Goal: Information Seeking & Learning: Learn about a topic

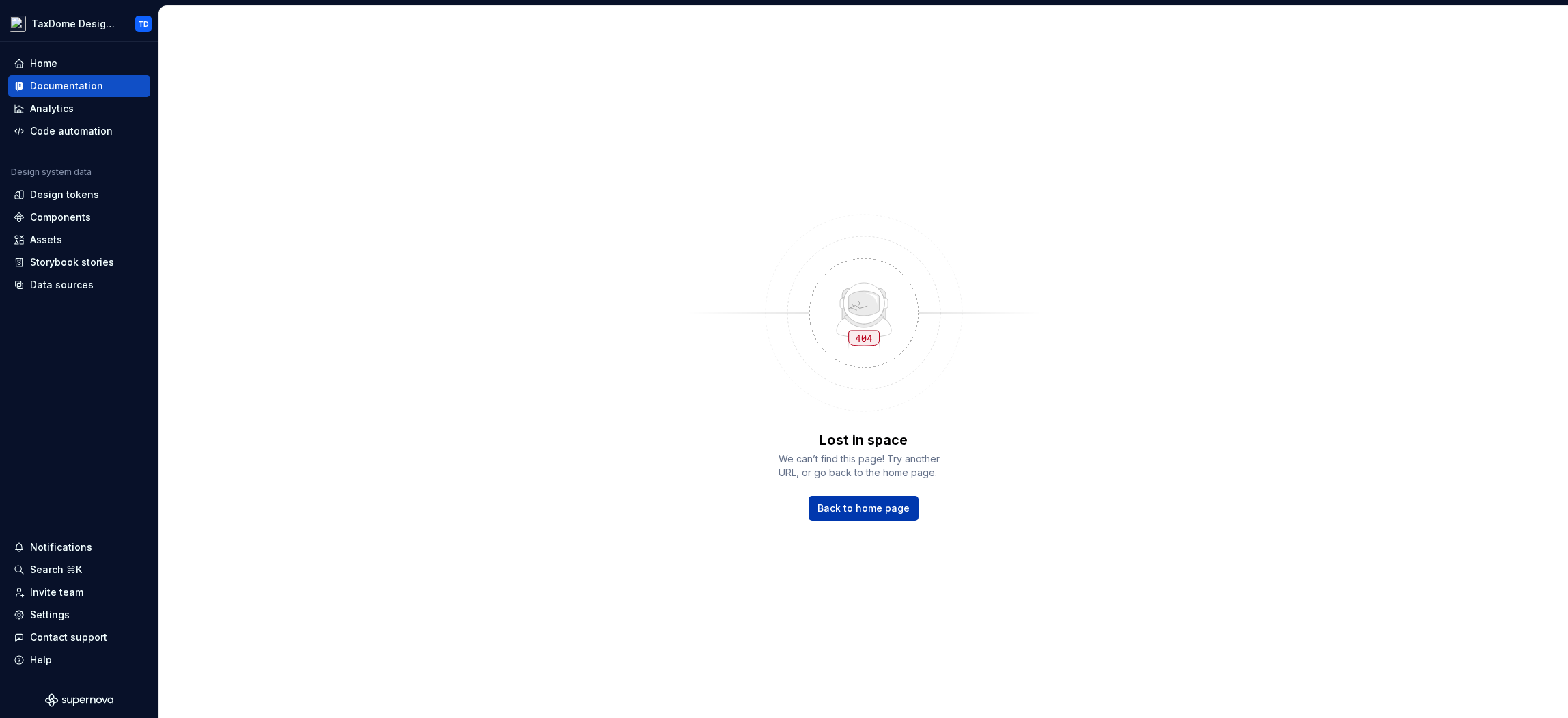
click at [846, 507] on span "Back to home page" at bounding box center [863, 508] width 92 height 14
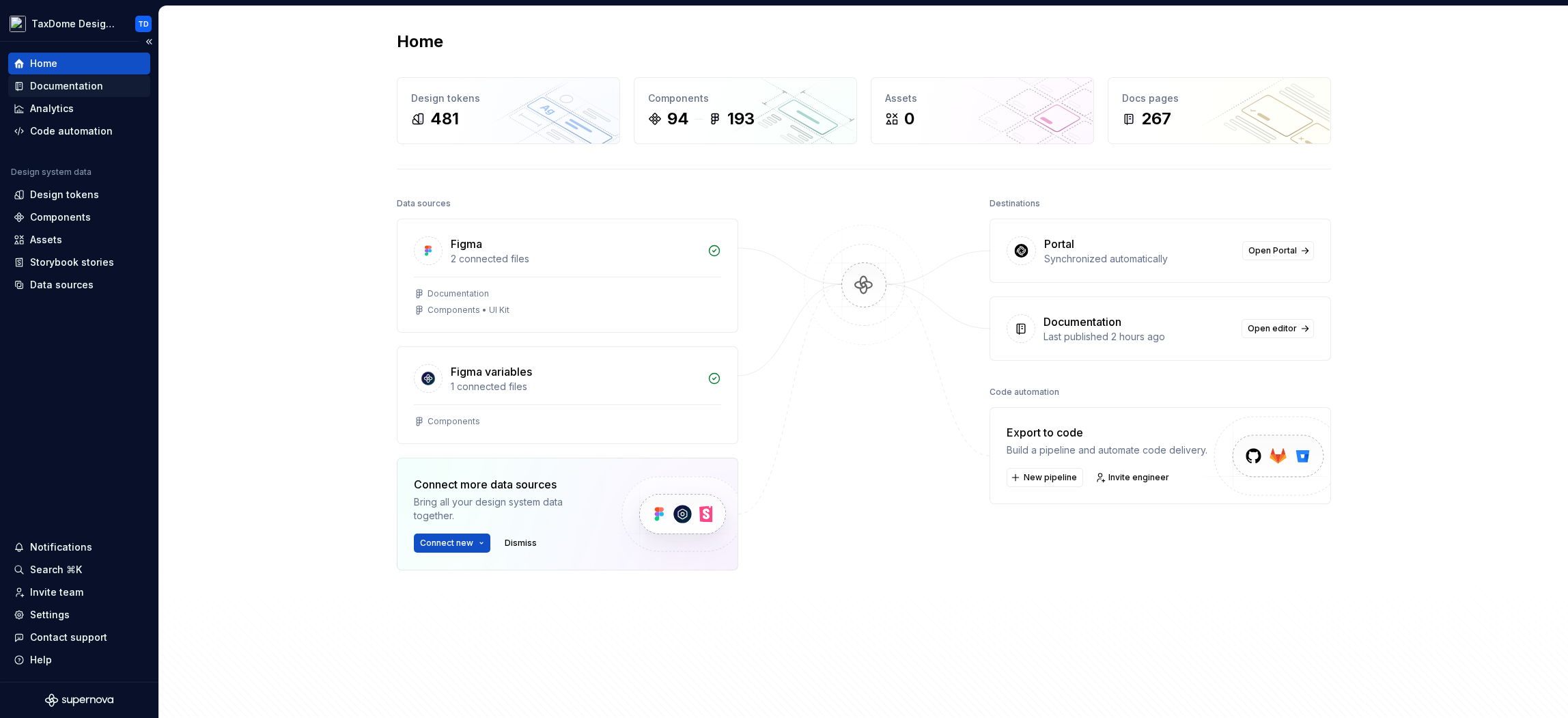
click at [64, 76] on div "Documentation" at bounding box center [79, 85] width 142 height 22
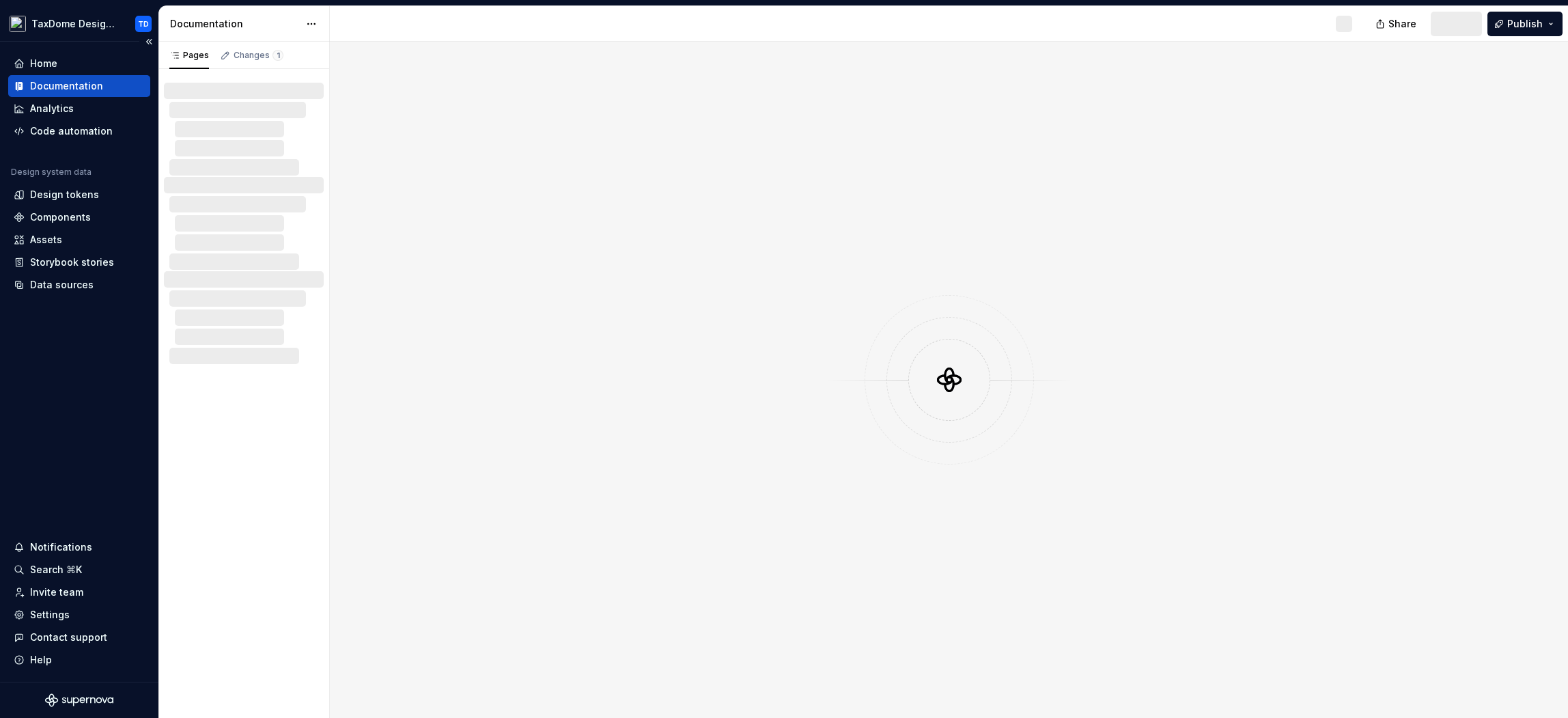
click at [81, 86] on div "Documentation" at bounding box center [66, 86] width 73 height 14
click at [696, 152] on div at bounding box center [949, 380] width 1238 height 676
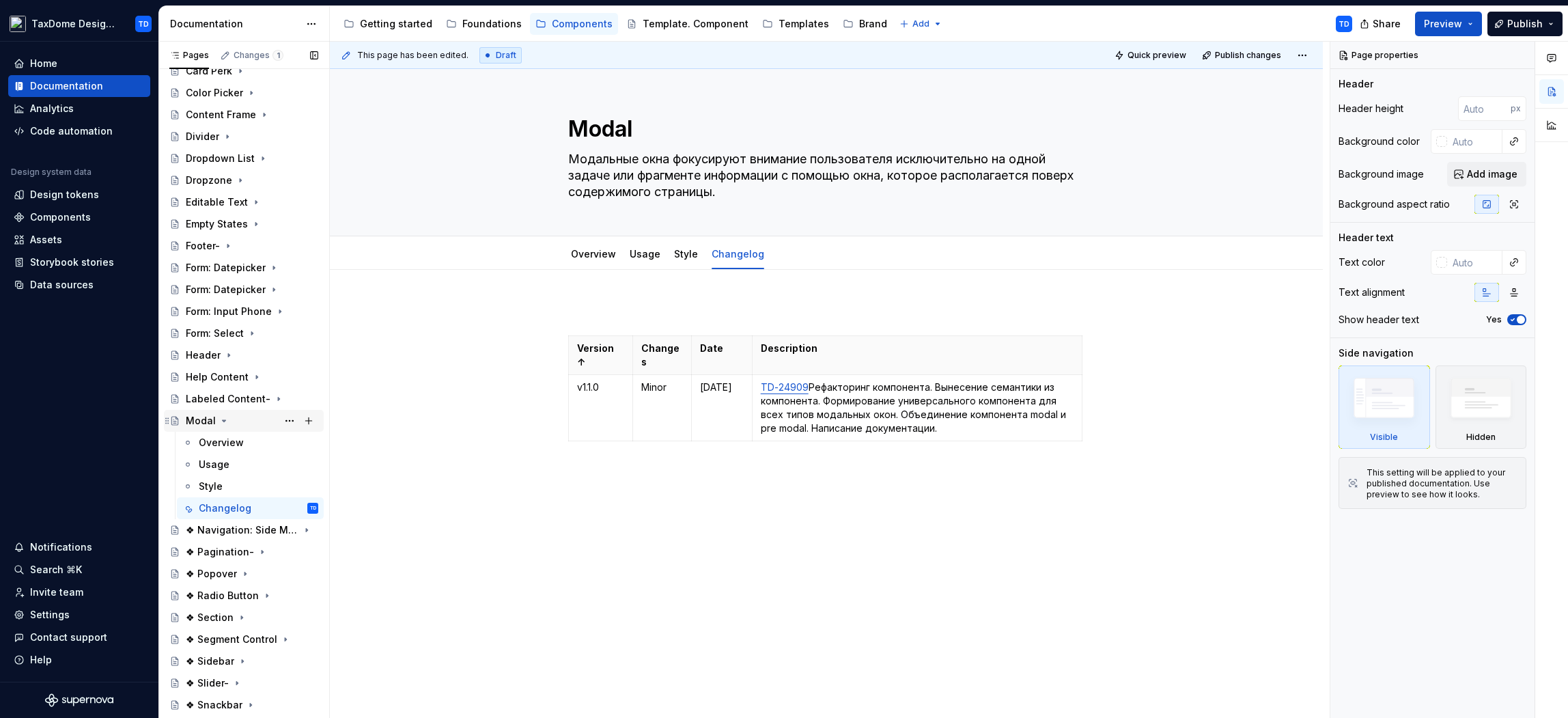
scroll to position [336, 0]
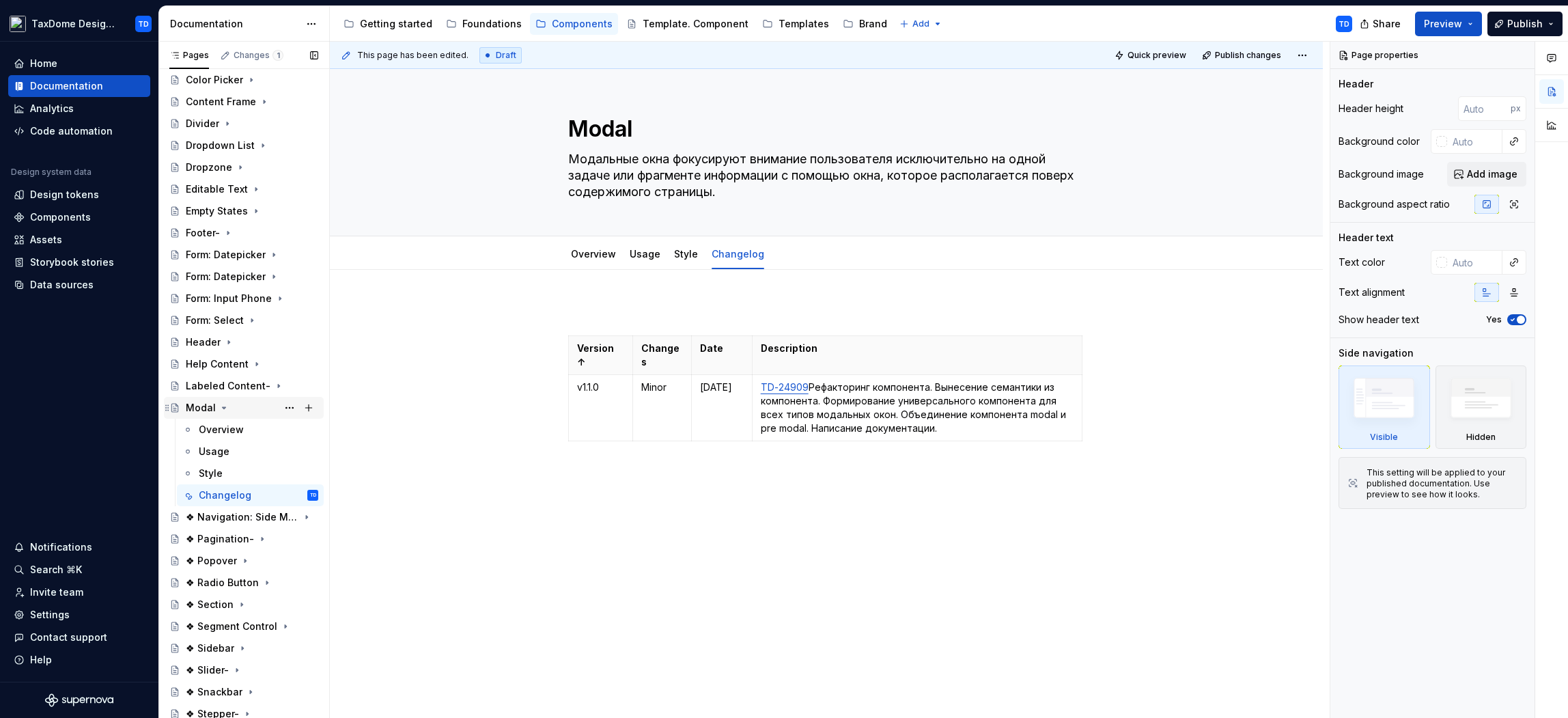
click at [224, 407] on icon "Page tree" at bounding box center [224, 408] width 3 height 1
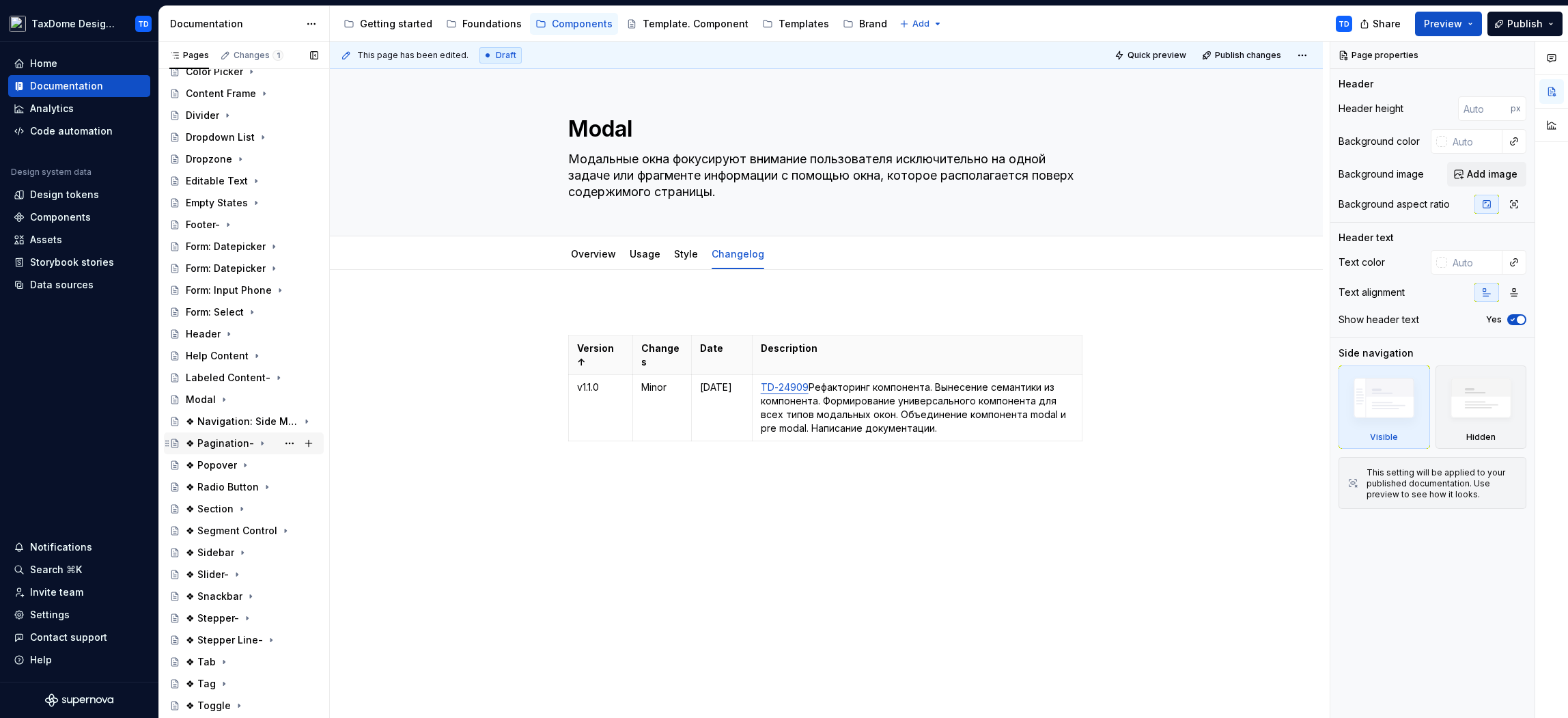
scroll to position [356, 0]
click at [237, 405] on div "❖ Navigation: Side Menu" at bounding box center [224, 410] width 78 height 14
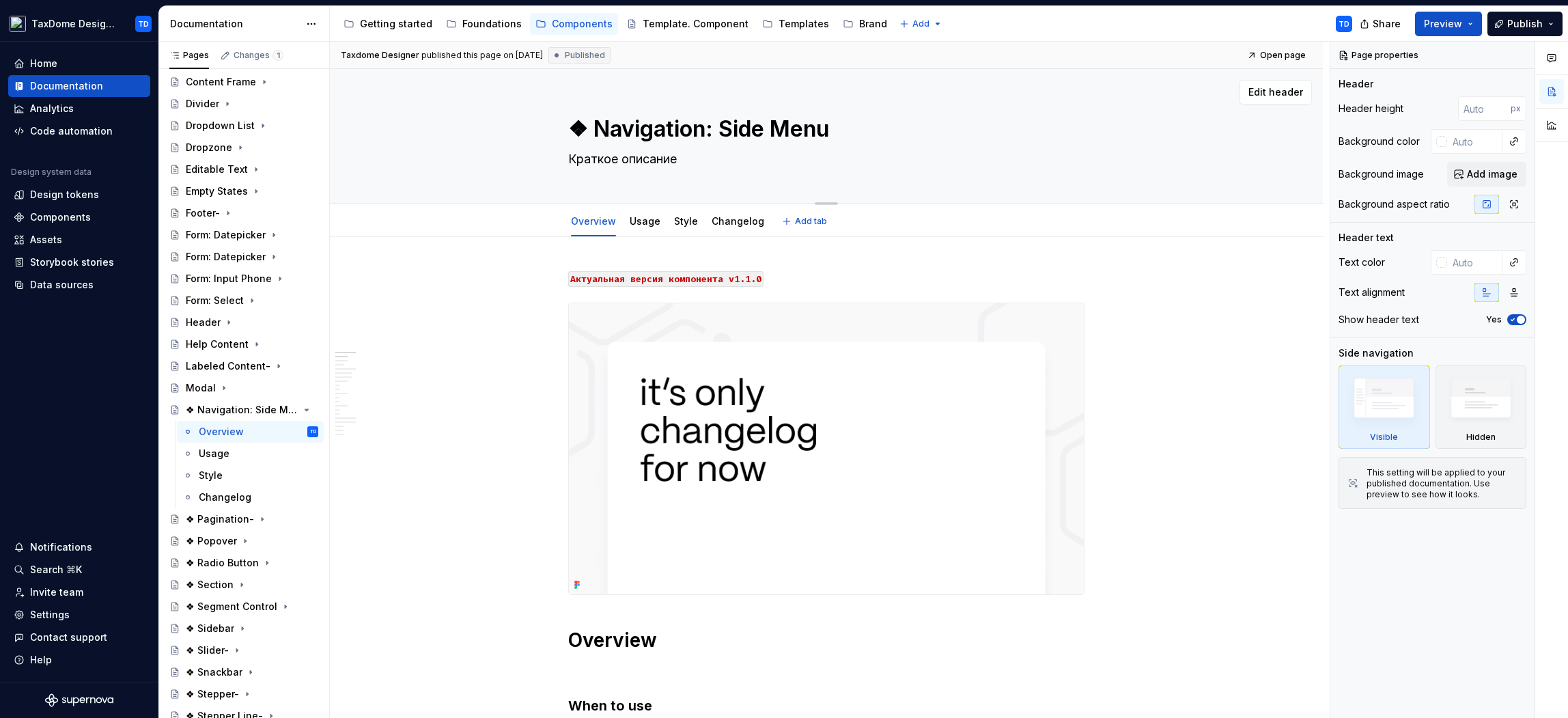
drag, startPoint x: 594, startPoint y: 130, endPoint x: 710, endPoint y: 131, distance: 116.0
click at [728, 127] on textarea "❖ Navigation: Side Menu" at bounding box center [823, 129] width 517 height 33
click at [668, 131] on textarea "❖ Navigation: Side Menu" at bounding box center [823, 129] width 517 height 33
drag, startPoint x: 591, startPoint y: 129, endPoint x: 829, endPoint y: 125, distance: 238.0
click at [829, 124] on textarea "❖ Navigation: Side Menu" at bounding box center [823, 129] width 517 height 33
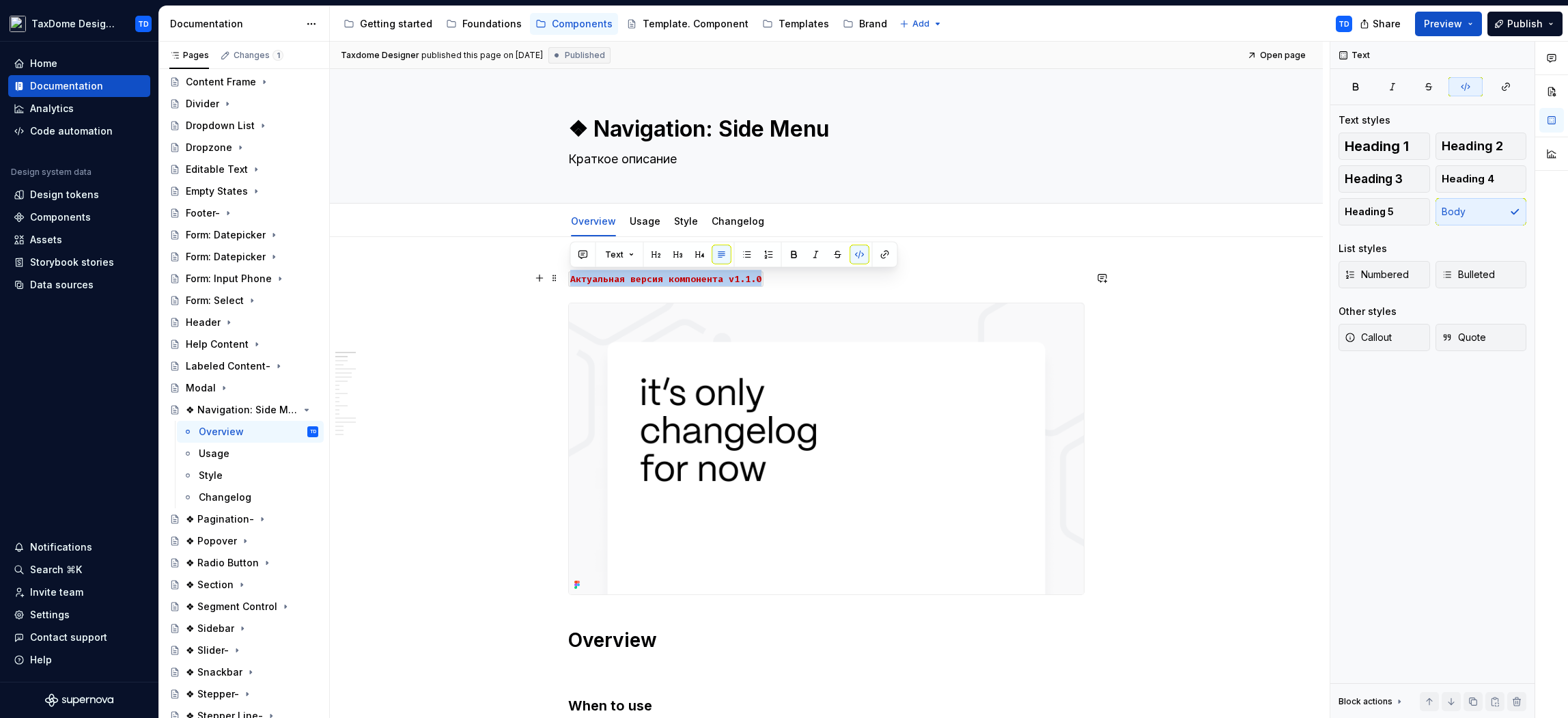
drag, startPoint x: 571, startPoint y: 280, endPoint x: 764, endPoint y: 280, distance: 193.0
click at [764, 280] on p "Aктуальная версия компонента v1.1.0" at bounding box center [826, 278] width 517 height 16
copy code "Aктуальная версия компонента v1.1.0"
click at [731, 222] on link "Changelog" at bounding box center [738, 221] width 52 height 12
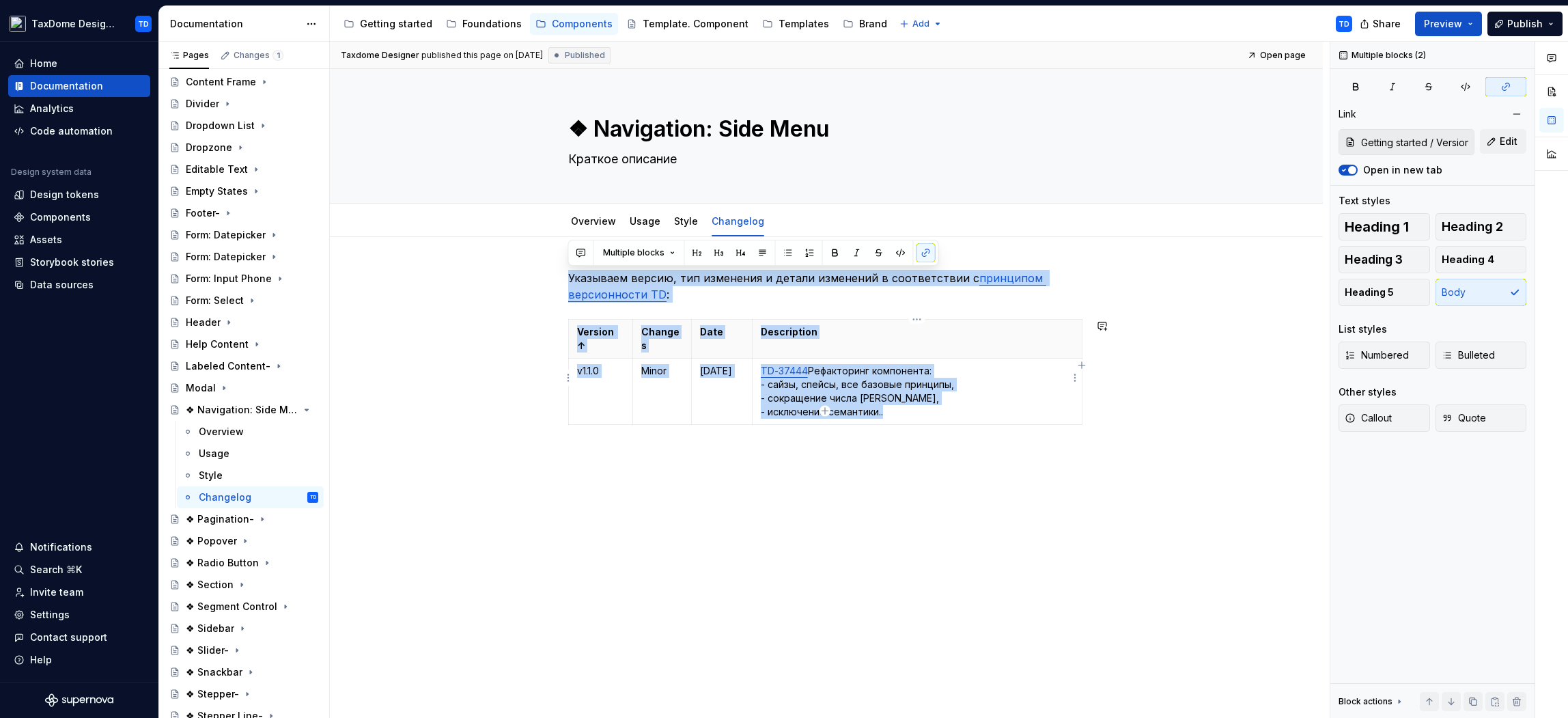
drag, startPoint x: 568, startPoint y: 275, endPoint x: 969, endPoint y: 407, distance: 422.2
click at [969, 407] on div "Указываем версию, тип изменения и детали изменений в соответствии с принципом в…" at bounding box center [826, 366] width 517 height 193
copy div "Указываем версию, тип изменения и детали изменений в соответствии с принципом в…"
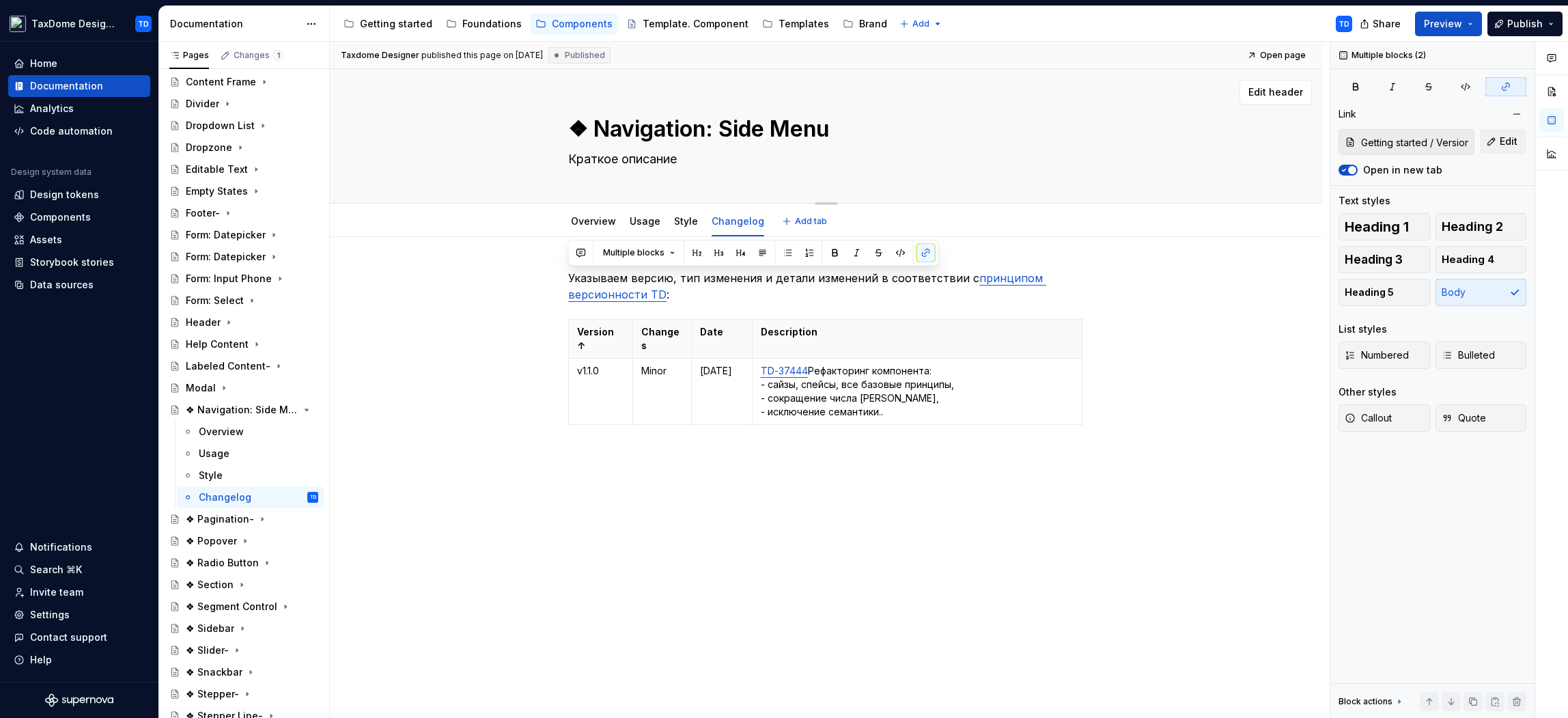
click at [594, 124] on textarea "❖ Navigation: Side Menu" at bounding box center [823, 129] width 517 height 33
type textarea "*"
type textarea "Untitled group"
type textarea "*"
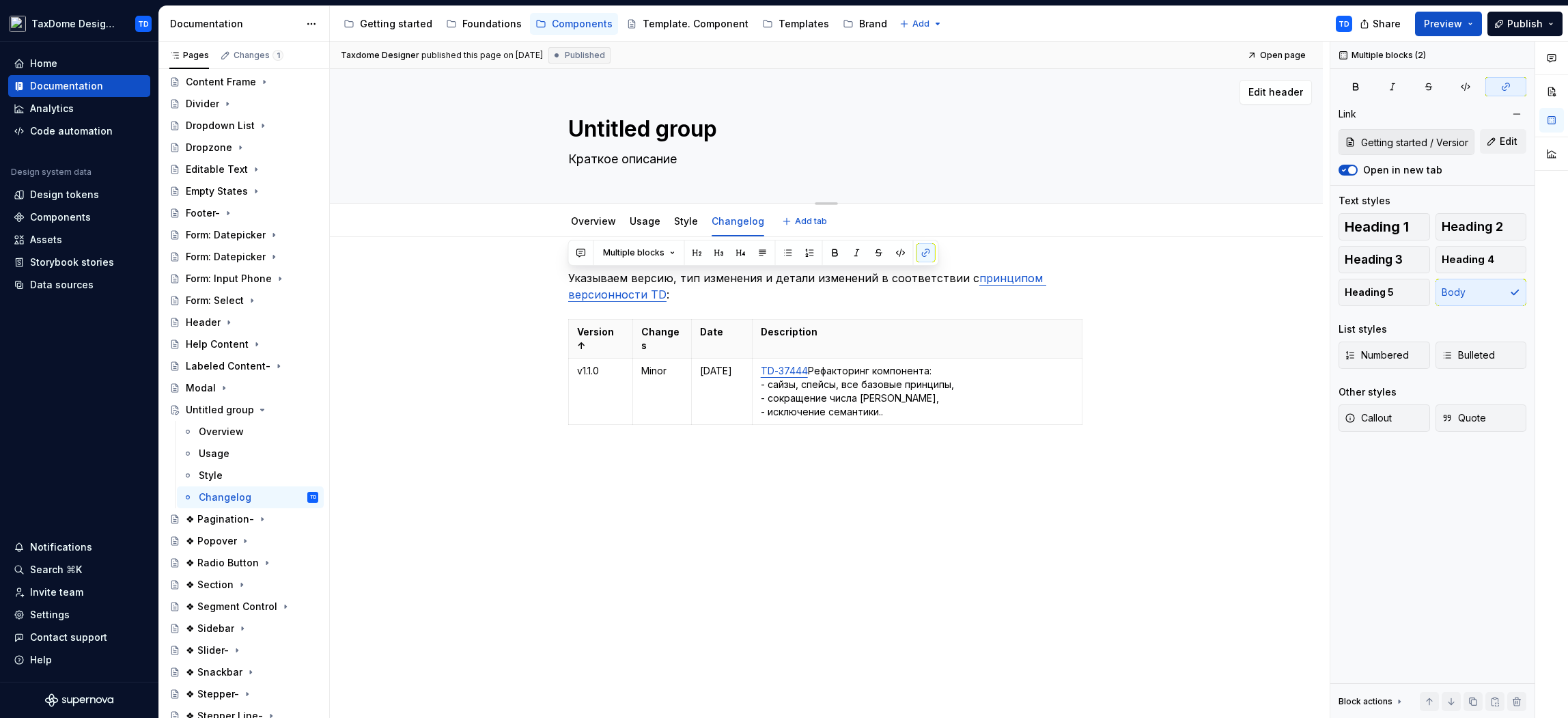
type textarea "Untitled group❖ Navigation: Side Menu"
click at [707, 134] on textarea "Untitled group❖ Navigation: Side Menu" at bounding box center [823, 129] width 517 height 33
drag, startPoint x: 741, startPoint y: 129, endPoint x: 571, endPoint y: 131, distance: 170.0
click at [571, 131] on textarea "Untitled group❖ Navigation: Side Menu" at bounding box center [823, 129] width 517 height 33
type textarea "*"
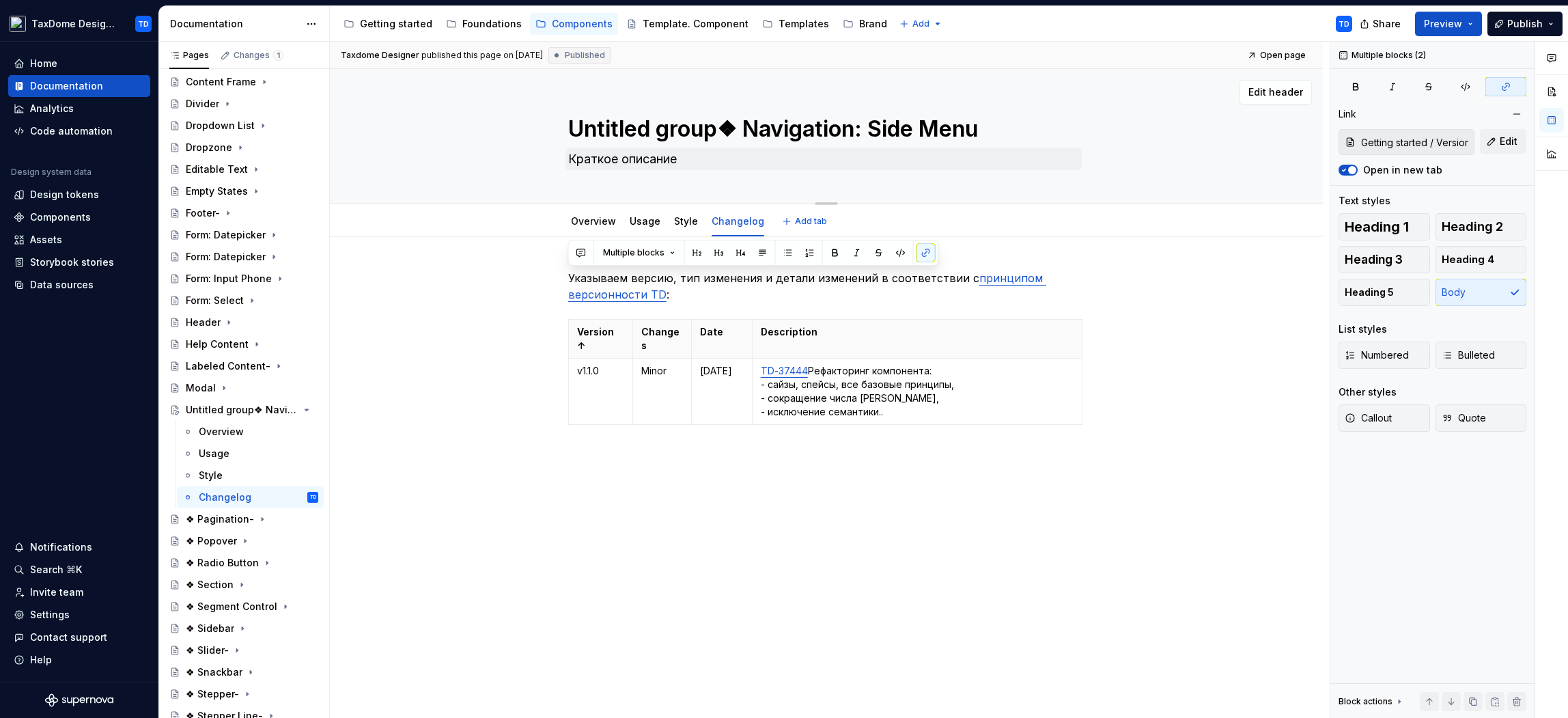
type textarea "Navigation: Side Menu"
type textarea "*"
type textarea "Navigation: Side Menu"
click at [240, 426] on div "Overview" at bounding box center [221, 432] width 45 height 14
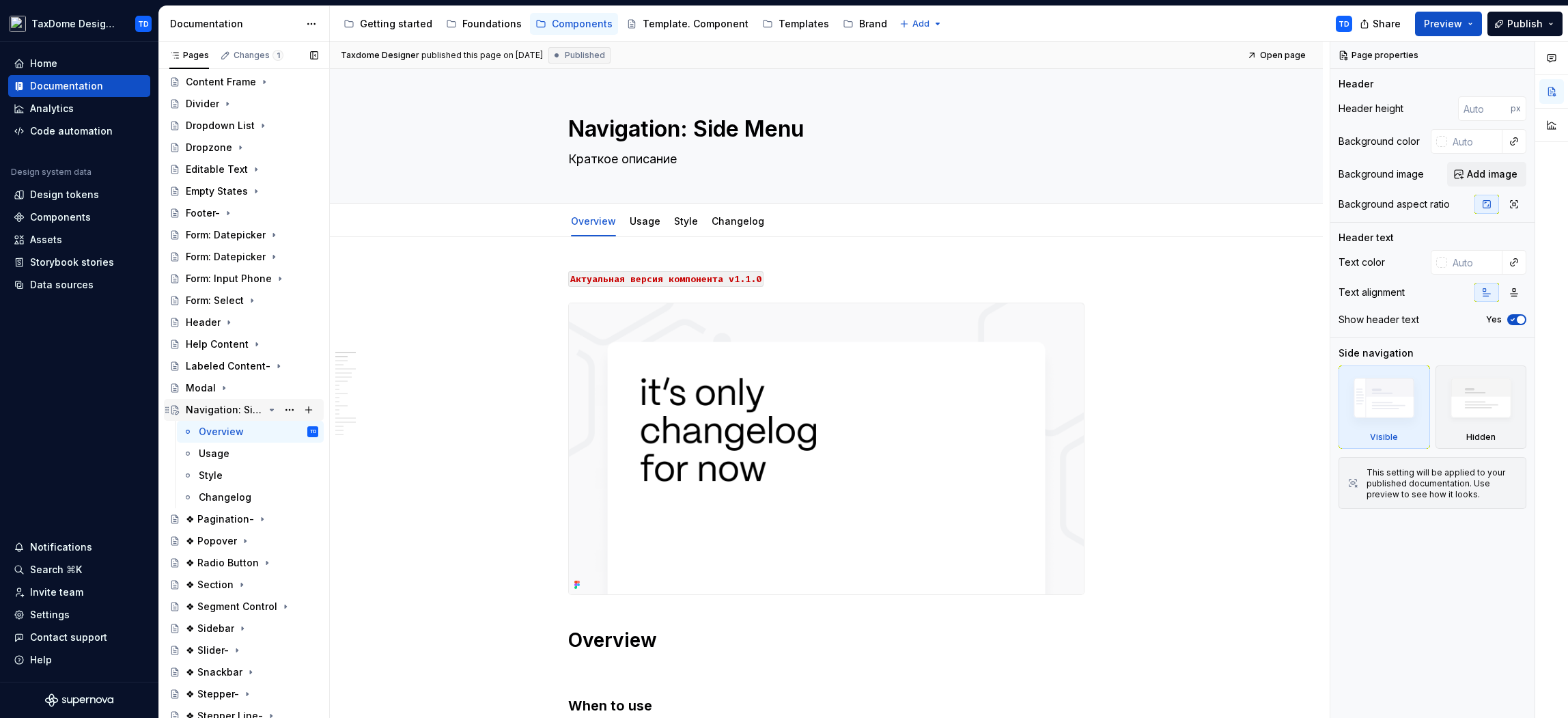
click at [271, 409] on icon "Page tree" at bounding box center [272, 410] width 3 height 1
click at [212, 431] on div "❖ Pagination-" at bounding box center [220, 432] width 69 height 14
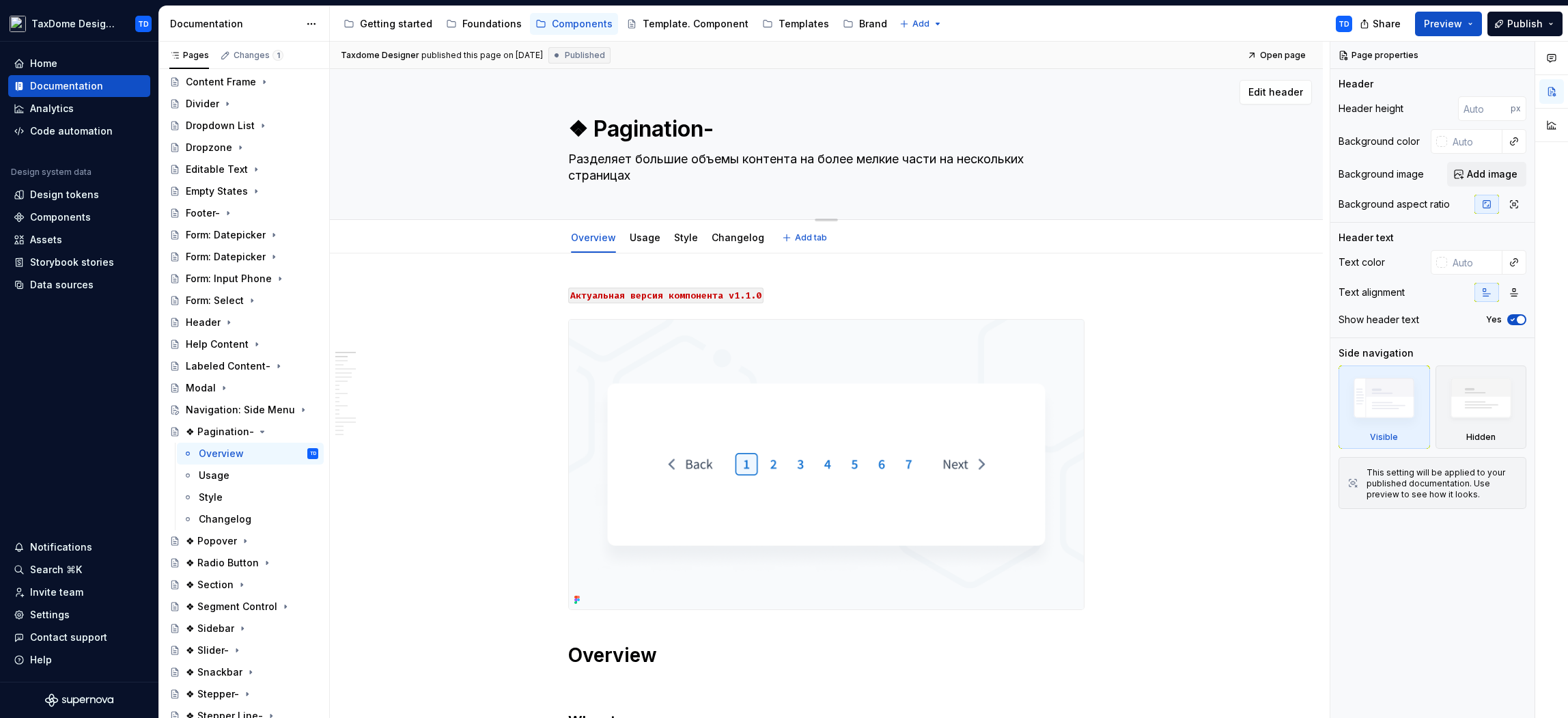
drag, startPoint x: 596, startPoint y: 128, endPoint x: 684, endPoint y: 125, distance: 88.1
click at [684, 125] on textarea "❖ Pagination-" at bounding box center [823, 129] width 517 height 33
click at [691, 131] on textarea "❖ Pagination-" at bounding box center [823, 129] width 517 height 33
drag, startPoint x: 703, startPoint y: 133, endPoint x: 596, endPoint y: 129, distance: 107.1
click at [596, 129] on textarea "❖ Pagination-" at bounding box center [823, 129] width 517 height 33
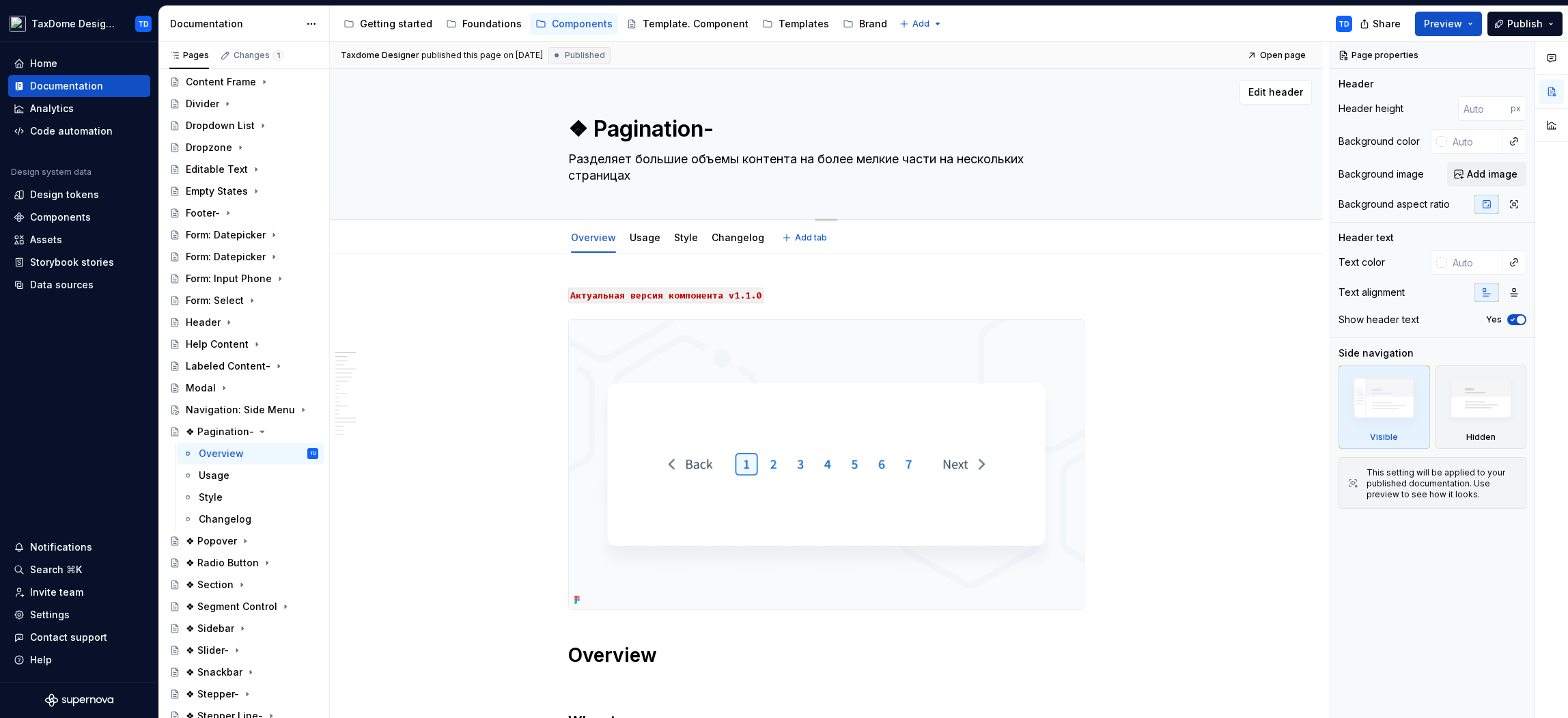
drag, startPoint x: 569, startPoint y: 160, endPoint x: 632, endPoint y: 173, distance: 64.3
click at [632, 173] on textarea "Разделяет большие объемы контента на более мелкие части на нескольких страницах" at bounding box center [823, 167] width 517 height 38
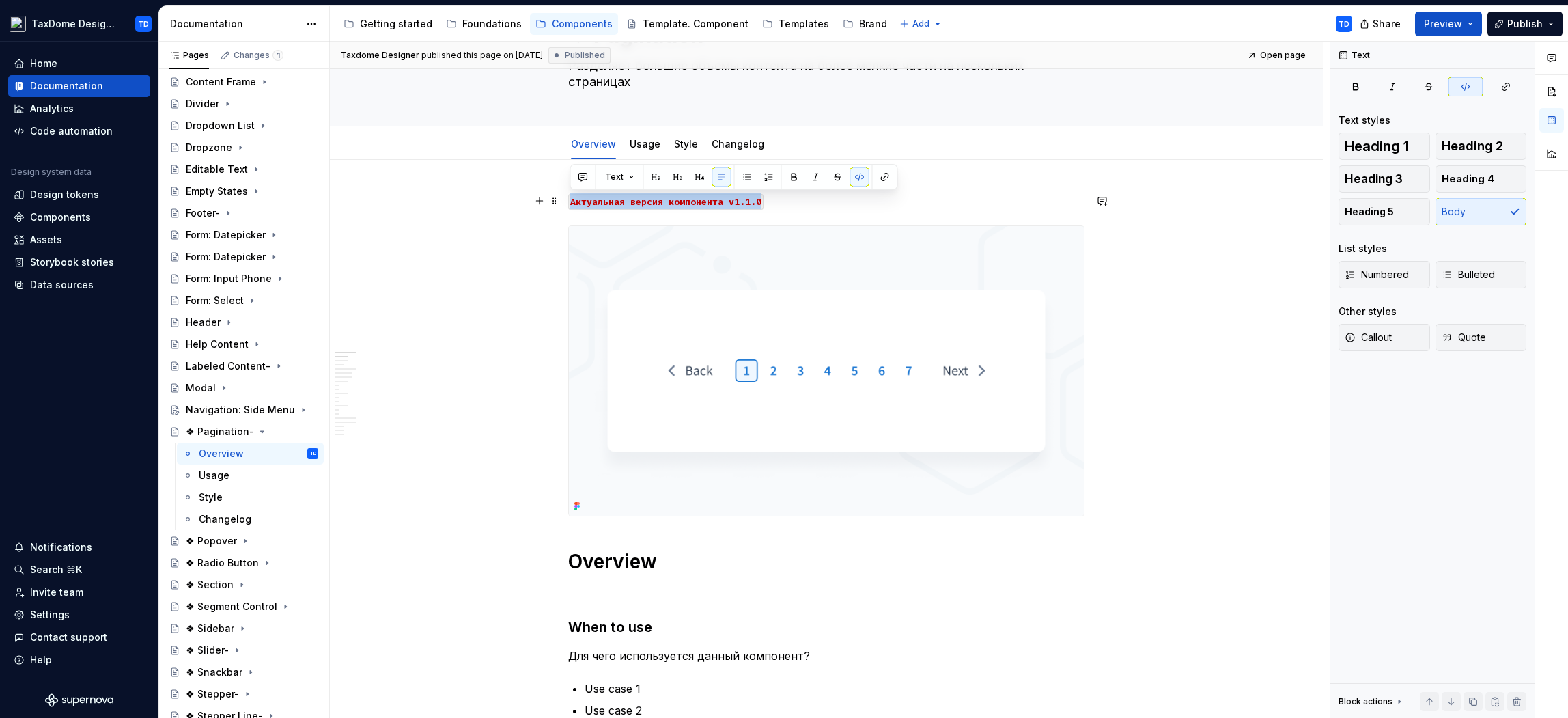
drag, startPoint x: 758, startPoint y: 200, endPoint x: 570, endPoint y: 194, distance: 188.1
click at [570, 194] on p "Aктуальная версия компонента v1.1.0" at bounding box center [826, 200] width 517 height 16
copy code "Aктуальная версия компонента v1.1.0"
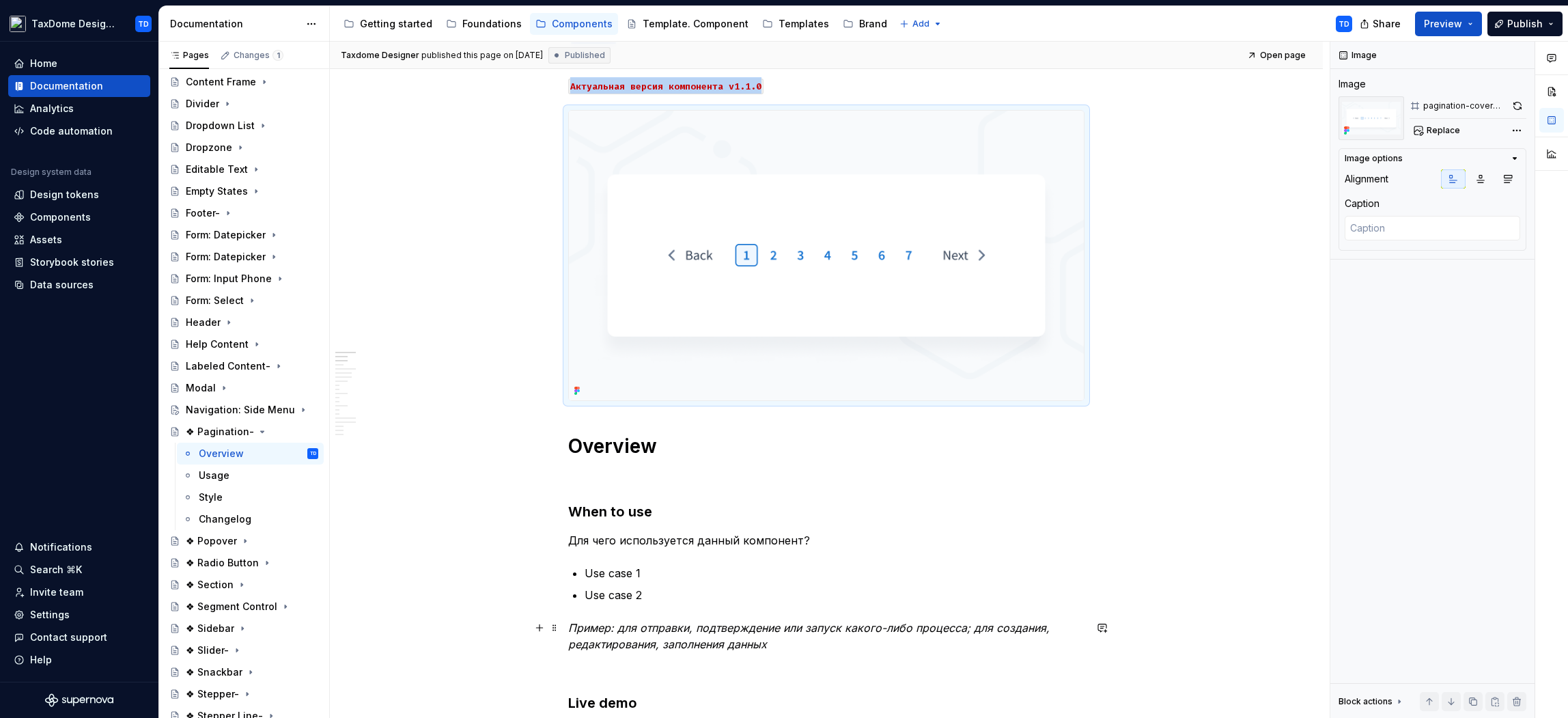
scroll to position [0, 0]
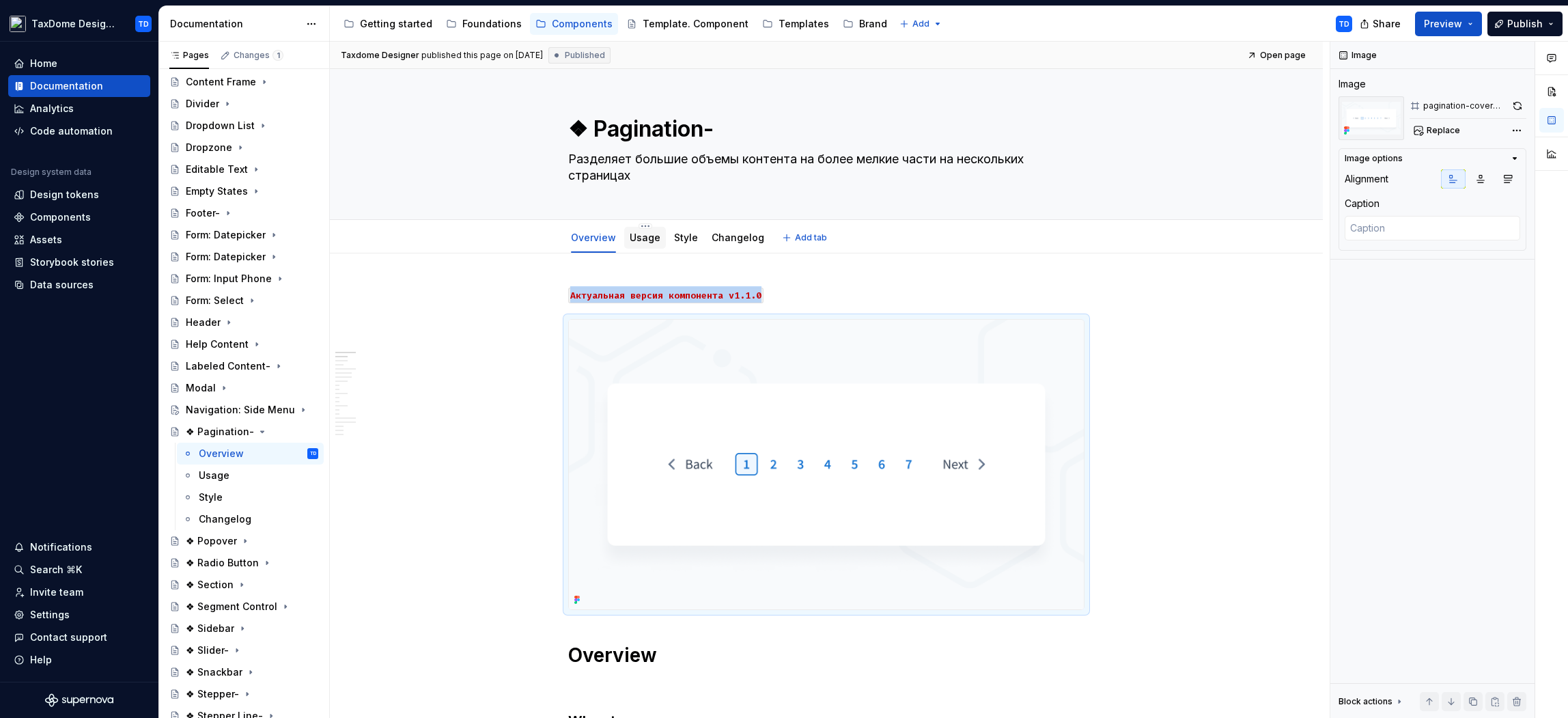
click at [649, 240] on link "Usage" at bounding box center [645, 237] width 31 height 12
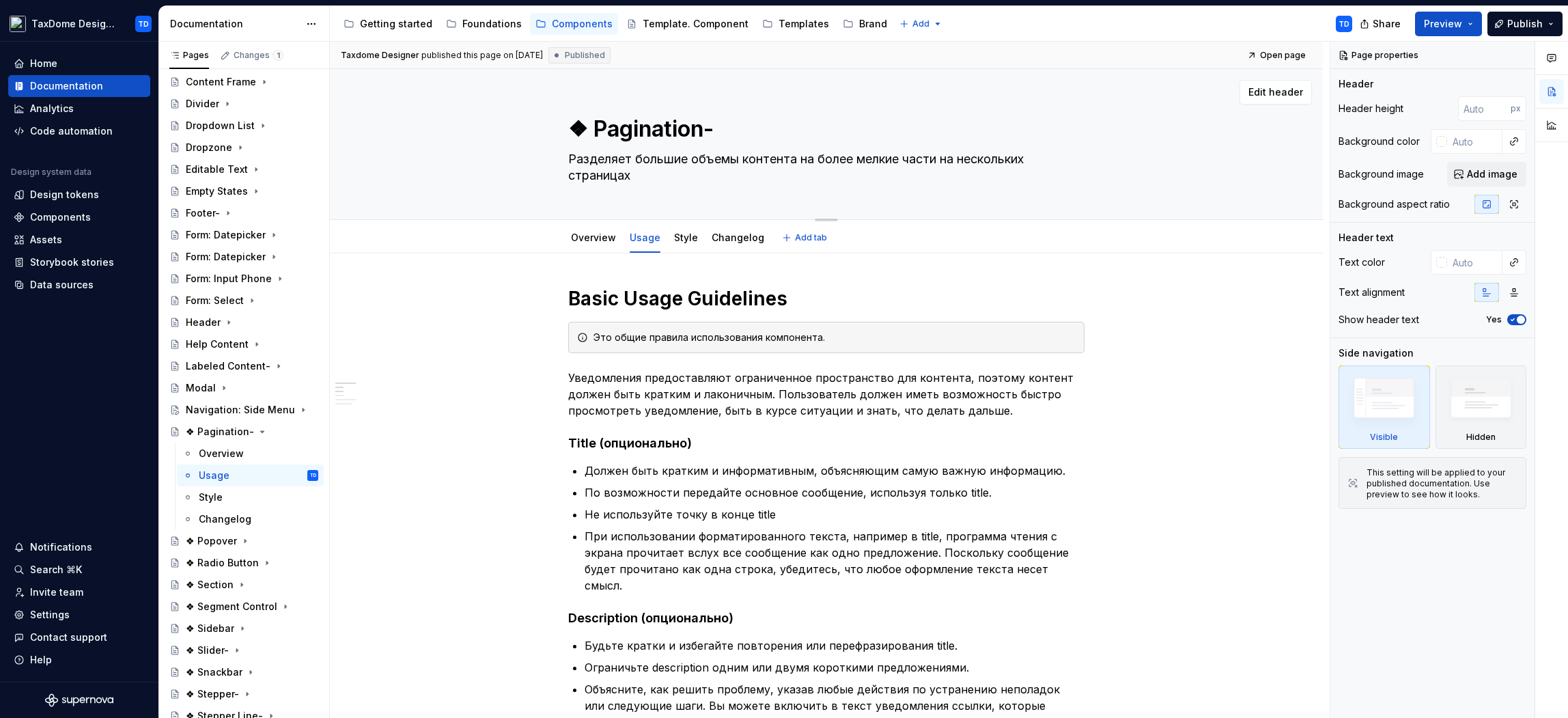
click at [599, 124] on textarea "❖ Pagination-" at bounding box center [823, 129] width 517 height 33
click at [597, 129] on textarea "❖ Pagination-" at bounding box center [823, 129] width 517 height 33
type textarea "*"
type textarea "❖Pagination-"
type textarea "*"
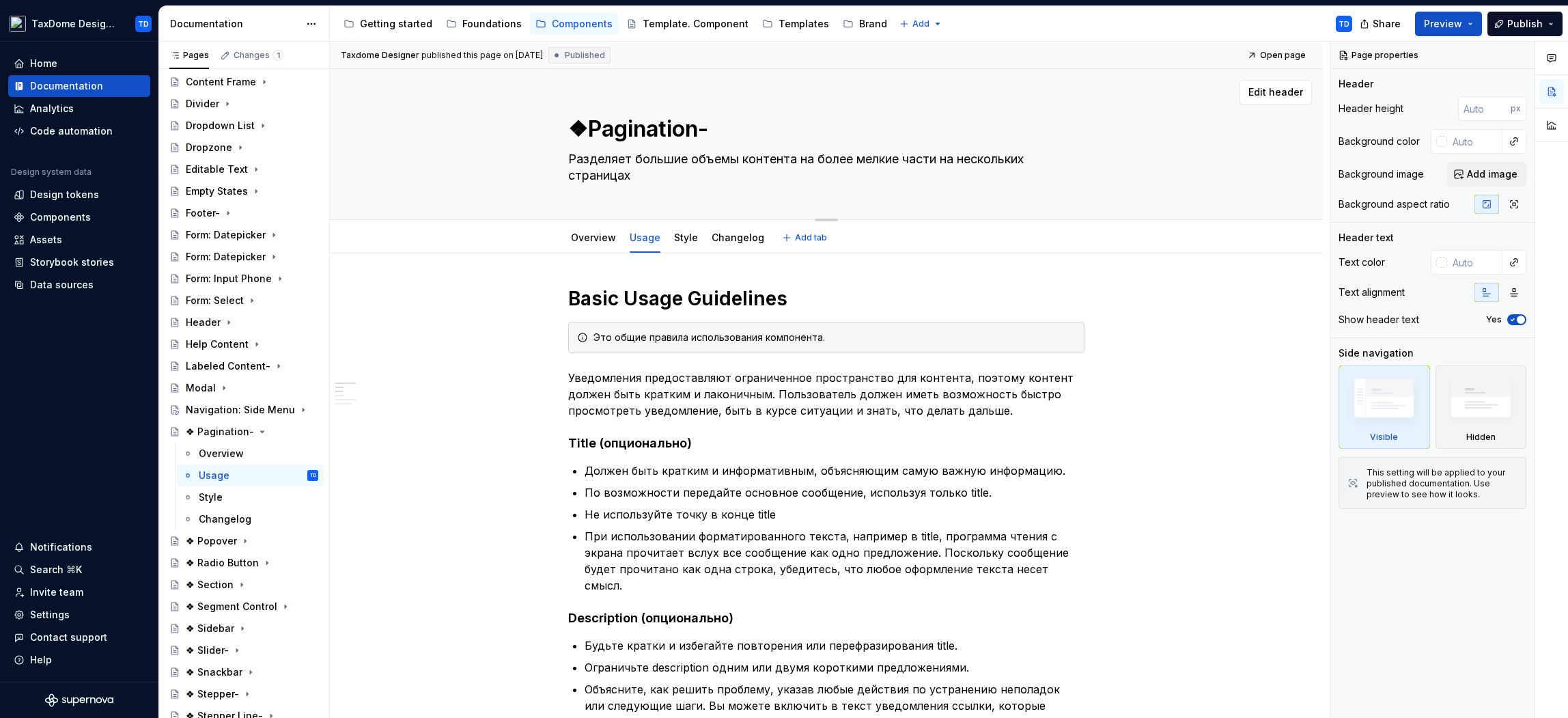
type textarea "Pagination-"
type textarea "*"
type textarea "Pagination-"
click at [246, 428] on icon "Page tree" at bounding box center [251, 432] width 11 height 11
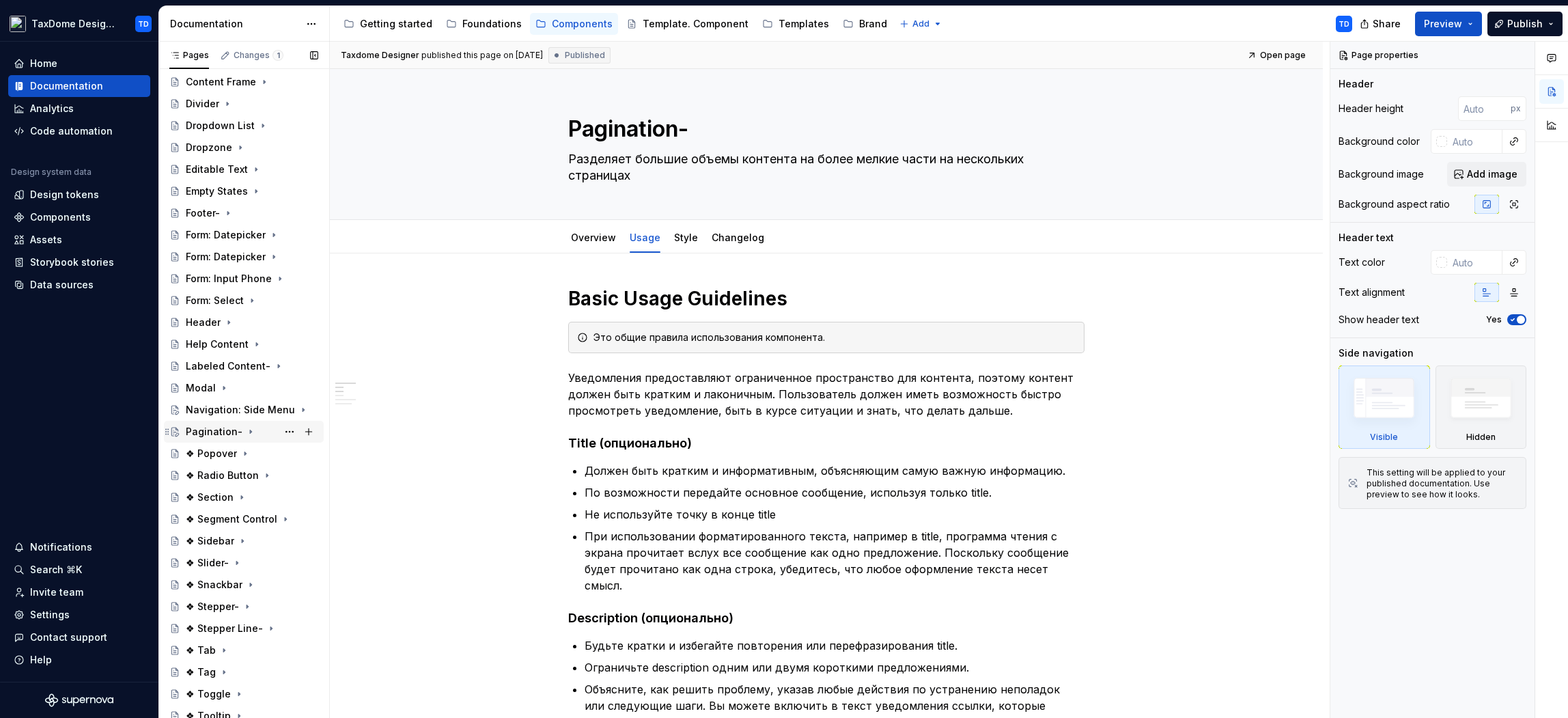
click at [245, 430] on icon "Page tree" at bounding box center [251, 432] width 11 height 11
click at [236, 516] on div "Changelog" at bounding box center [224, 519] width 52 height 14
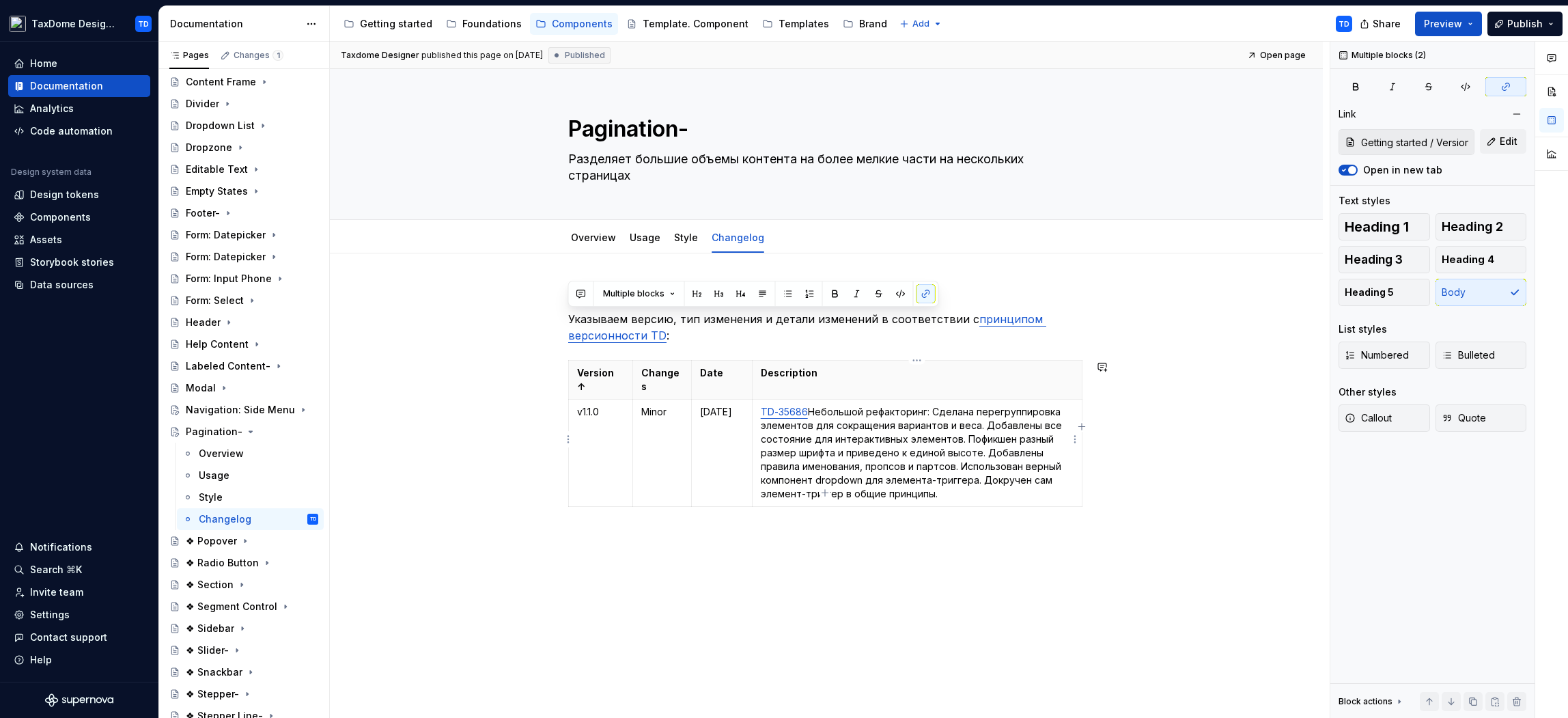
drag, startPoint x: 570, startPoint y: 315, endPoint x: 974, endPoint y: 478, distance: 435.6
click at [974, 478] on div "Указываем версию, тип изменения и детали изменений в соответствии с принципом в…" at bounding box center [826, 415] width 517 height 259
copy div "Указываем версию, тип изменения и детали изменений в соответствии с принципом в…"
click at [245, 431] on icon "Page tree" at bounding box center [251, 432] width 11 height 11
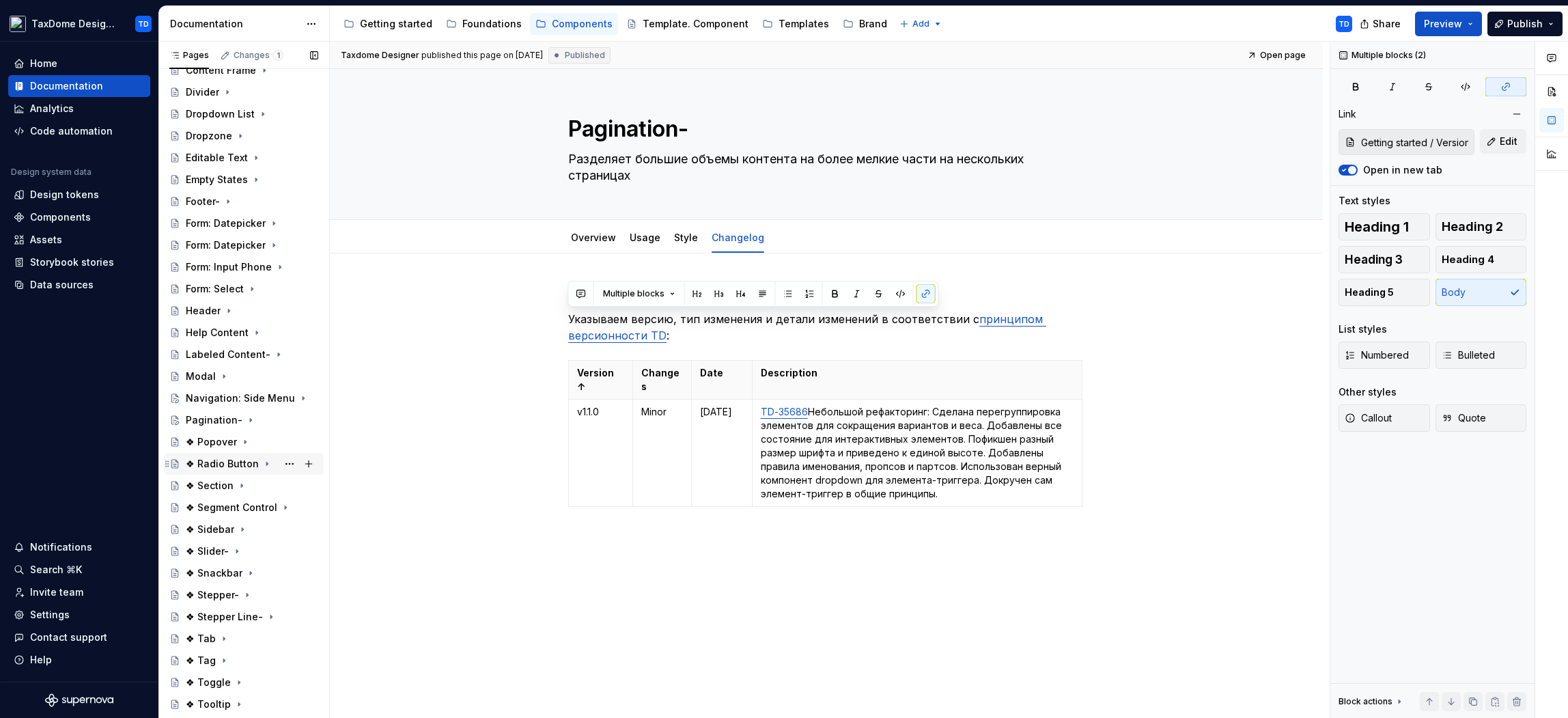
scroll to position [371, 0]
click at [217, 435] on div "❖ Popover" at bounding box center [211, 438] width 51 height 14
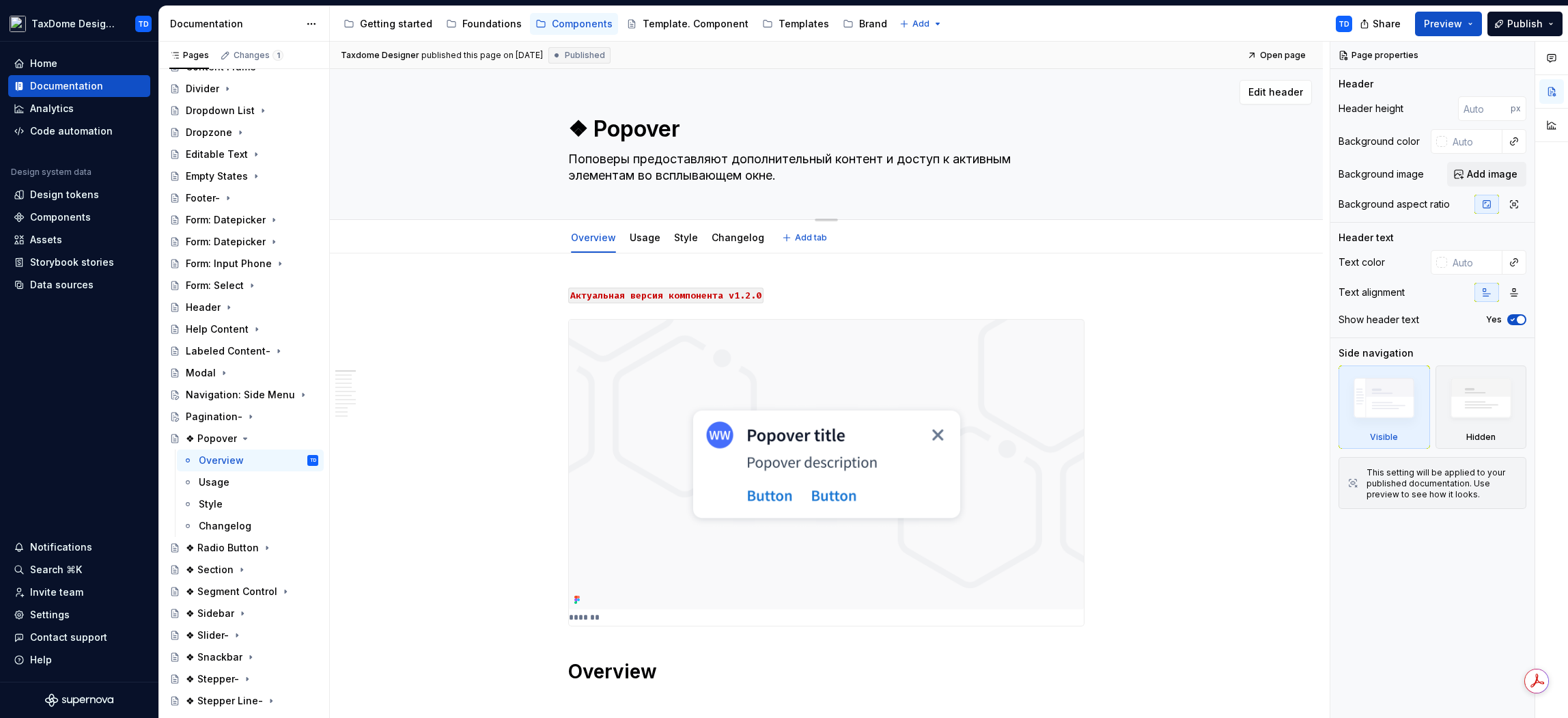
drag, startPoint x: 595, startPoint y: 126, endPoint x: 675, endPoint y: 128, distance: 80.0
click at [675, 128] on textarea "❖ Popover" at bounding box center [823, 129] width 517 height 33
drag, startPoint x: 570, startPoint y: 152, endPoint x: 666, endPoint y: 147, distance: 96.1
click at [786, 178] on textarea "Поповеры предоставляют дополнительный контент и доступ к активным элементам во …" at bounding box center [823, 167] width 517 height 38
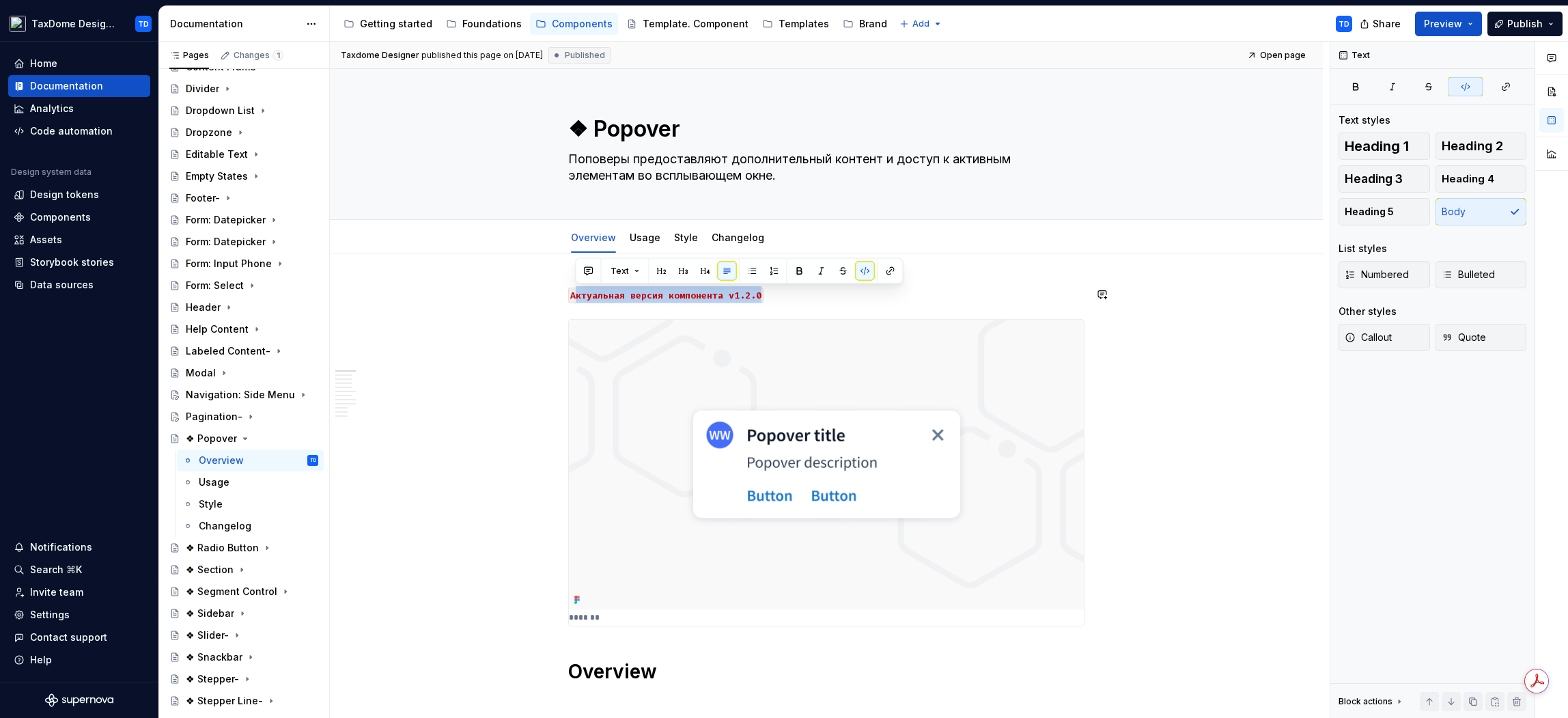
drag, startPoint x: 763, startPoint y: 296, endPoint x: 573, endPoint y: 299, distance: 190.0
click at [573, 299] on p "Актуальная версия компонента v1.2.0" at bounding box center [826, 294] width 517 height 16
click at [573, 299] on code "Актуальная версия компонента v1.2.0" at bounding box center [666, 295] width 195 height 15
drag, startPoint x: 570, startPoint y: 296, endPoint x: 763, endPoint y: 289, distance: 193.1
click at [764, 289] on p "Актуальная версия компонента v1.2.0" at bounding box center [826, 294] width 517 height 16
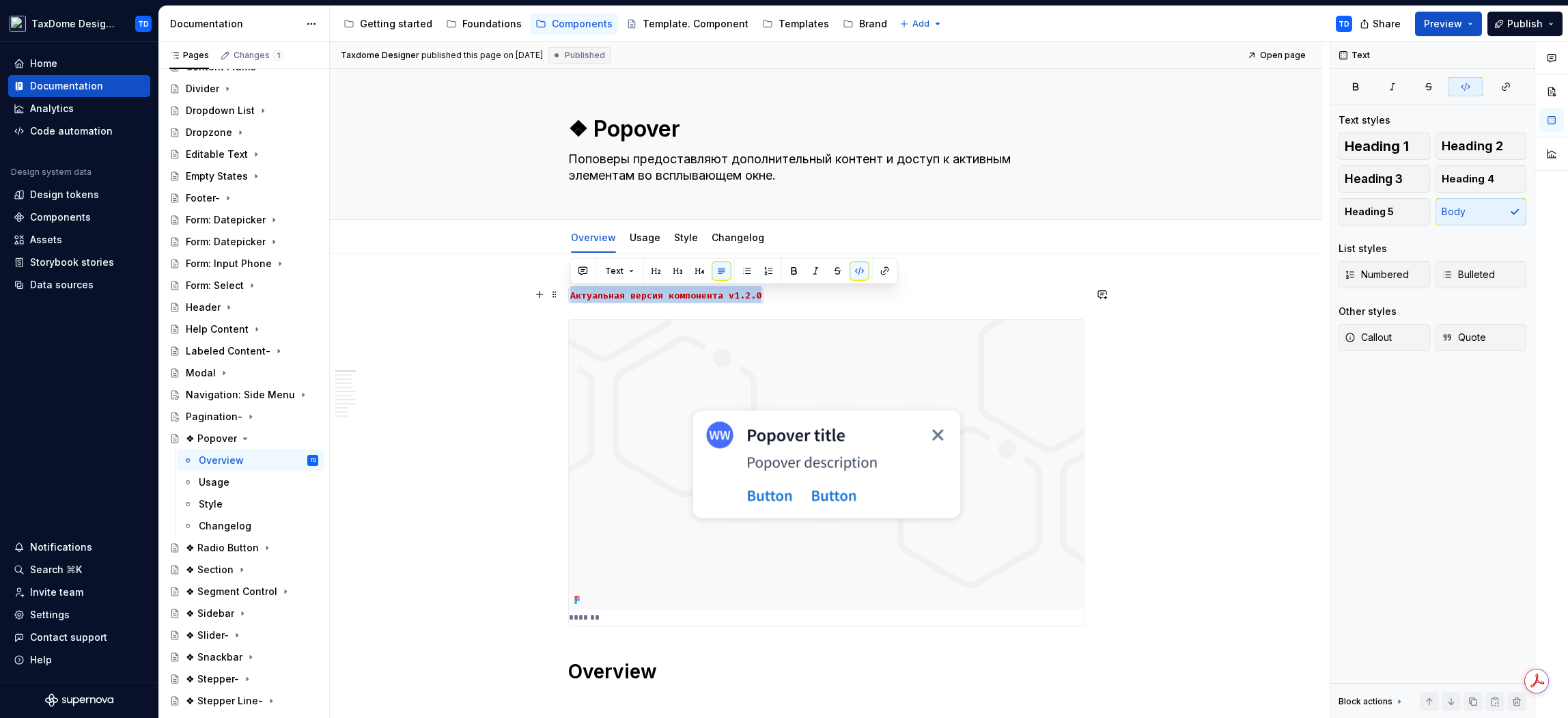
copy code "Актуальная версия компонента v1.2.0"
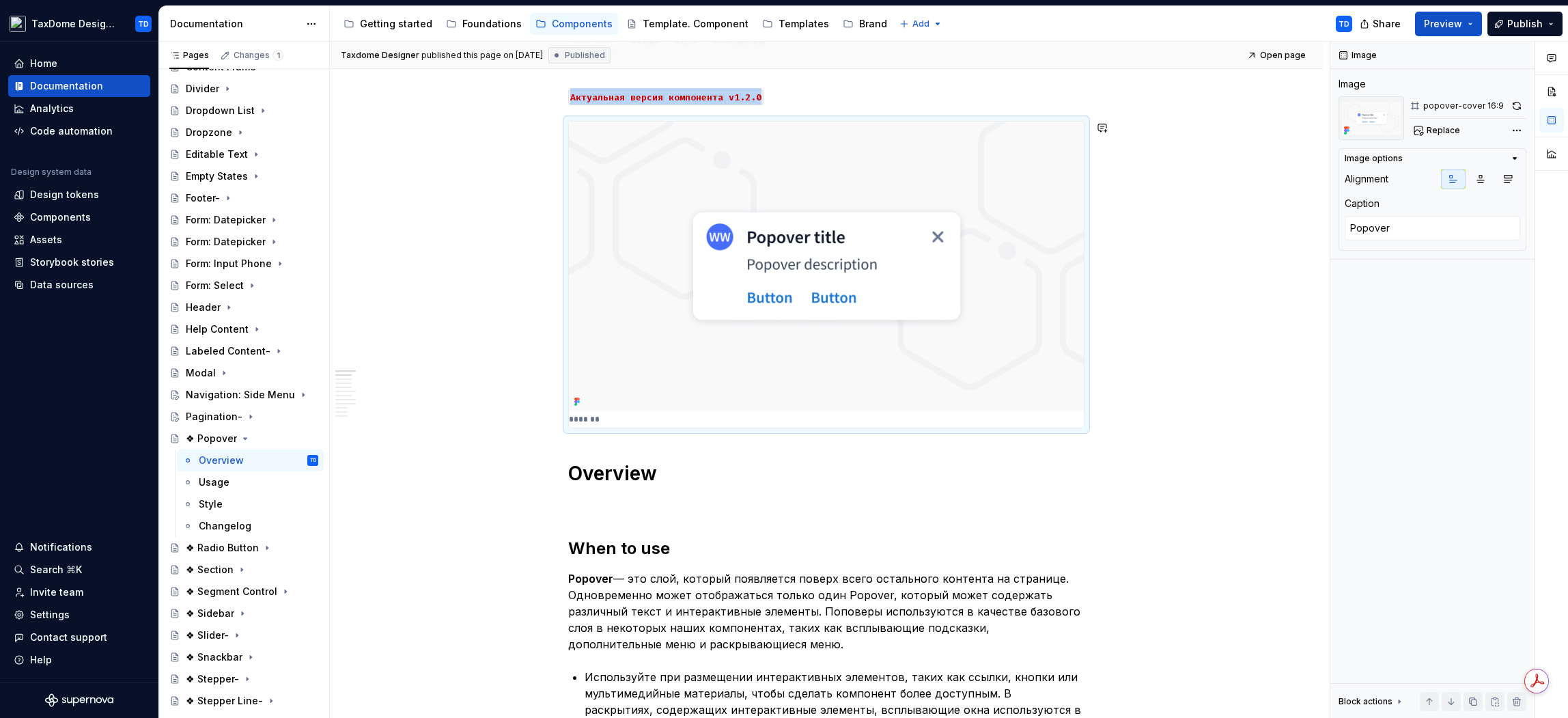
scroll to position [402, 0]
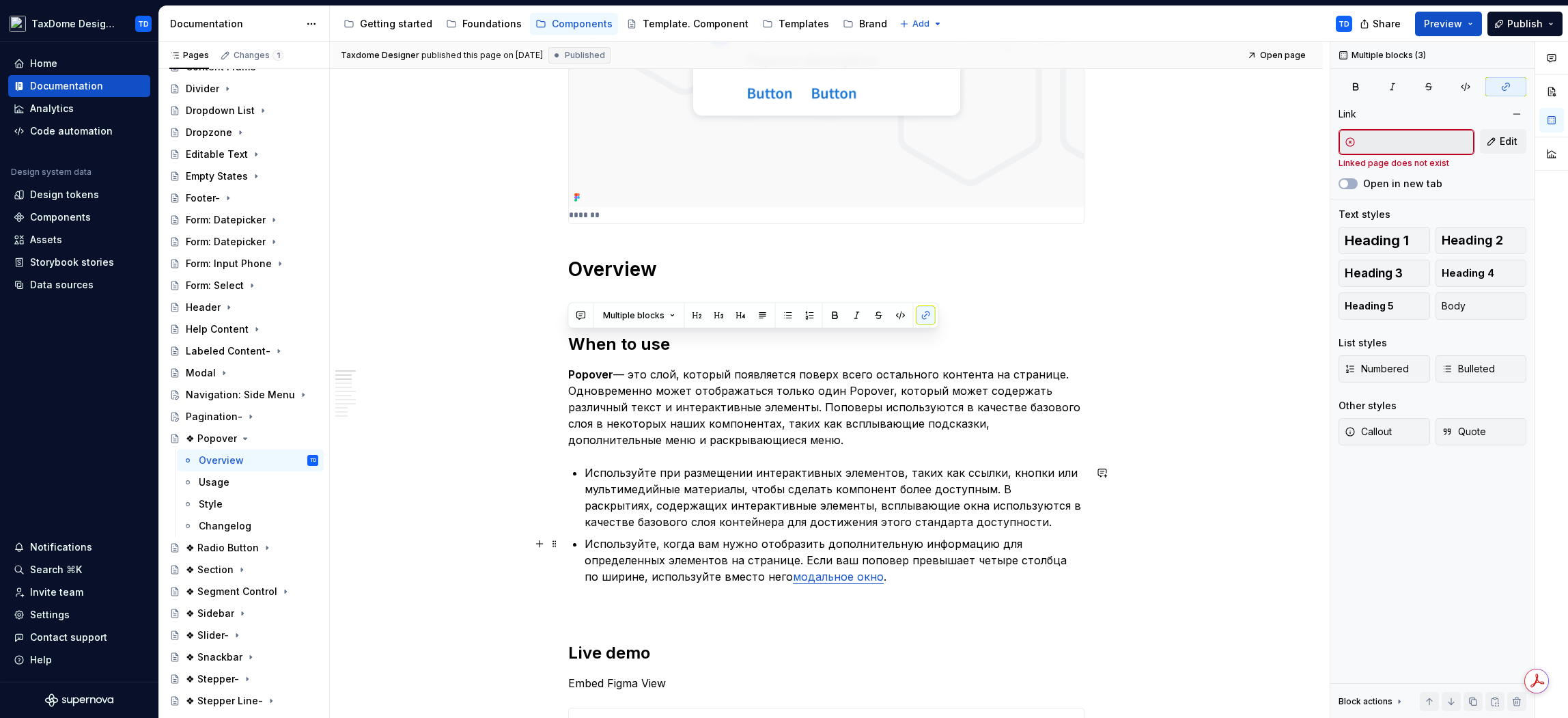
drag, startPoint x: 570, startPoint y: 345, endPoint x: 921, endPoint y: 575, distance: 419.6
copy div "When to use Popover — это слой, который появляется поверх всего остального конт…"
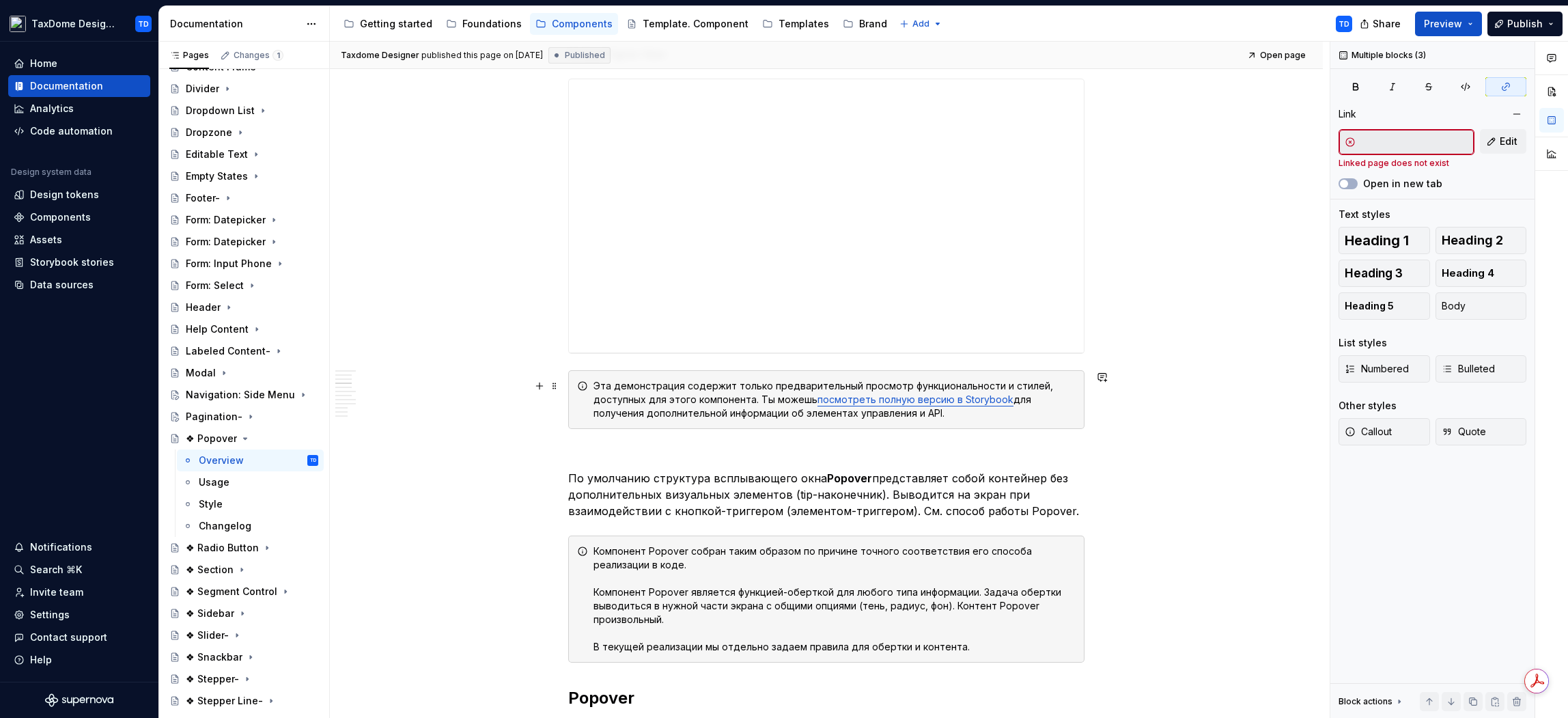
scroll to position [1050, 0]
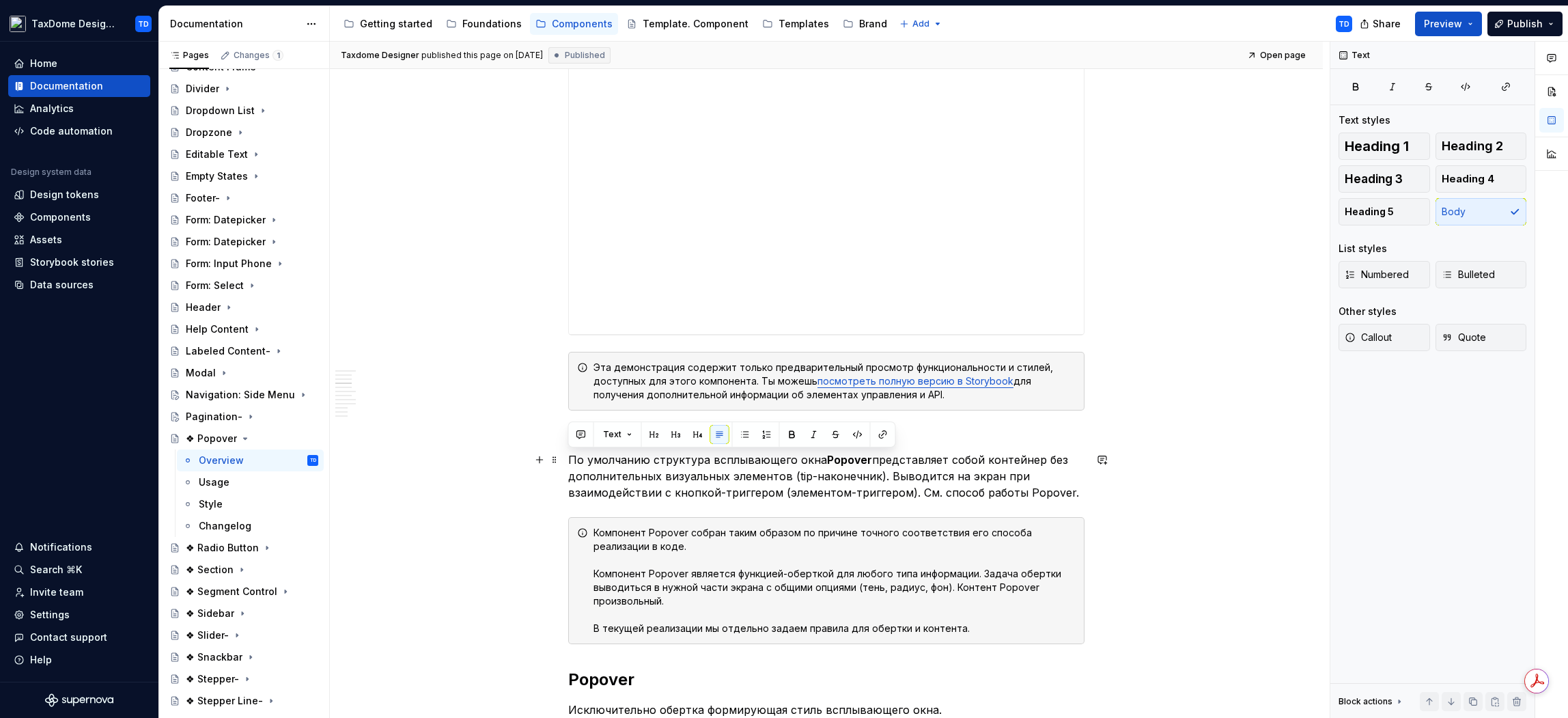
drag, startPoint x: 569, startPoint y: 459, endPoint x: 1077, endPoint y: 494, distance: 509.2
click at [1077, 494] on p "По умолчанию структура всплывающего окна Popover представляет собой контейнер б…" at bounding box center [826, 476] width 517 height 49
copy p "По умолчанию структура всплывающего окна Popover представляет собой контейнер б…"
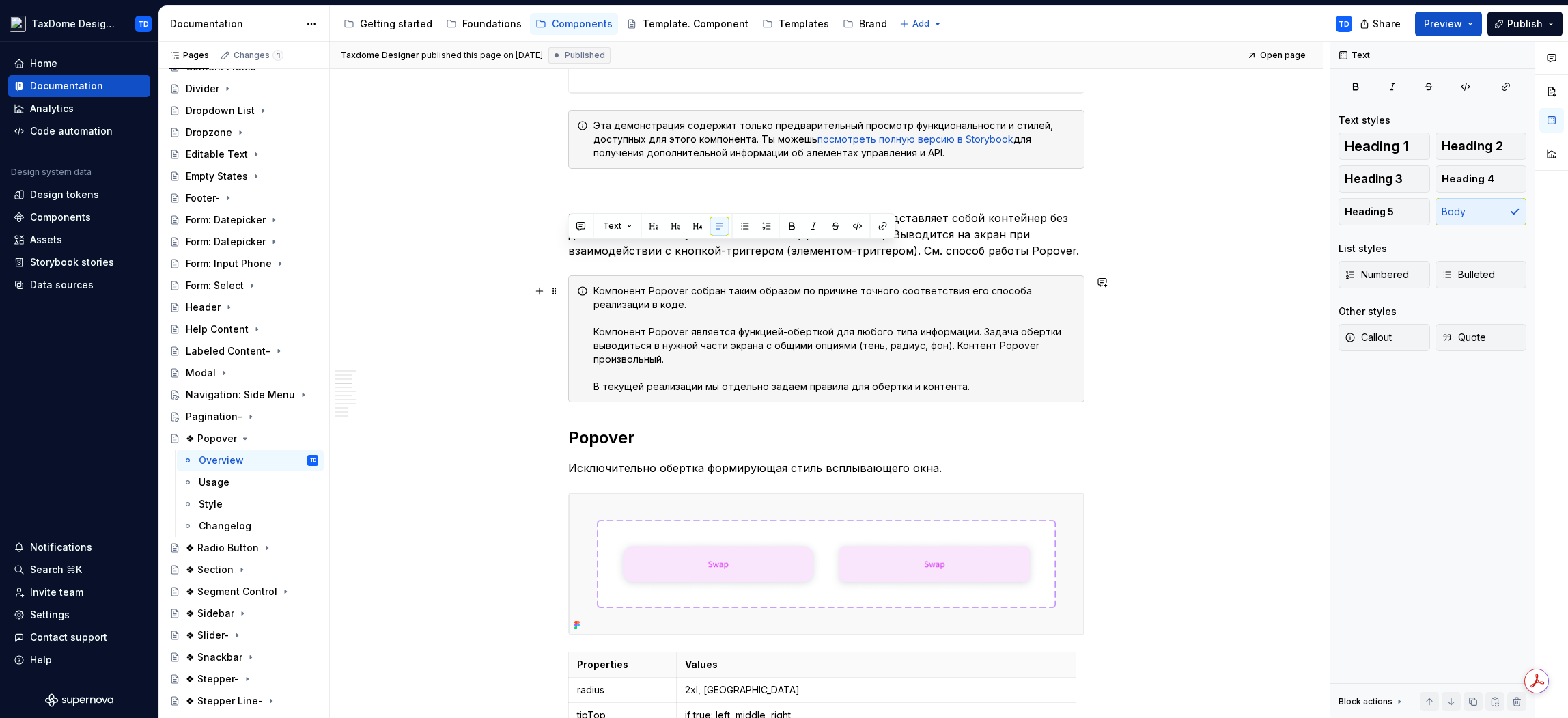
scroll to position [1258, 0]
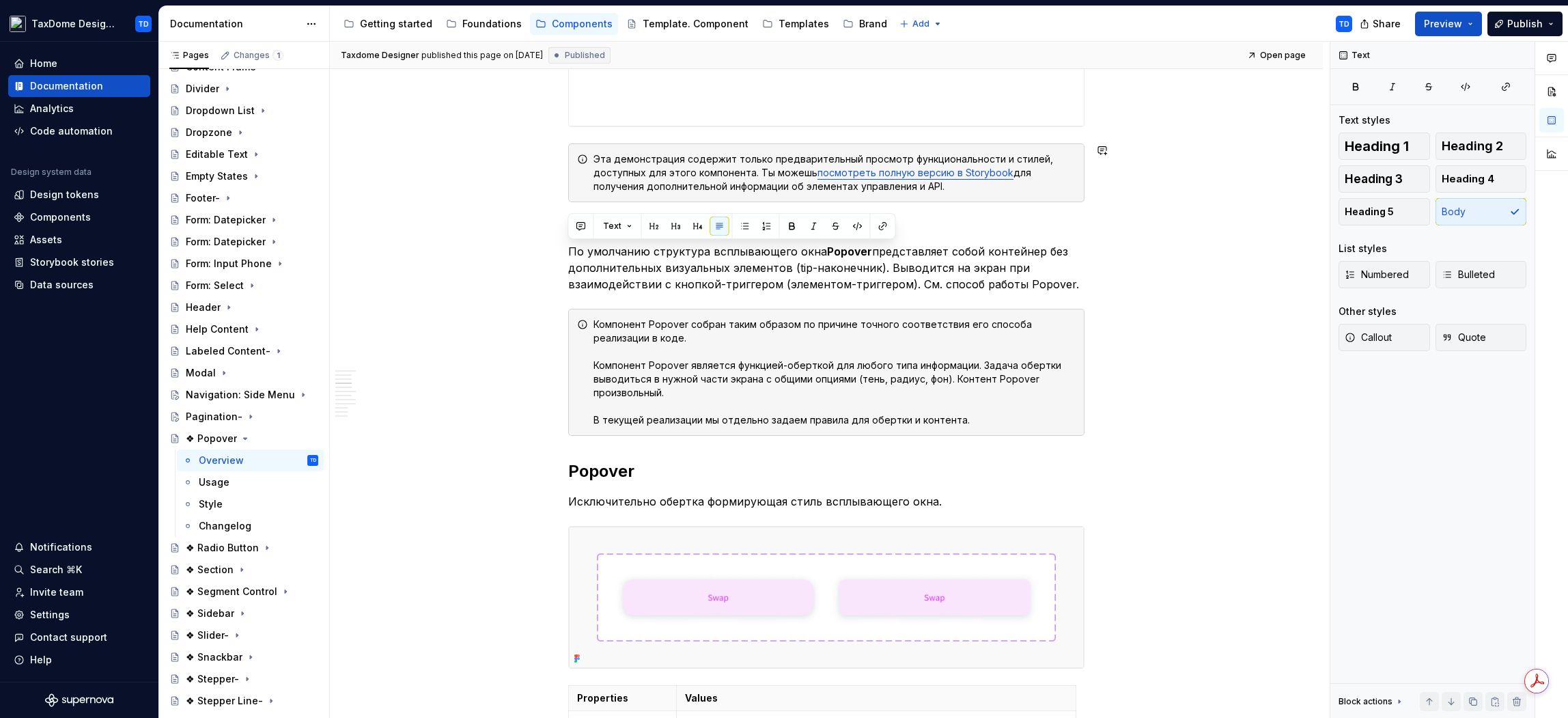
copy p "По умолчанию структура всплывающего окна Popover представляет собой контейнер б…"
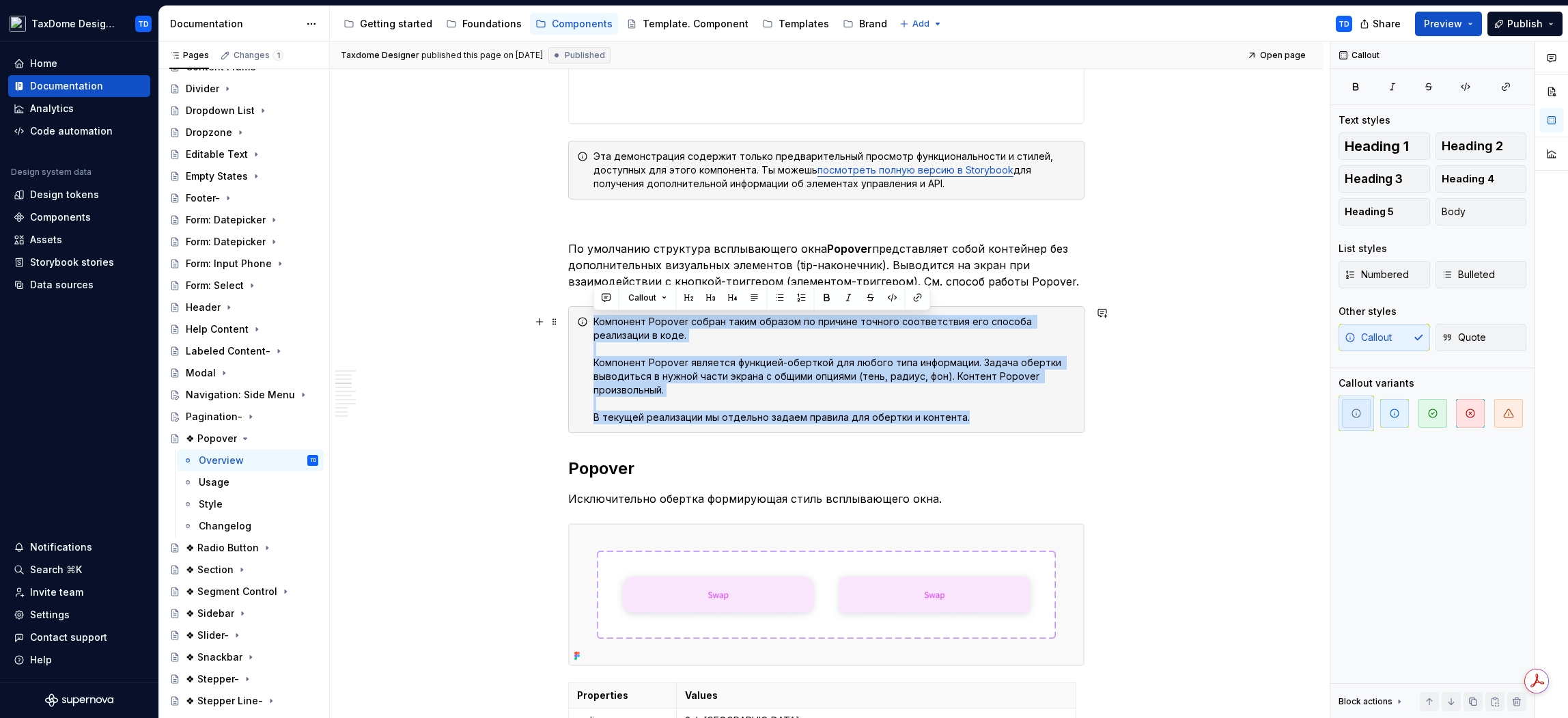
drag, startPoint x: 596, startPoint y: 319, endPoint x: 960, endPoint y: 418, distance: 377.2
click at [960, 418] on div "Компонент Popover собран таким образом по причине точного соответствия его спос…" at bounding box center [835, 369] width 482 height 109
copy div "Компонент Popover собран таким образом по причине точного соответствия его спос…"
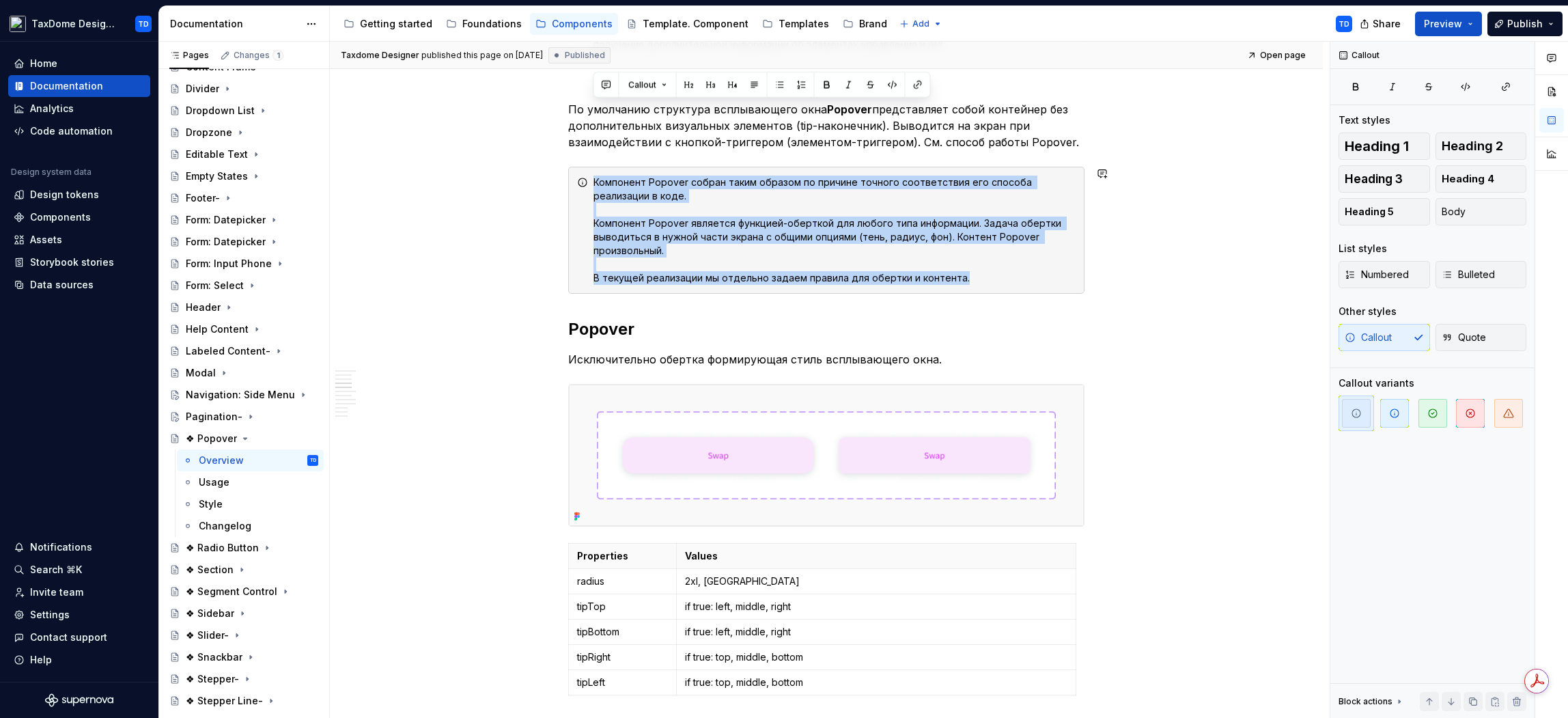
scroll to position [1479, 0]
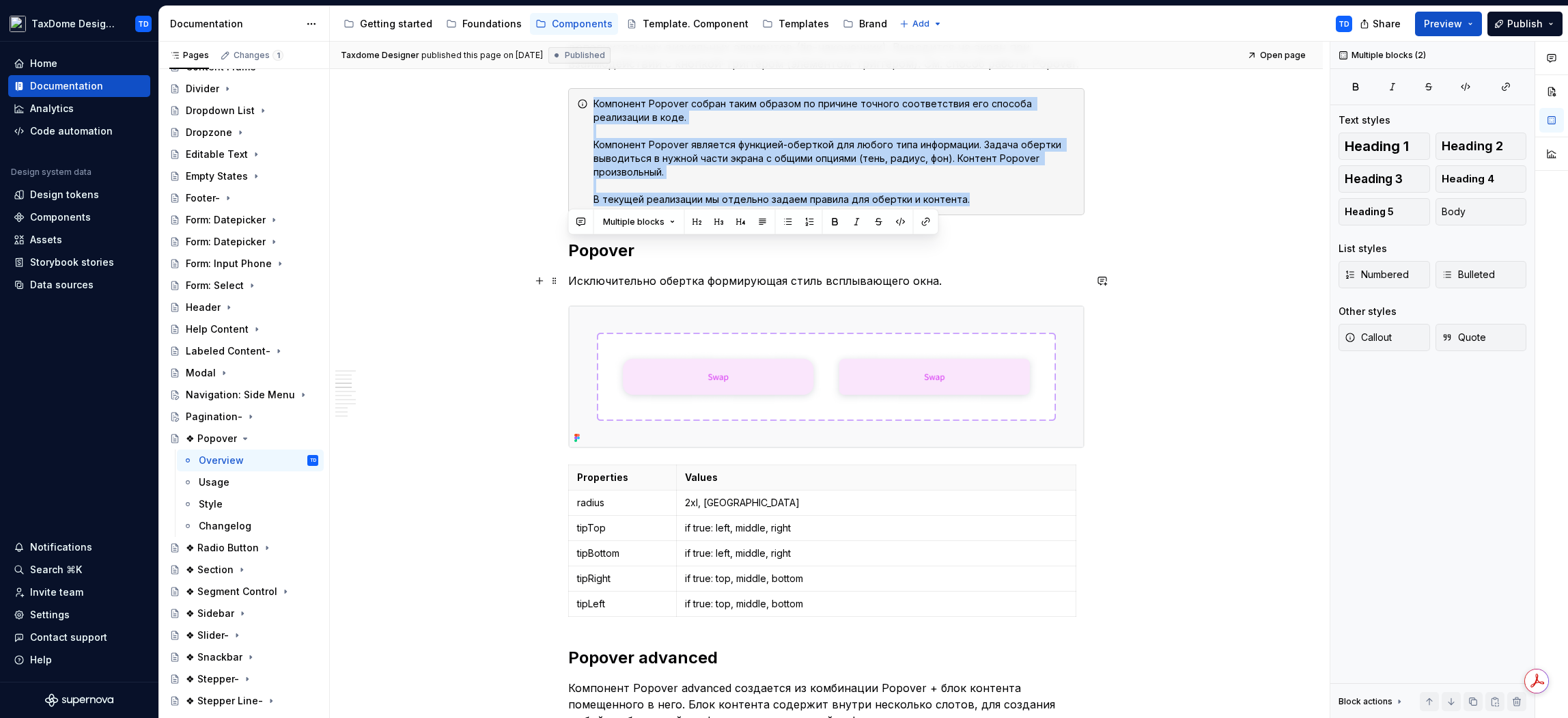
drag, startPoint x: 570, startPoint y: 251, endPoint x: 945, endPoint y: 278, distance: 376.0
copy div "Popover Исключительно обертка формирующая стиль всплывающего окна."
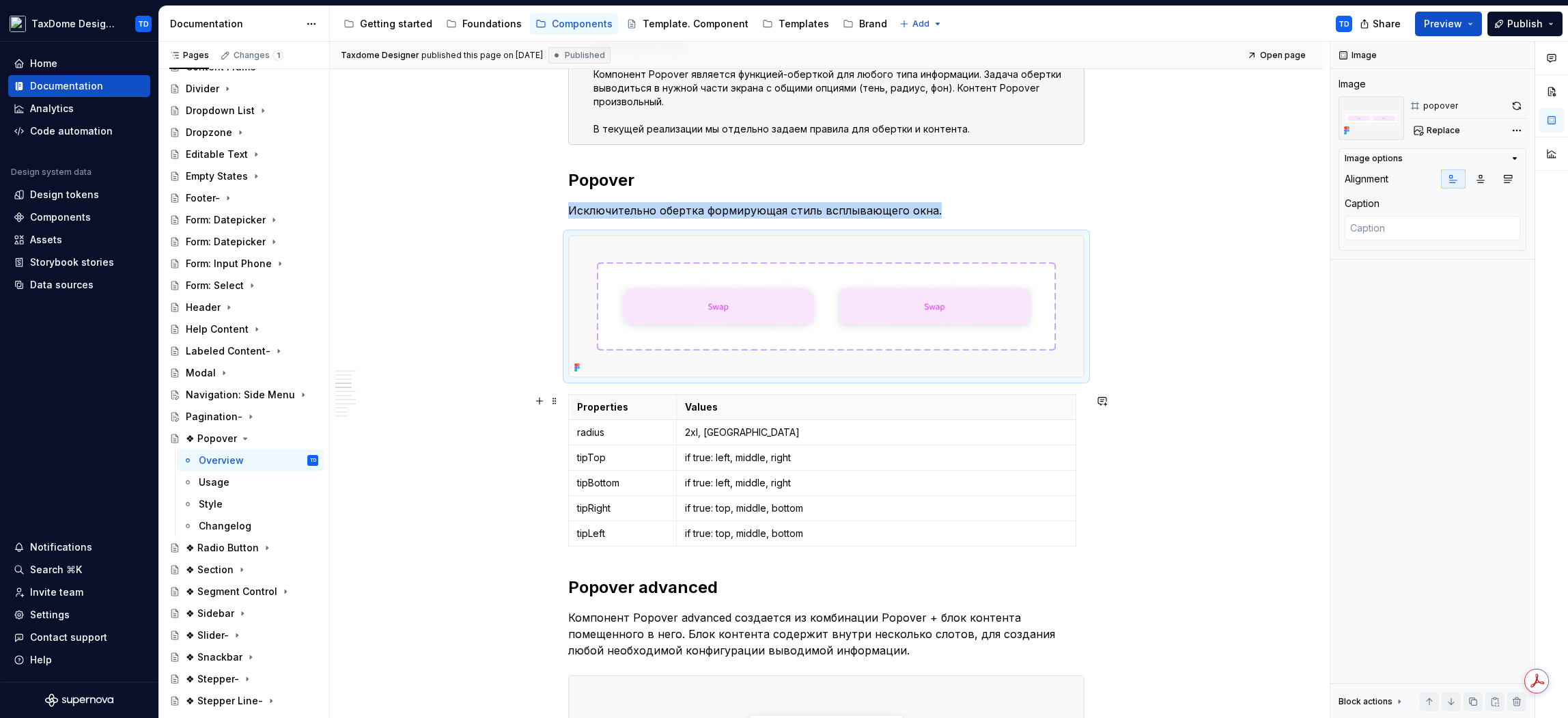
scroll to position [1559, 0]
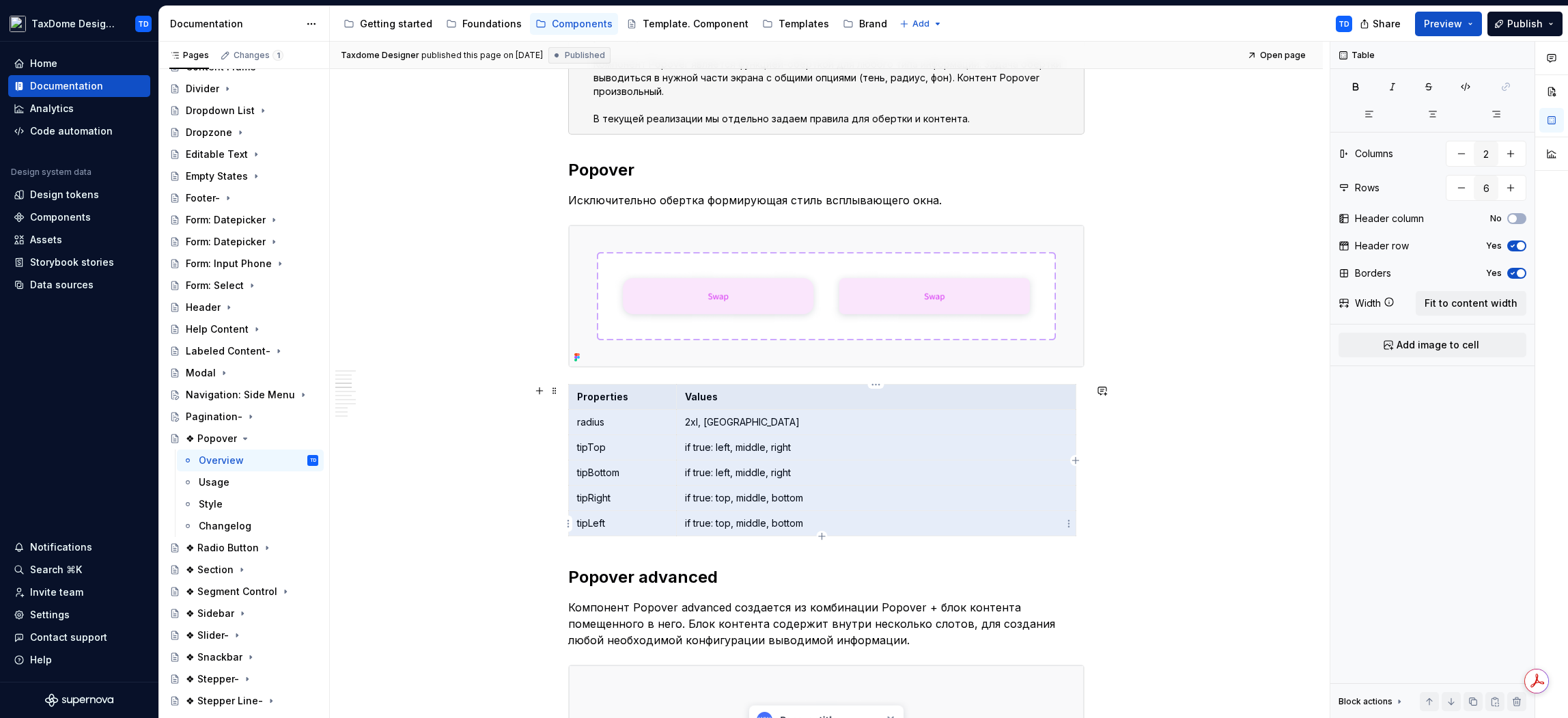
drag, startPoint x: 577, startPoint y: 396, endPoint x: 835, endPoint y: 522, distance: 287.1
click at [835, 522] on tbody "Properties Values radius 2xl, md tipTop if true: left, middle, right tipBottom …" at bounding box center [823, 460] width 508 height 152
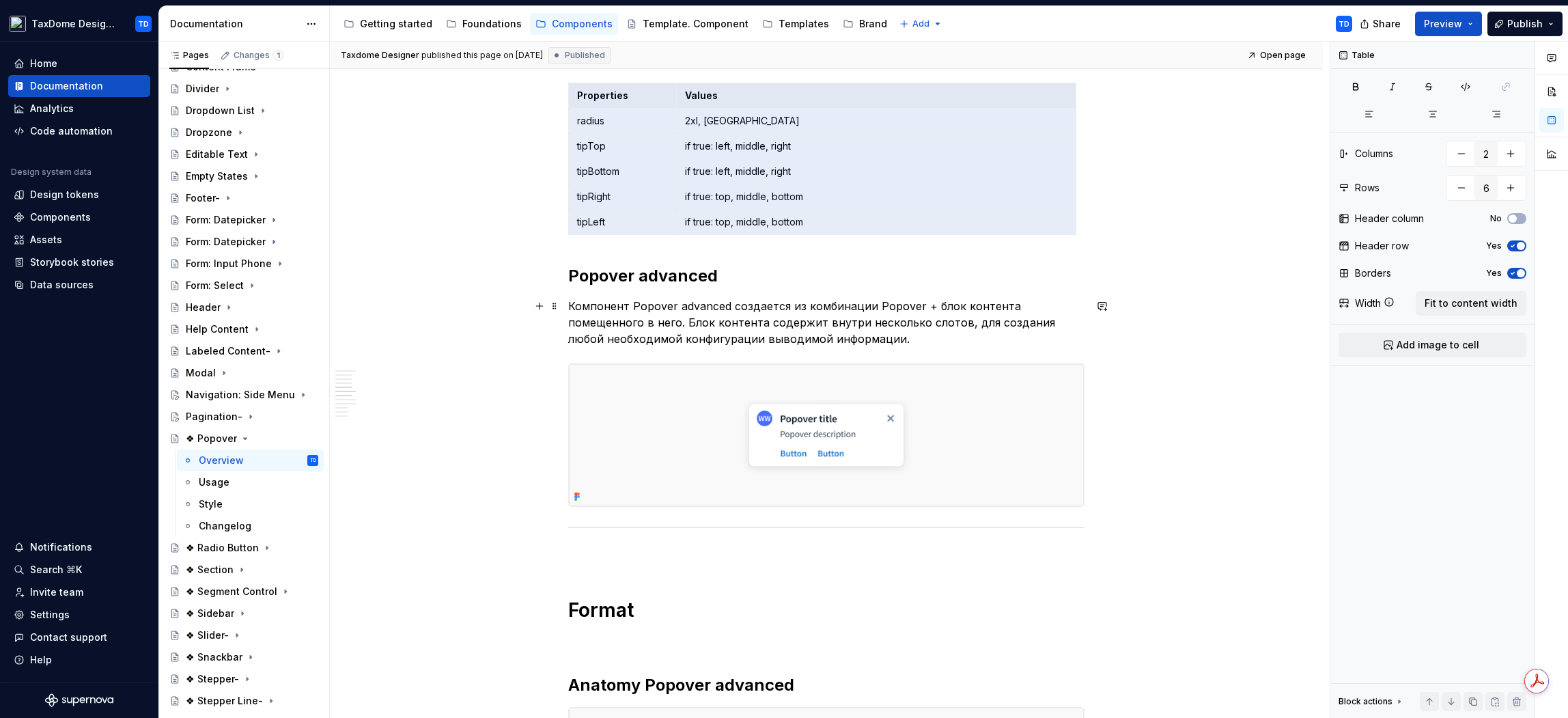
scroll to position [1897, 0]
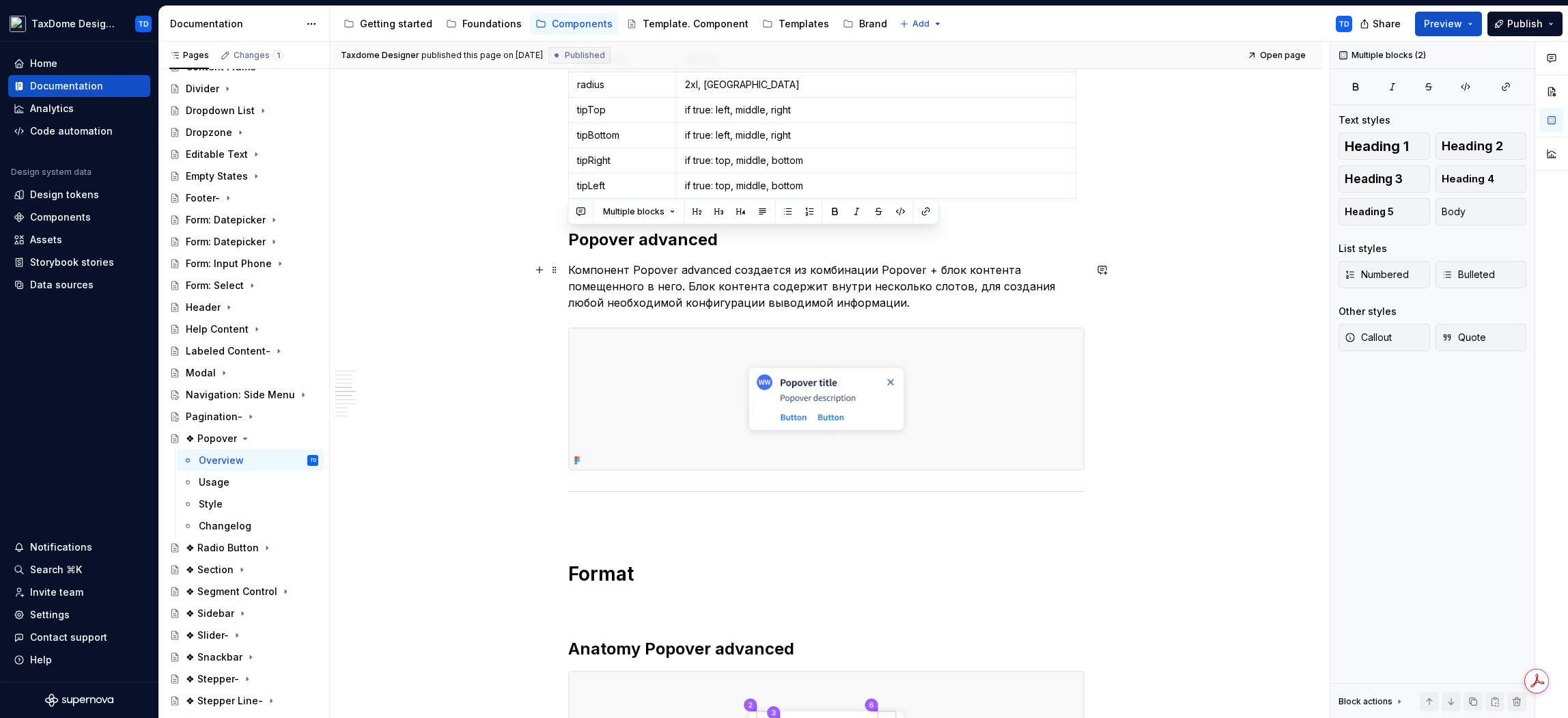
drag, startPoint x: 568, startPoint y: 236, endPoint x: 769, endPoint y: 292, distance: 208.7
click at [789, 305] on div "**********" at bounding box center [826, 455] width 517 height 4133
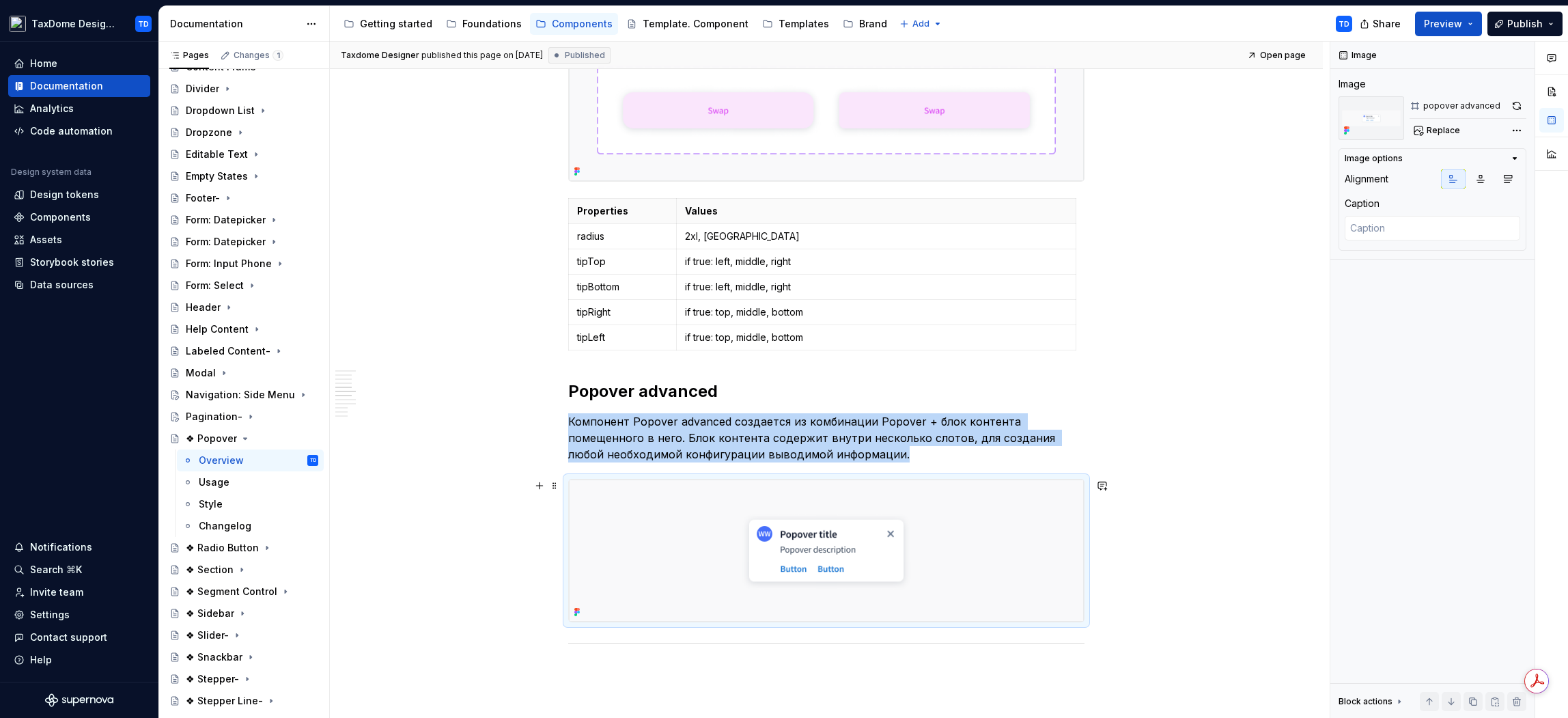
scroll to position [2118, 0]
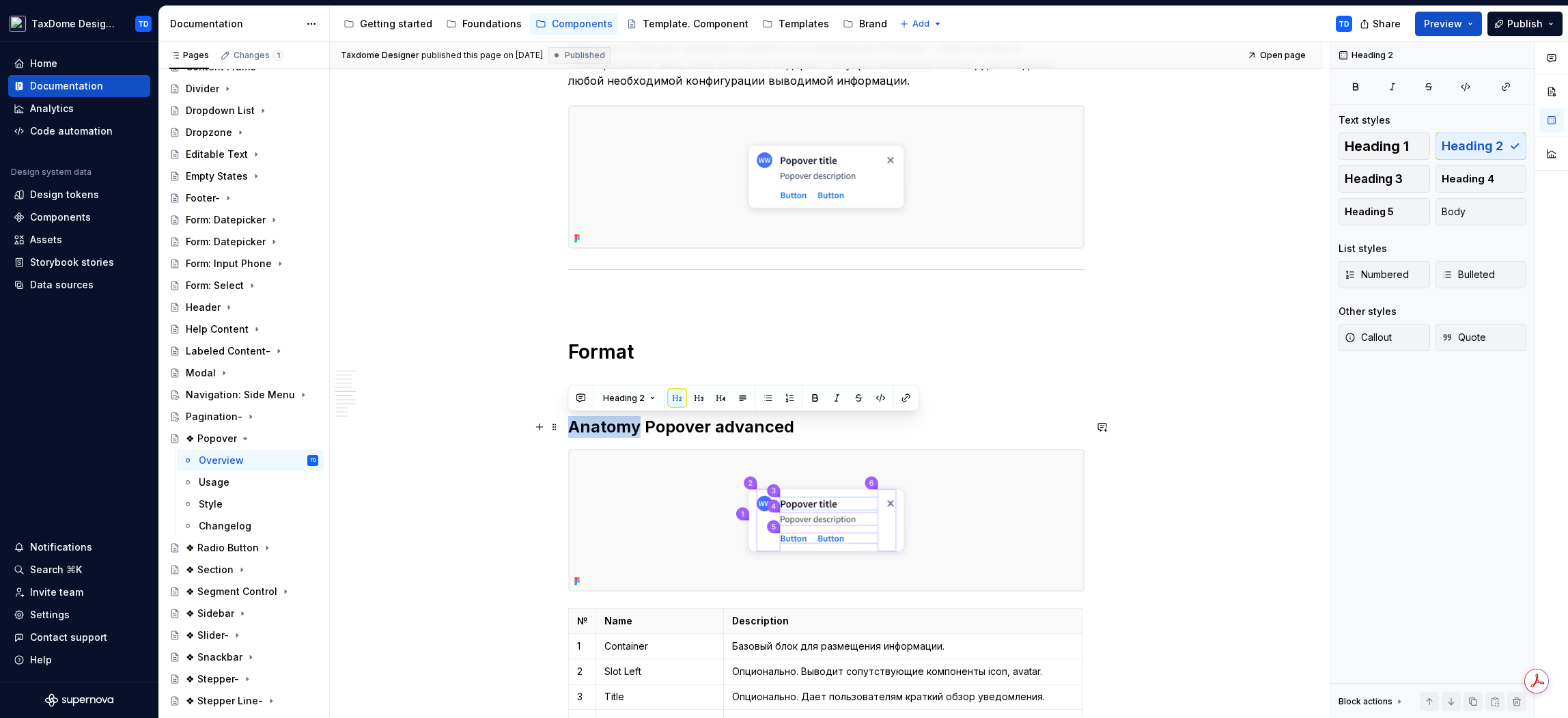
drag, startPoint x: 573, startPoint y: 427, endPoint x: 640, endPoint y: 426, distance: 67.0
click at [638, 425] on h2 "Anatomy Popover advanced" at bounding box center [826, 426] width 517 height 22
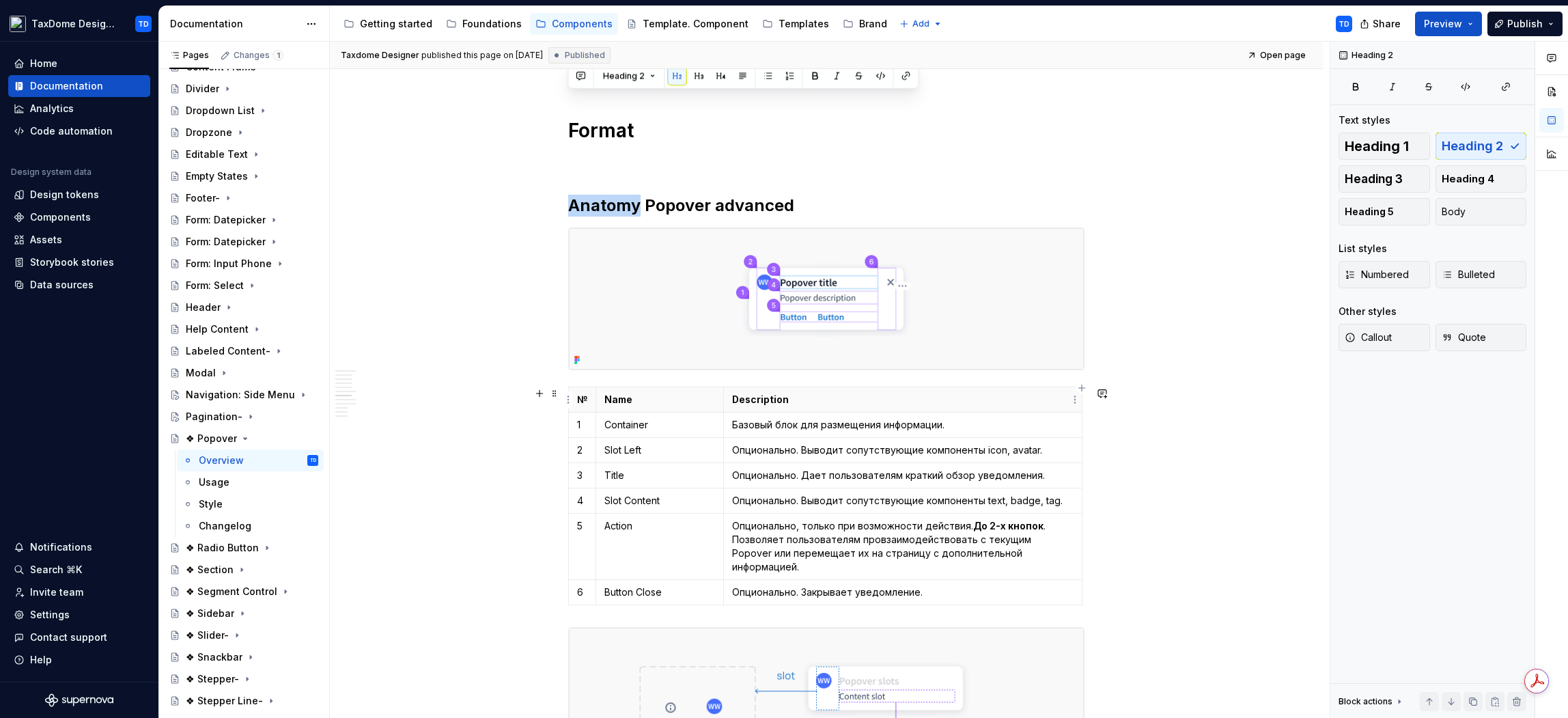
scroll to position [2286, 0]
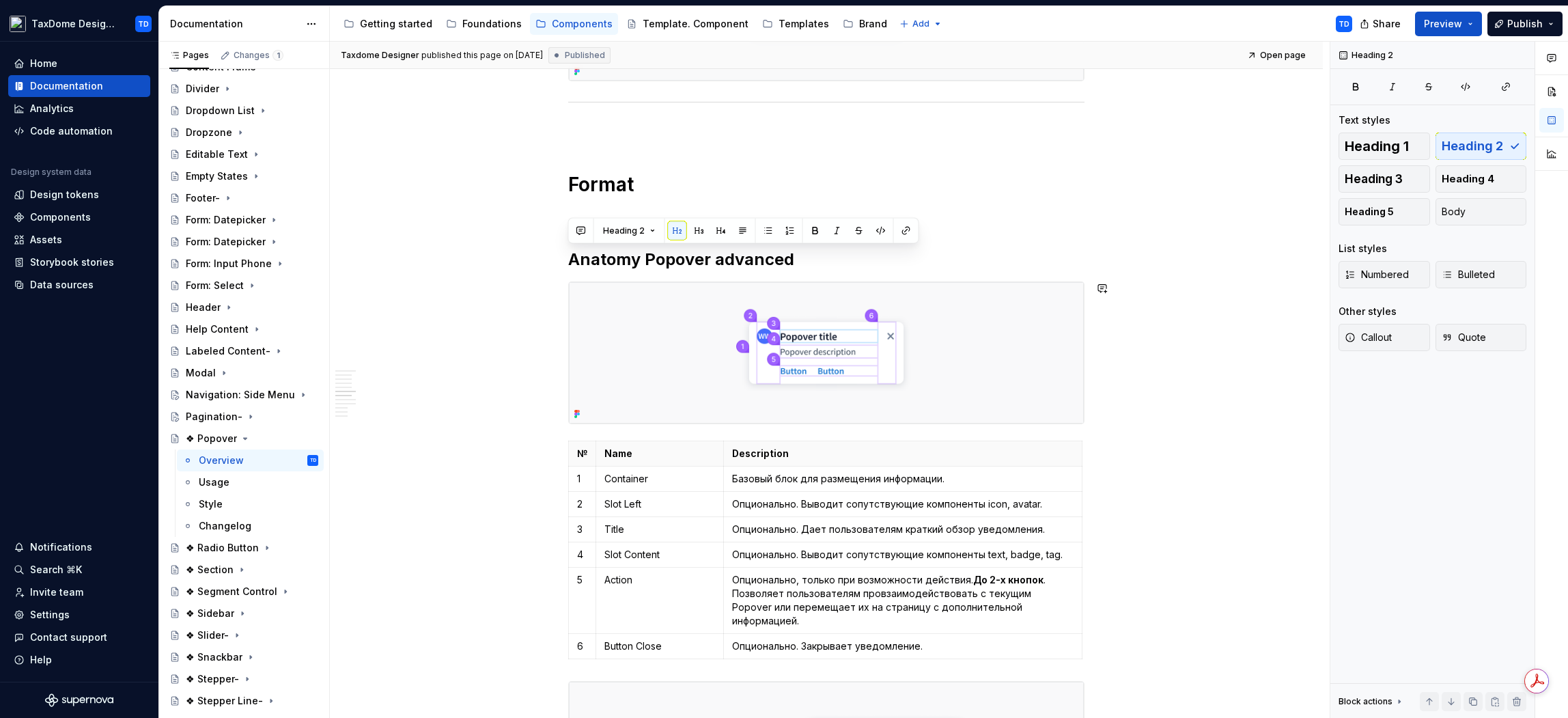
click at [631, 261] on h2 "Anatomy Popover advanced" at bounding box center [826, 259] width 517 height 22
drag, startPoint x: 571, startPoint y: 260, endPoint x: 789, endPoint y: 260, distance: 218.0
click at [789, 260] on h2 "Anatomy Popover advanced" at bounding box center [826, 259] width 517 height 22
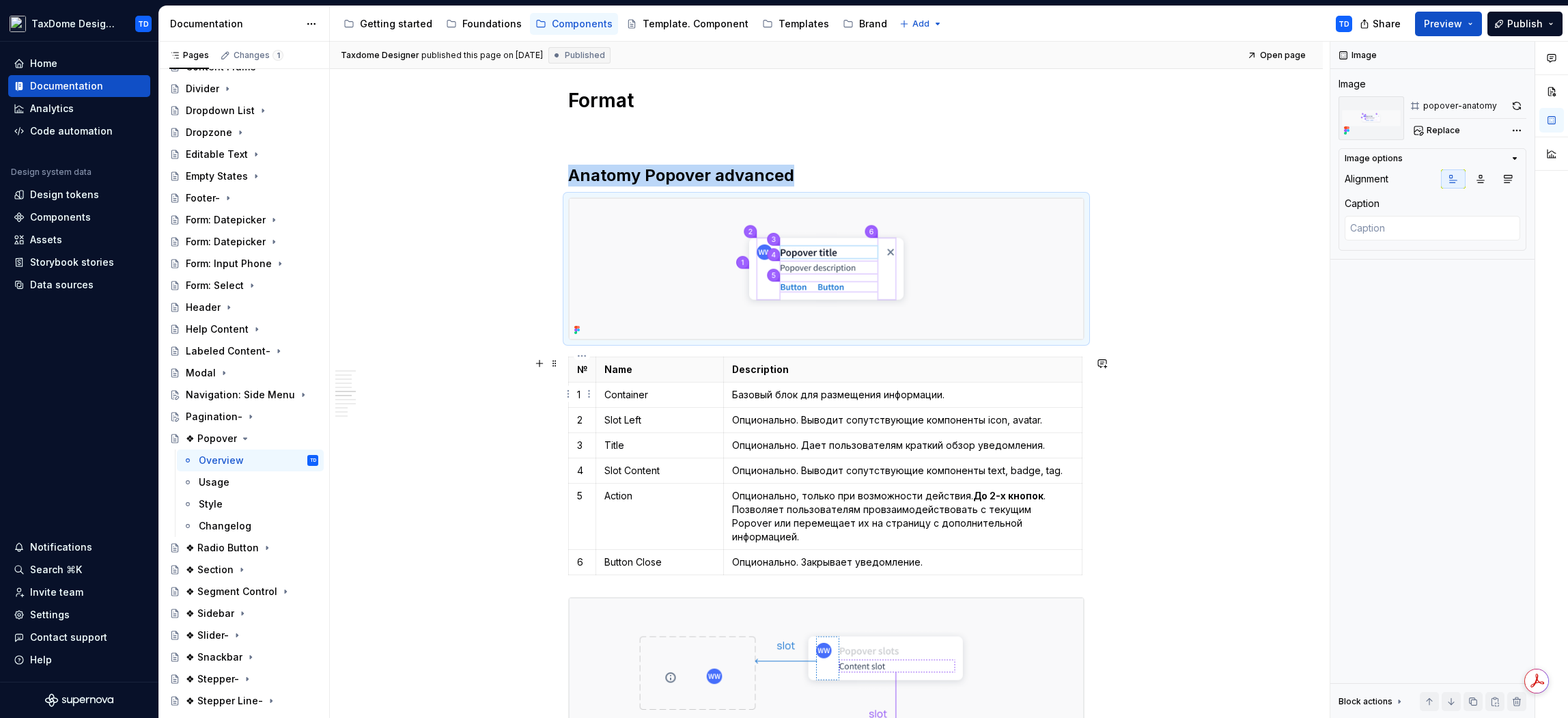
scroll to position [2371, 0]
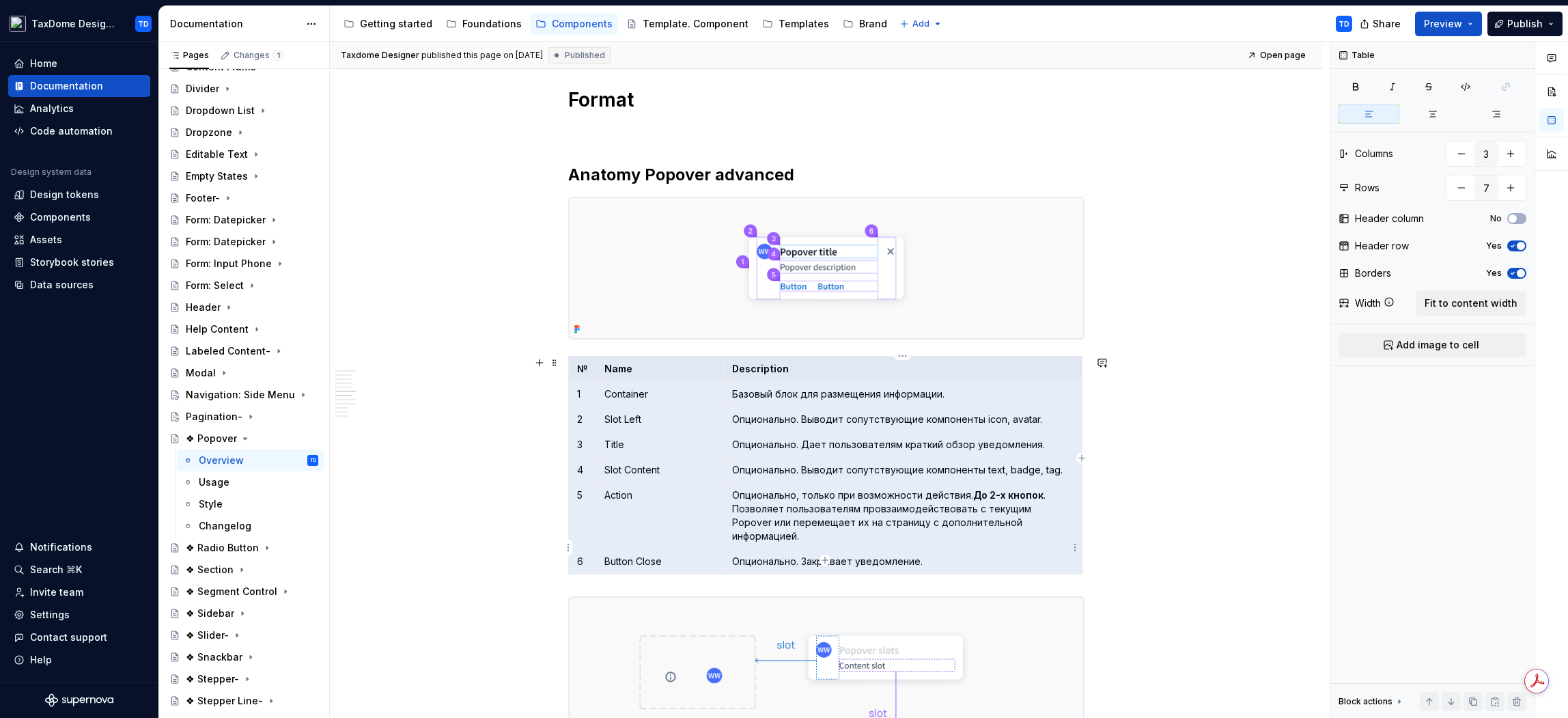
drag, startPoint x: 578, startPoint y: 370, endPoint x: 941, endPoint y: 545, distance: 403.0
click at [941, 545] on tbody "№ Name Description 1 Container Базовый блок для размещения информации. 2 Slot L…" at bounding box center [826, 466] width 514 height 218
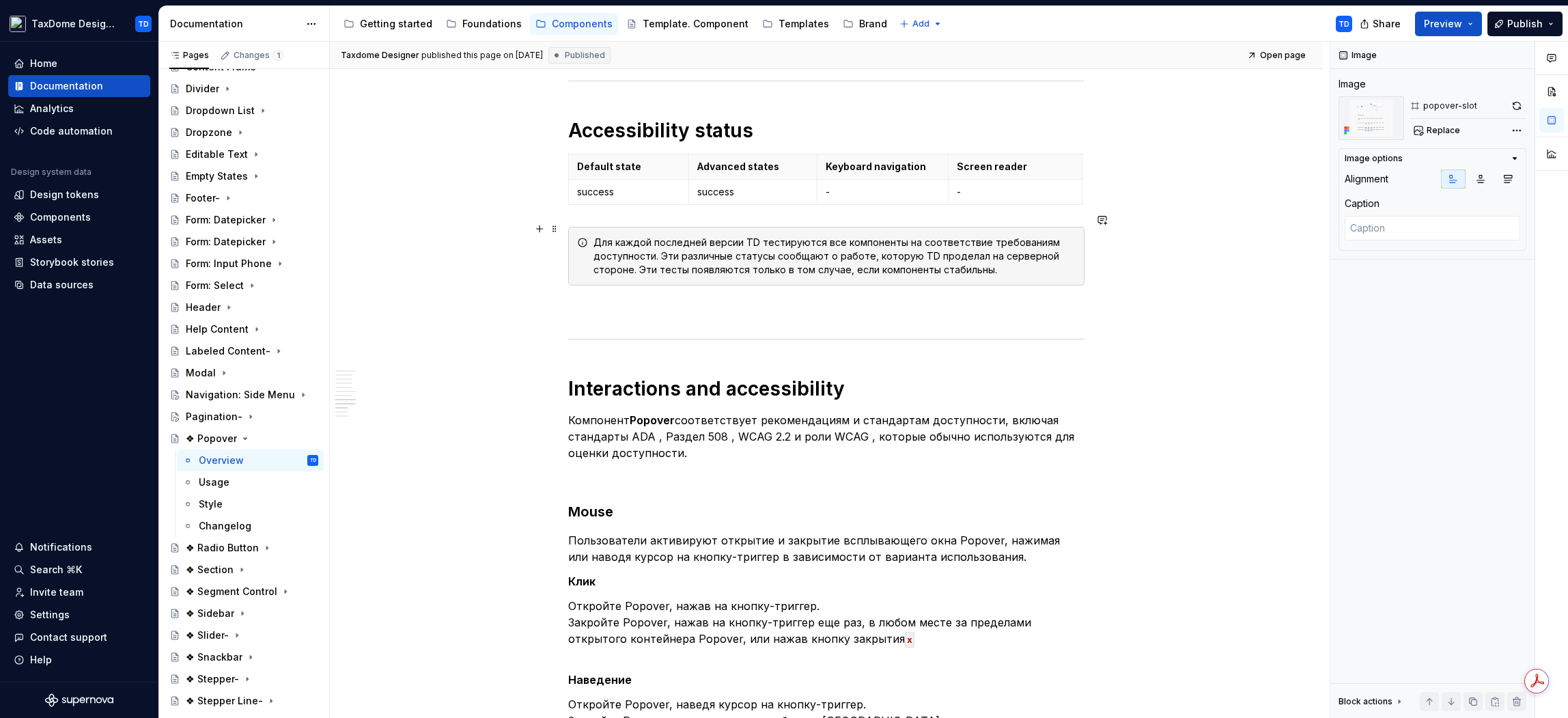
scroll to position [3449, 0]
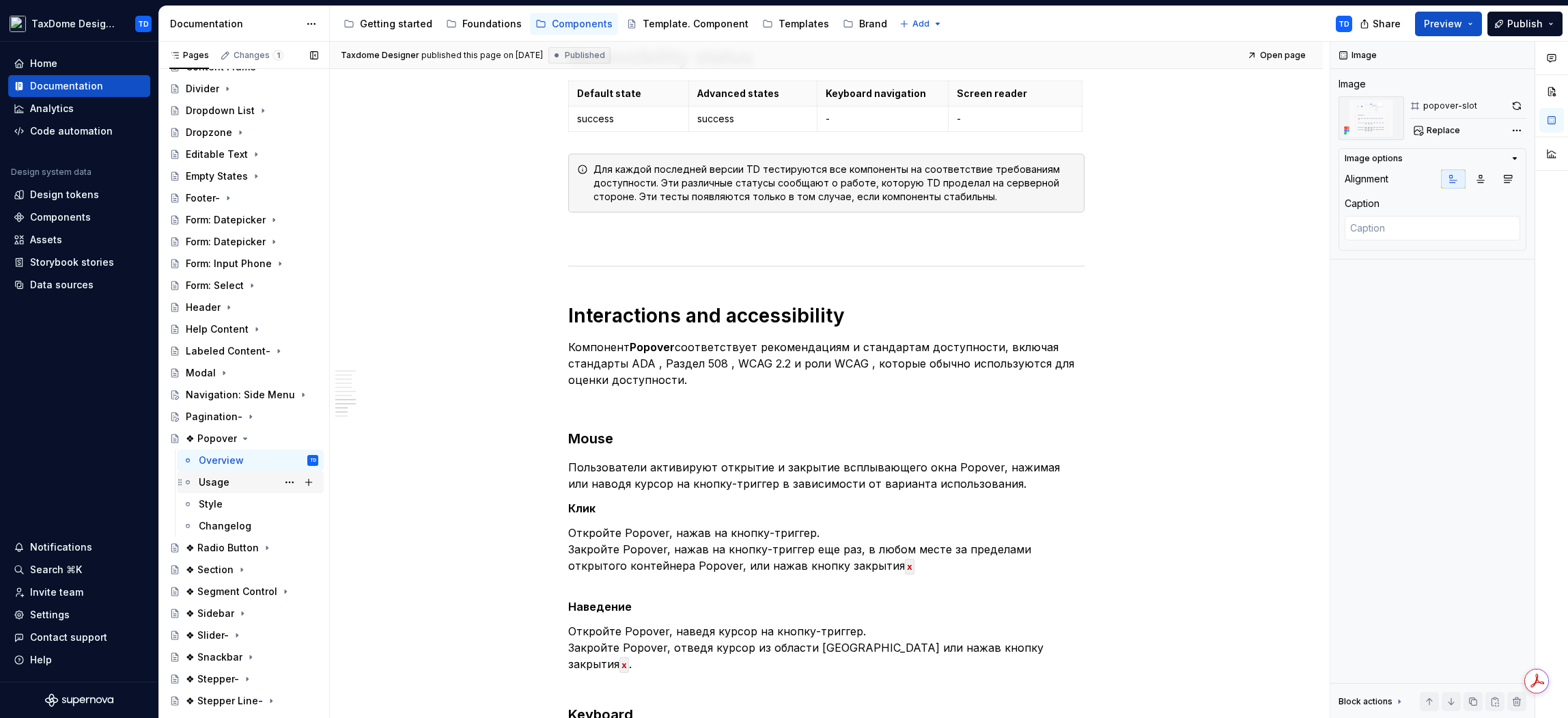
click at [224, 482] on div "Usage" at bounding box center [214, 482] width 31 height 14
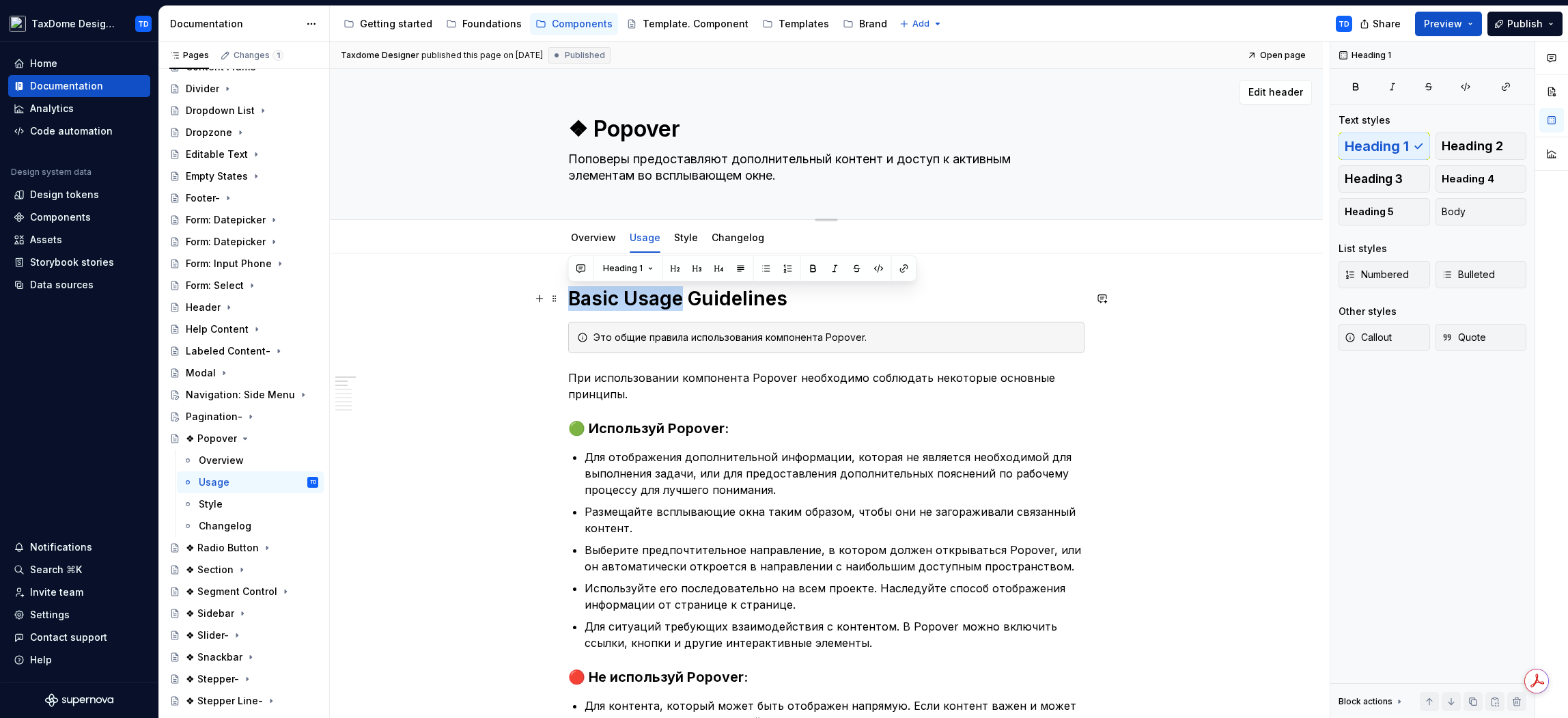
drag, startPoint x: 578, startPoint y: 301, endPoint x: 548, endPoint y: 189, distance: 115.9
click at [677, 298] on h1 "Basic Usage Guidelines" at bounding box center [826, 298] width 517 height 24
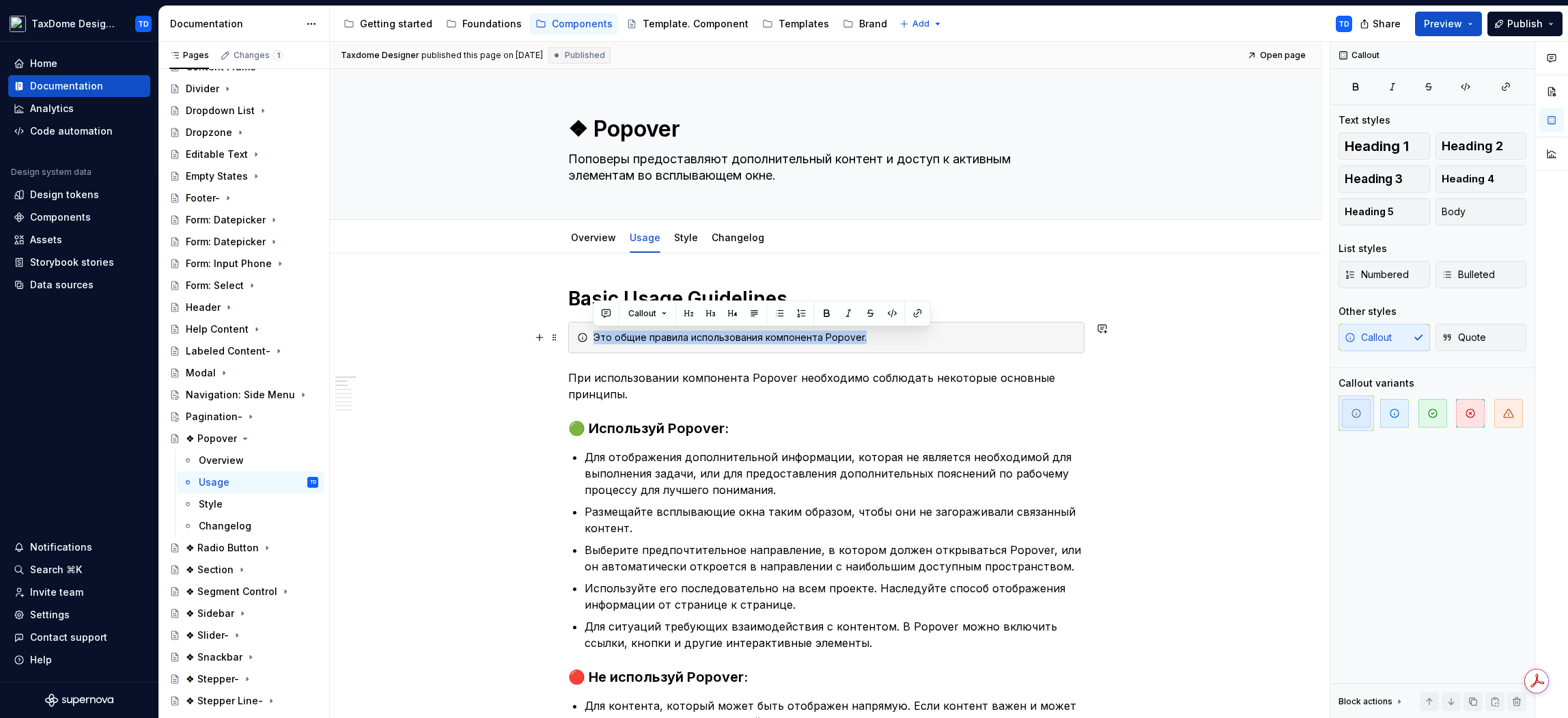
drag, startPoint x: 619, startPoint y: 335, endPoint x: 868, endPoint y: 340, distance: 249.1
click at [868, 340] on div "Это общие правила использования компонента Popover." at bounding box center [835, 338] width 482 height 14
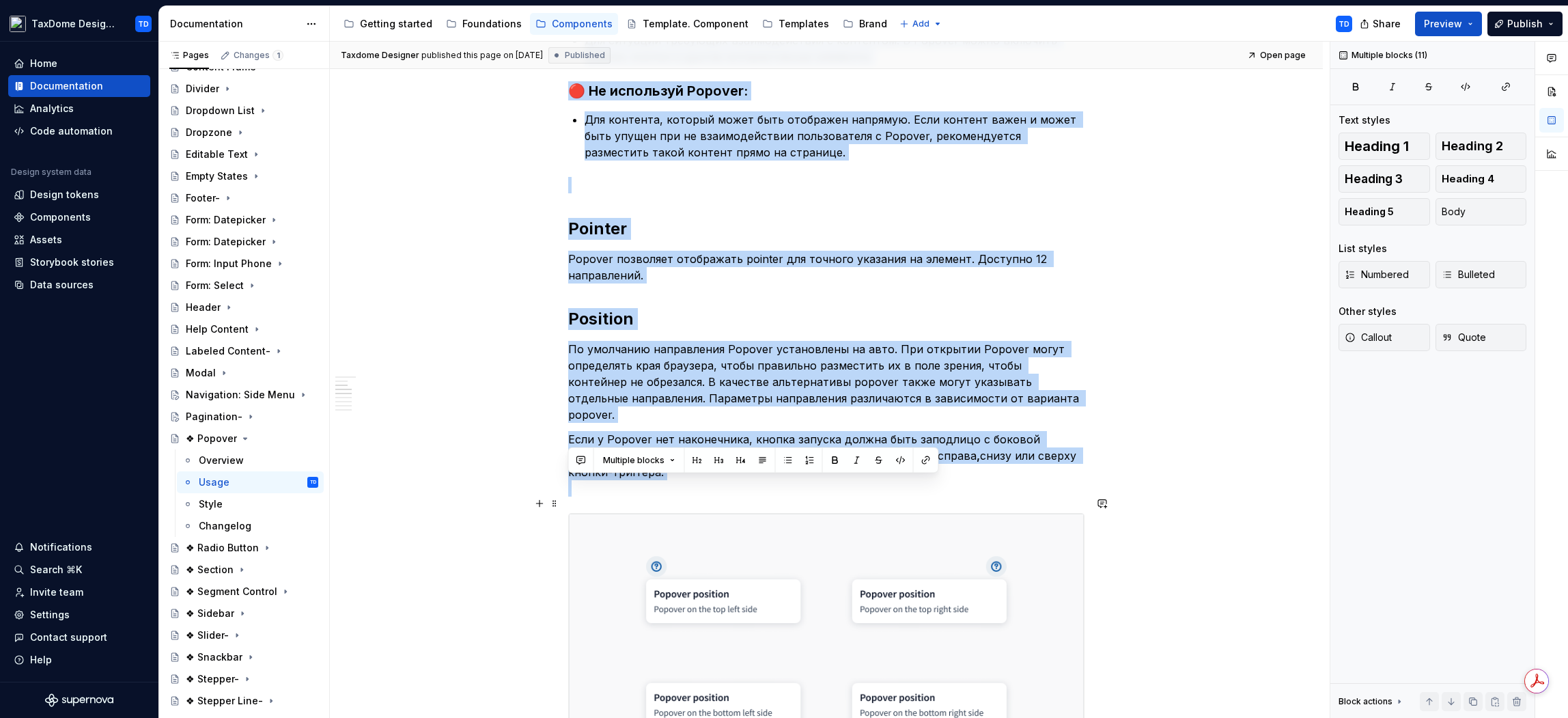
scroll to position [623, 0]
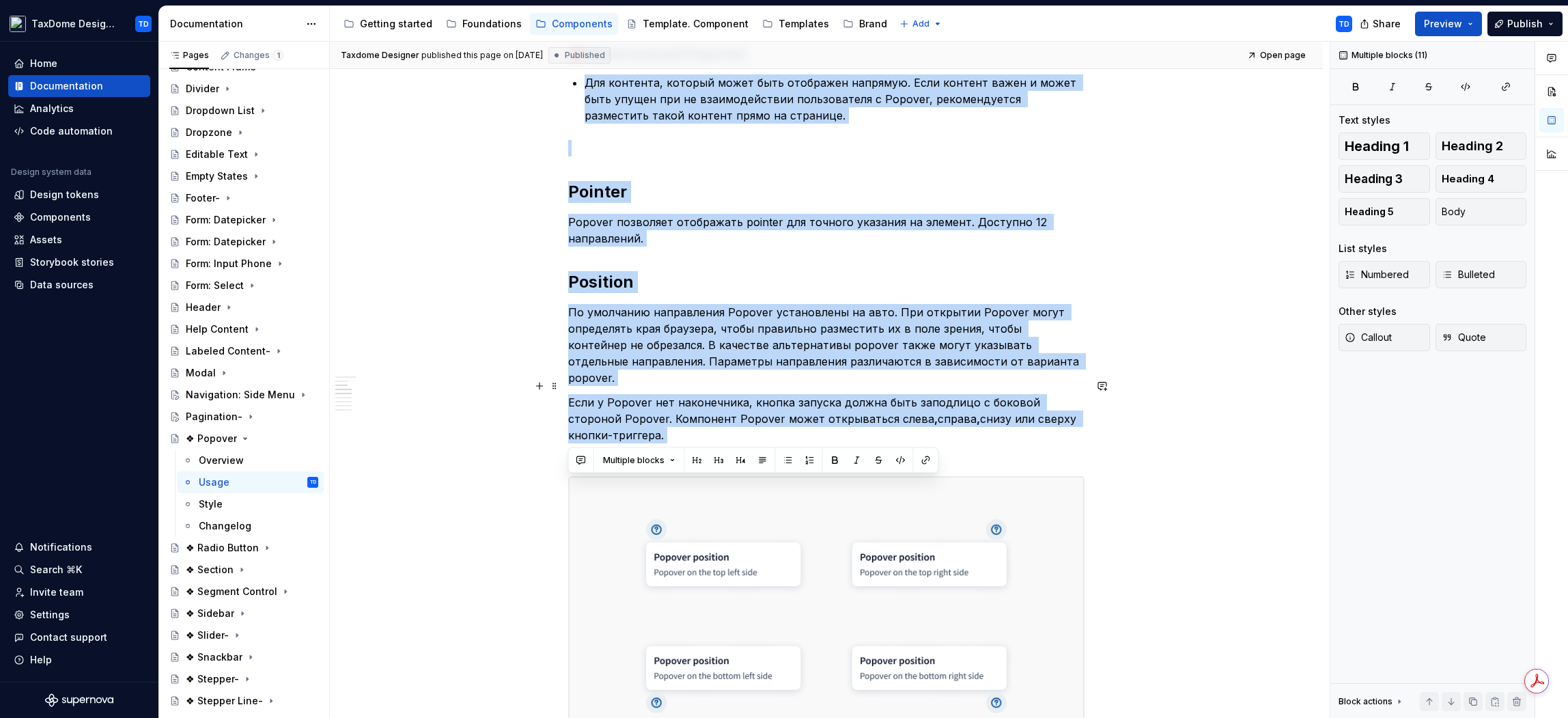
drag, startPoint x: 571, startPoint y: 275, endPoint x: 823, endPoint y: 429, distance: 295.3
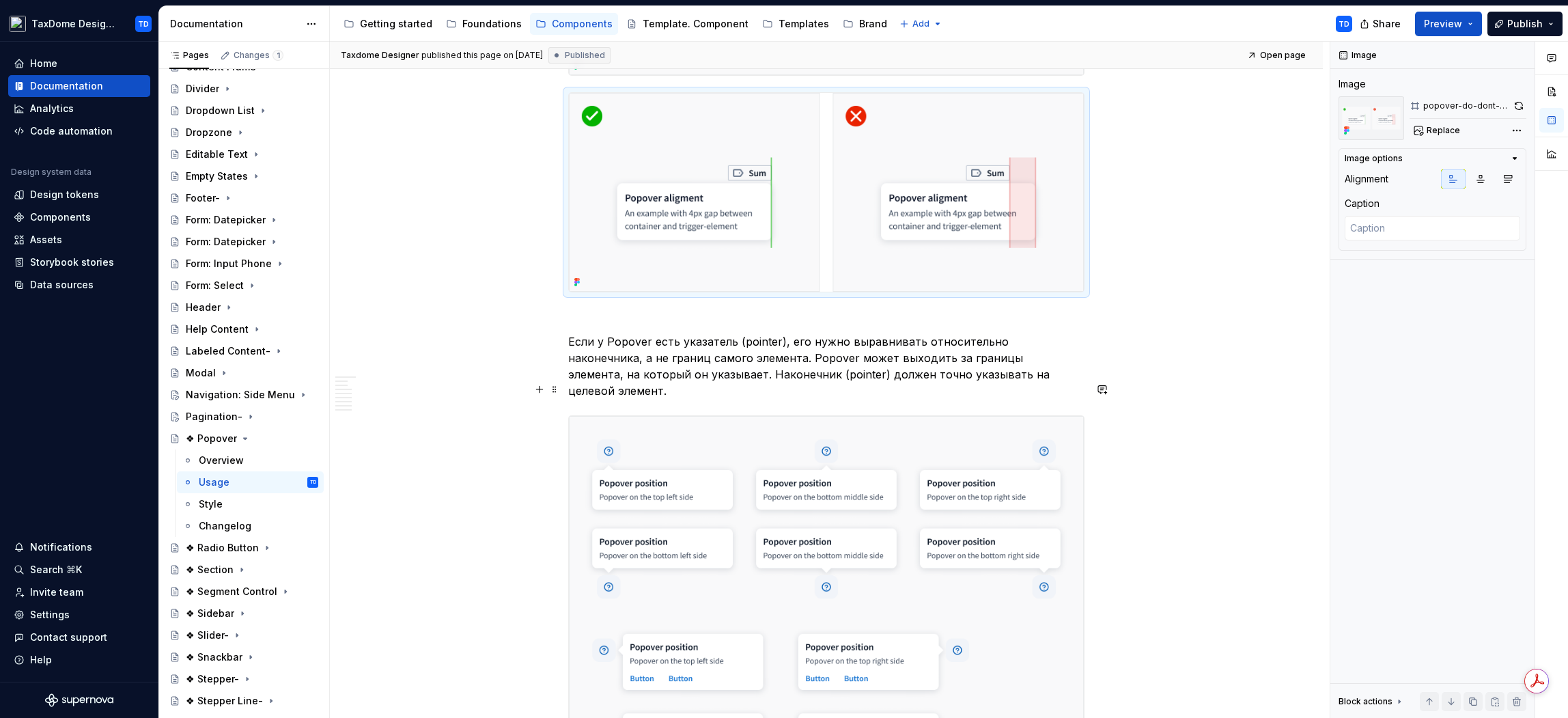
scroll to position [1585, 0]
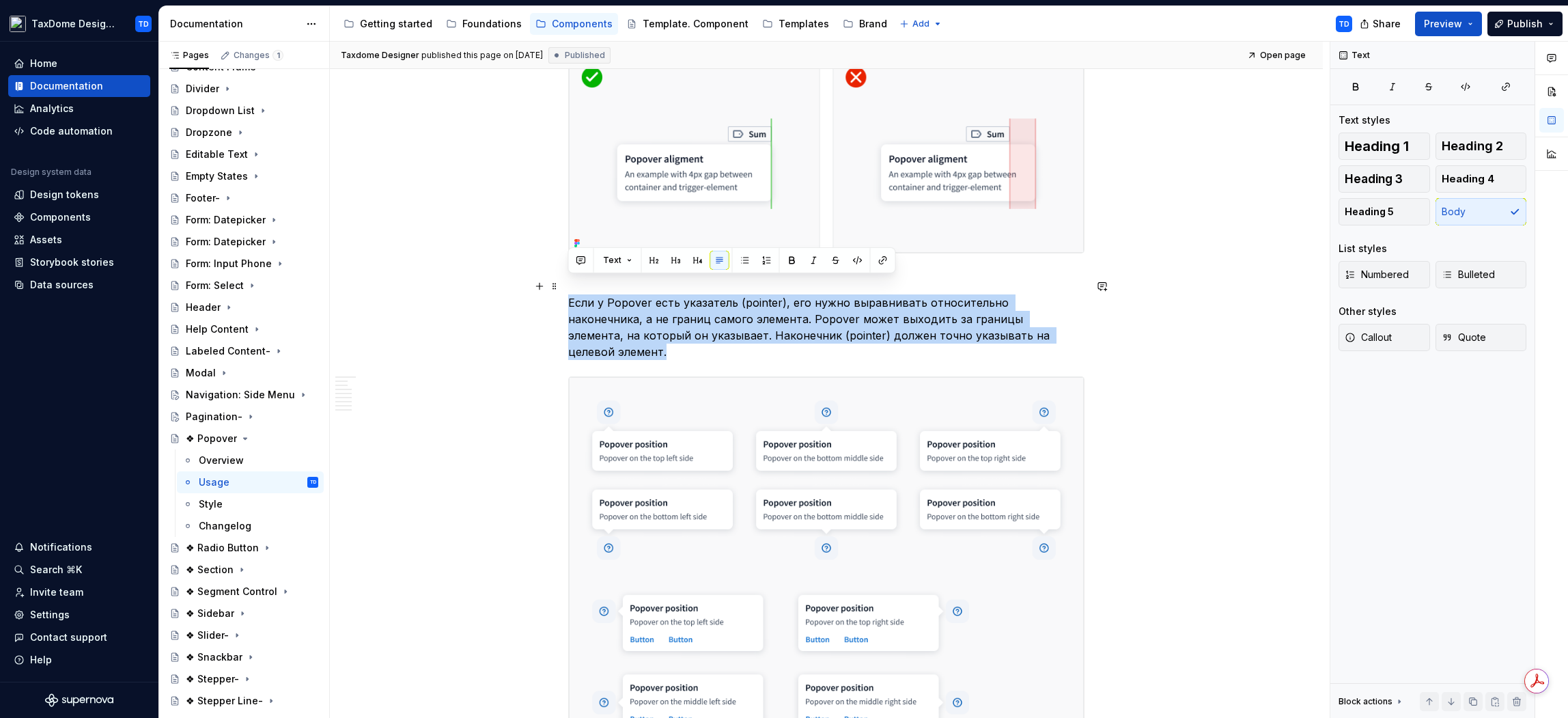
drag, startPoint x: 568, startPoint y: 281, endPoint x: 1005, endPoint y: 318, distance: 438.6
click at [1005, 318] on p "Если у Popover есть указатель (pointer), его нужно выравнивать относительно нак…" at bounding box center [826, 327] width 517 height 66
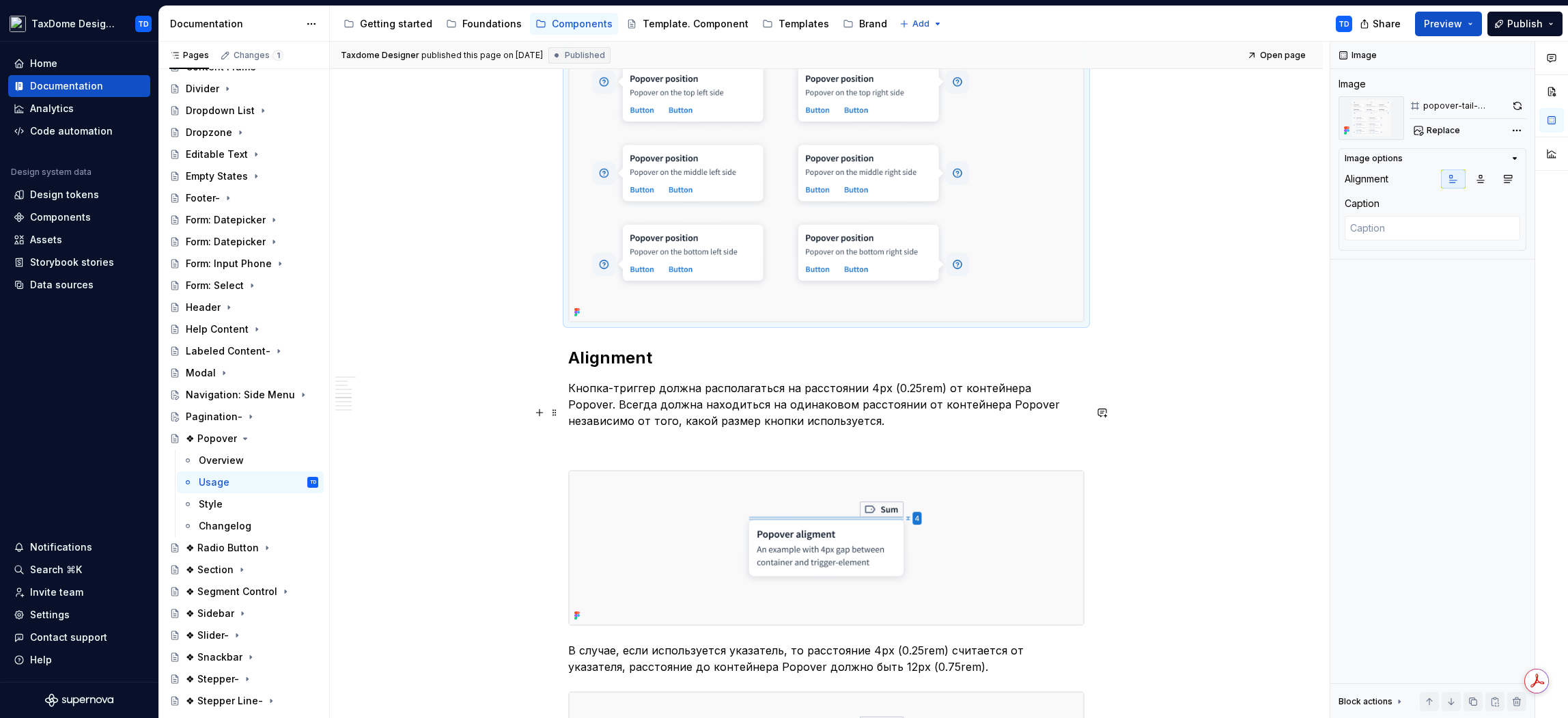
scroll to position [2136, 0]
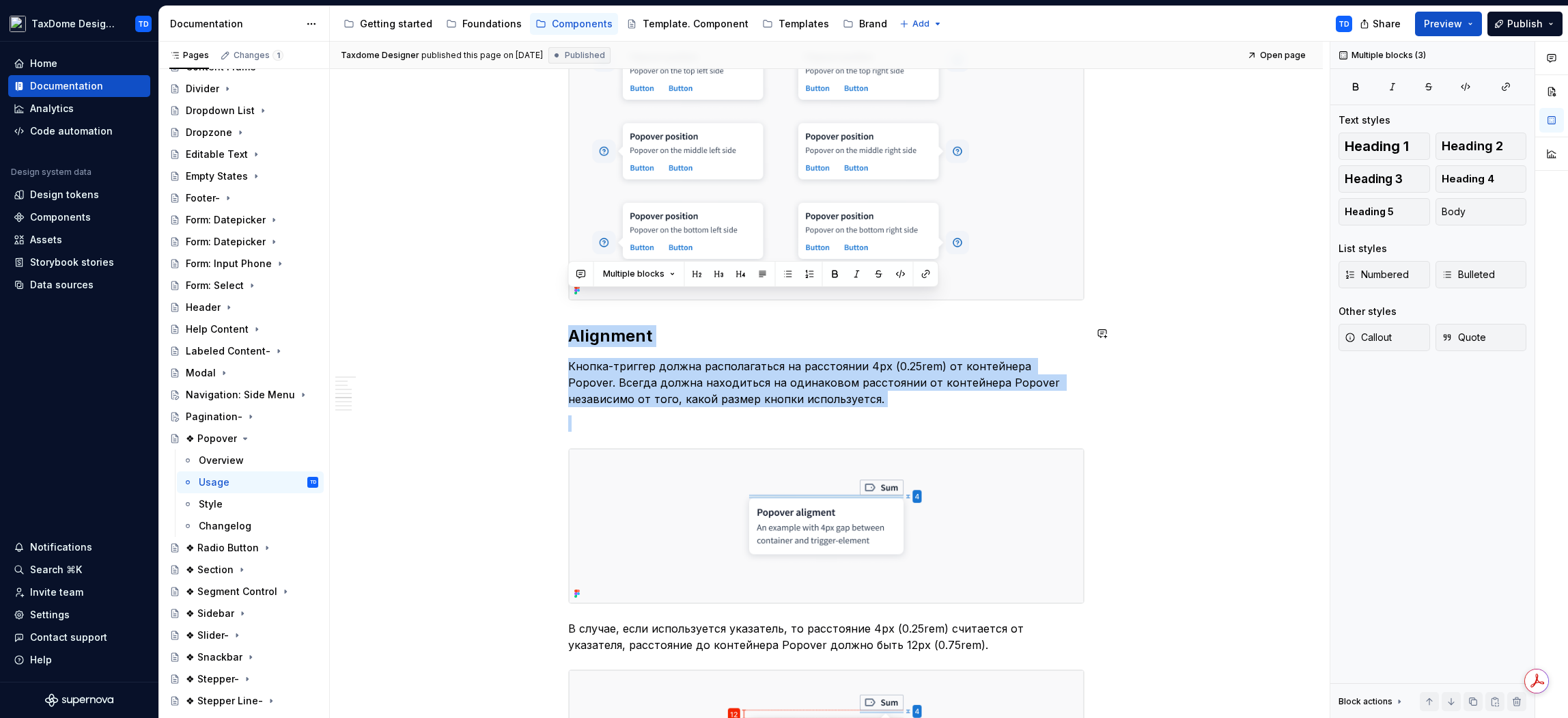
drag, startPoint x: 575, startPoint y: 307, endPoint x: 827, endPoint y: 378, distance: 261.8
click at [827, 378] on div "Basic Usage Guidelines Это общие правила использования компонента Popover. При …" at bounding box center [826, 33] width 517 height 3765
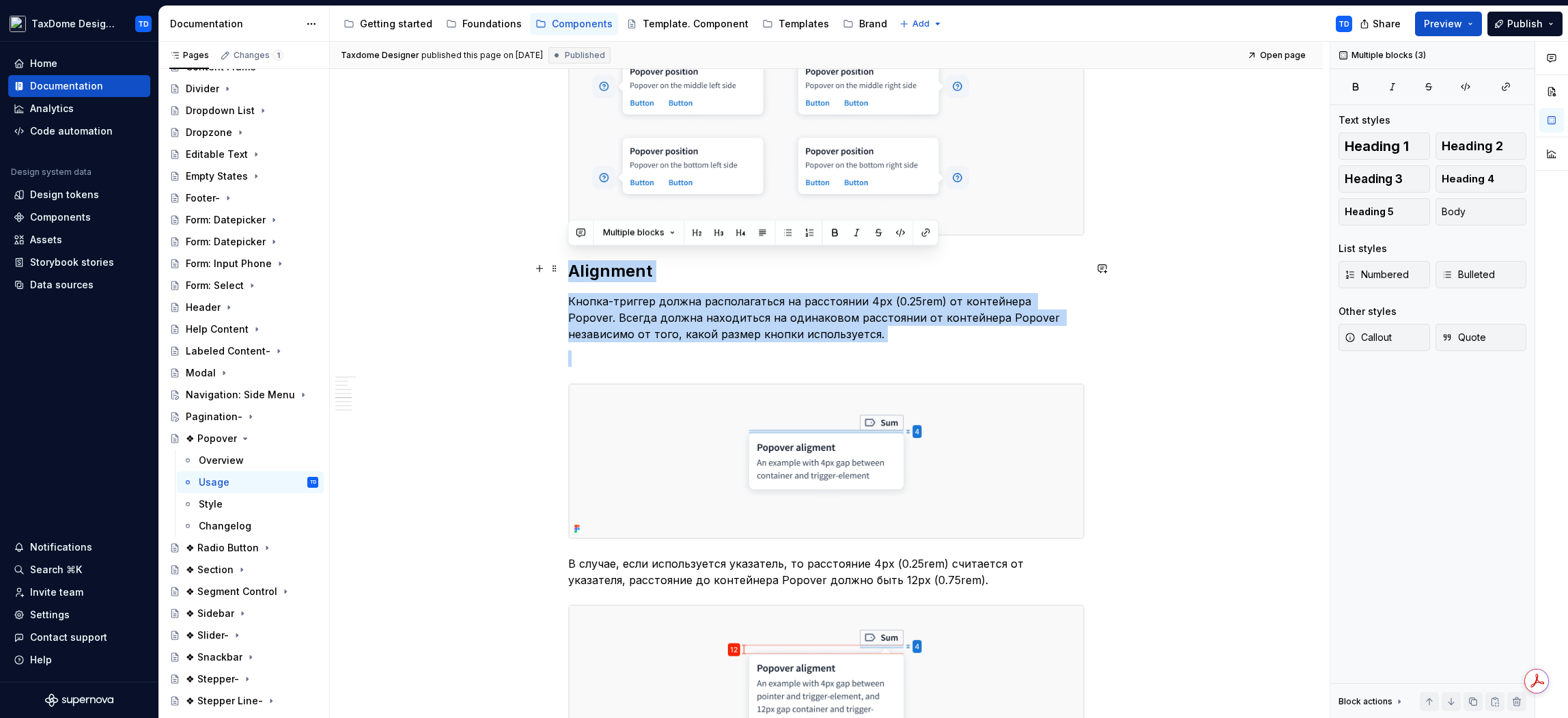
scroll to position [2327, 0]
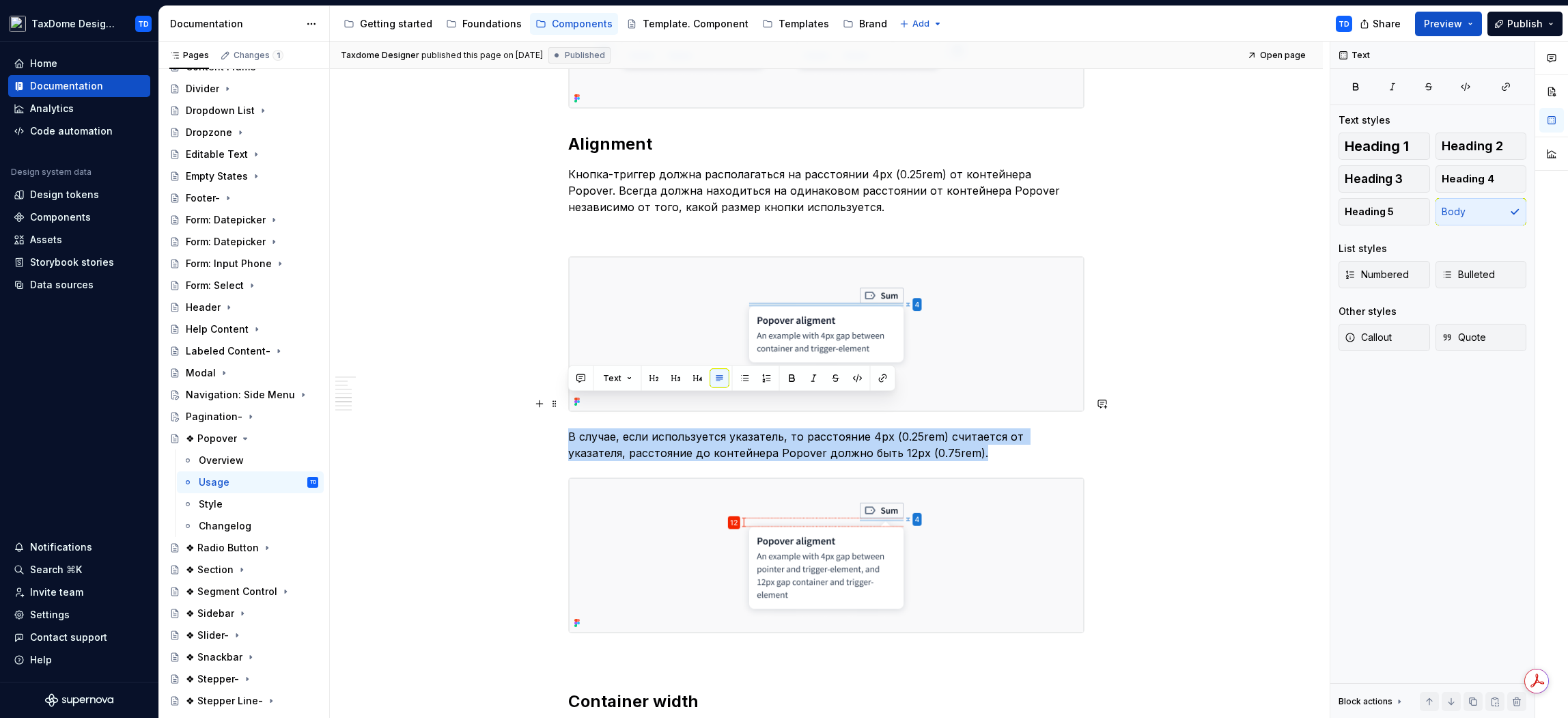
drag, startPoint x: 614, startPoint y: 411, endPoint x: 923, endPoint y: 419, distance: 309.1
click at [920, 429] on p "В случае, если используется указатель, то расстояние 4px (0.25rem) считается от…" at bounding box center [826, 445] width 517 height 33
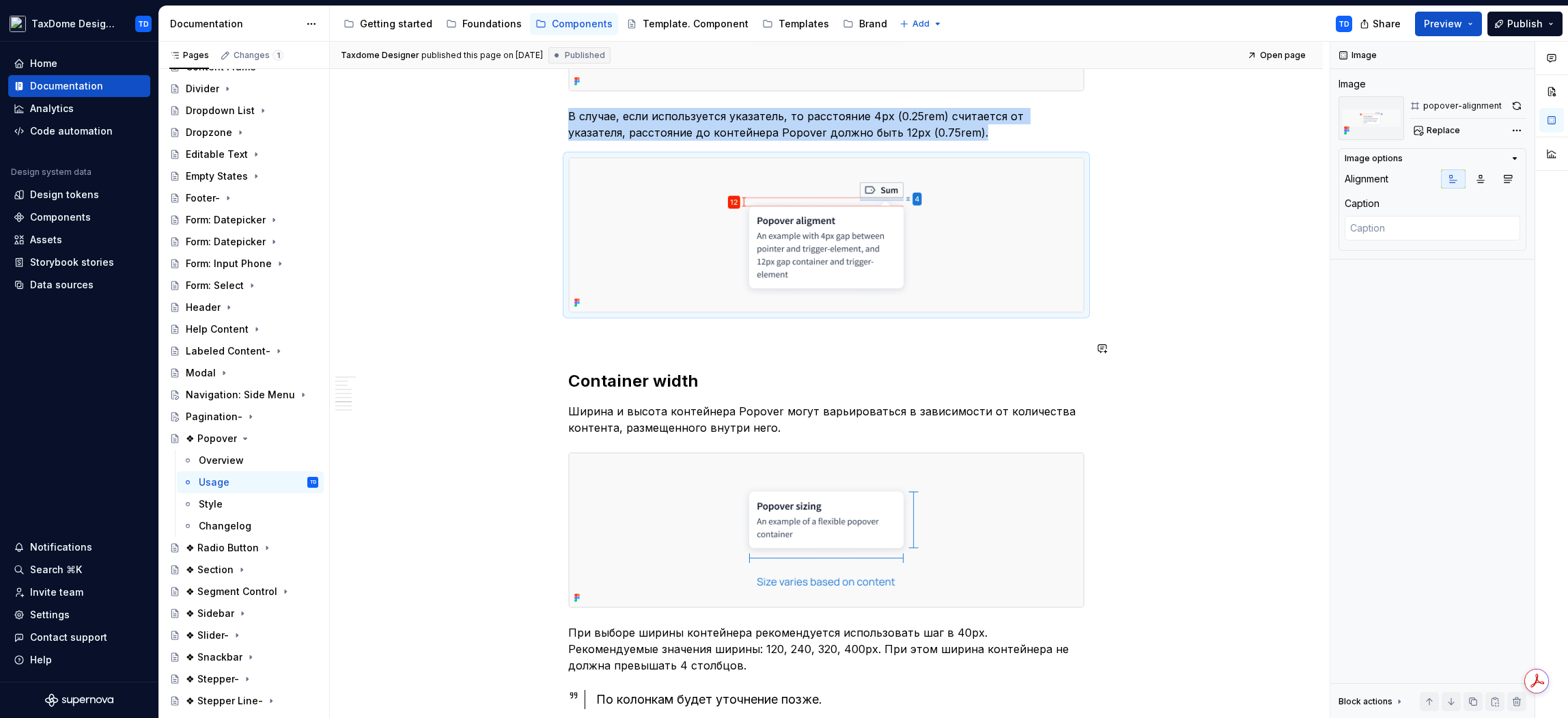
scroll to position [2656, 0]
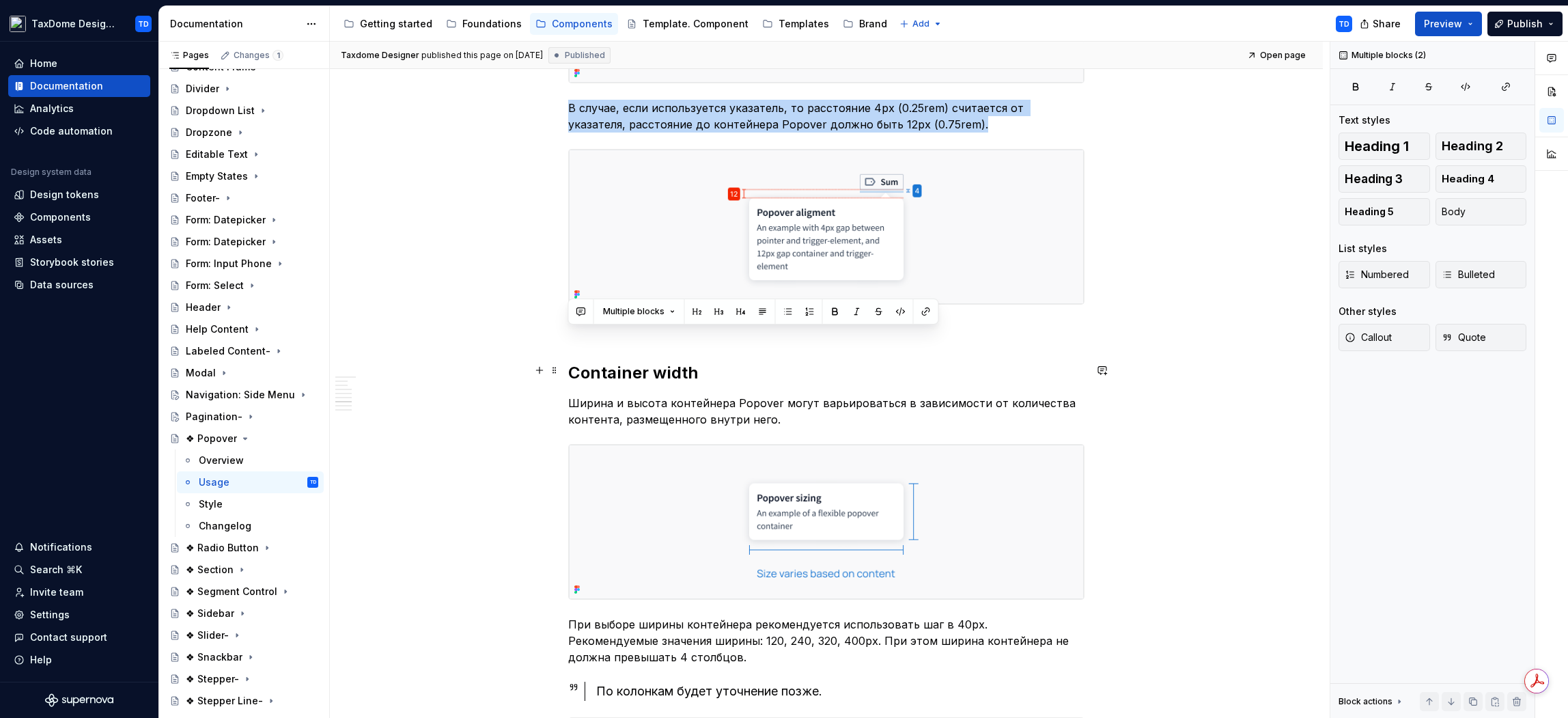
drag, startPoint x: 575, startPoint y: 340, endPoint x: 773, endPoint y: 390, distance: 204.2
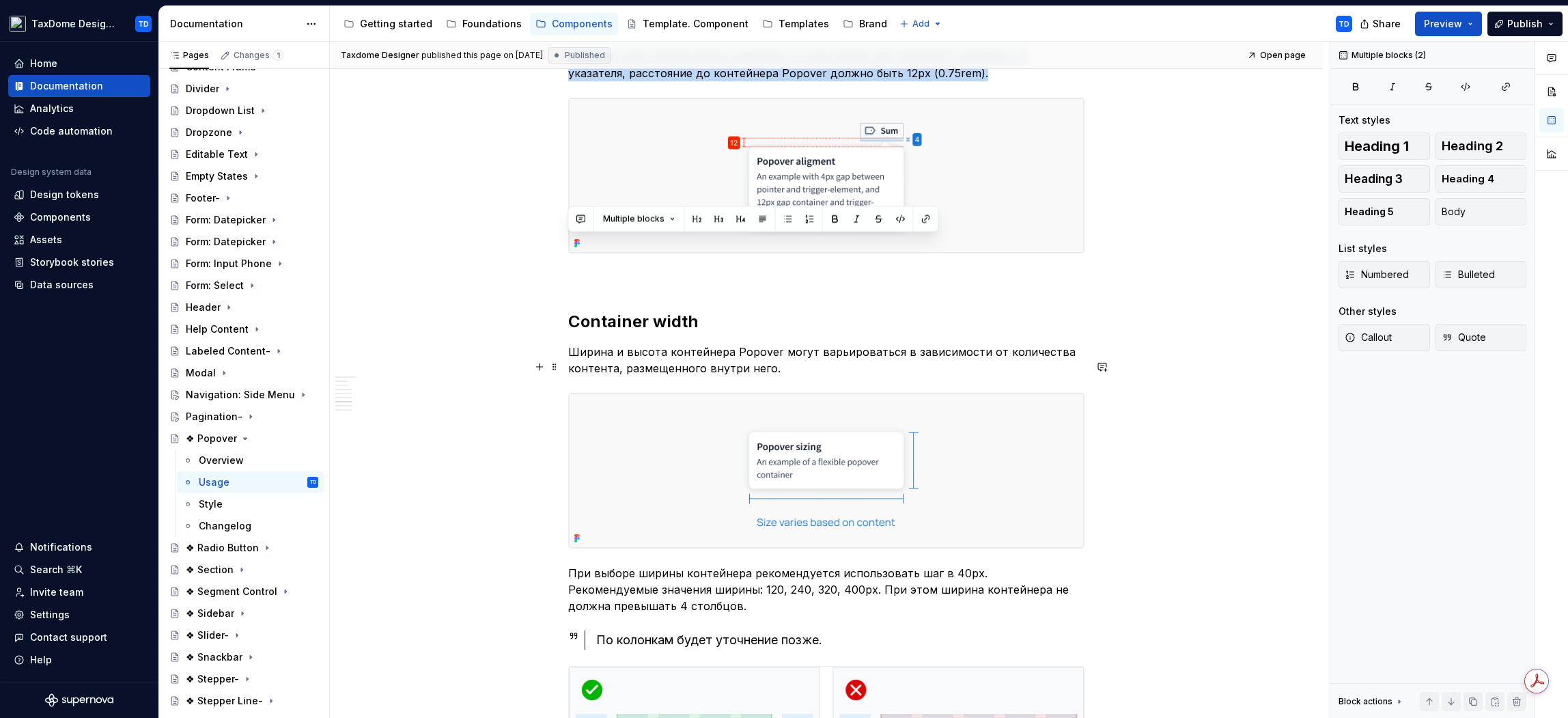
scroll to position [2755, 0]
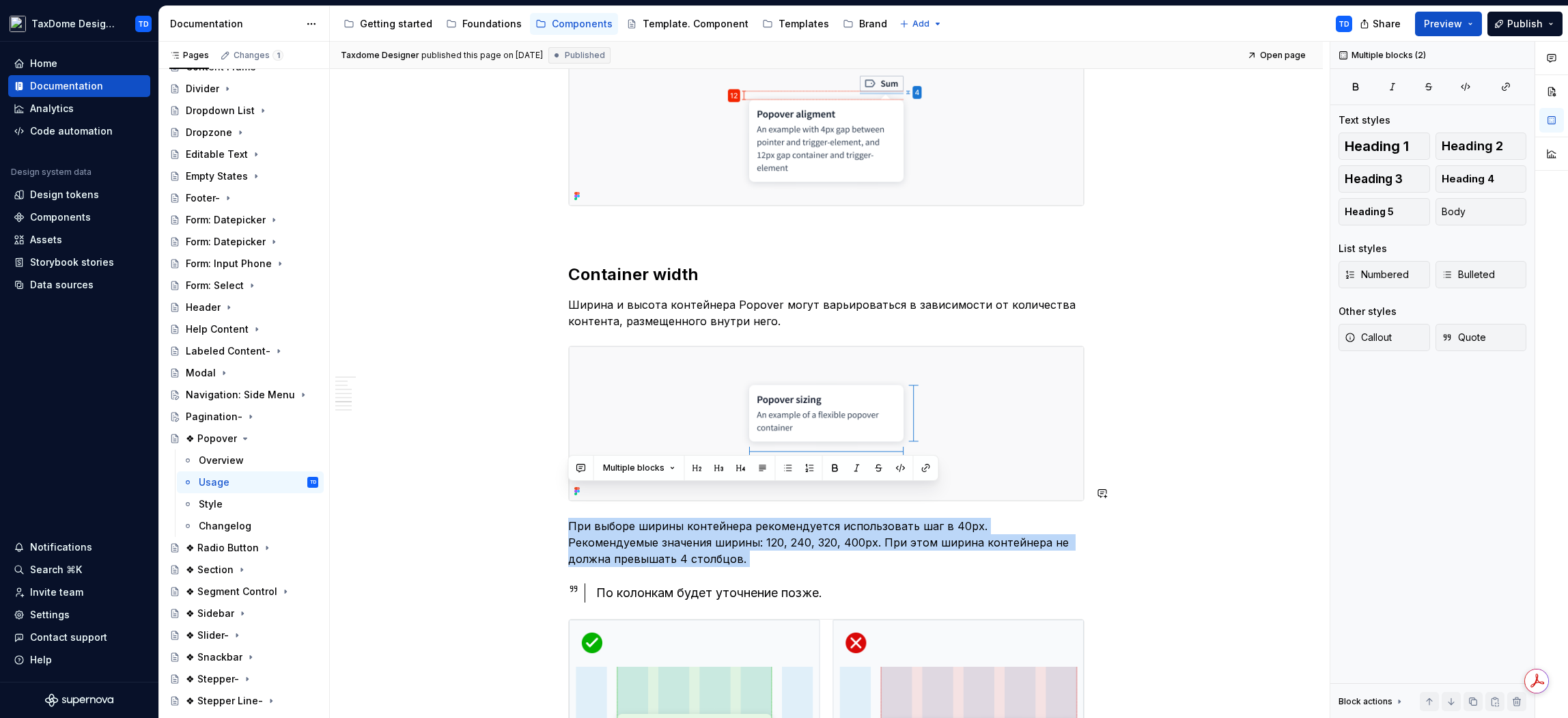
drag, startPoint x: 568, startPoint y: 490, endPoint x: 826, endPoint y: 544, distance: 263.6
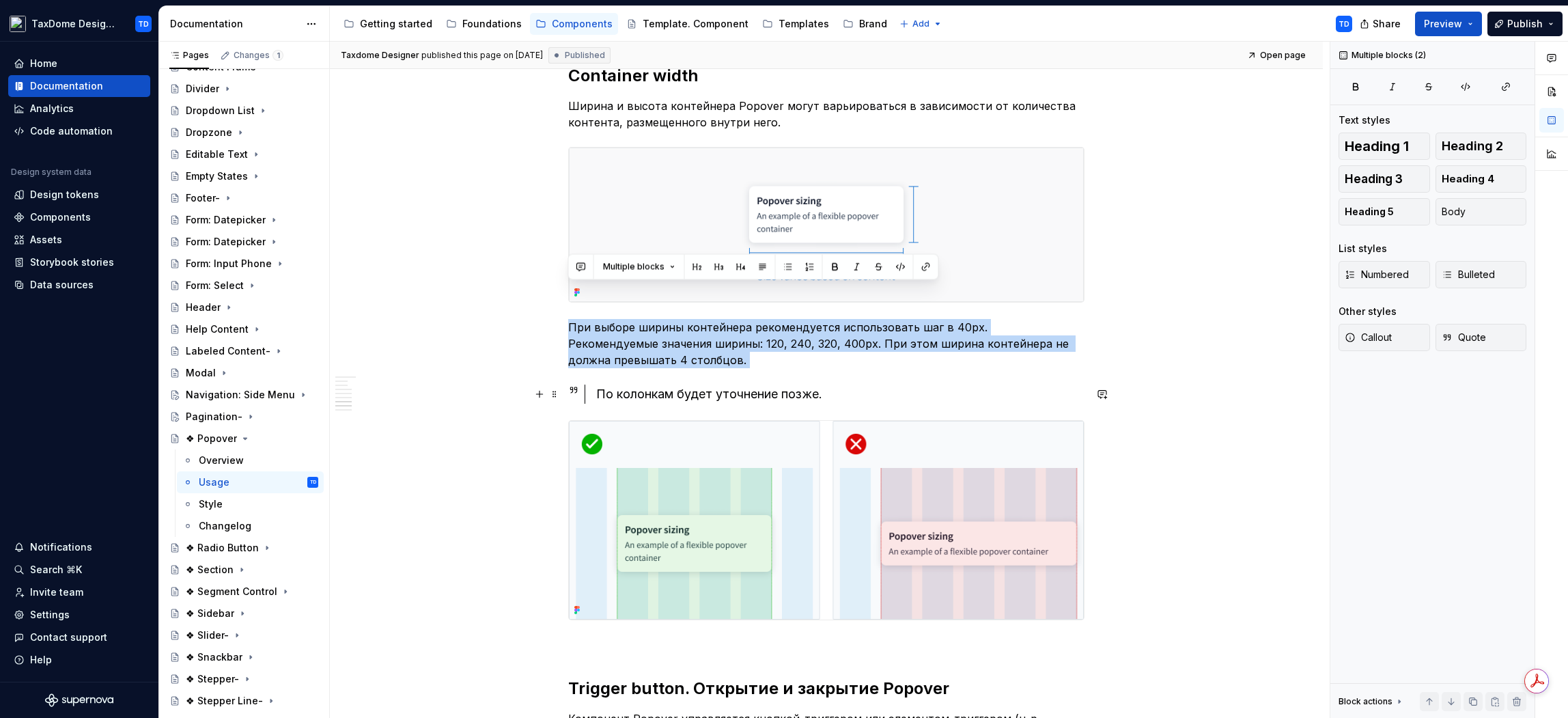
scroll to position [2956, 0]
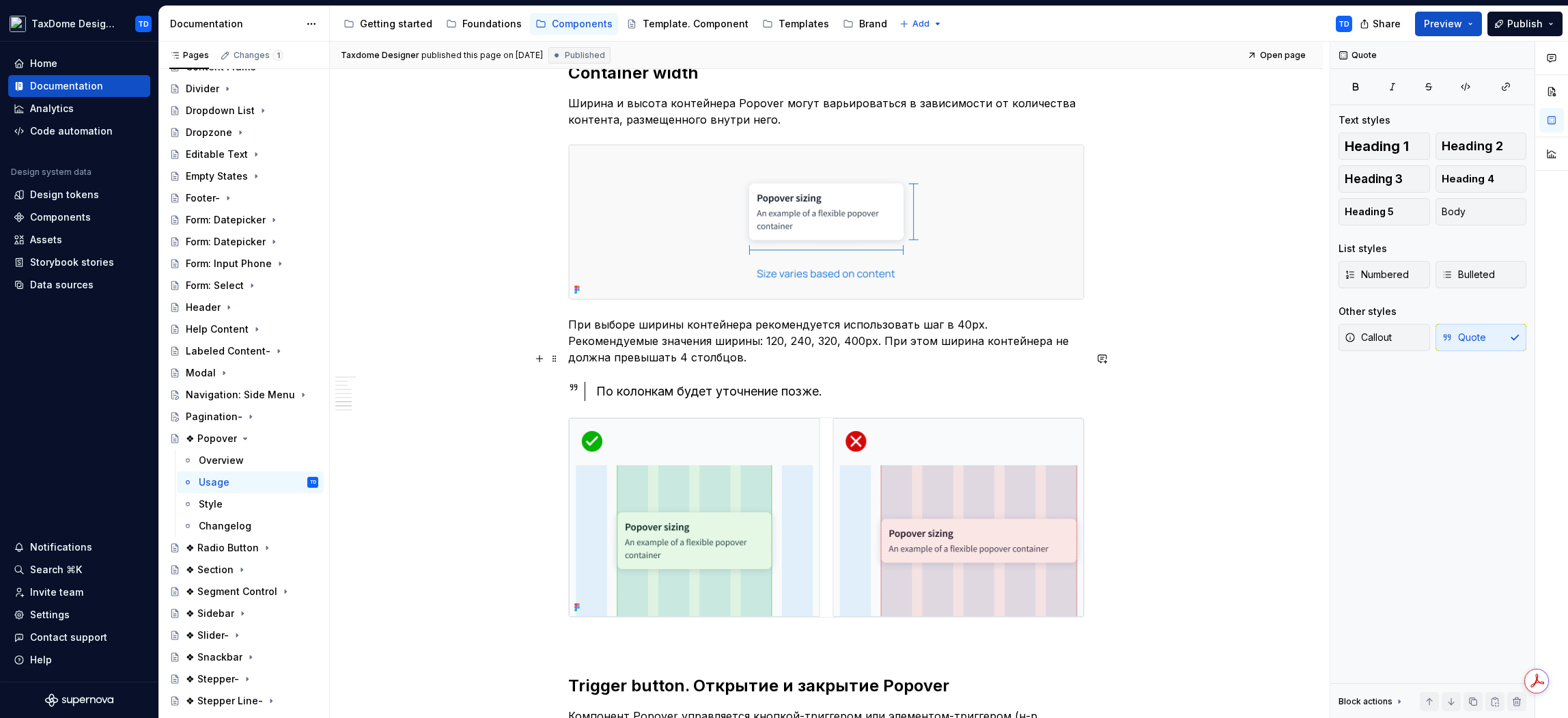
click at [698, 382] on div "По колонкам будет уточнение позже." at bounding box center [840, 391] width 489 height 19
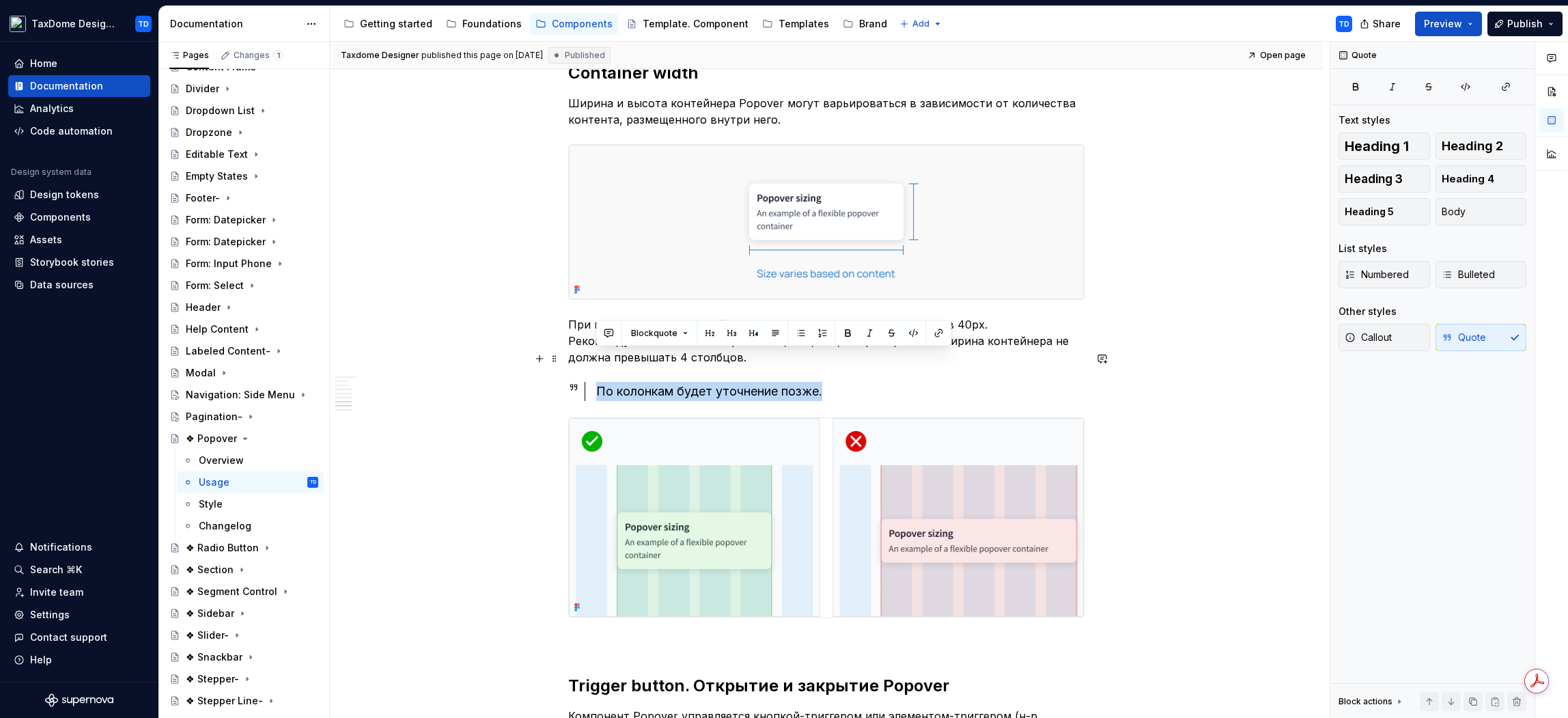
drag, startPoint x: 604, startPoint y: 361, endPoint x: 693, endPoint y: 273, distance: 125.2
click at [821, 382] on div "По колонкам будет уточнение позже." at bounding box center [840, 391] width 489 height 19
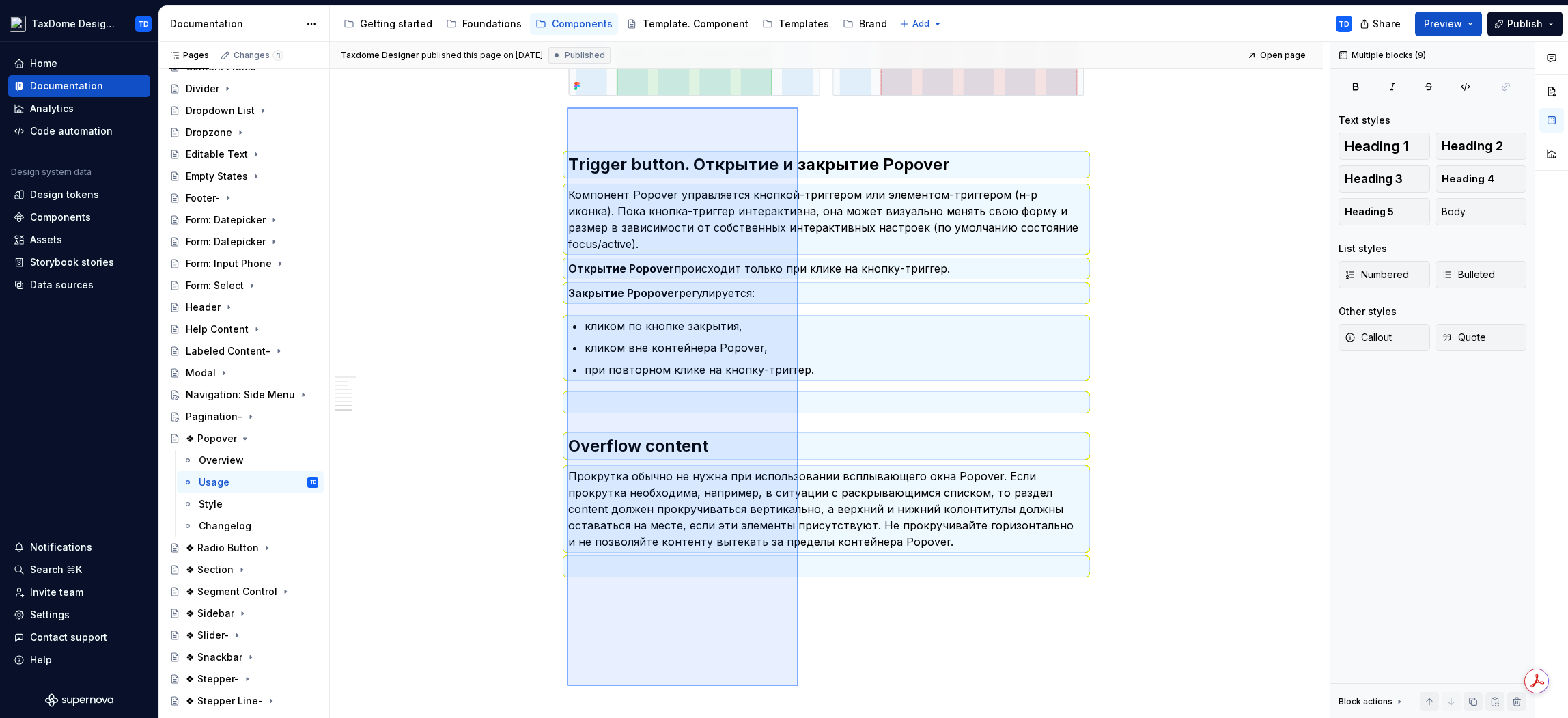
scroll to position [3508, 0]
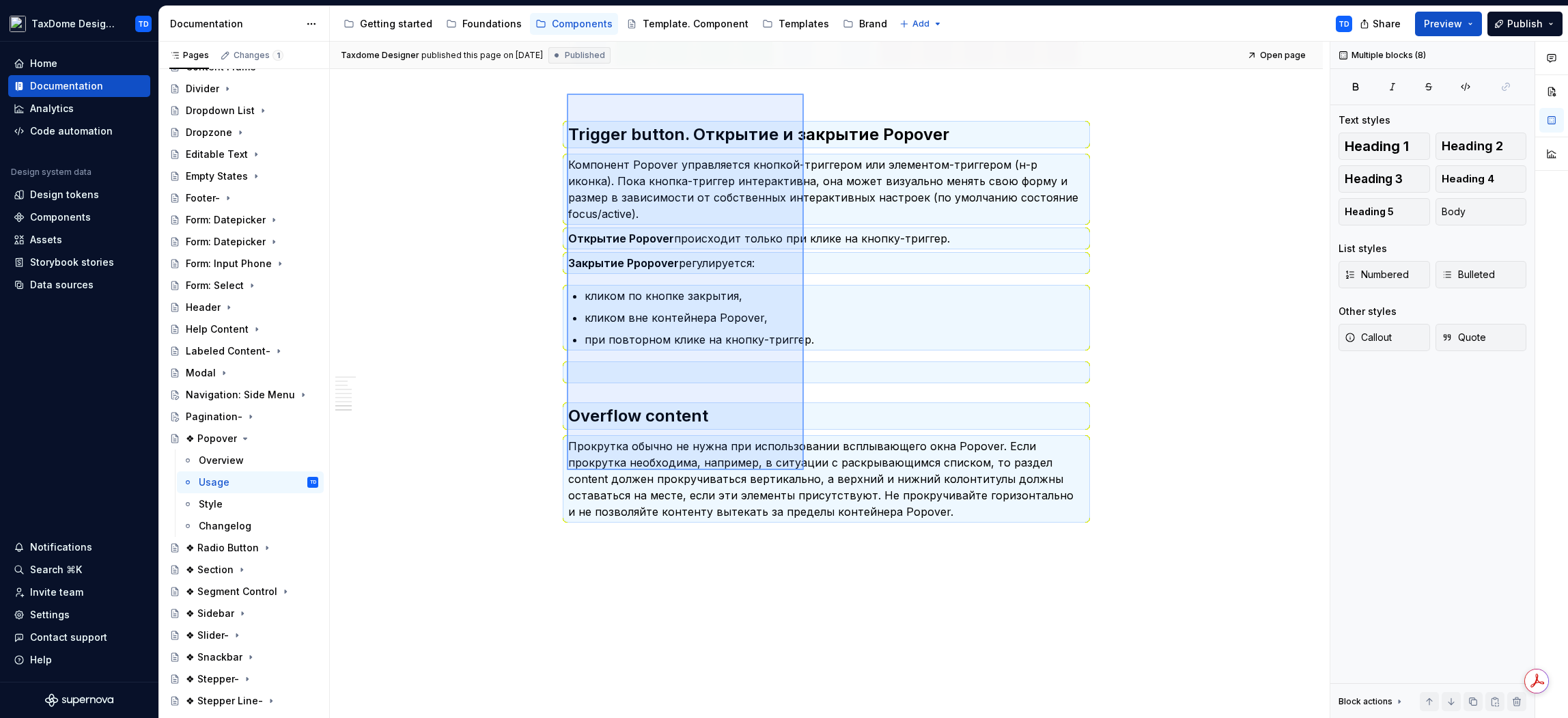
drag, startPoint x: 567, startPoint y: 322, endPoint x: 804, endPoint y: 470, distance: 279.4
click at [804, 470] on div "Taxdome Designer published this page on July 1, 2025 Published Open page ❖ Popo…" at bounding box center [830, 380] width 1000 height 677
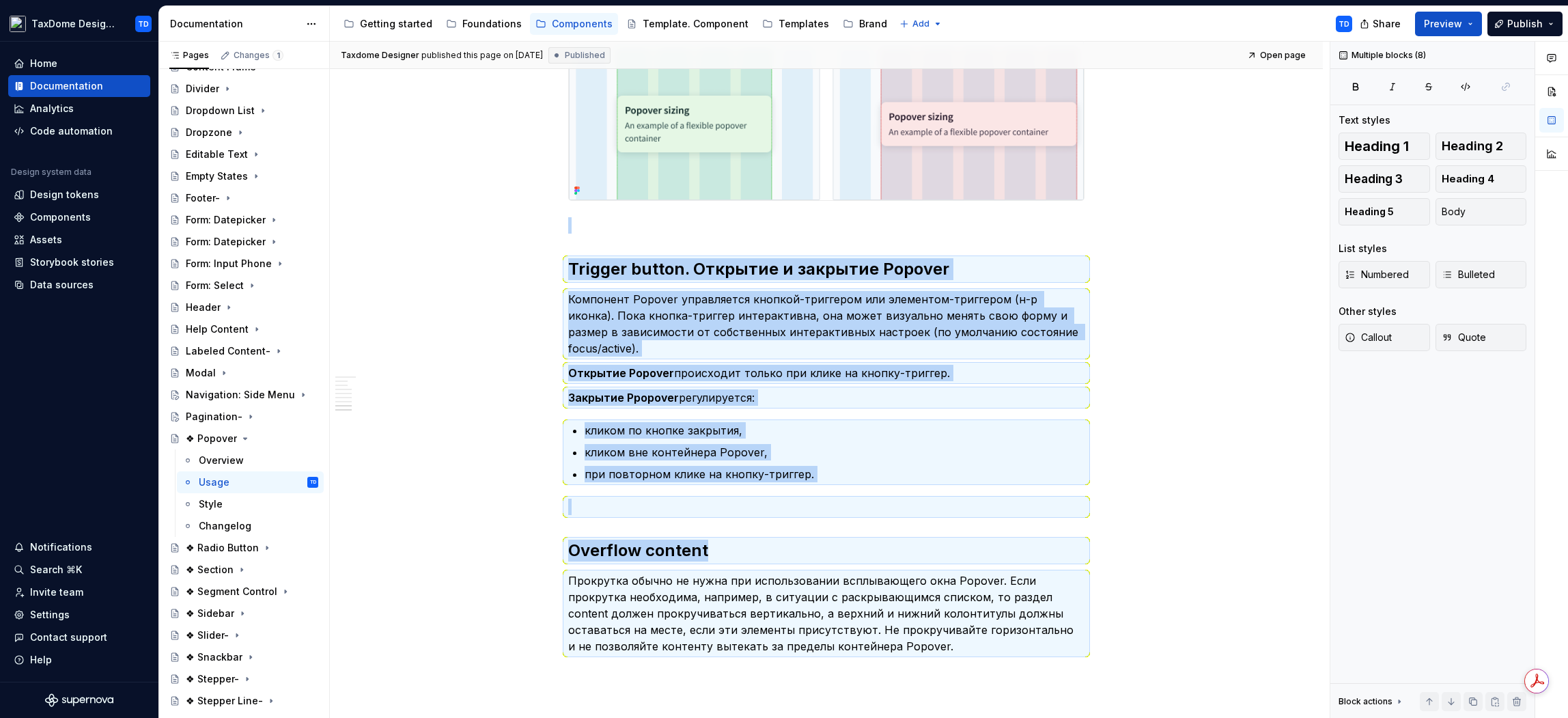
scroll to position [3147, 0]
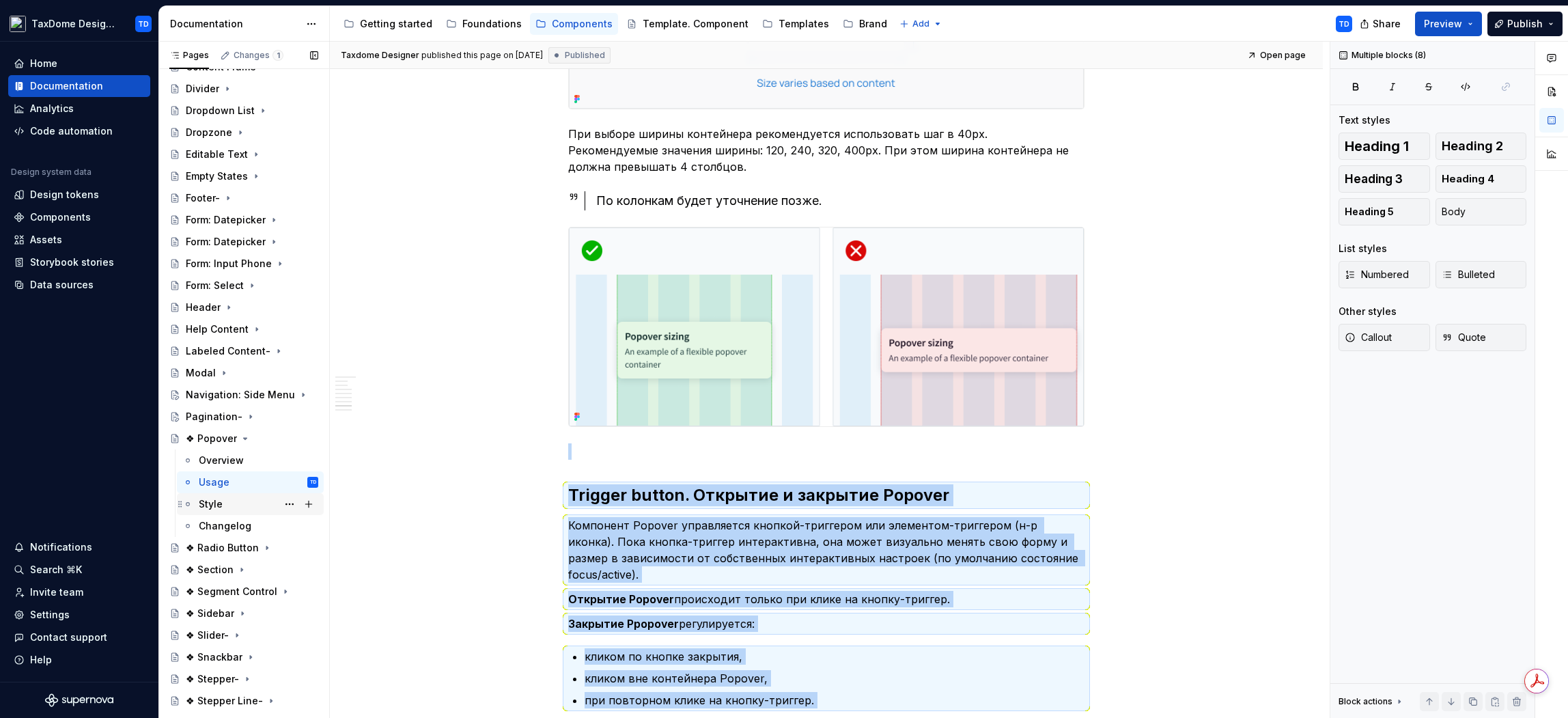
click at [231, 500] on div "Style" at bounding box center [258, 503] width 120 height 19
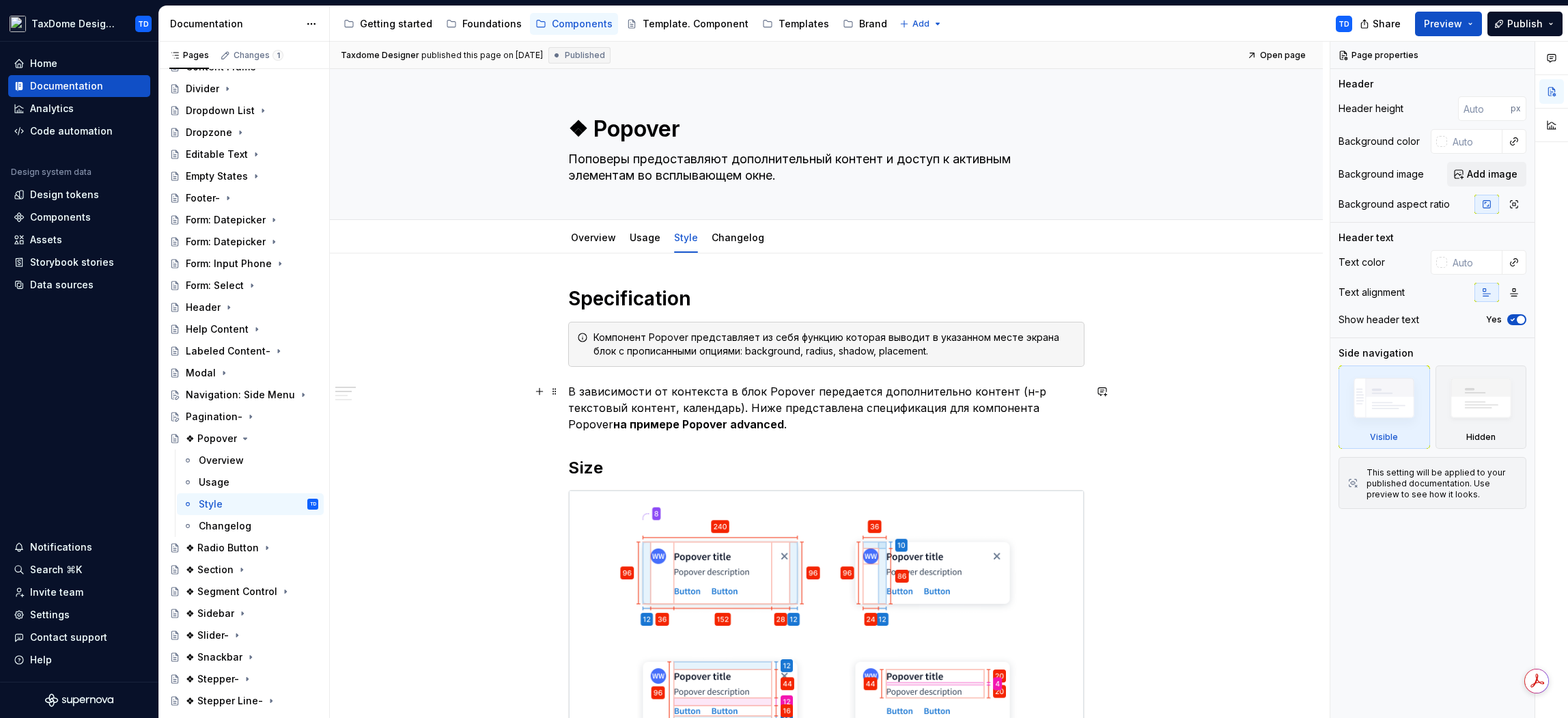
scroll to position [187, 0]
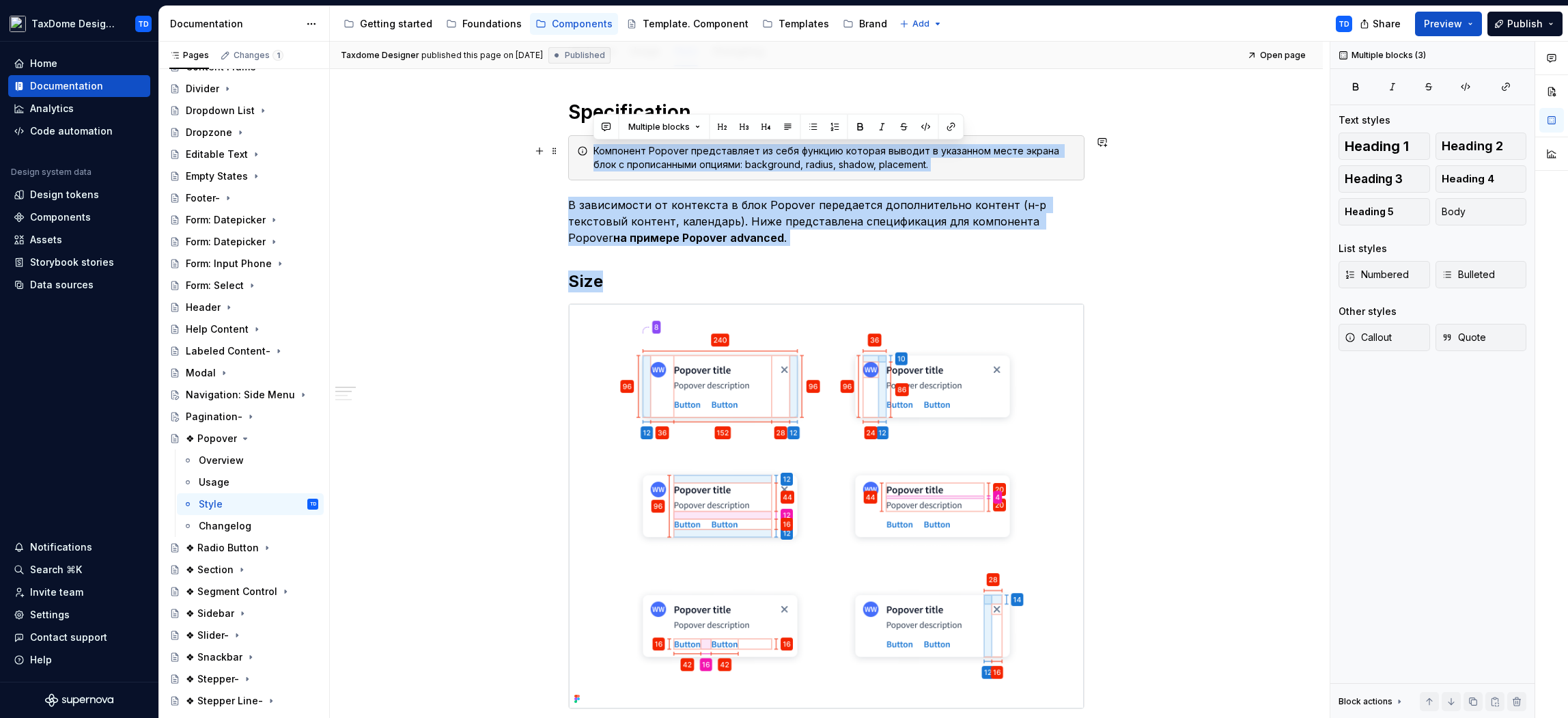
drag, startPoint x: 610, startPoint y: 278, endPoint x: 584, endPoint y: 158, distance: 122.8
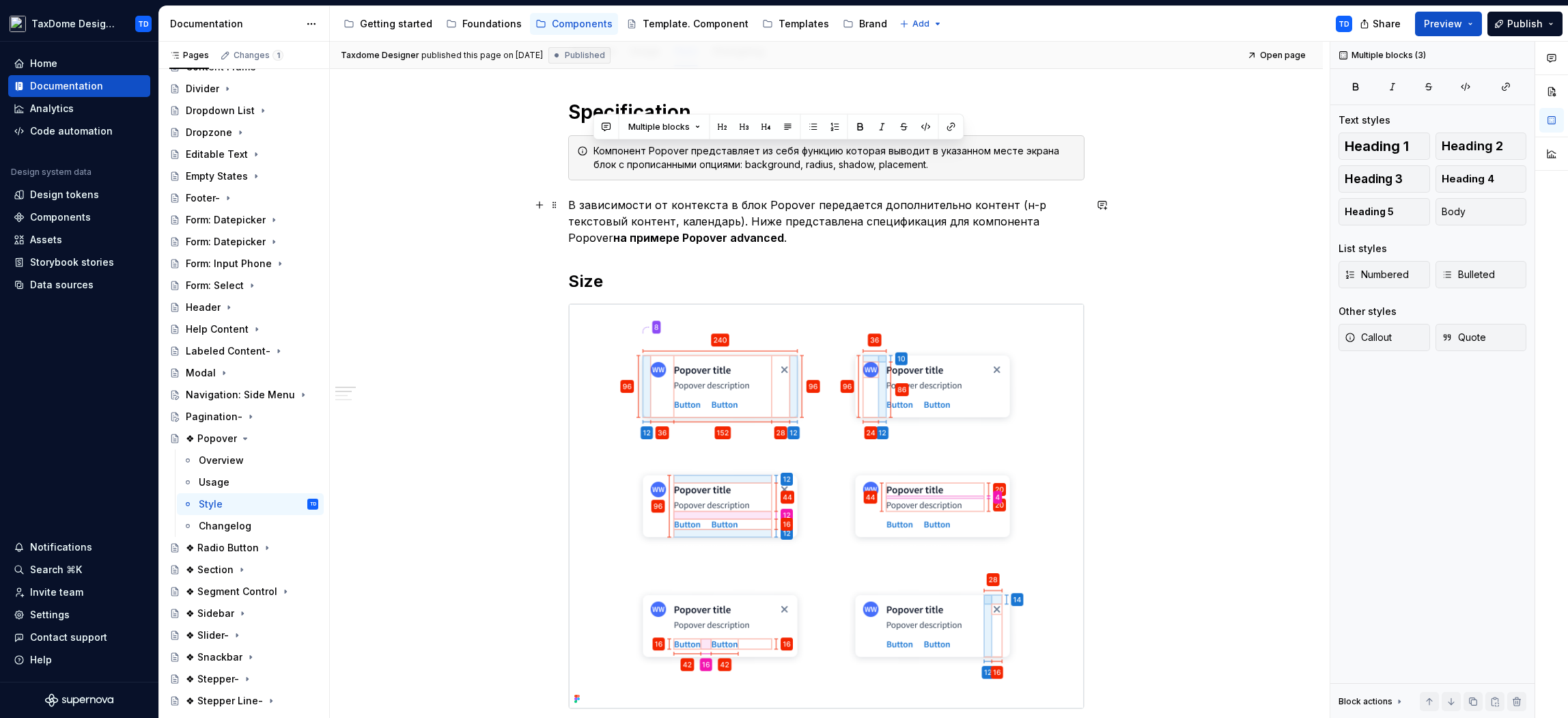
click at [701, 224] on p "В зависимости от контекста в блок Popover передается дополнительно контент (н-р…" at bounding box center [826, 221] width 517 height 49
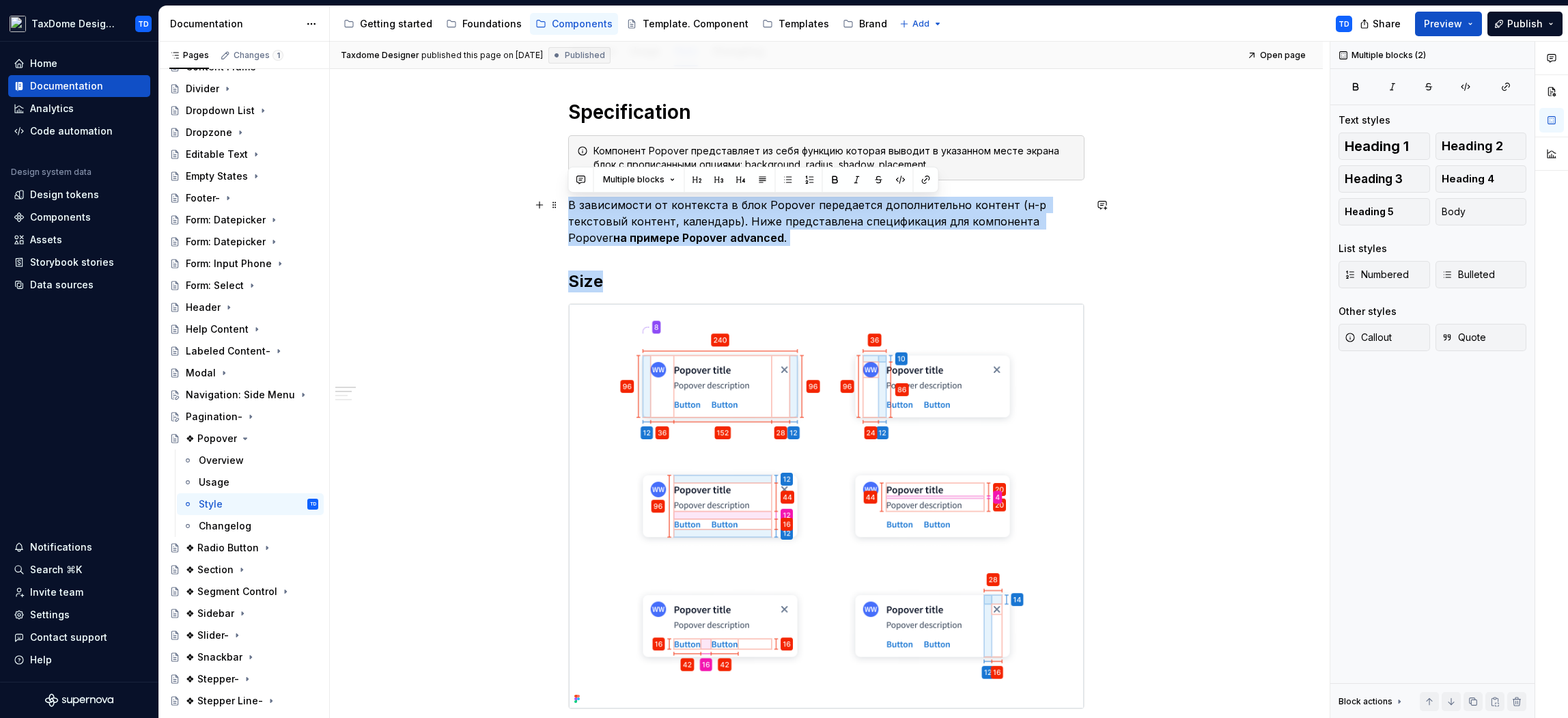
drag, startPoint x: 622, startPoint y: 278, endPoint x: 563, endPoint y: 203, distance: 95.4
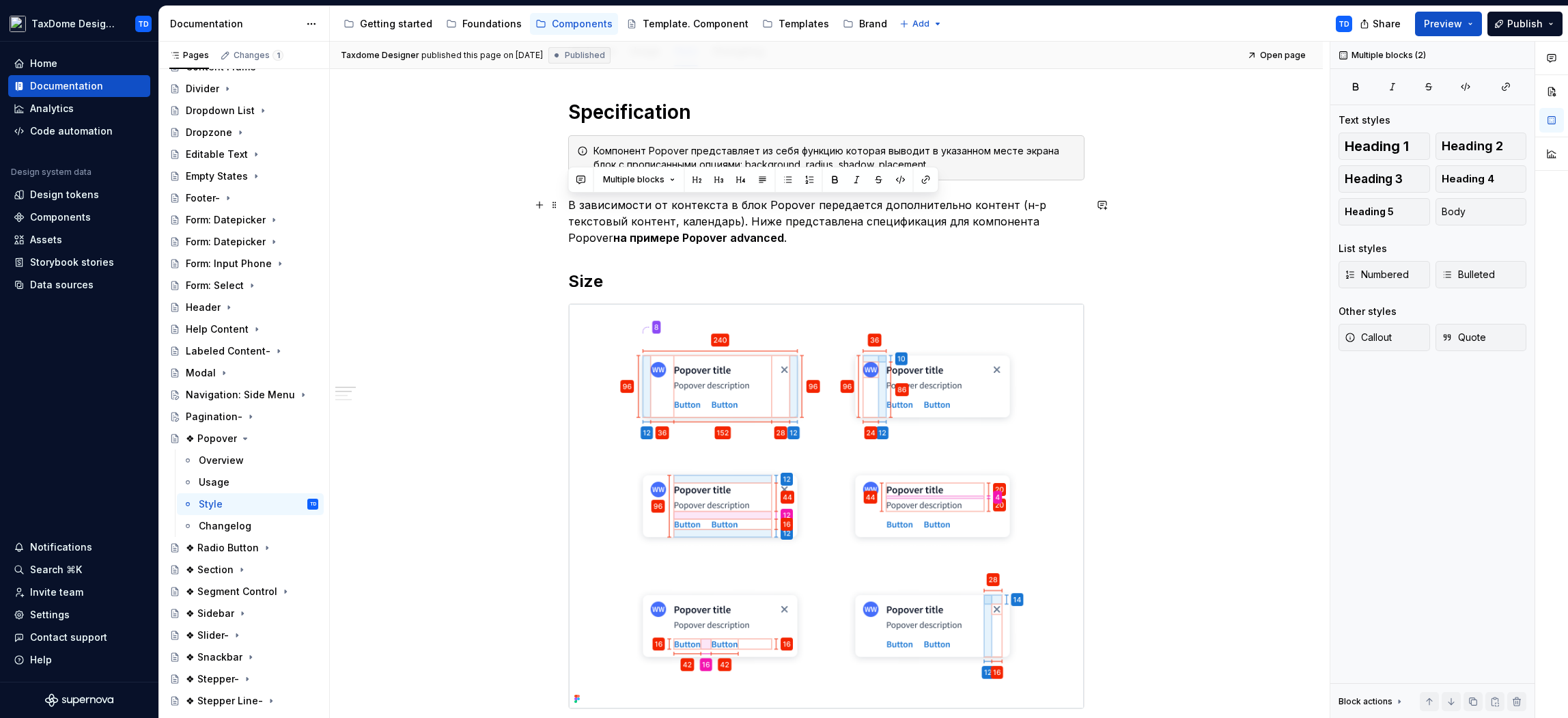
click at [755, 215] on p "В зависимости от контекста в блок Popover передается дополнительно контент (н-р…" at bounding box center [826, 221] width 517 height 49
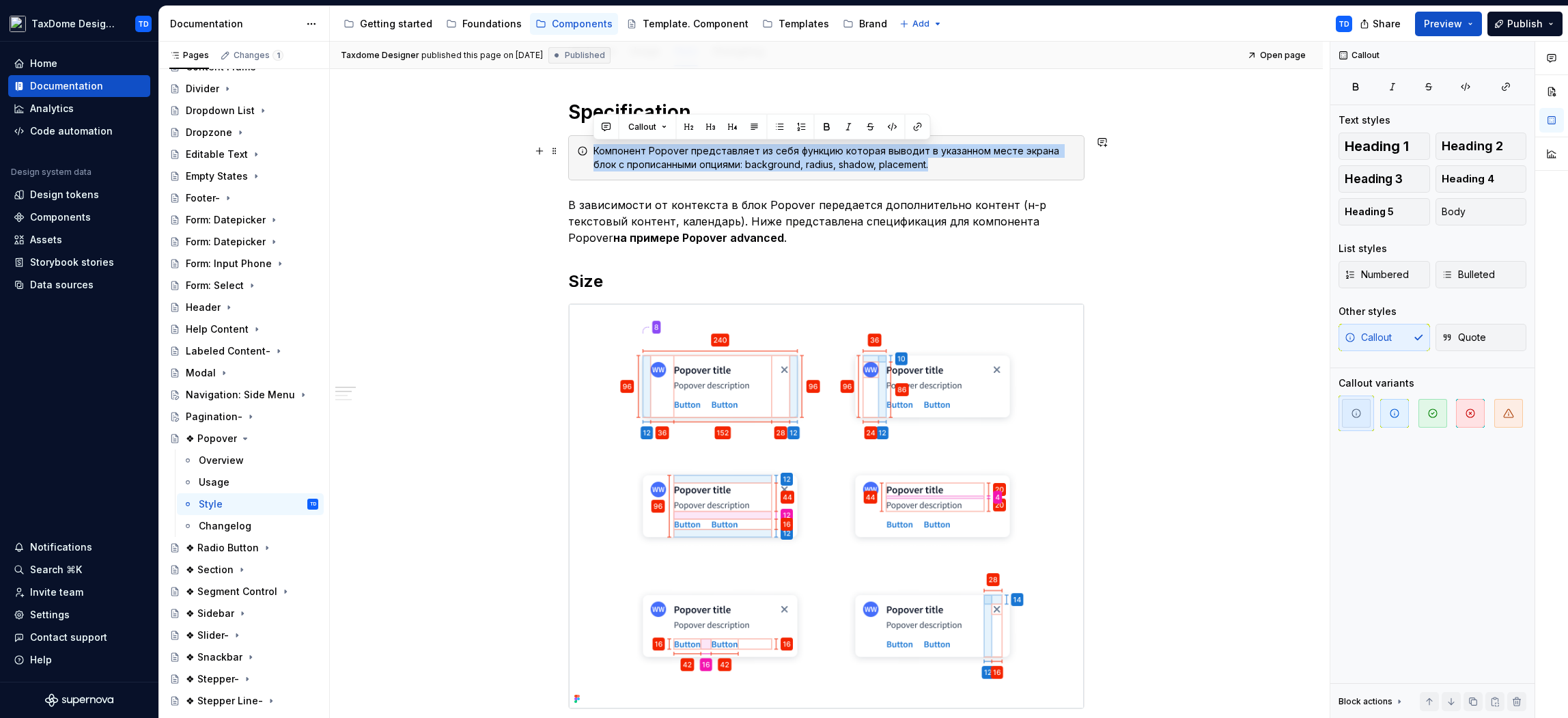
drag, startPoint x: 912, startPoint y: 167, endPoint x: 591, endPoint y: 151, distance: 321.4
click at [591, 151] on div "Компонент Popover представляет из себя функцию которая выводит в указанном мест…" at bounding box center [826, 157] width 517 height 45
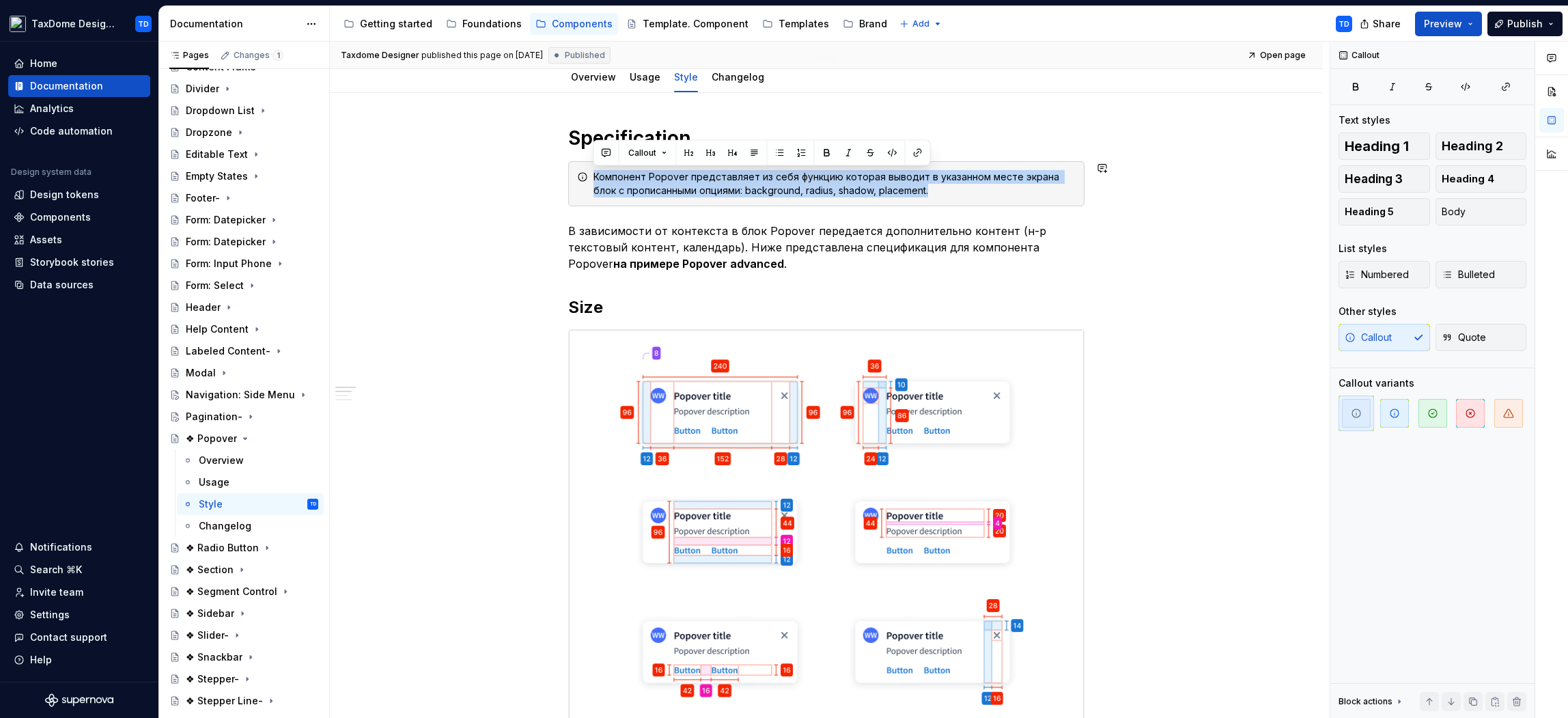
scroll to position [0, 0]
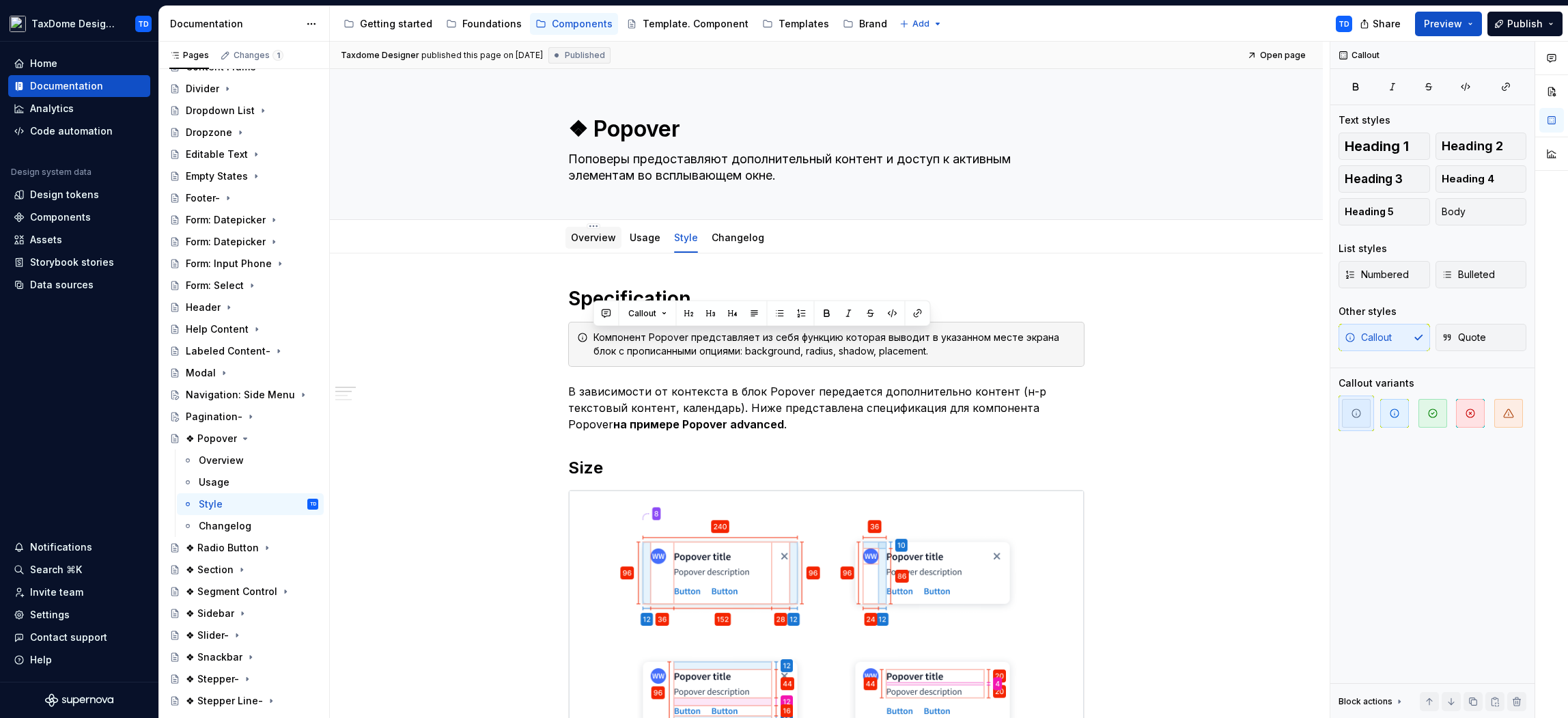
click at [594, 245] on div "Overview" at bounding box center [594, 237] width 56 height 22
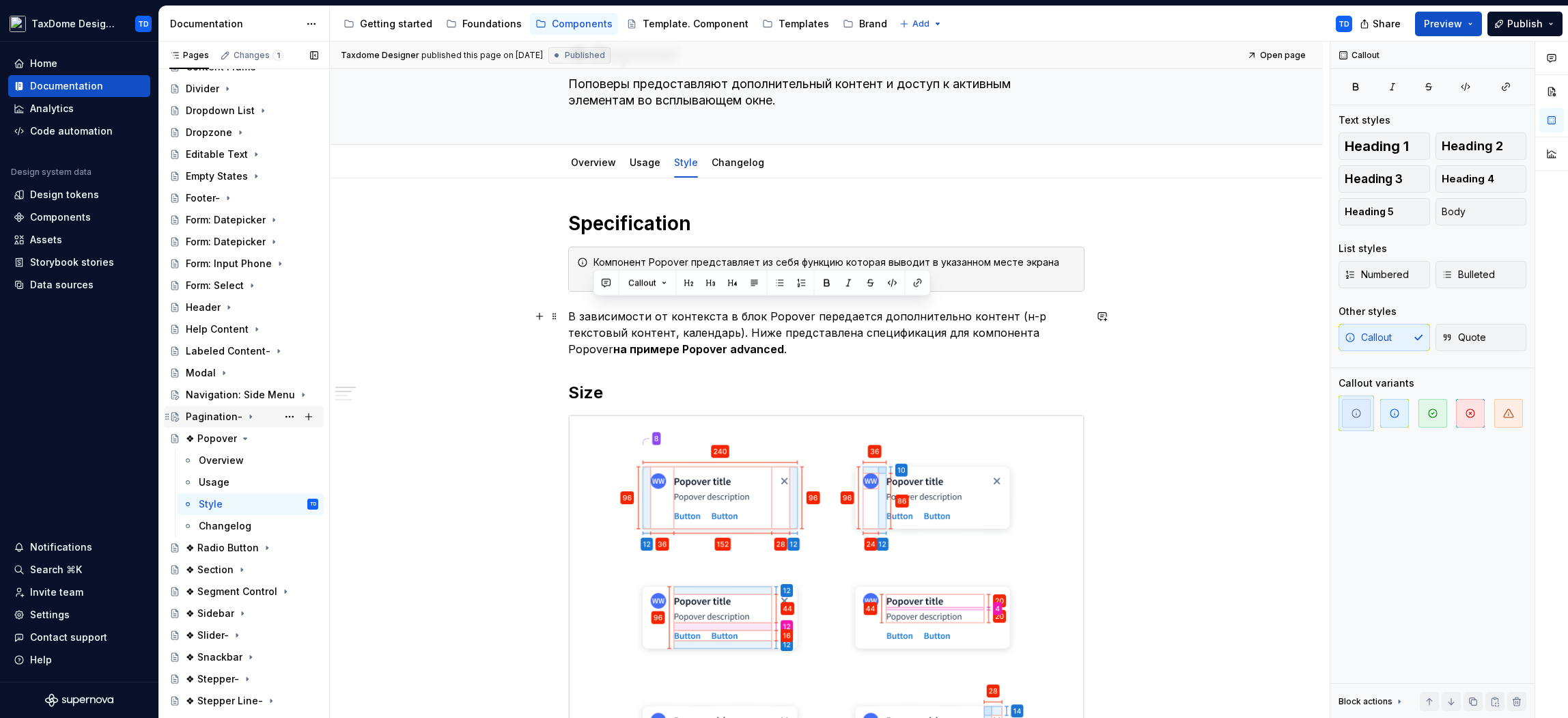
scroll to position [76, 0]
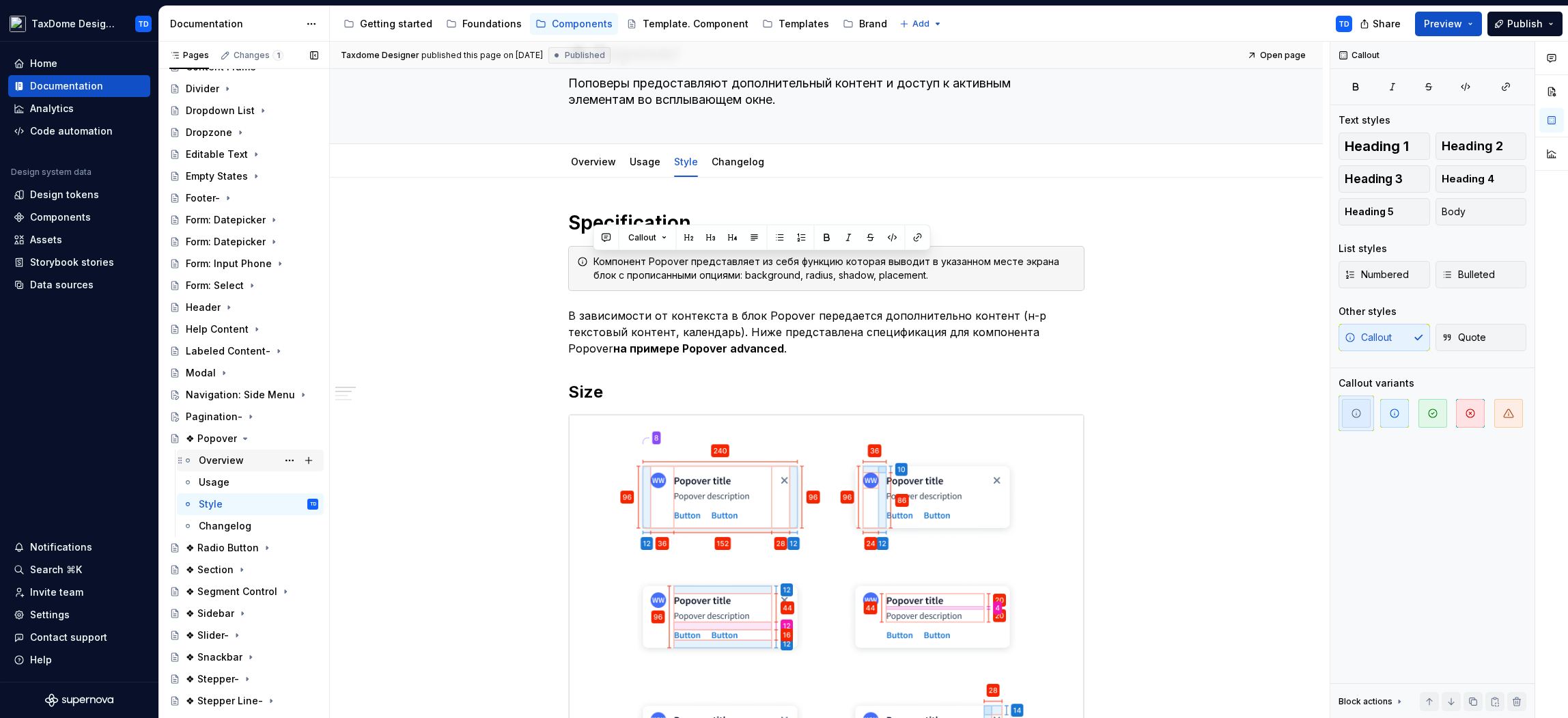
click at [229, 457] on div "Overview" at bounding box center [221, 461] width 45 height 14
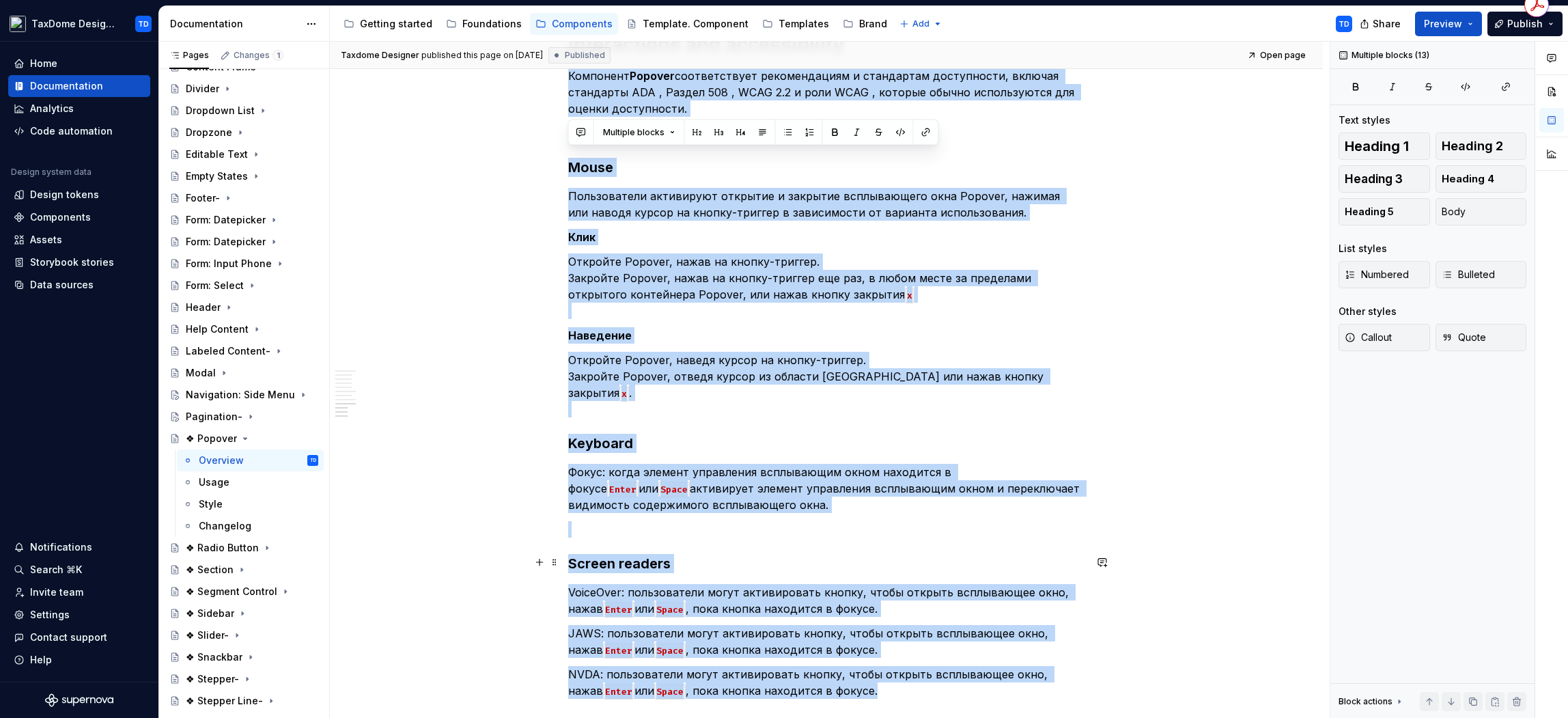
scroll to position [3901, 0]
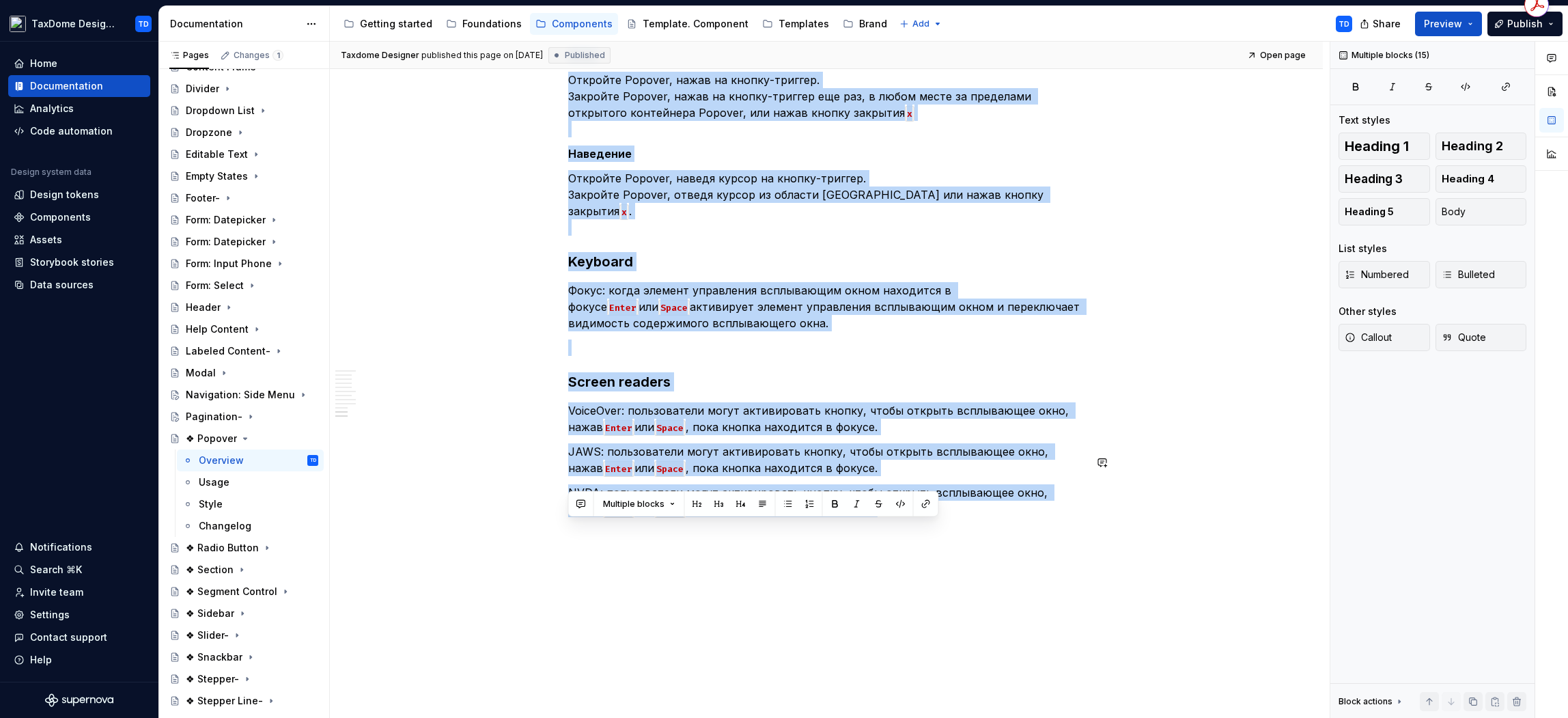
drag, startPoint x: 570, startPoint y: 169, endPoint x: 959, endPoint y: 520, distance: 523.9
click at [224, 524] on div "Changelog" at bounding box center [224, 526] width 52 height 14
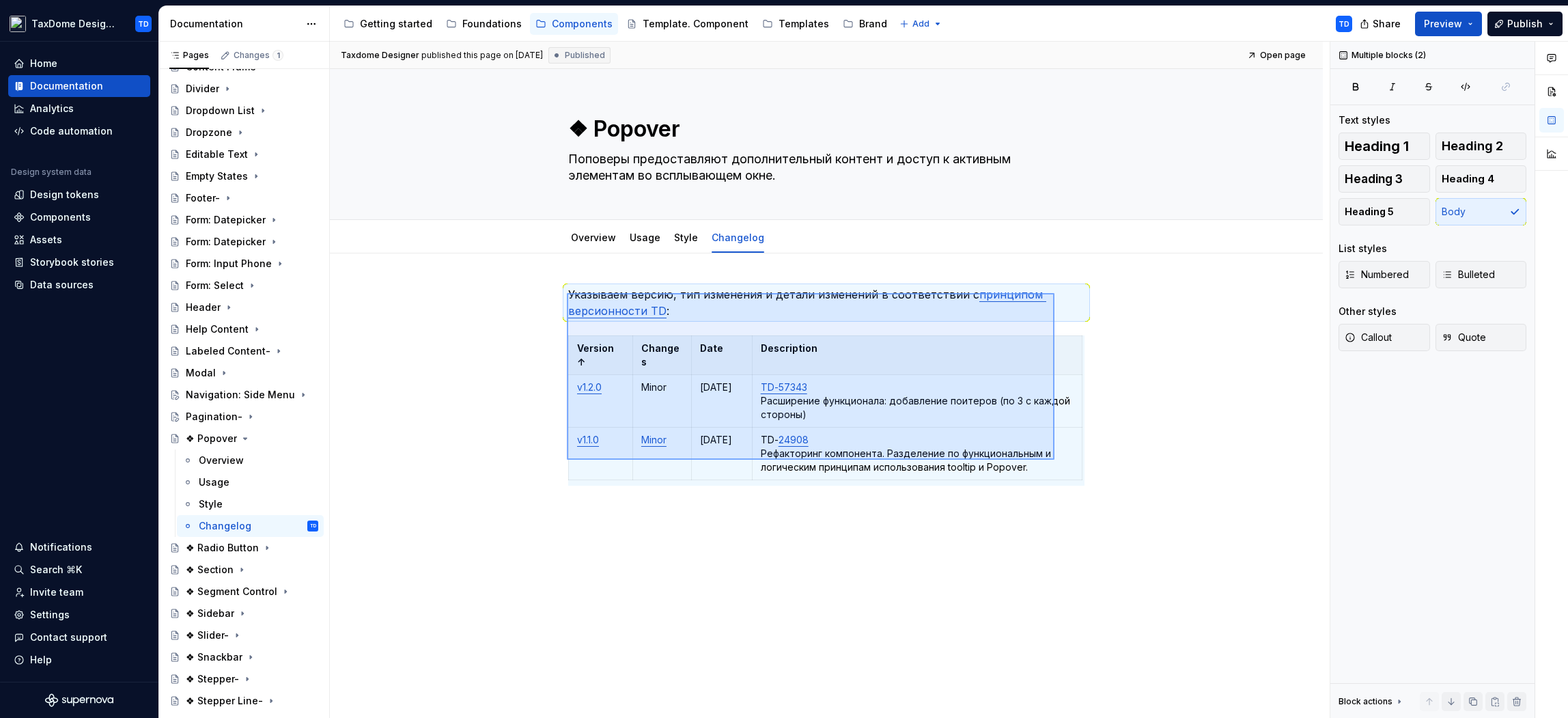
drag, startPoint x: 567, startPoint y: 293, endPoint x: 1026, endPoint y: 457, distance: 487.4
click at [1054, 459] on div "Taxdome Designer published this page on July 1, 2025 Published Open page ❖ Popo…" at bounding box center [830, 380] width 1000 height 677
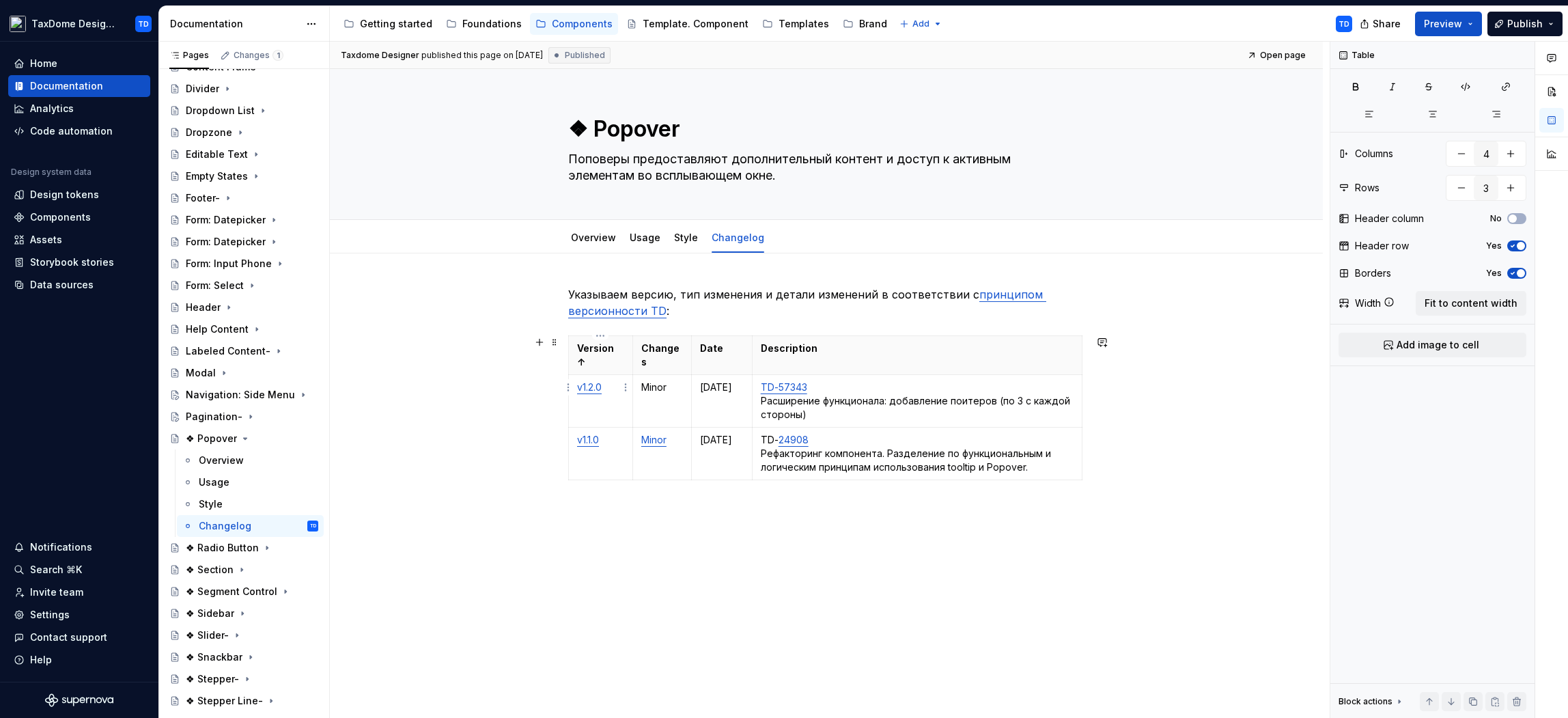
click at [615, 380] on p "v1.2.0" at bounding box center [600, 387] width 47 height 14
click at [597, 129] on textarea "❖ Popover" at bounding box center [823, 129] width 517 height 33
click at [591, 127] on textarea "❖ Popover" at bounding box center [823, 129] width 517 height 33
type textarea "*"
type textarea "❖Popover"
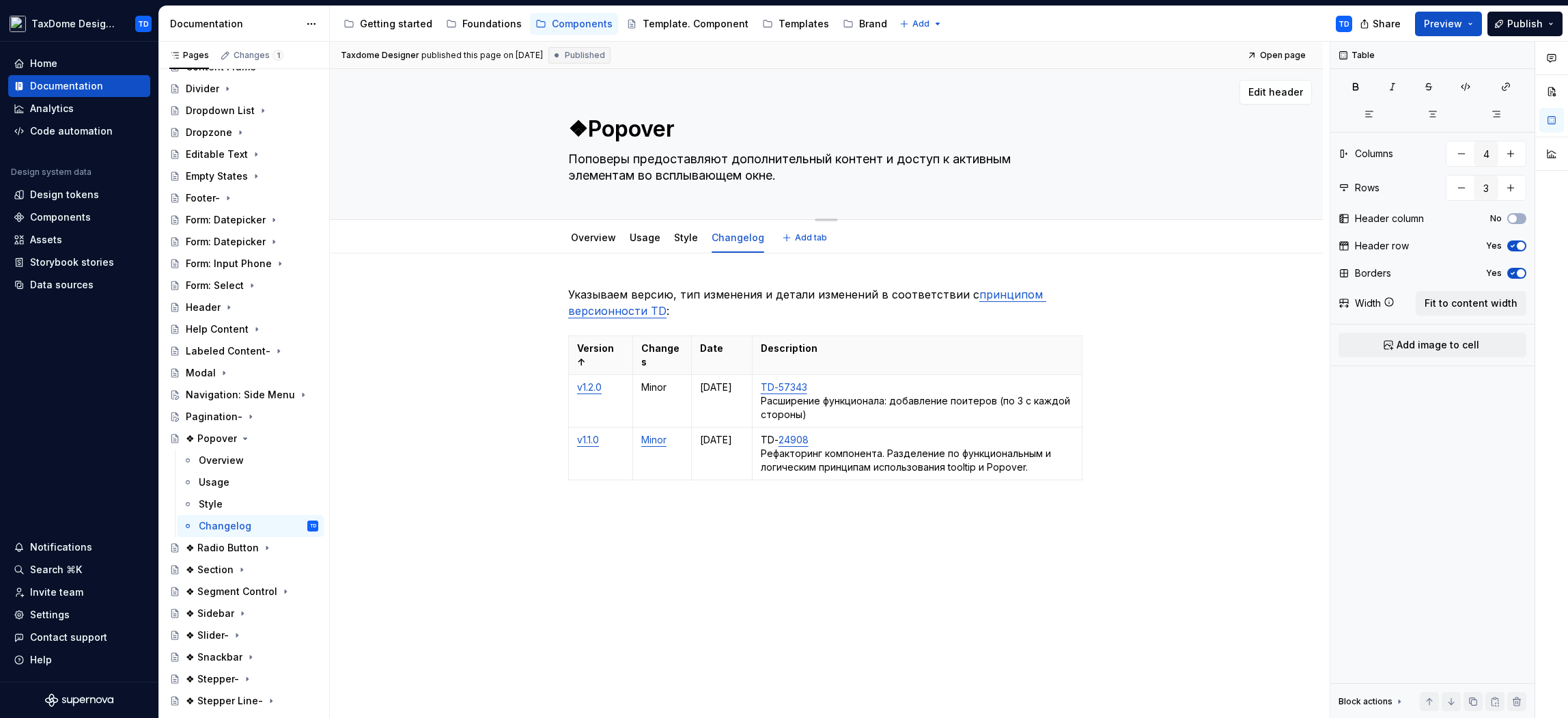
type textarea "*"
type textarea "Popover"
type textarea "*"
type textarea "Popover"
click at [450, 368] on div "Указываем версию, тип изменения и детали изменений в соответствии с принципом в…" at bounding box center [826, 501] width 993 height 496
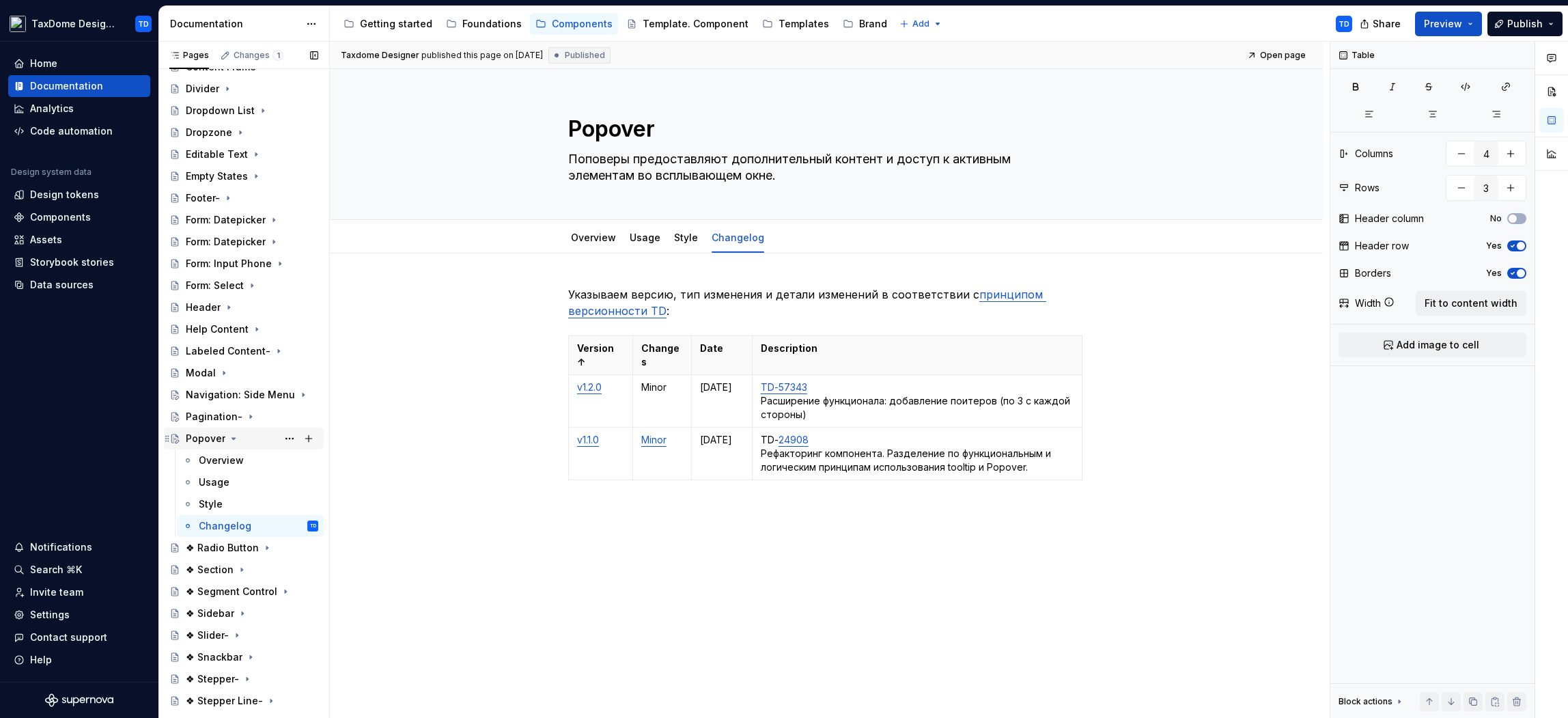
click at [234, 436] on icon "Page tree" at bounding box center [233, 438] width 11 height 11
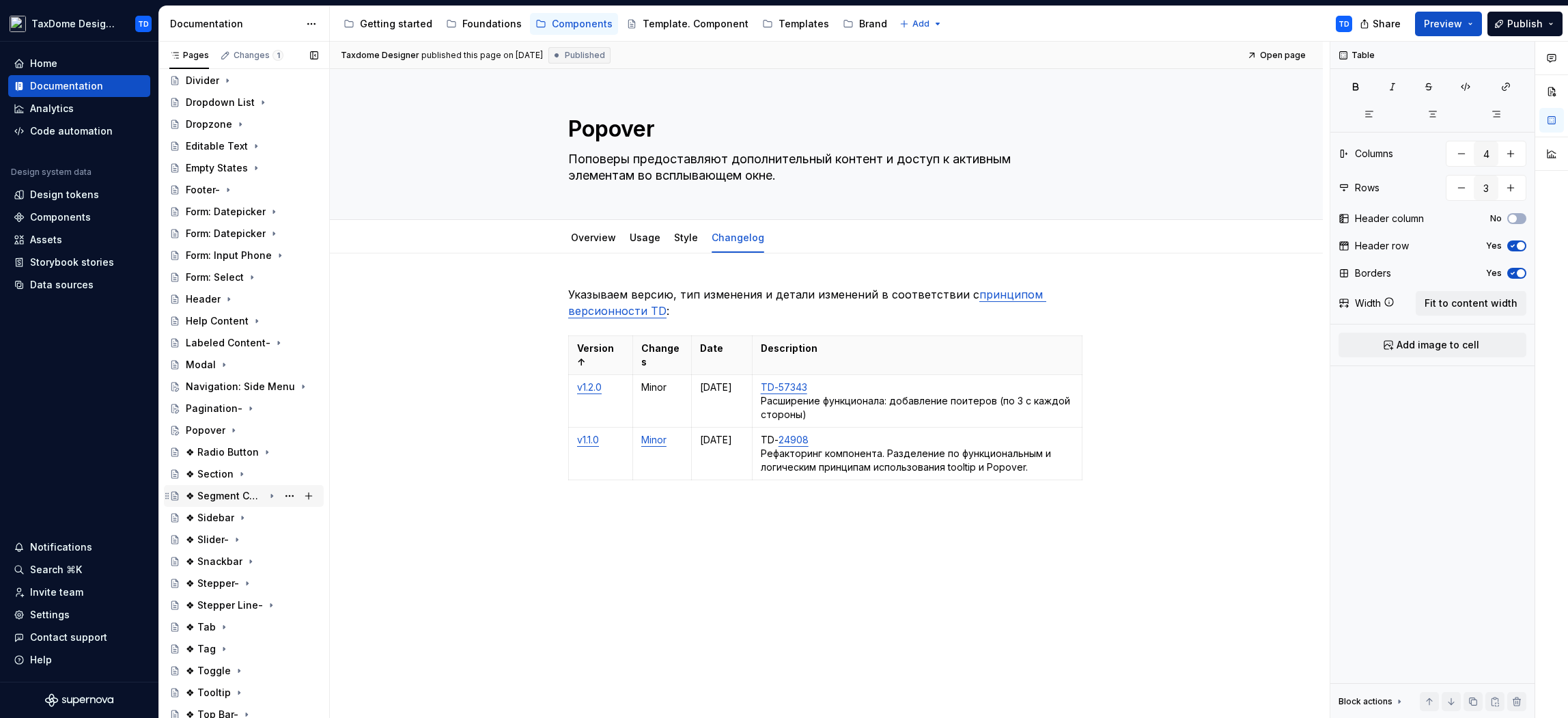
scroll to position [391, 0]
click at [219, 445] on div "❖ Radio Button" at bounding box center [222, 440] width 73 height 14
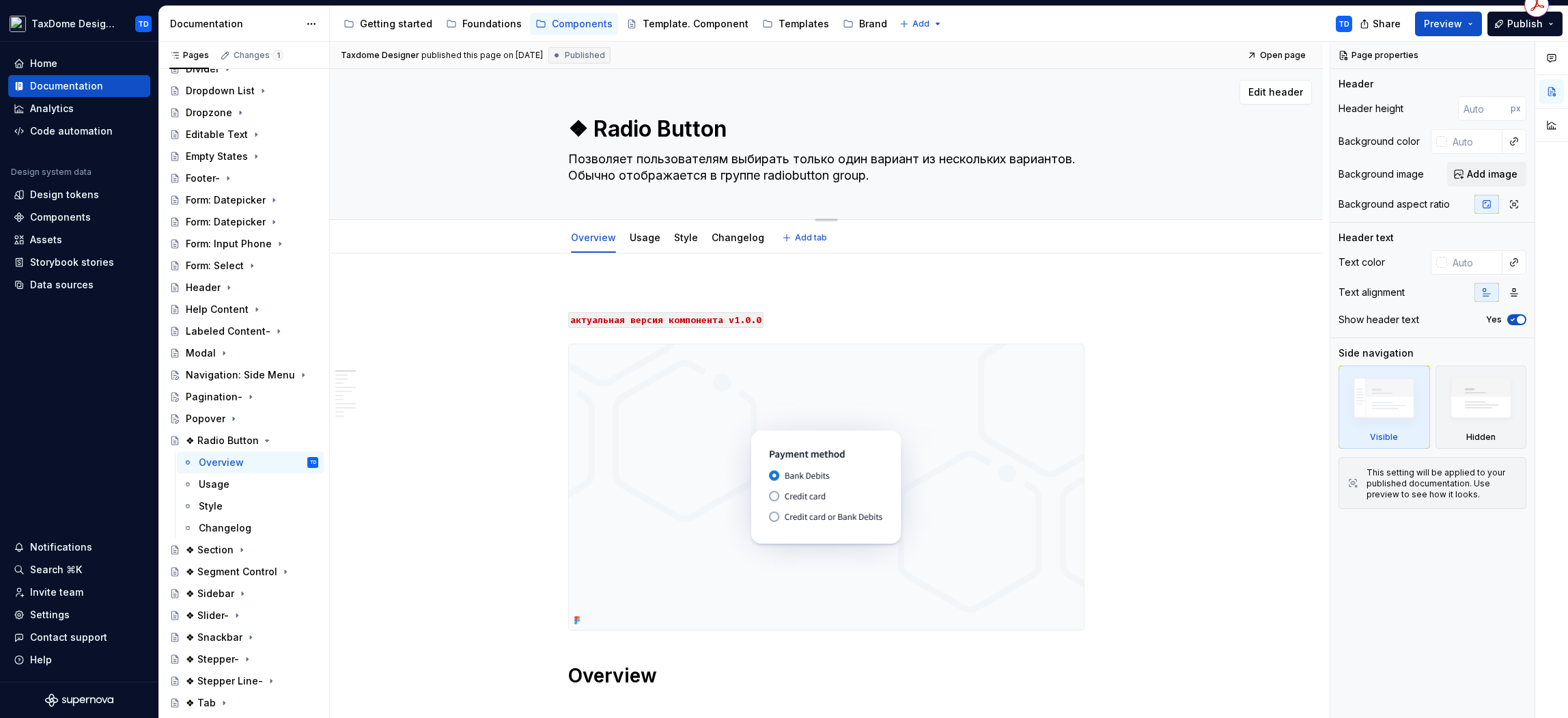
drag, startPoint x: 595, startPoint y: 131, endPoint x: 689, endPoint y: 132, distance: 94.0
click at [685, 131] on textarea "❖ Radio Button" at bounding box center [823, 129] width 517 height 33
drag, startPoint x: 724, startPoint y: 131, endPoint x: 596, endPoint y: 136, distance: 128.1
click at [596, 136] on textarea "❖ Radio Button" at bounding box center [823, 129] width 517 height 33
drag, startPoint x: 571, startPoint y: 161, endPoint x: 875, endPoint y: 178, distance: 304.5
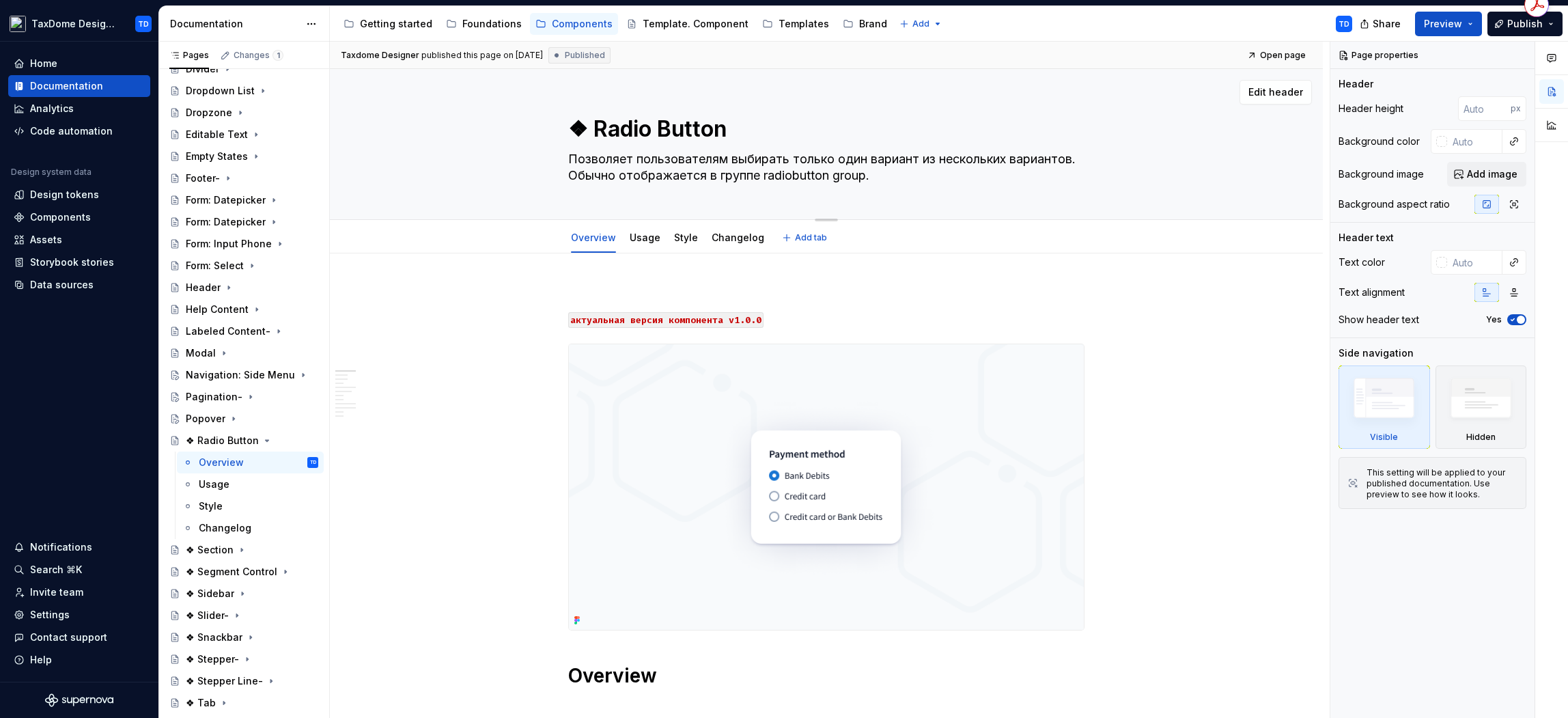
click at [875, 178] on textarea "Позволяет пользователям выбирать только один вариант из нескольких вариантов. О…" at bounding box center [823, 167] width 517 height 38
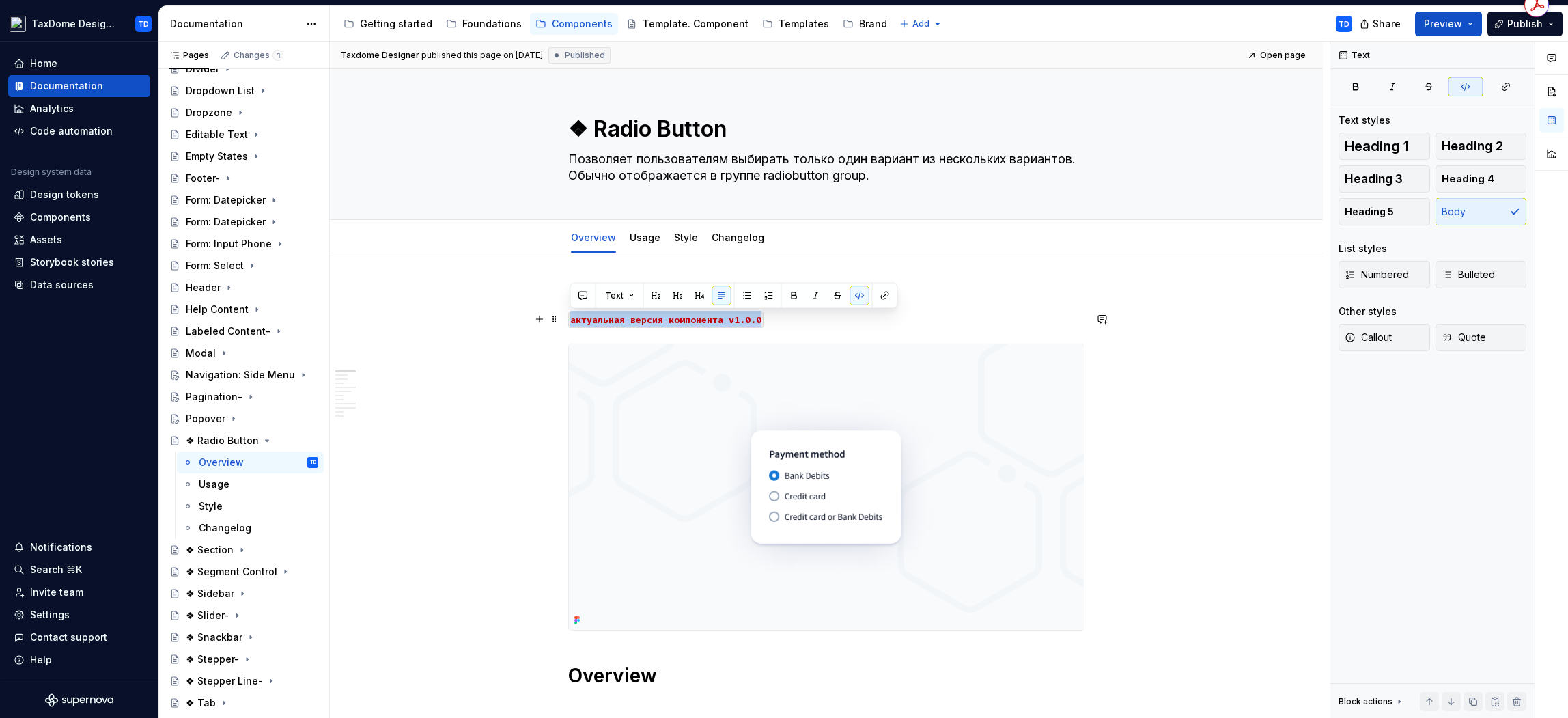
drag, startPoint x: 765, startPoint y: 322, endPoint x: 568, endPoint y: 322, distance: 197.0
click at [568, 322] on p "актуальная версия компонента v1.0.0" at bounding box center [826, 319] width 517 height 16
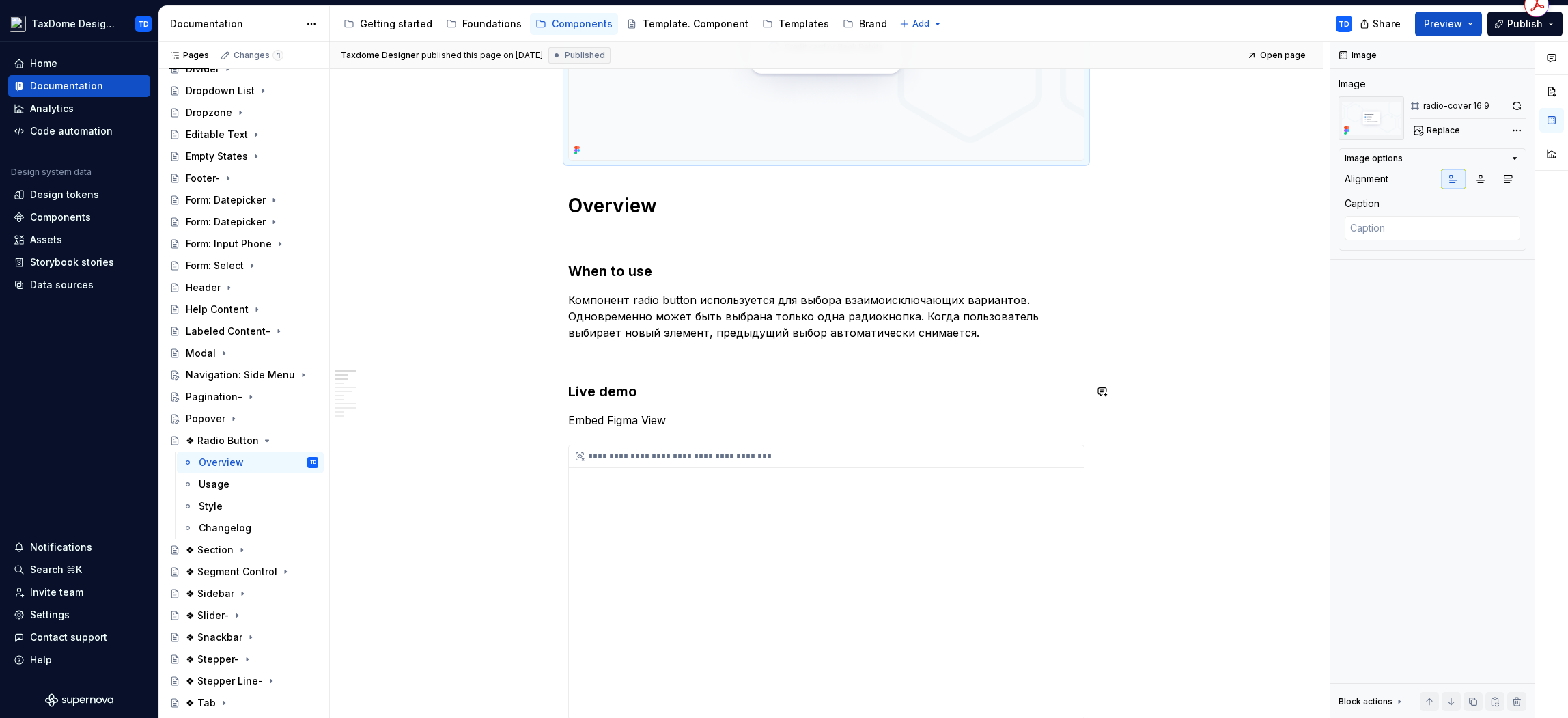
scroll to position [524, 0]
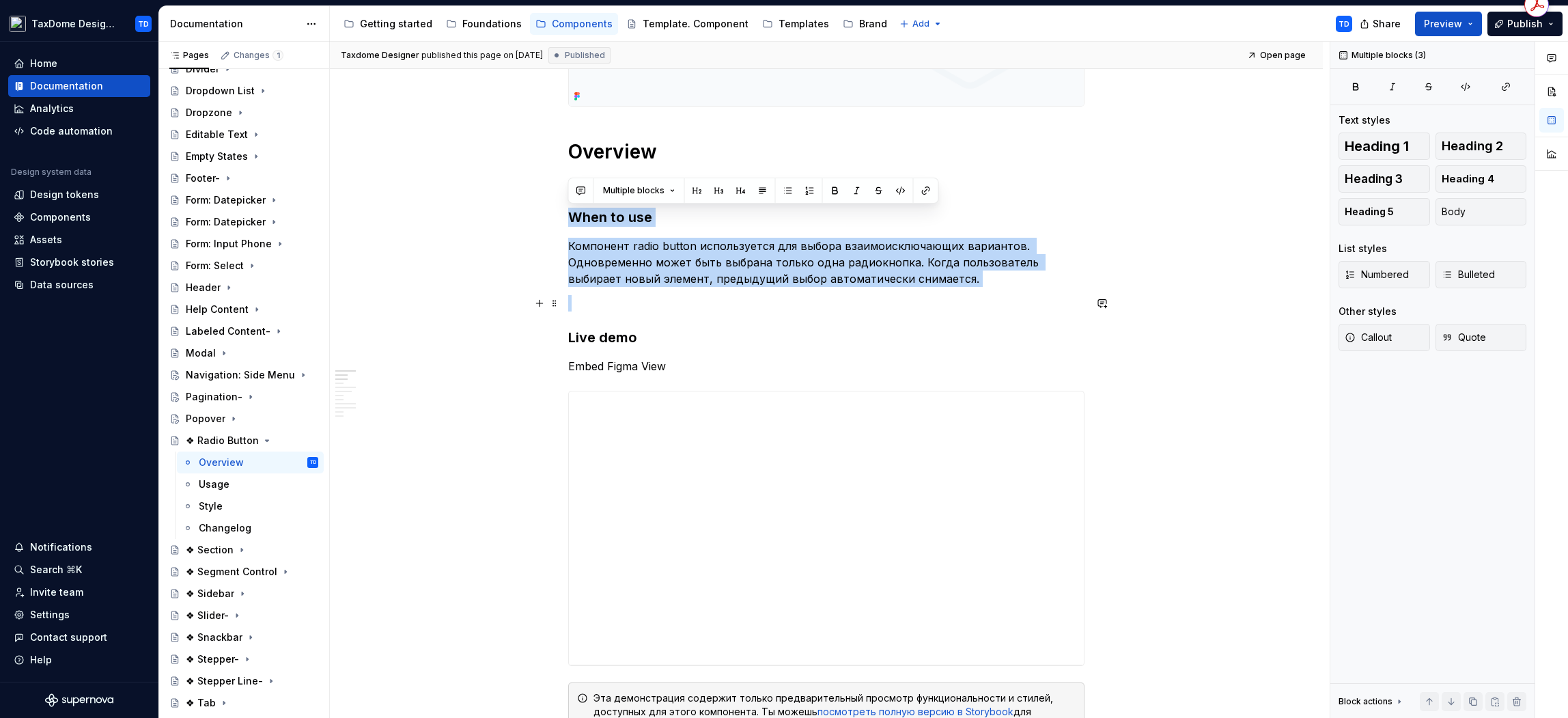
drag, startPoint x: 571, startPoint y: 217, endPoint x: 940, endPoint y: 300, distance: 378.2
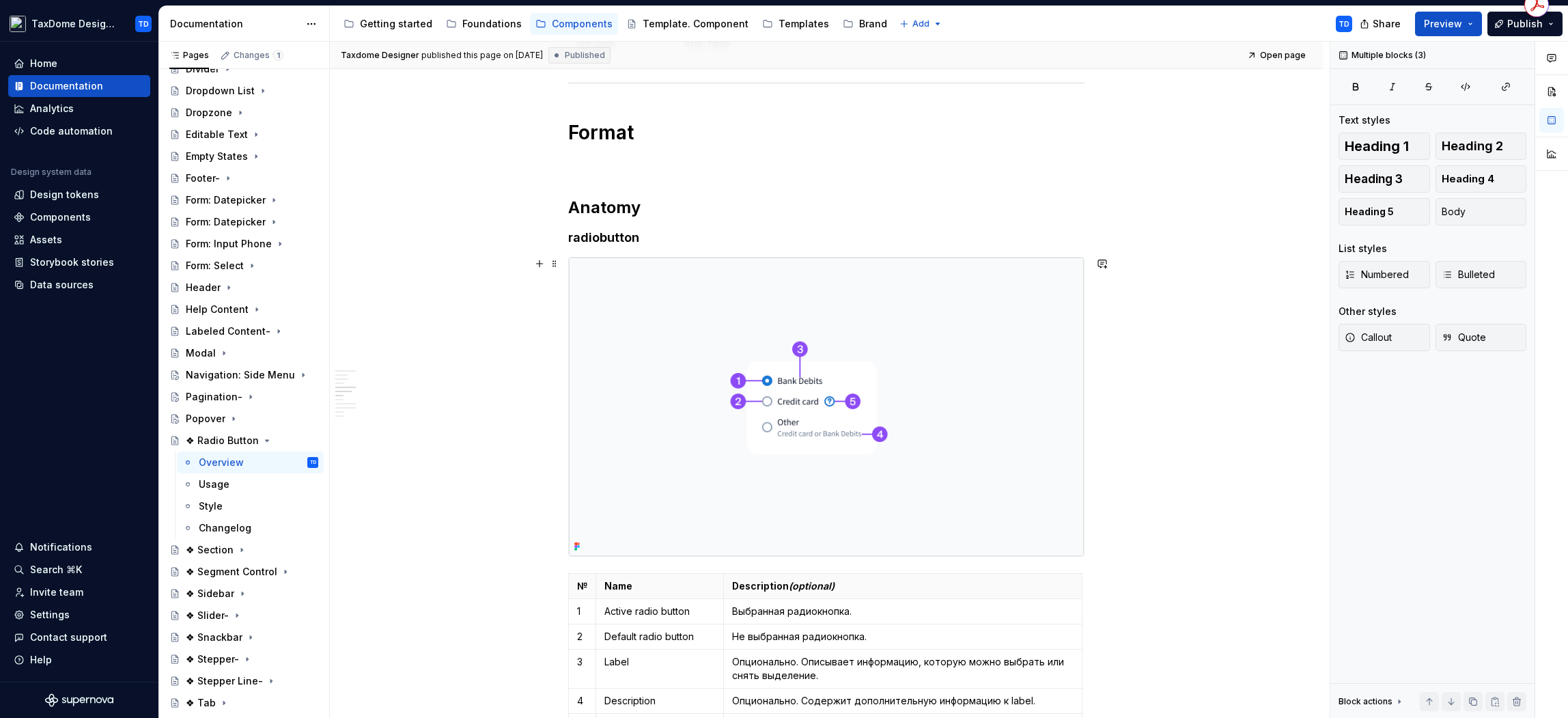
scroll to position [1341, 0]
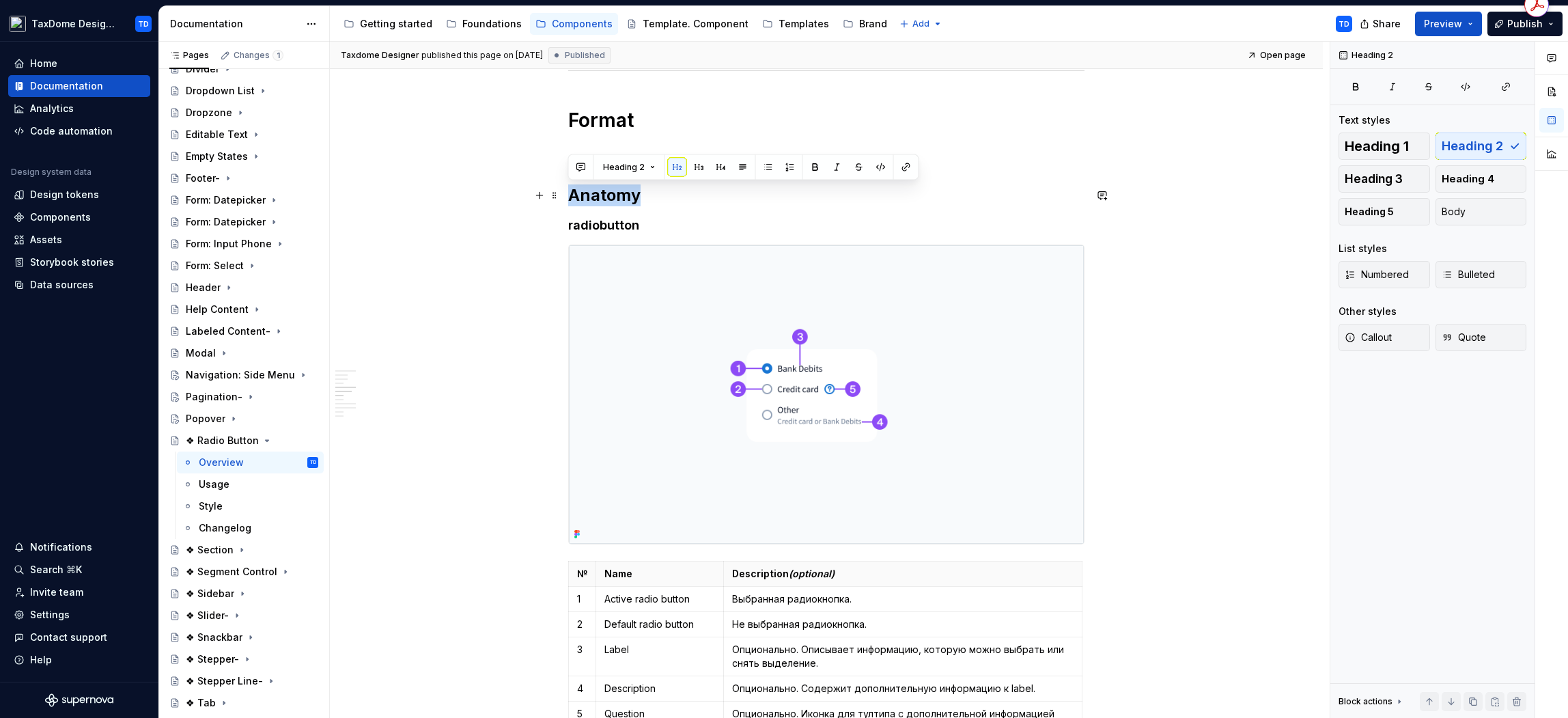
drag, startPoint x: 582, startPoint y: 194, endPoint x: 637, endPoint y: 197, distance: 55.1
click at [637, 197] on h2 "Anatomy" at bounding box center [826, 195] width 517 height 22
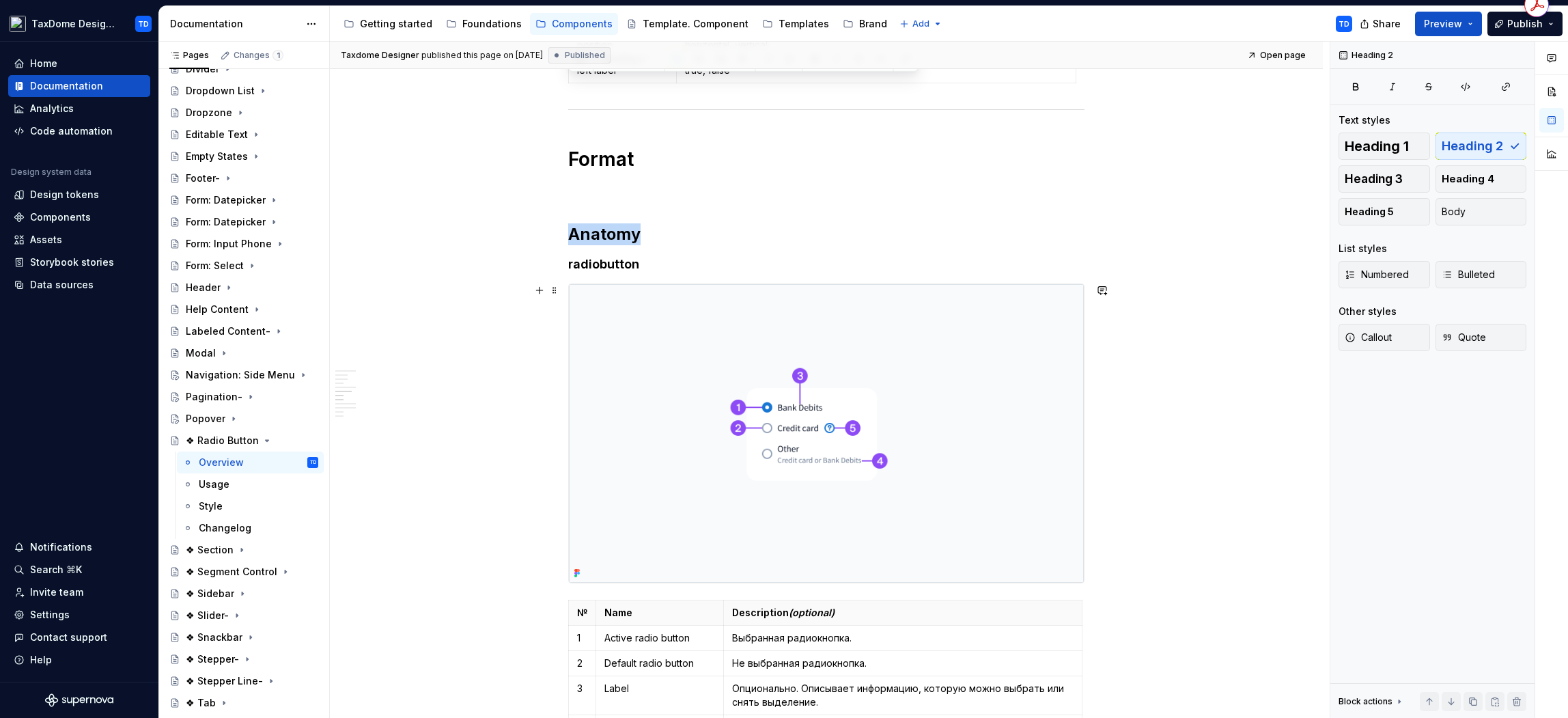
scroll to position [1216, 0]
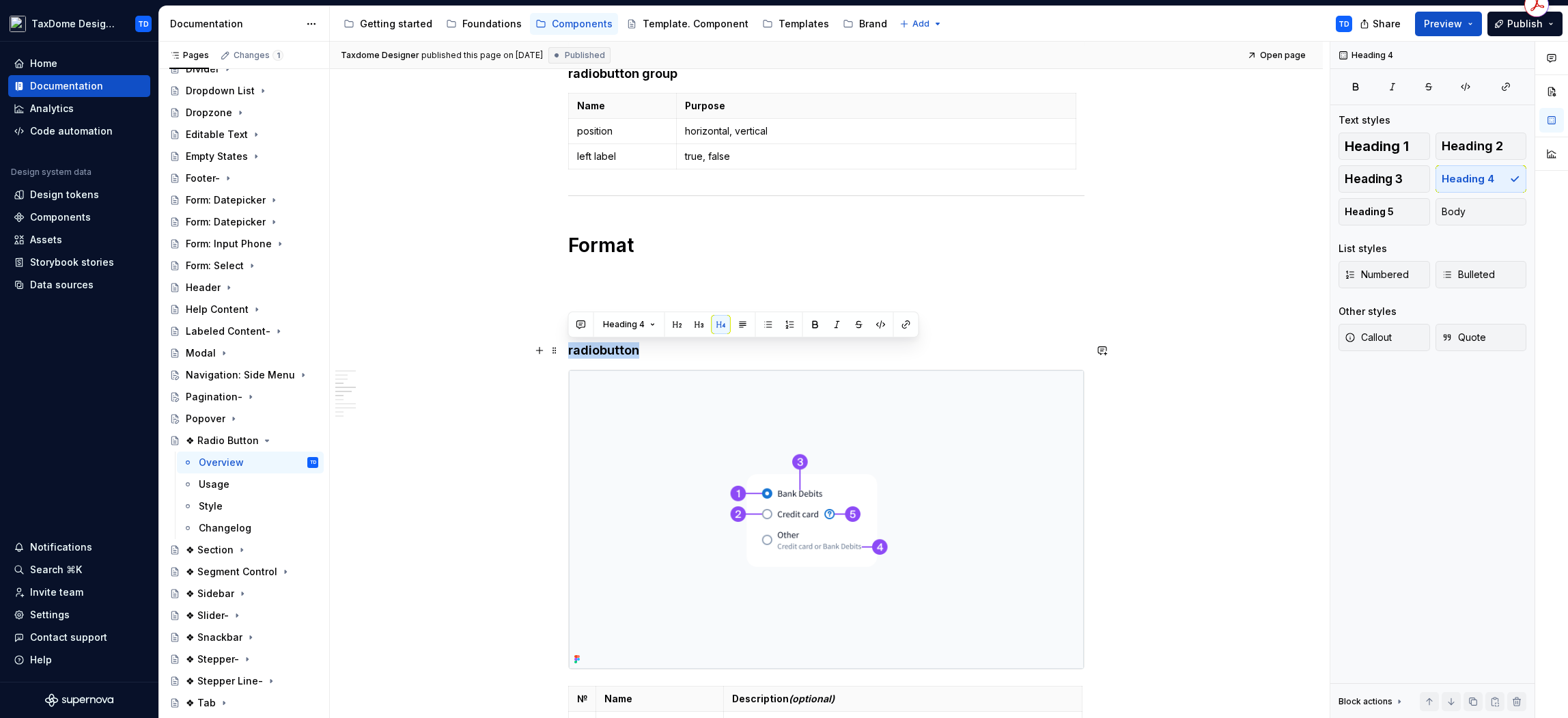
drag, startPoint x: 614, startPoint y: 354, endPoint x: 569, endPoint y: 351, distance: 45.1
click at [569, 351] on h4 "radiobutton" at bounding box center [826, 350] width 517 height 16
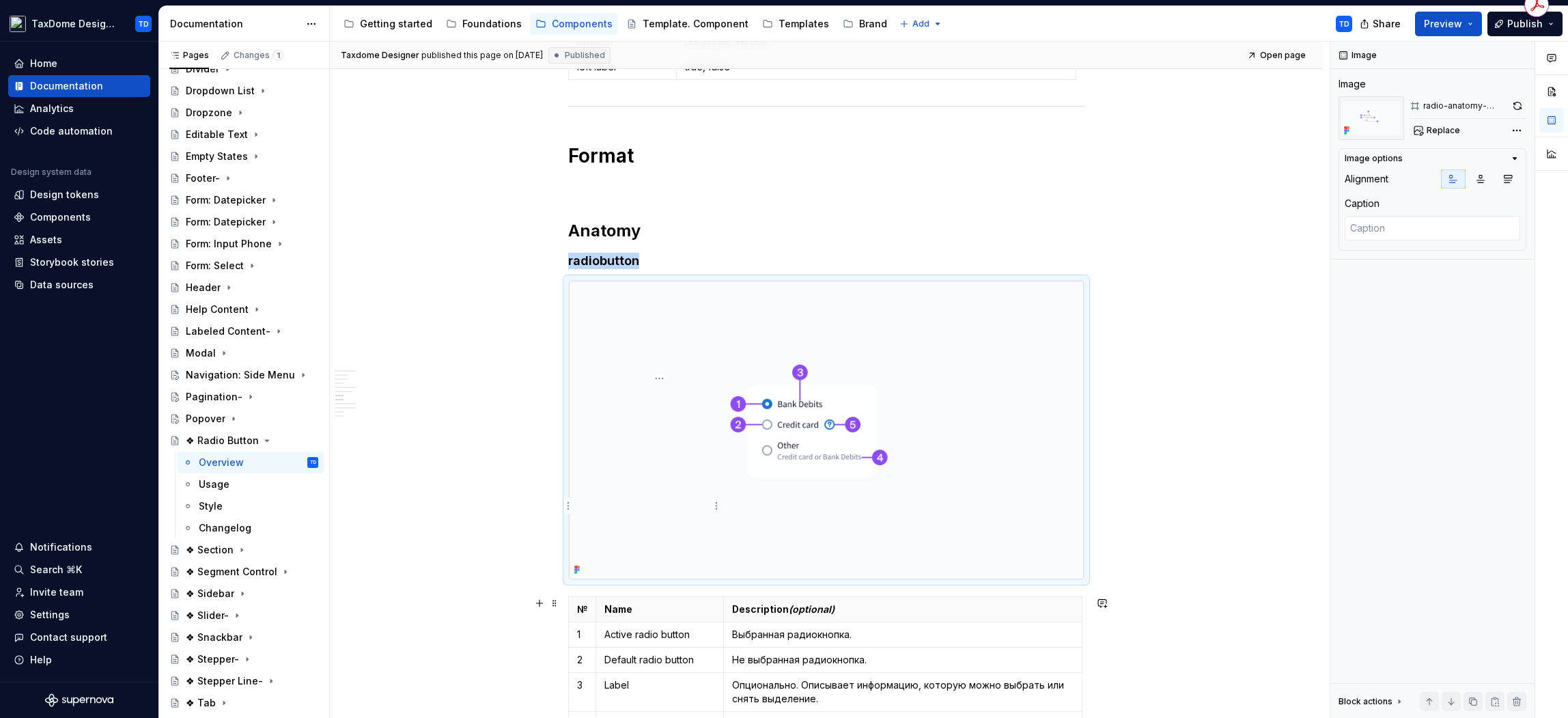
scroll to position [1523, 0]
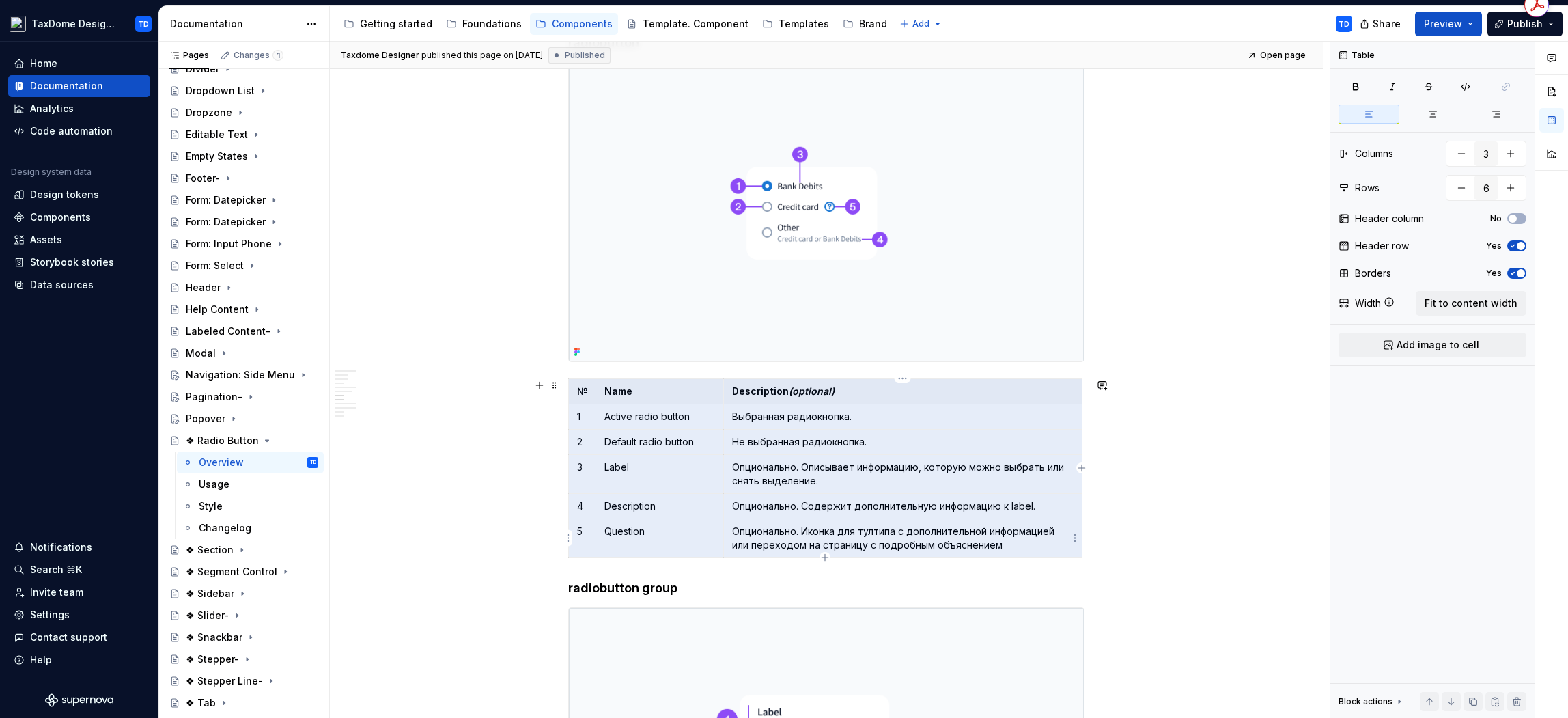
drag, startPoint x: 576, startPoint y: 396, endPoint x: 931, endPoint y: 496, distance: 368.8
click at [992, 540] on tbody "№ Name Description (optional) 1 Active radio button Выбранная радиокнопка. 2 De…" at bounding box center [826, 468] width 514 height 179
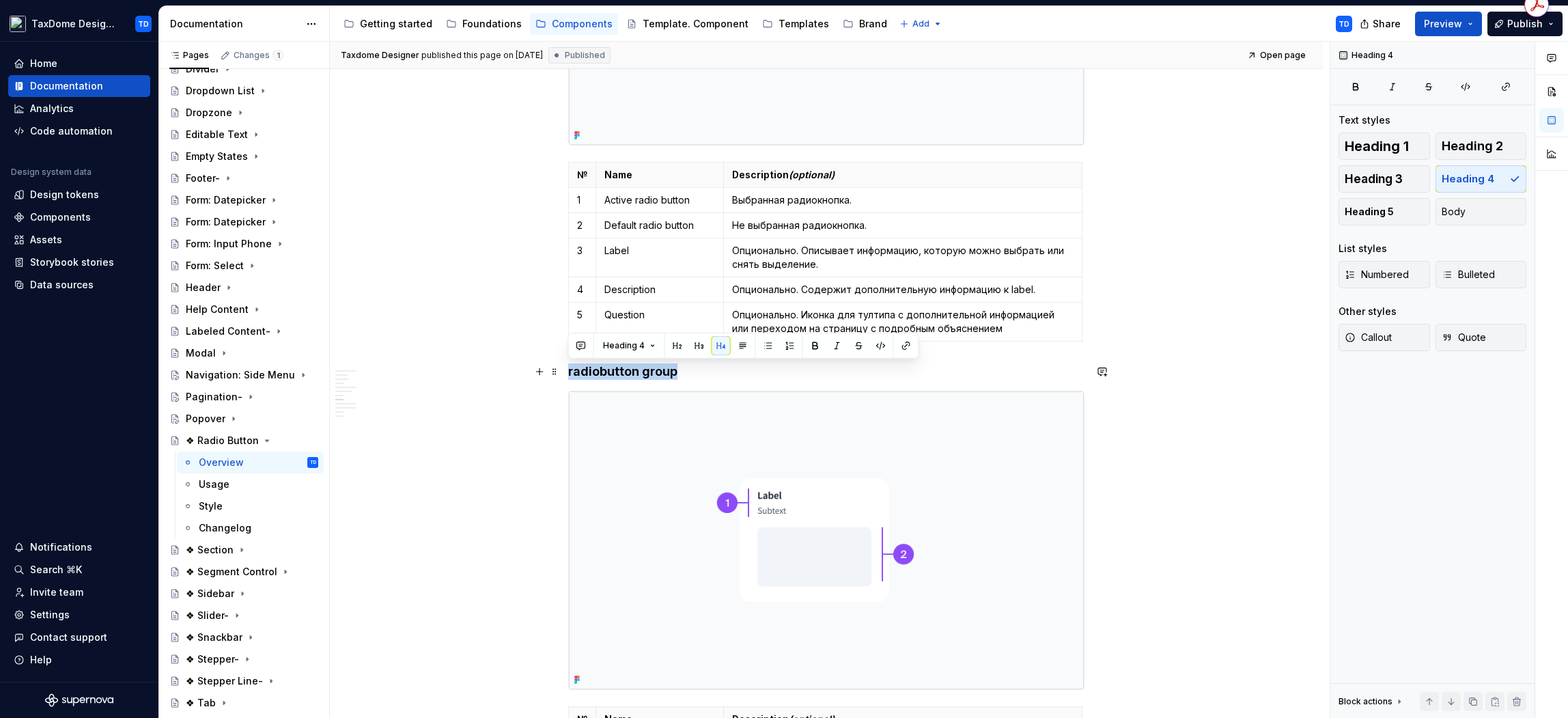
drag, startPoint x: 663, startPoint y: 374, endPoint x: 538, endPoint y: 331, distance: 132.2
click at [568, 376] on h4 "radiobutton group" at bounding box center [826, 371] width 517 height 16
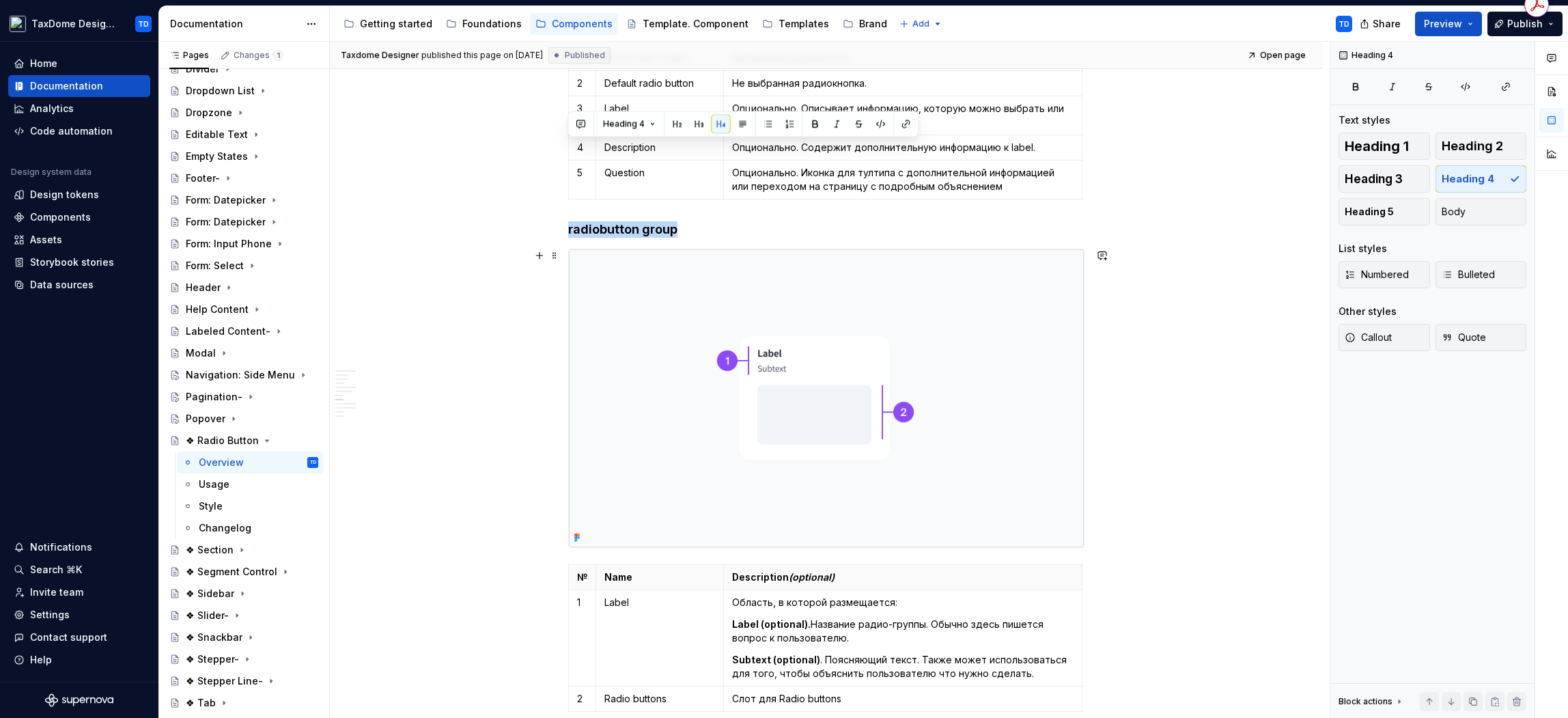
scroll to position [1961, 0]
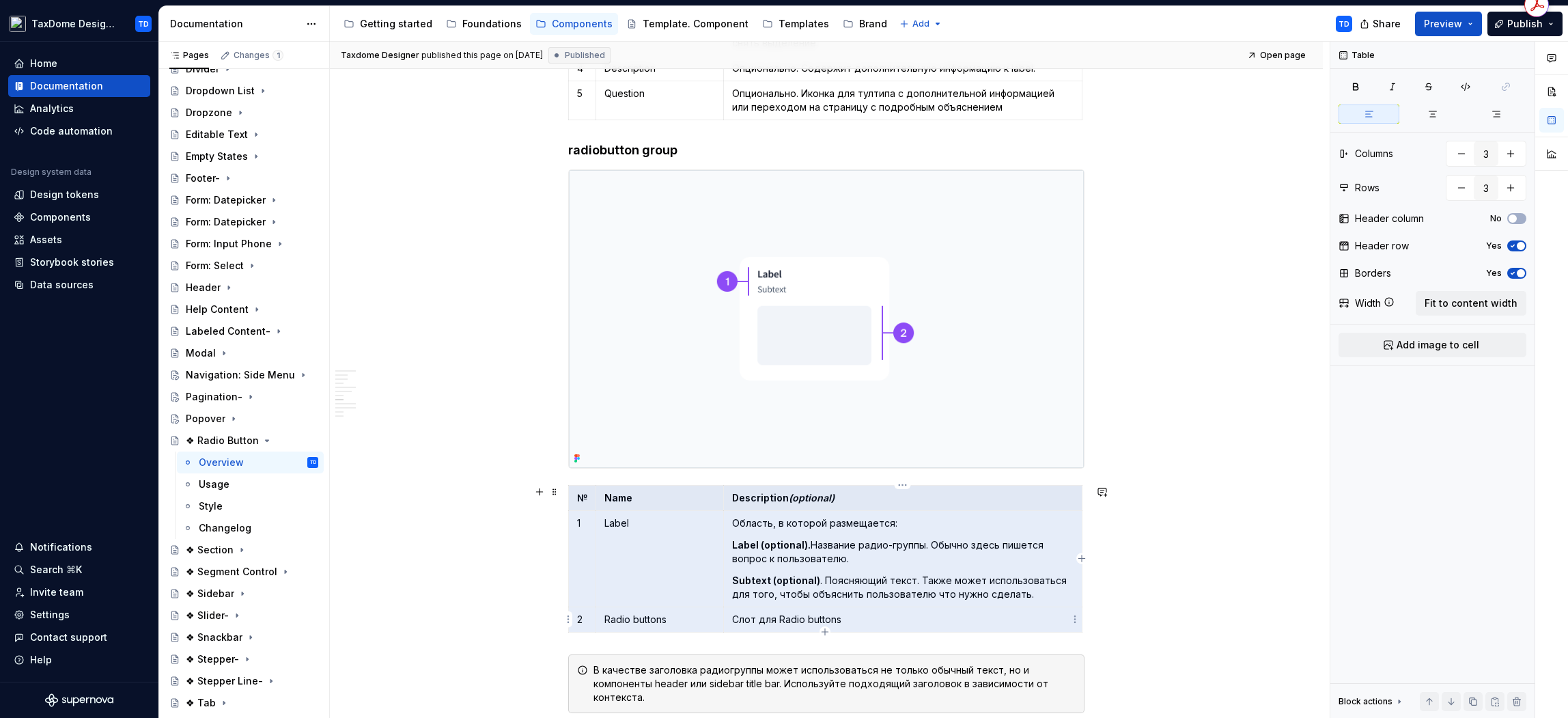
drag, startPoint x: 578, startPoint y: 499, endPoint x: 882, endPoint y: 619, distance: 326.8
click at [882, 620] on tbody "№ Name Description (optional) 1 Label Область, в которой размещается: Label (op…" at bounding box center [826, 559] width 514 height 147
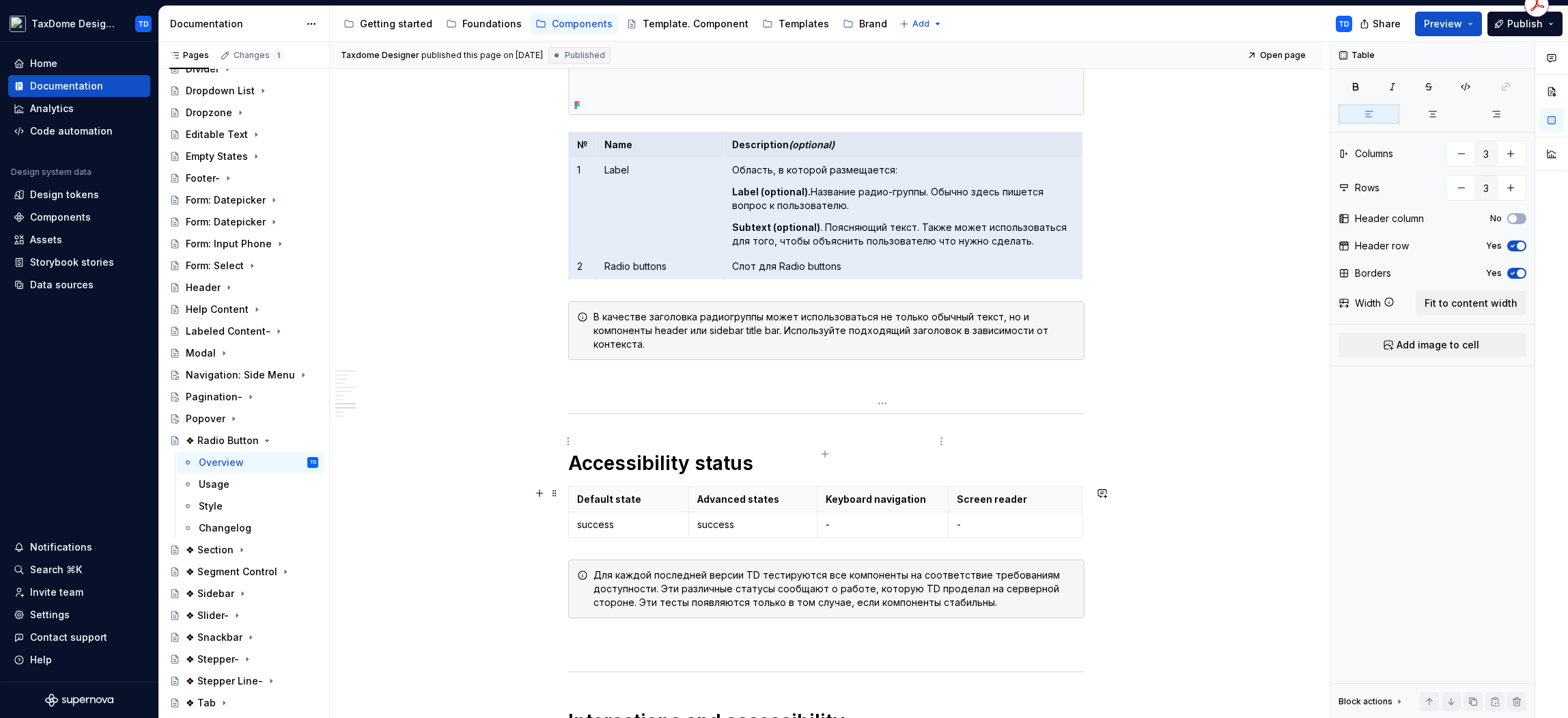
scroll to position [2397, 0]
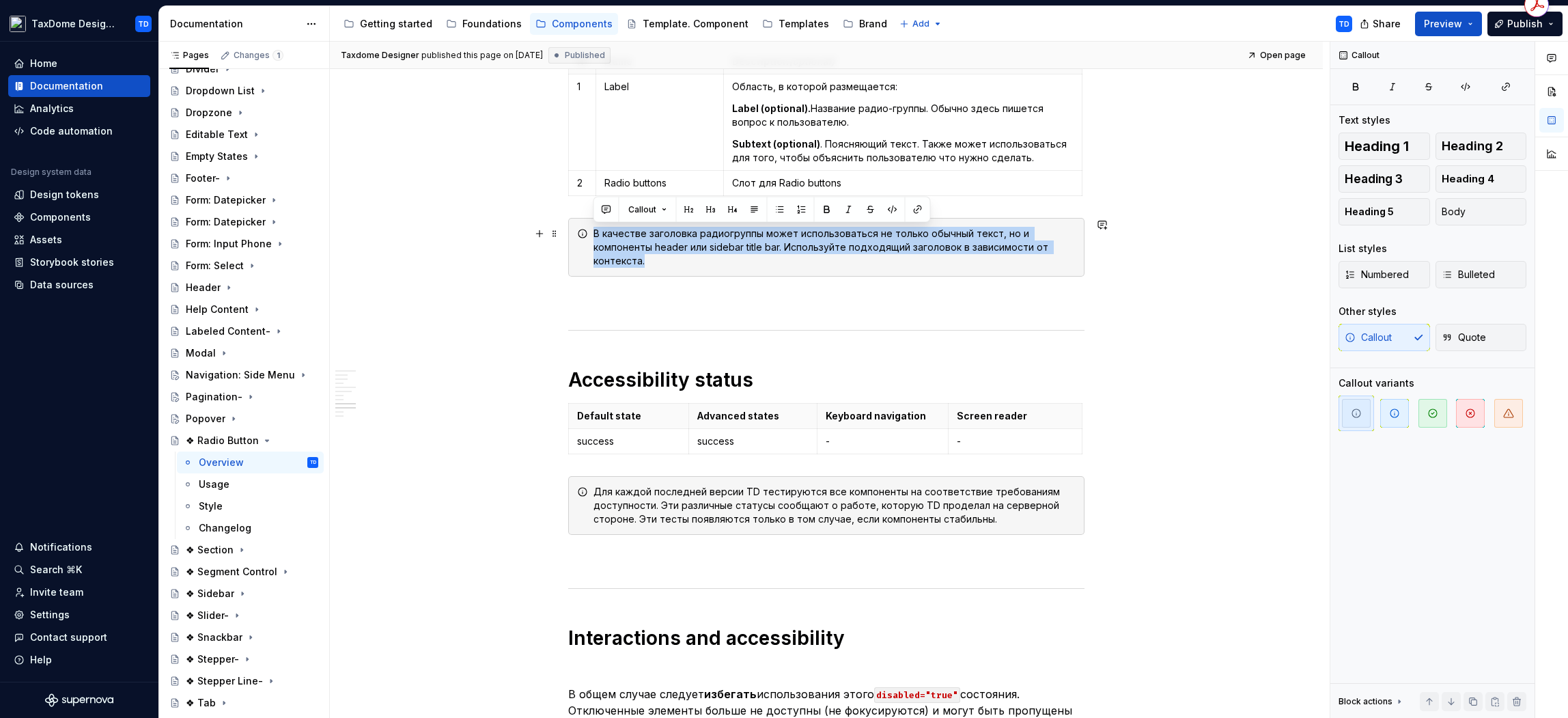
drag, startPoint x: 665, startPoint y: 269, endPoint x: 592, endPoint y: 231, distance: 82.3
click at [592, 231] on div "В качестве заголовка радиогруппы может использоваться не только обычный текст, …" at bounding box center [826, 247] width 517 height 59
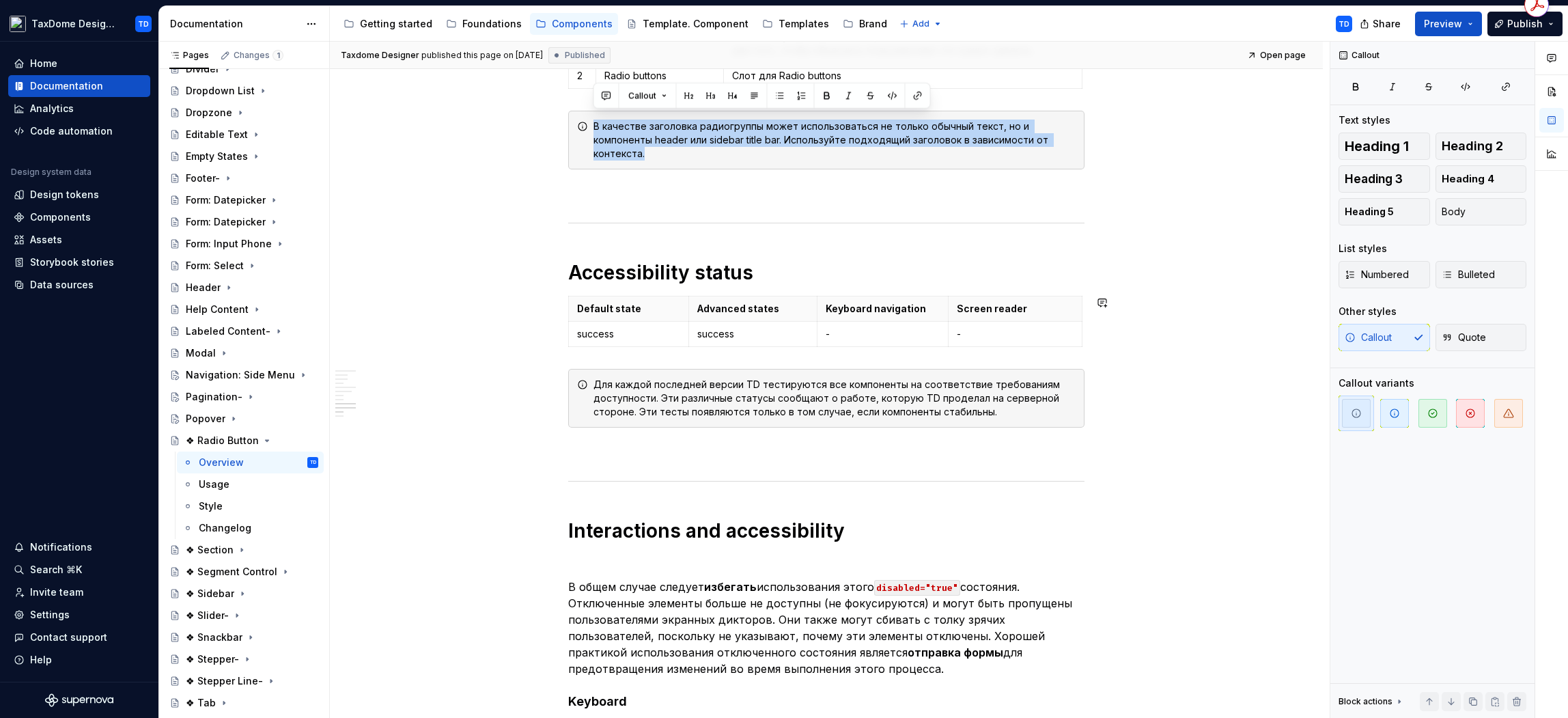
scroll to position [2593, 0]
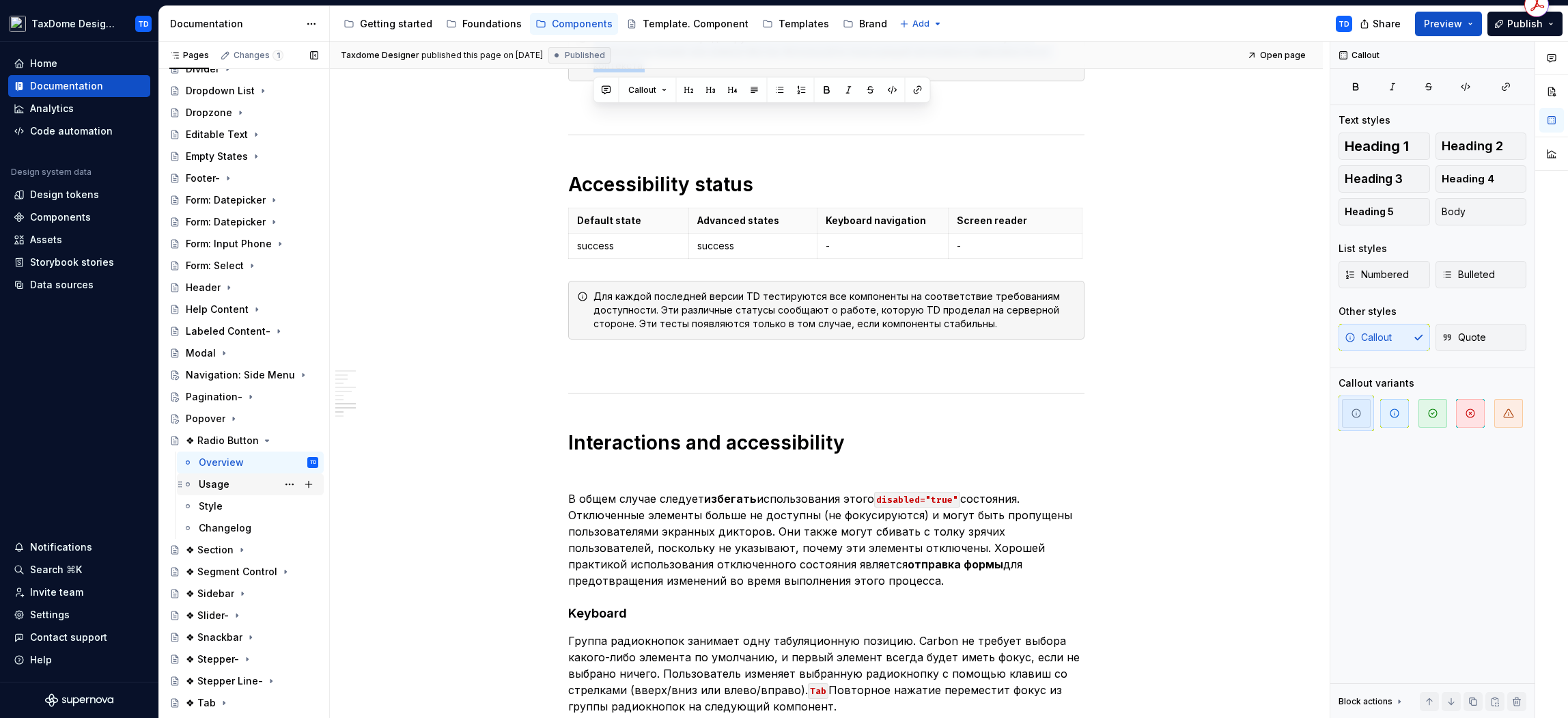
click at [227, 486] on div "Usage" at bounding box center [214, 484] width 31 height 14
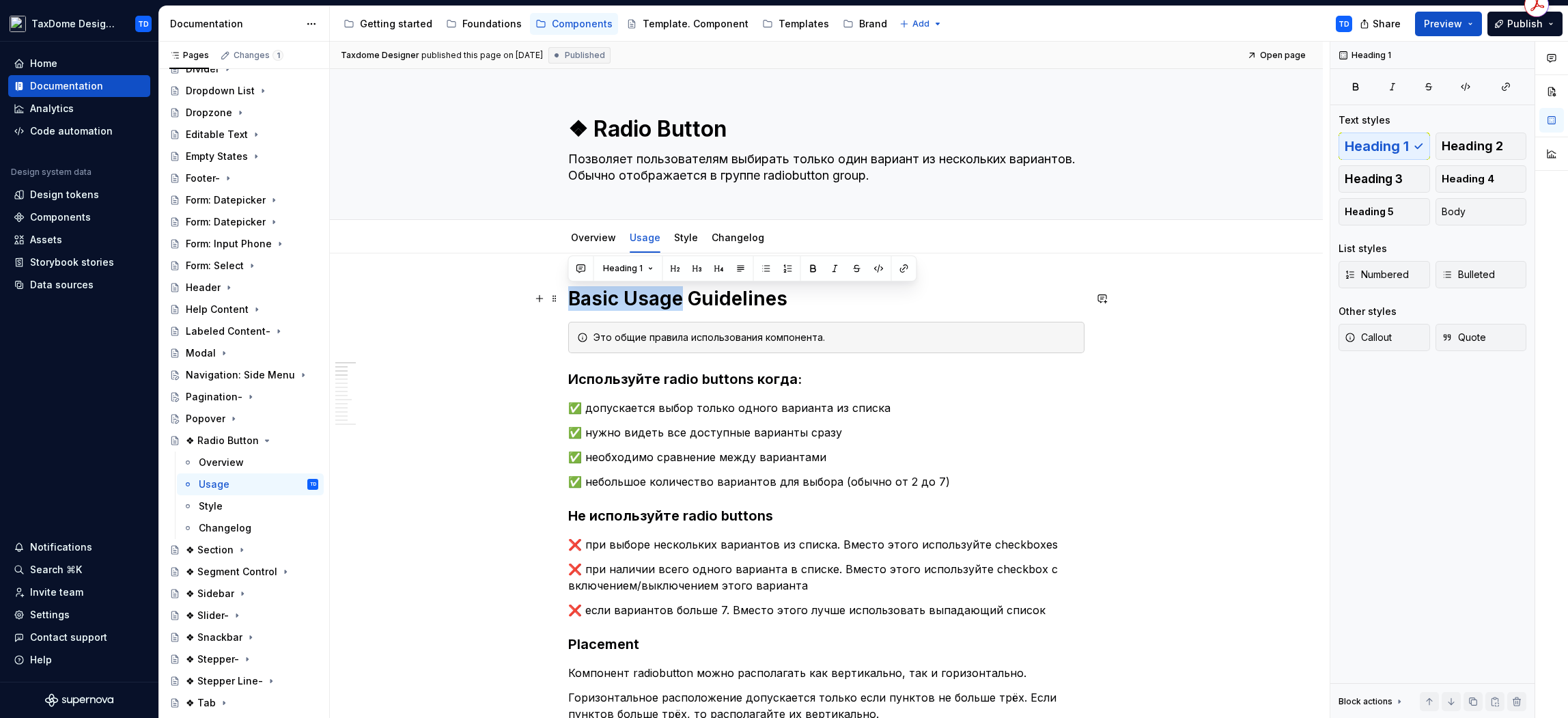
drag, startPoint x: 570, startPoint y: 299, endPoint x: 676, endPoint y: 296, distance: 106.0
click at [676, 296] on h1 "Basic Usage Guidelines" at bounding box center [826, 298] width 517 height 24
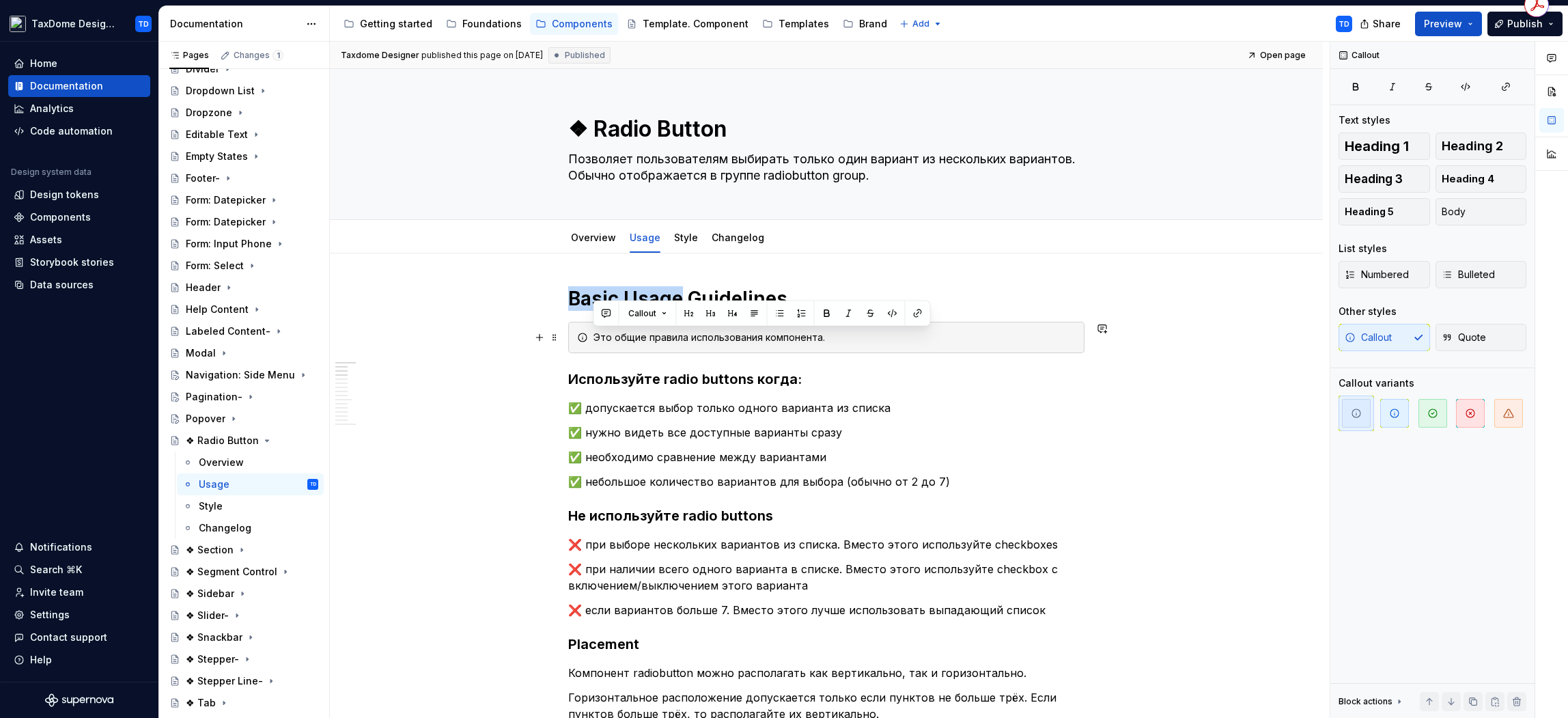
drag, startPoint x: 832, startPoint y: 340, endPoint x: 585, endPoint y: 343, distance: 247.0
click at [585, 343] on div "Это общие правила использования компонента." at bounding box center [826, 337] width 517 height 31
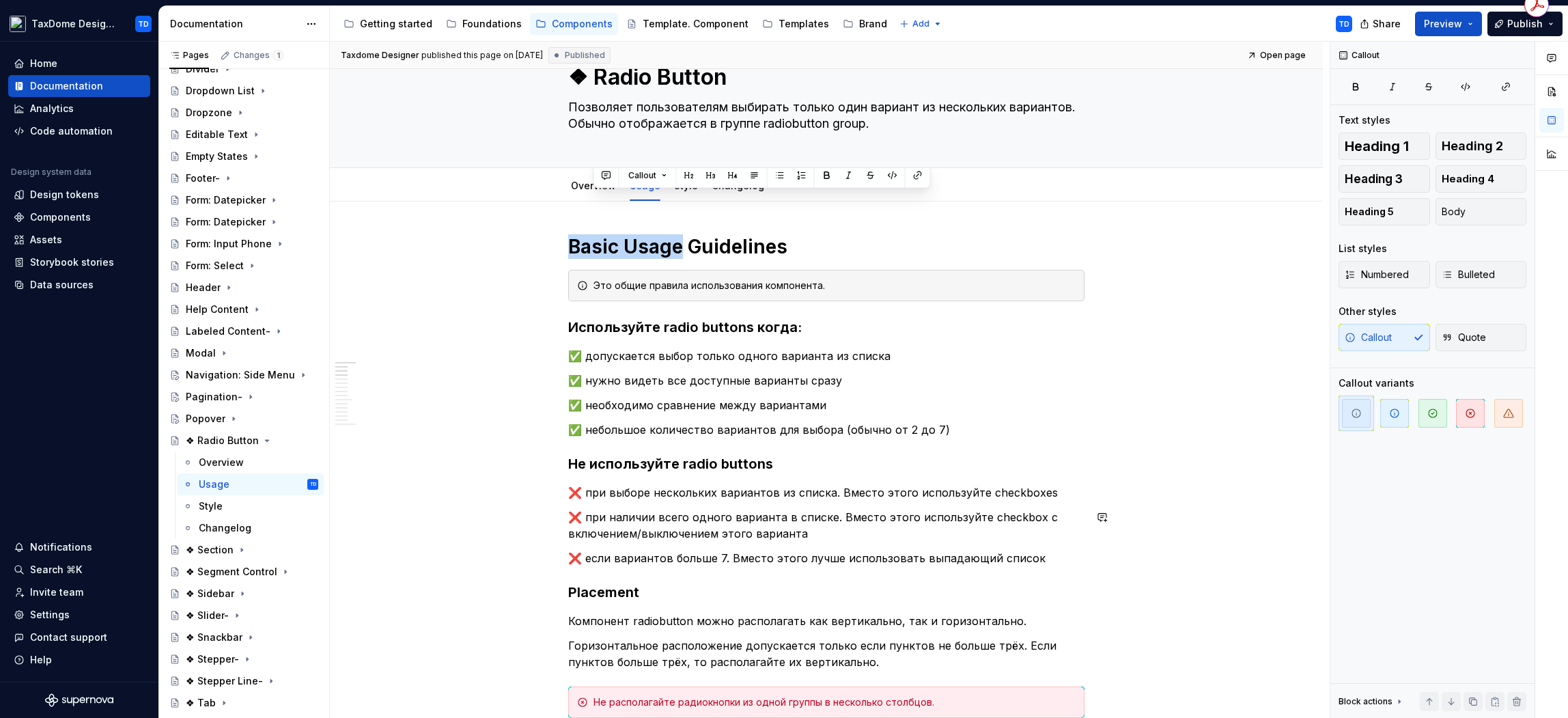
scroll to position [204, 0]
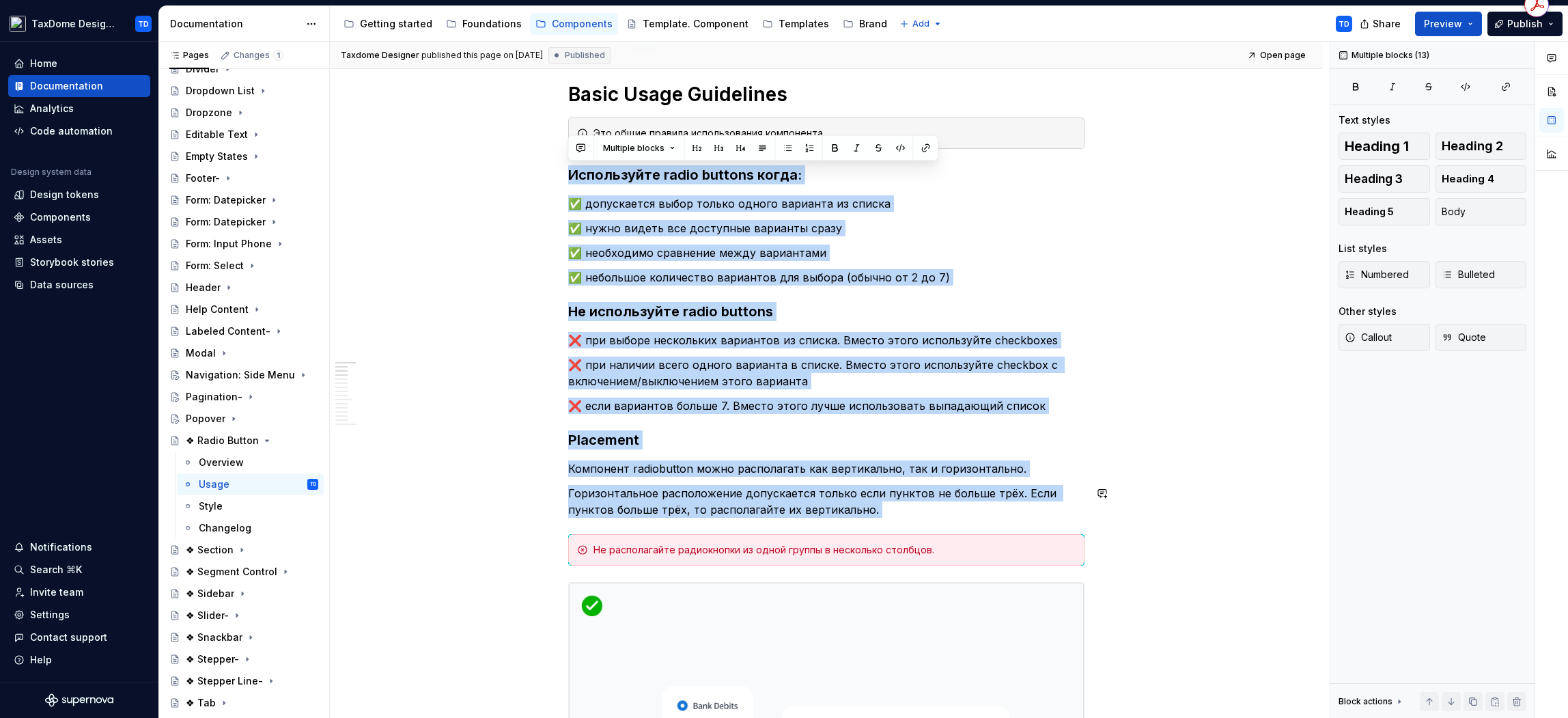
drag, startPoint x: 570, startPoint y: 175, endPoint x: 941, endPoint y: 517, distance: 504.6
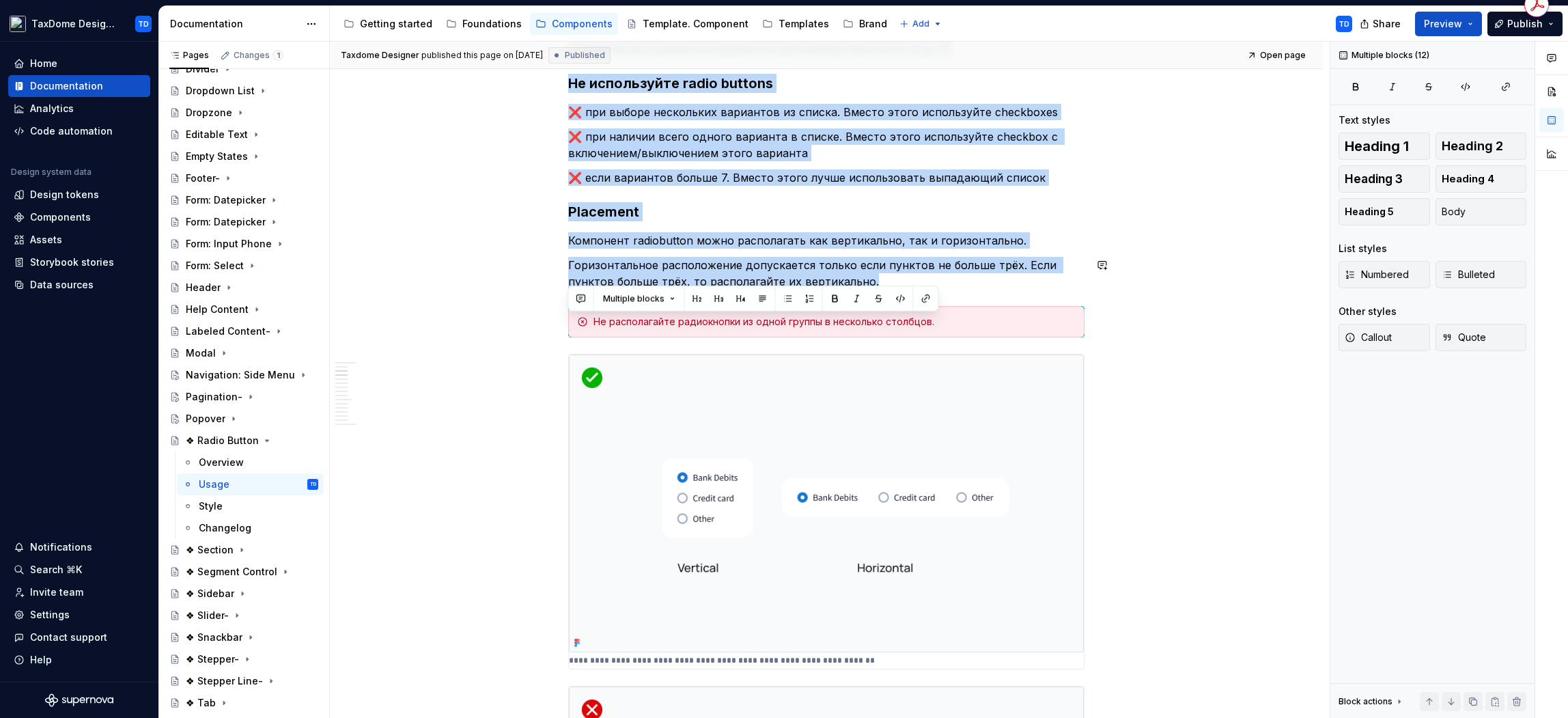
scroll to position [440, 0]
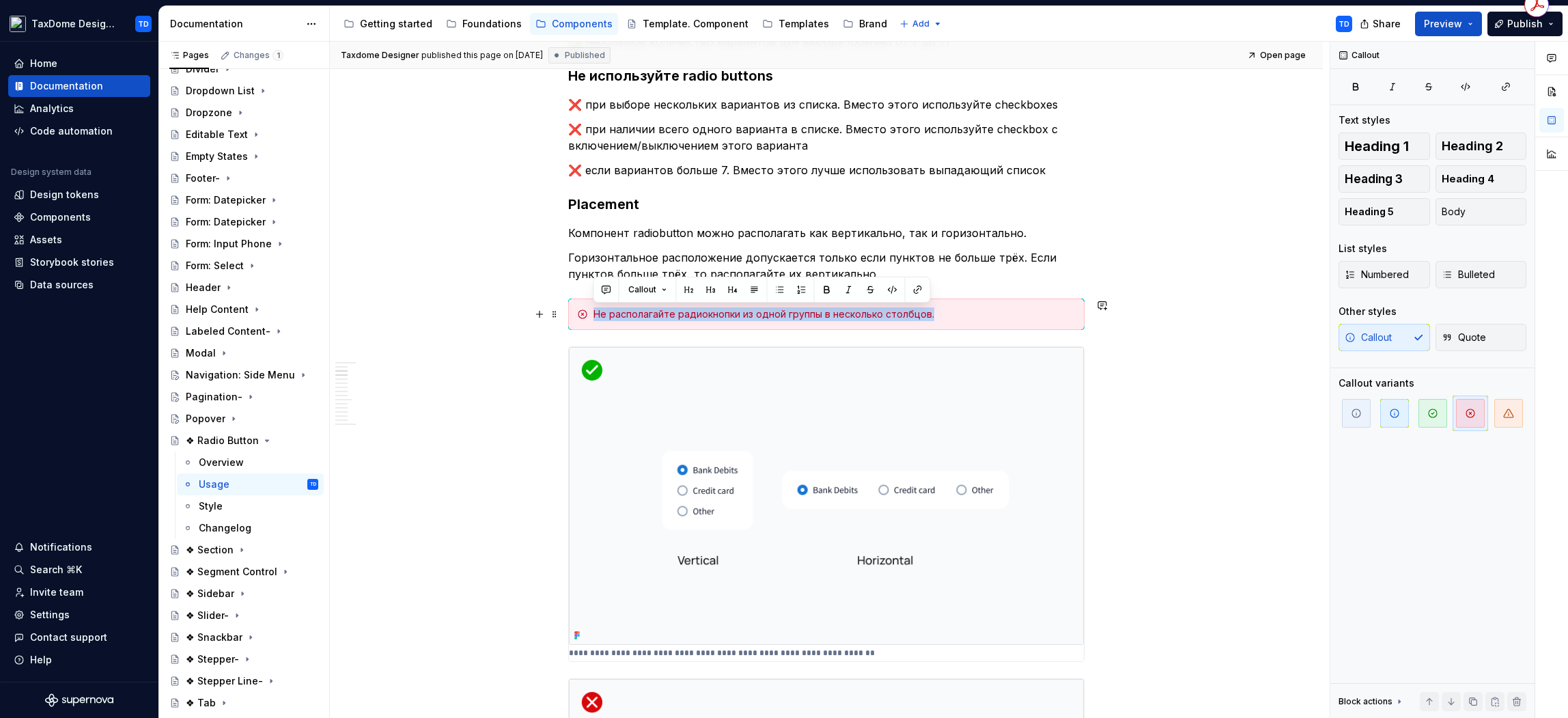
drag, startPoint x: 953, startPoint y: 318, endPoint x: 587, endPoint y: 311, distance: 366.1
click at [587, 311] on div "Не располагайте радиокнопки из одной группы в несколько столбцов." at bounding box center [826, 314] width 517 height 31
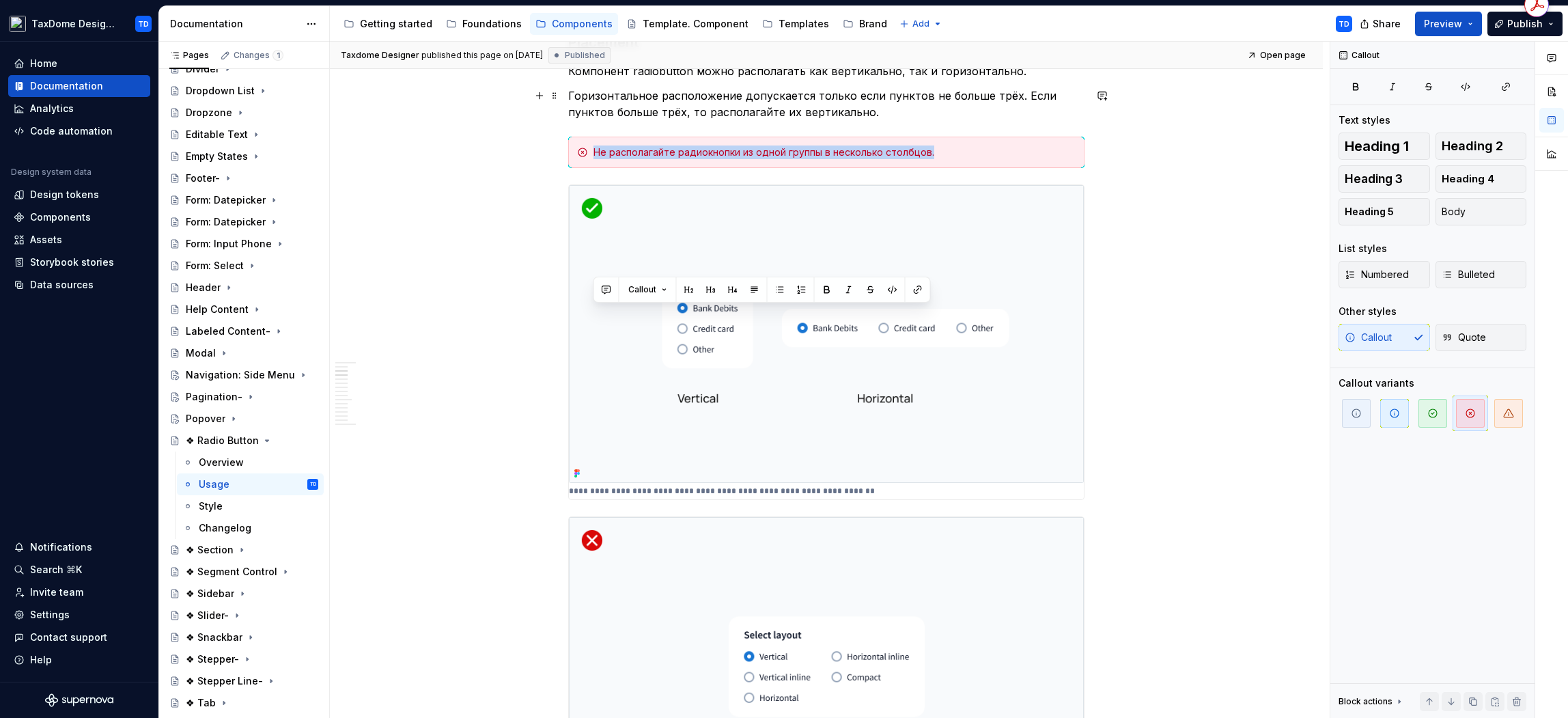
scroll to position [668, 0]
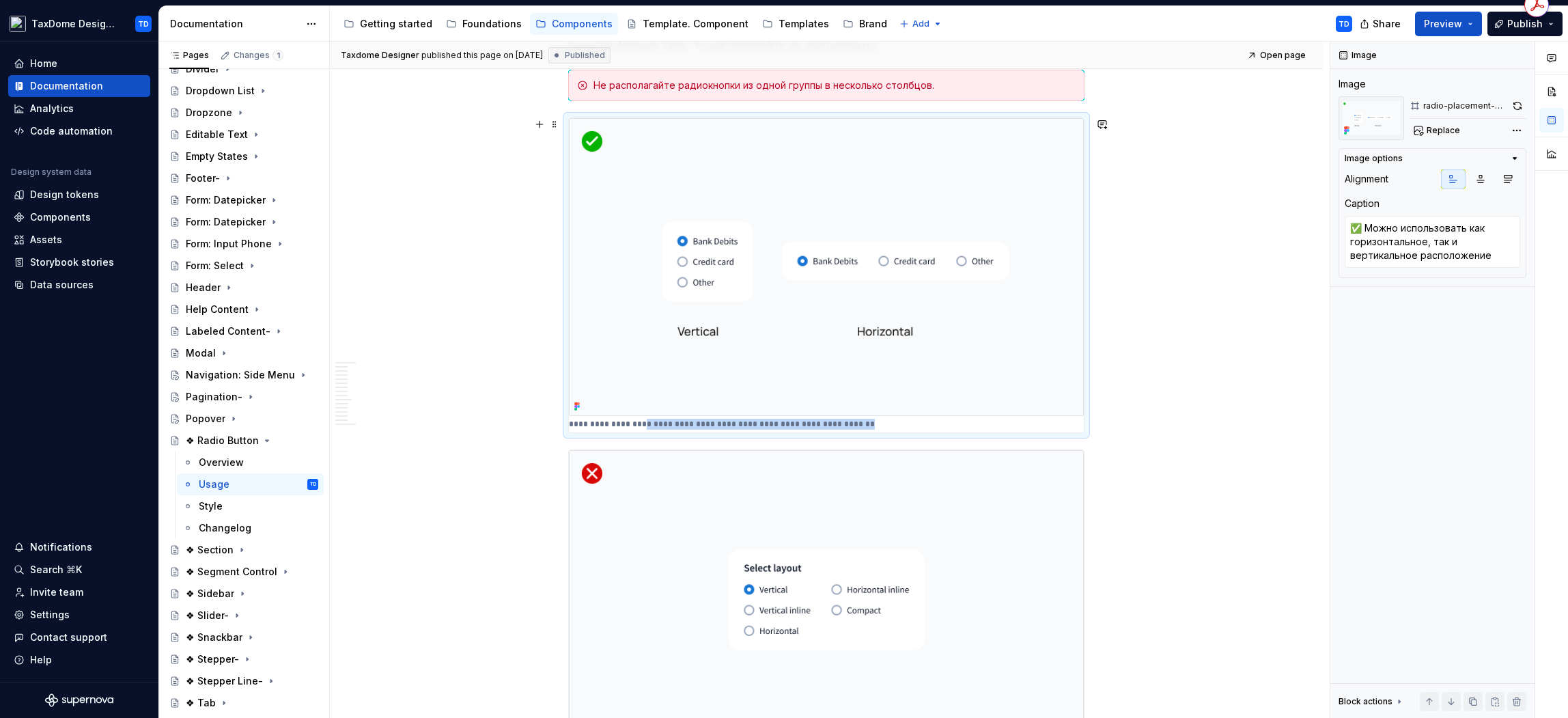
drag, startPoint x: 900, startPoint y: 426, endPoint x: 635, endPoint y: 421, distance: 265.0
click at [638, 422] on div "**********" at bounding box center [826, 275] width 515 height 314
drag, startPoint x: 1483, startPoint y: 256, endPoint x: 1486, endPoint y: 267, distance: 11.4
click at [1487, 267] on textarea "✅ Можно использовать как горизонтальное, так и вертикальное расположение" at bounding box center [1432, 242] width 175 height 52
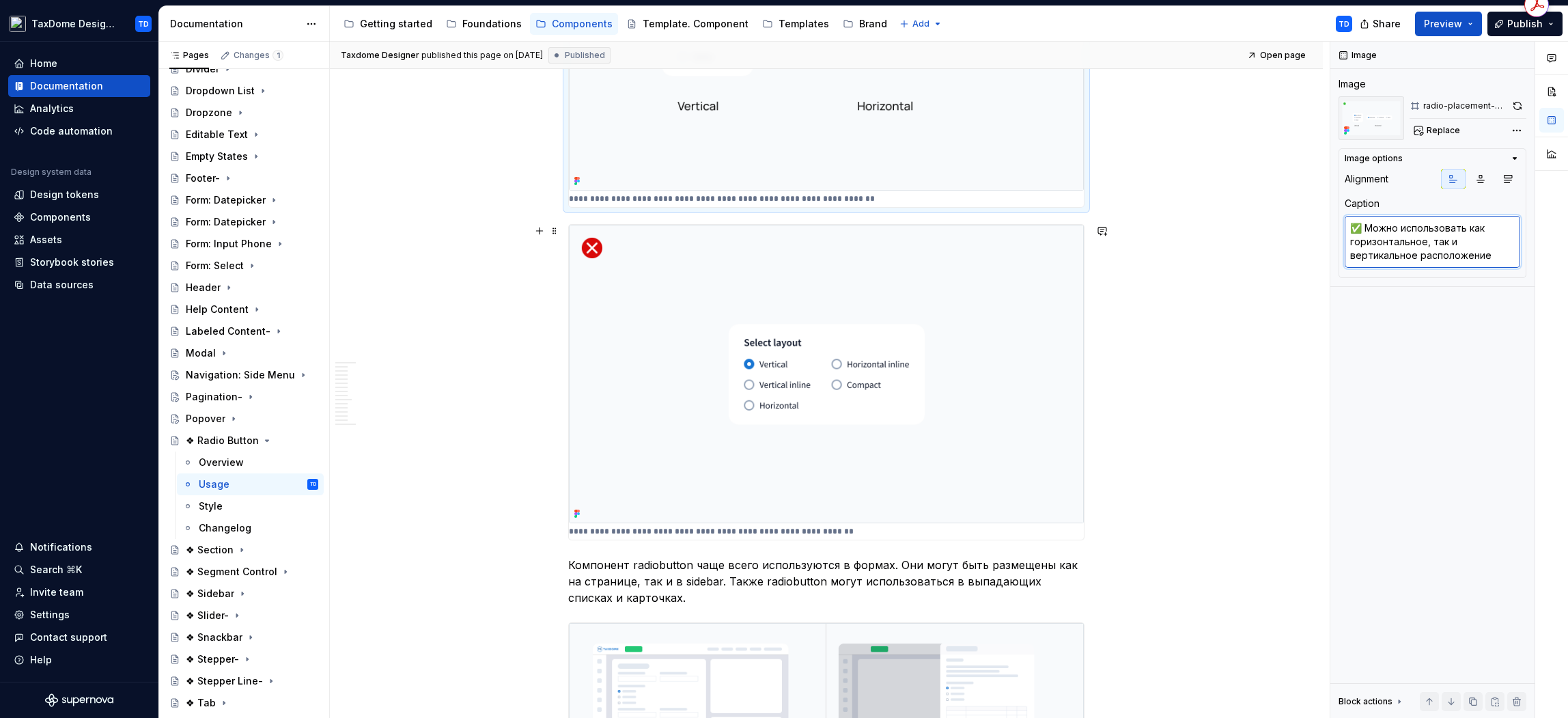
scroll to position [897, 0]
type textarea "*"
type textarea "❌ Не располагайте радиокнопки из одной группы в несколько столбцов."
click at [1495, 244] on textarea "❌ Не располагайте радиокнопки из одной группы в несколько столбцов." at bounding box center [1432, 242] width 175 height 52
click at [1406, 255] on textarea "❌ Не располагайте радиокнопки из одной группы в несколько столбцов." at bounding box center [1432, 242] width 175 height 52
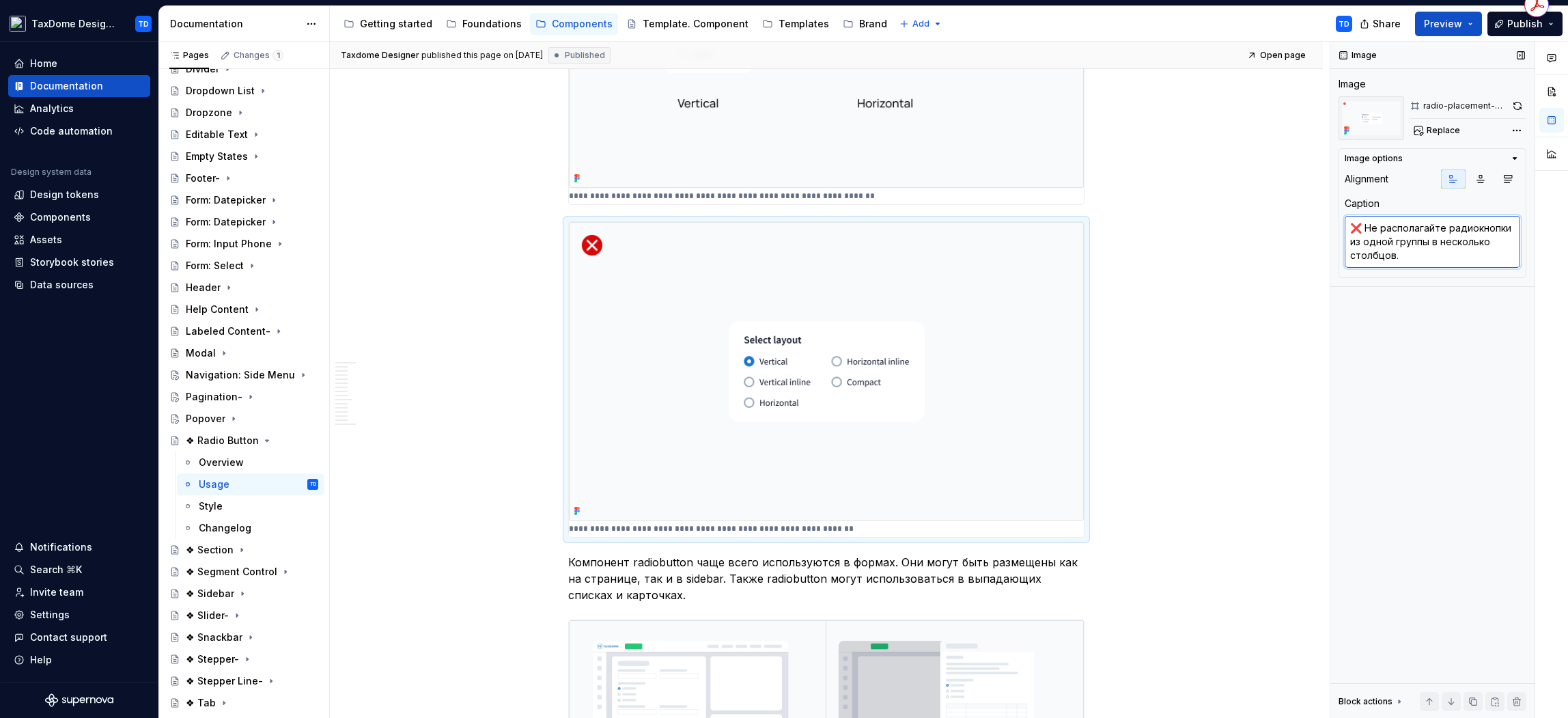
drag, startPoint x: 1400, startPoint y: 251, endPoint x: 1366, endPoint y: 227, distance: 41.6
click at [1366, 227] on textarea "❌ Не располагайте радиокнопки из одной группы в несколько столбцов." at bounding box center [1432, 242] width 175 height 52
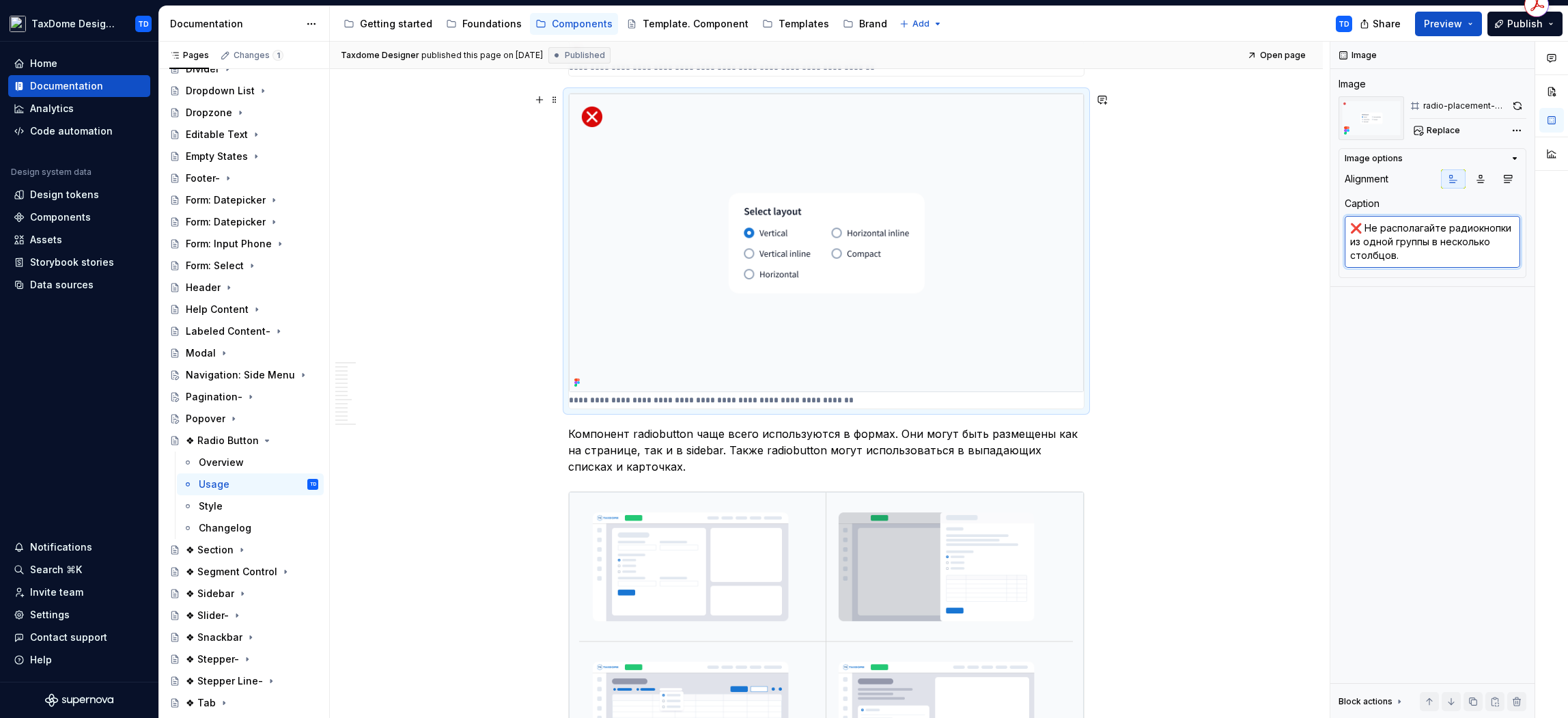
scroll to position [1104, 0]
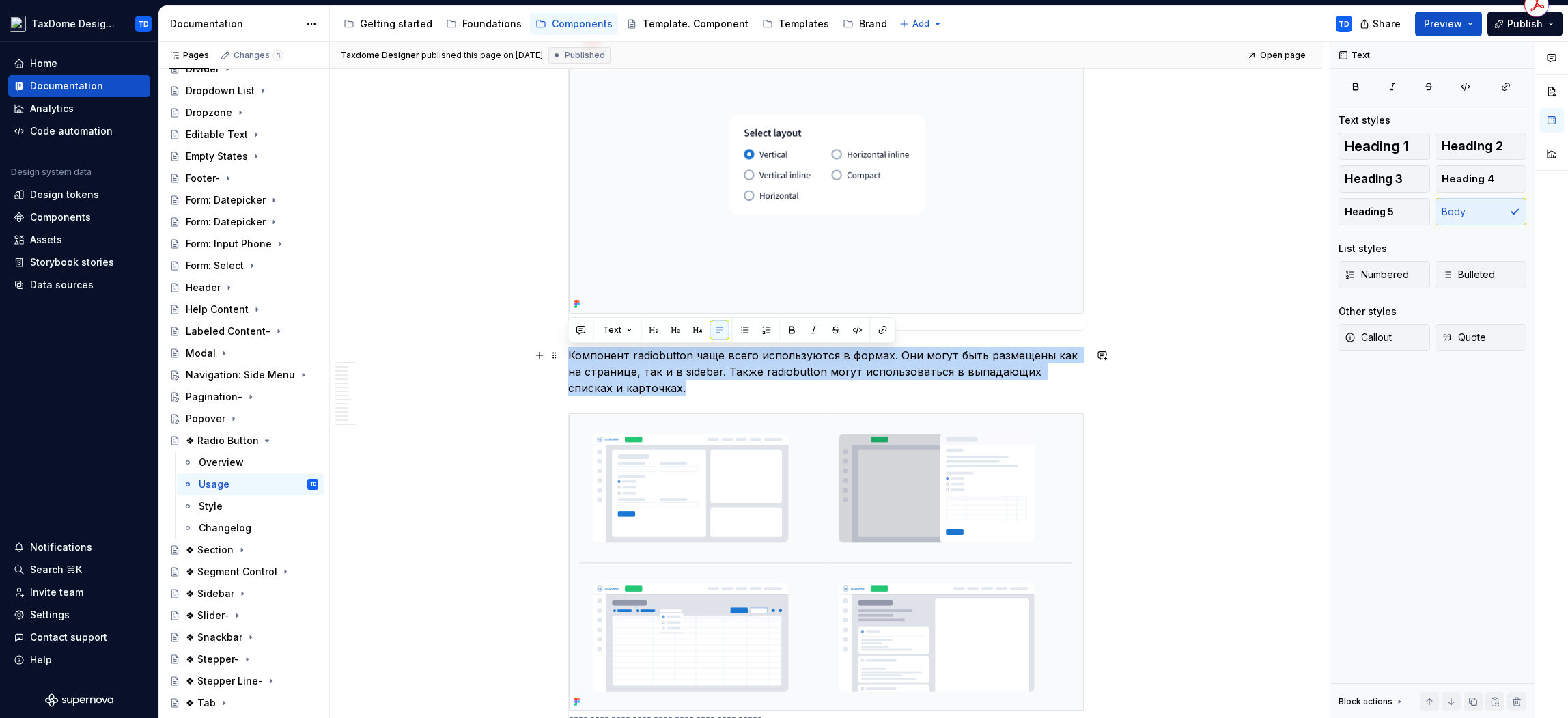
drag, startPoint x: 570, startPoint y: 352, endPoint x: 638, endPoint y: 390, distance: 77.9
click at [638, 390] on p "Компонент radiobutton чаще всего используются в формах. Они могут быть размещен…" at bounding box center [826, 371] width 517 height 49
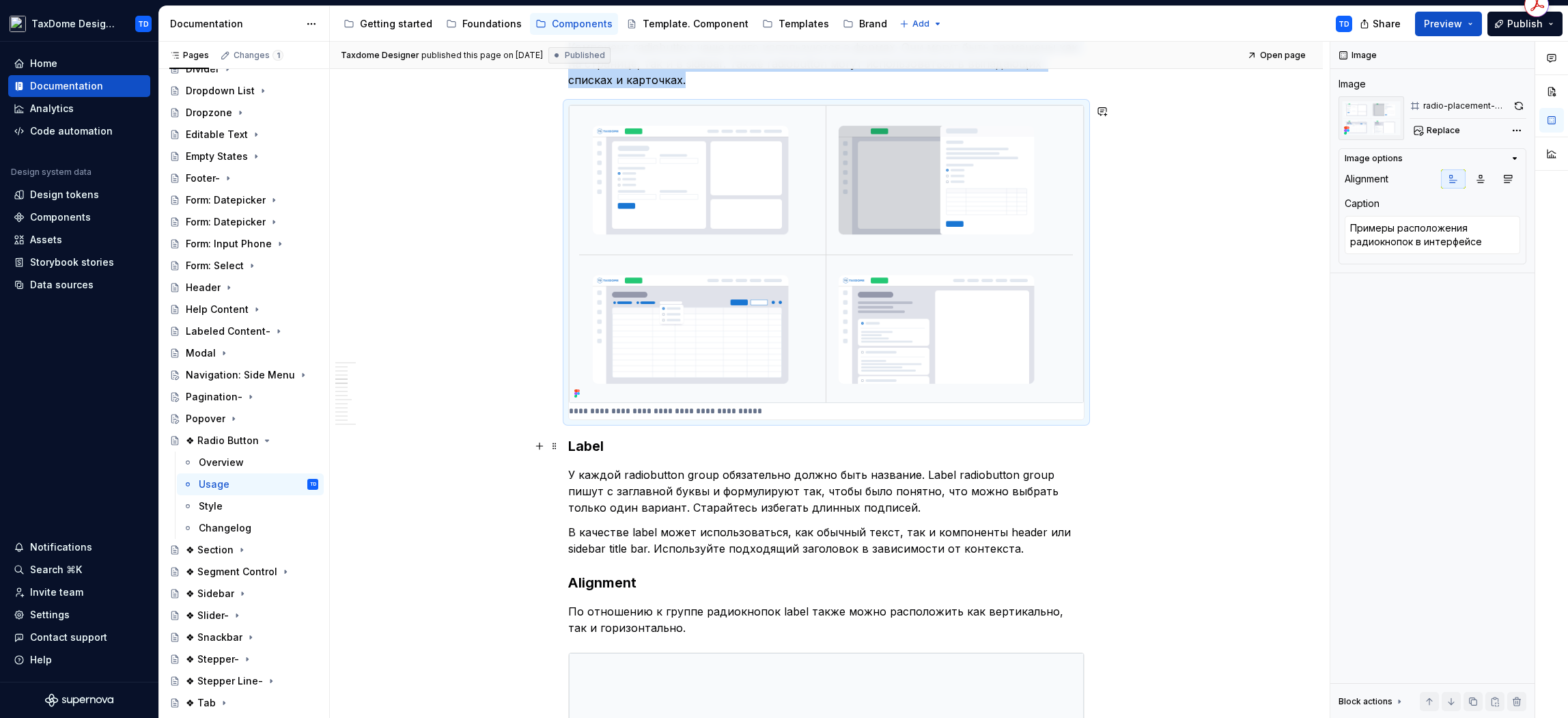
scroll to position [1428, 0]
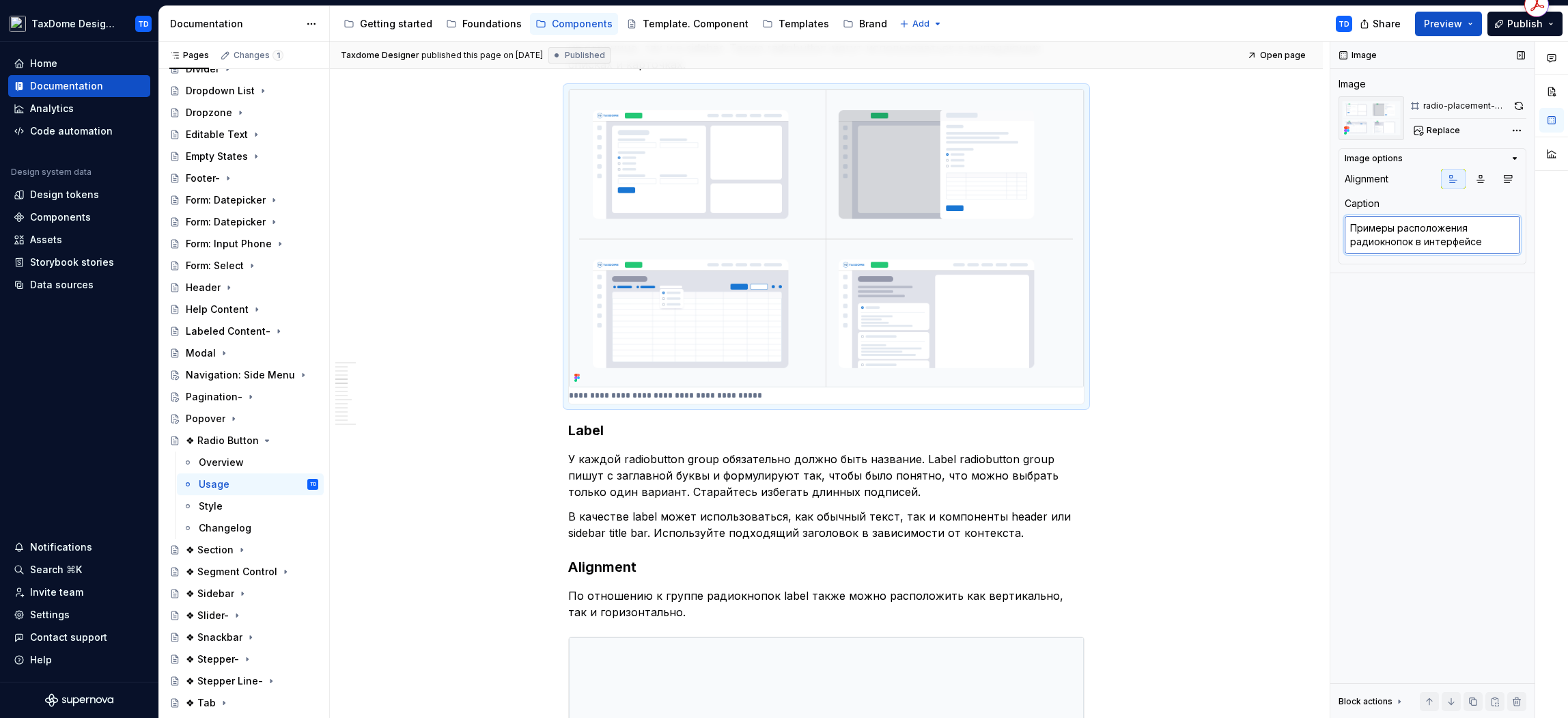
click at [1501, 237] on textarea "Примеры расположения радиокнопок в интерфейсе" at bounding box center [1432, 235] width 175 height 38
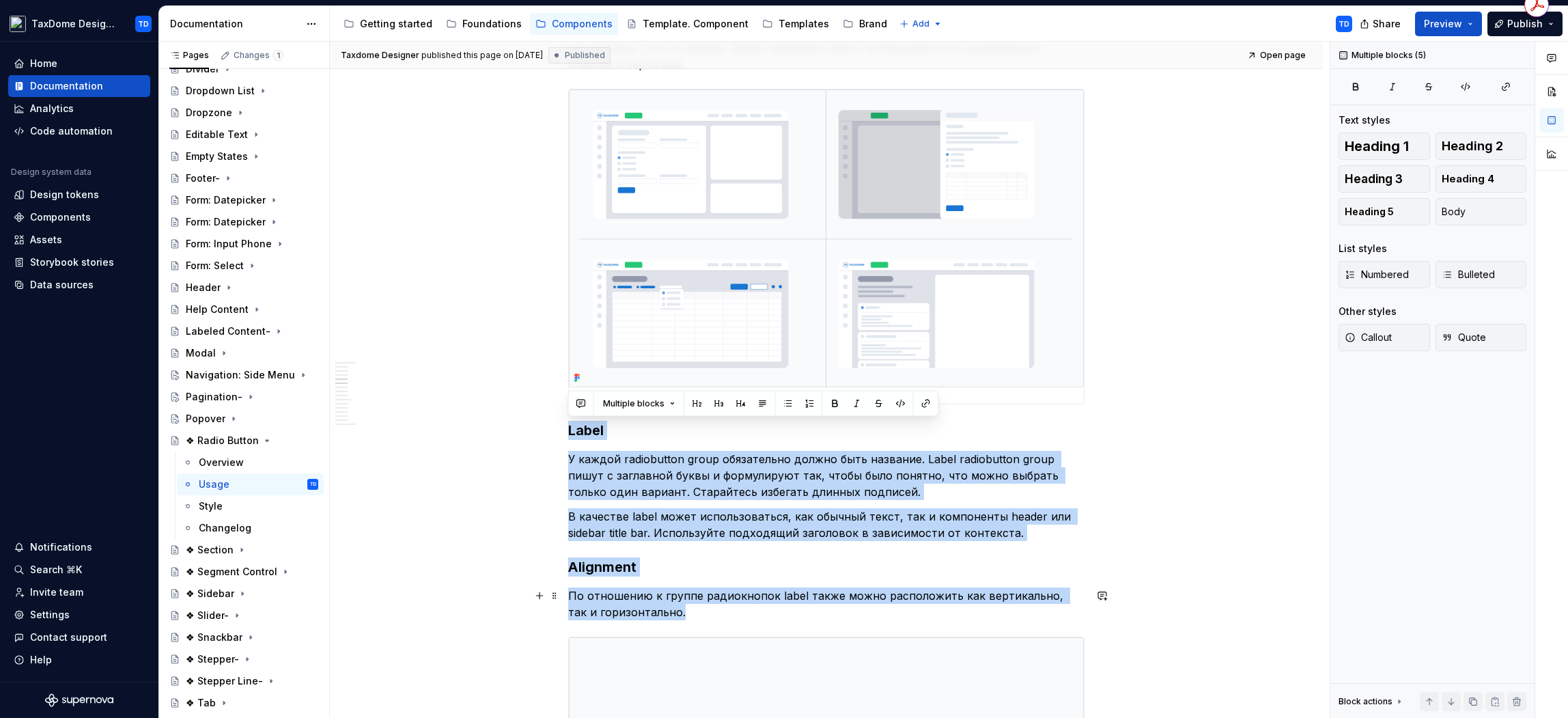
drag, startPoint x: 582, startPoint y: 437, endPoint x: 646, endPoint y: 584, distance: 160.3
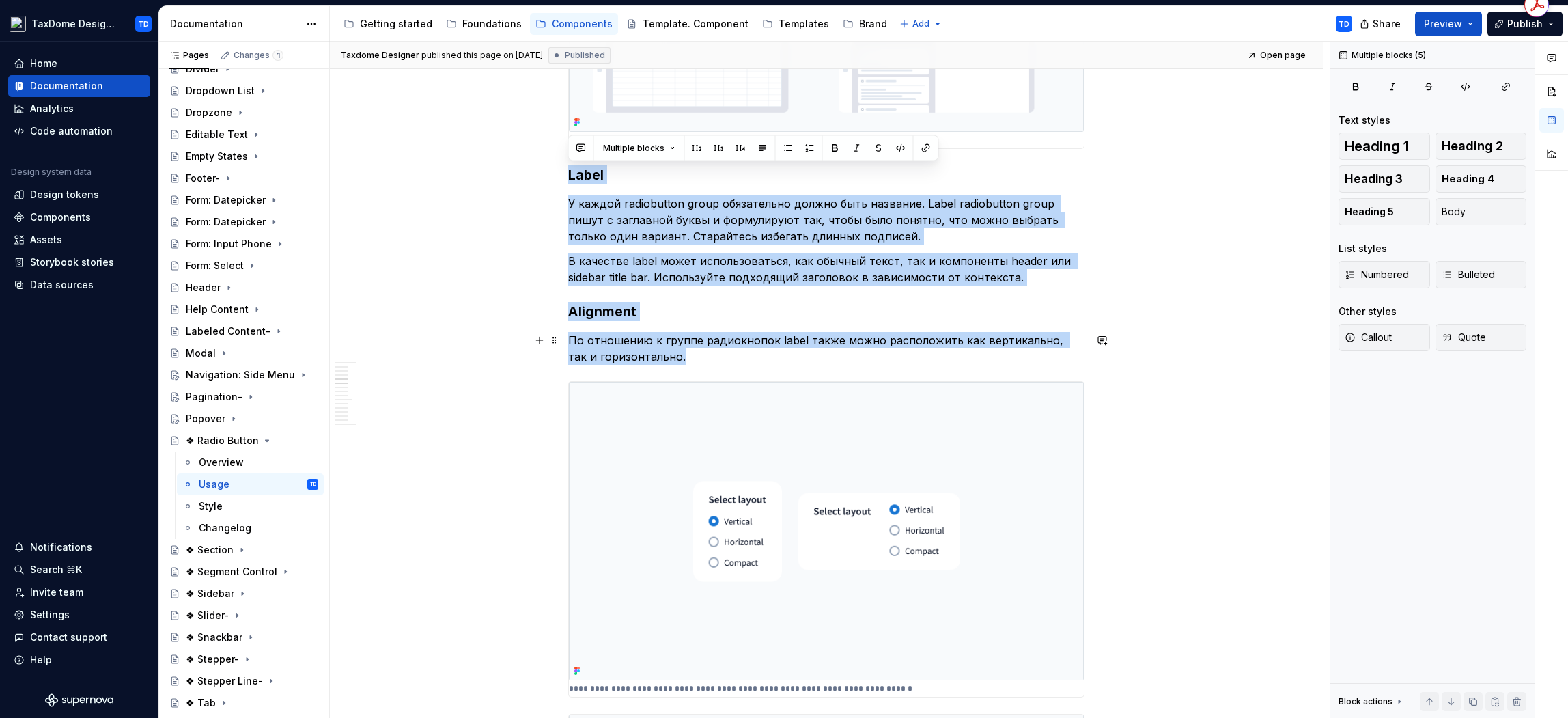
scroll to position [1841, 0]
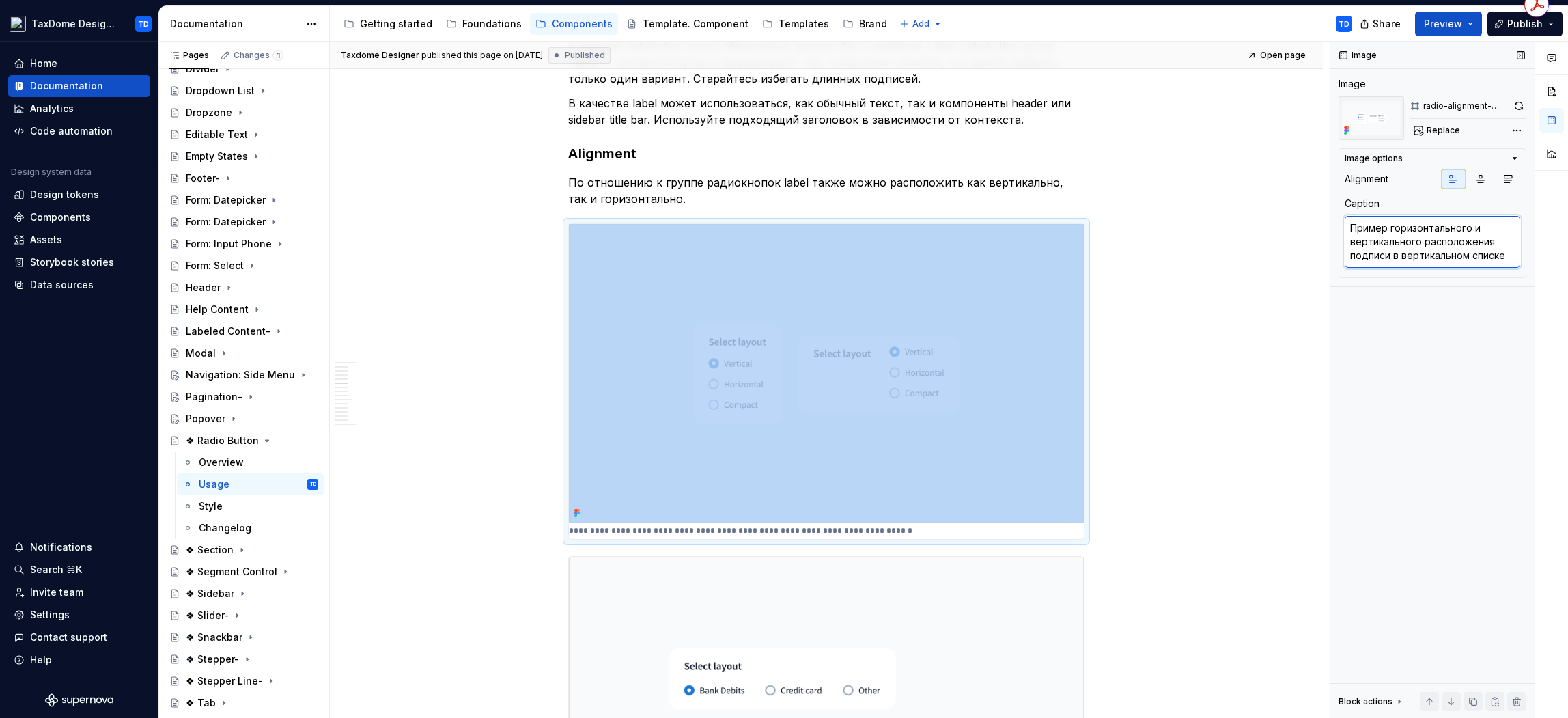
click at [1500, 250] on textarea "Пример горизонтального и вертикального расположения подписи в вертикальном спис…" at bounding box center [1432, 242] width 175 height 52
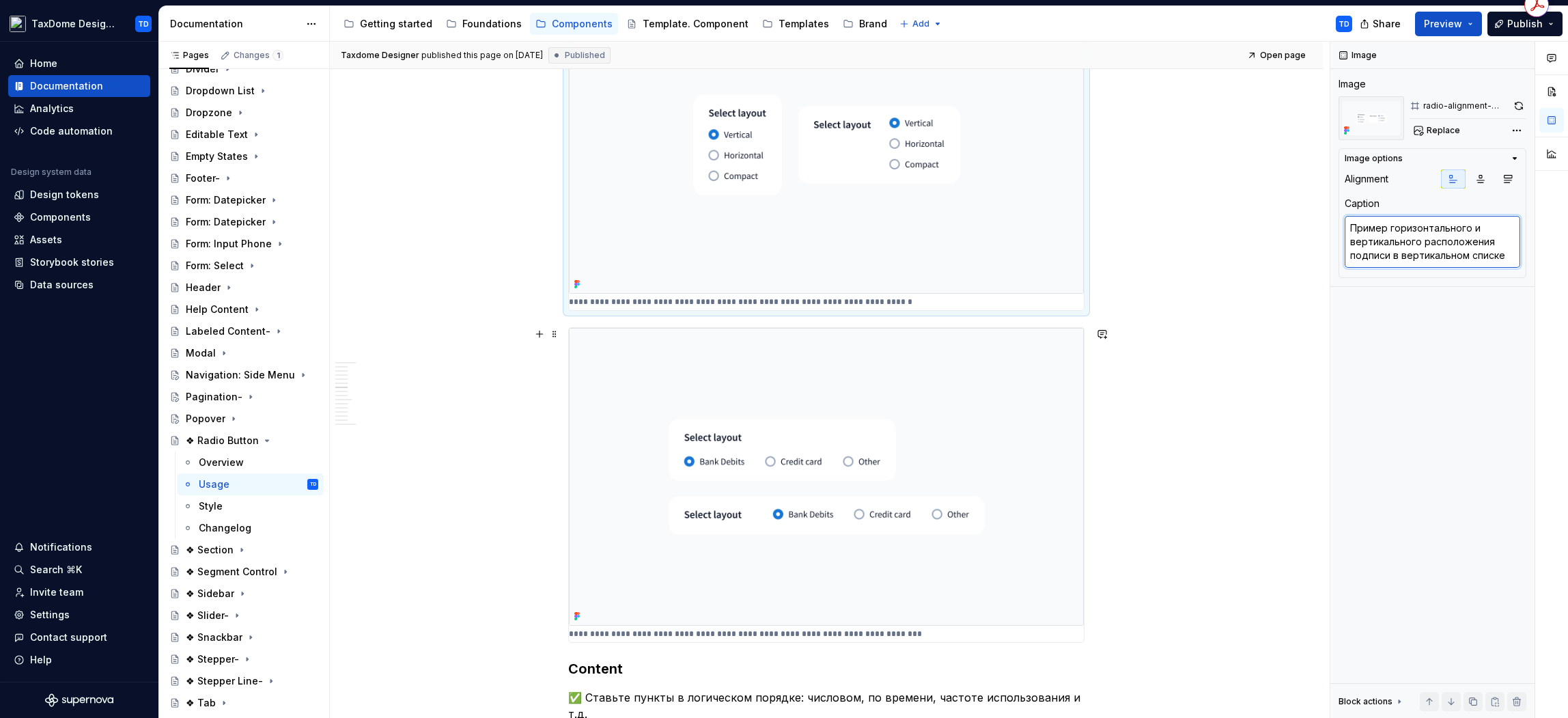
scroll to position [2123, 0]
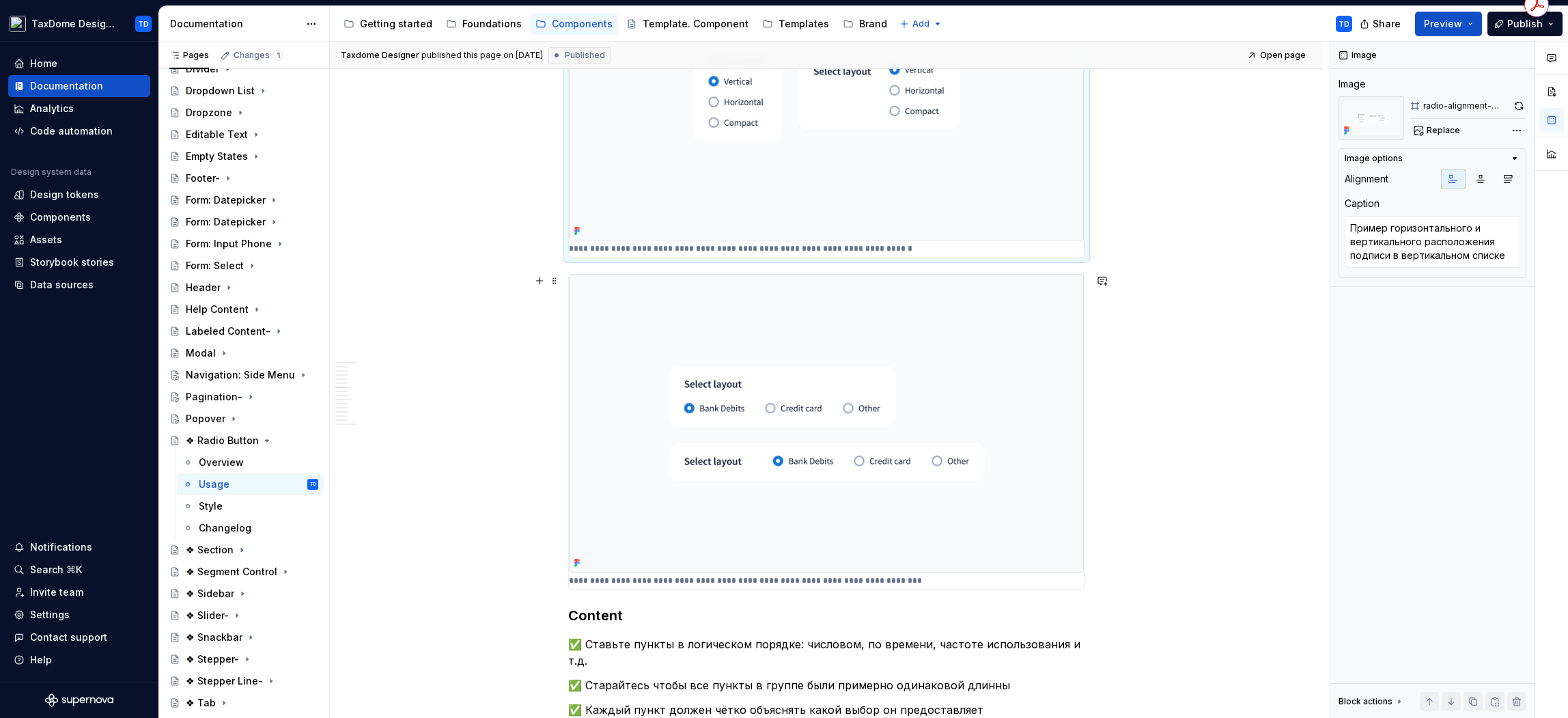
type textarea "*"
type textarea "Пример горизонтального и вертикального расположения подписи в горизонтальном сп…"
click at [777, 428] on img at bounding box center [826, 423] width 515 height 298
click at [1427, 245] on textarea "Пример горизонтального и вертикального расположения подписи в горизонтальном сп…" at bounding box center [1432, 242] width 175 height 52
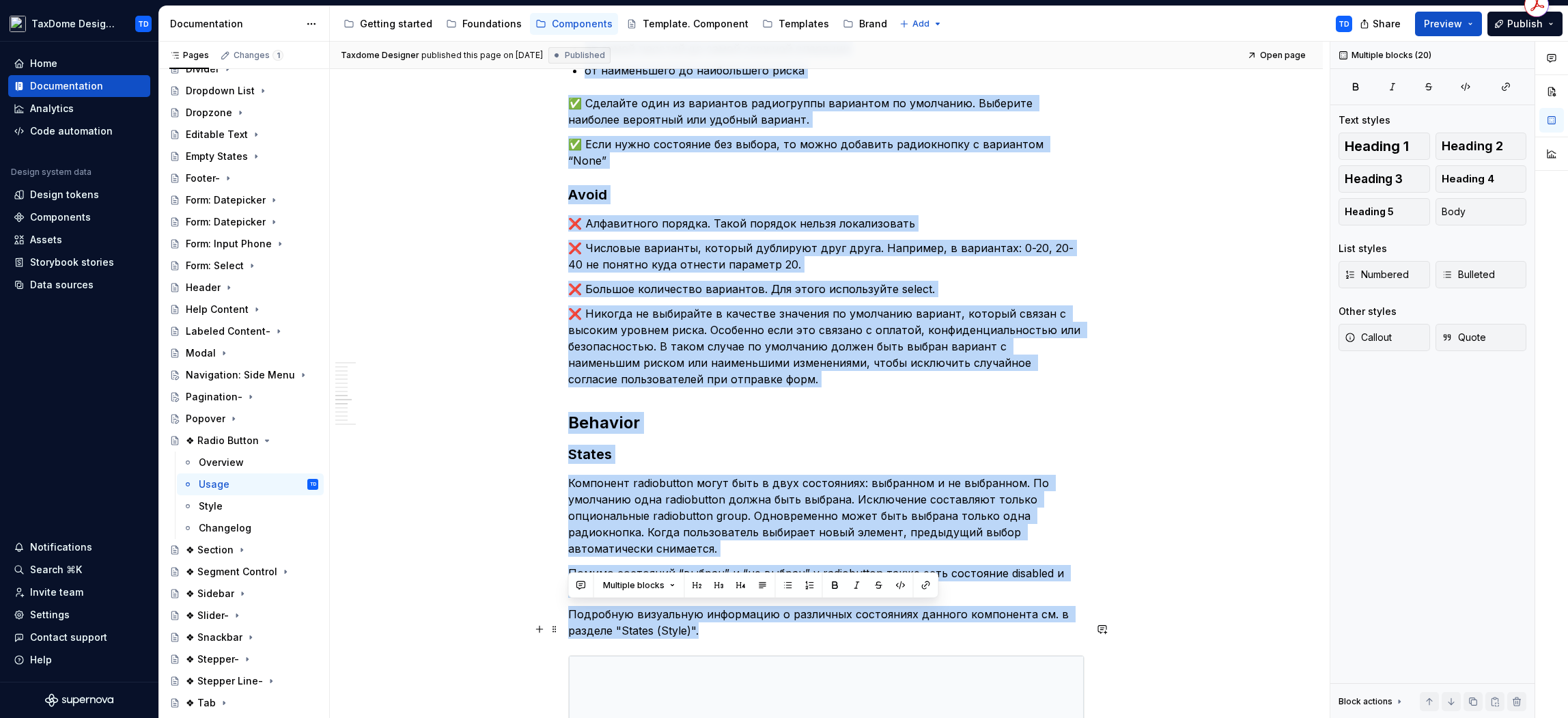
scroll to position [2968, 0]
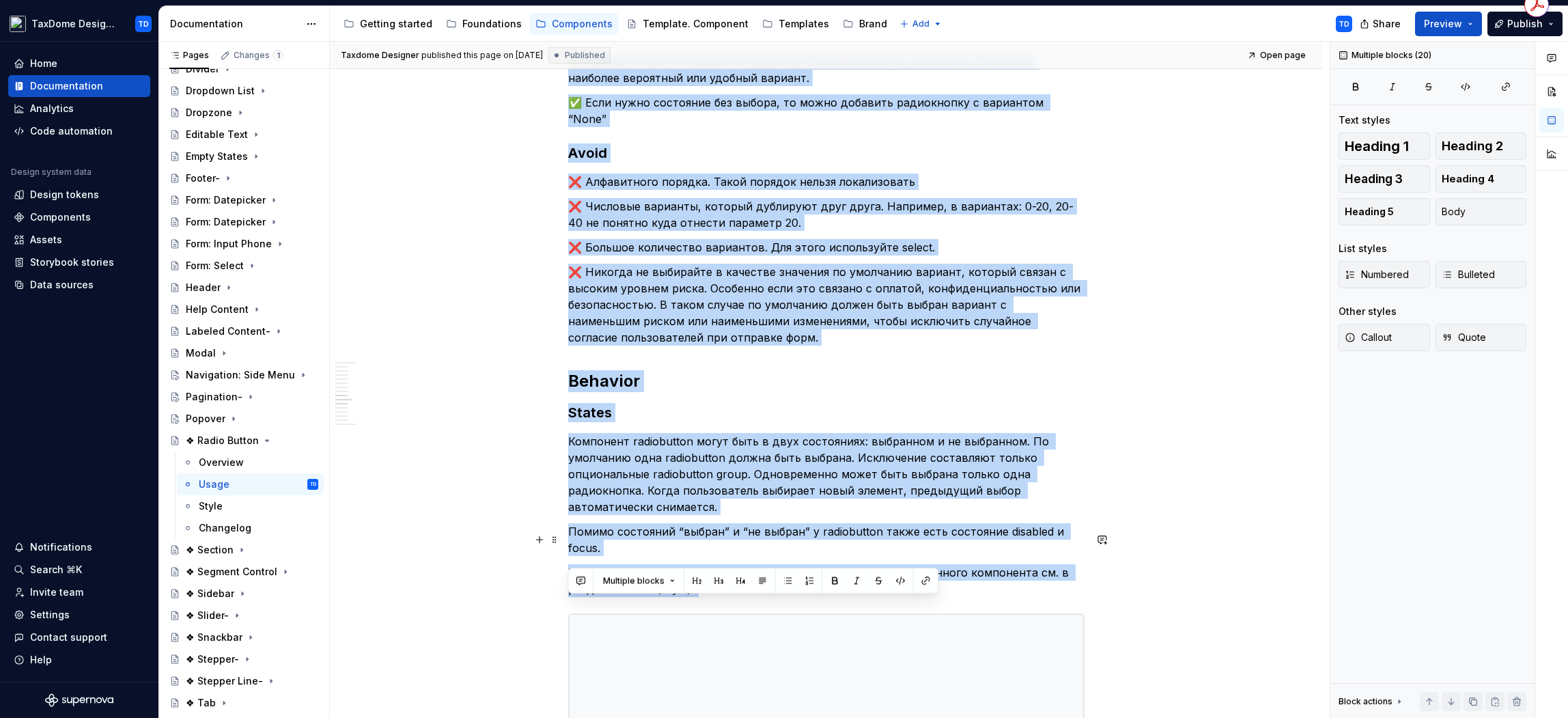
drag, startPoint x: 570, startPoint y: 379, endPoint x: 828, endPoint y: 554, distance: 311.8
click at [828, 554] on div "**********" at bounding box center [826, 199] width 517 height 5762
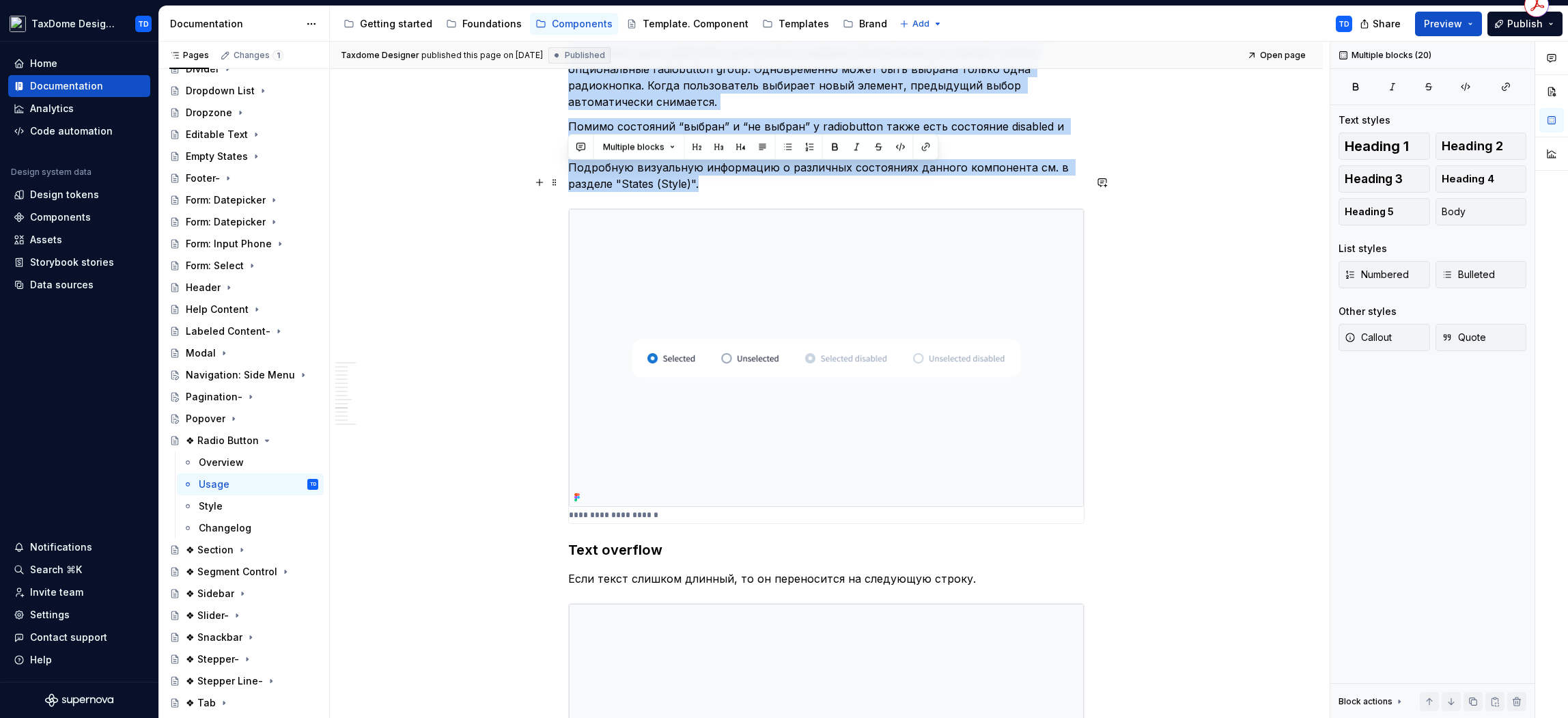
scroll to position [3401, 0]
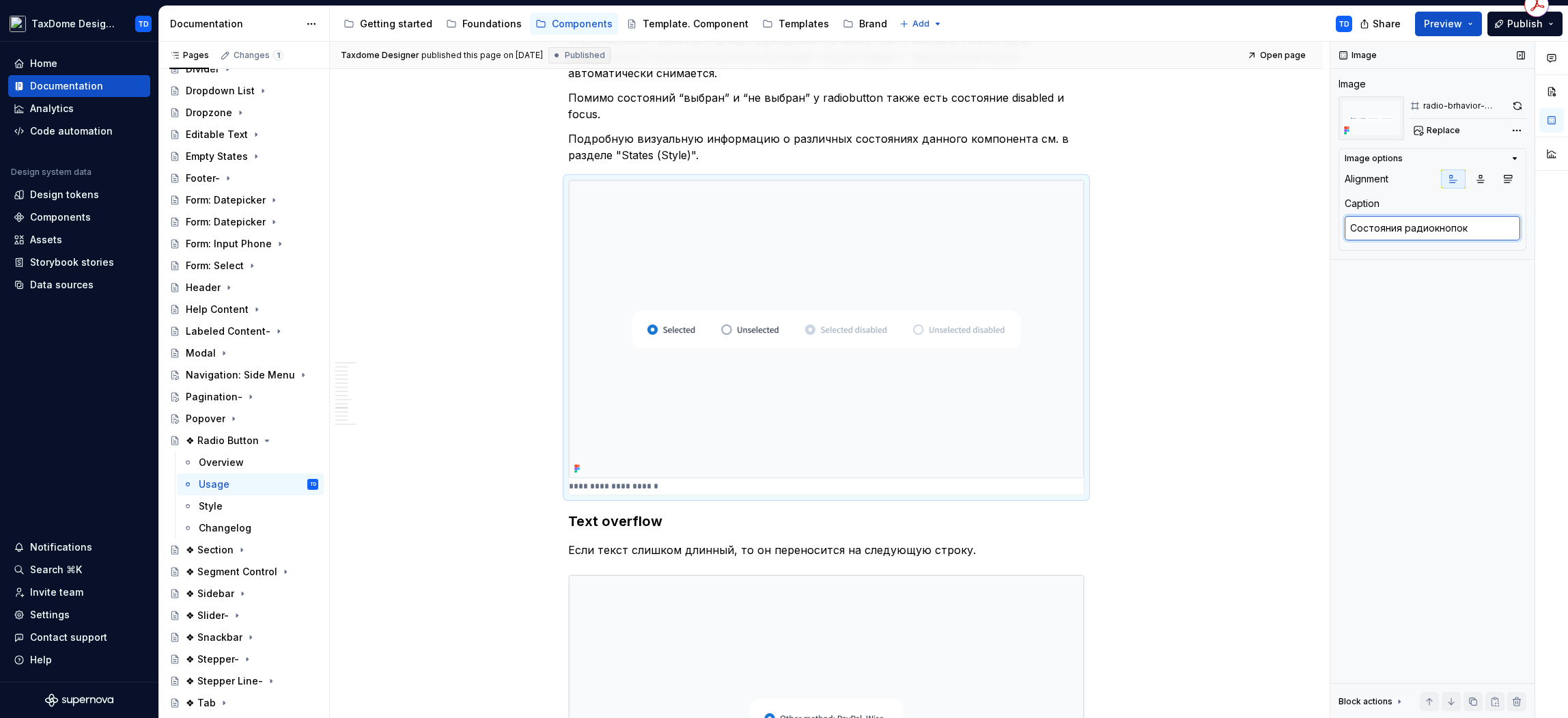
click at [1510, 230] on textarea "Состояния радиокнопок" at bounding box center [1432, 228] width 175 height 24
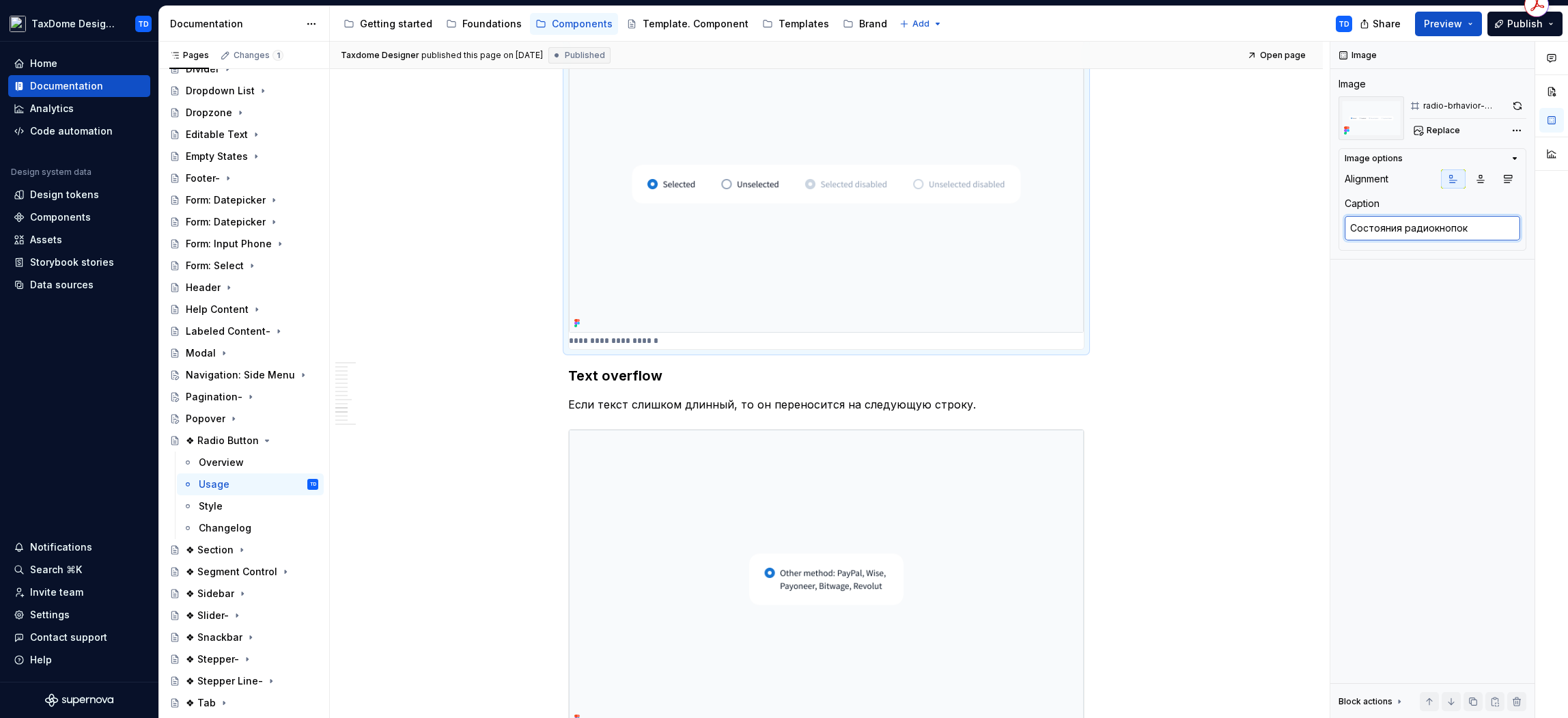
scroll to position [3603, 0]
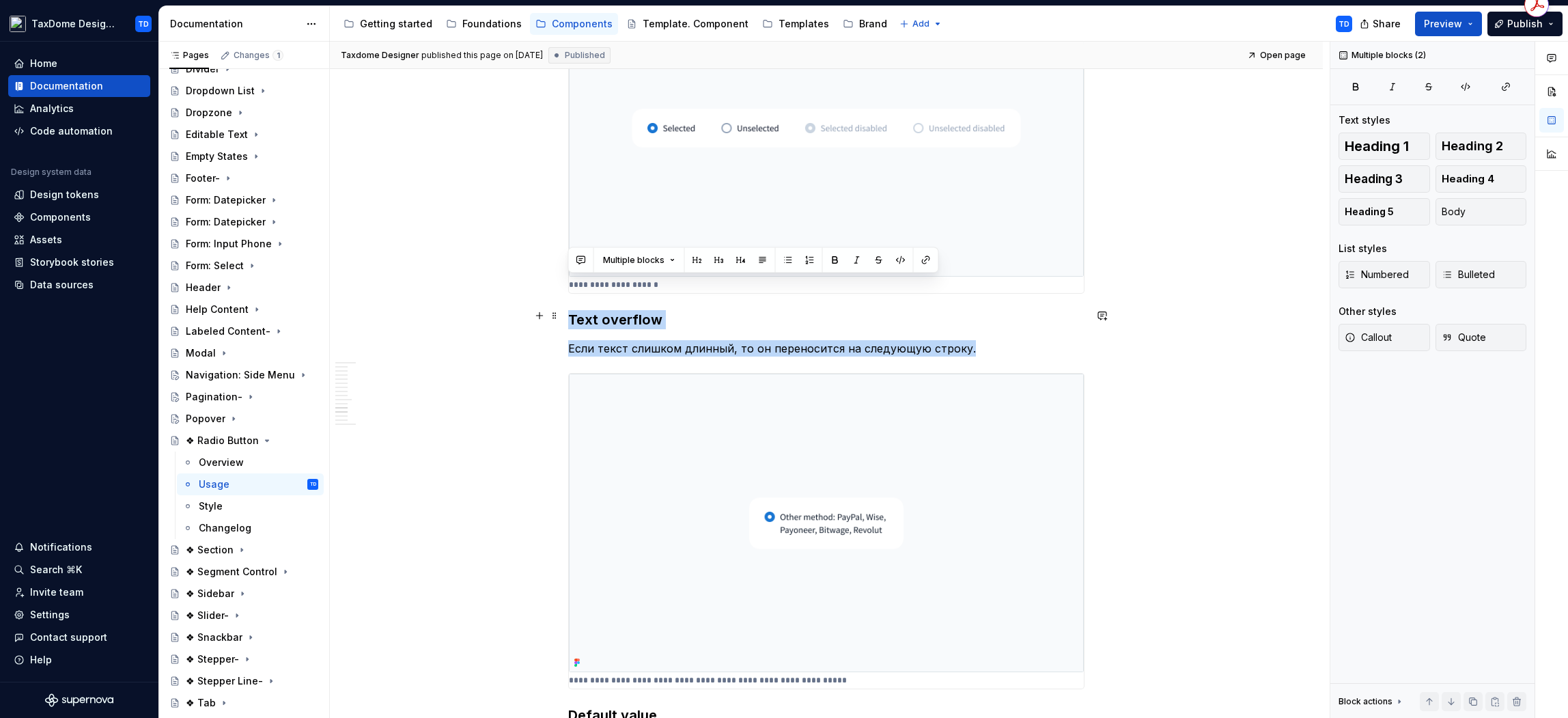
drag, startPoint x: 571, startPoint y: 287, endPoint x: 972, endPoint y: 316, distance: 402.0
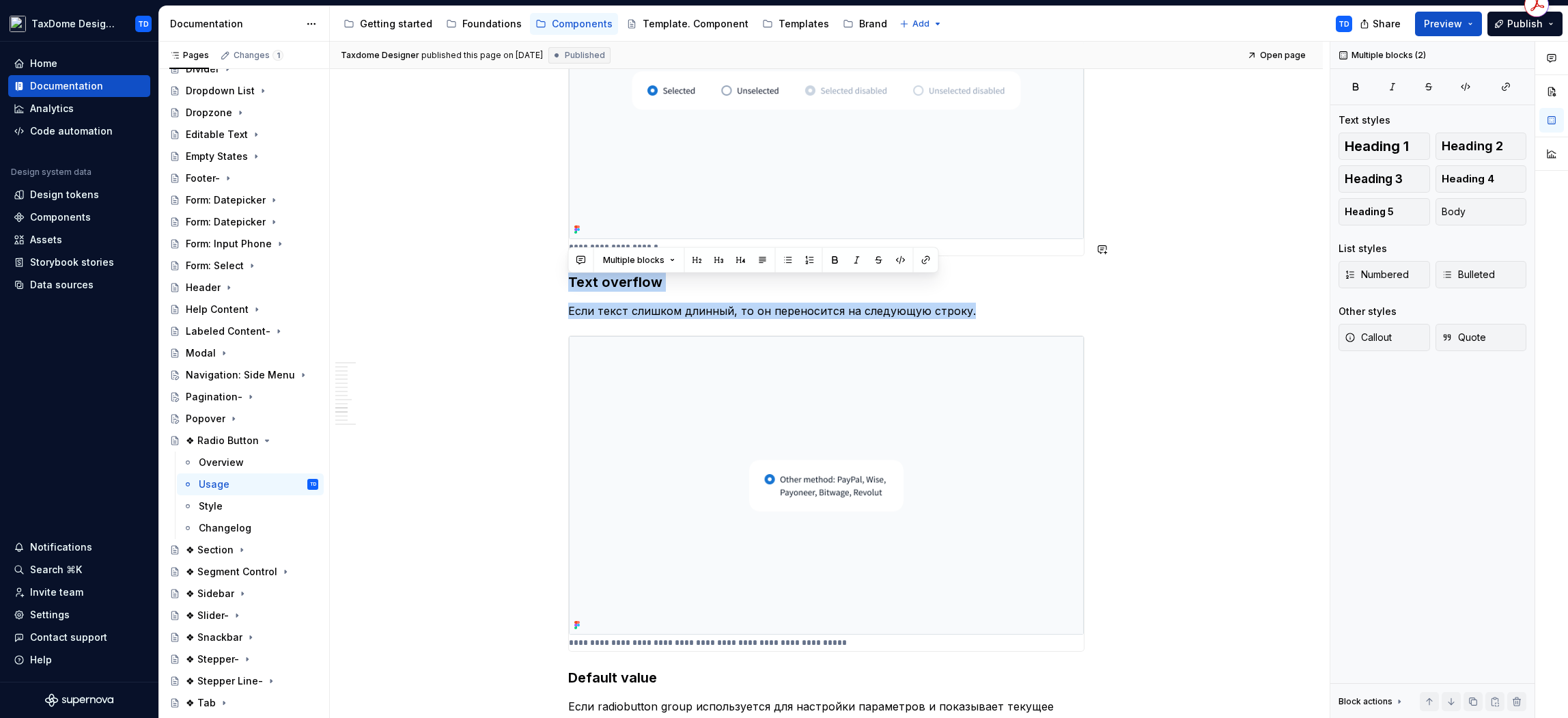
scroll to position [3698, 0]
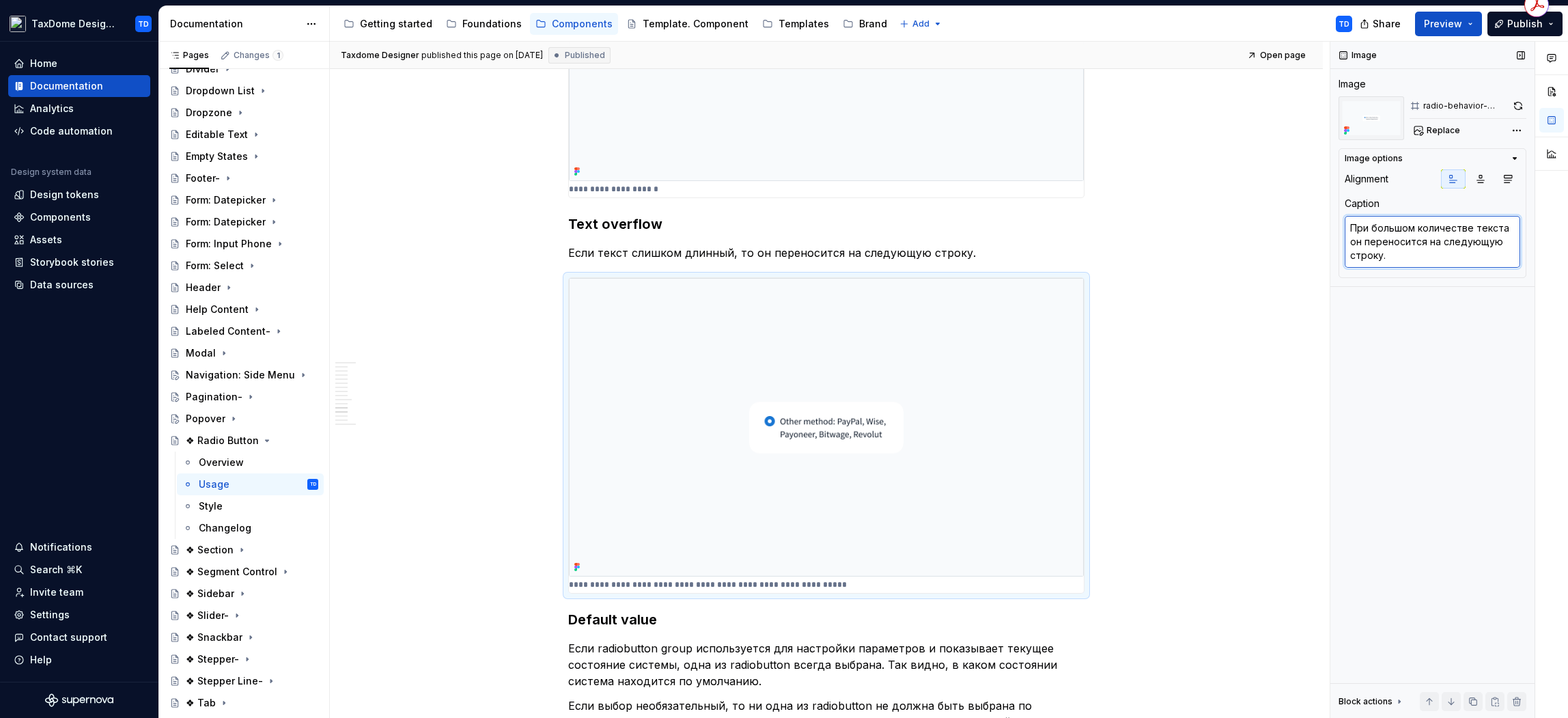
click at [1497, 252] on textarea "При большом количестве текста он переносится на следующую строку." at bounding box center [1432, 242] width 175 height 52
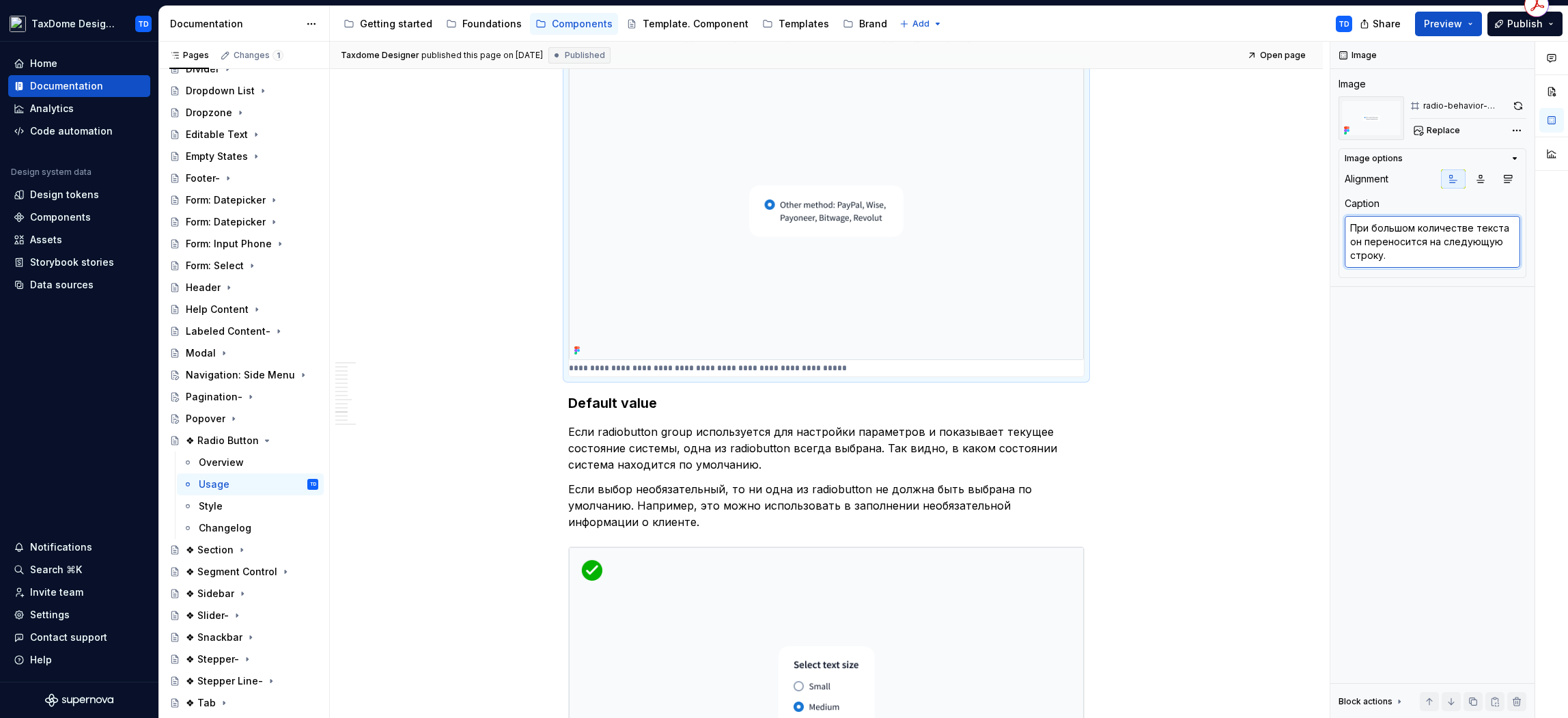
scroll to position [3926, 0]
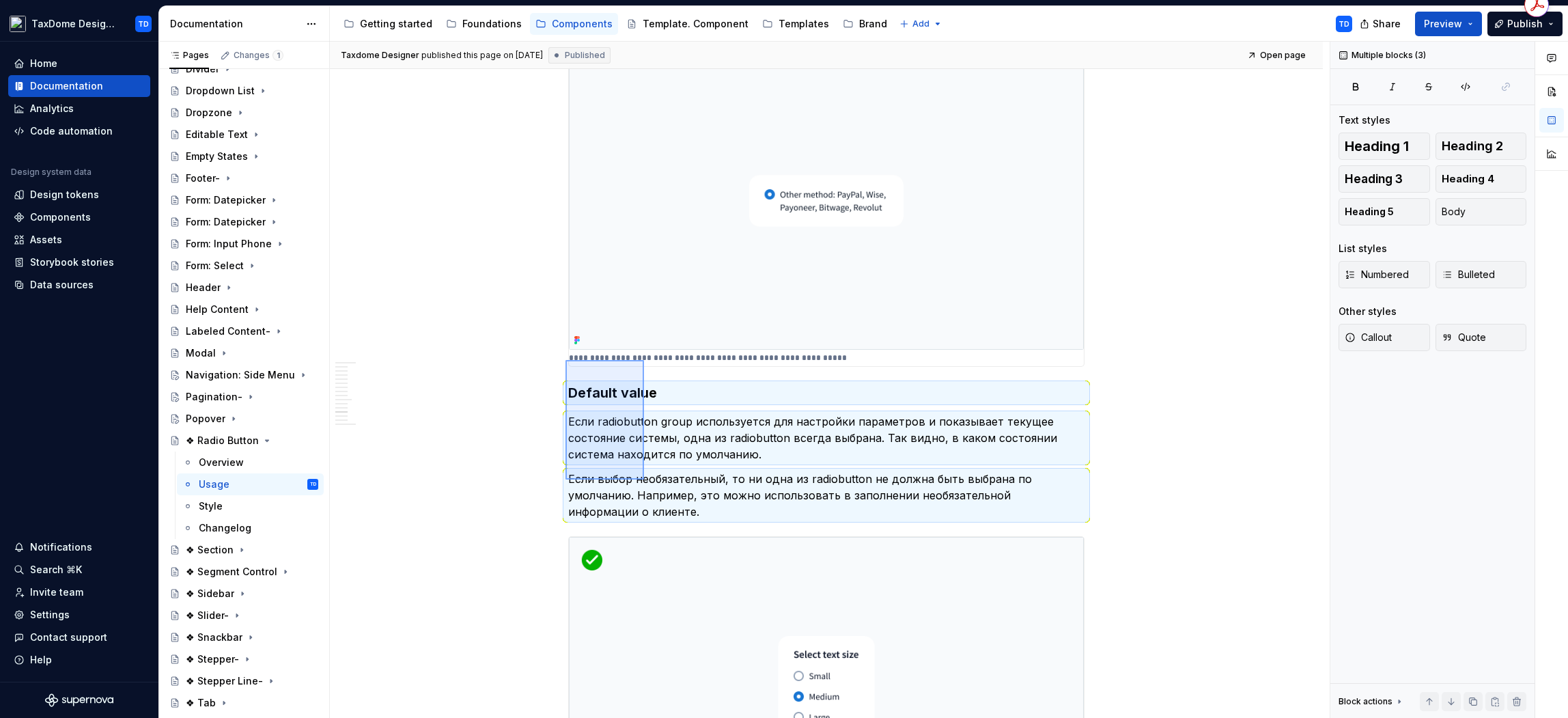
drag, startPoint x: 573, startPoint y: 361, endPoint x: 645, endPoint y: 482, distance: 140.8
click at [645, 482] on div "Taxdome Designer published this page on November 11, 2024 Published Open page ❖…" at bounding box center [830, 380] width 1000 height 677
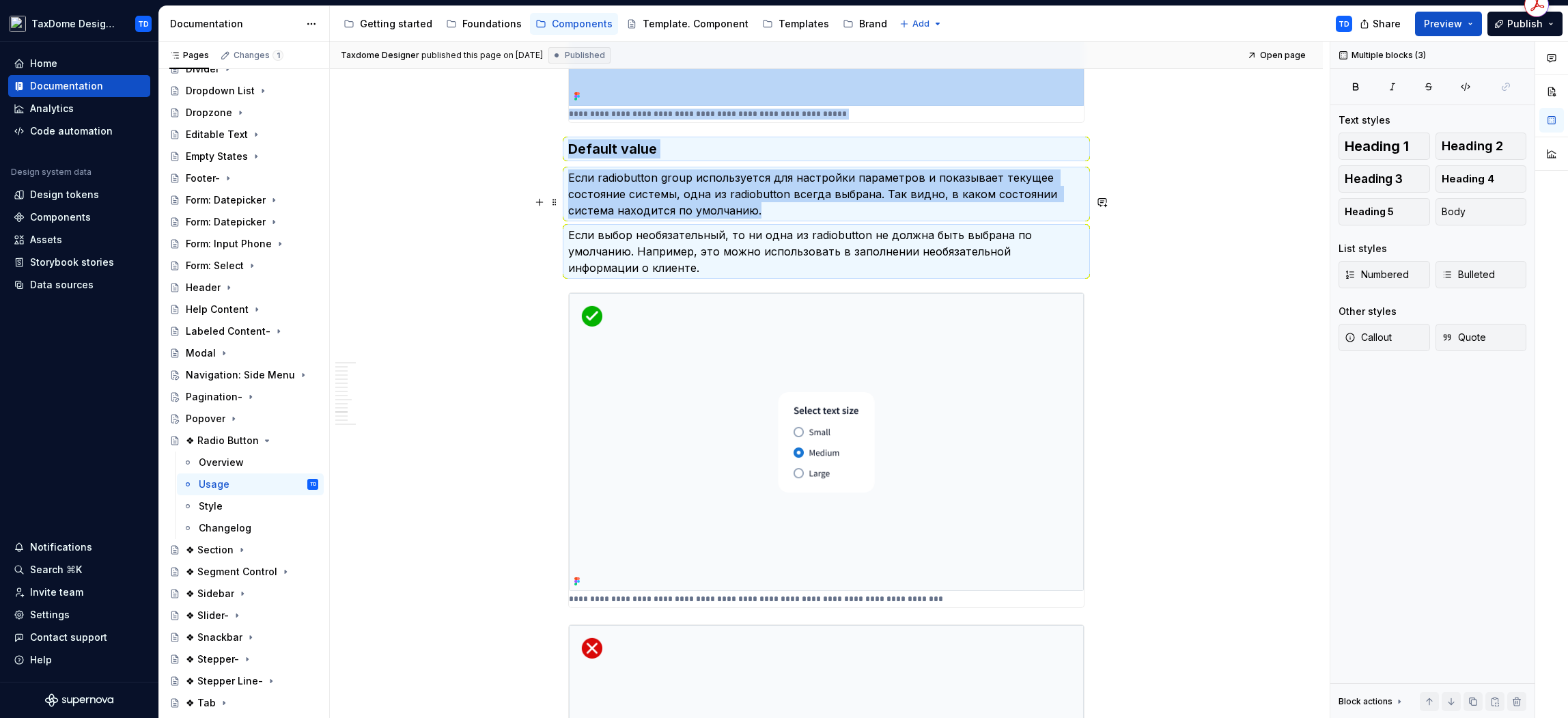
scroll to position [4227, 0]
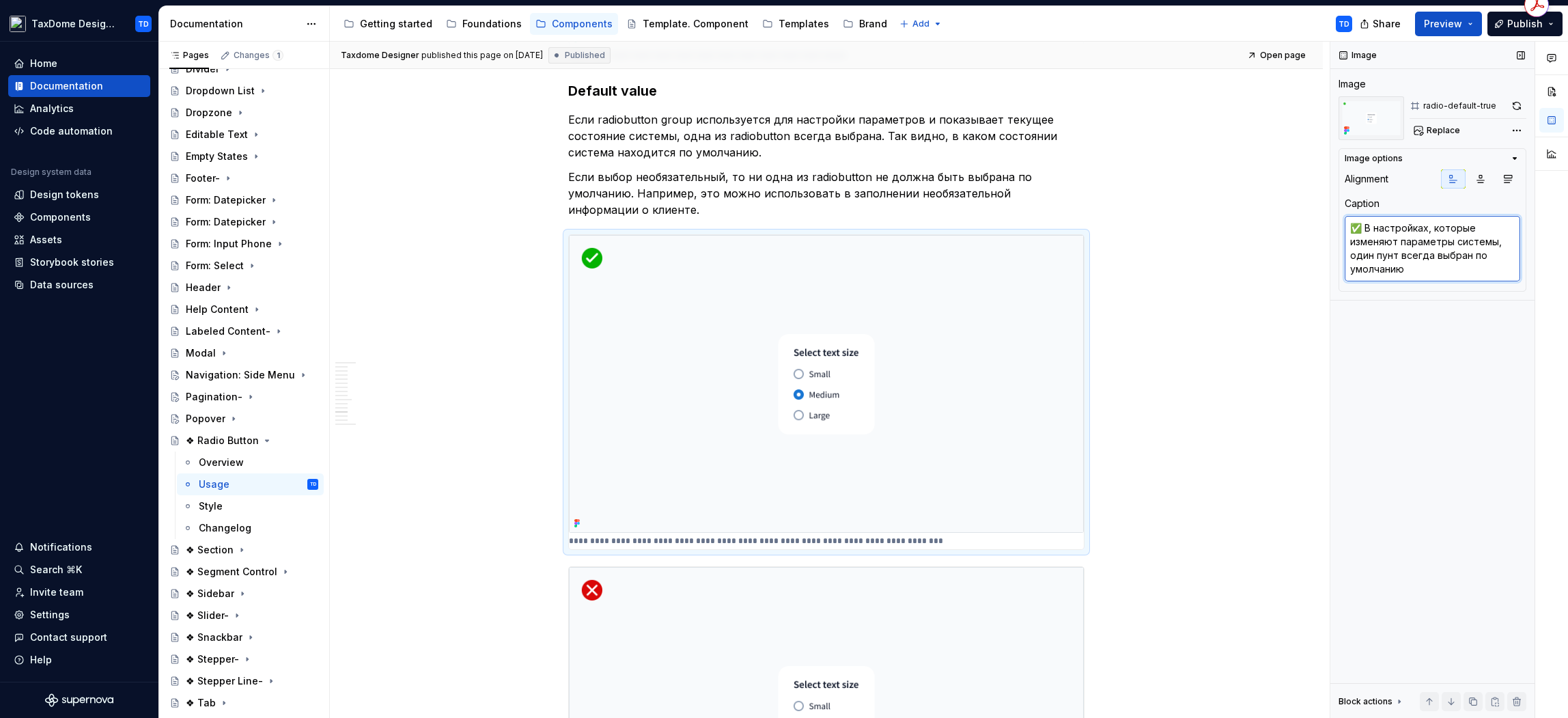
drag, startPoint x: 1500, startPoint y: 257, endPoint x: 1481, endPoint y: 265, distance: 20.6
click at [1501, 257] on textarea "✅ В настройках, которые изменяют параметры системы, один пунт всегда выбран по …" at bounding box center [1432, 249] width 175 height 66
click at [1444, 271] on textarea "✅ В настройках, которые изменяют параметры системы, один пунт всегда выбран по …" at bounding box center [1432, 249] width 175 height 66
drag, startPoint x: 1420, startPoint y: 270, endPoint x: 1364, endPoint y: 231, distance: 68.2
click at [1364, 231] on textarea "✅ В настройках, которые изменяют параметры системы, один пунт всегда выбран по …" at bounding box center [1432, 249] width 175 height 66
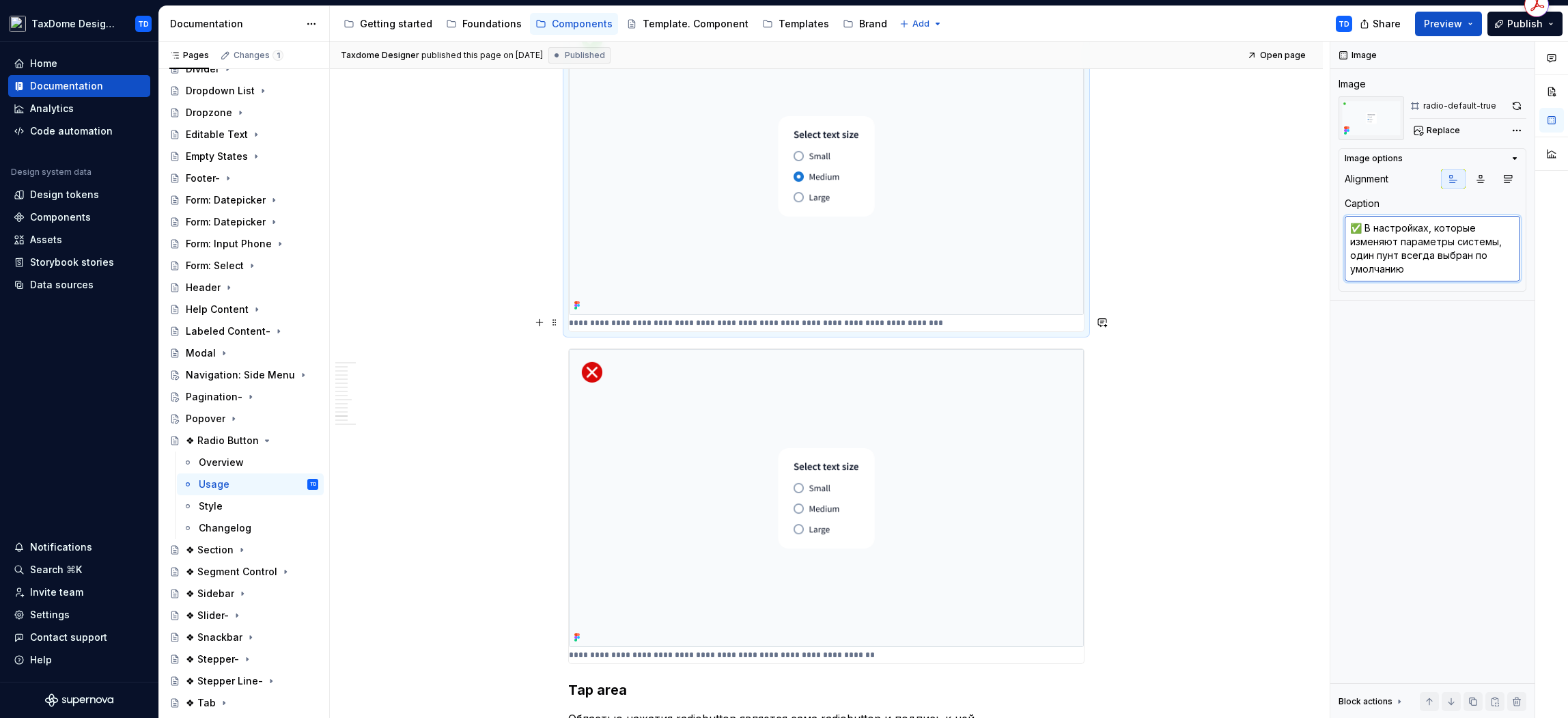
scroll to position [4528, 0]
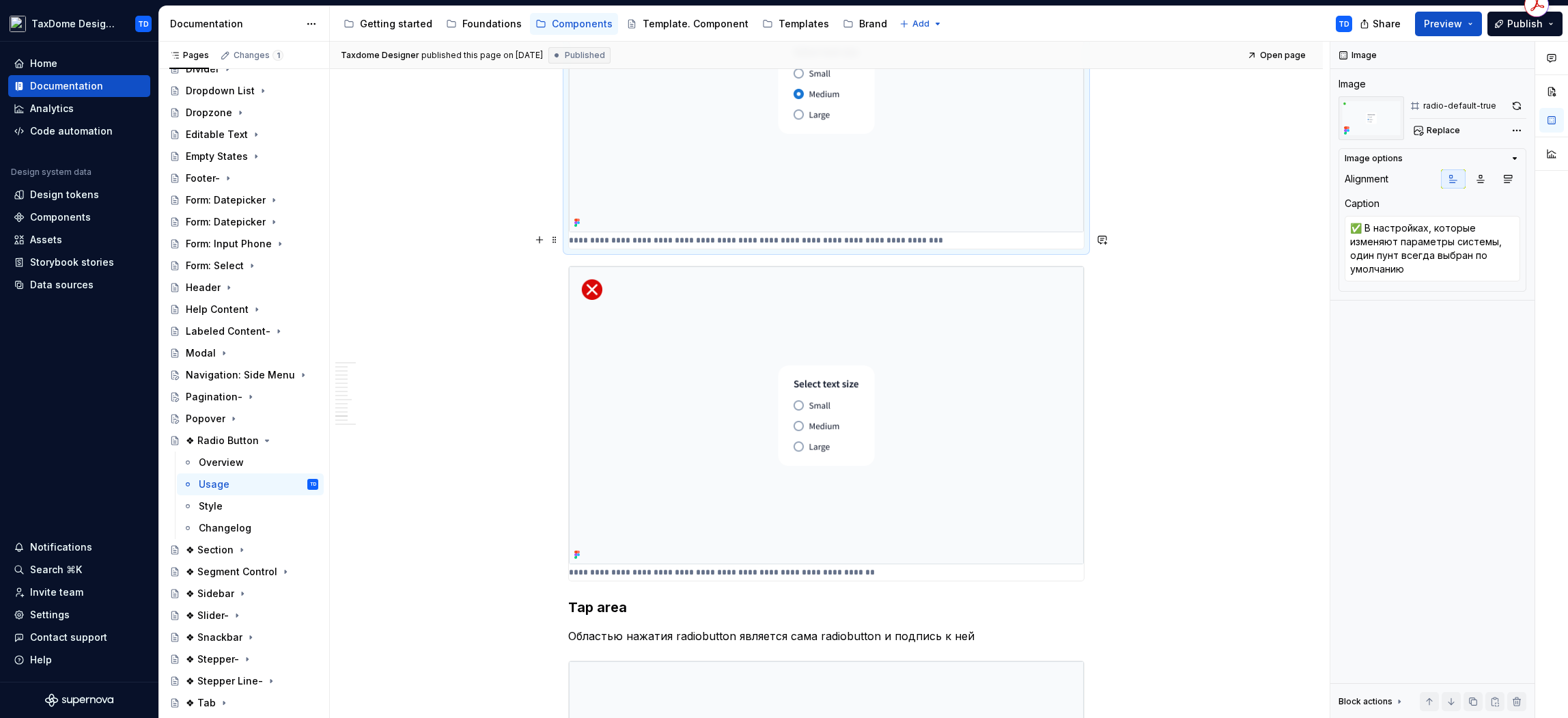
type textarea "*"
type textarea "❌ В этой группе есть дефолтное значение, но оно не выделено по умолчанию"
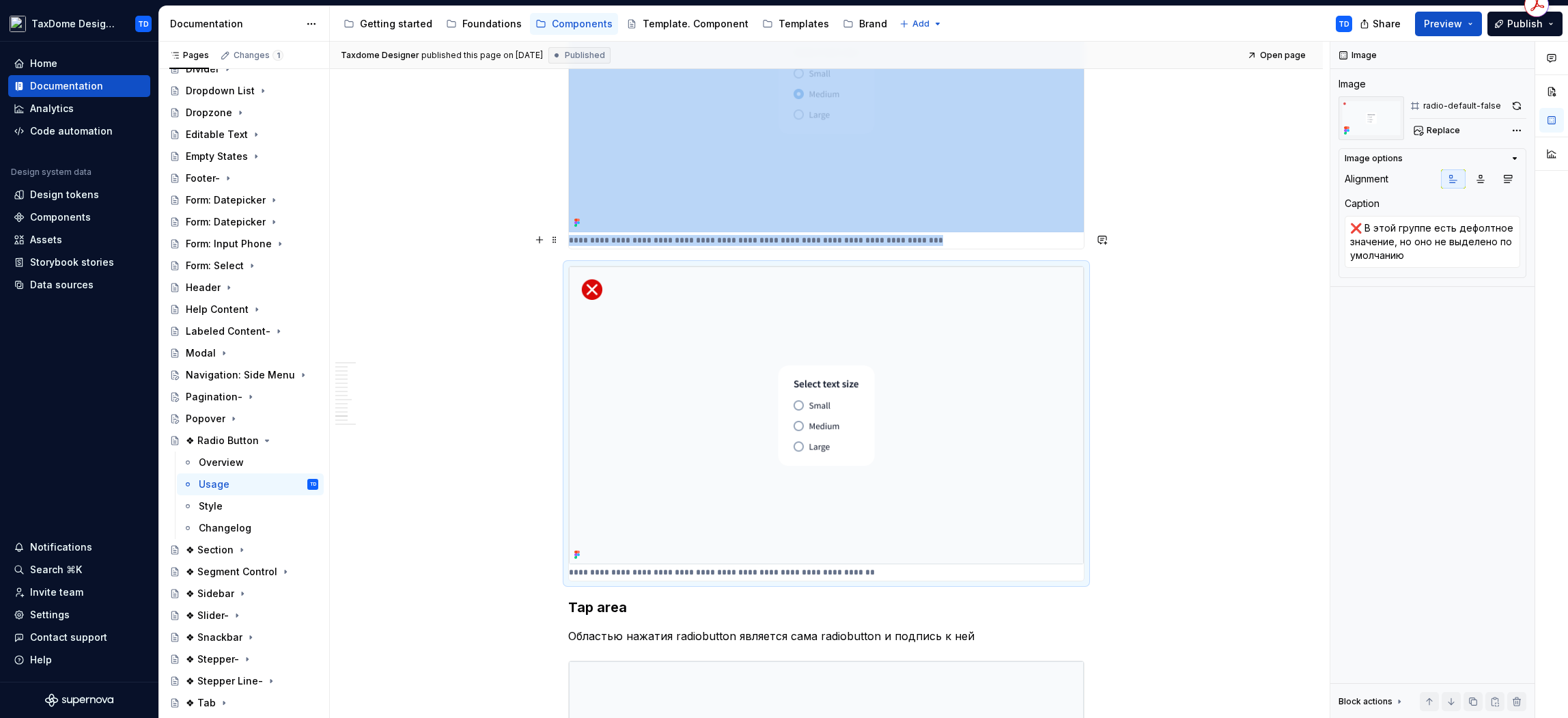
click at [774, 429] on img at bounding box center [826, 415] width 515 height 298
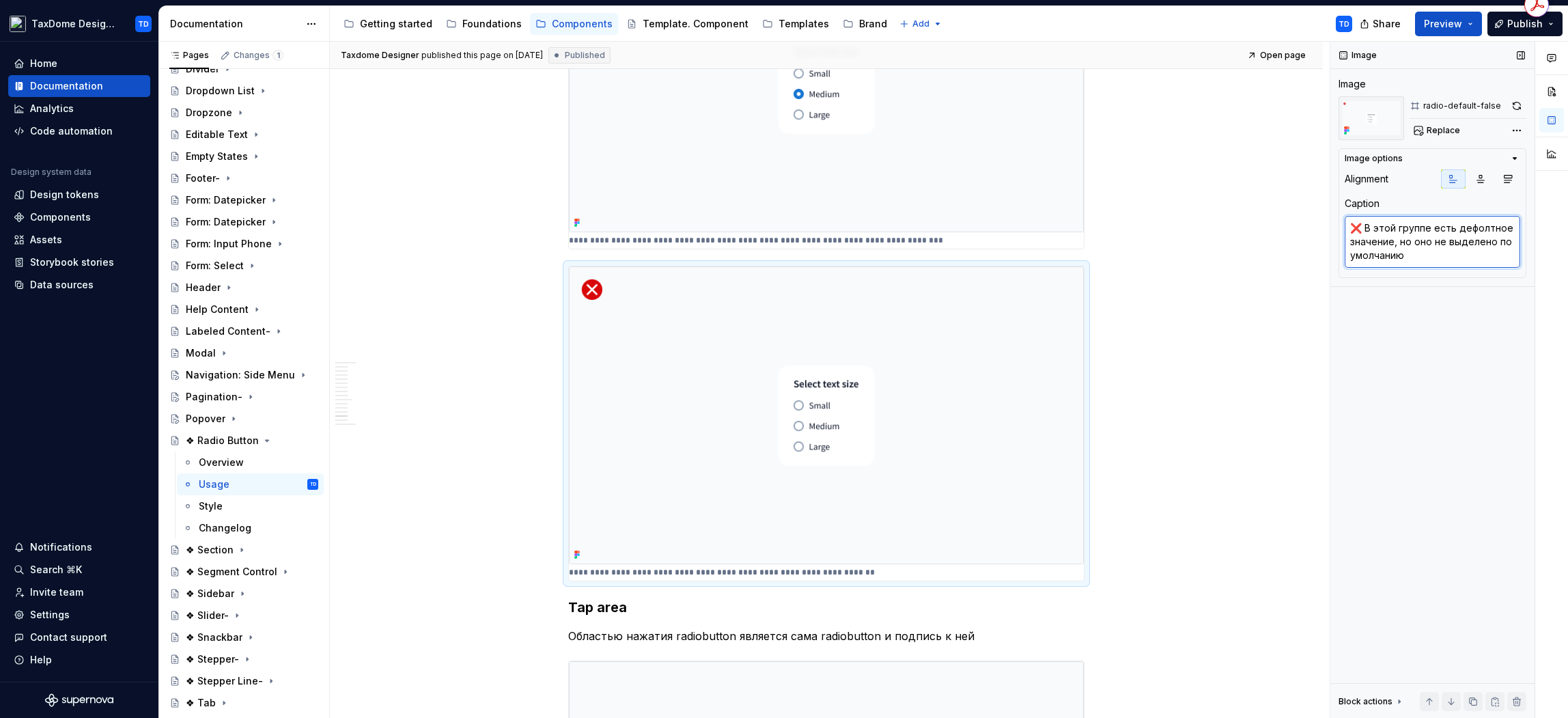
click at [1499, 255] on textarea "❌ В этой группе есть дефолтное значение, но оно не выделено по умолчанию" at bounding box center [1432, 242] width 175 height 52
click at [1431, 254] on textarea "❌ В этой группе есть дефолтное значение, но оно не выделено по умолчанию" at bounding box center [1432, 242] width 175 height 52
drag, startPoint x: 1412, startPoint y: 261, endPoint x: 1365, endPoint y: 230, distance: 56.3
click at [1365, 230] on textarea "❌ В этой группе есть дефолтное значение, но оно не выделено по умолчанию" at bounding box center [1432, 242] width 175 height 52
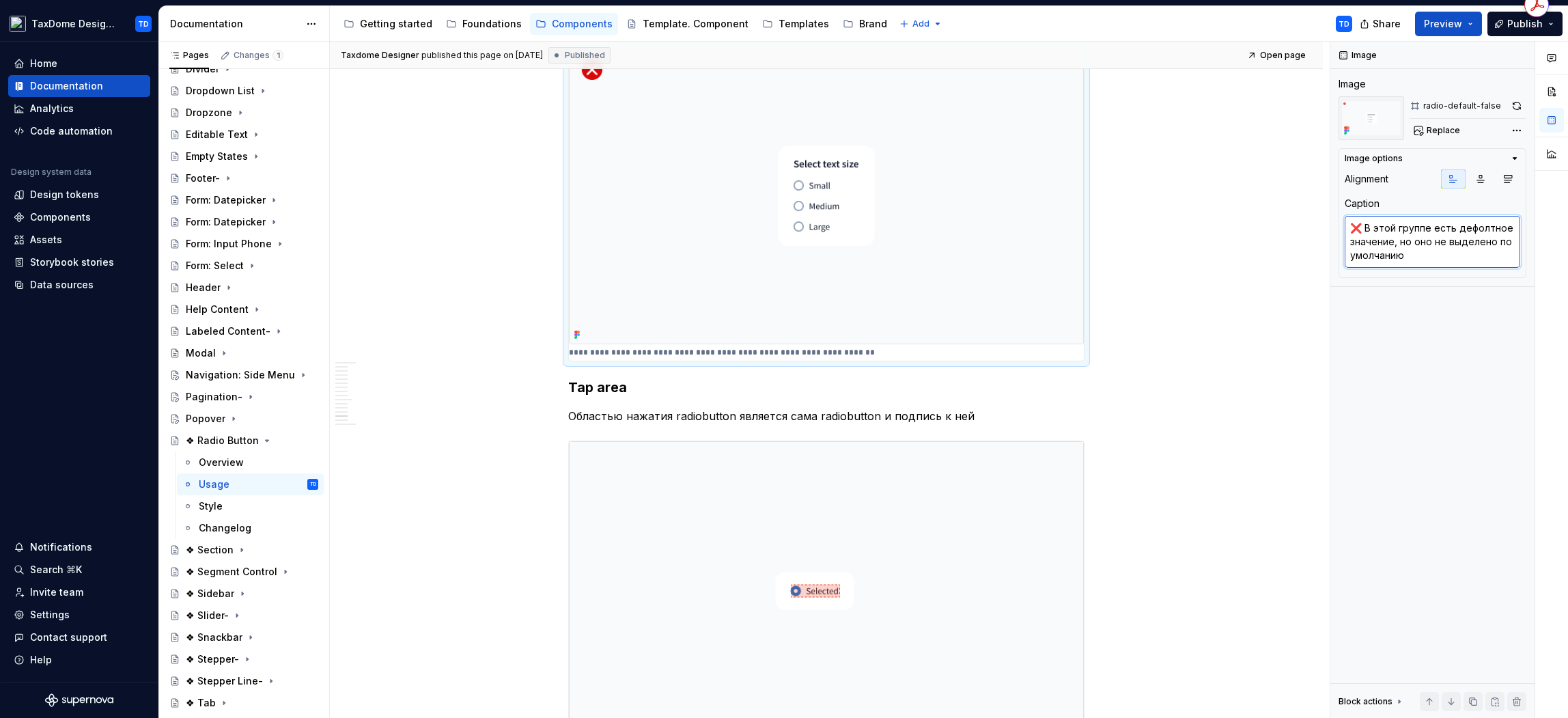
scroll to position [4803, 0]
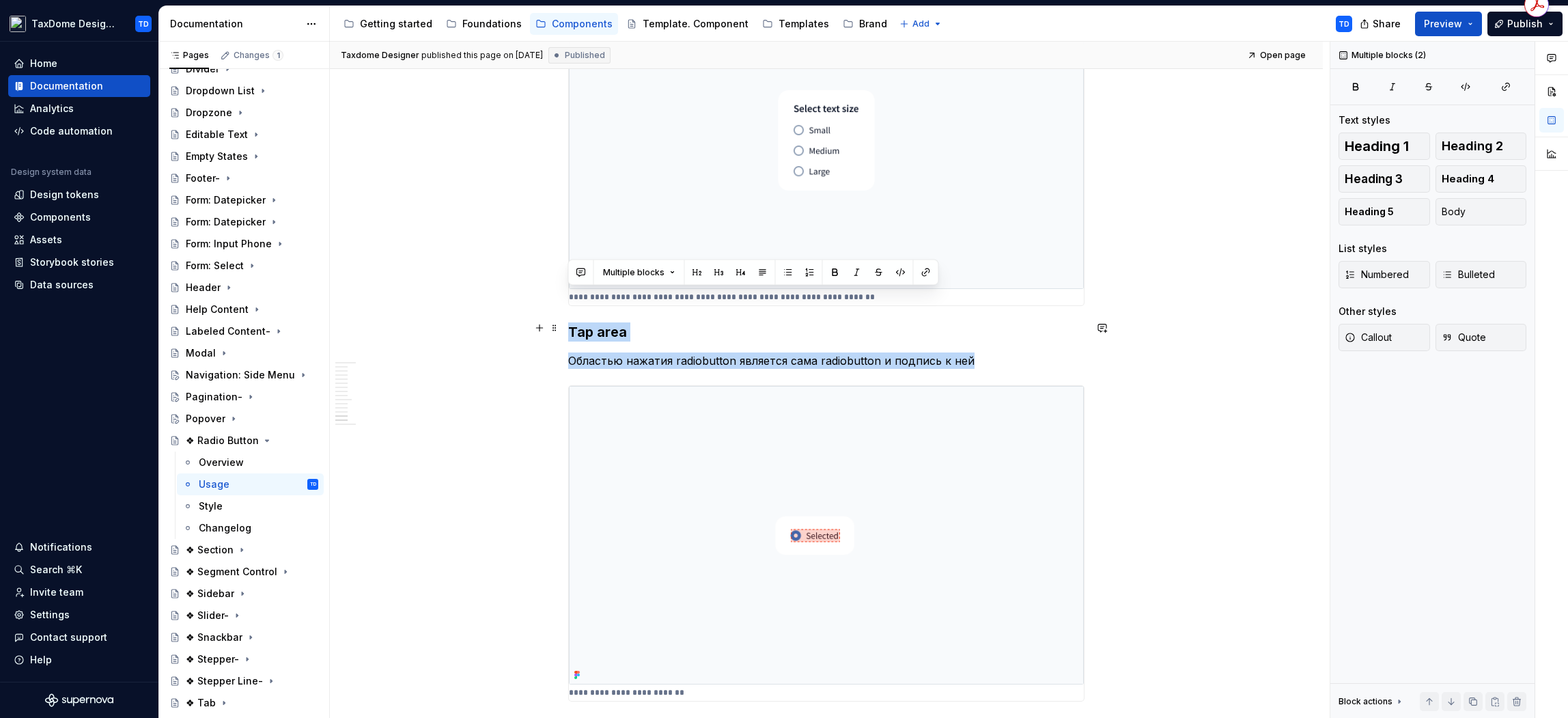
drag, startPoint x: 570, startPoint y: 298, endPoint x: 968, endPoint y: 329, distance: 399.2
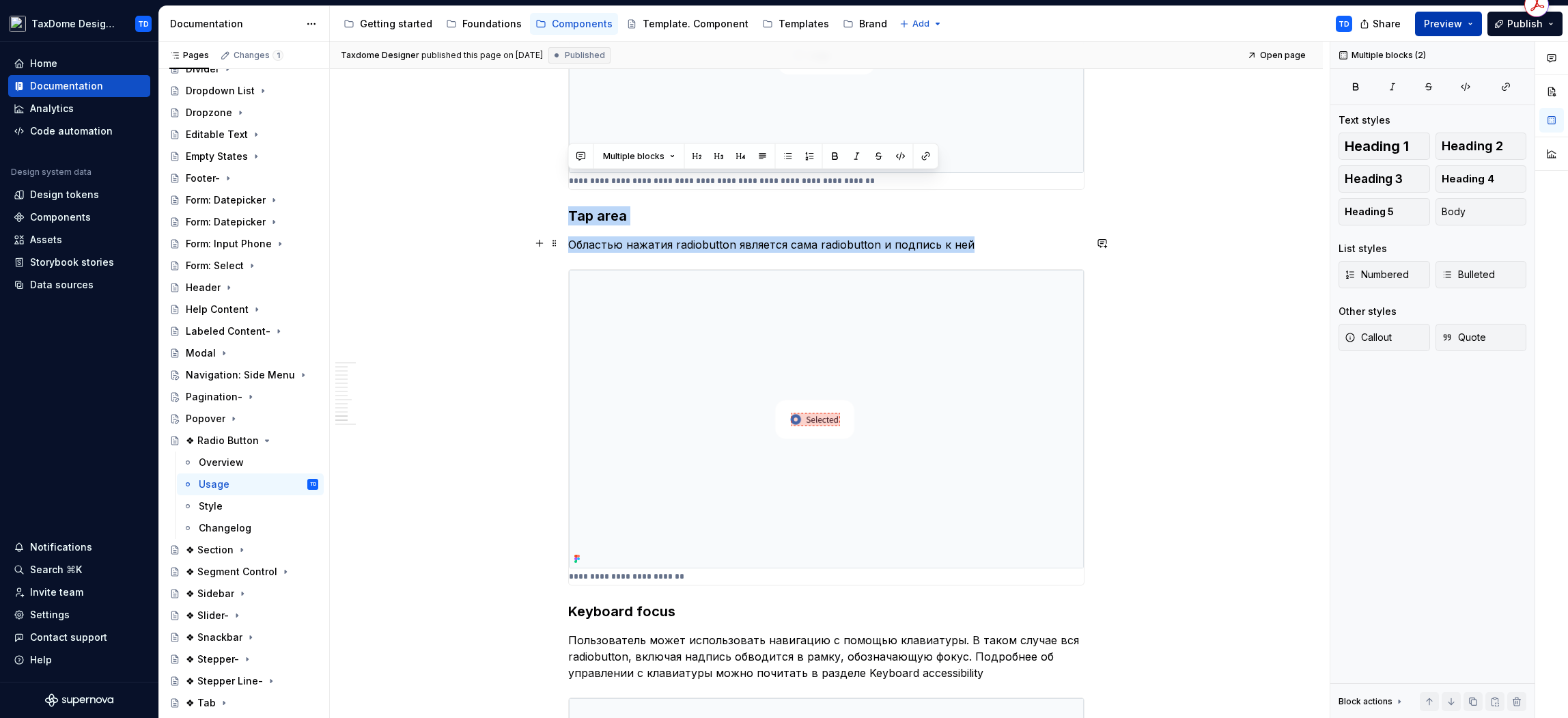
scroll to position [5020, 0]
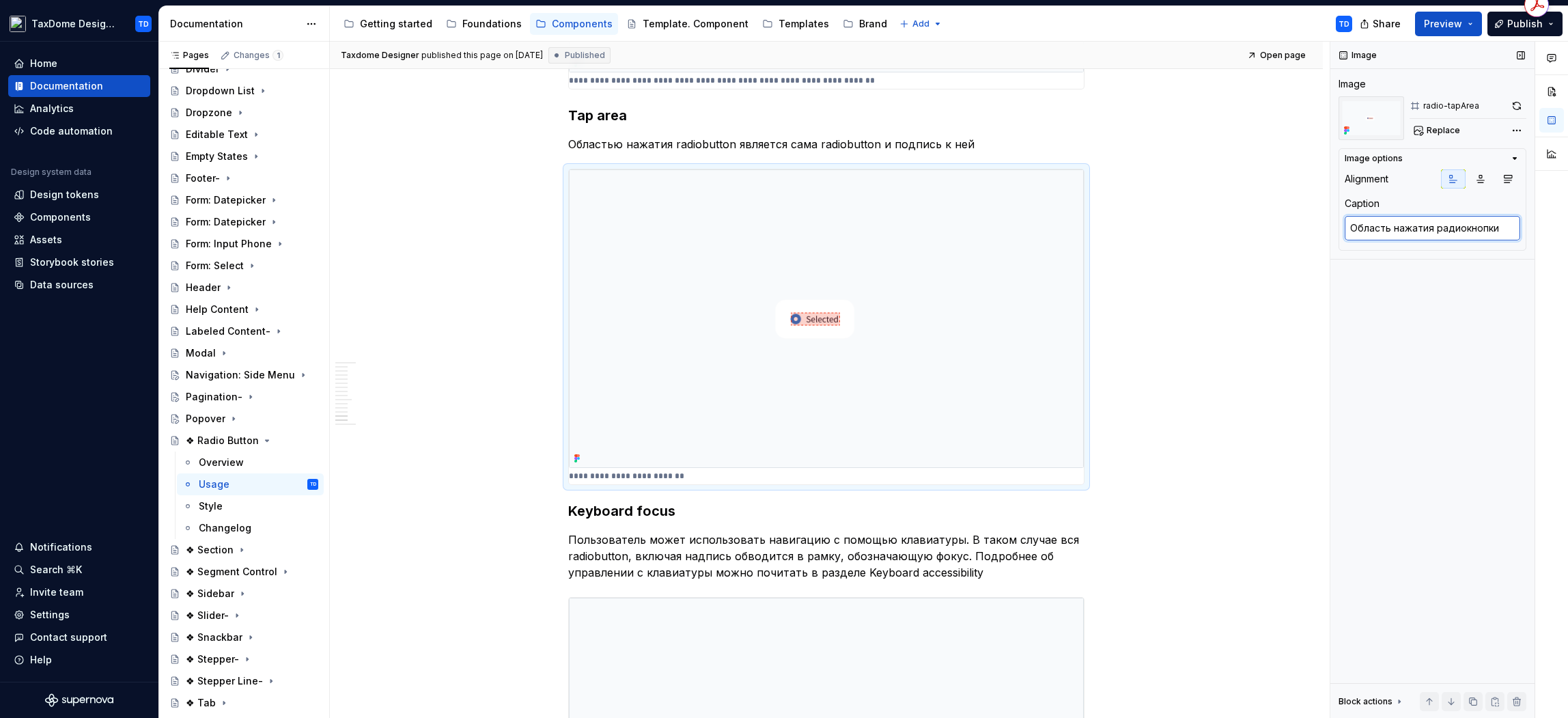
click at [1504, 229] on textarea "Область нажатия радиокнопки" at bounding box center [1432, 228] width 175 height 24
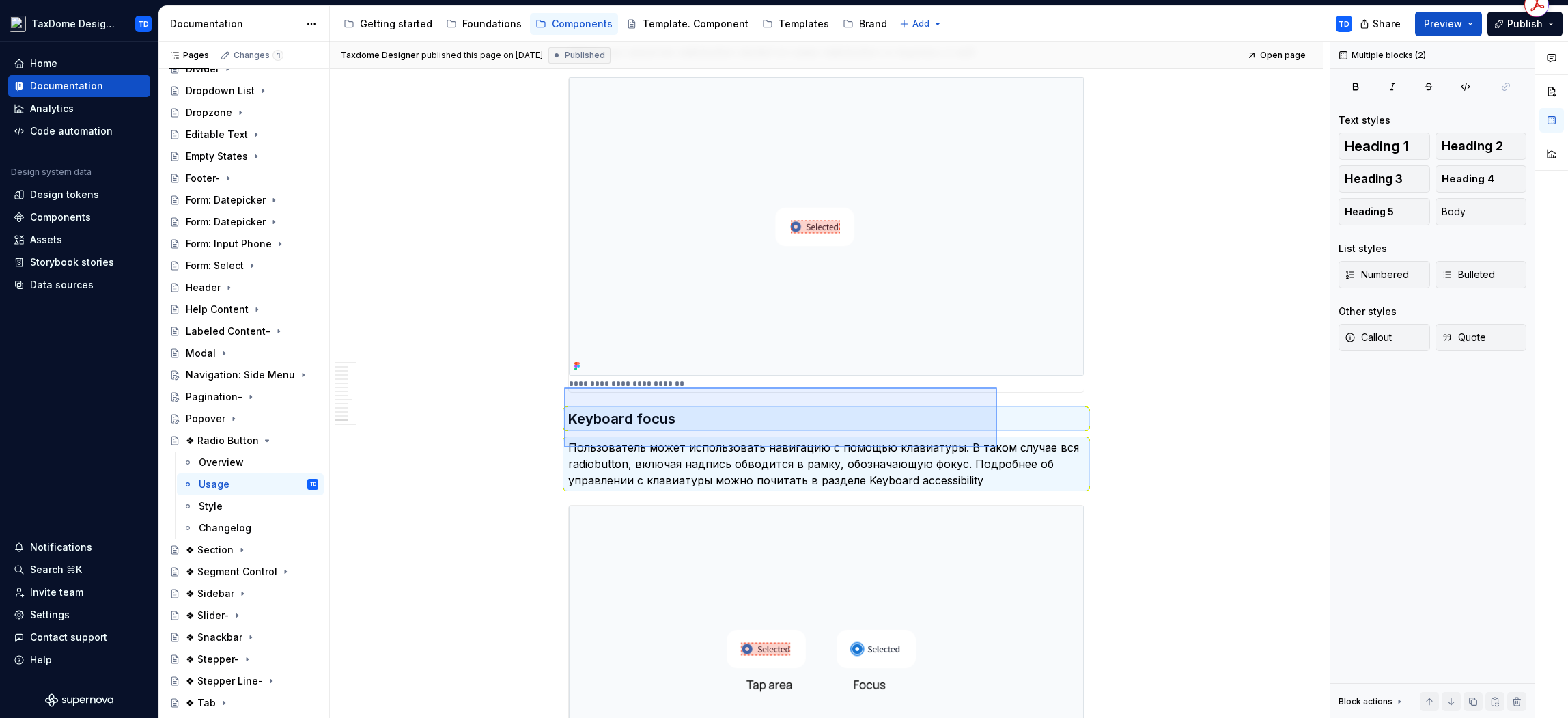
drag, startPoint x: 564, startPoint y: 387, endPoint x: 1004, endPoint y: 450, distance: 444.5
click at [1004, 450] on div "Taxdome Designer published this page on November 11, 2024 Published Open page ❖…" at bounding box center [830, 380] width 1000 height 677
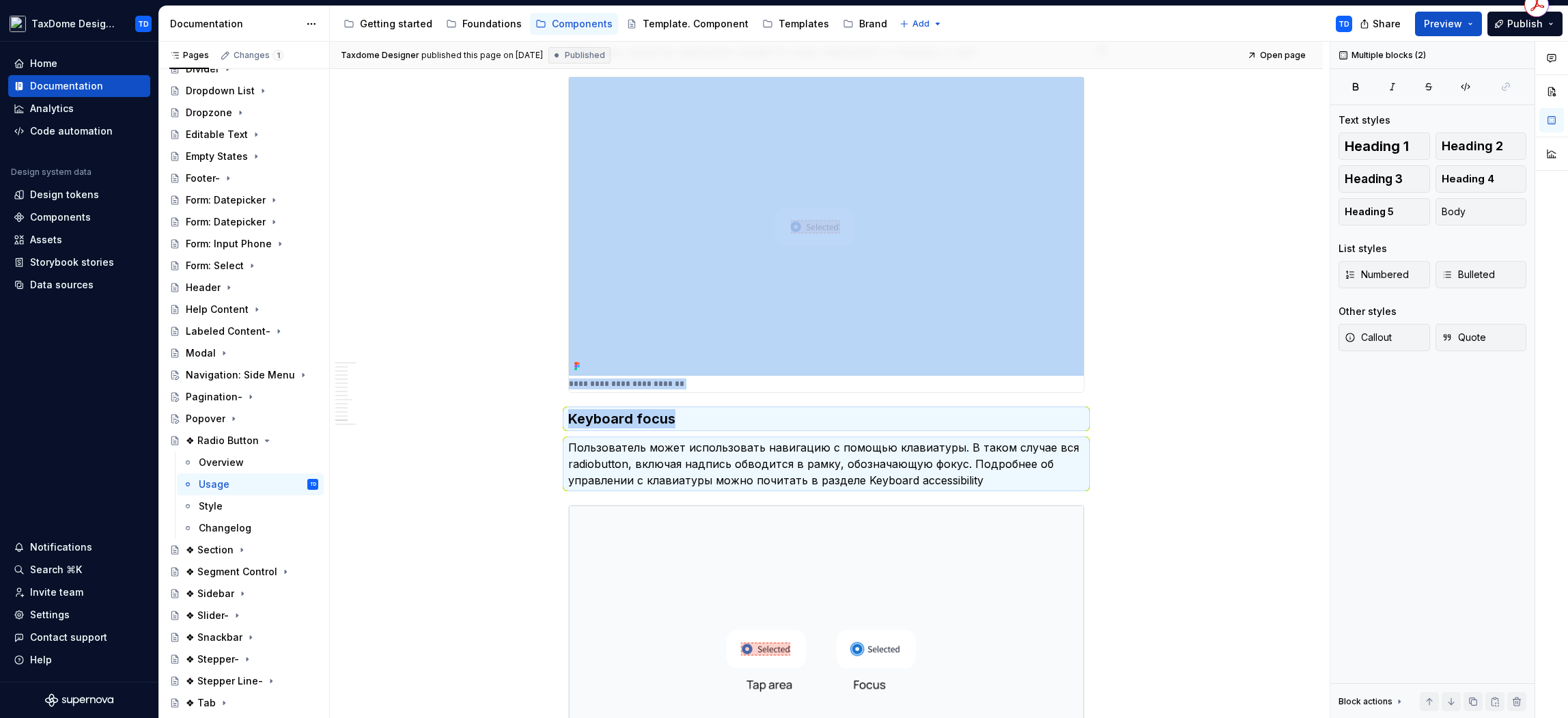
scroll to position [5476, 0]
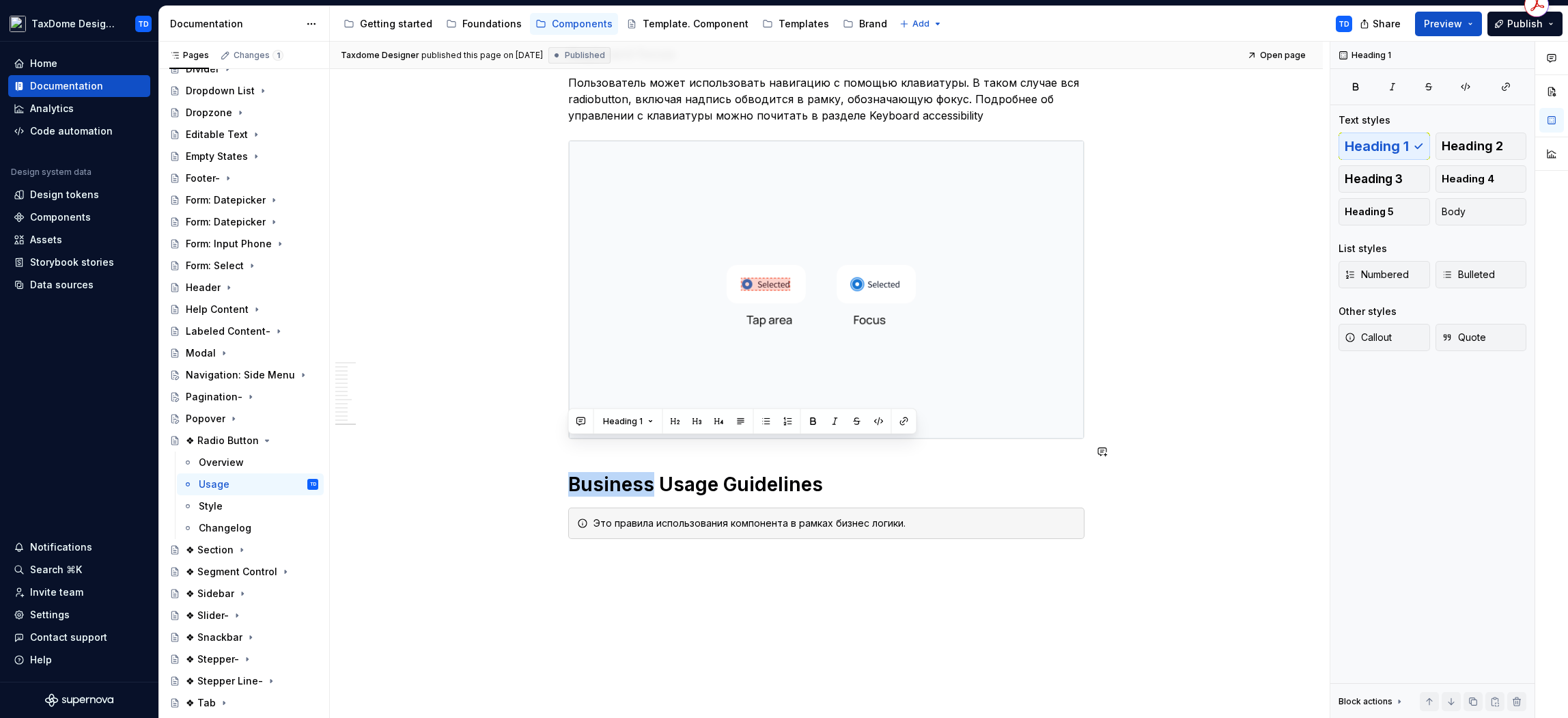
drag, startPoint x: 573, startPoint y: 453, endPoint x: 649, endPoint y: 453, distance: 76.0
click at [650, 472] on h1 "Business Usage Guidelines" at bounding box center [826, 484] width 517 height 24
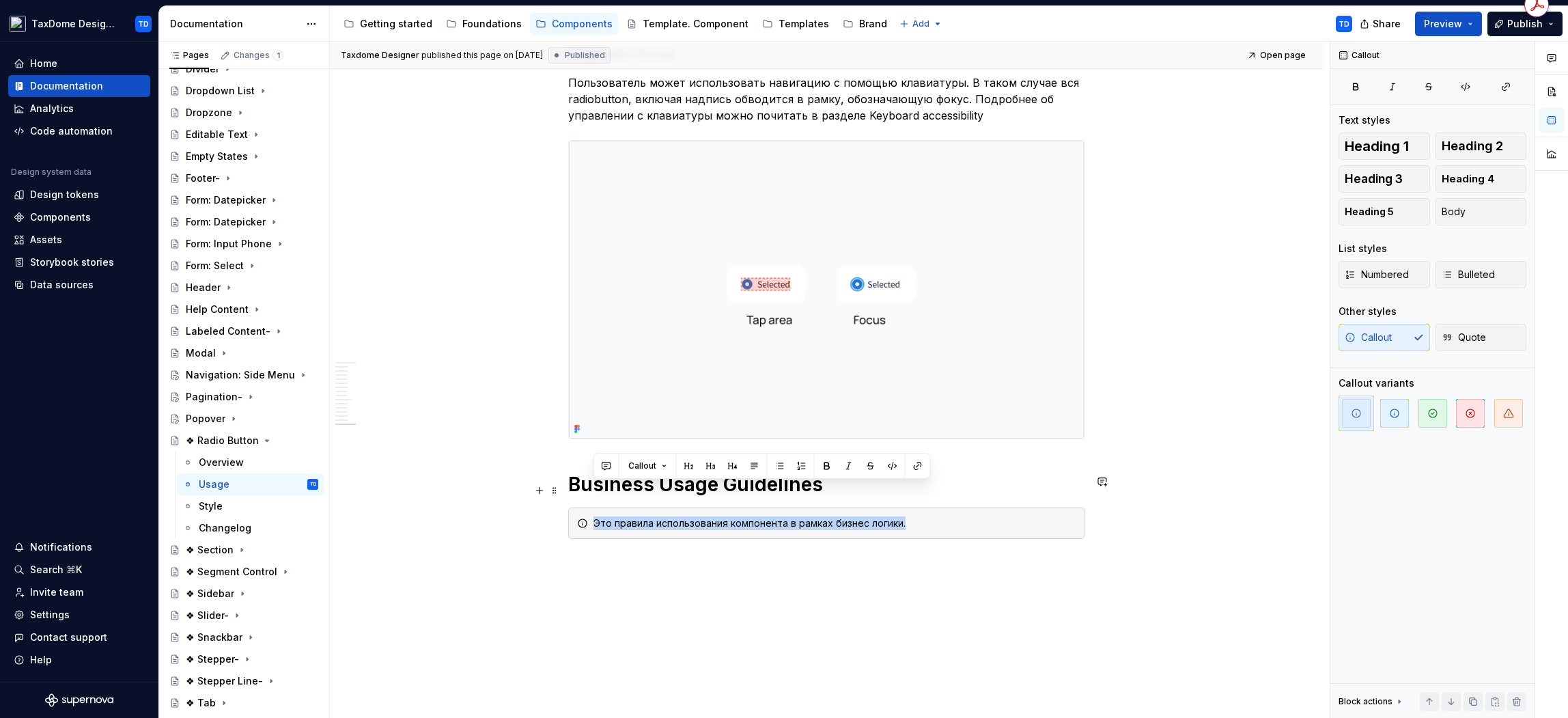
drag, startPoint x: 902, startPoint y: 490, endPoint x: 594, endPoint y: 491, distance: 308.0
click at [594, 517] on div "Это правила использования компонента в рамках бизнес логики." at bounding box center [835, 524] width 482 height 14
click at [210, 505] on div "Style" at bounding box center [210, 506] width 24 height 14
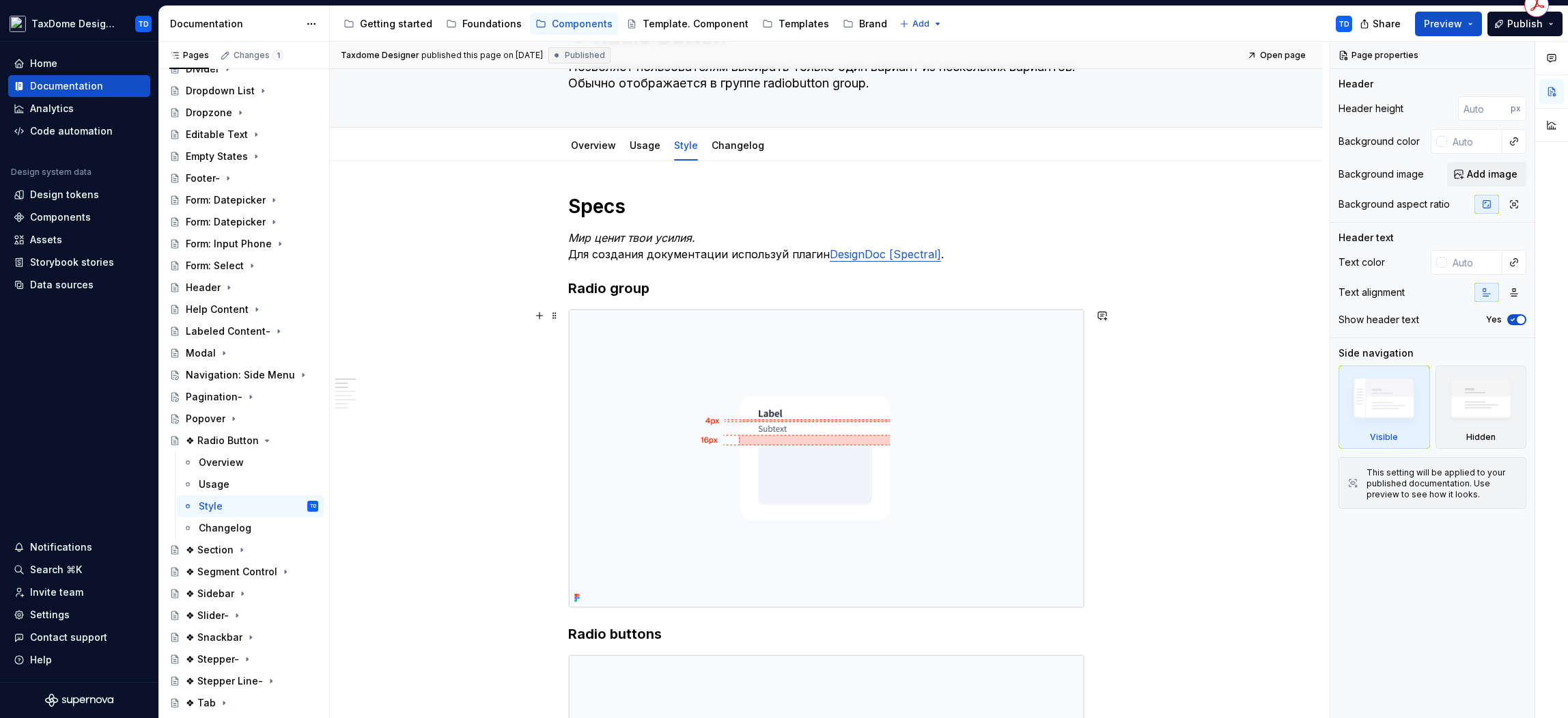
scroll to position [174, 0]
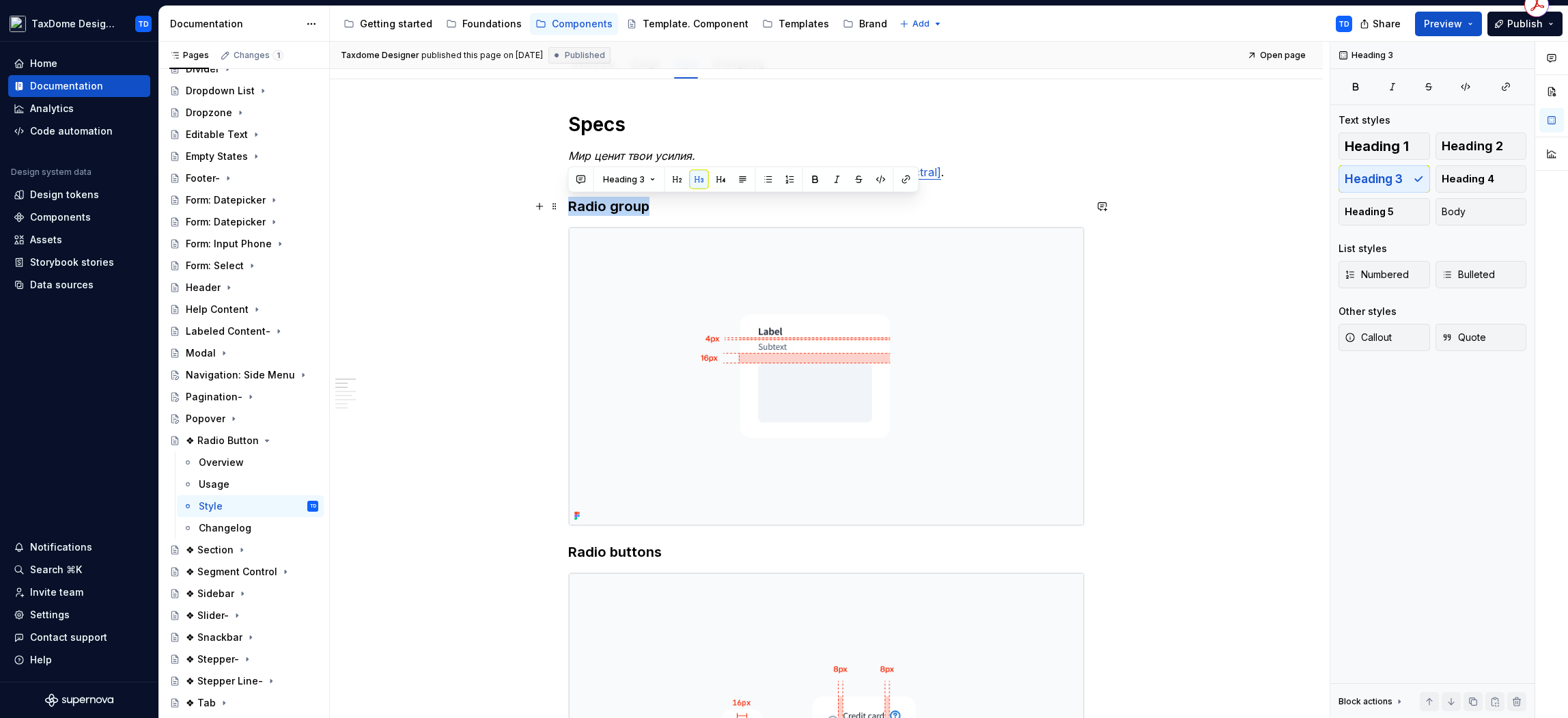
drag, startPoint x: 582, startPoint y: 204, endPoint x: 654, endPoint y: 206, distance: 72.0
click at [654, 203] on h3 "Radio group" at bounding box center [826, 206] width 517 height 19
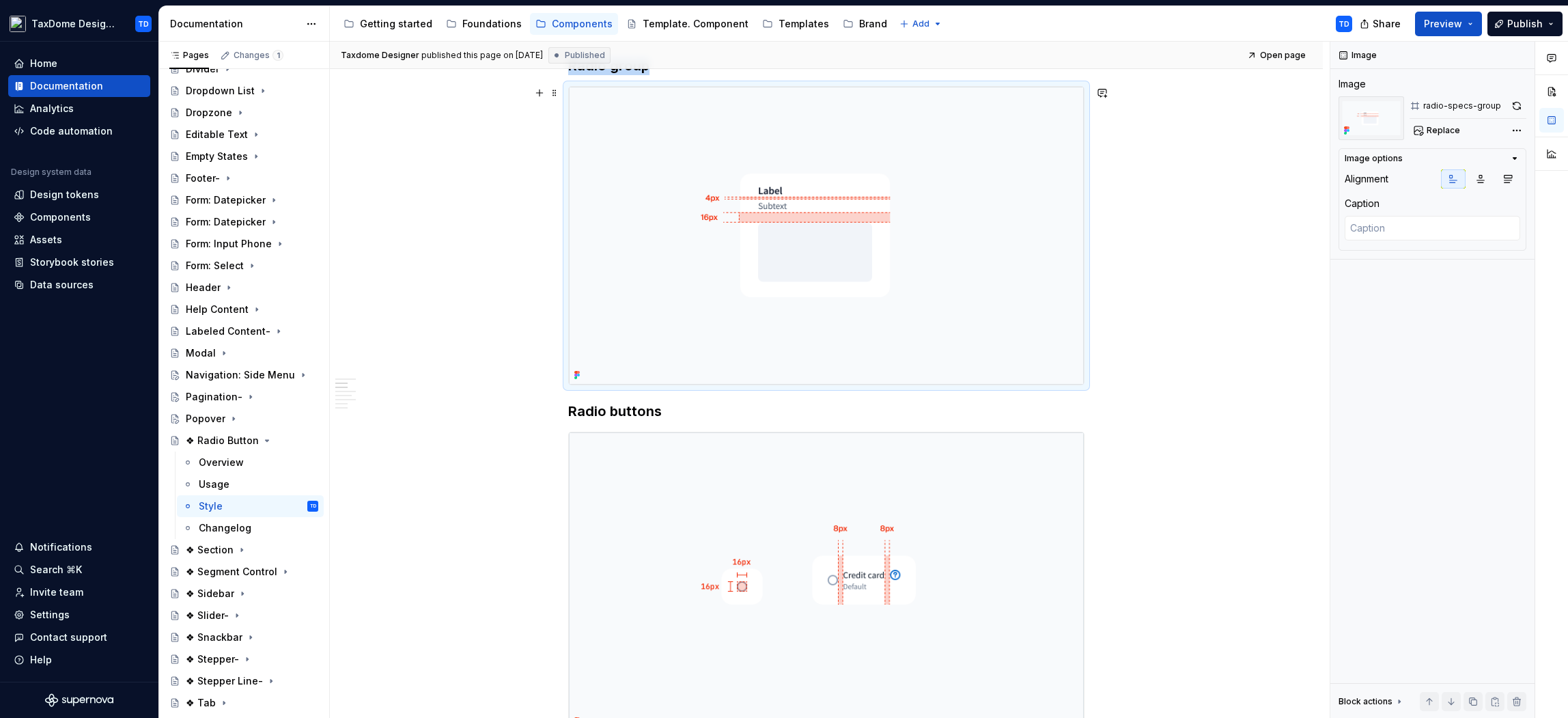
scroll to position [370, 0]
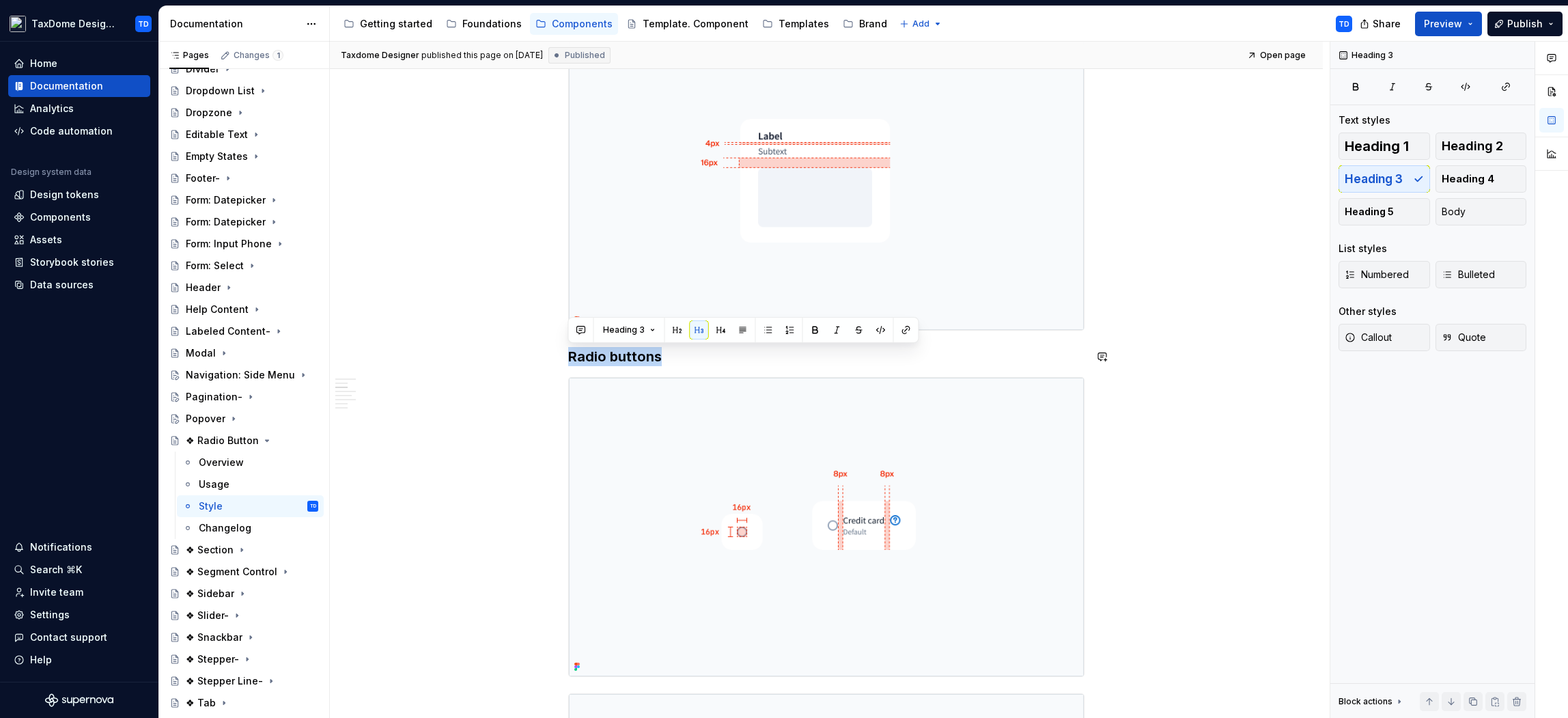
drag, startPoint x: 672, startPoint y: 359, endPoint x: 564, endPoint y: 360, distance: 108.0
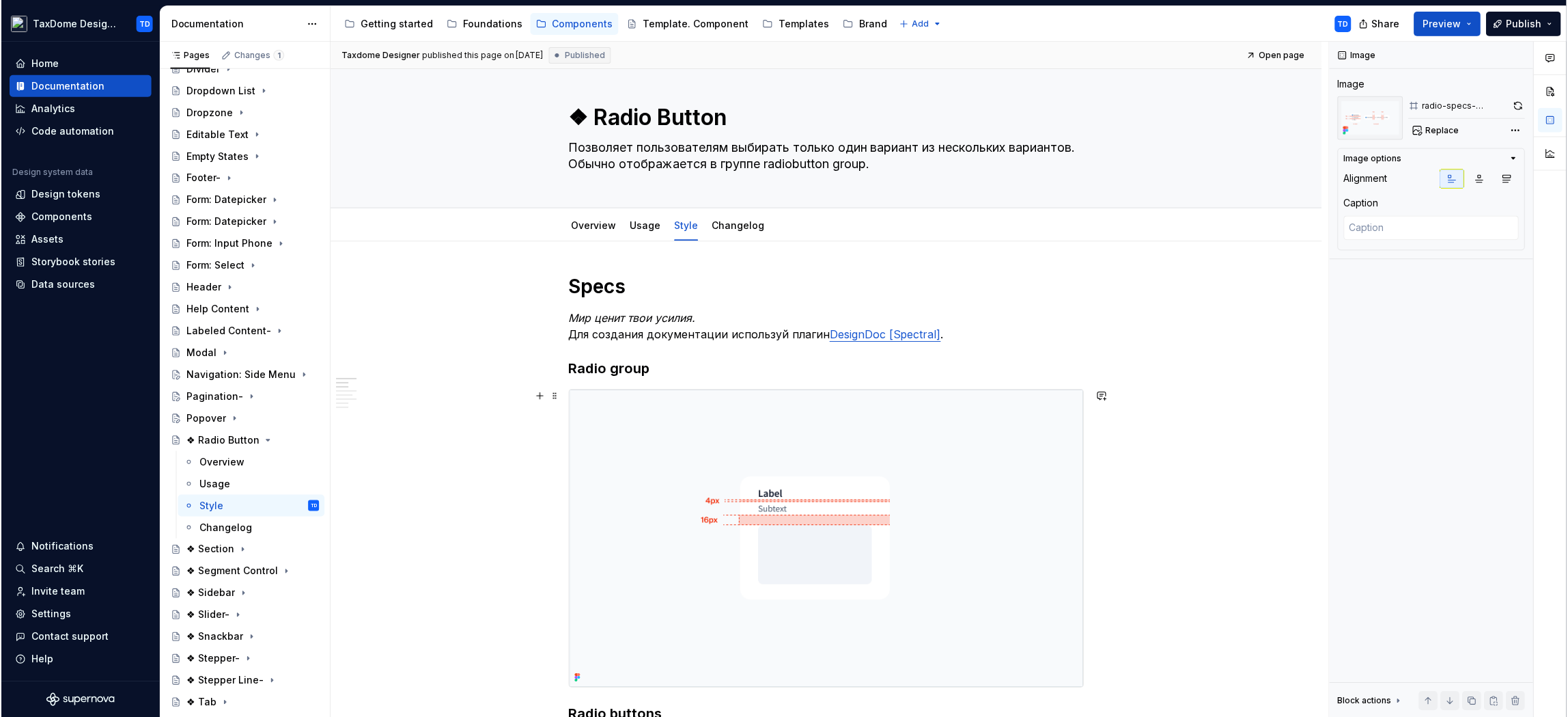
scroll to position [0, 0]
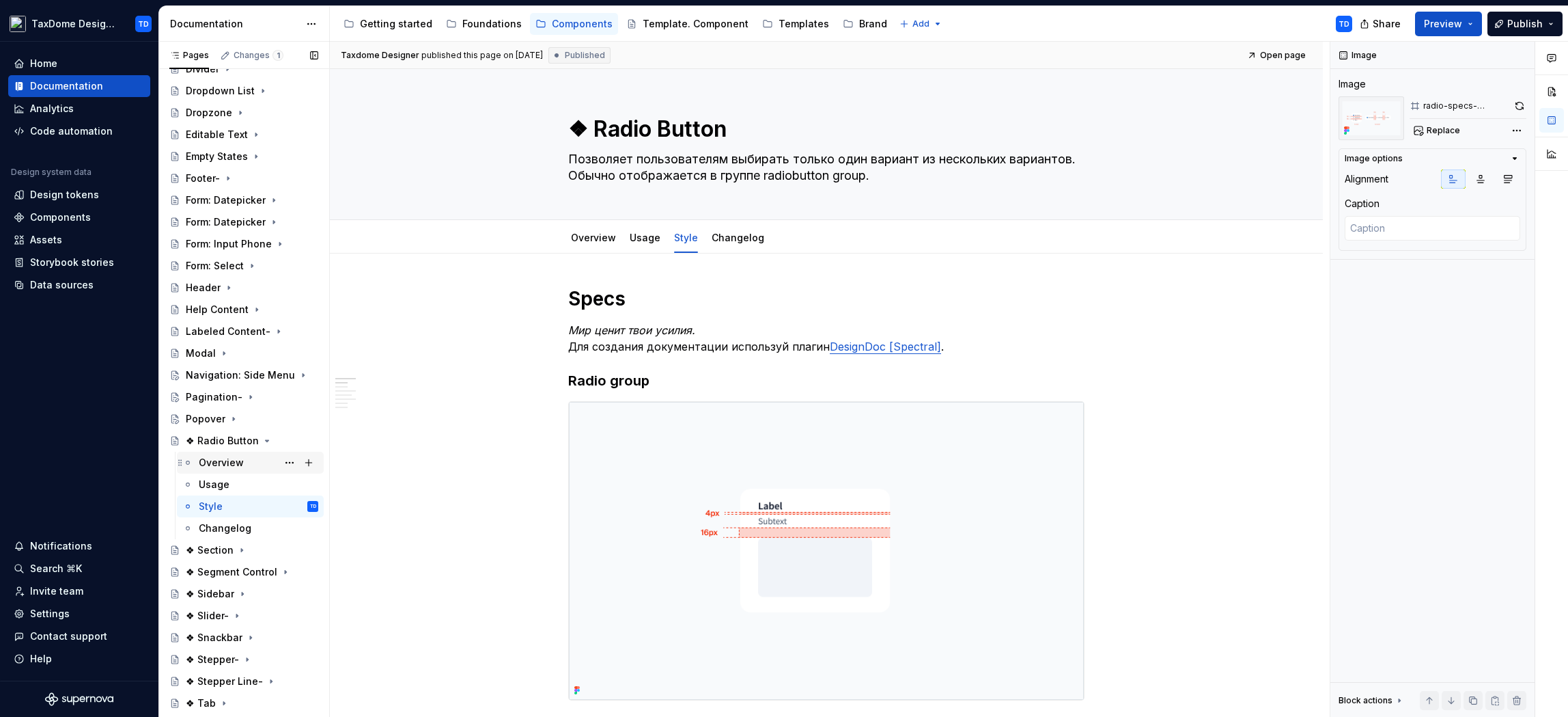
click at [233, 462] on div "Overview" at bounding box center [221, 463] width 45 height 14
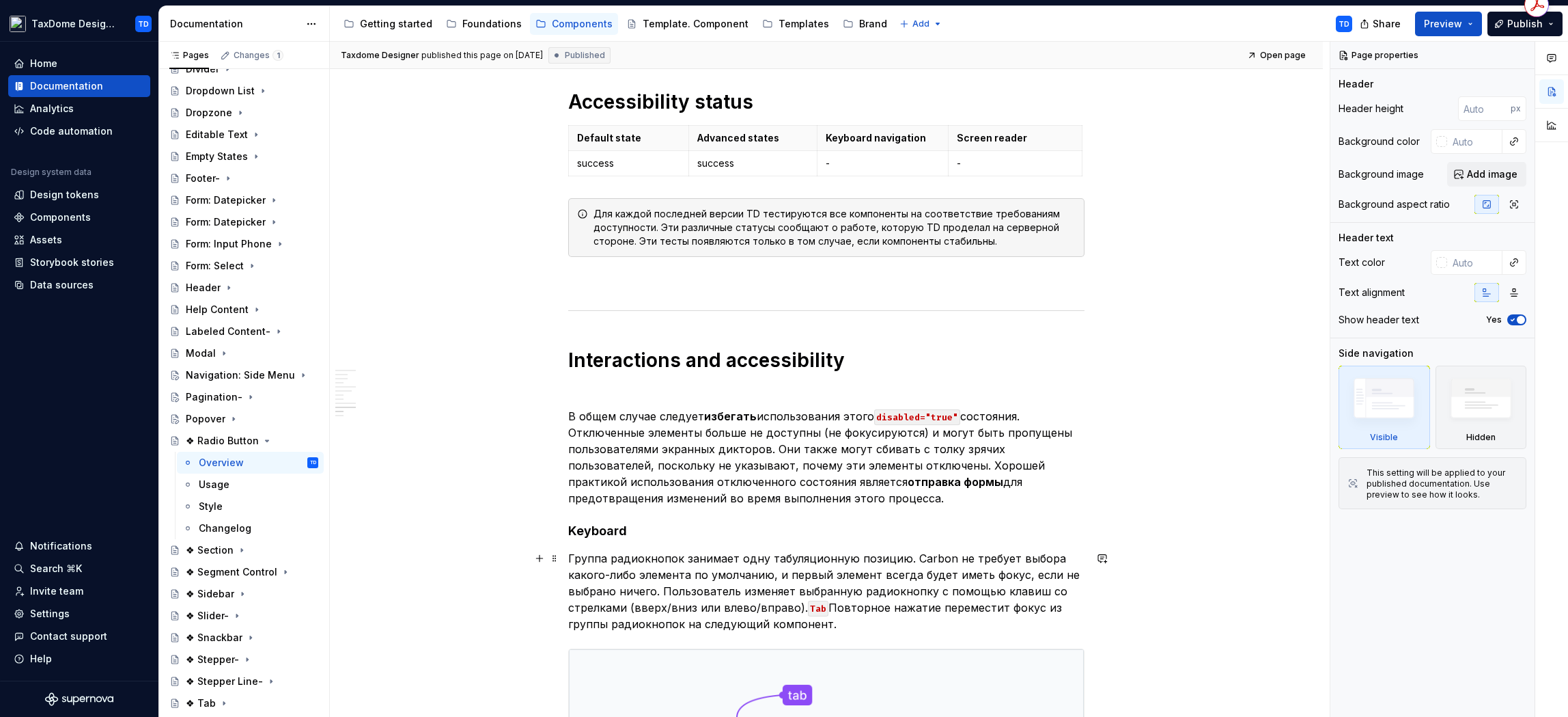
scroll to position [2890, 0]
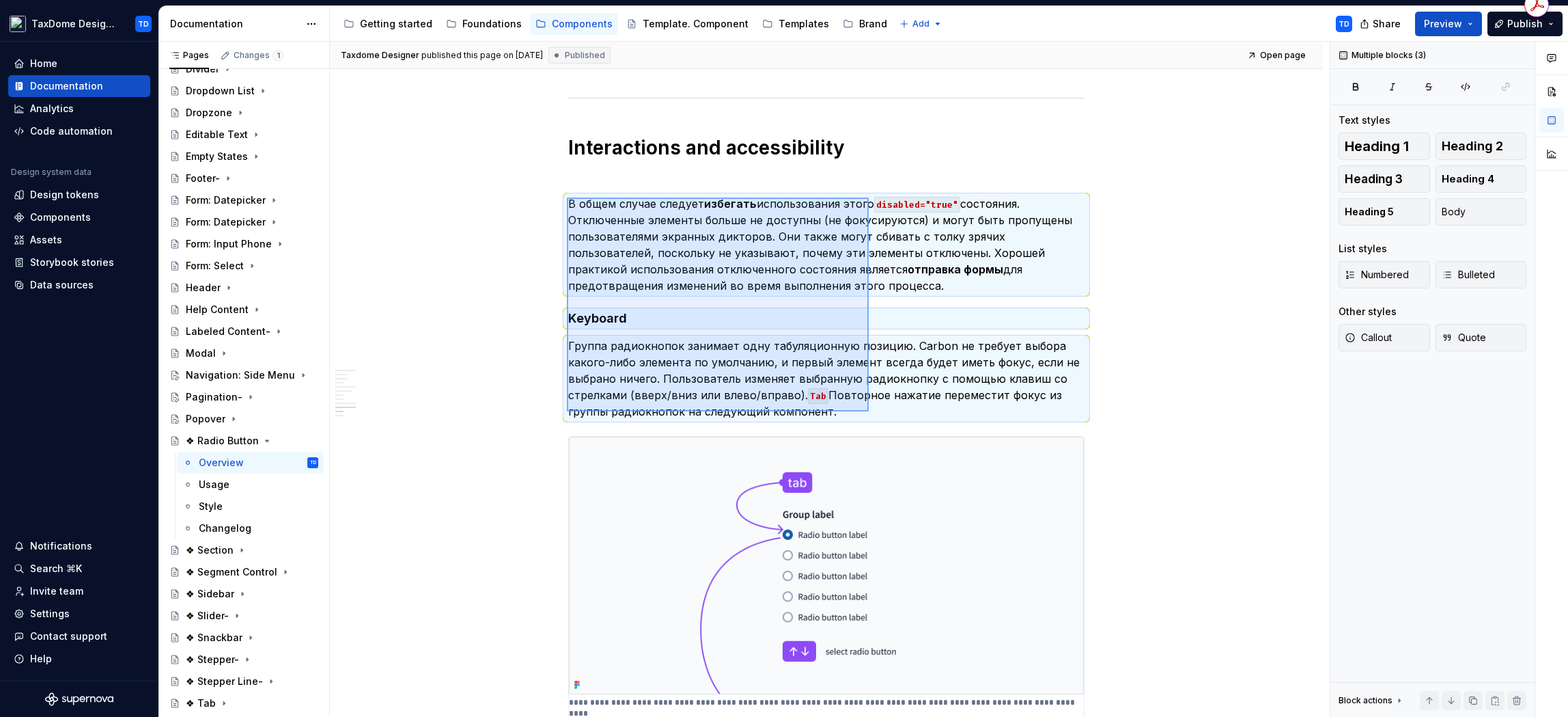
drag, startPoint x: 572, startPoint y: 198, endPoint x: 868, endPoint y: 409, distance: 363.5
click at [869, 411] on div "Taxdome Designer published this page on November 15, 2024 Published Open page ❖…" at bounding box center [830, 380] width 1000 height 676
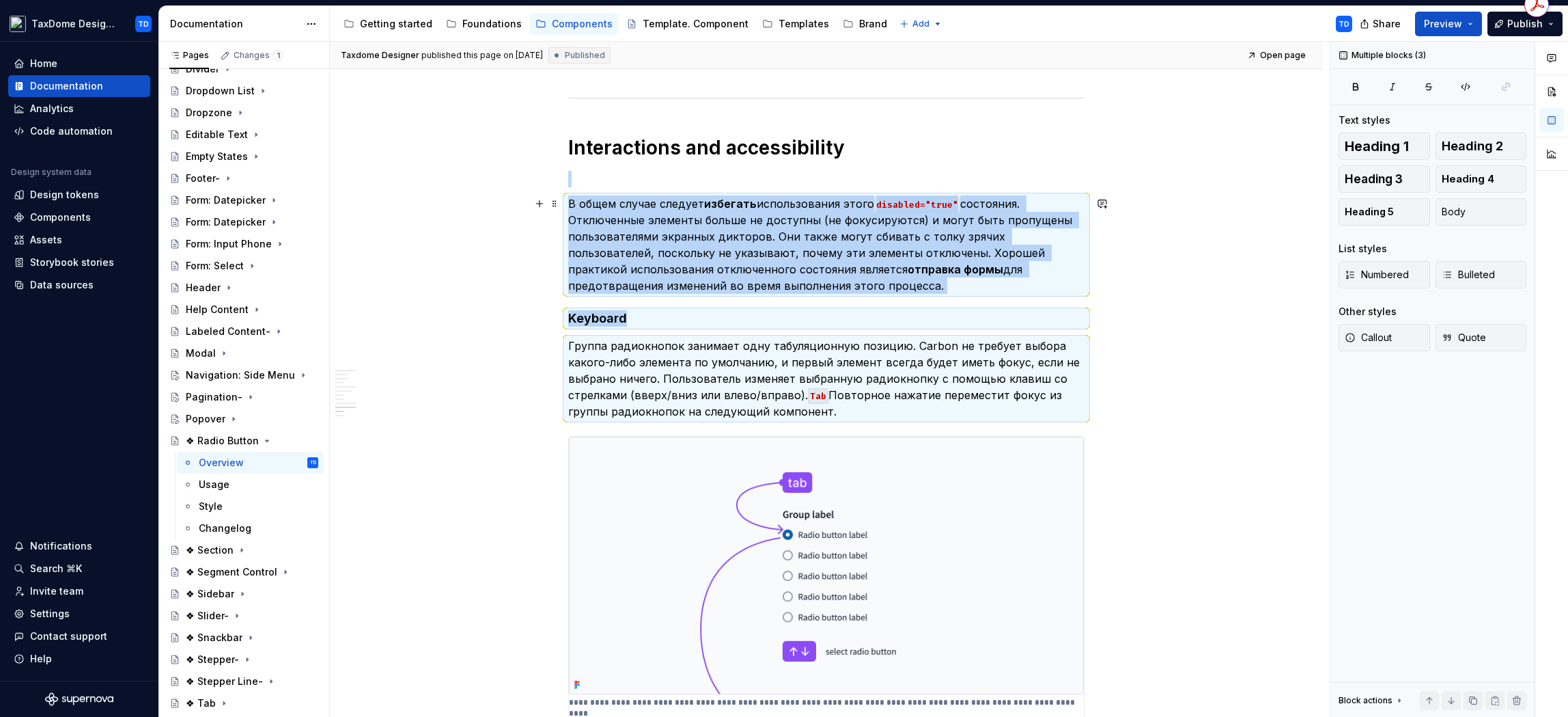
scroll to position [3267, 0]
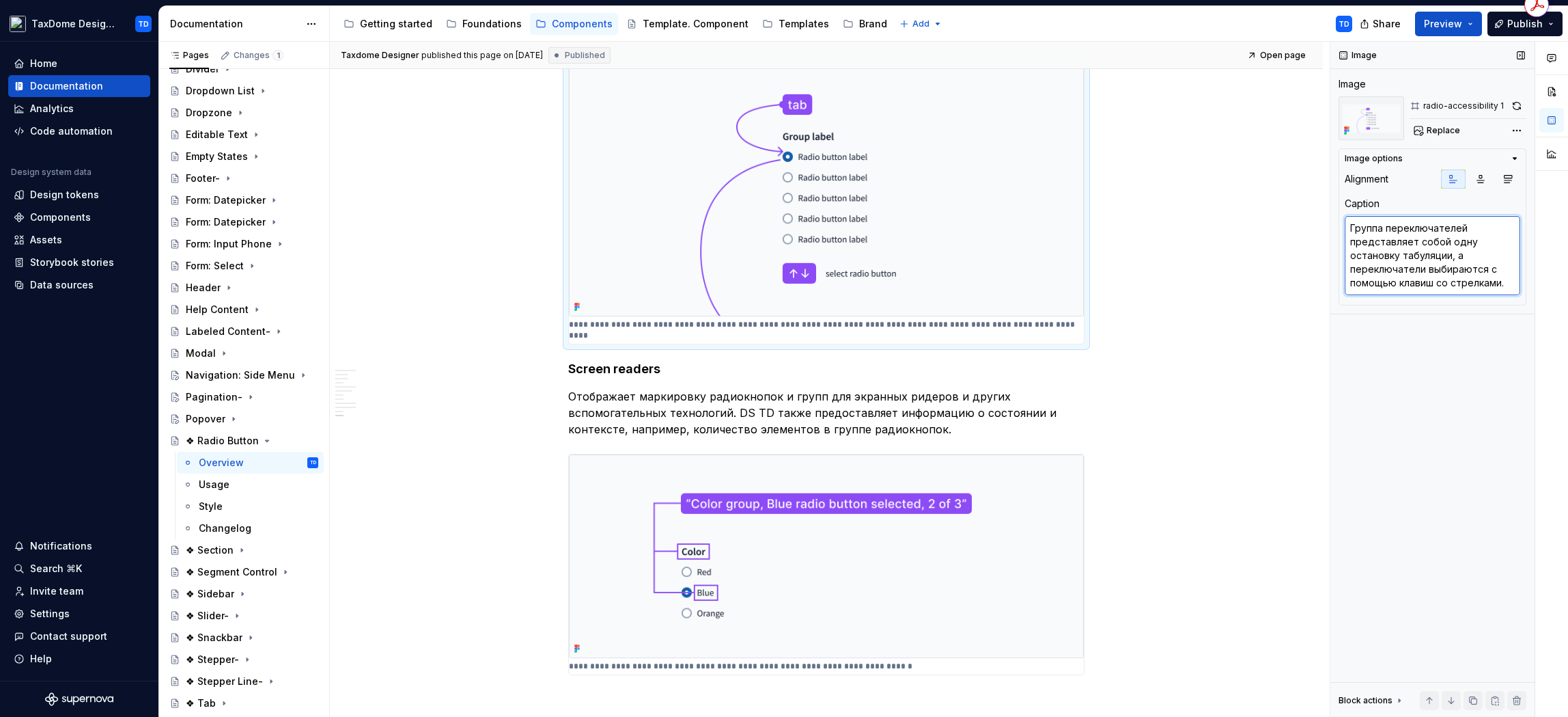
click at [1493, 253] on textarea "Группа переключателей представляет собой одну остановку табуляции, а переключат…" at bounding box center [1432, 255] width 175 height 79
click at [1509, 280] on textarea "Группа переключателей представляет собой одну остановку табуляции, а переключат…" at bounding box center [1432, 255] width 175 height 79
drag, startPoint x: 1511, startPoint y: 284, endPoint x: 1348, endPoint y: 222, distance: 174.4
click at [1348, 222] on textarea "Группа переключателей представляет собой одну остановку табуляции, а переключат…" at bounding box center [1432, 255] width 175 height 79
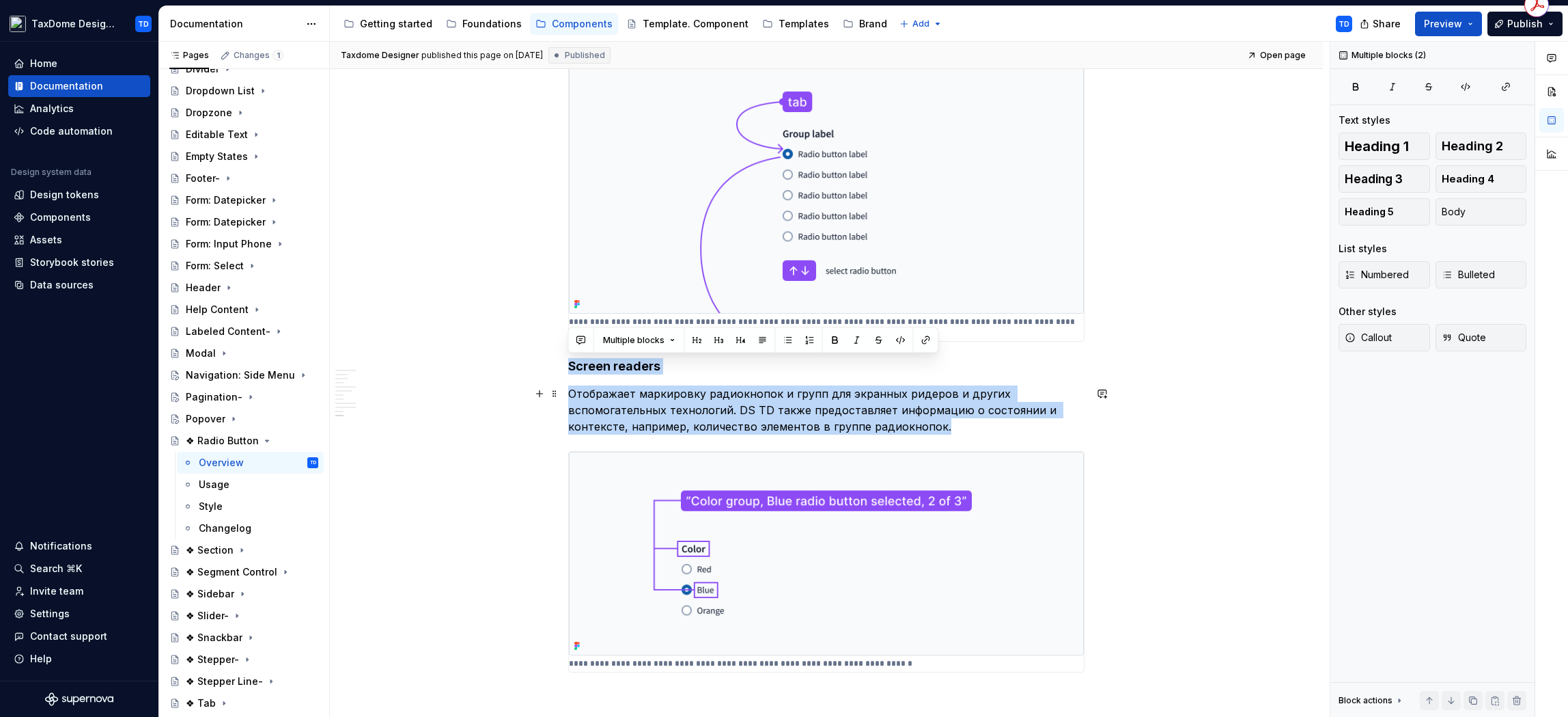
drag, startPoint x: 570, startPoint y: 367, endPoint x: 999, endPoint y: 432, distance: 433.9
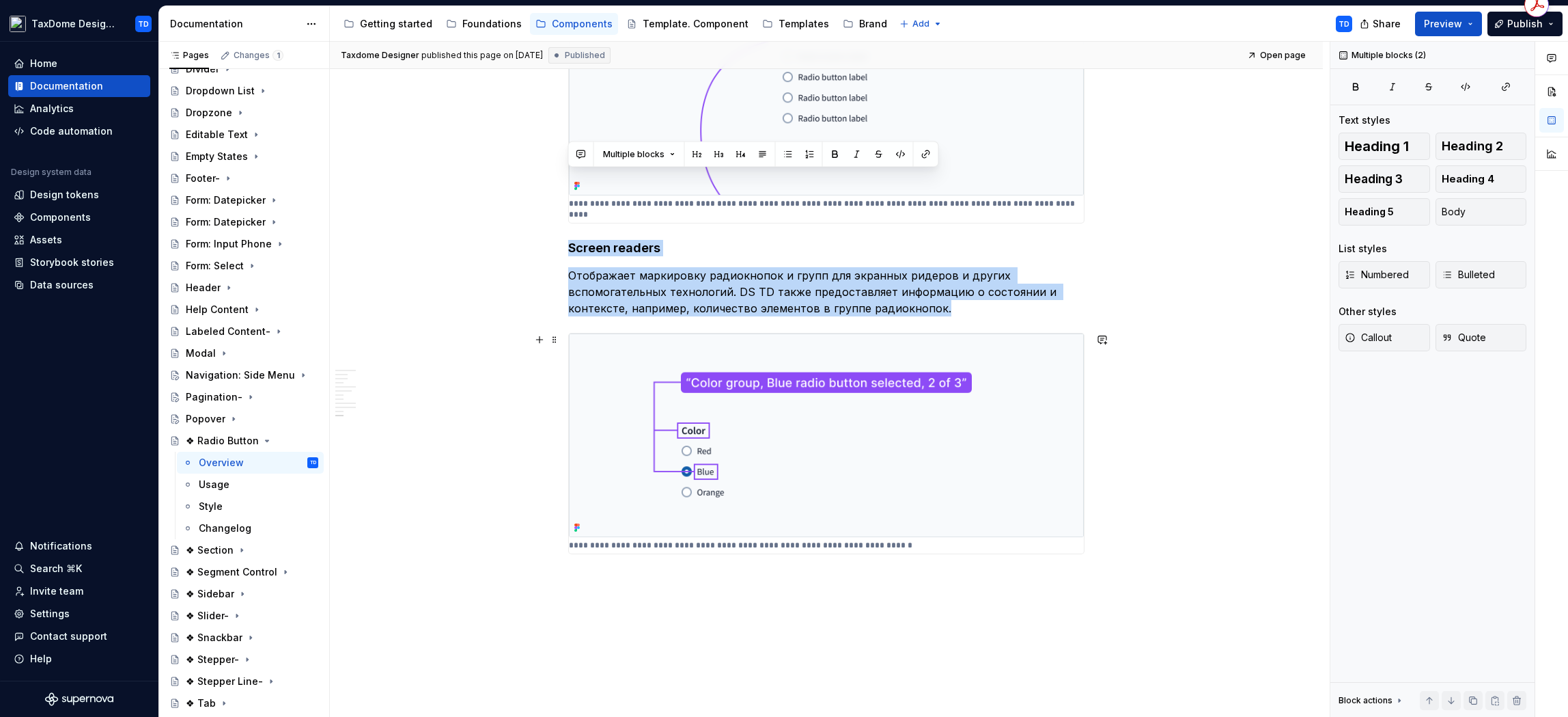
scroll to position [3456, 0]
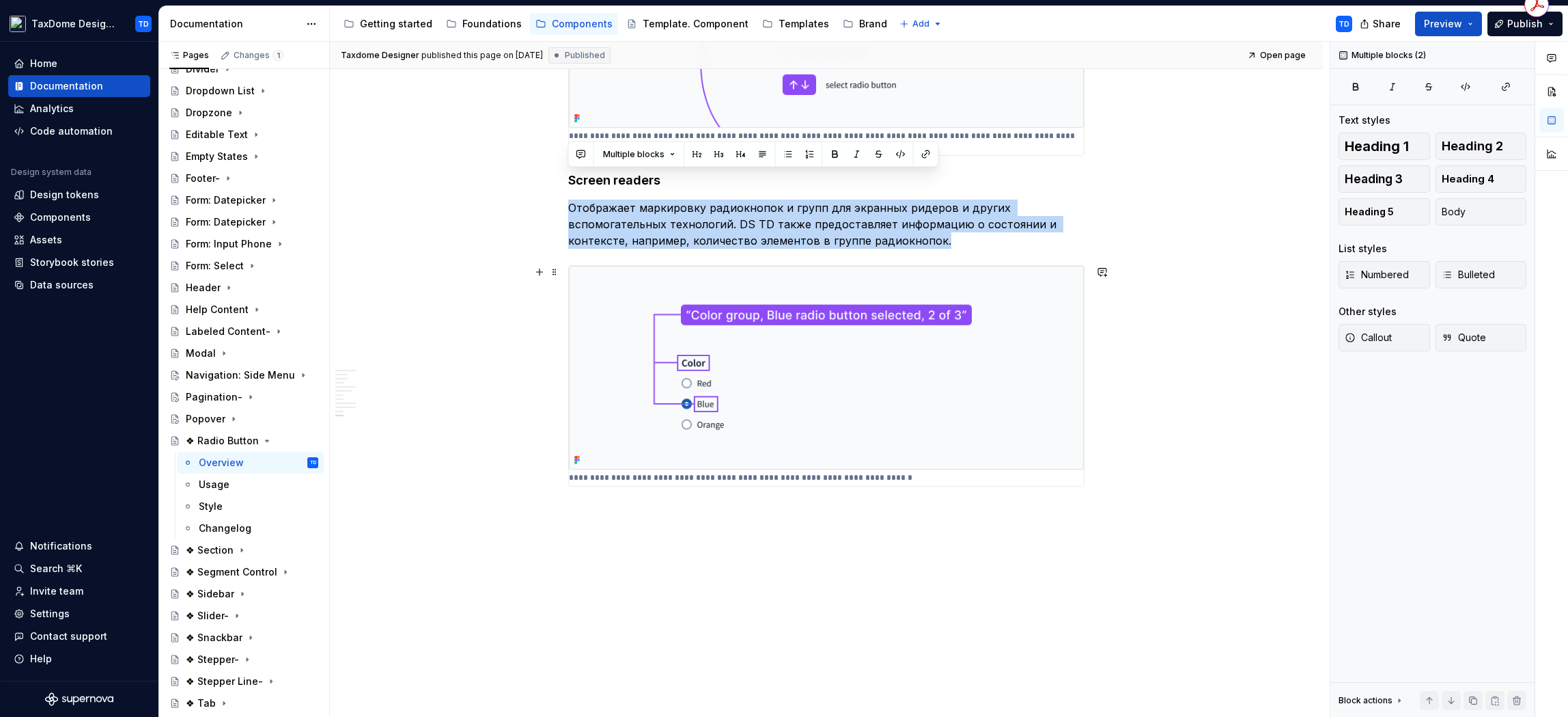
click at [789, 321] on img at bounding box center [826, 367] width 515 height 204
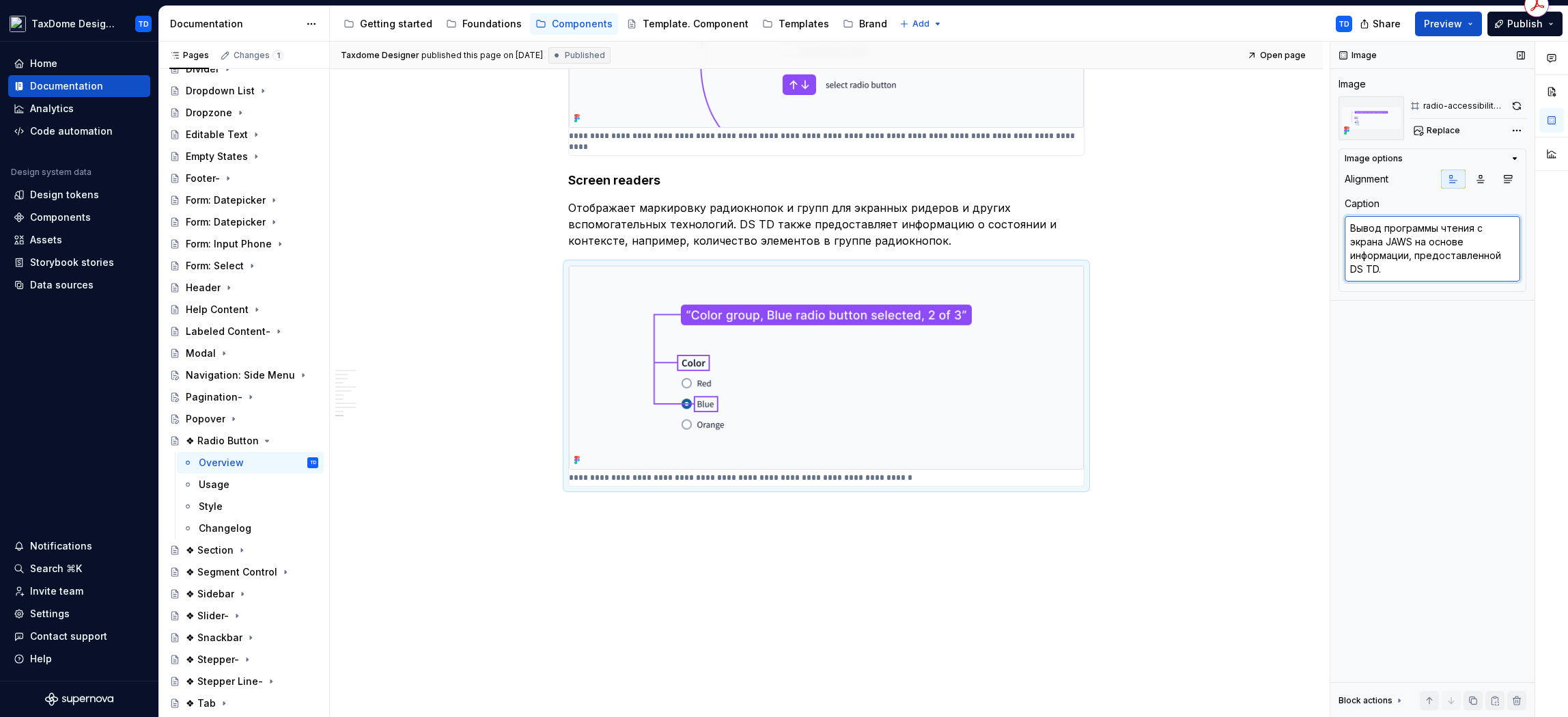
drag, startPoint x: 1504, startPoint y: 271, endPoint x: 1495, endPoint y: 270, distance: 9.1
click at [1504, 271] on textarea "Вывод программы чтения с экрана JAWS на основе информации, предоставленной DS T…" at bounding box center [1432, 249] width 175 height 66
click at [237, 527] on div "Changelog" at bounding box center [224, 528] width 52 height 14
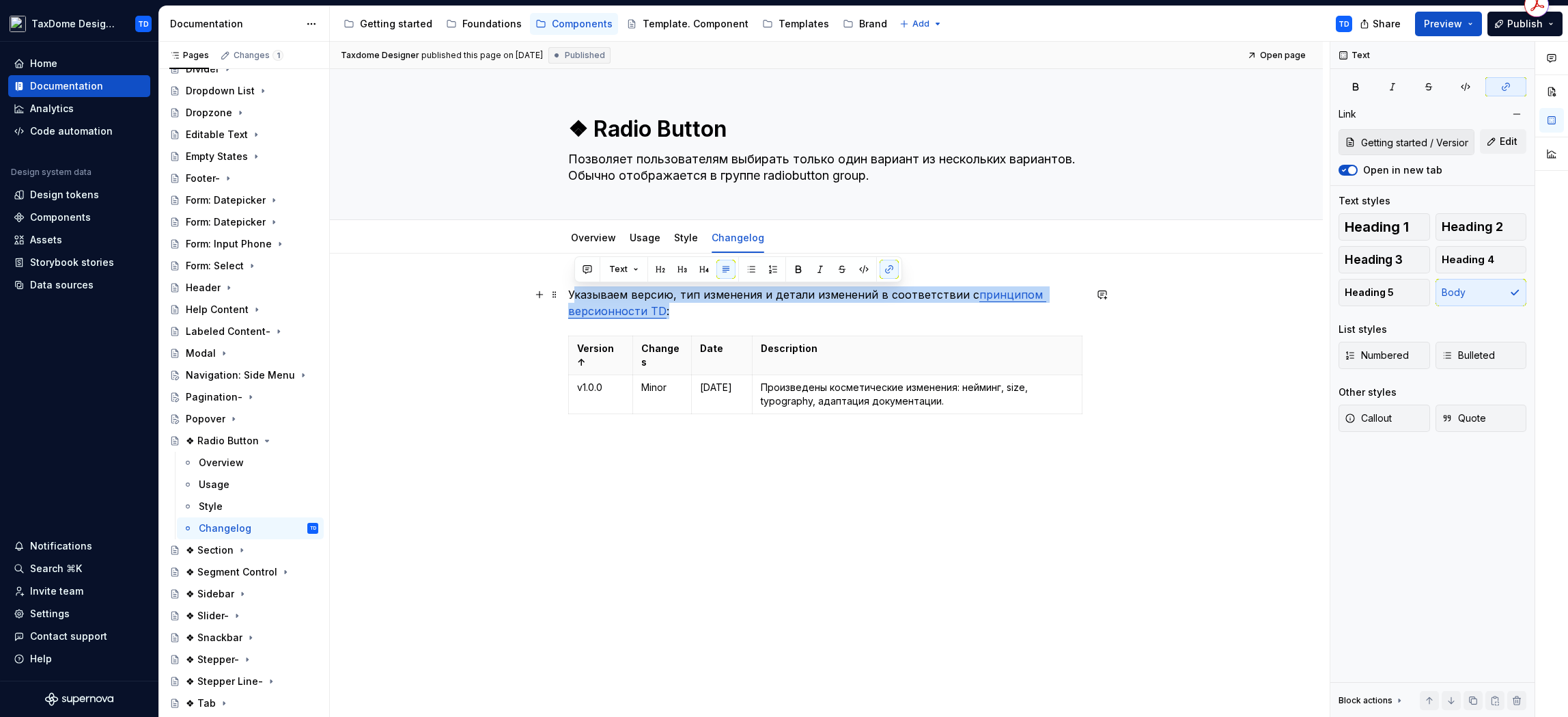
drag, startPoint x: 577, startPoint y: 287, endPoint x: 703, endPoint y: 308, distance: 127.7
click at [737, 311] on p "Указываем версию, тип изменения и детали изменений в соответствии с принципом в…" at bounding box center [826, 302] width 517 height 33
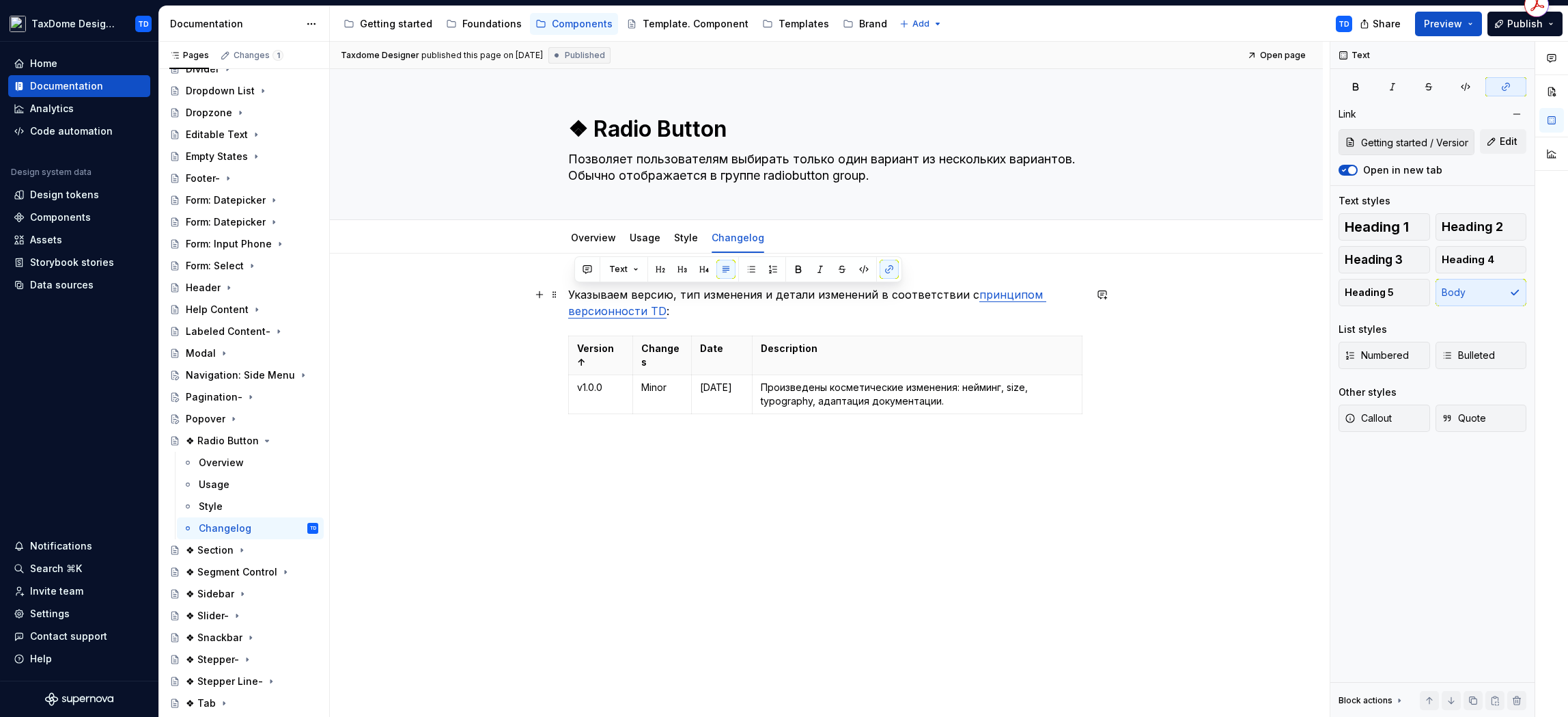
click at [575, 294] on p "Указываем версию, тип изменения и детали изменений в соответствии с принципом в…" at bounding box center [826, 302] width 517 height 33
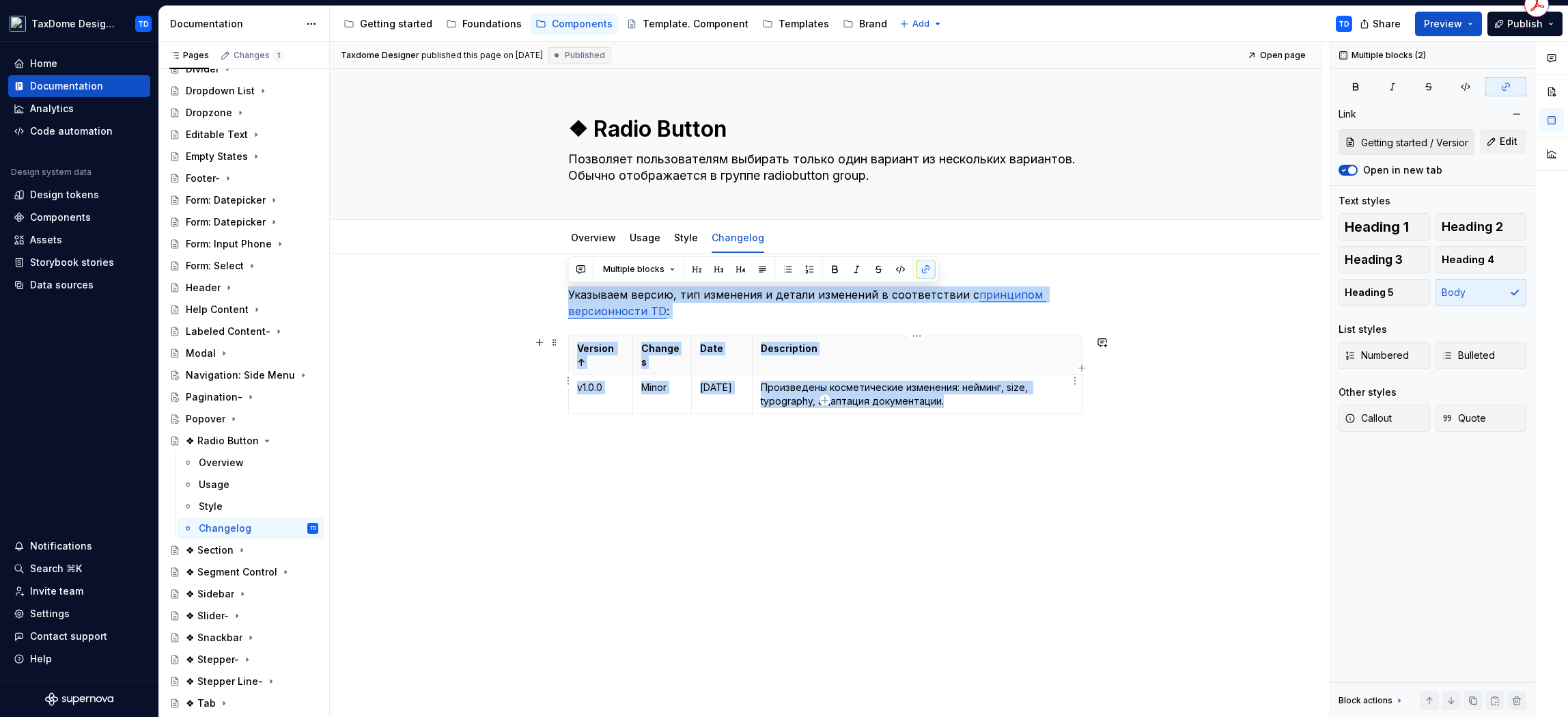
drag, startPoint x: 568, startPoint y: 294, endPoint x: 927, endPoint y: 355, distance: 364.1
click at [998, 386] on div "Указываем версию, тип изменения и детали изменений в соответствии с принципом в…" at bounding box center [826, 369] width 517 height 166
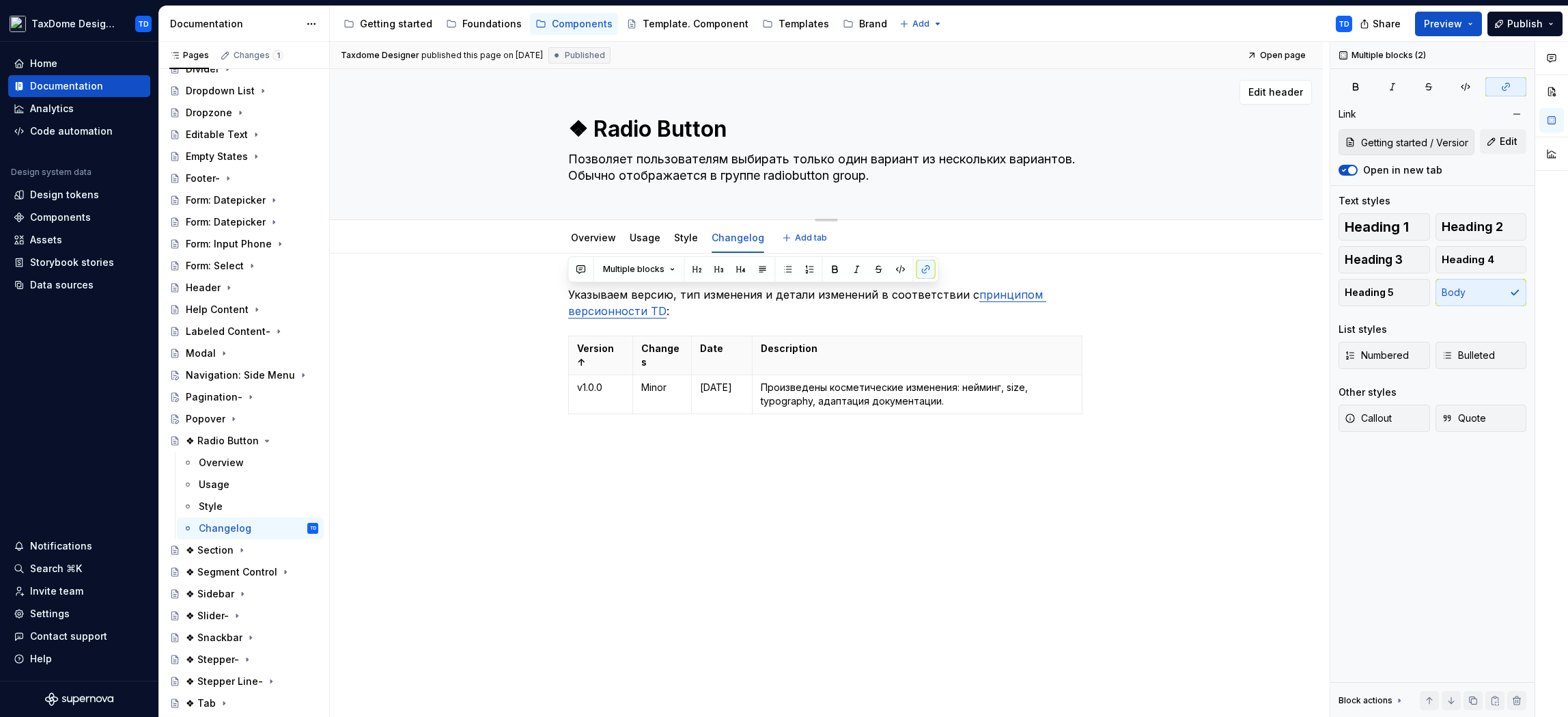
click at [591, 134] on textarea "❖ Radio Button" at bounding box center [823, 129] width 517 height 33
click at [591, 129] on textarea "❖ Radio Button" at bounding box center [823, 129] width 517 height 33
type textarea "*"
type textarea "❖Radio Button"
type textarea "*"
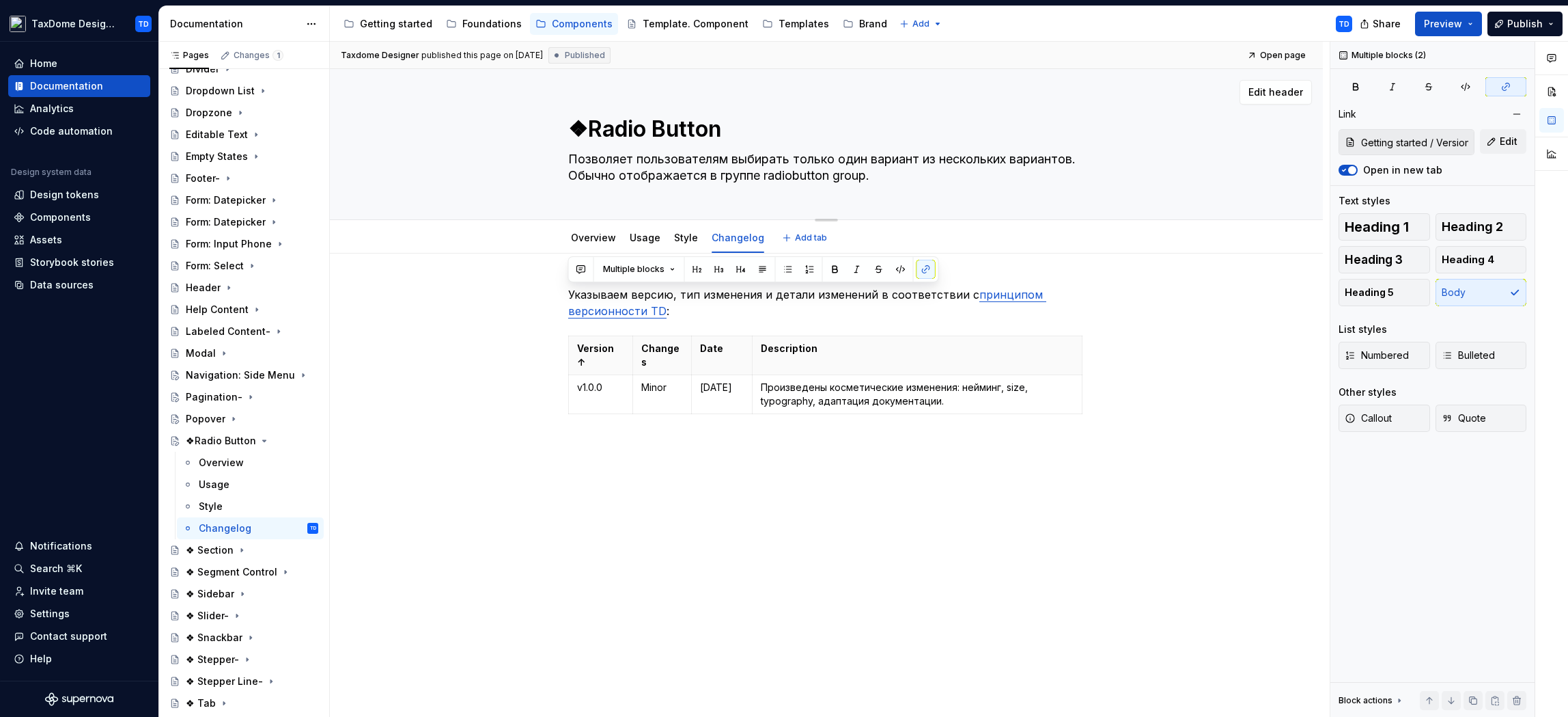
type textarea "Radio Button"
type textarea "*"
type textarea "Radio Button"
click at [254, 436] on icon "Page tree" at bounding box center [256, 441] width 11 height 11
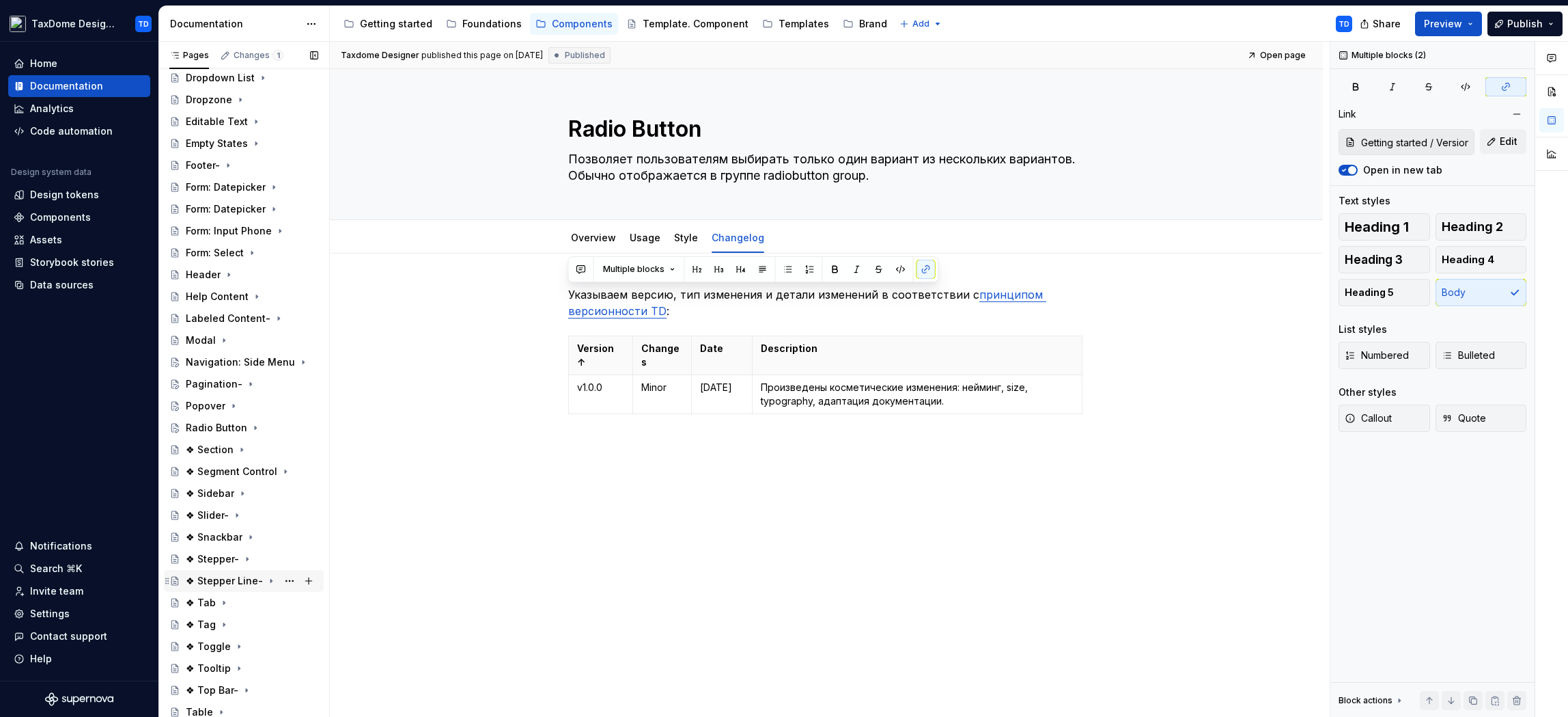
scroll to position [581, 0]
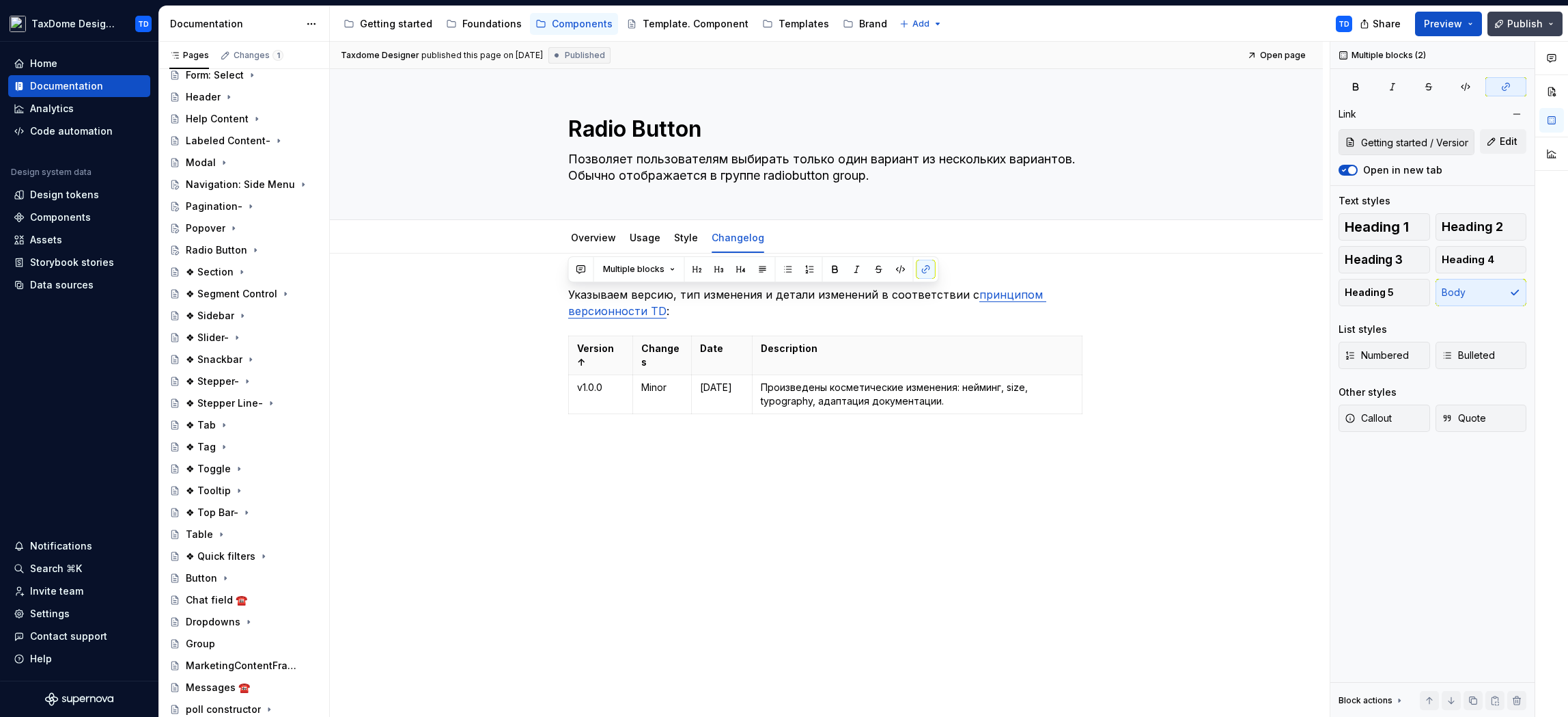
click at [1541, 27] on span "Publish" at bounding box center [1525, 24] width 36 height 14
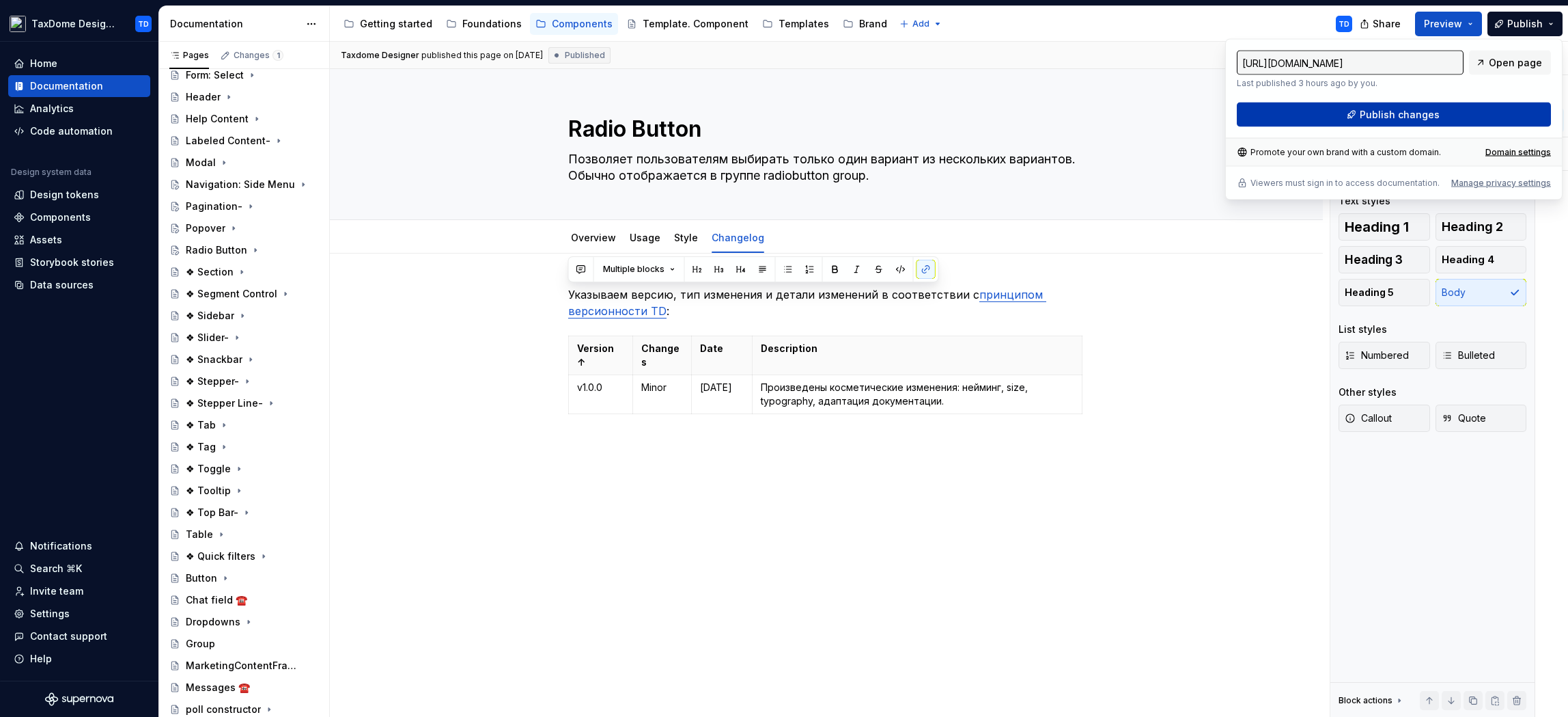
click at [1411, 103] on button "Publish changes" at bounding box center [1393, 115] width 314 height 24
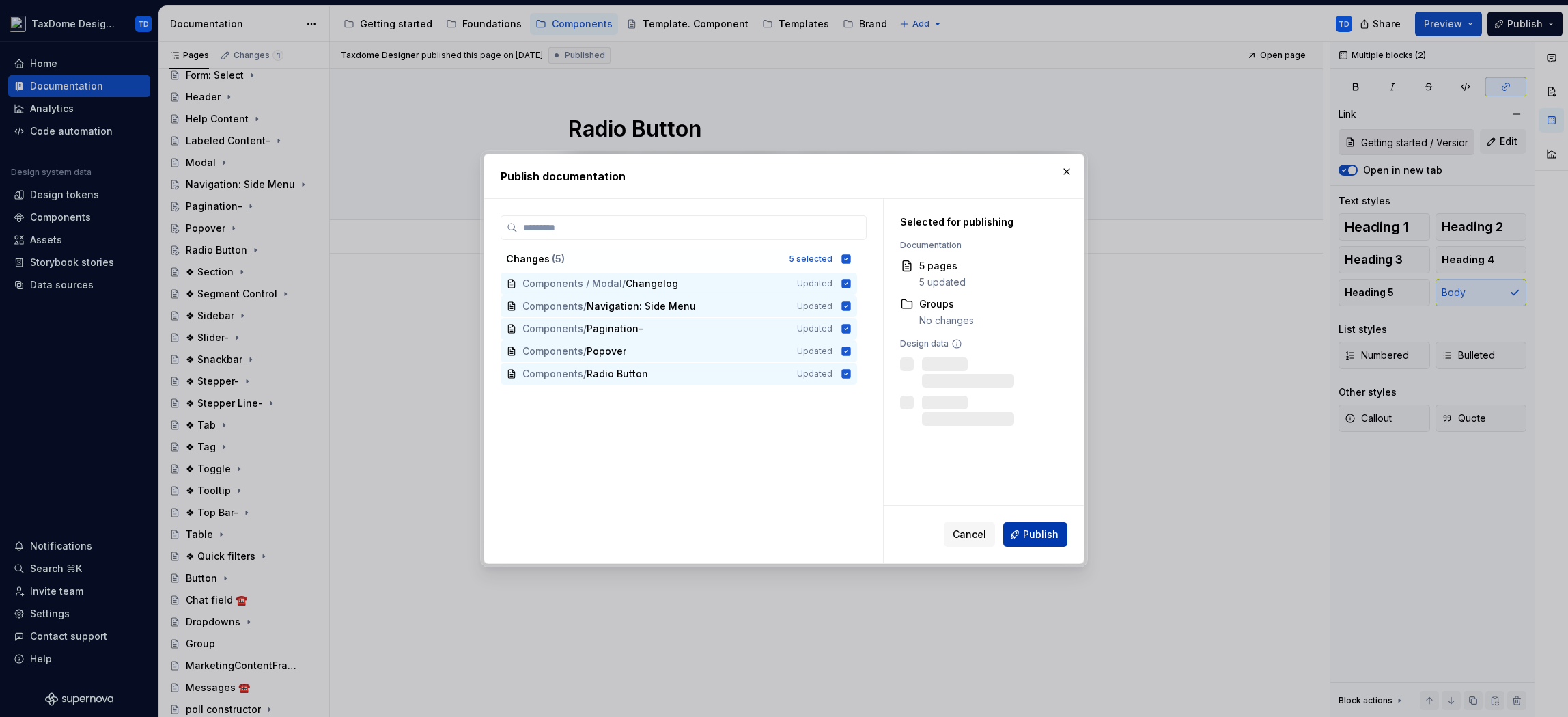
click at [1035, 540] on span "Publish" at bounding box center [1040, 534] width 36 height 14
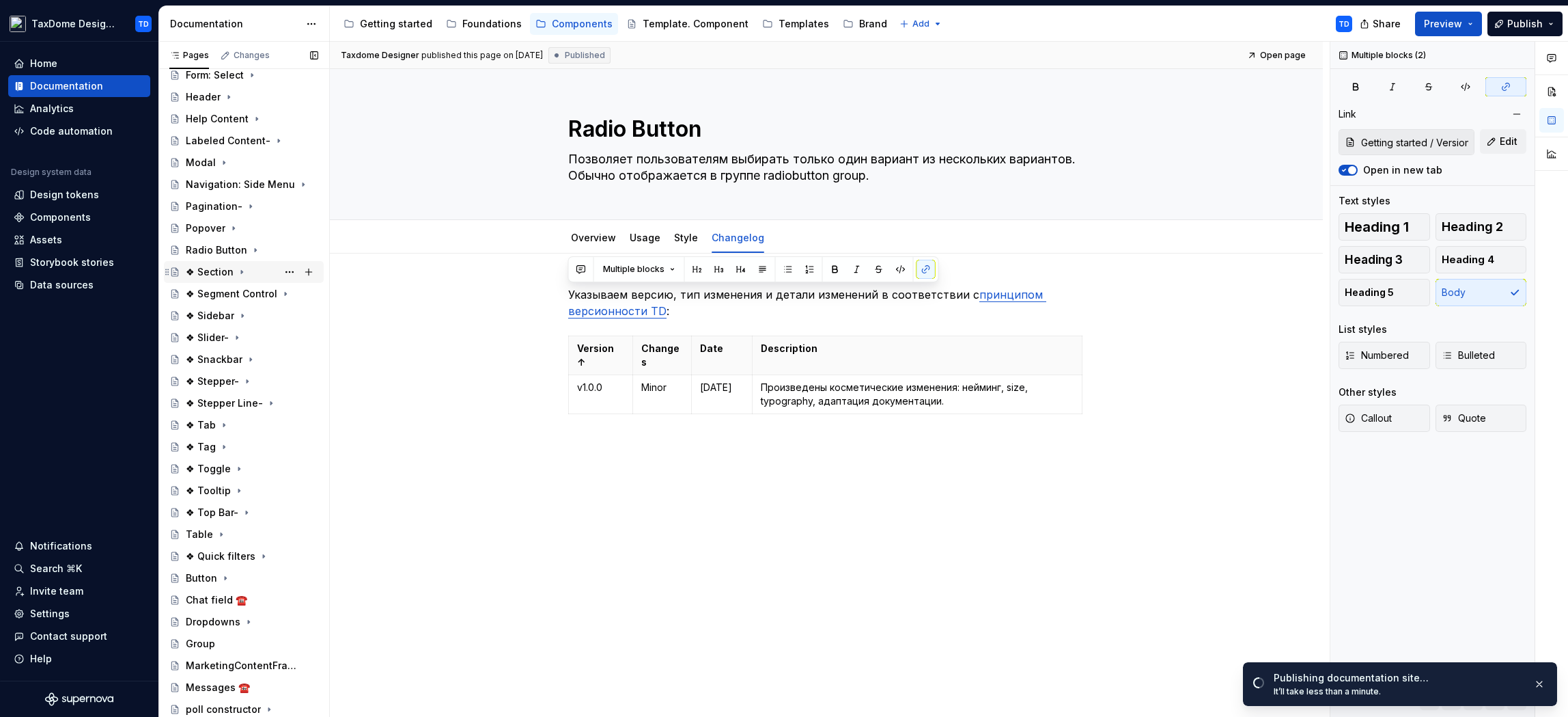
click at [210, 277] on div "❖ Section" at bounding box center [210, 272] width 48 height 14
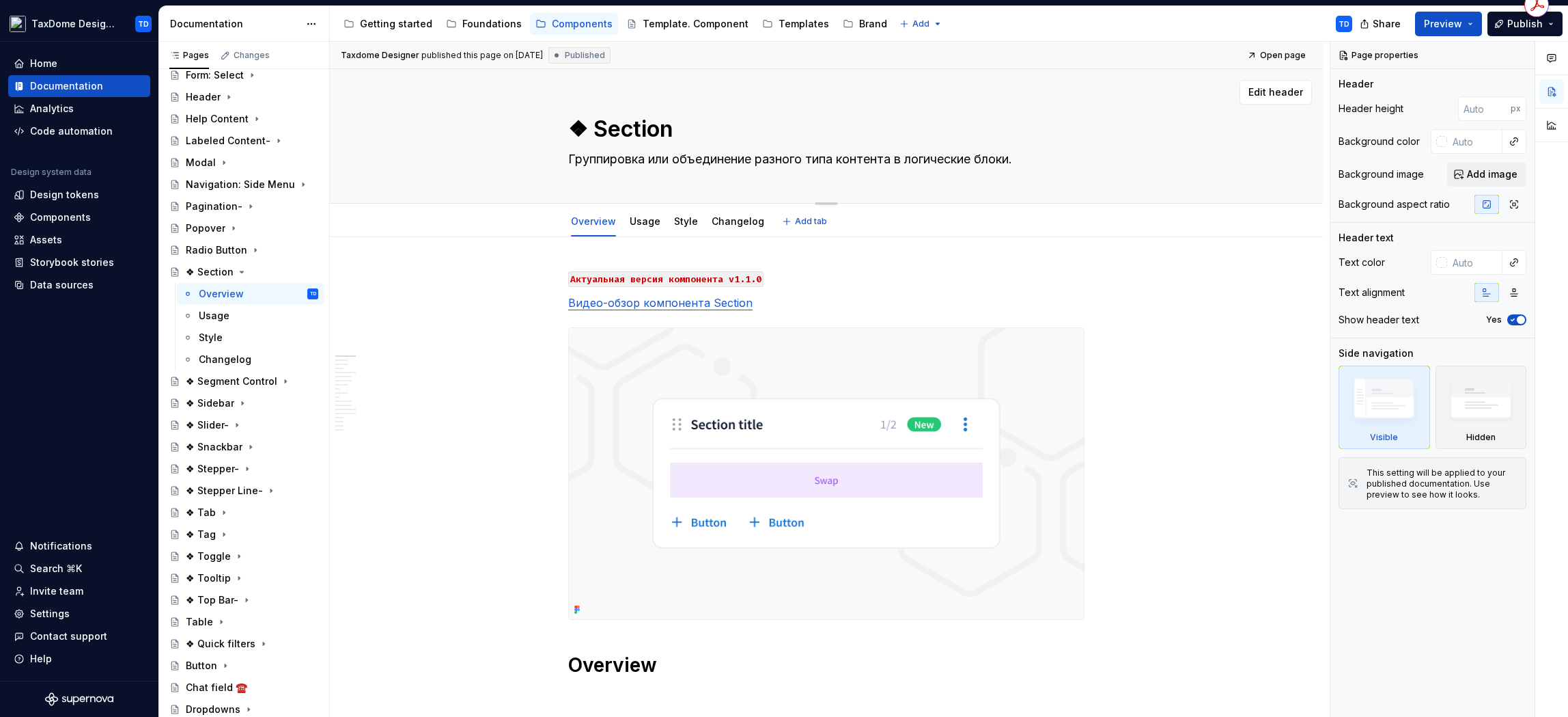
drag, startPoint x: 679, startPoint y: 127, endPoint x: 616, endPoint y: 129, distance: 63.0
click at [616, 129] on textarea "❖ Section" at bounding box center [823, 129] width 517 height 33
click at [593, 130] on textarea "❖ Section" at bounding box center [823, 129] width 517 height 33
drag, startPoint x: 594, startPoint y: 132, endPoint x: 673, endPoint y: 134, distance: 79.0
click at [673, 134] on textarea "❖ Section" at bounding box center [823, 129] width 517 height 33
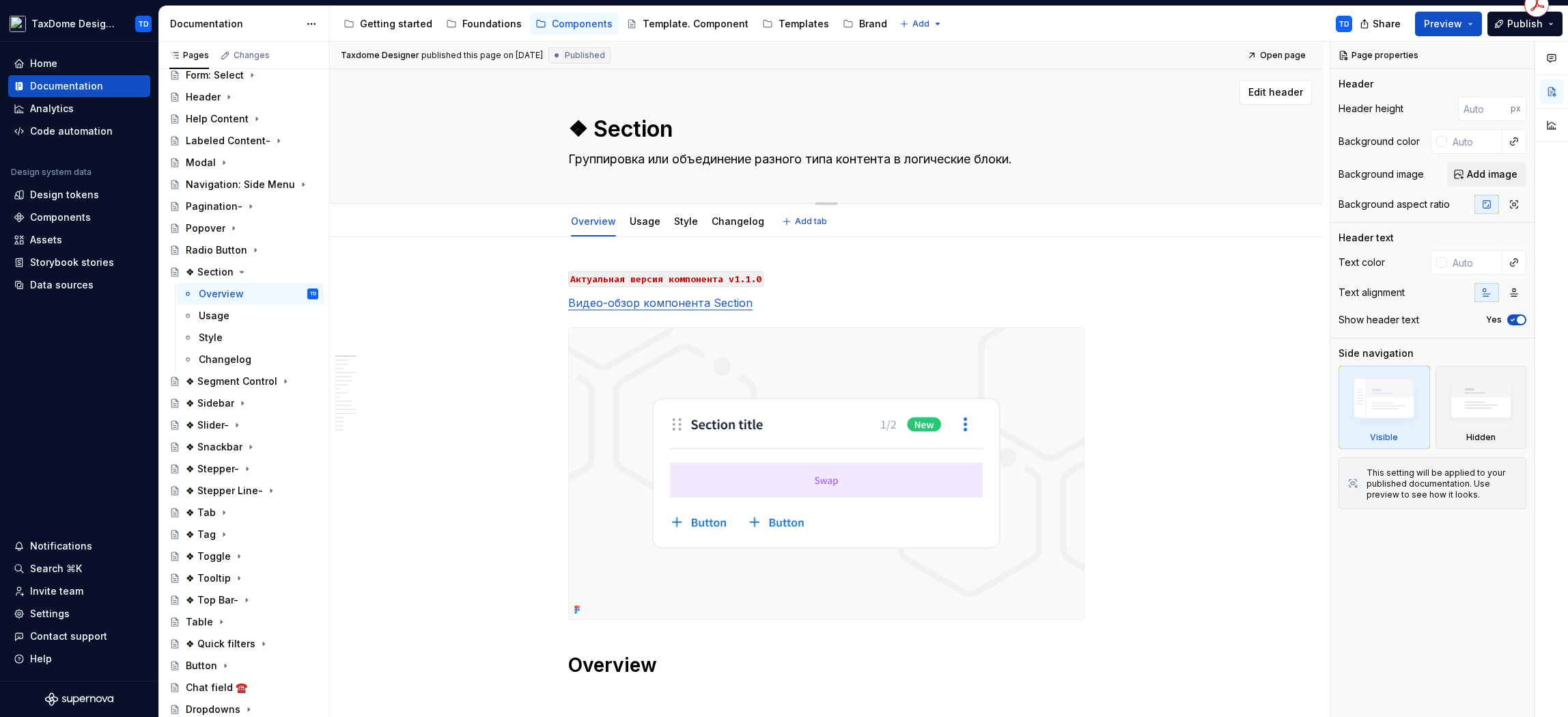
drag, startPoint x: 570, startPoint y: 159, endPoint x: 1020, endPoint y: 159, distance: 450.0
click at [1020, 159] on textarea "Группировка или объединение разного типа контента в логические блоки." at bounding box center [823, 159] width 517 height 22
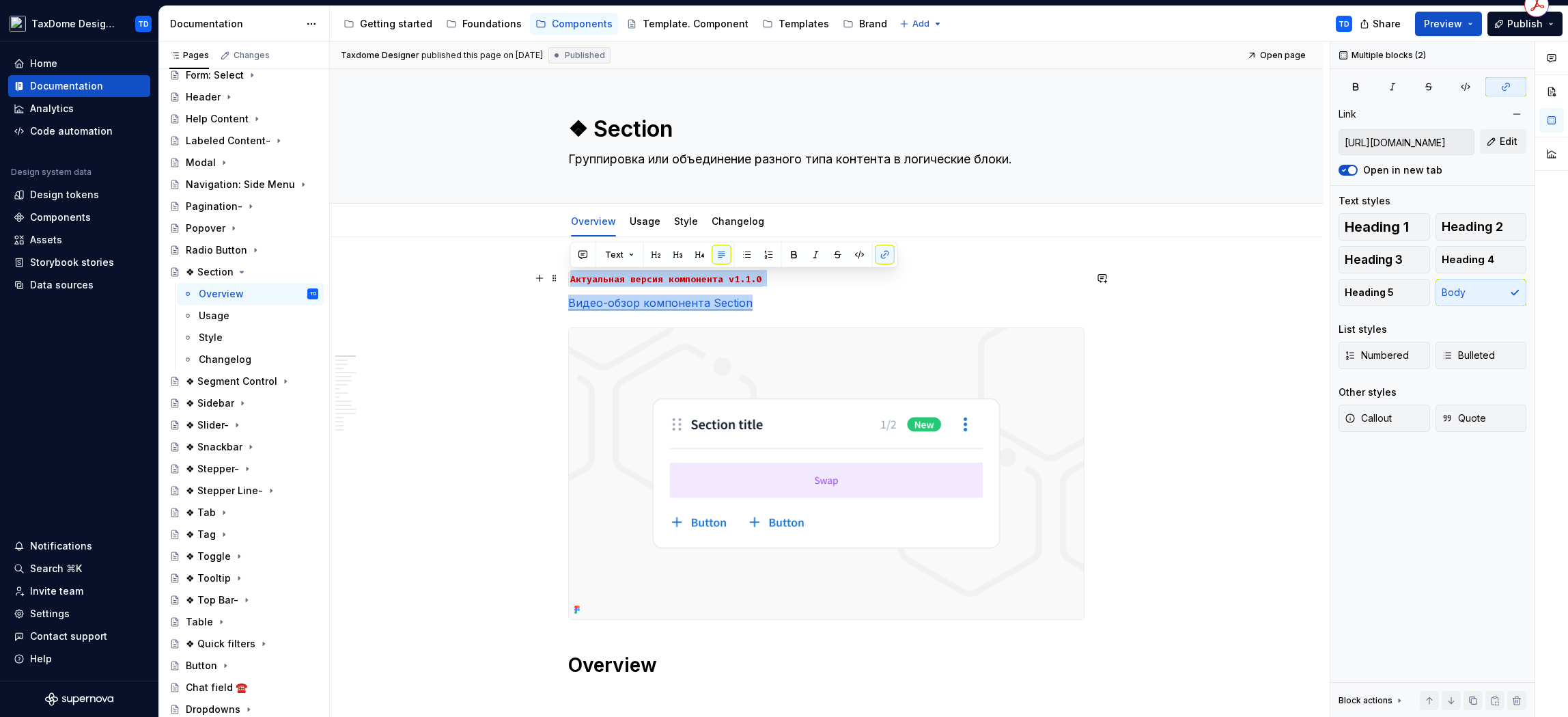
drag, startPoint x: 774, startPoint y: 300, endPoint x: 570, endPoint y: 279, distance: 205.1
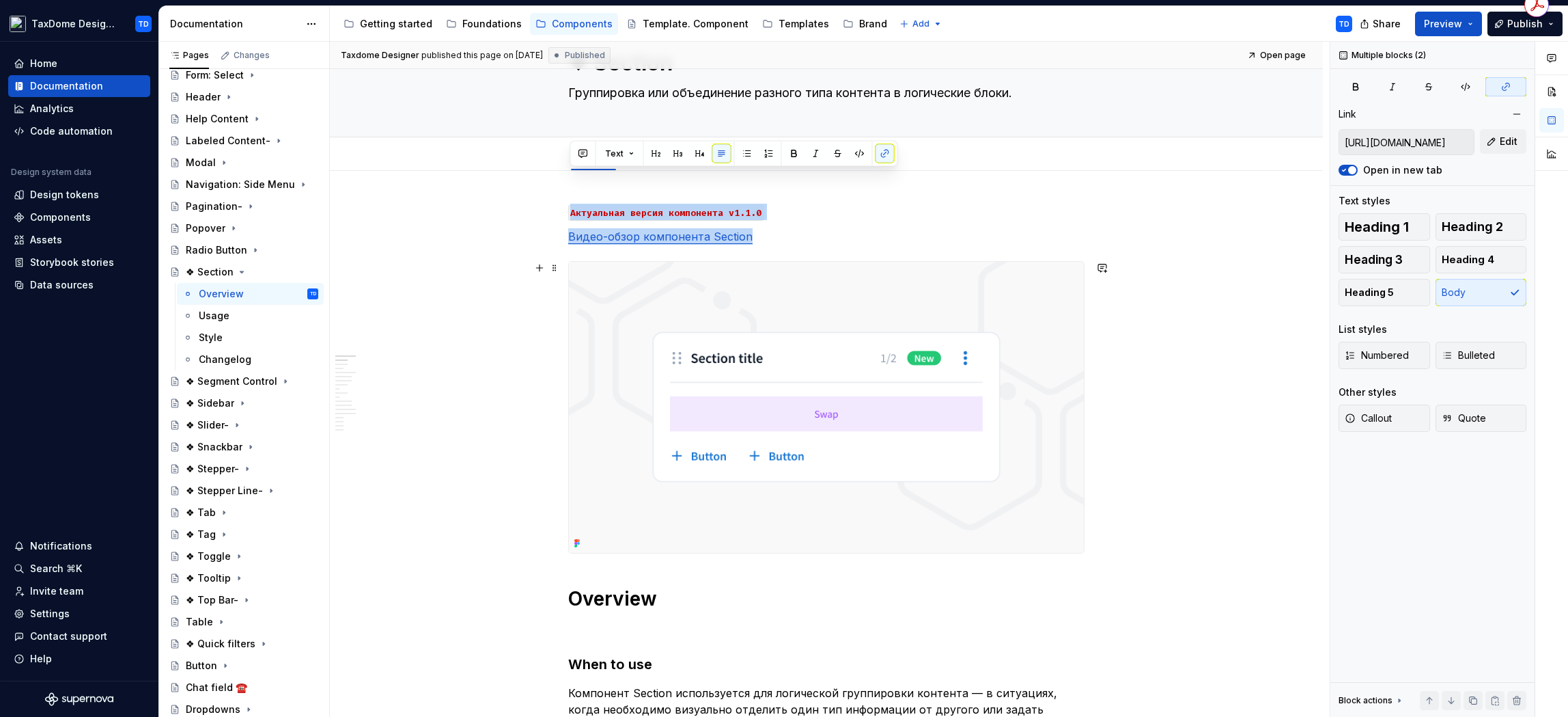
scroll to position [104, 0]
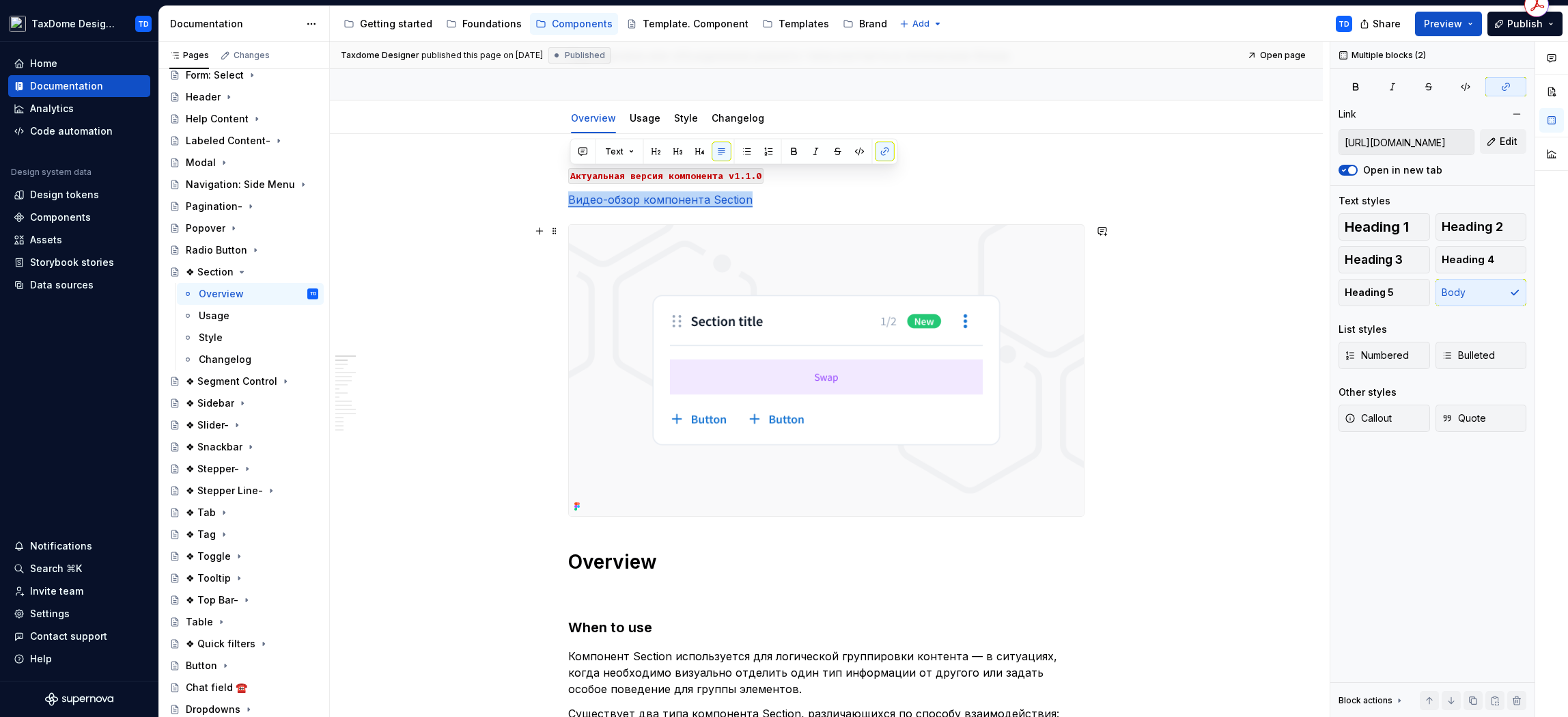
click at [839, 318] on img at bounding box center [826, 370] width 515 height 291
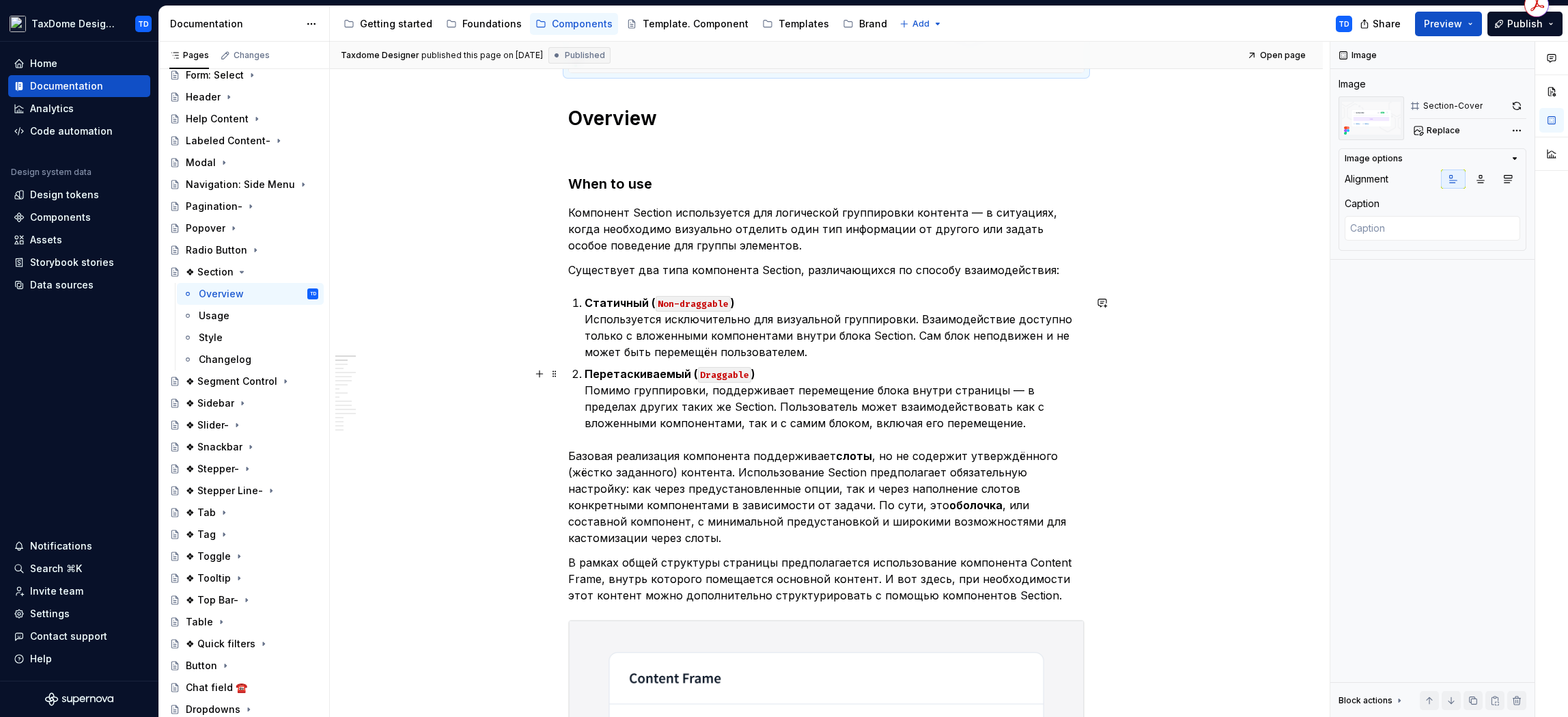
scroll to position [602, 0]
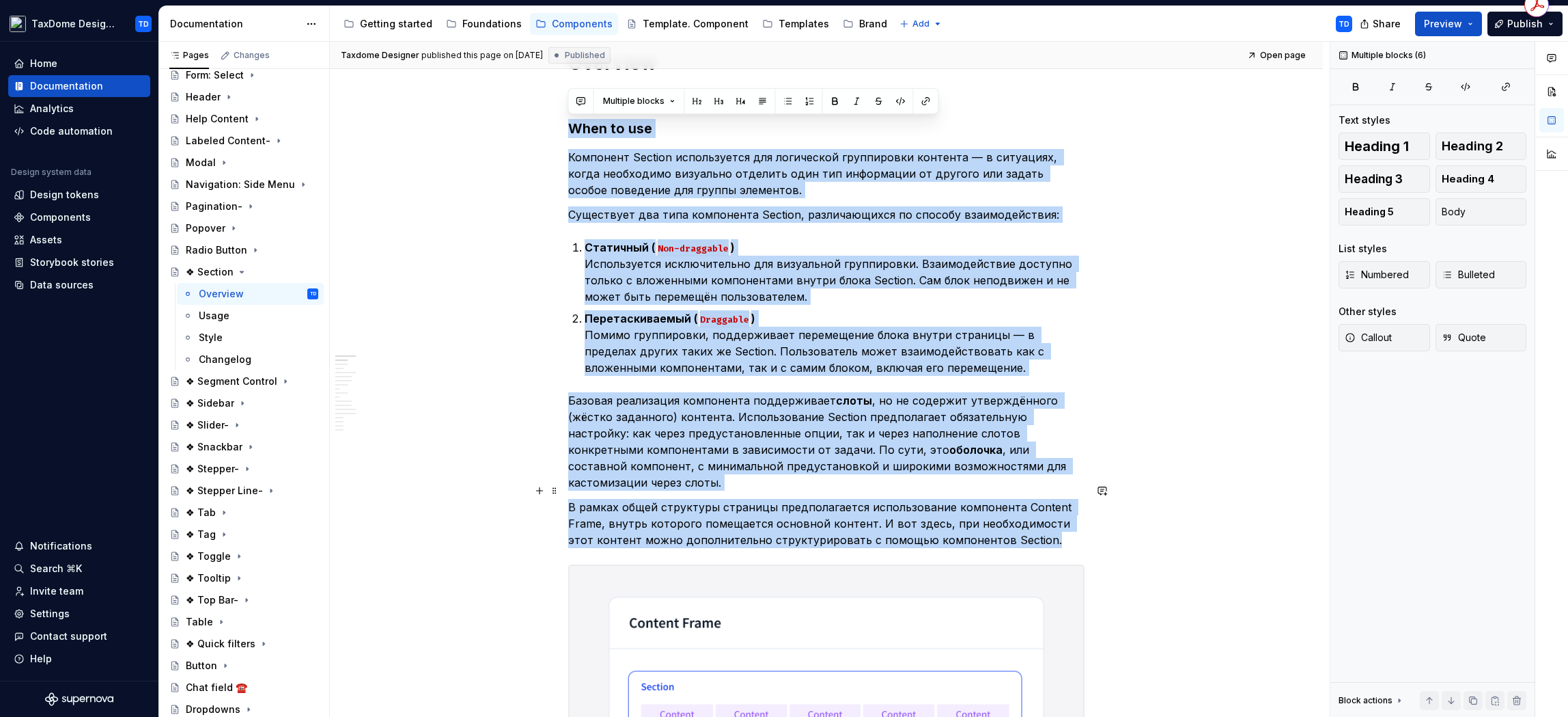
drag, startPoint x: 582, startPoint y: 133, endPoint x: 1032, endPoint y: 526, distance: 597.5
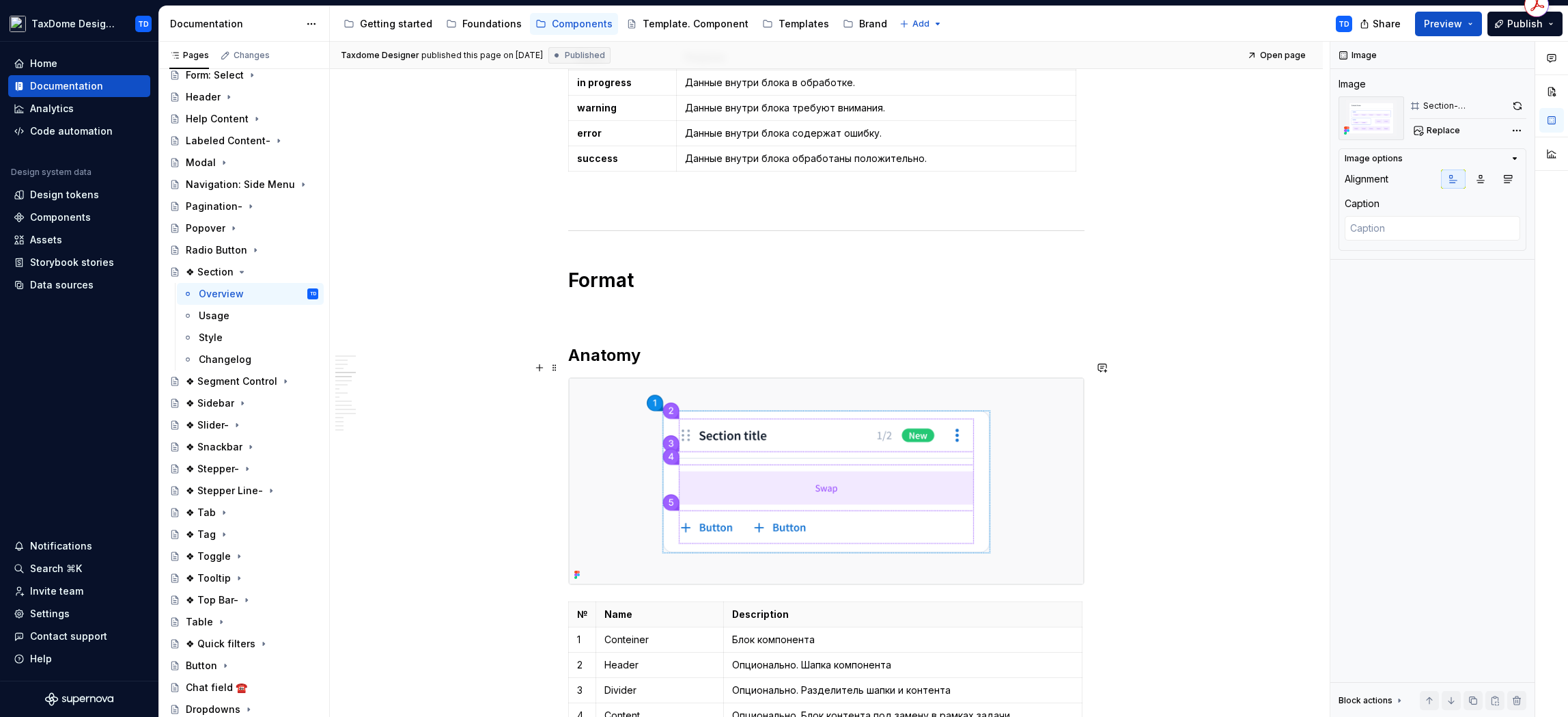
scroll to position [2230, 0]
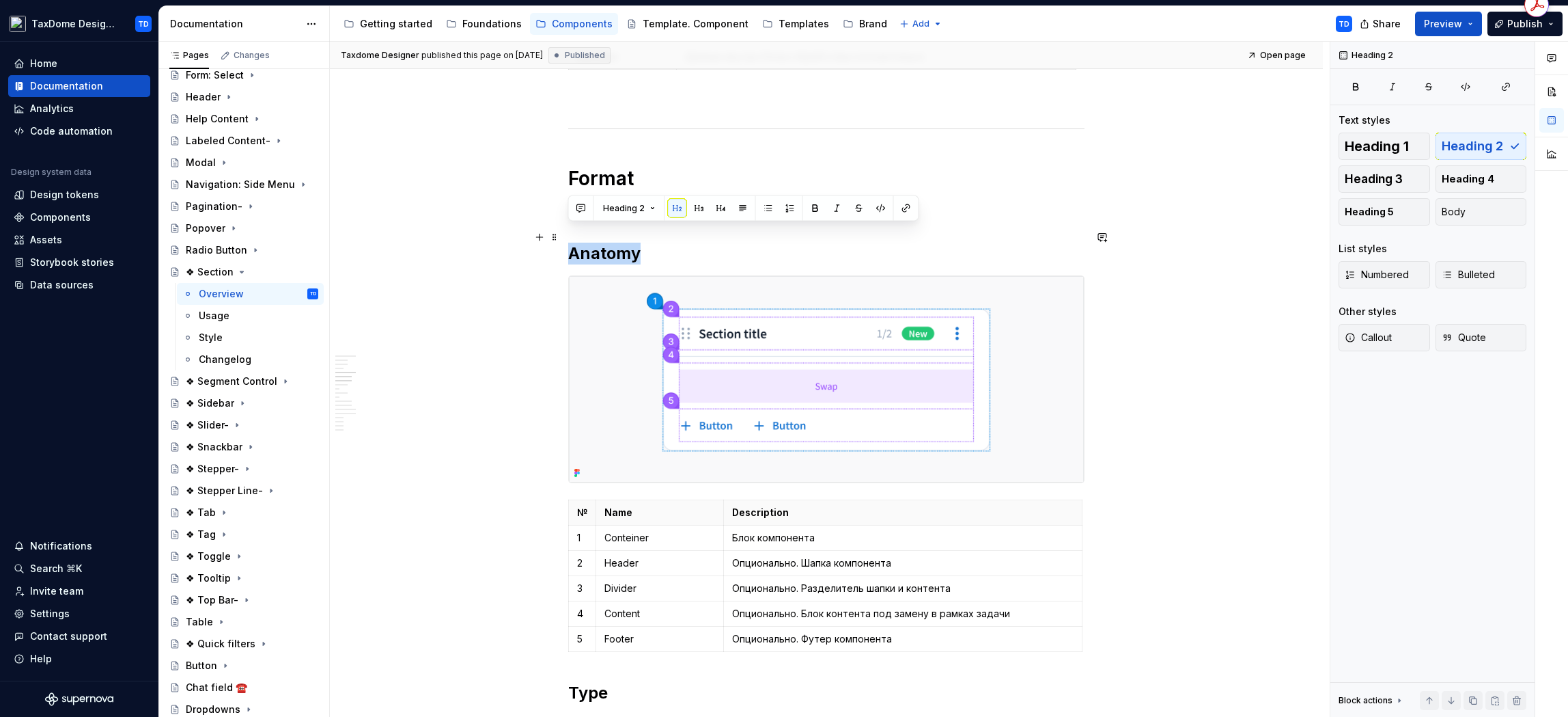
drag, startPoint x: 594, startPoint y: 232, endPoint x: 672, endPoint y: 274, distance: 88.6
click at [638, 243] on h2 "Anatomy" at bounding box center [826, 253] width 517 height 22
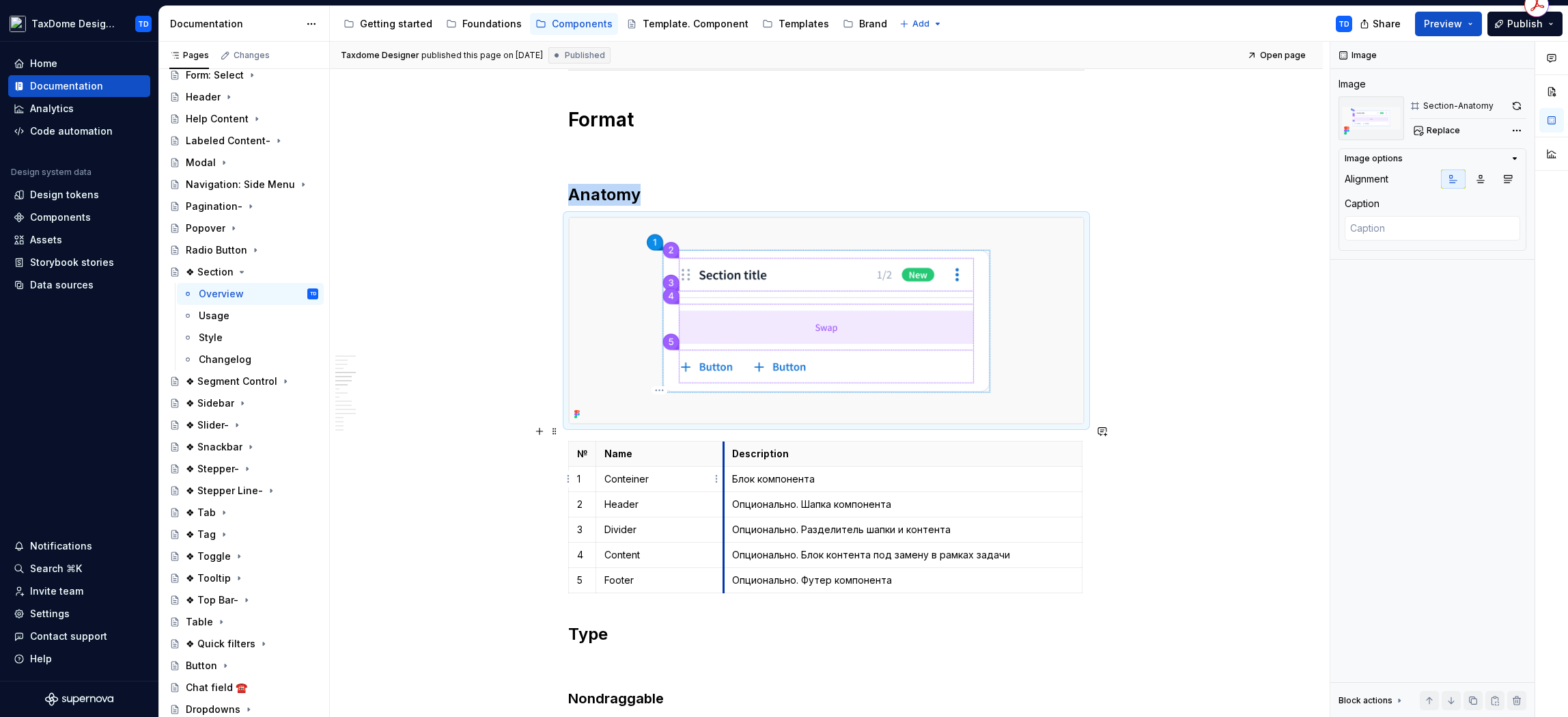
scroll to position [2327, 0]
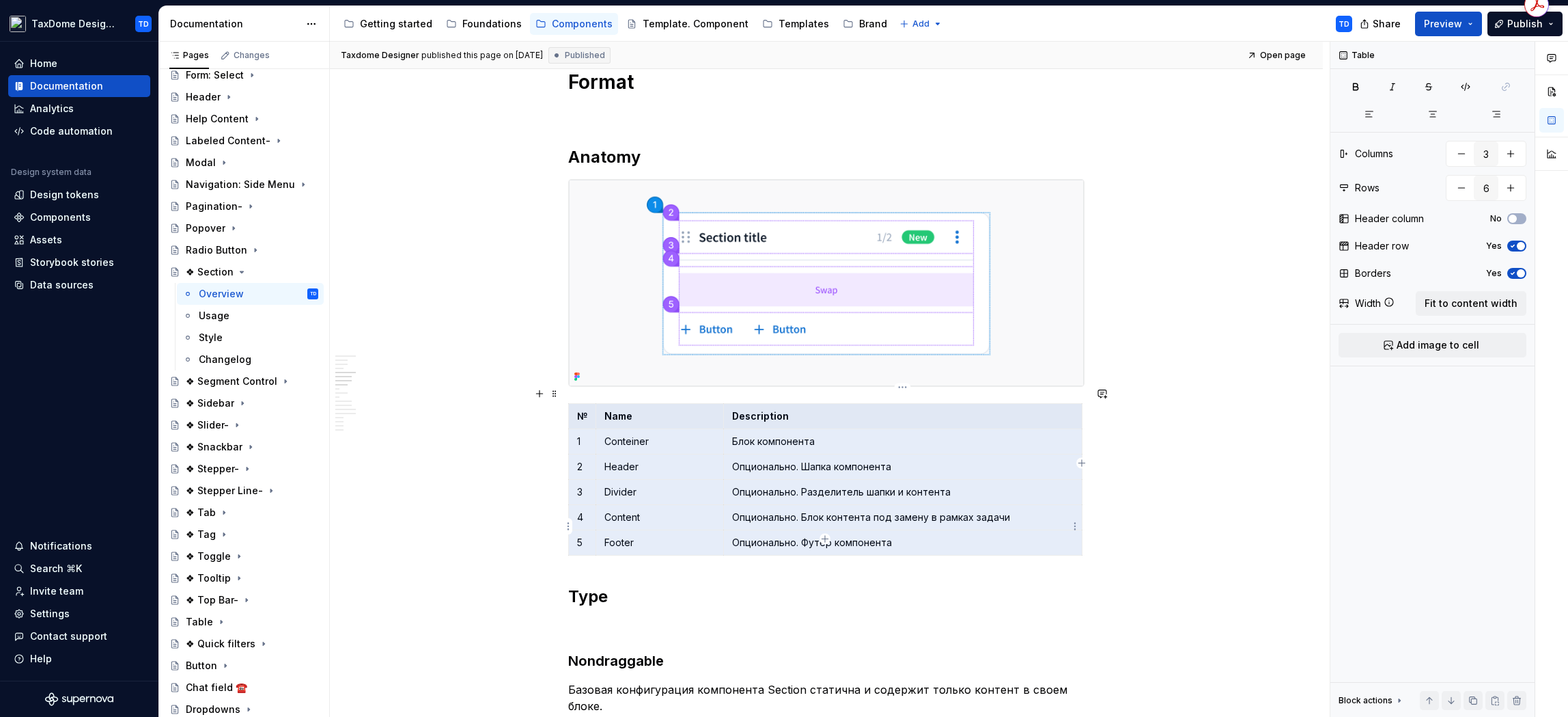
drag, startPoint x: 578, startPoint y: 401, endPoint x: 889, endPoint y: 518, distance: 332.3
click at [903, 523] on tbody "№ Name Description 1 Conteiner Блок компонента 2 Header Опционально. Шапка комп…" at bounding box center [826, 478] width 514 height 152
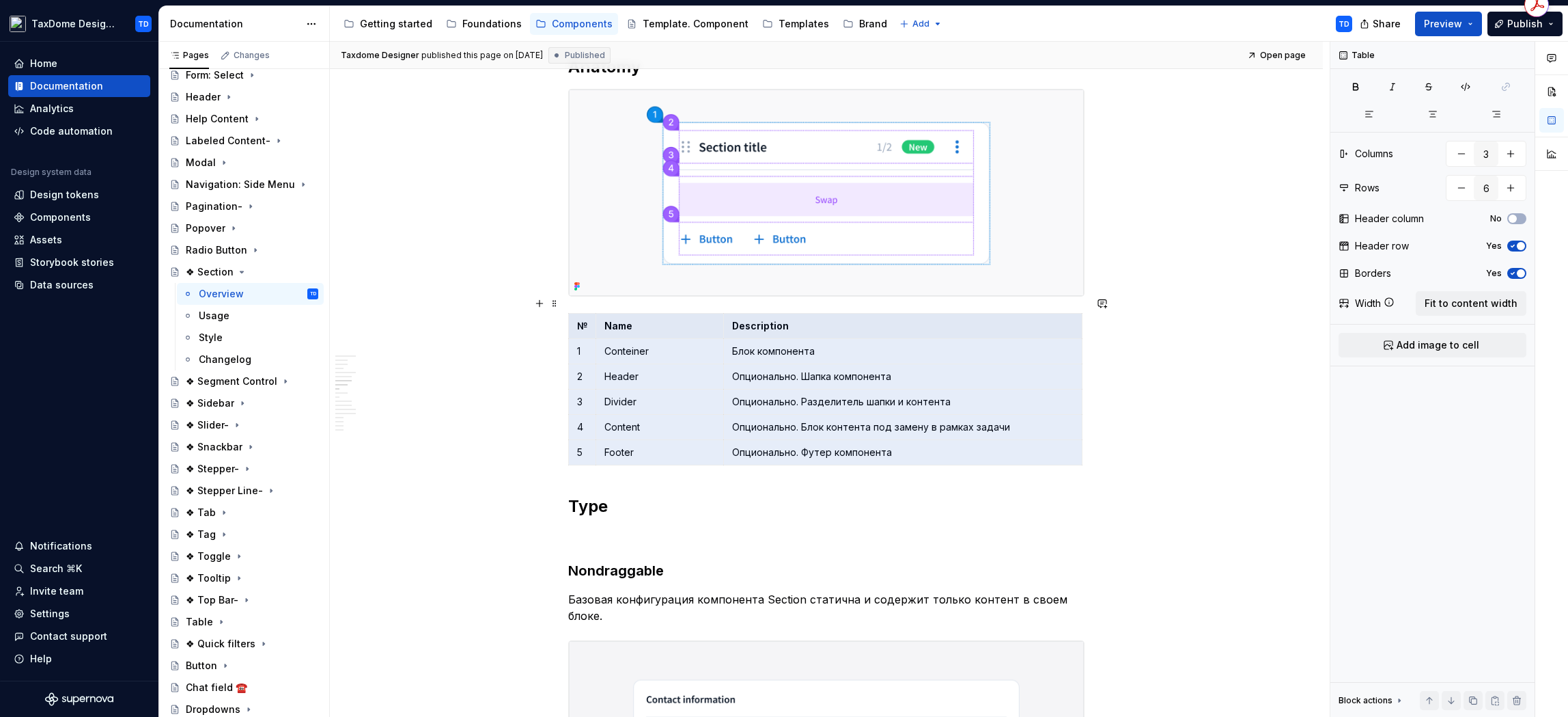
scroll to position [2639, 0]
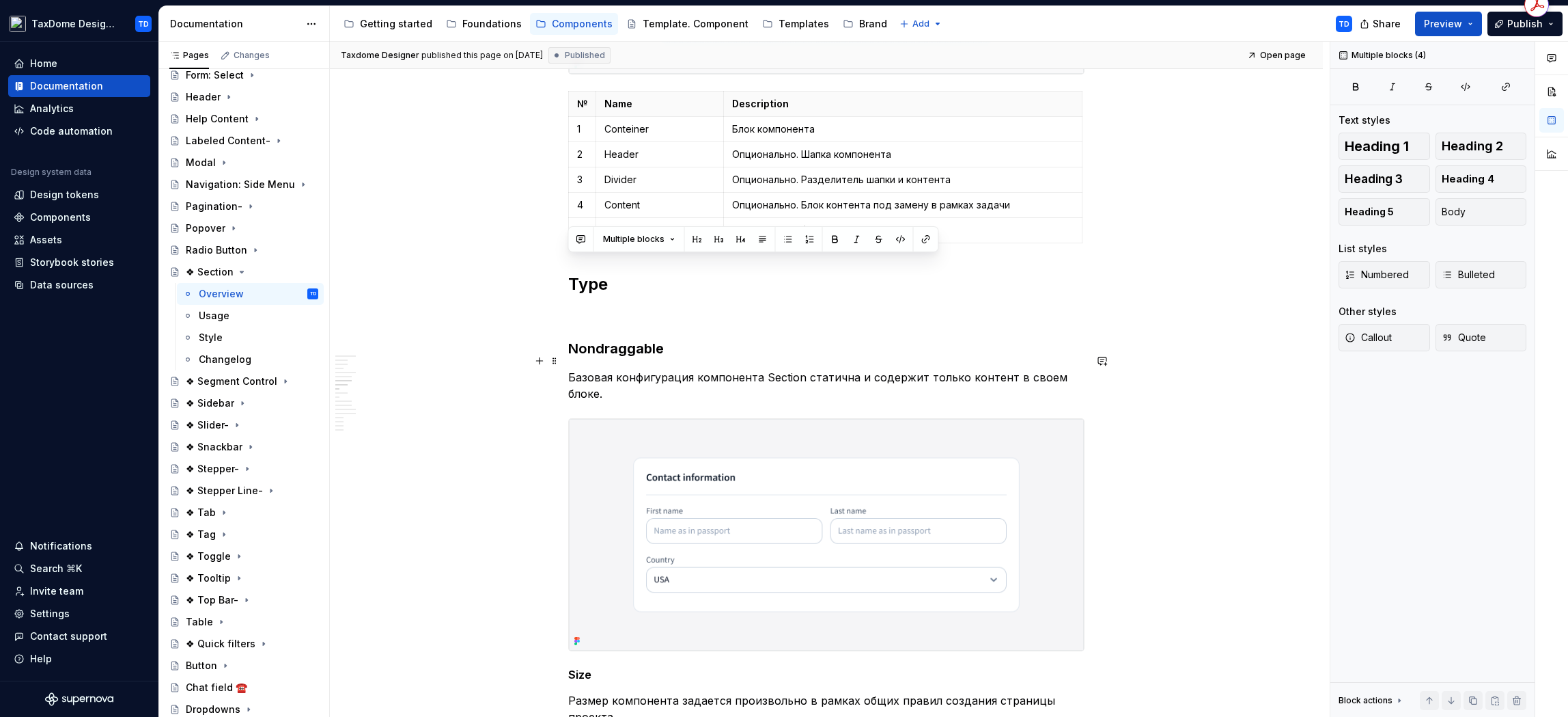
drag, startPoint x: 573, startPoint y: 266, endPoint x: 647, endPoint y: 382, distance: 137.6
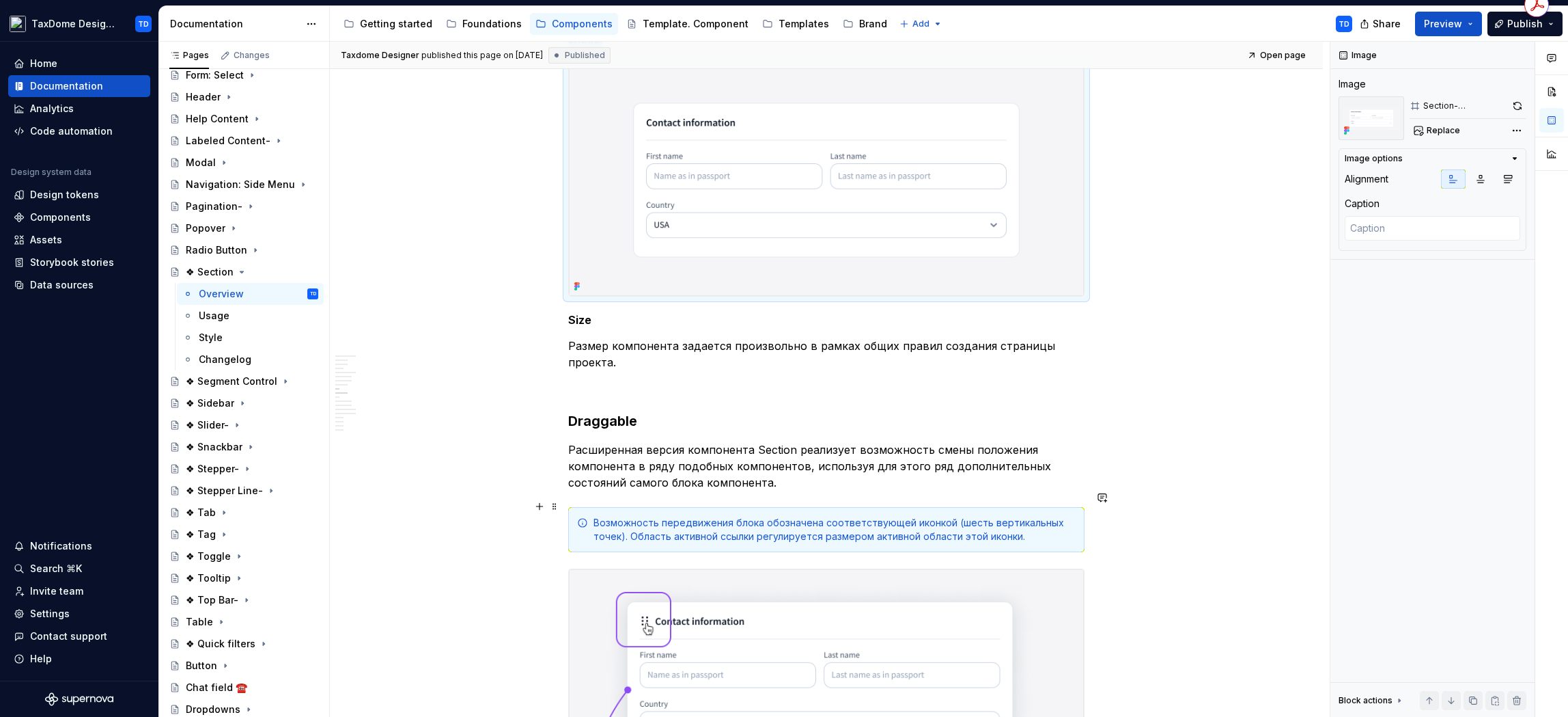
scroll to position [3055, 0]
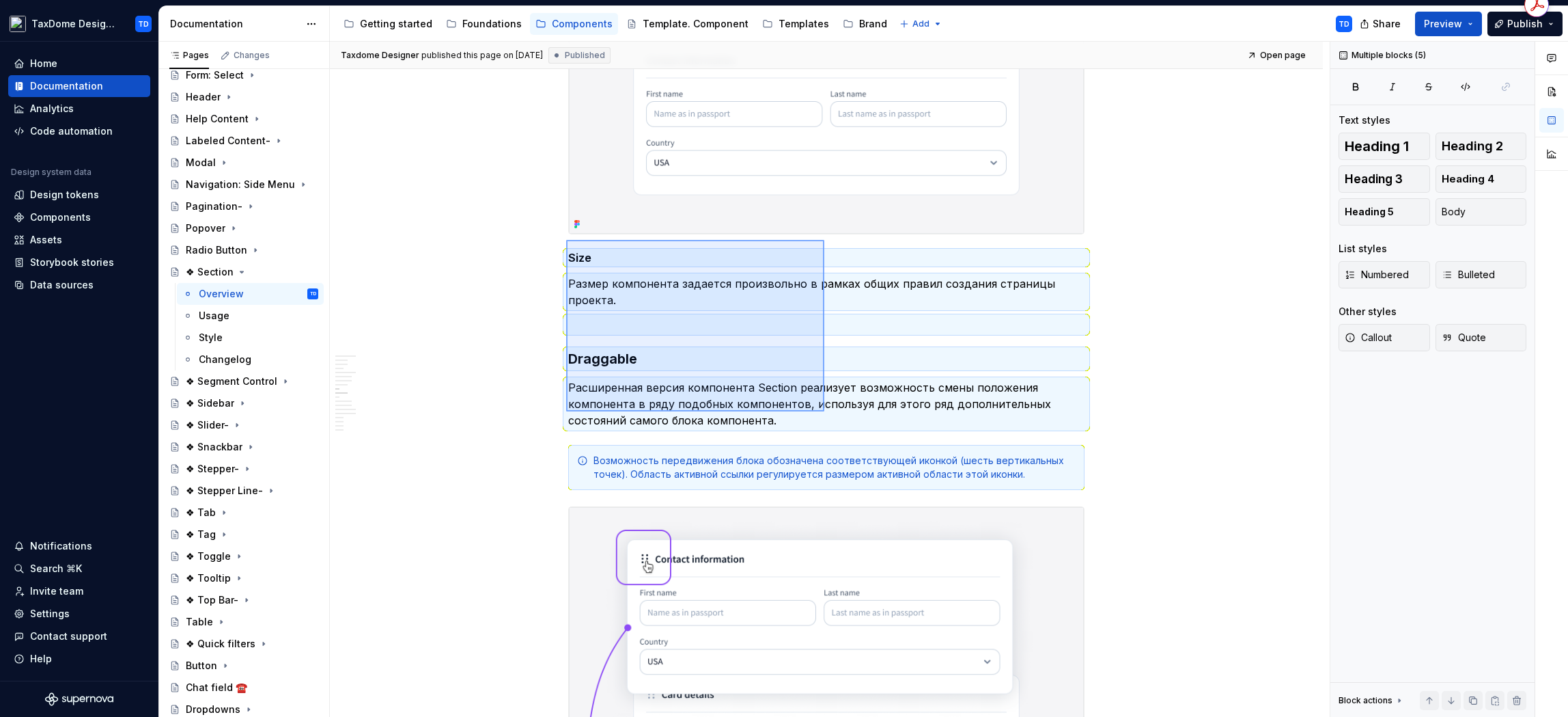
drag, startPoint x: 575, startPoint y: 244, endPoint x: 826, endPoint y: 412, distance: 302.0
click at [826, 412] on div "Taxdome Designer published this page on May 29, 2025 Published Open page ❖ Sect…" at bounding box center [830, 380] width 1000 height 676
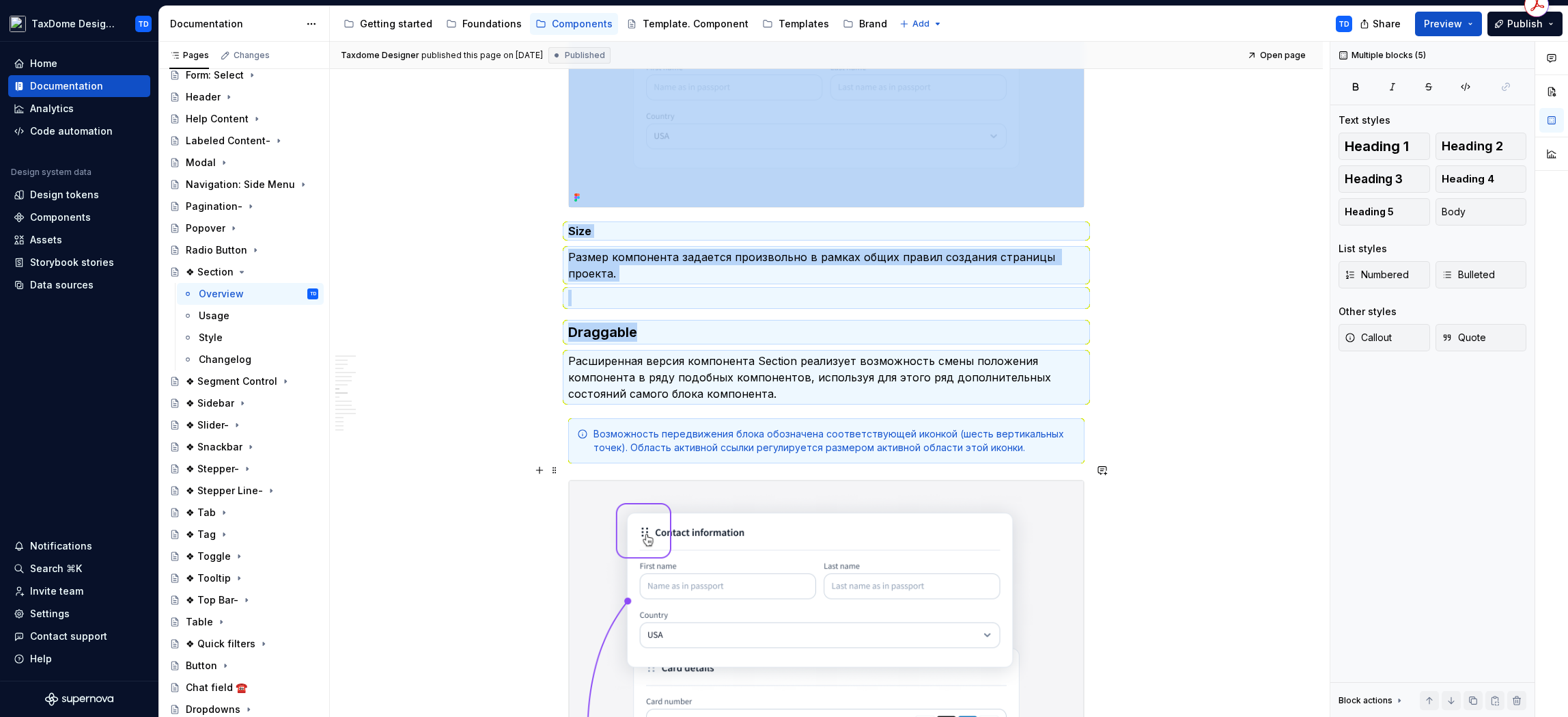
scroll to position [3100, 0]
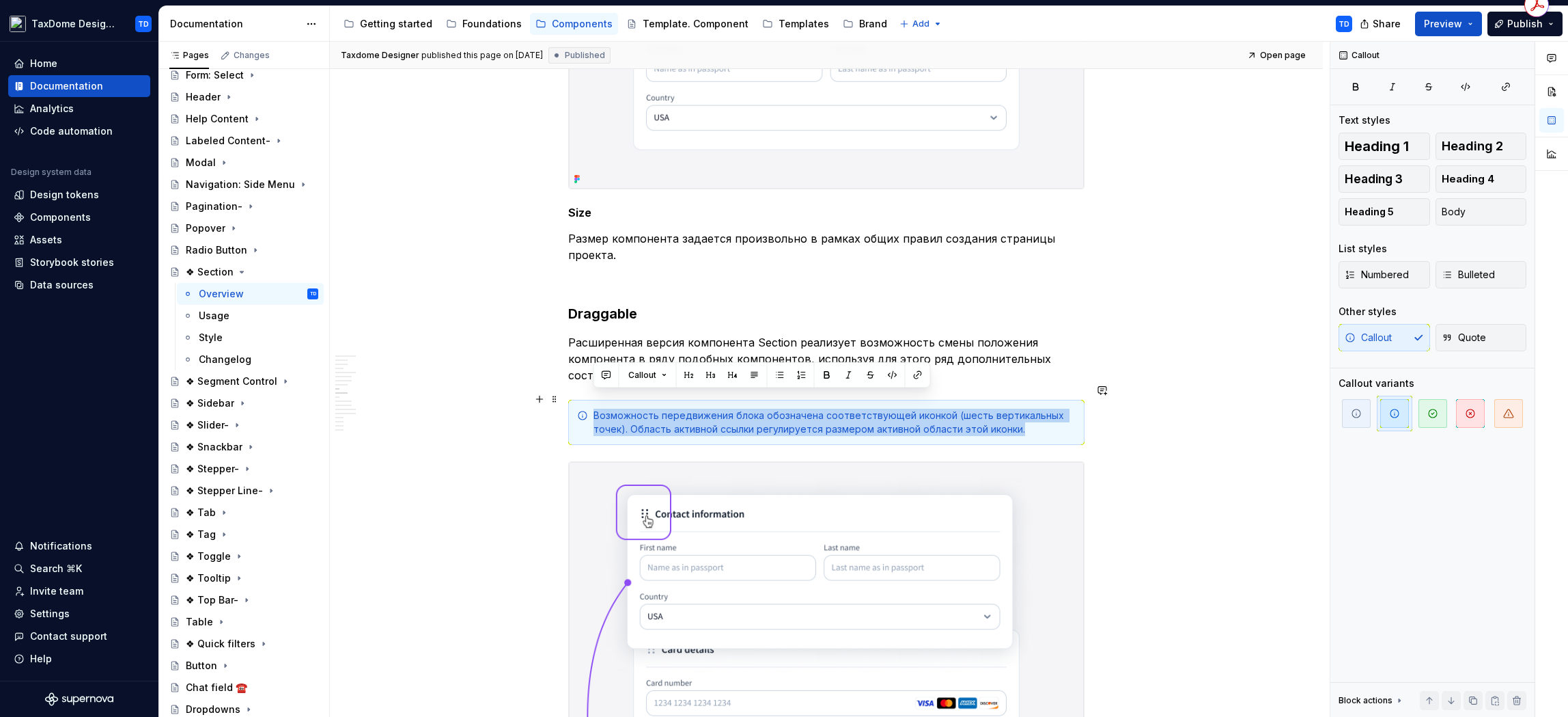
drag, startPoint x: 1020, startPoint y: 418, endPoint x: 591, endPoint y: 397, distance: 429.5
click at [591, 400] on div "Возможность передвижения блока обозначена соответствующей иконкой (шесть вертик…" at bounding box center [826, 423] width 517 height 45
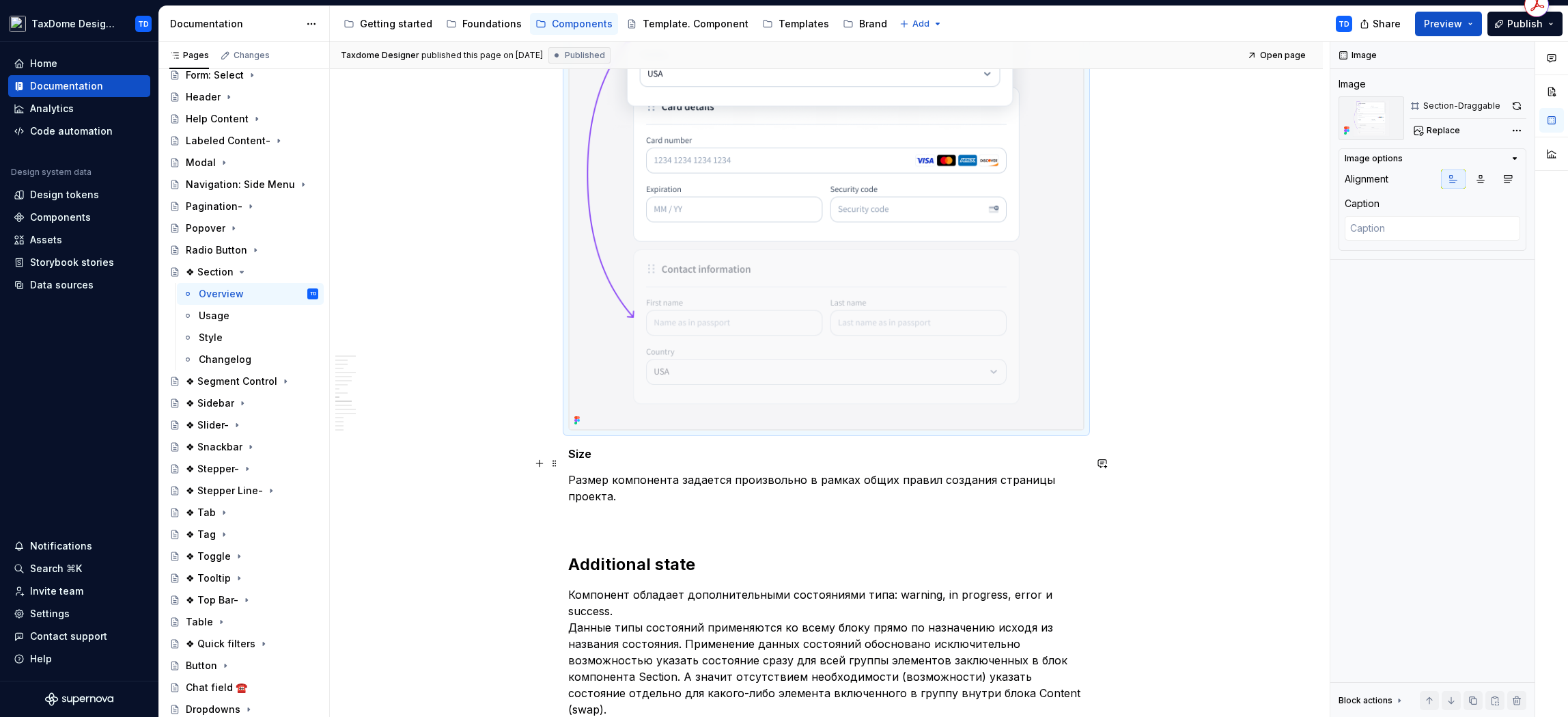
scroll to position [3644, 0]
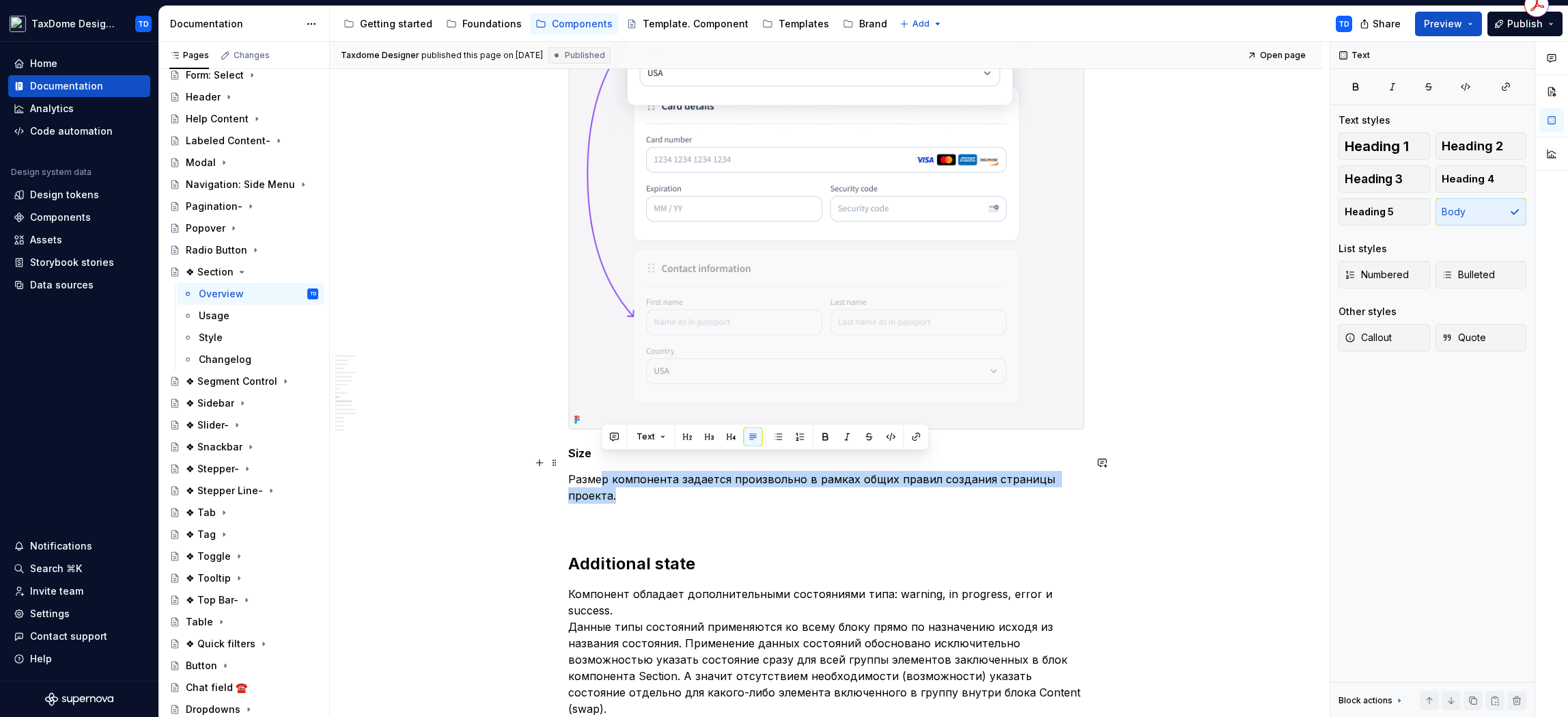
drag, startPoint x: 637, startPoint y: 481, endPoint x: 601, endPoint y: 457, distance: 43.3
click at [601, 471] on p "Размер компонента задается произвольно в рамках общих правил создания страницы …" at bounding box center [826, 487] width 517 height 33
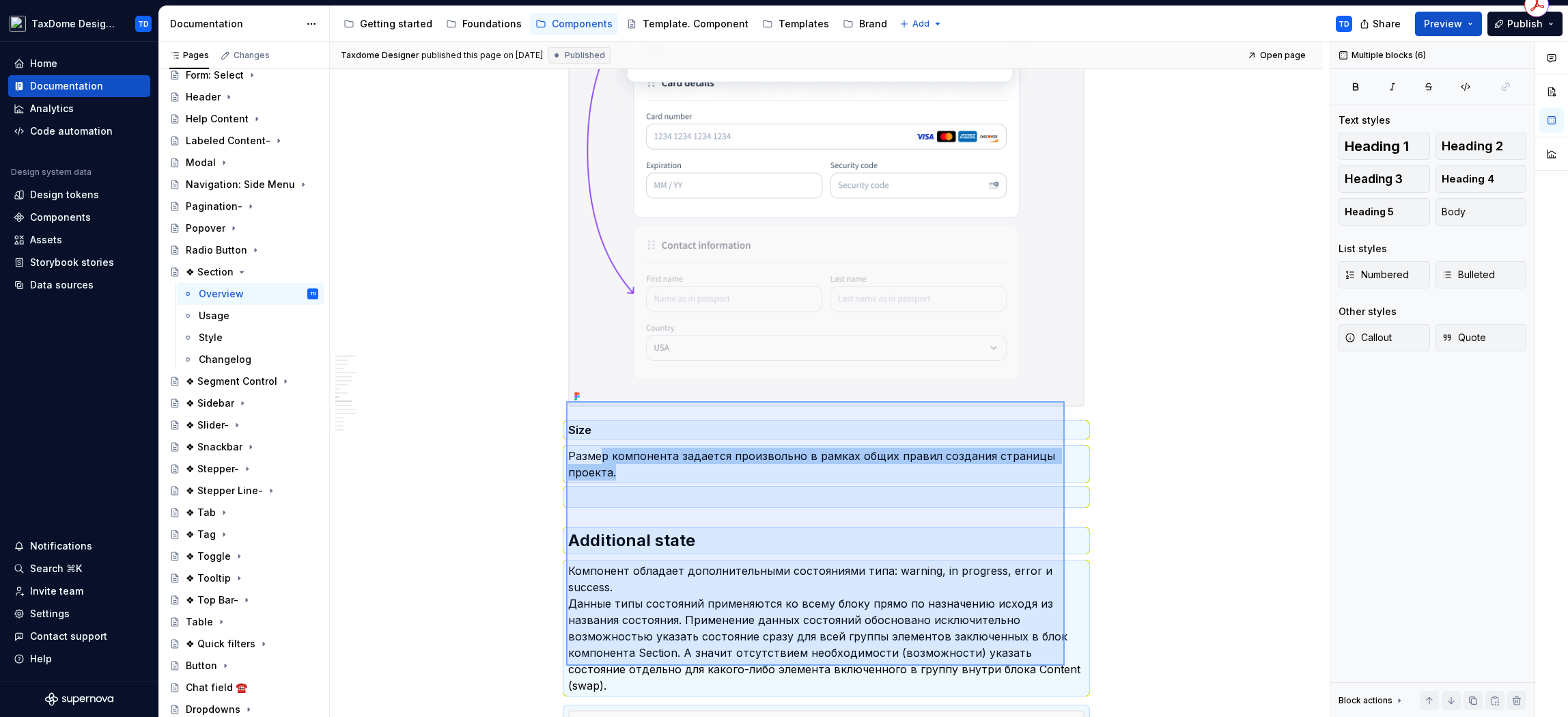
scroll to position [3683, 0]
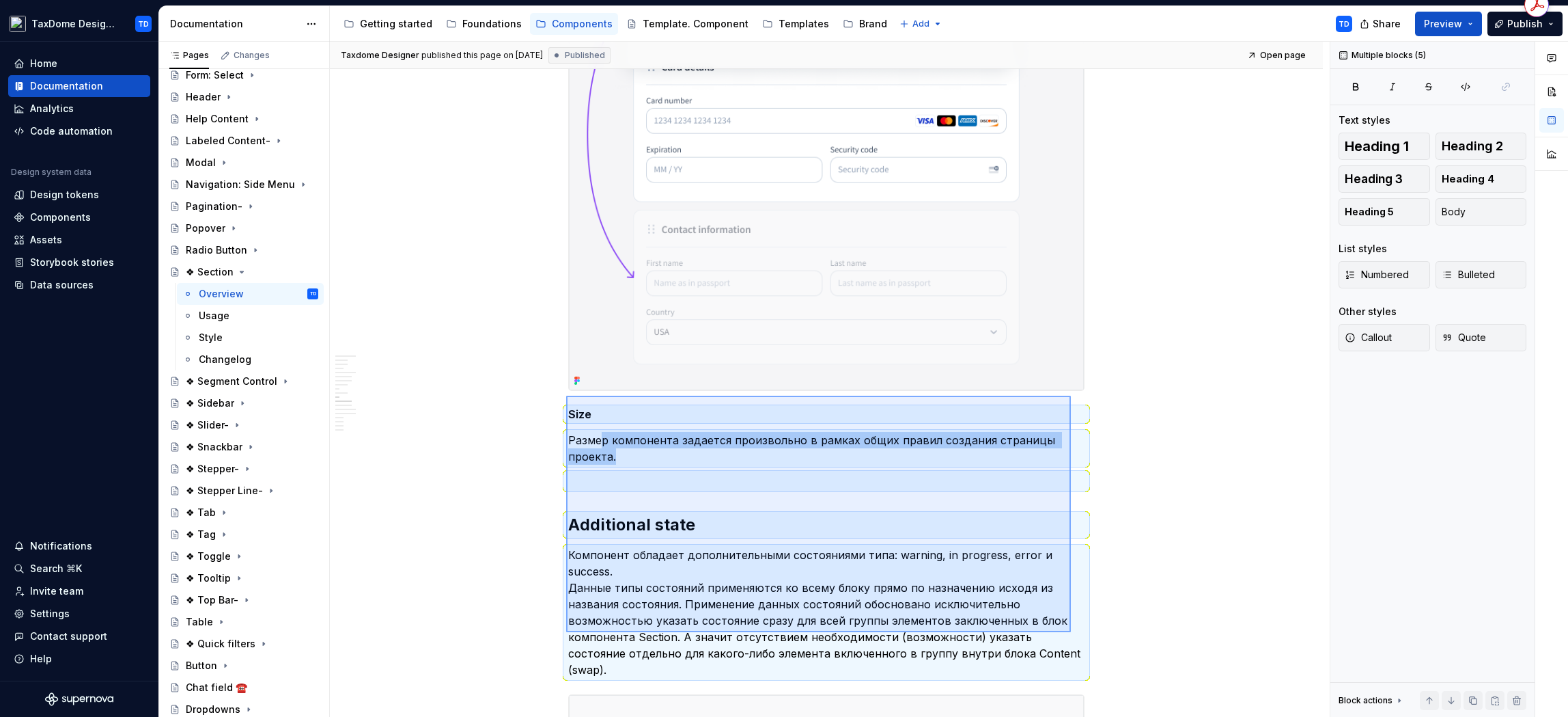
drag, startPoint x: 570, startPoint y: 434, endPoint x: 1064, endPoint y: 621, distance: 528.2
click at [1071, 632] on div "Taxdome Designer published this page on May 29, 2025 Published Open page ❖ Sect…" at bounding box center [830, 380] width 1000 height 676
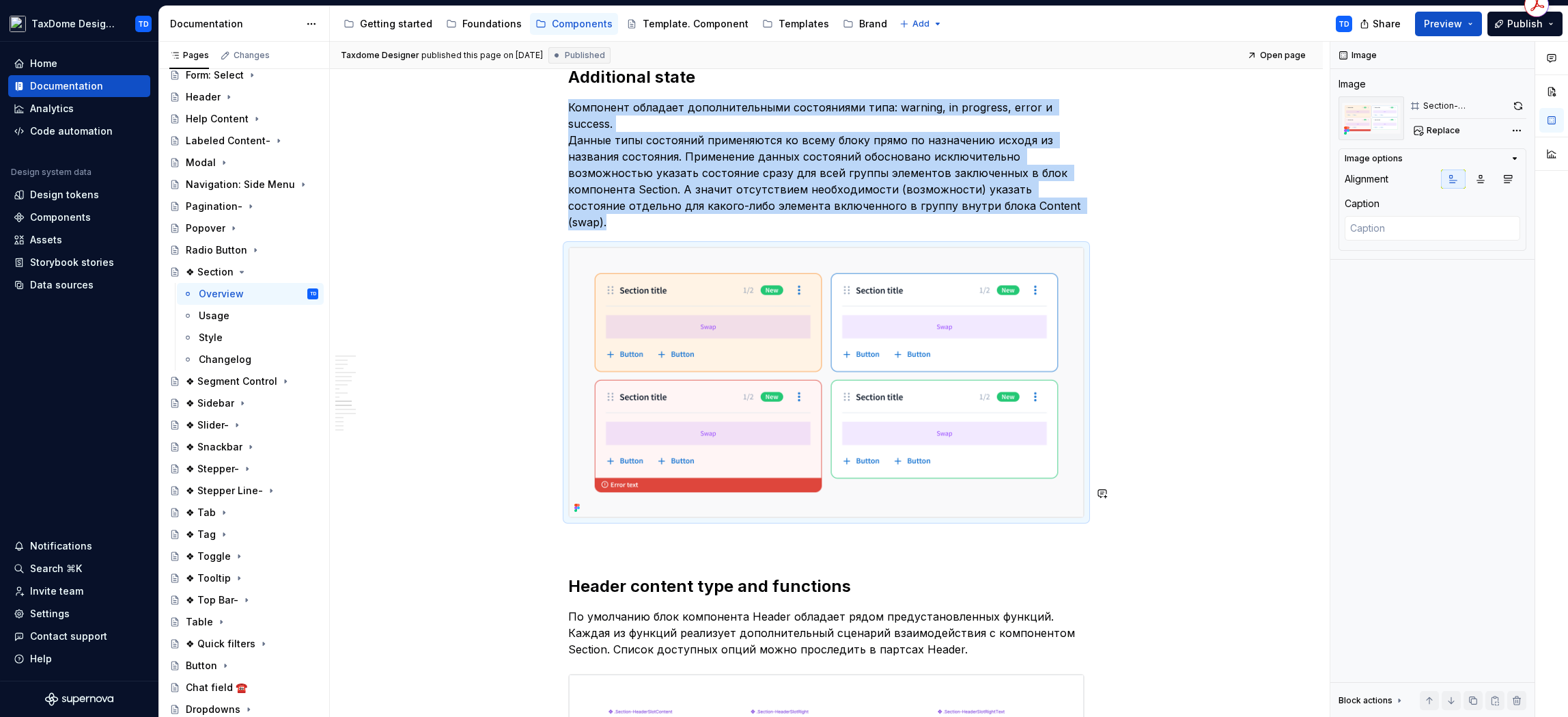
scroll to position [4173, 0]
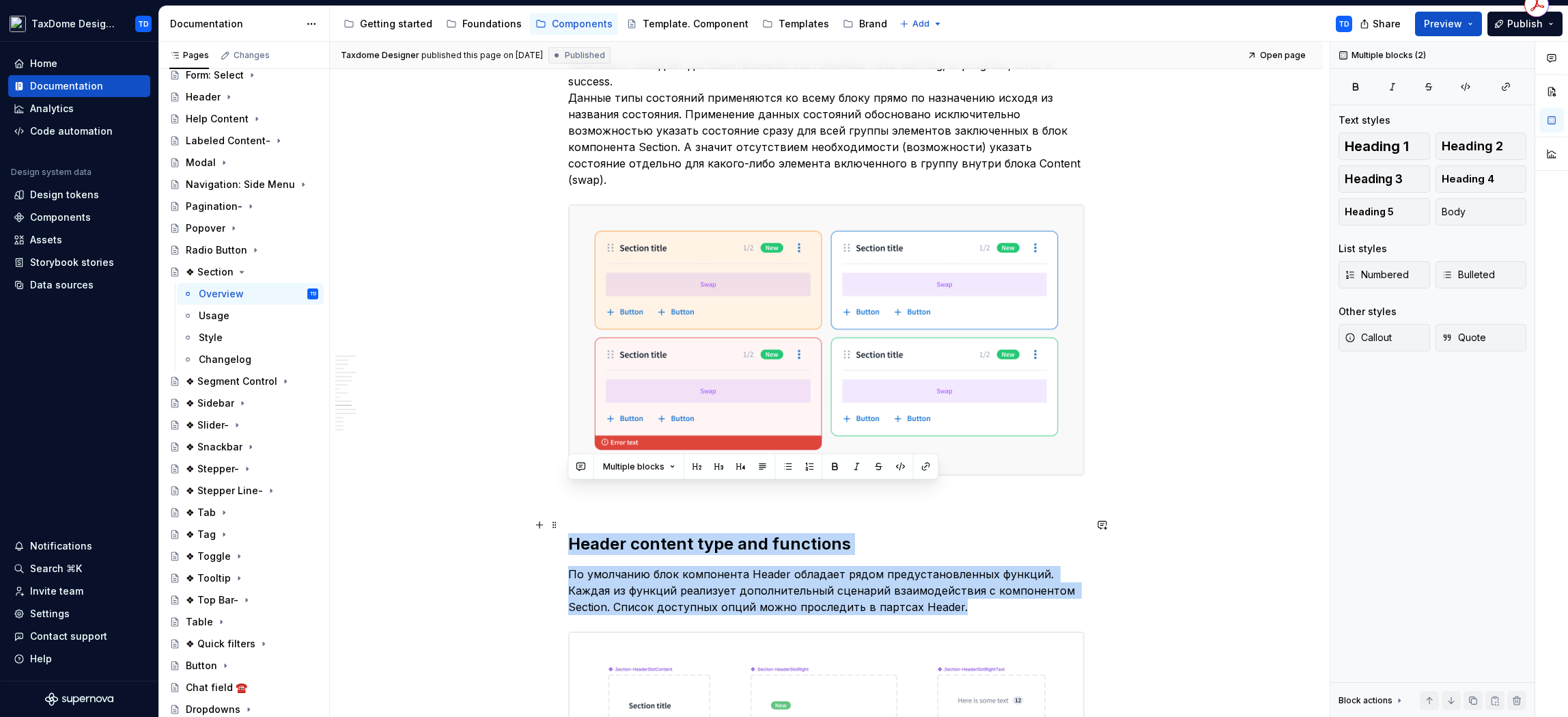
drag, startPoint x: 591, startPoint y: 499, endPoint x: 988, endPoint y: 563, distance: 402.1
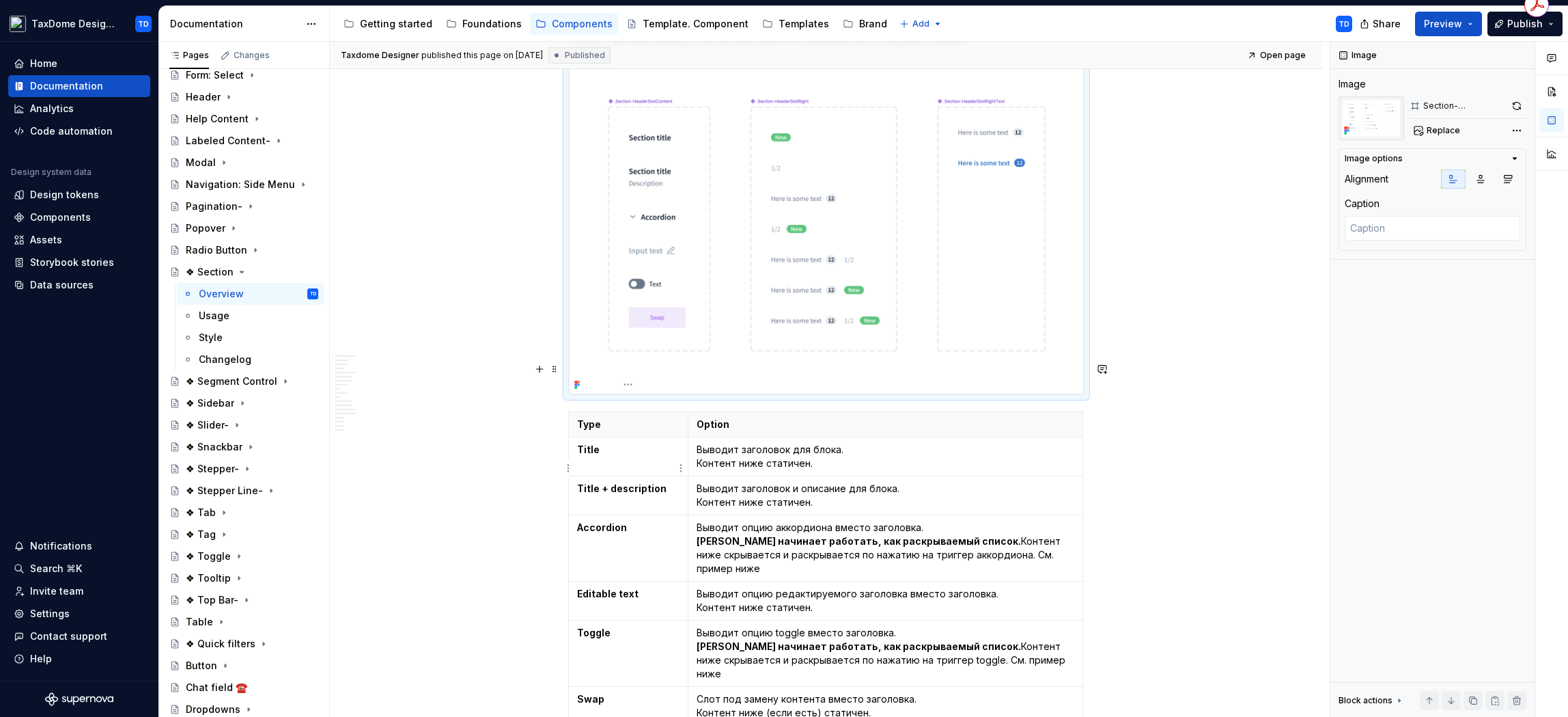
scroll to position [4789, 0]
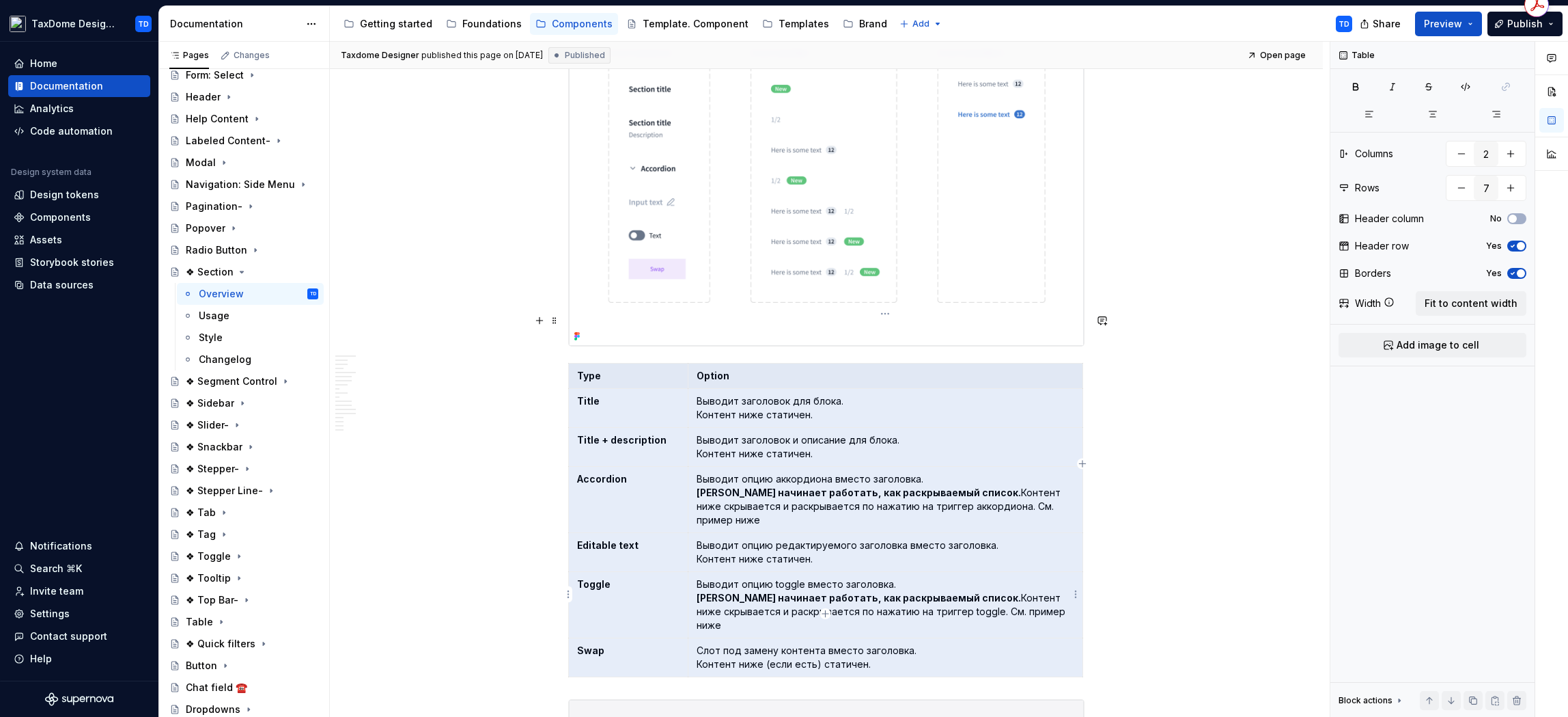
drag, startPoint x: 578, startPoint y: 326, endPoint x: 897, endPoint y: 601, distance: 421.2
click at [897, 601] on tbody "Type Option Title Выводит заголовок для блока. Контент ниже статичен. Title + d…" at bounding box center [826, 520] width 515 height 313
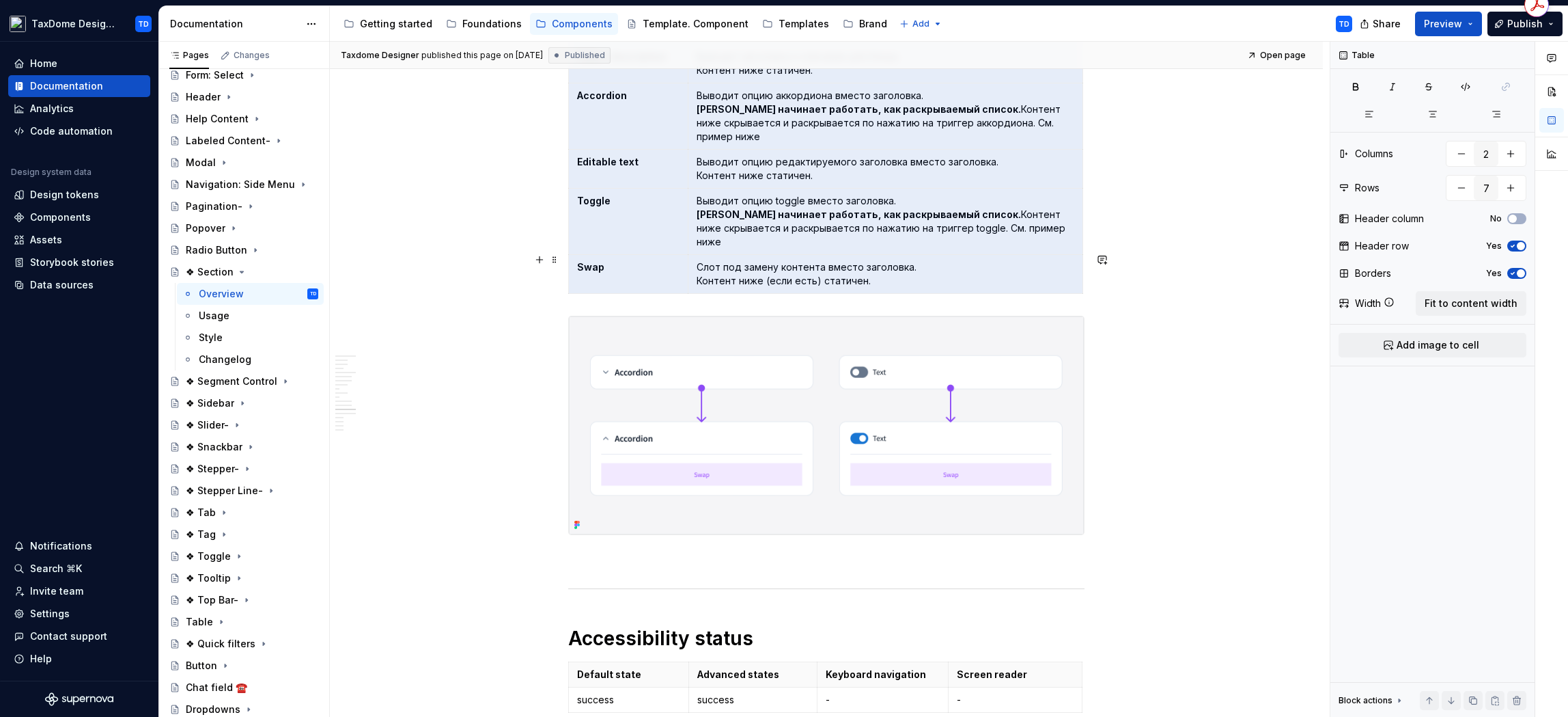
scroll to position [5217, 0]
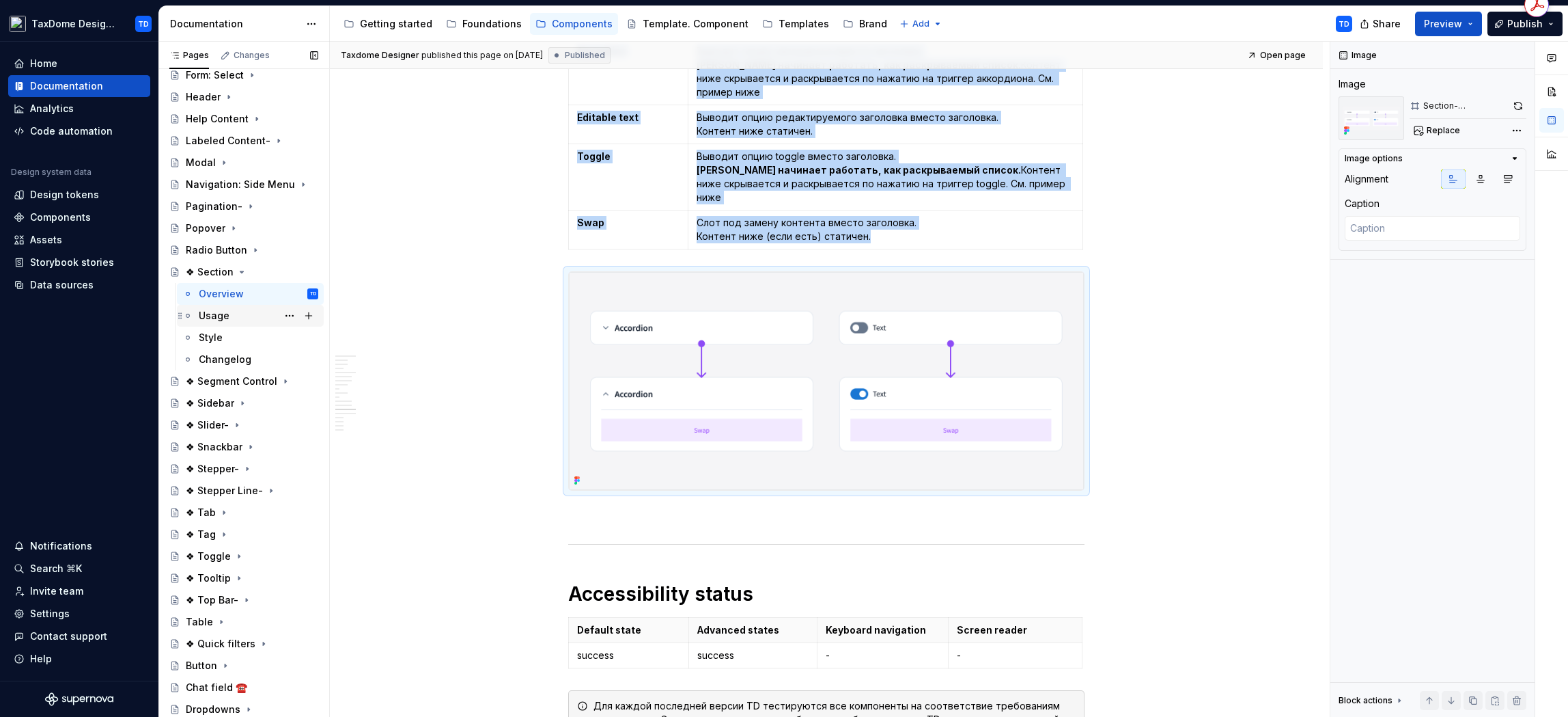
click at [236, 312] on div "Usage" at bounding box center [258, 315] width 120 height 19
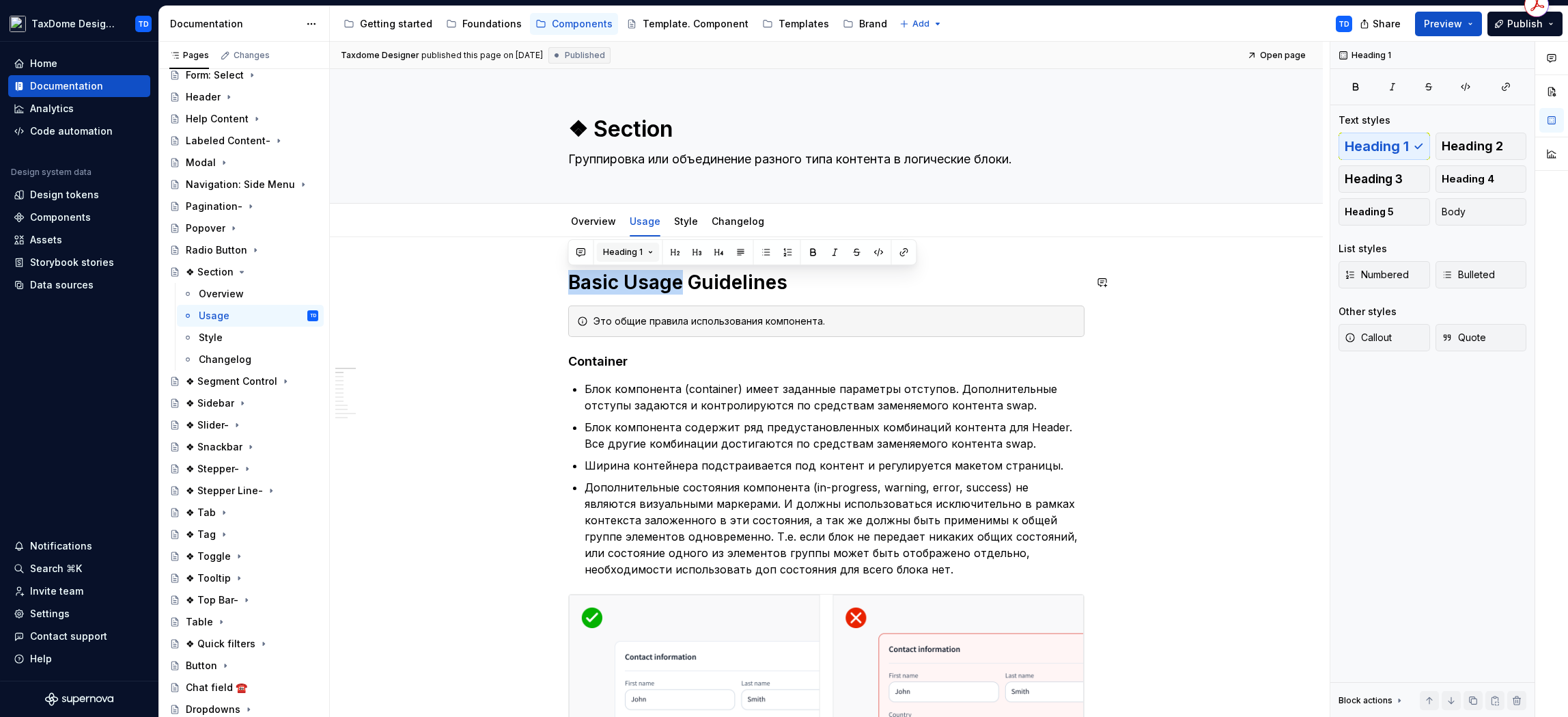
drag, startPoint x: 574, startPoint y: 283, endPoint x: 635, endPoint y: 248, distance: 70.3
click at [677, 284] on h1 "Basic Usage Guidelines" at bounding box center [826, 282] width 517 height 24
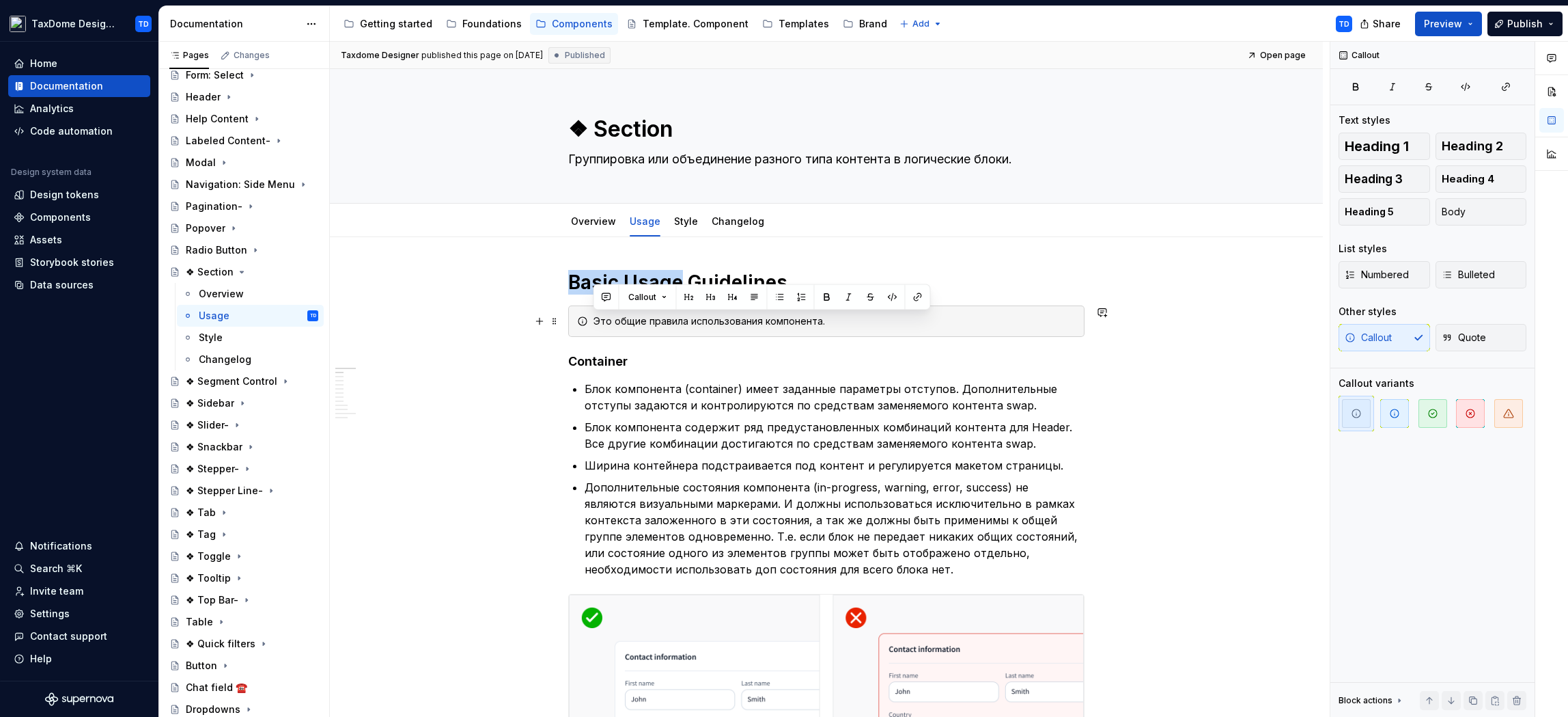
drag, startPoint x: 830, startPoint y: 326, endPoint x: 591, endPoint y: 322, distance: 239.0
click at [591, 322] on div "Это общие правила использования компонента." at bounding box center [826, 321] width 517 height 31
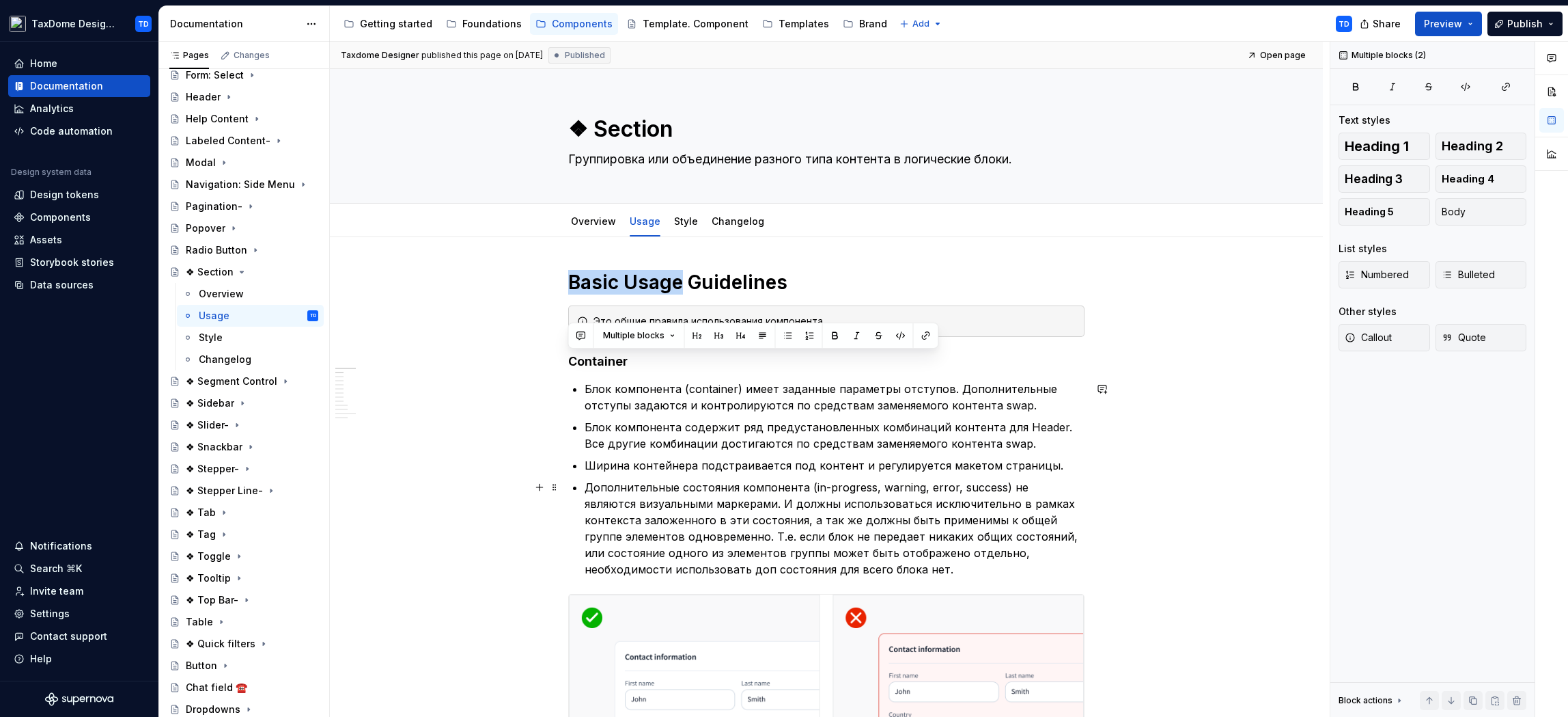
drag, startPoint x: 573, startPoint y: 362, endPoint x: 863, endPoint y: 567, distance: 355.1
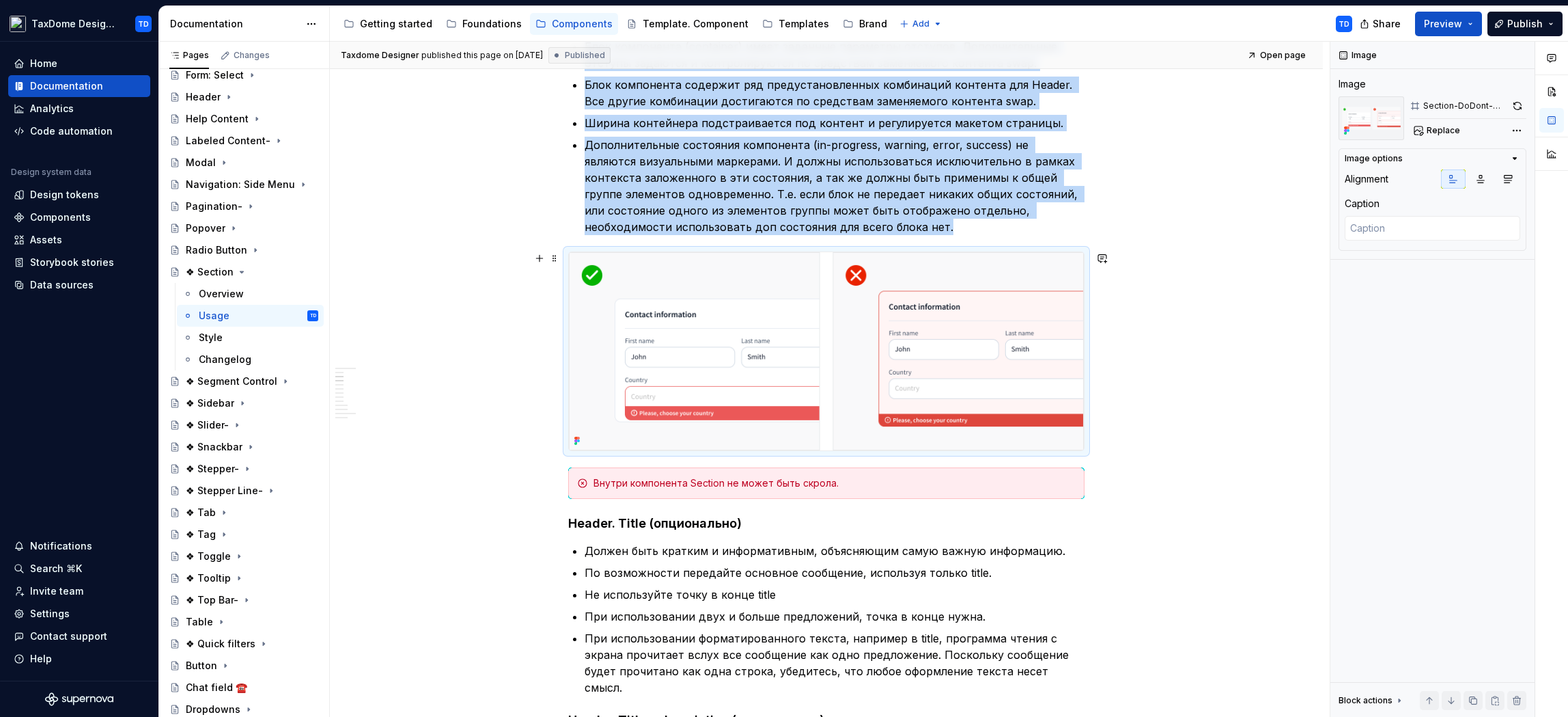
scroll to position [402, 0]
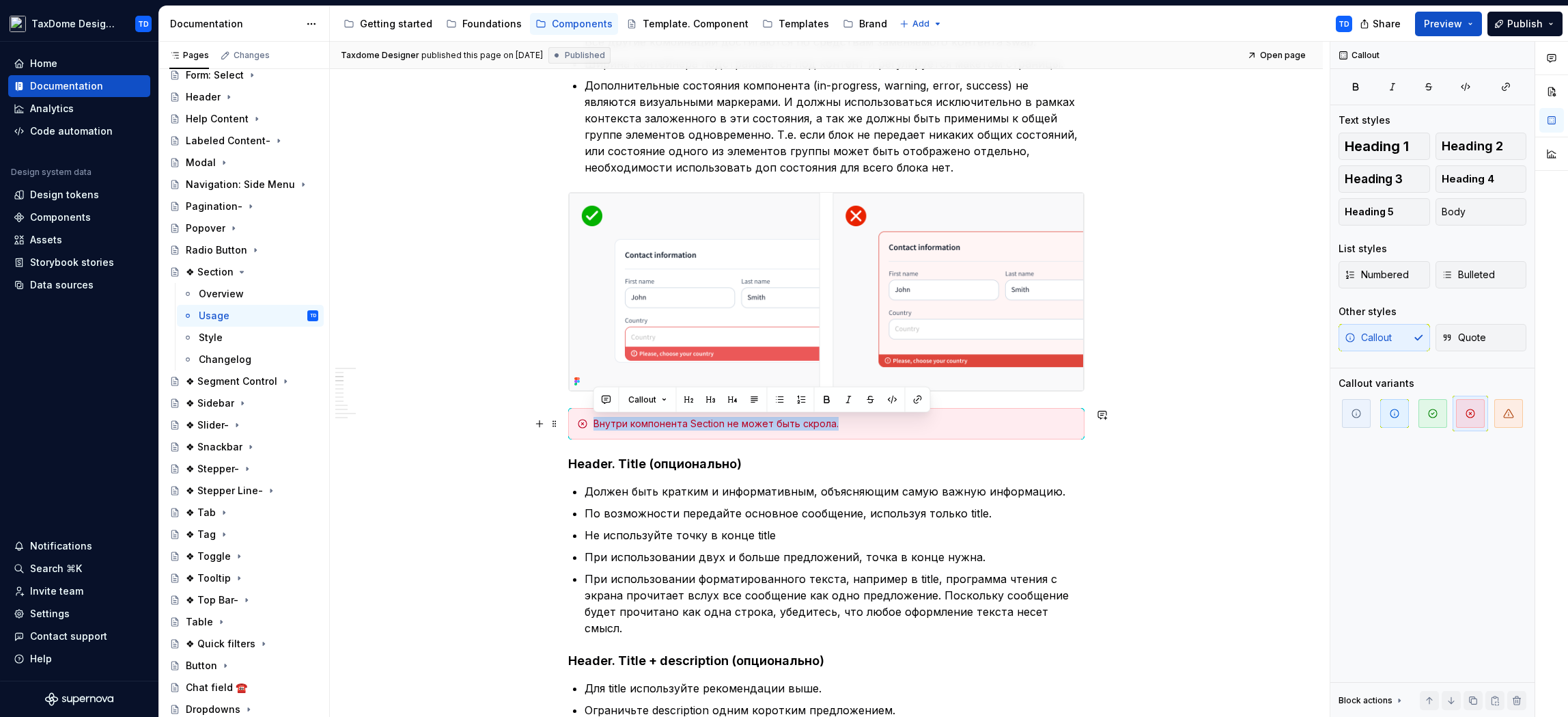
drag, startPoint x: 857, startPoint y: 423, endPoint x: 595, endPoint y: 423, distance: 262.0
click at [595, 423] on div "Внутри компонента Section не может быть скрола." at bounding box center [835, 424] width 482 height 14
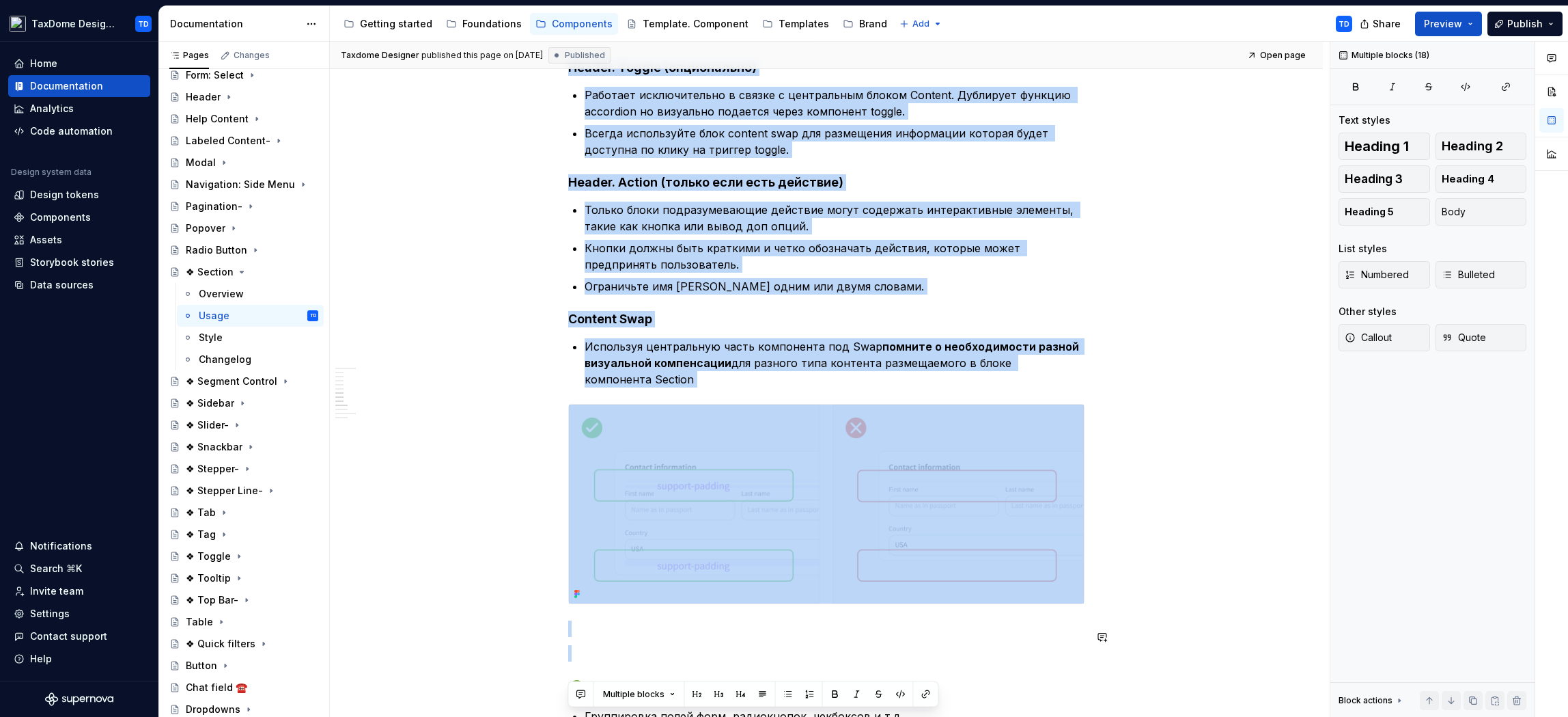
scroll to position [1277, 0]
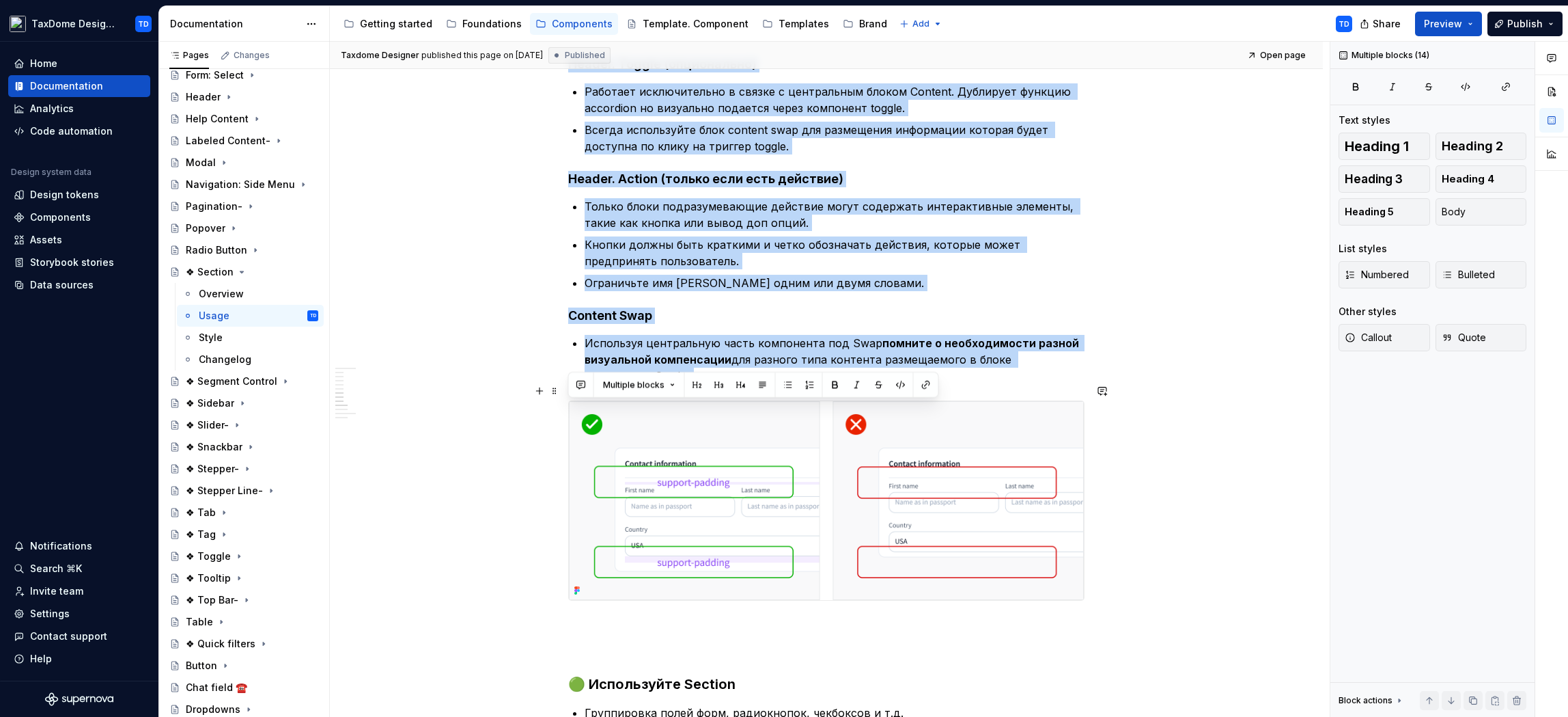
drag, startPoint x: 571, startPoint y: 116, endPoint x: 814, endPoint y: 397, distance: 371.5
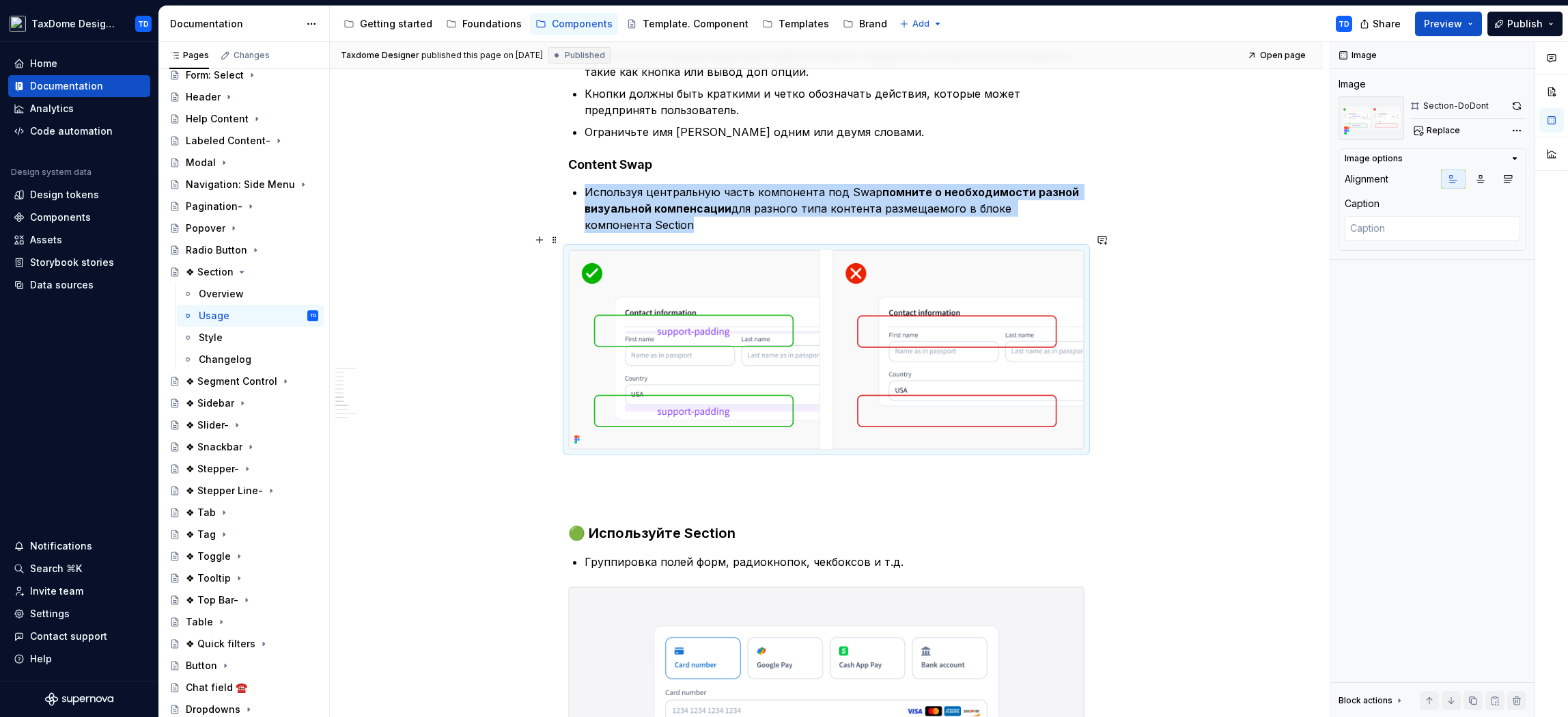
scroll to position [1591, 0]
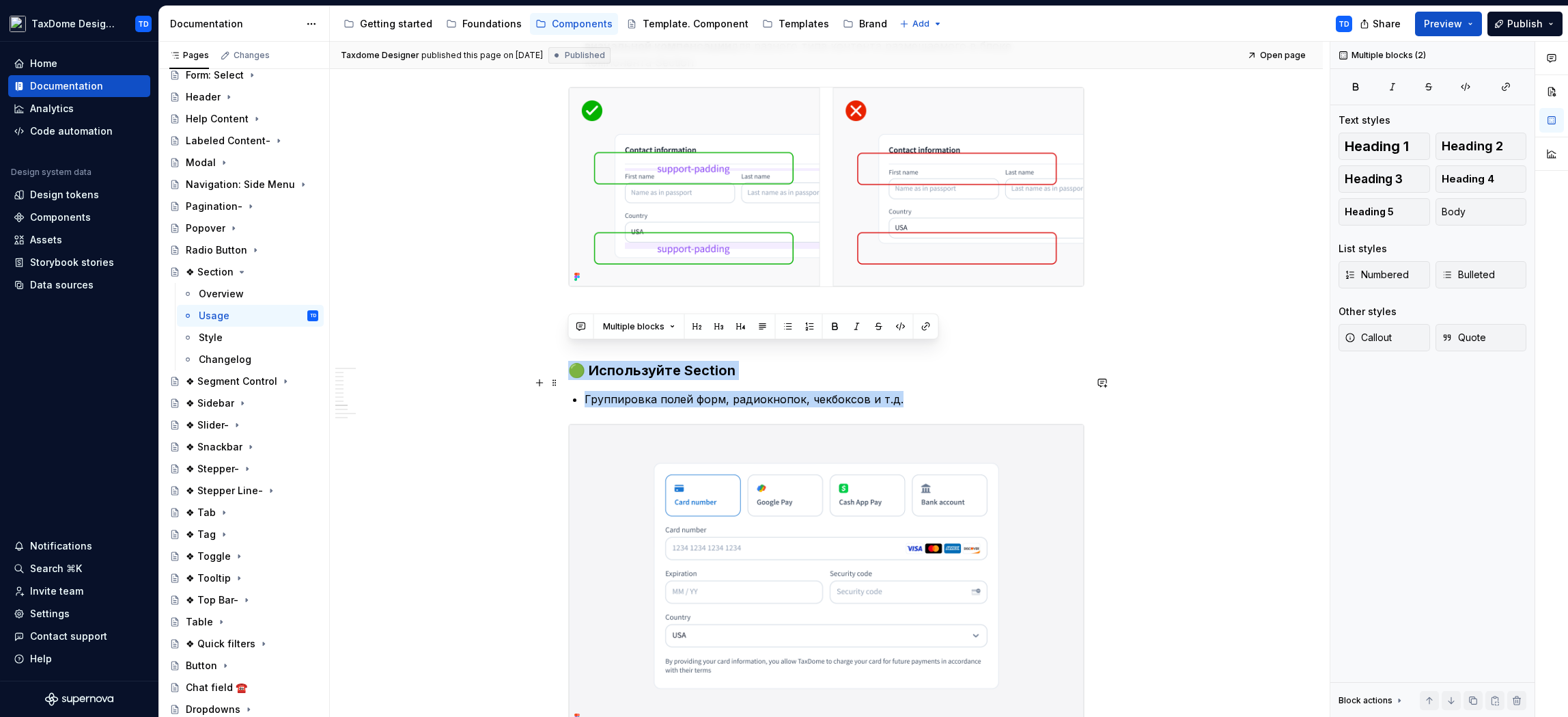
drag, startPoint x: 570, startPoint y: 353, endPoint x: 909, endPoint y: 388, distance: 340.8
click at [909, 388] on div "Basic Usage Guidelines Это общие правила использования компонента. Container Бл…" at bounding box center [826, 586] width 517 height 3814
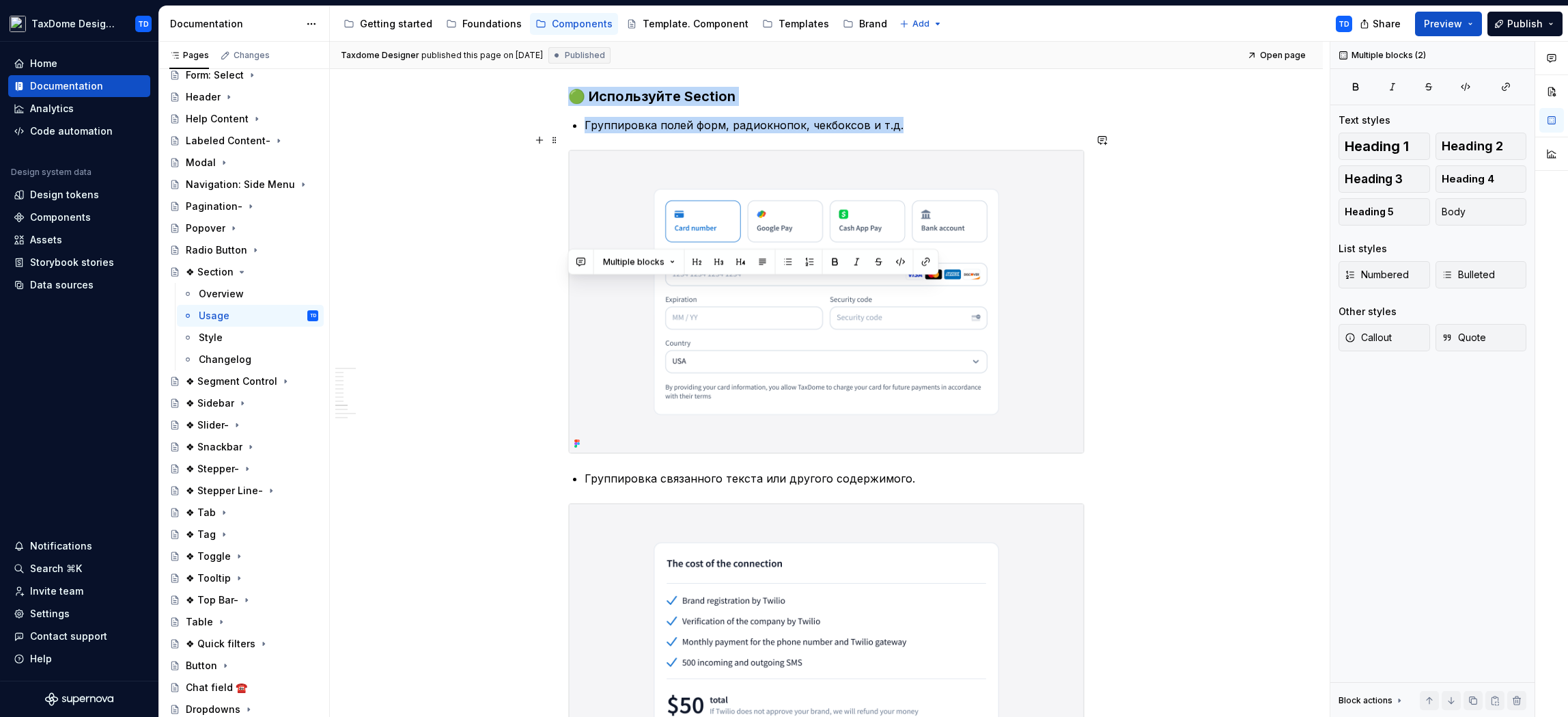
scroll to position [1957, 0]
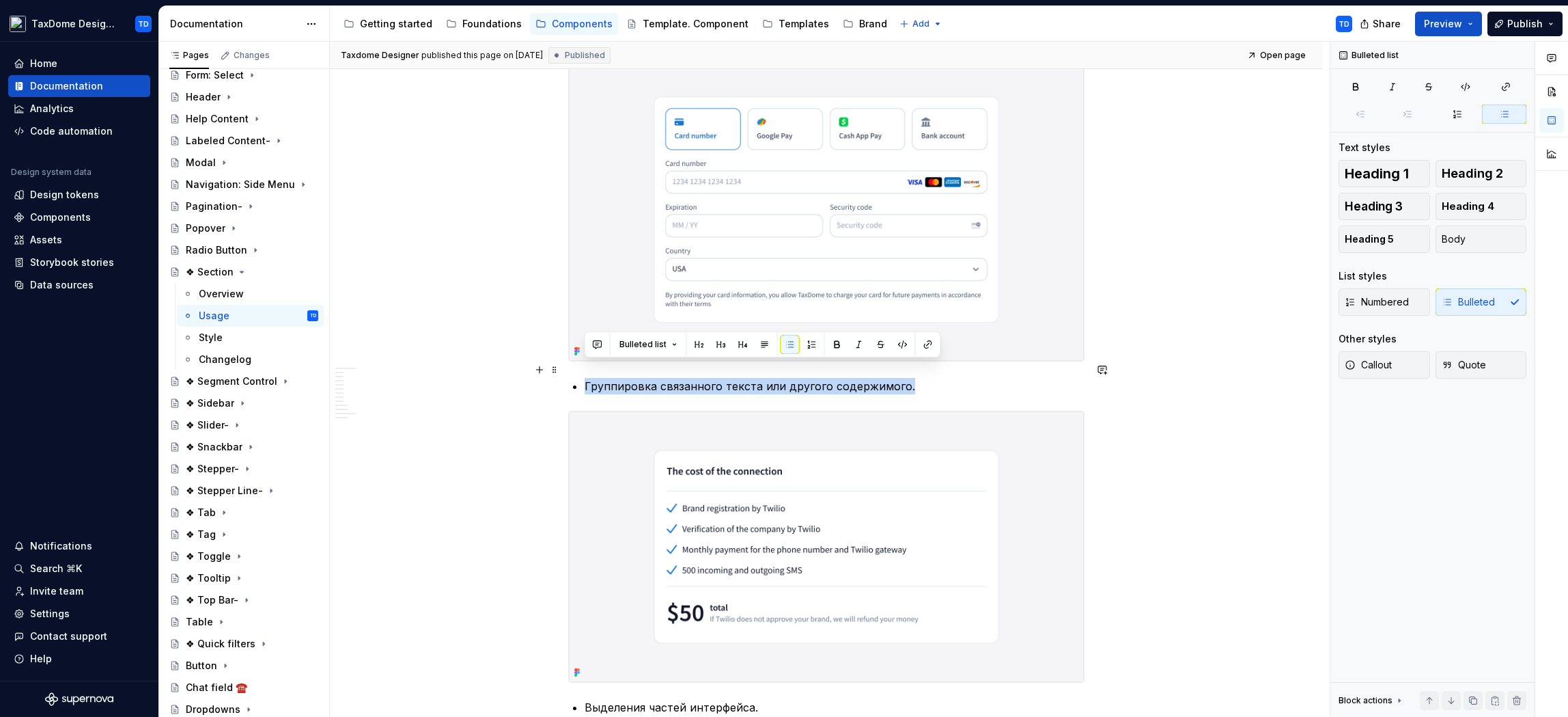
drag, startPoint x: 904, startPoint y: 370, endPoint x: 586, endPoint y: 368, distance: 318.0
click at [586, 378] on p "Группировка связанного текста или другого содержимого." at bounding box center [834, 385] width 500 height 16
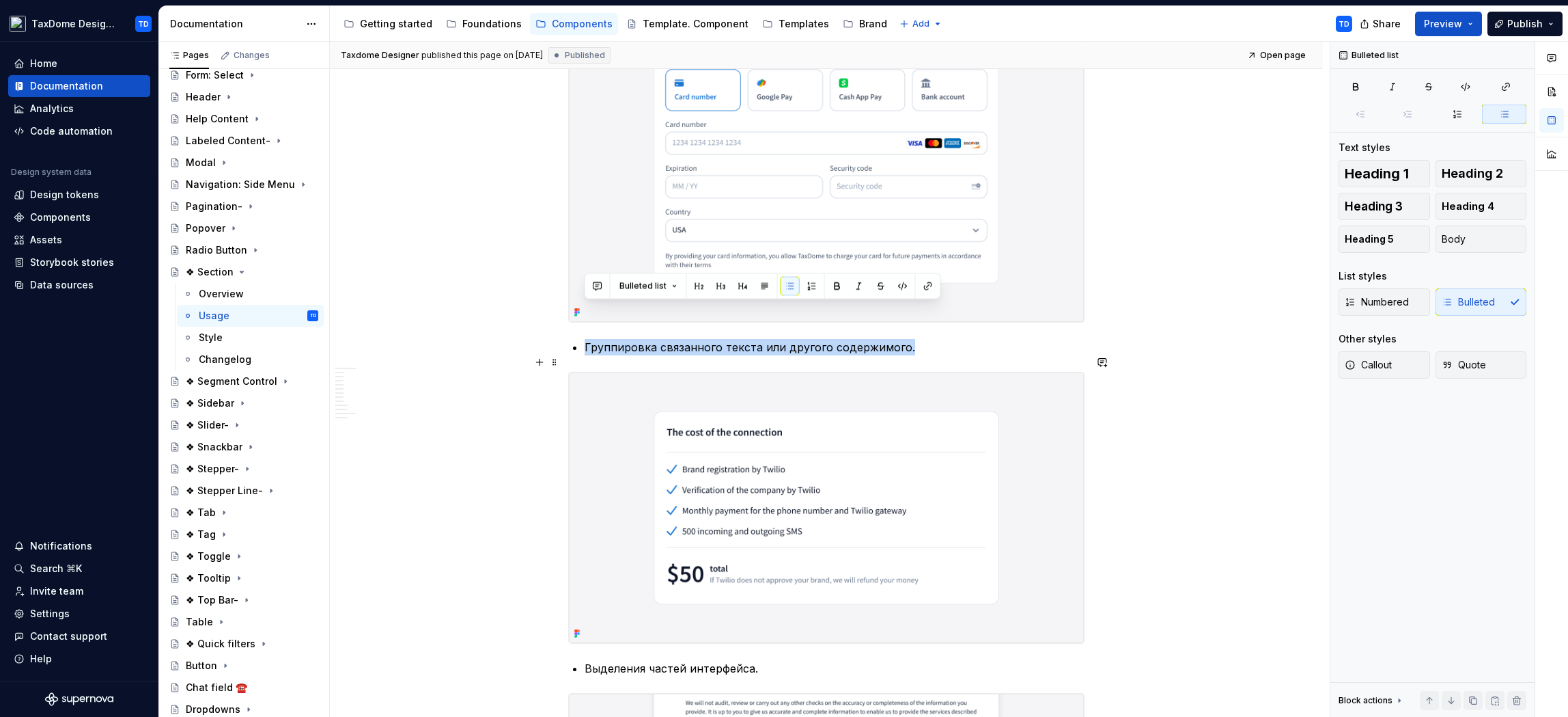
scroll to position [2016, 0]
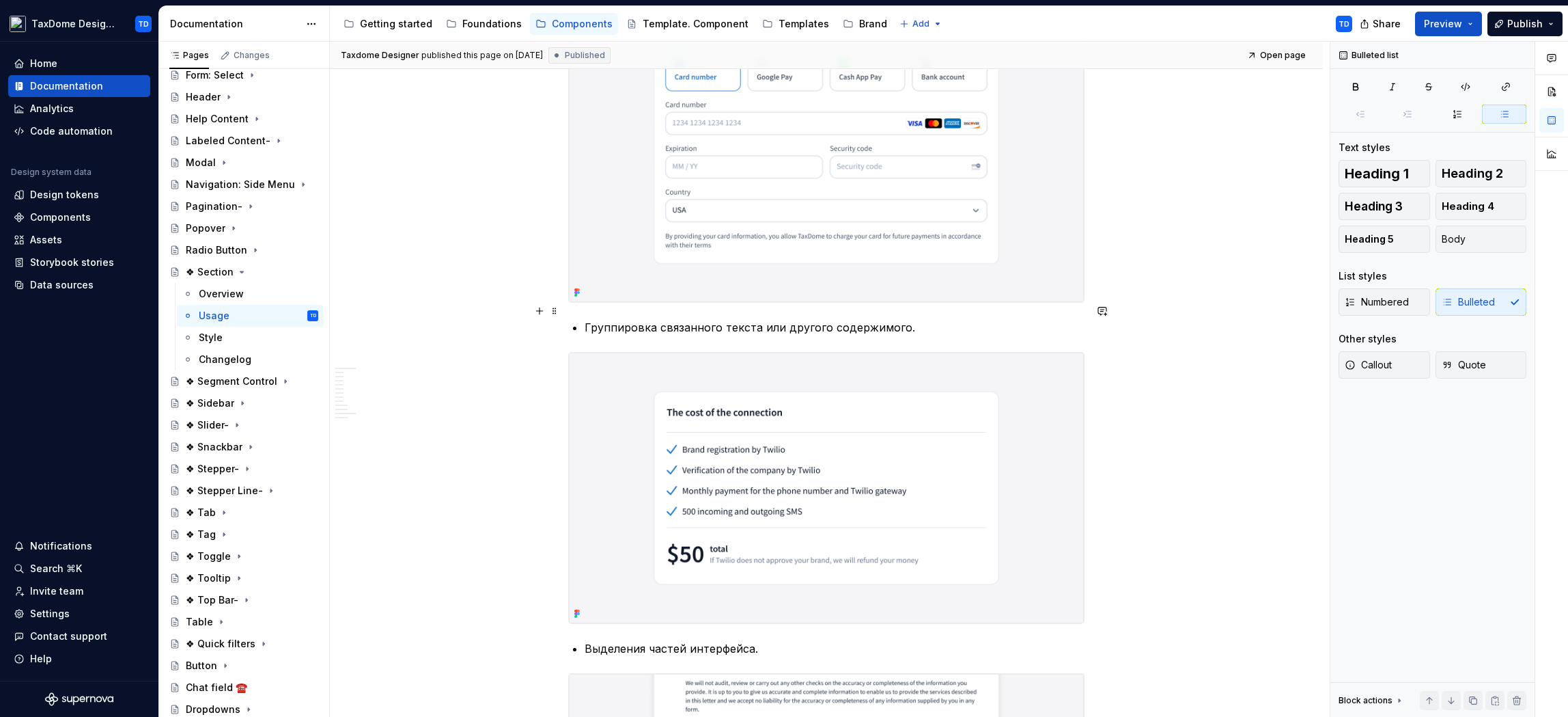
click at [875, 319] on p "Группировка связанного текста или другого содержимого." at bounding box center [834, 327] width 500 height 16
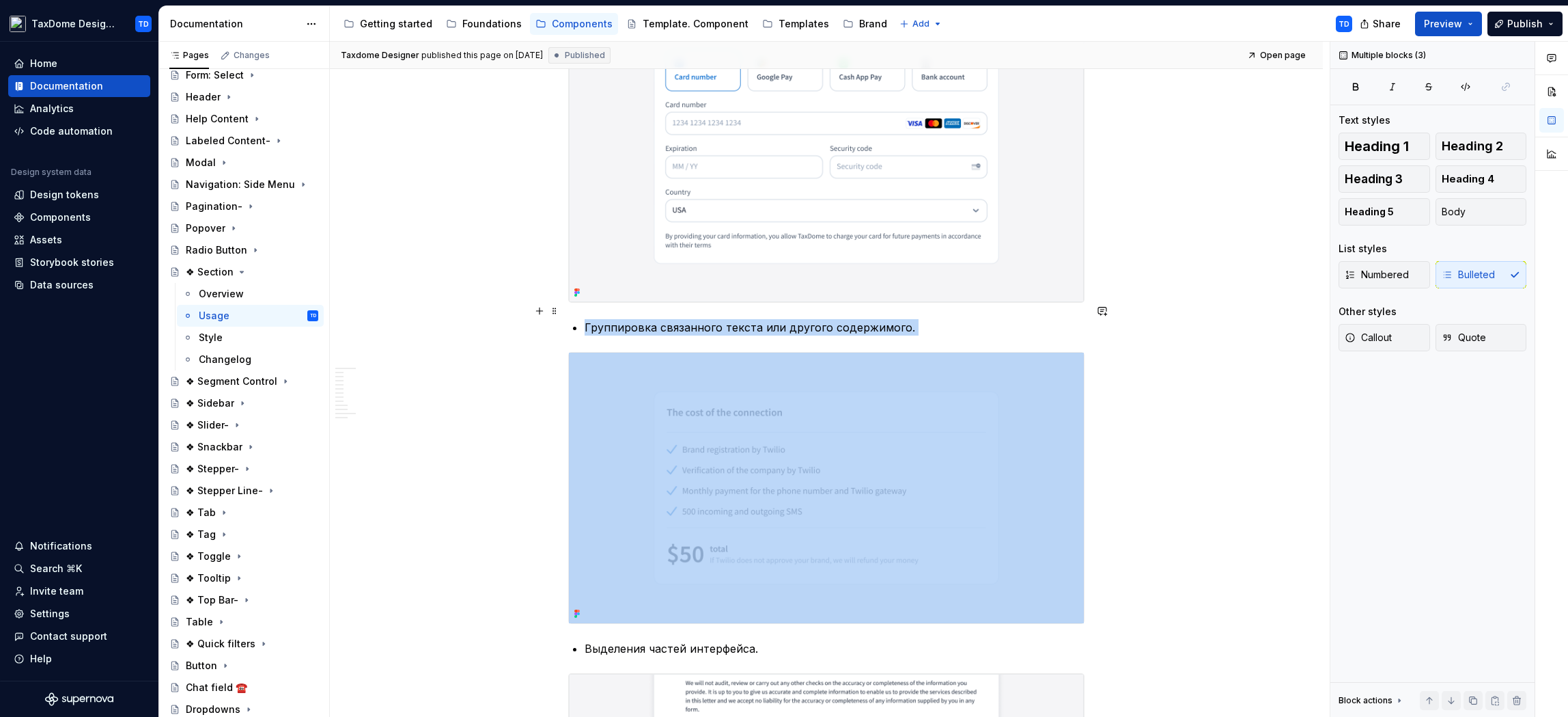
drag, startPoint x: 904, startPoint y: 319, endPoint x: 586, endPoint y: 314, distance: 318.0
click at [586, 314] on div "Basic Usage Guidelines Это общие правила использования компонента. Container Бл…" at bounding box center [826, 161] width 517 height 3814
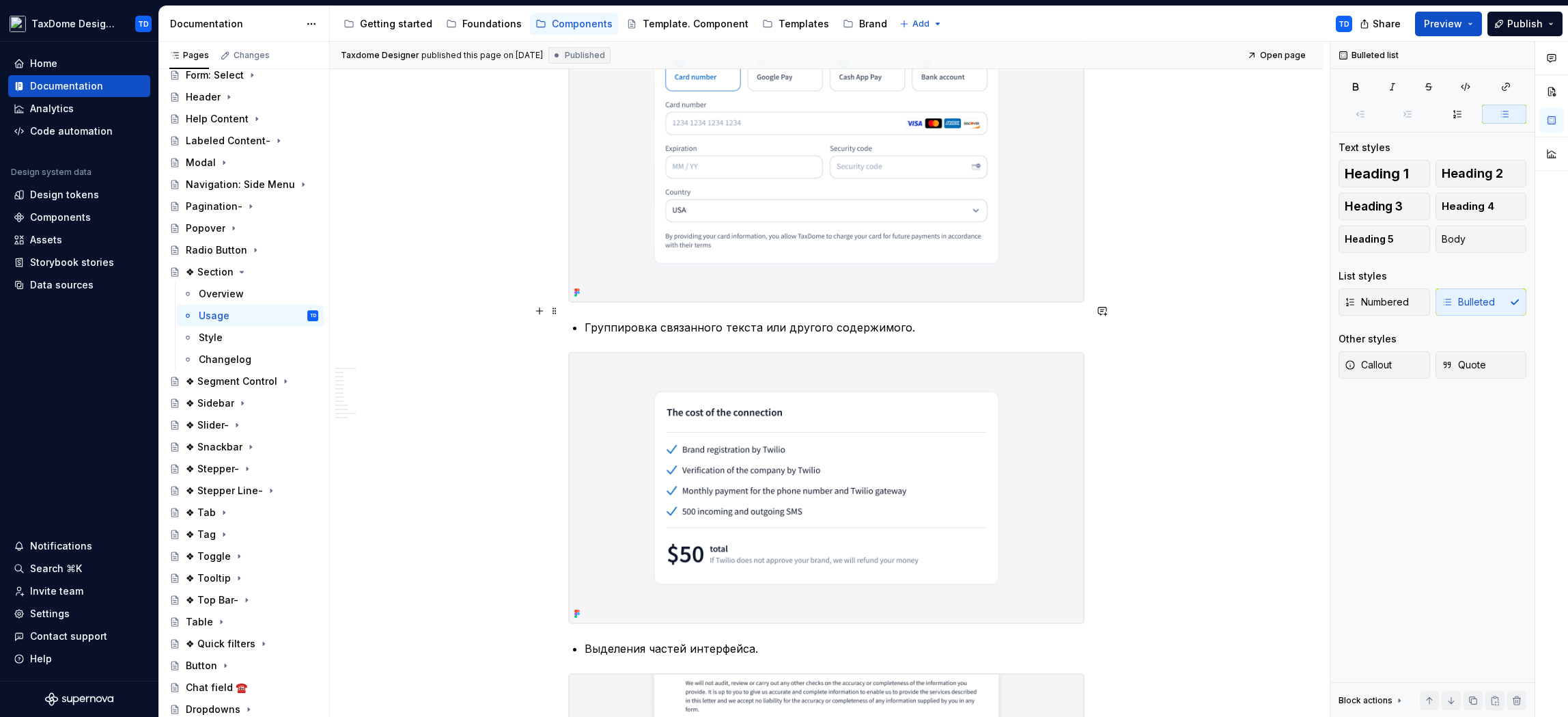
drag, startPoint x: 812, startPoint y: 316, endPoint x: 854, endPoint y: 317, distance: 42.0
click at [812, 319] on p "Группировка связанного текста или другого содержимого." at bounding box center [834, 327] width 500 height 16
drag, startPoint x: 824, startPoint y: 311, endPoint x: 583, endPoint y: 314, distance: 241.0
click at [583, 314] on div "Basic Usage Guidelines Это общие правила использования компонента. Container Бл…" at bounding box center [826, 161] width 517 height 3814
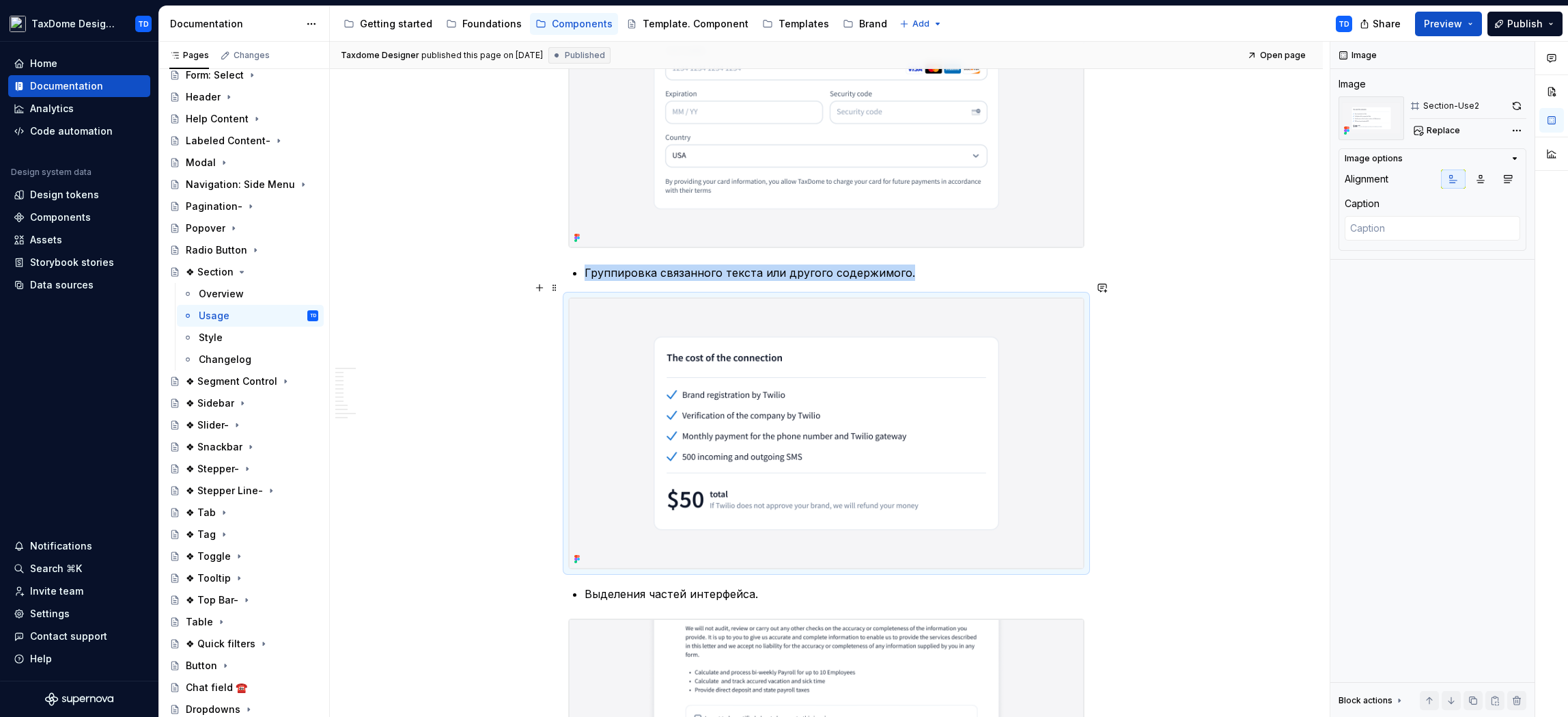
scroll to position [2252, 0]
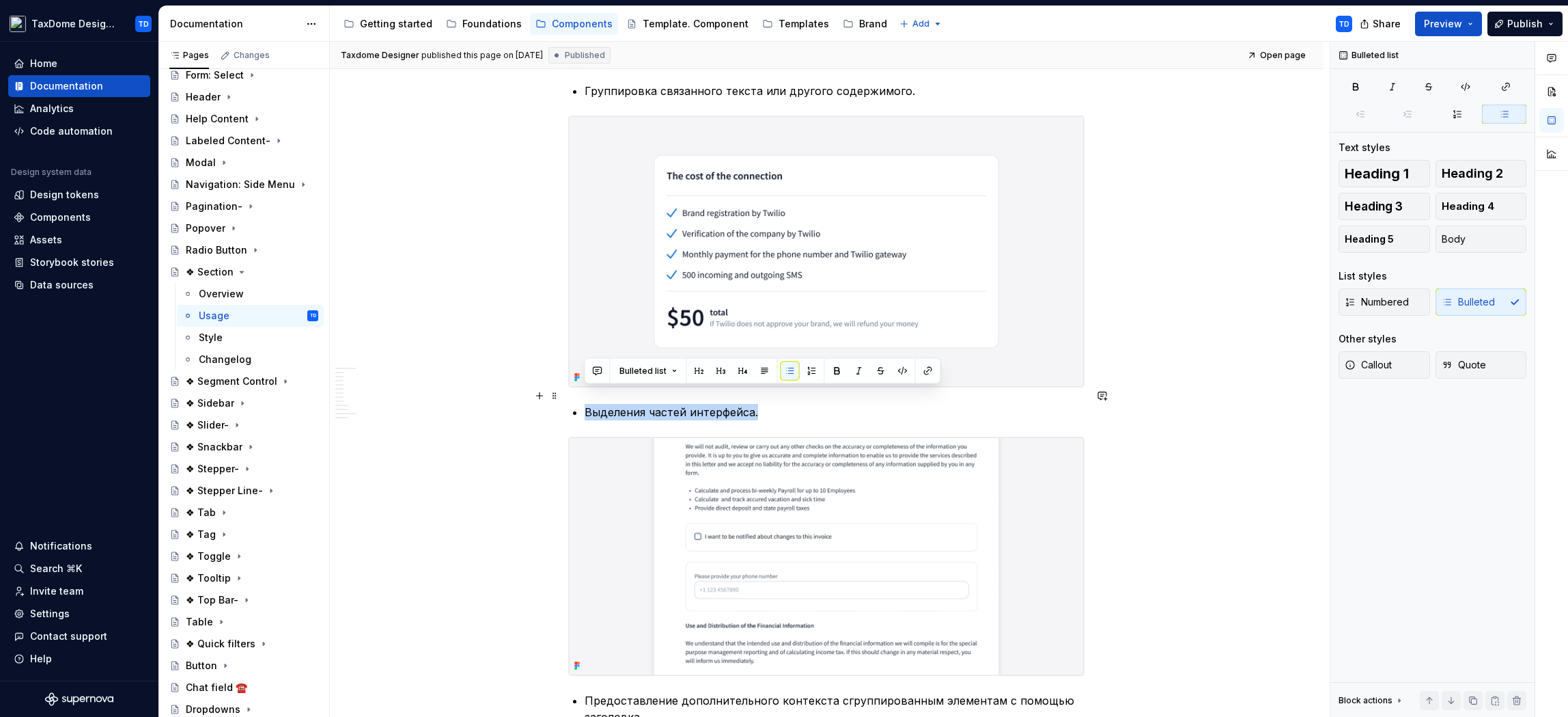
drag, startPoint x: 758, startPoint y: 400, endPoint x: 582, endPoint y: 398, distance: 176.0
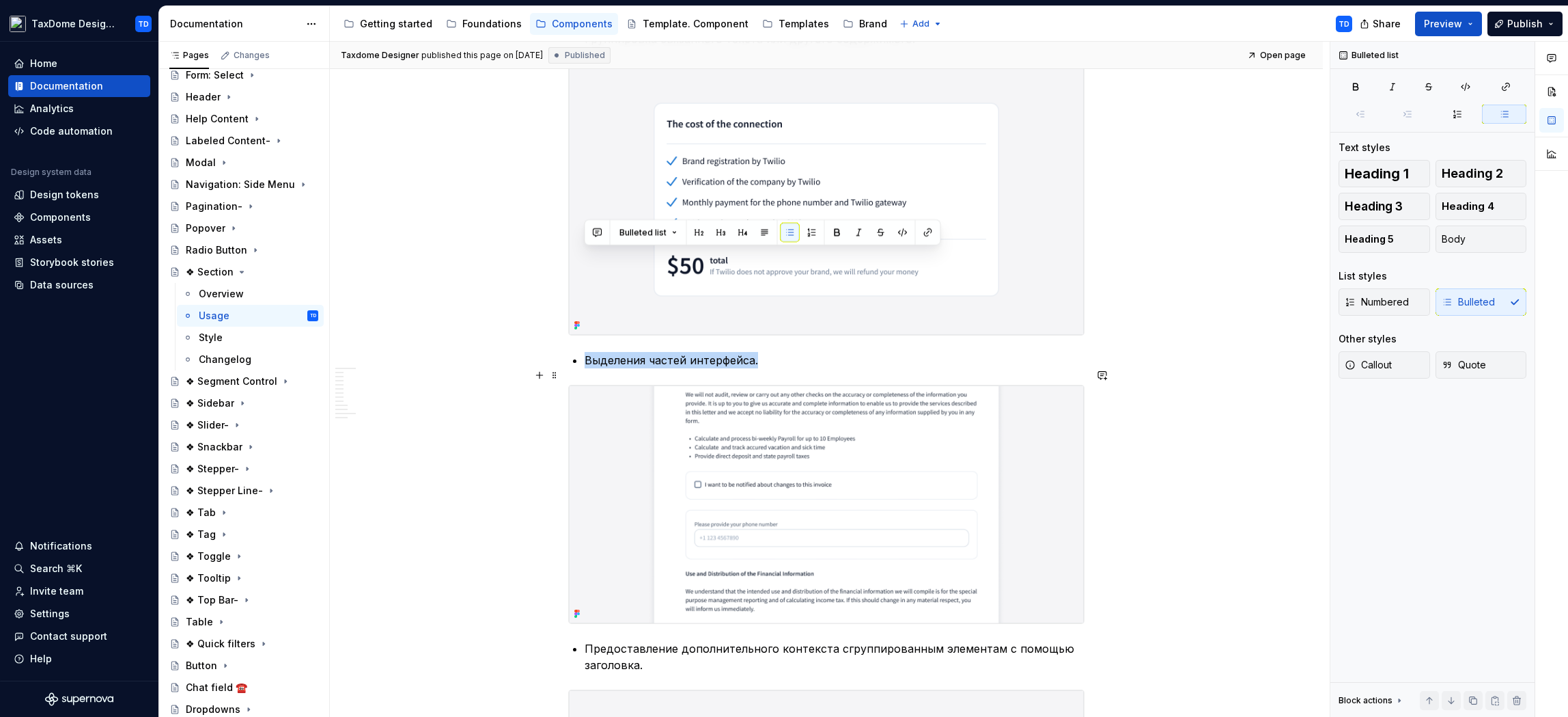
scroll to position [2459, 0]
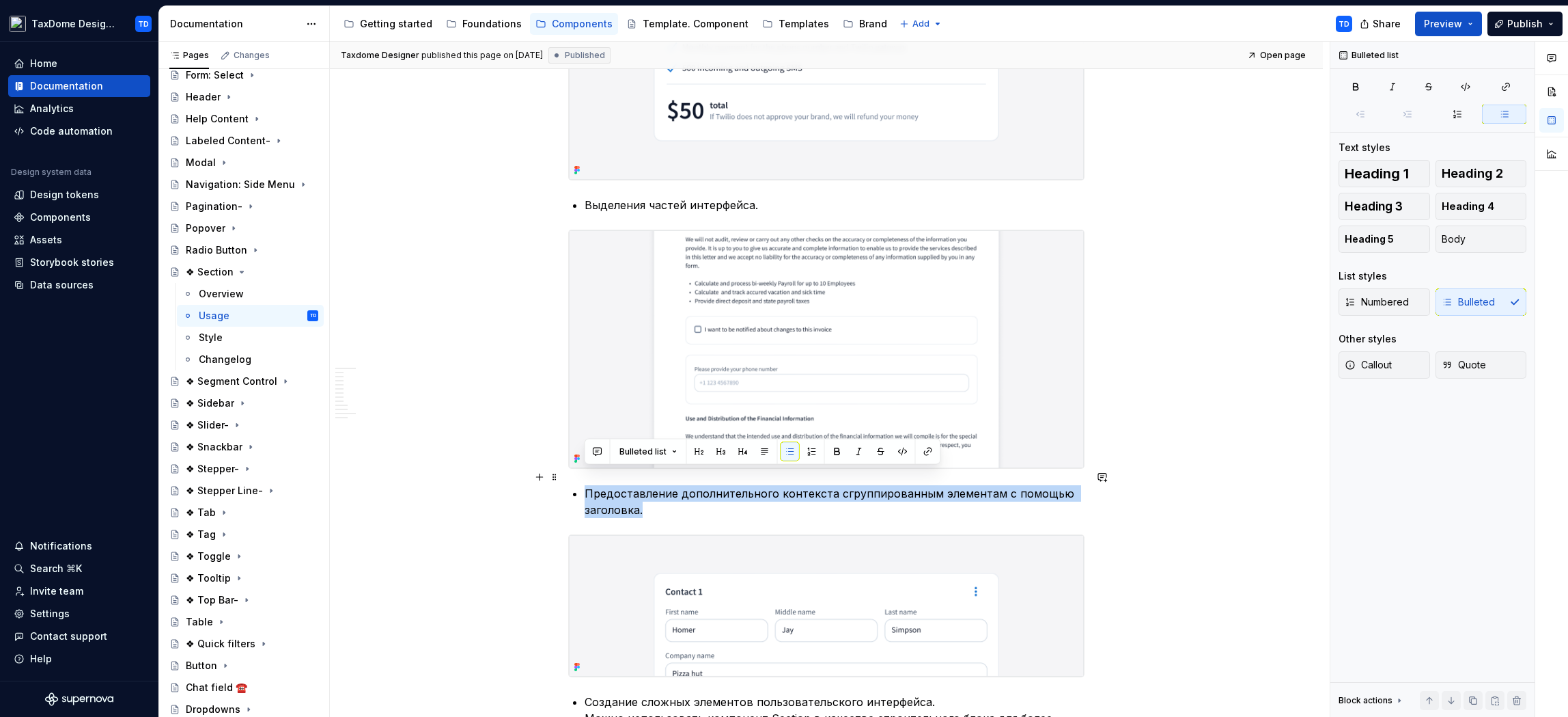
drag, startPoint x: 653, startPoint y: 495, endPoint x: 582, endPoint y: 476, distance: 73.5
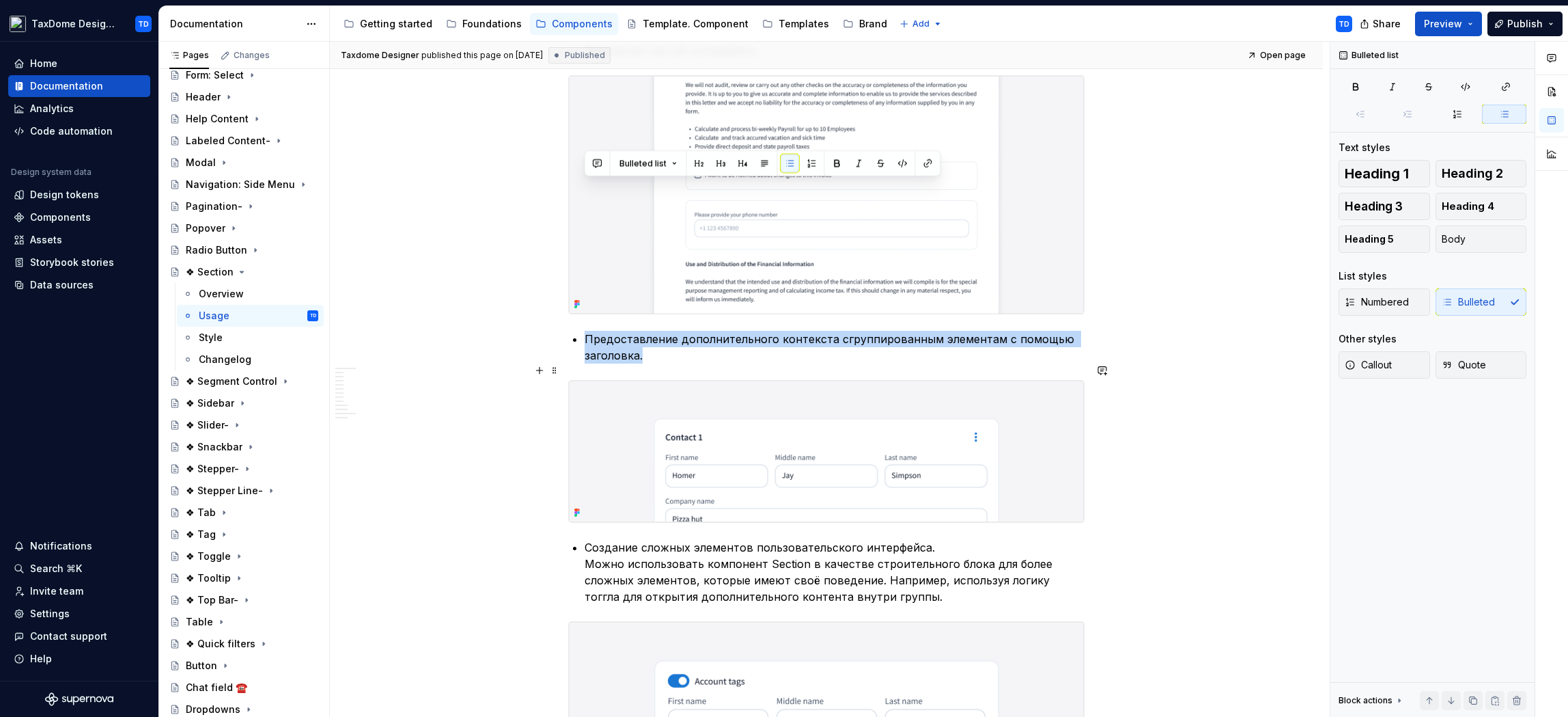
scroll to position [2748, 0]
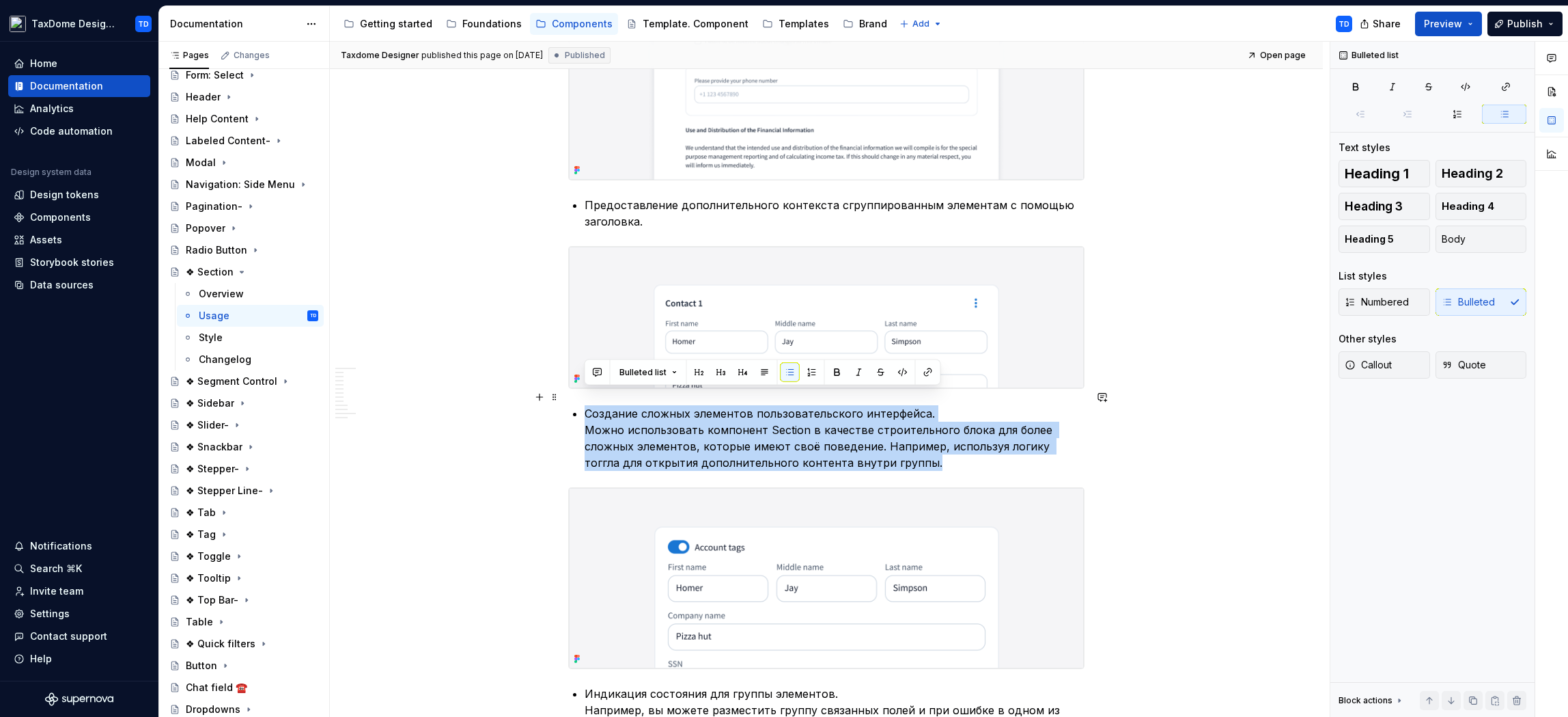
drag, startPoint x: 898, startPoint y: 445, endPoint x: 583, endPoint y: 395, distance: 318.9
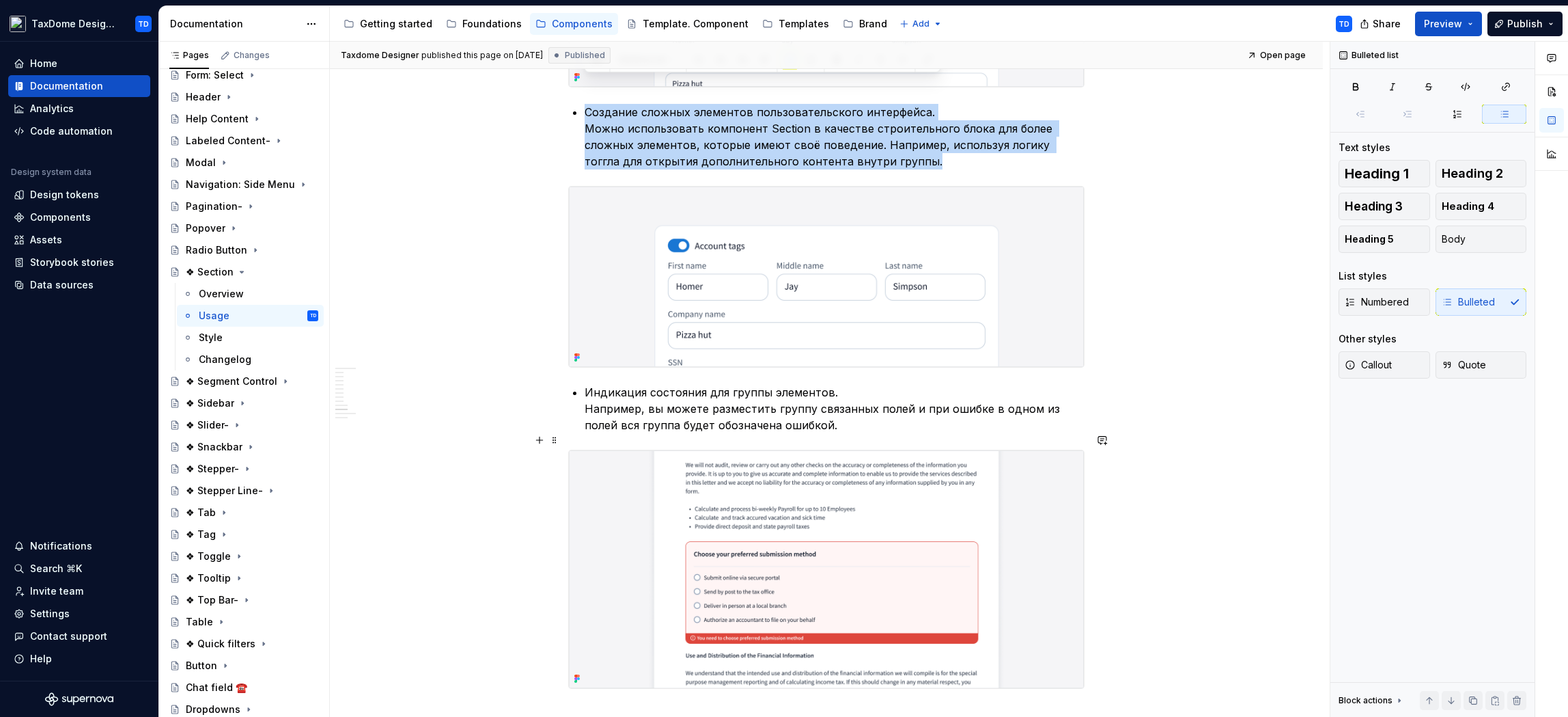
scroll to position [3160, 0]
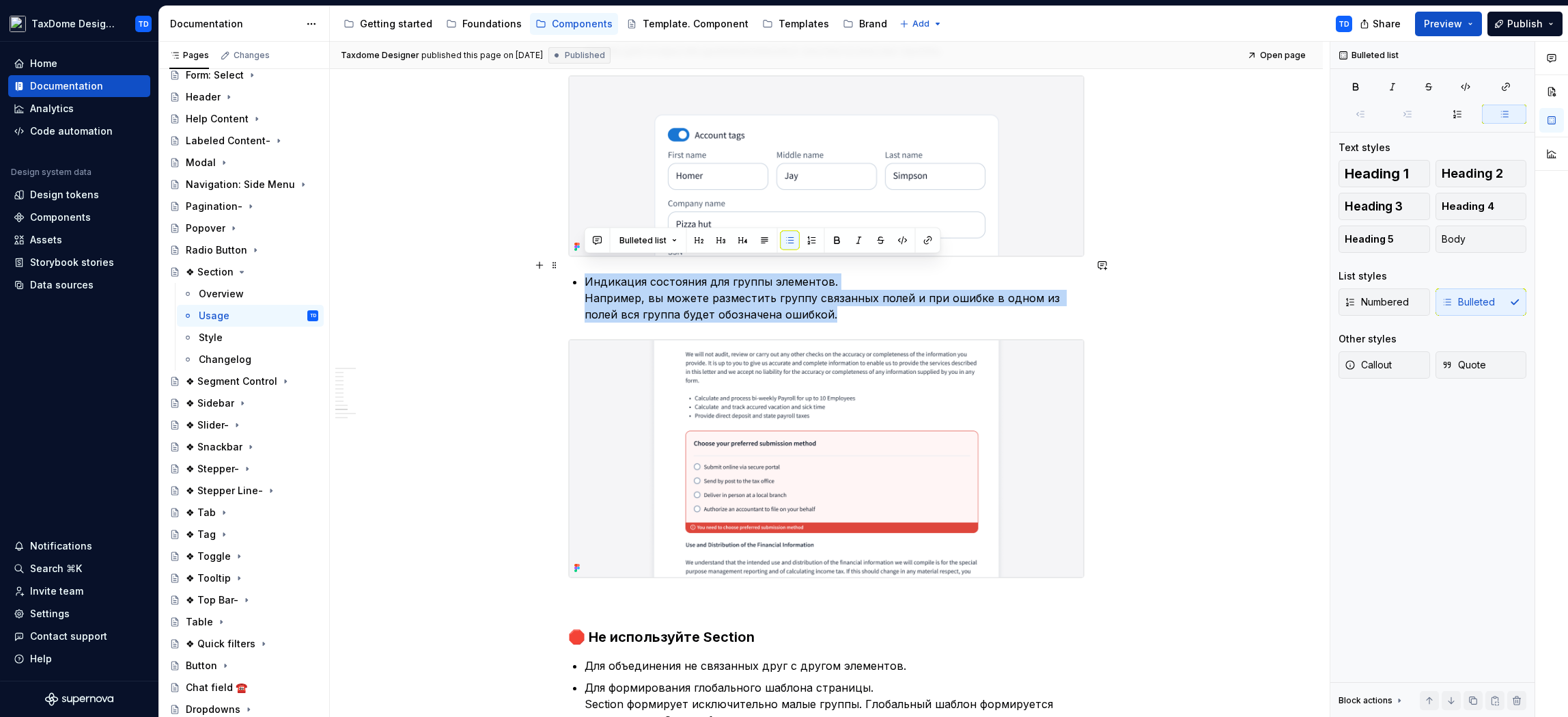
drag, startPoint x: 806, startPoint y: 304, endPoint x: 584, endPoint y: 257, distance: 226.9
click at [584, 274] on p "Индикация состояния для группы элементов. Например, вы можете разместить группу…" at bounding box center [834, 298] width 500 height 49
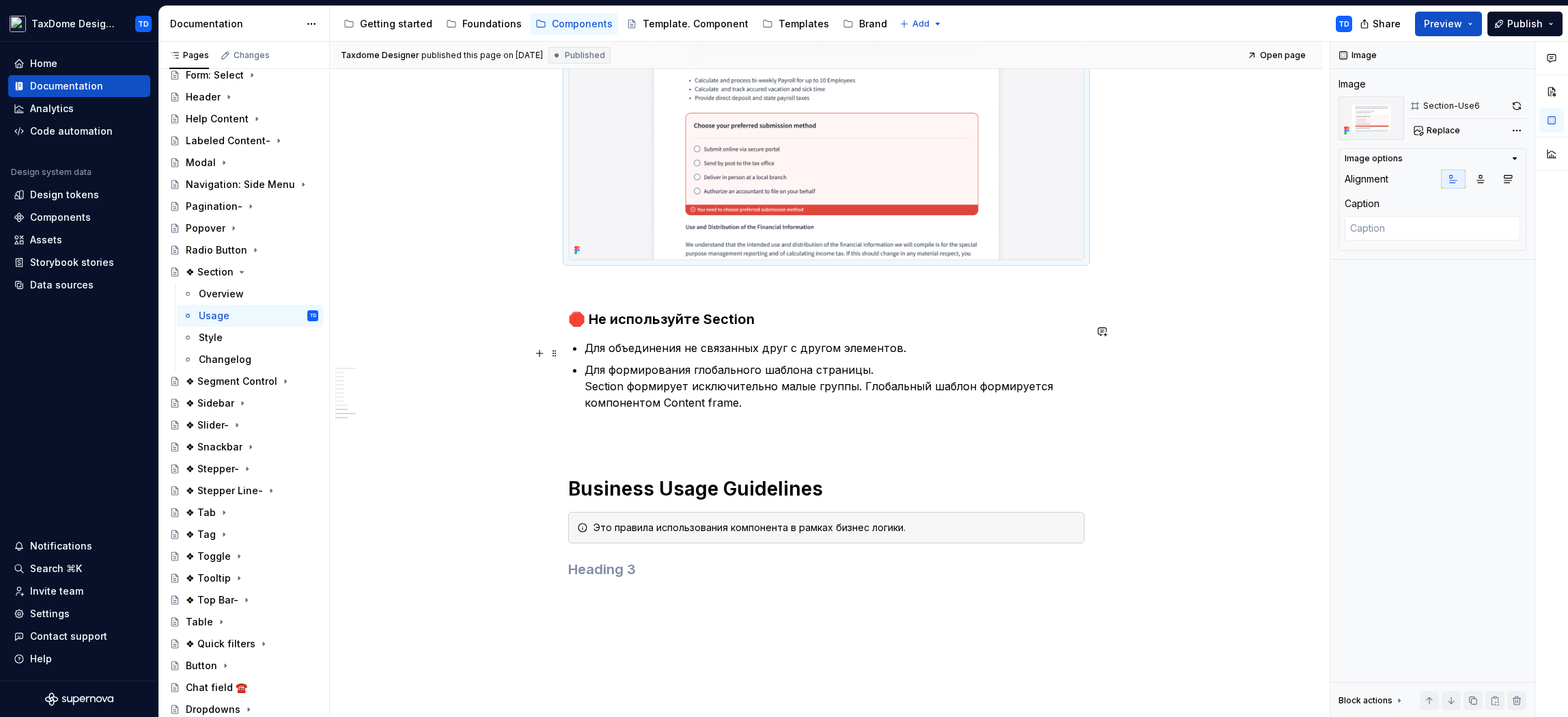
scroll to position [3484, 0]
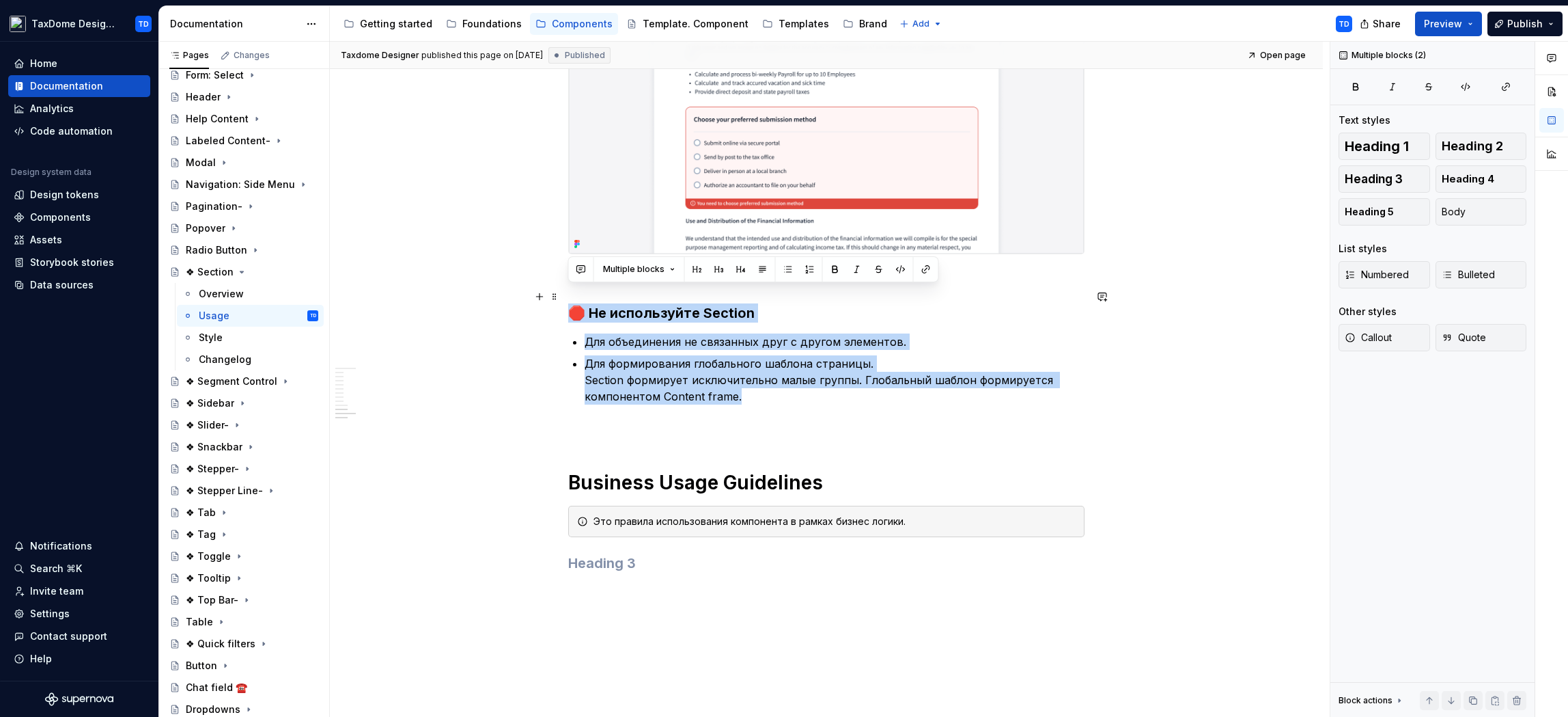
drag, startPoint x: 749, startPoint y: 385, endPoint x: 566, endPoint y: 297, distance: 203.1
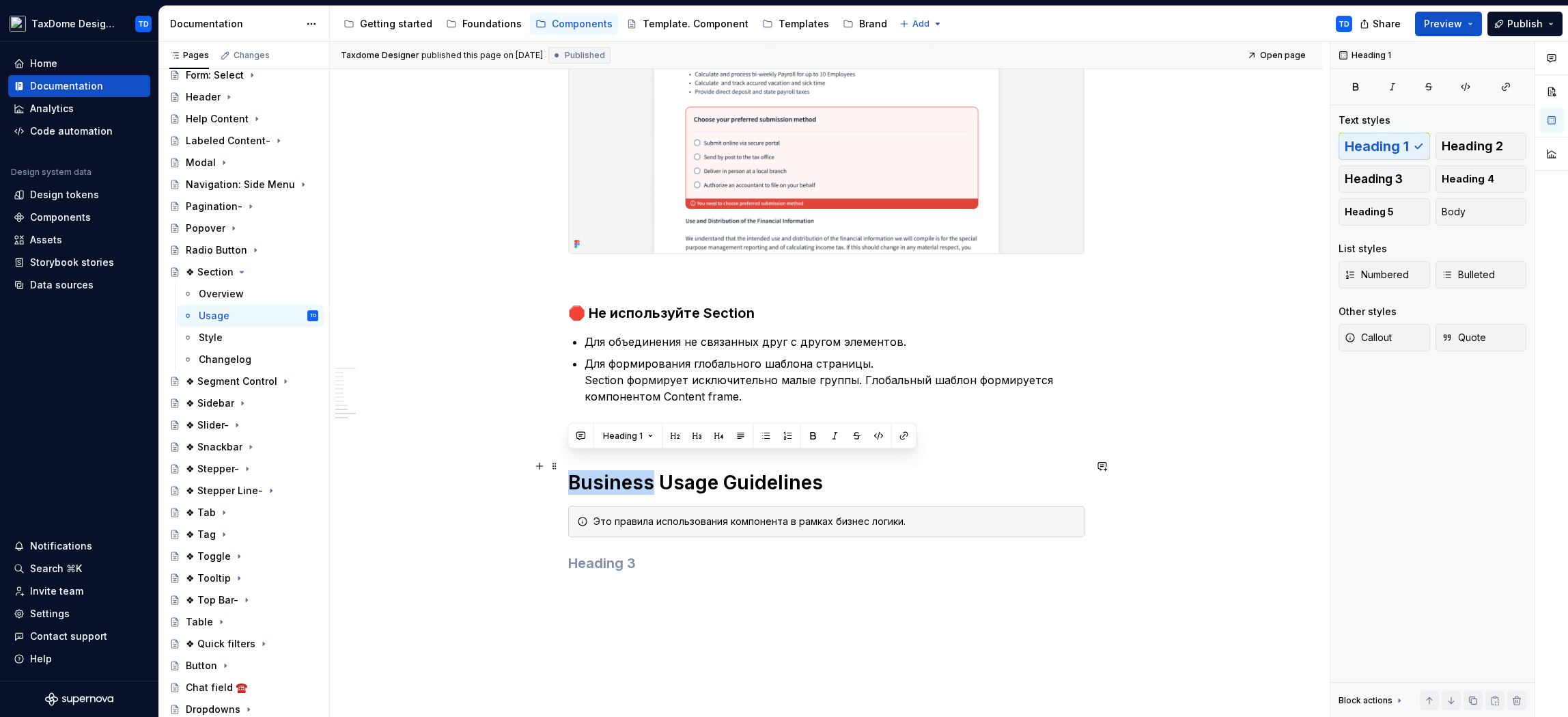
drag, startPoint x: 568, startPoint y: 466, endPoint x: 650, endPoint y: 464, distance: 82.0
click at [652, 470] on h1 "Business Usage Guidelines" at bounding box center [826, 482] width 517 height 24
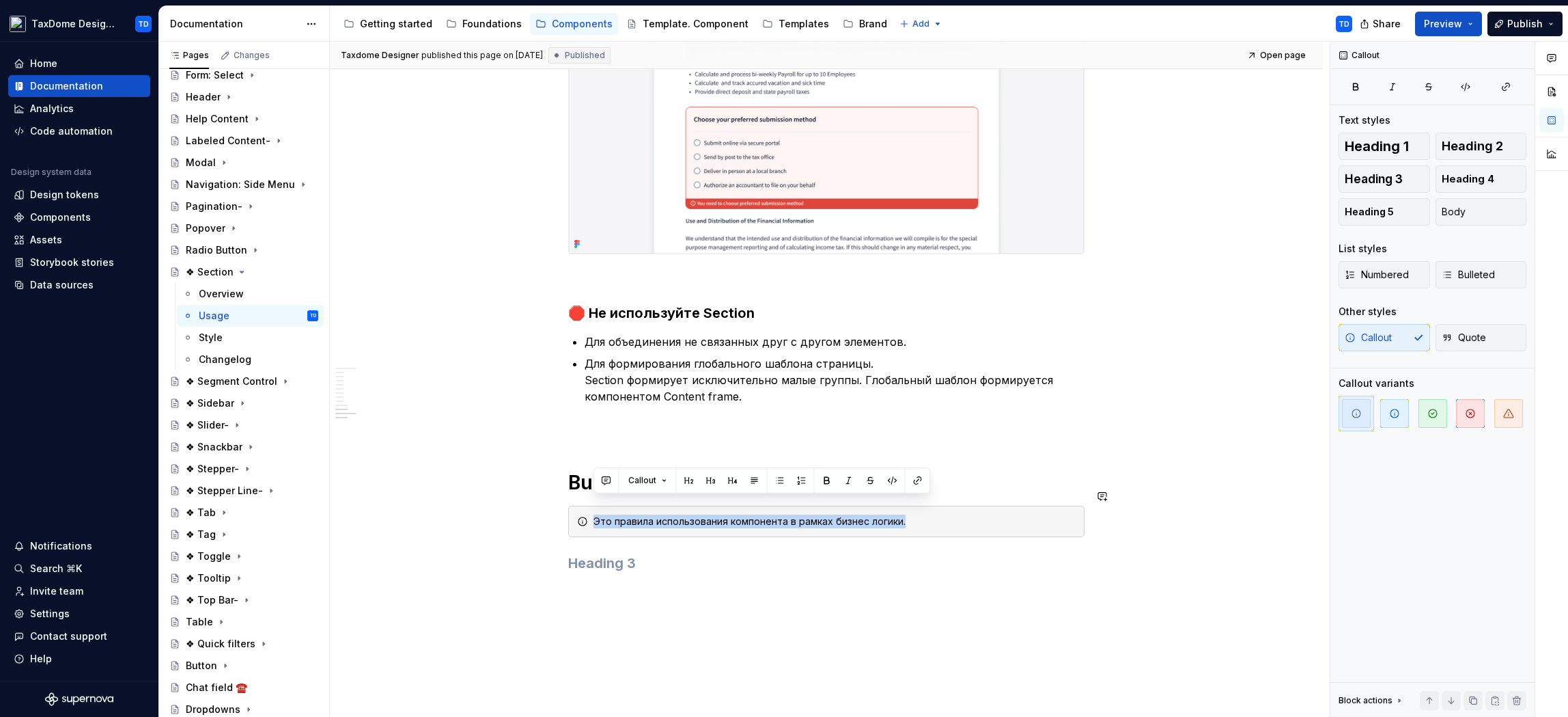
drag, startPoint x: 904, startPoint y: 506, endPoint x: 594, endPoint y: 508, distance: 310.0
click at [594, 515] on div "Это правила использования компонента в рамках бизнес логики." at bounding box center [835, 522] width 482 height 14
click at [221, 341] on div "Style" at bounding box center [210, 338] width 24 height 14
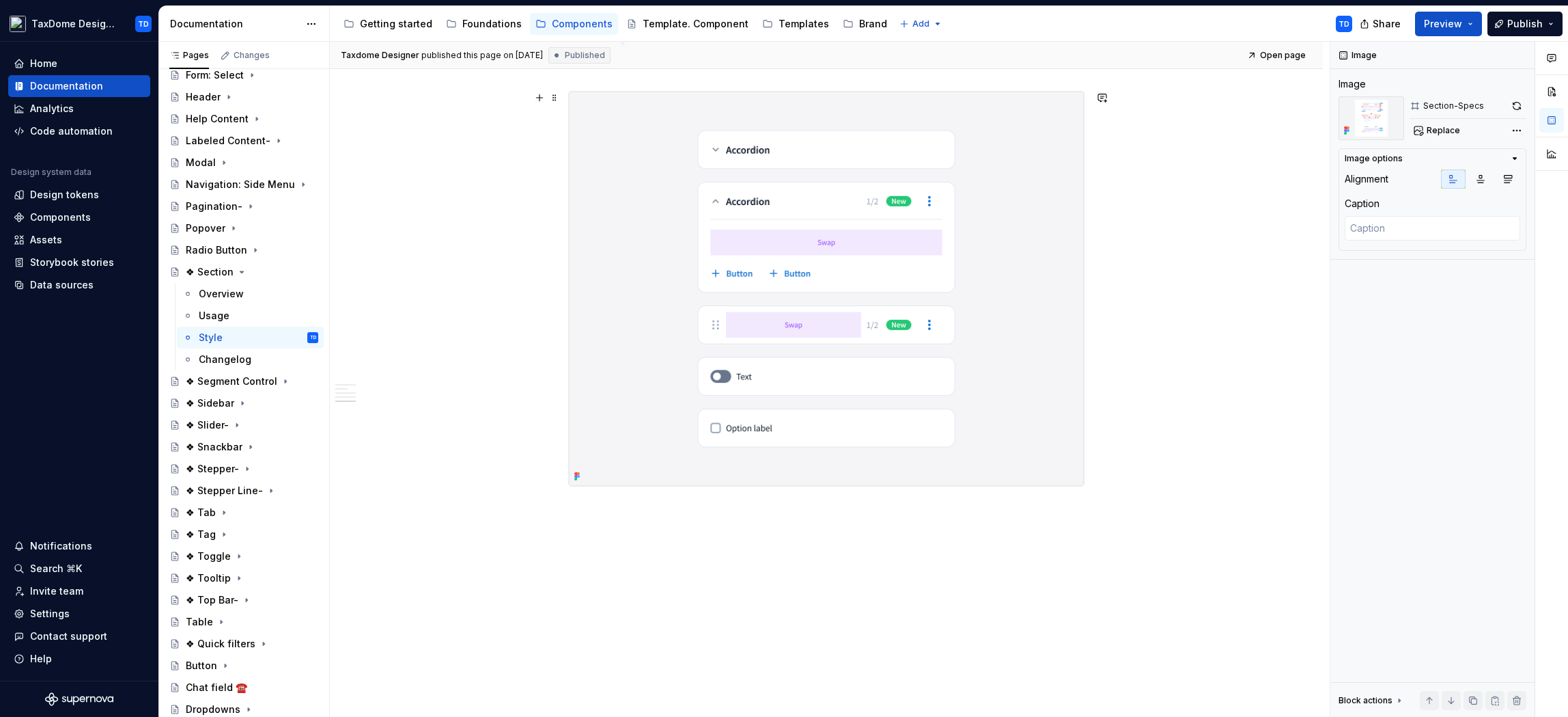
scroll to position [3348, 0]
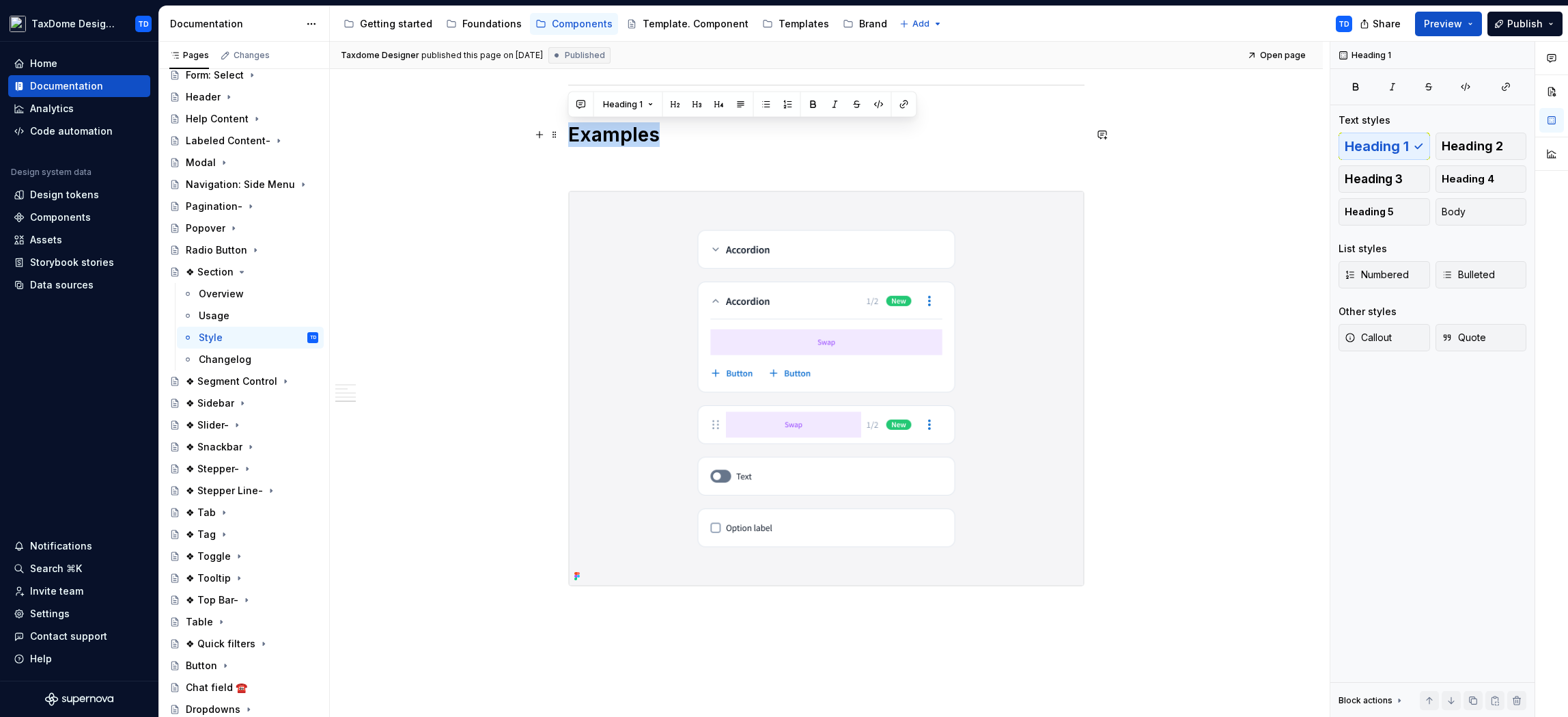
drag, startPoint x: 668, startPoint y: 140, endPoint x: 570, endPoint y: 134, distance: 98.2
click at [570, 134] on h1 "Examples" at bounding box center [826, 134] width 517 height 24
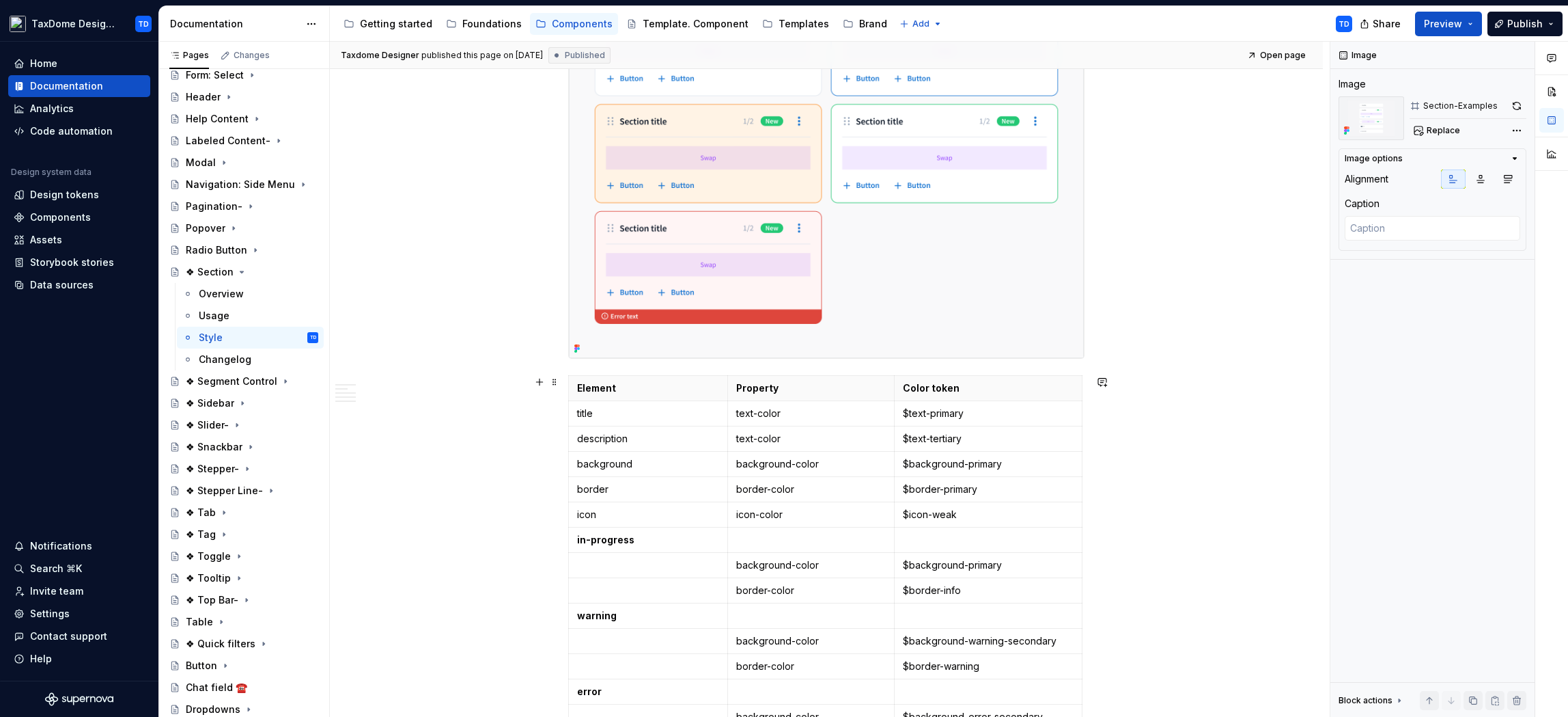
scroll to position [1344, 0]
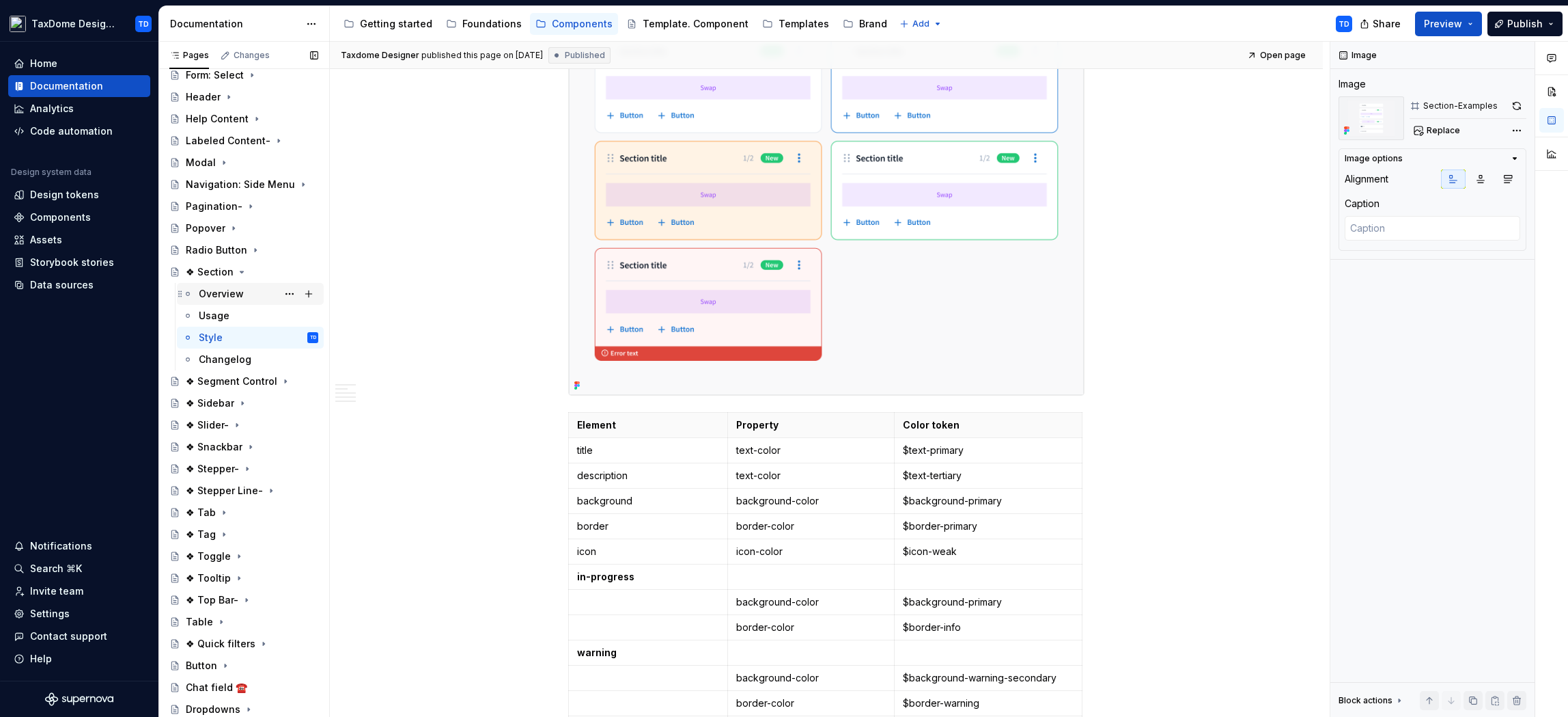
click at [226, 288] on div "Overview" at bounding box center [221, 294] width 45 height 14
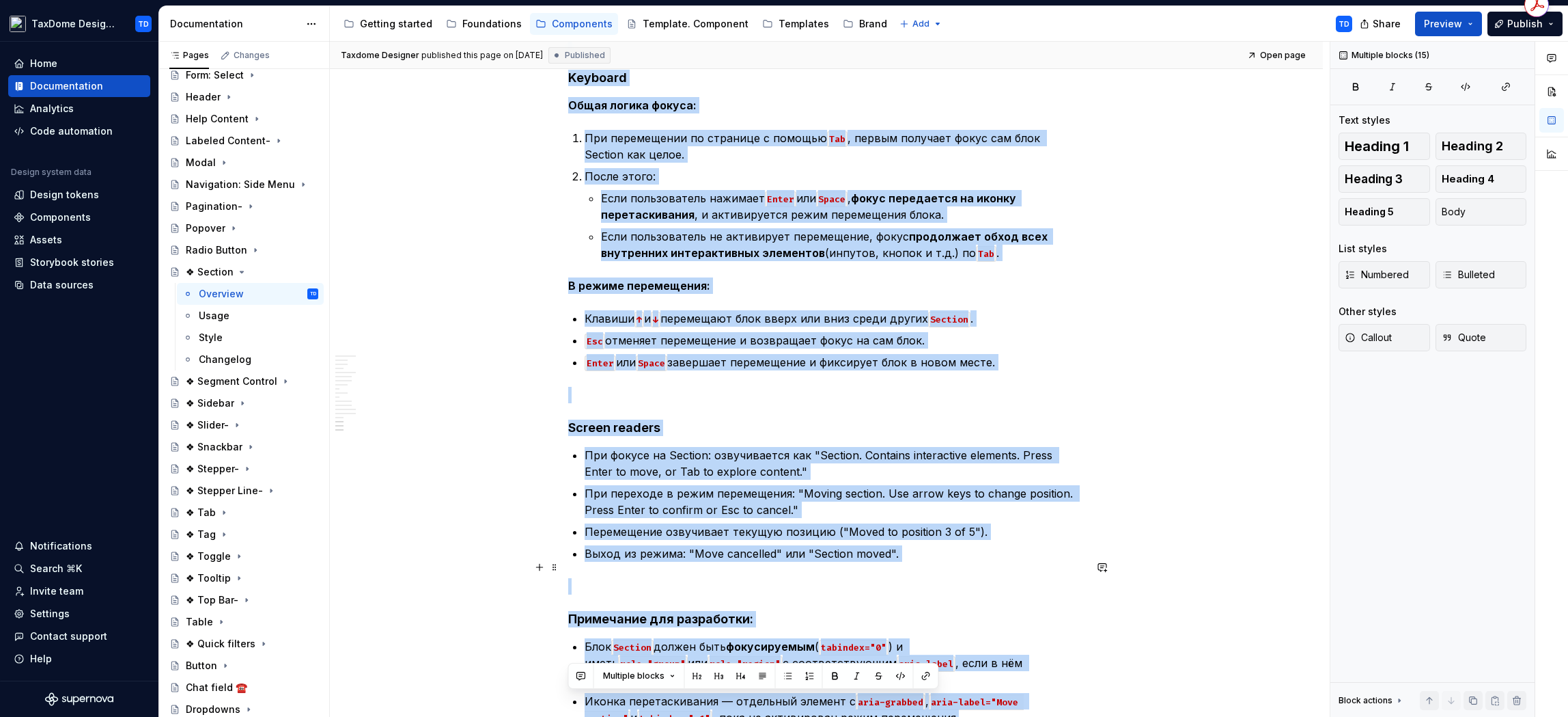
scroll to position [6566, 0]
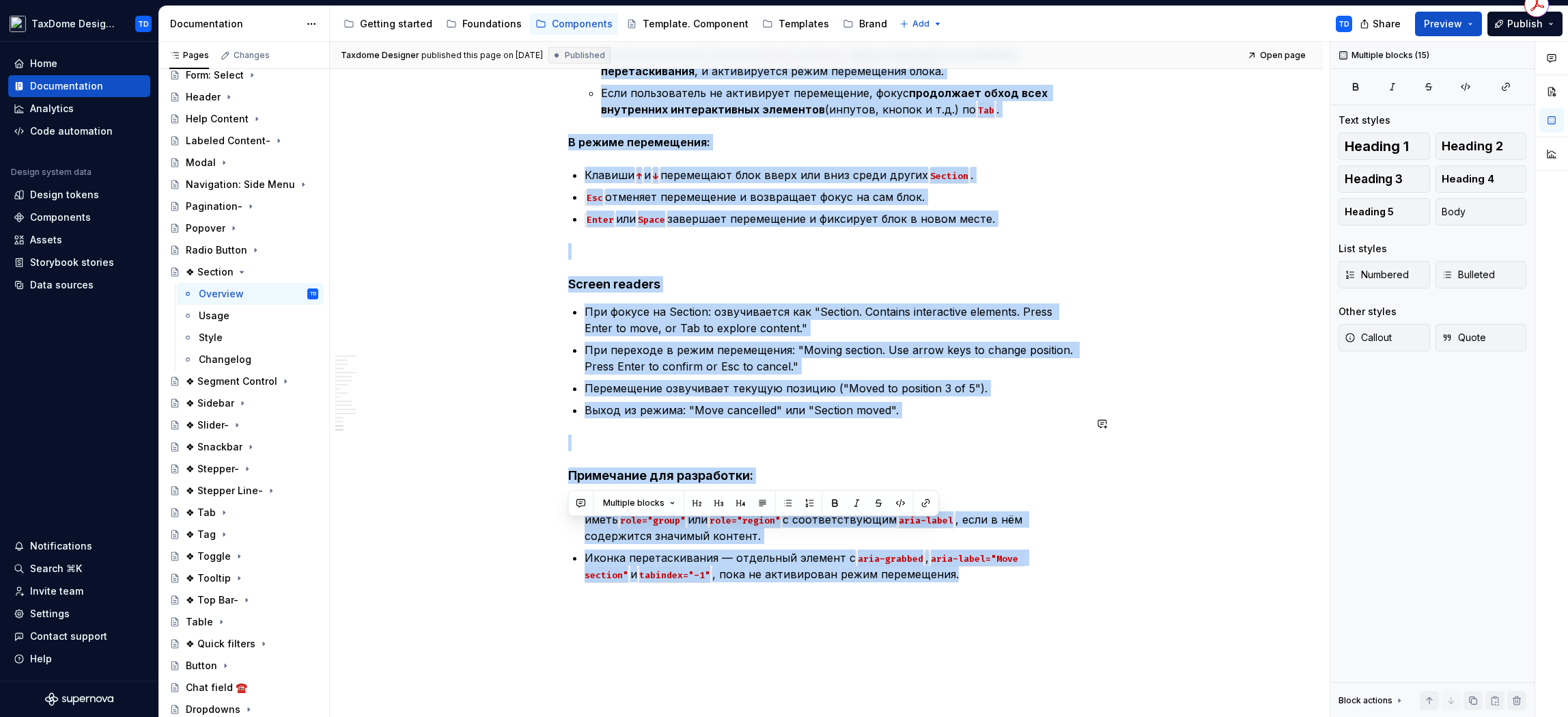
drag, startPoint x: 569, startPoint y: 200, endPoint x: 939, endPoint y: 520, distance: 489.2
click at [234, 355] on div "Changelog" at bounding box center [224, 360] width 52 height 14
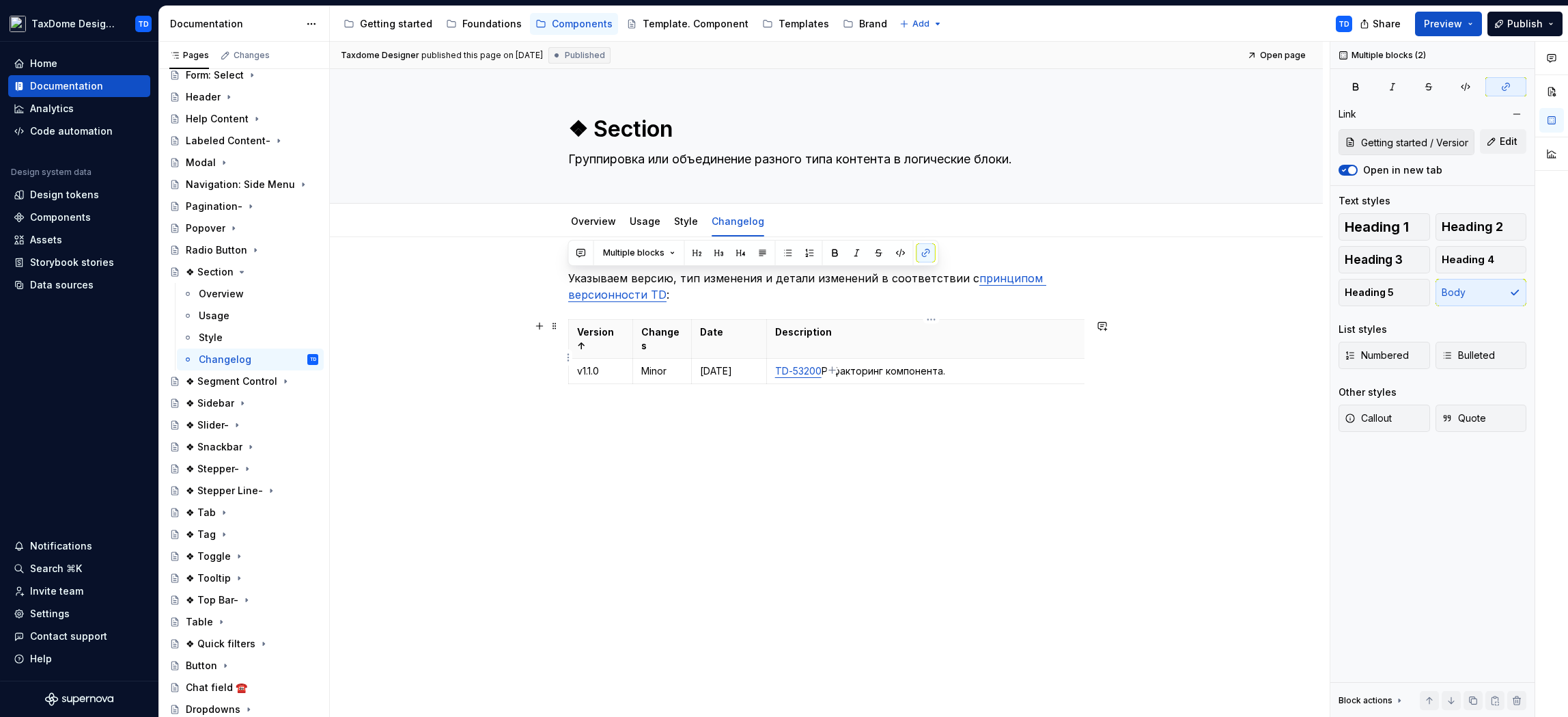
drag, startPoint x: 568, startPoint y: 277, endPoint x: 961, endPoint y: 360, distance: 401.7
click at [962, 359] on div "Указываем версию, тип изменения и детали изменений в соответствии с принципом в…" at bounding box center [826, 346] width 517 height 152
click at [226, 293] on div "Overview" at bounding box center [221, 294] width 45 height 14
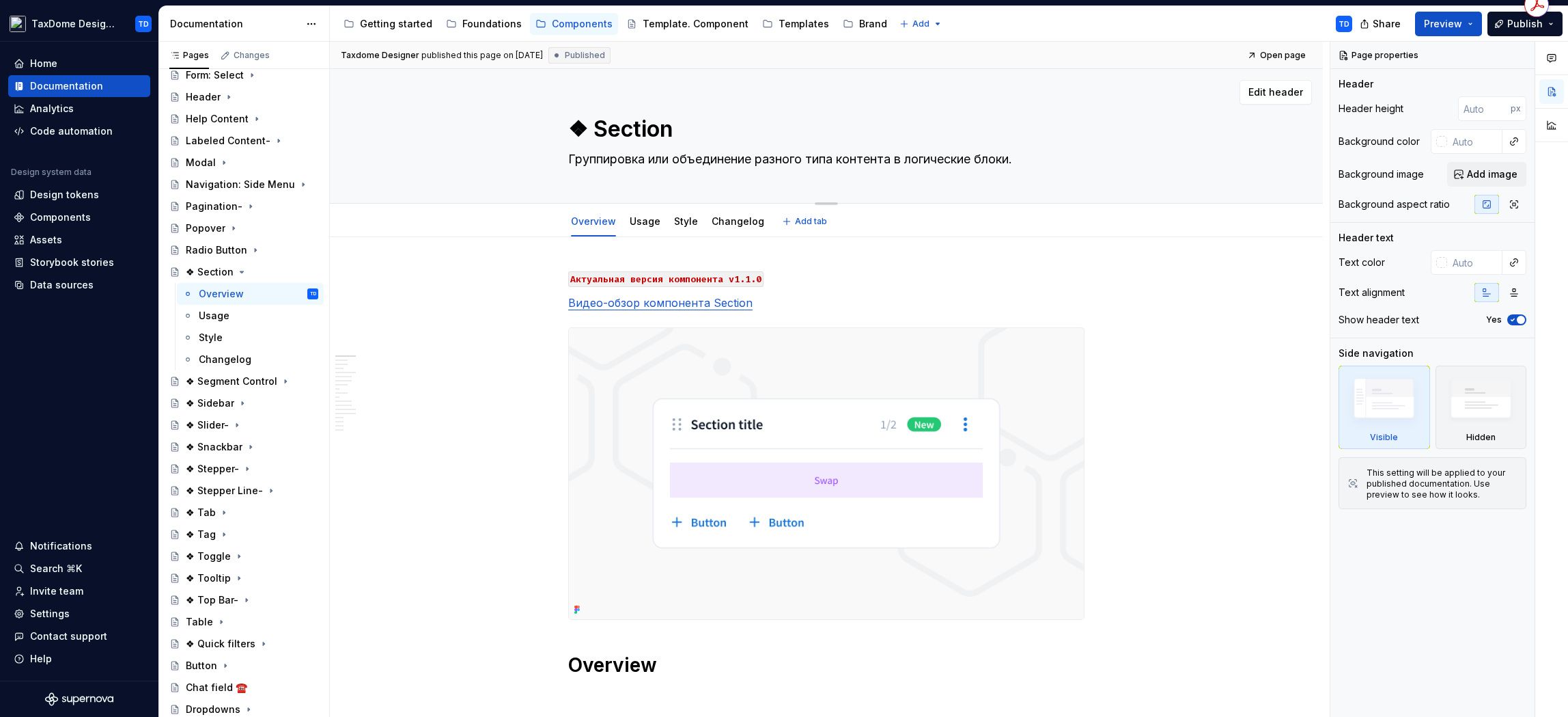
click at [616, 132] on textarea "❖ Section" at bounding box center [823, 129] width 517 height 33
click at [600, 131] on textarea "❖ Section" at bounding box center [823, 129] width 517 height 33
click at [596, 131] on textarea "❖ Section" at bounding box center [823, 129] width 517 height 33
type textarea "*"
type textarea "❖Section"
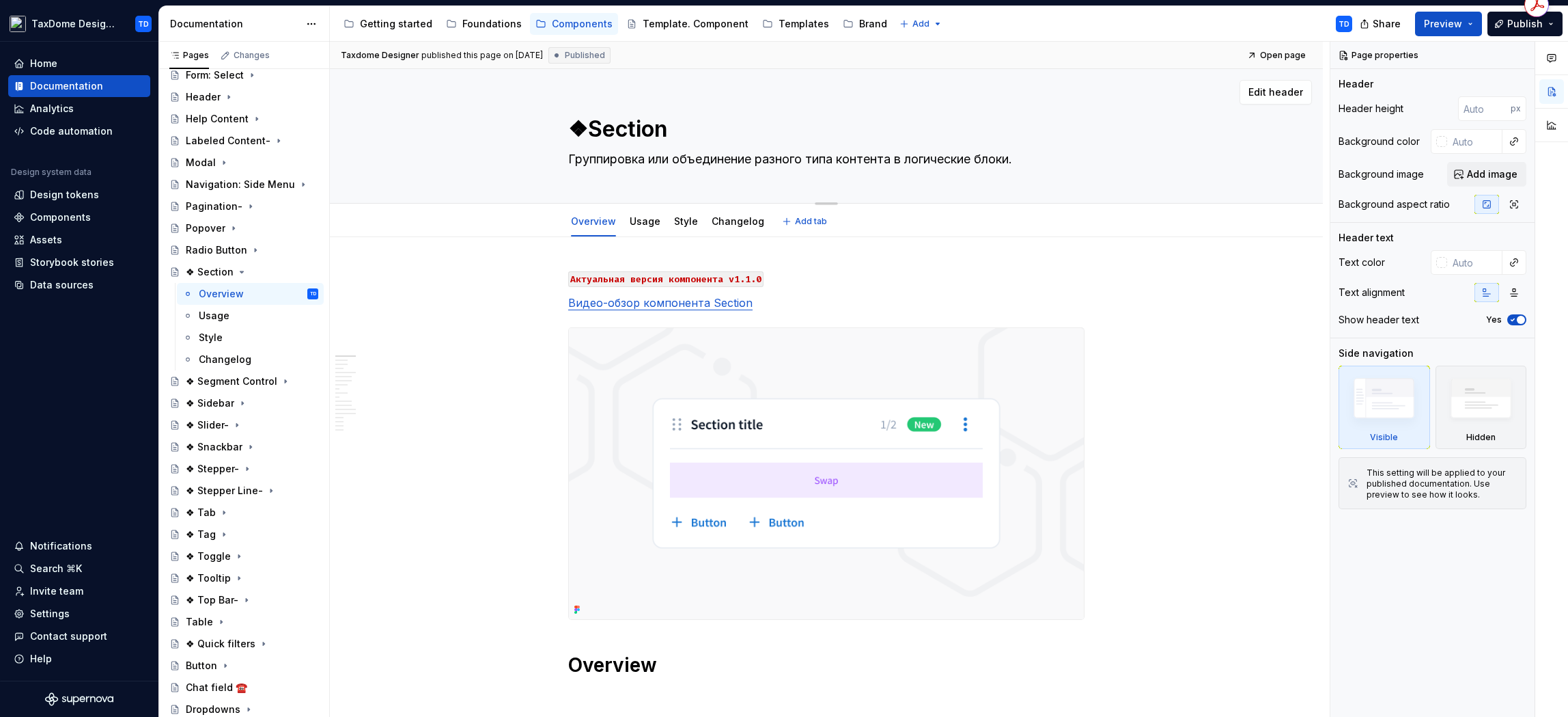
type textarea "*"
type textarea "Section"
type textarea "*"
type textarea "Section"
click at [228, 267] on icon "Page tree" at bounding box center [230, 272] width 11 height 11
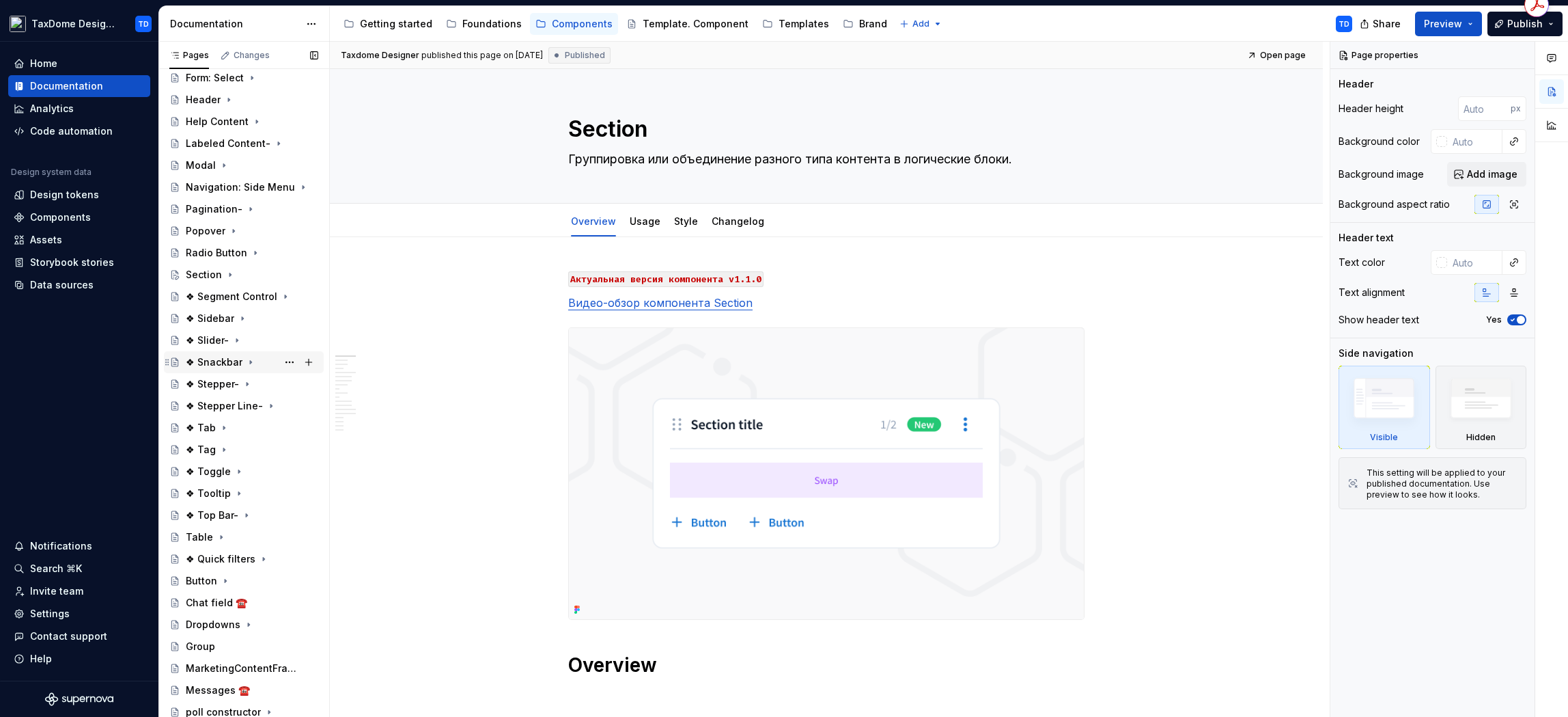
scroll to position [578, 0]
click at [209, 300] on div "❖ Segment Control" at bounding box center [224, 297] width 78 height 14
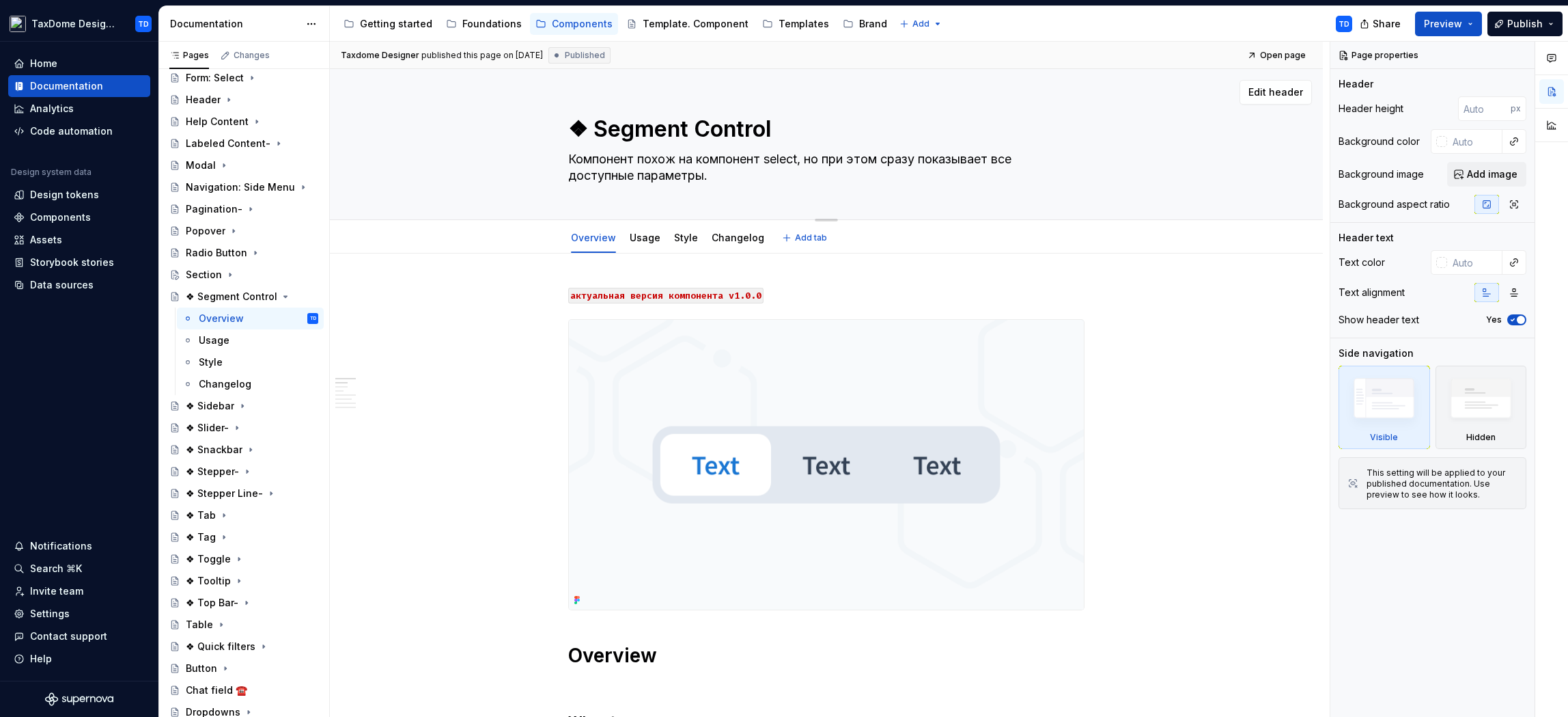
drag, startPoint x: 596, startPoint y: 129, endPoint x: 685, endPoint y: 125, distance: 89.1
click at [775, 129] on textarea "❖ Segment Control" at bounding box center [823, 129] width 517 height 33
drag, startPoint x: 568, startPoint y: 159, endPoint x: 710, endPoint y: 178, distance: 143.3
click at [710, 178] on textarea "Компонент похож на компонент select, но при этом сразу показывает все доступные…" at bounding box center [823, 167] width 517 height 38
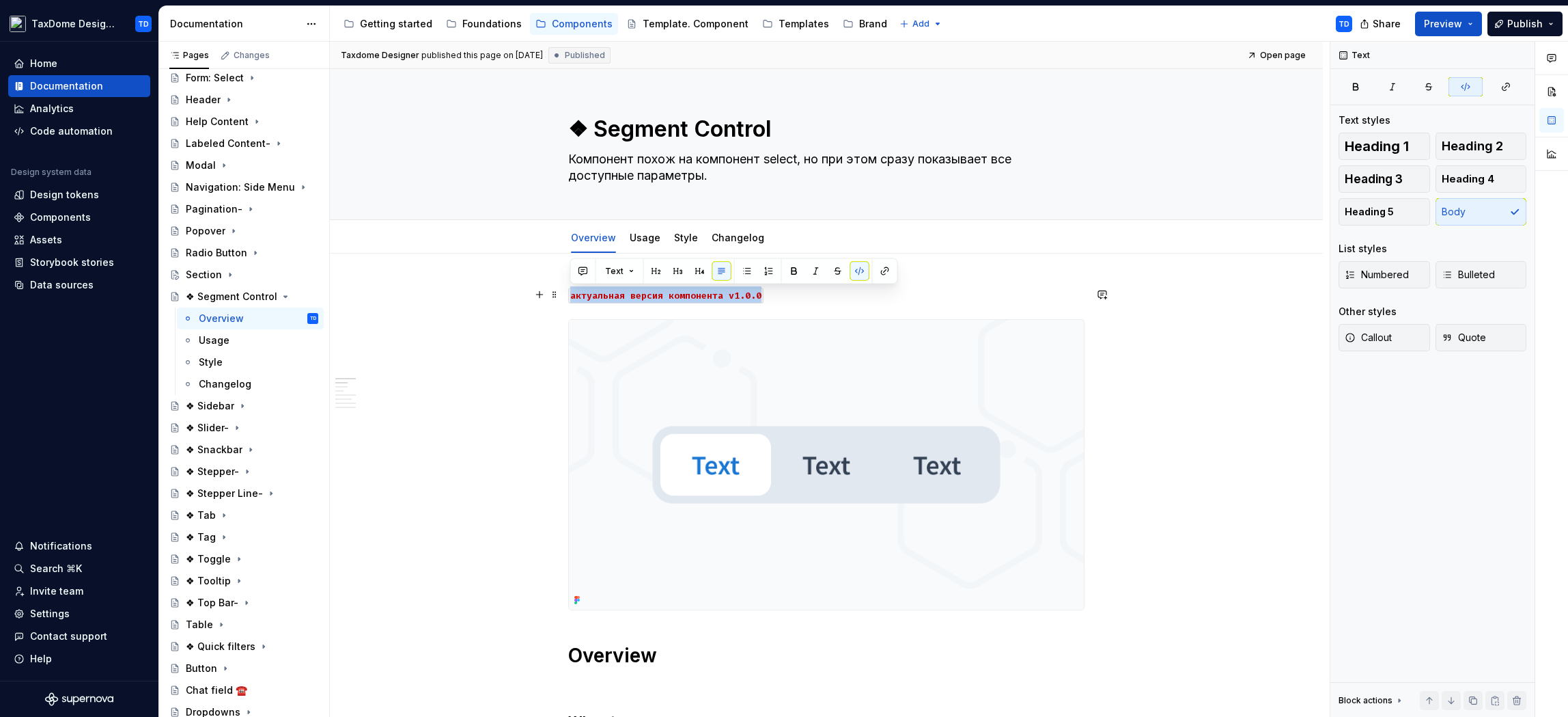
drag, startPoint x: 768, startPoint y: 294, endPoint x: 568, endPoint y: 292, distance: 200.0
click at [568, 292] on p "актуальная версия компонента v1.0.0" at bounding box center [826, 294] width 517 height 16
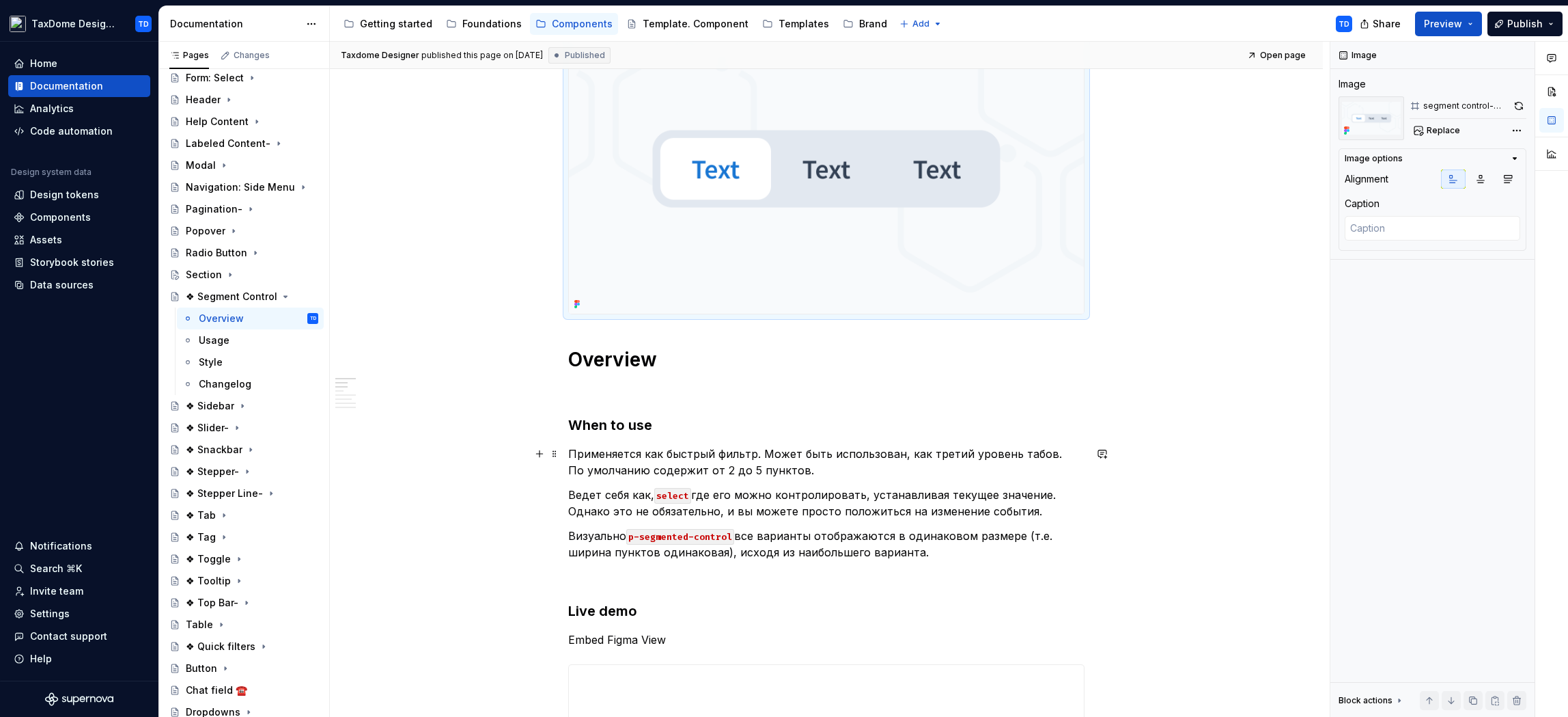
scroll to position [325, 0]
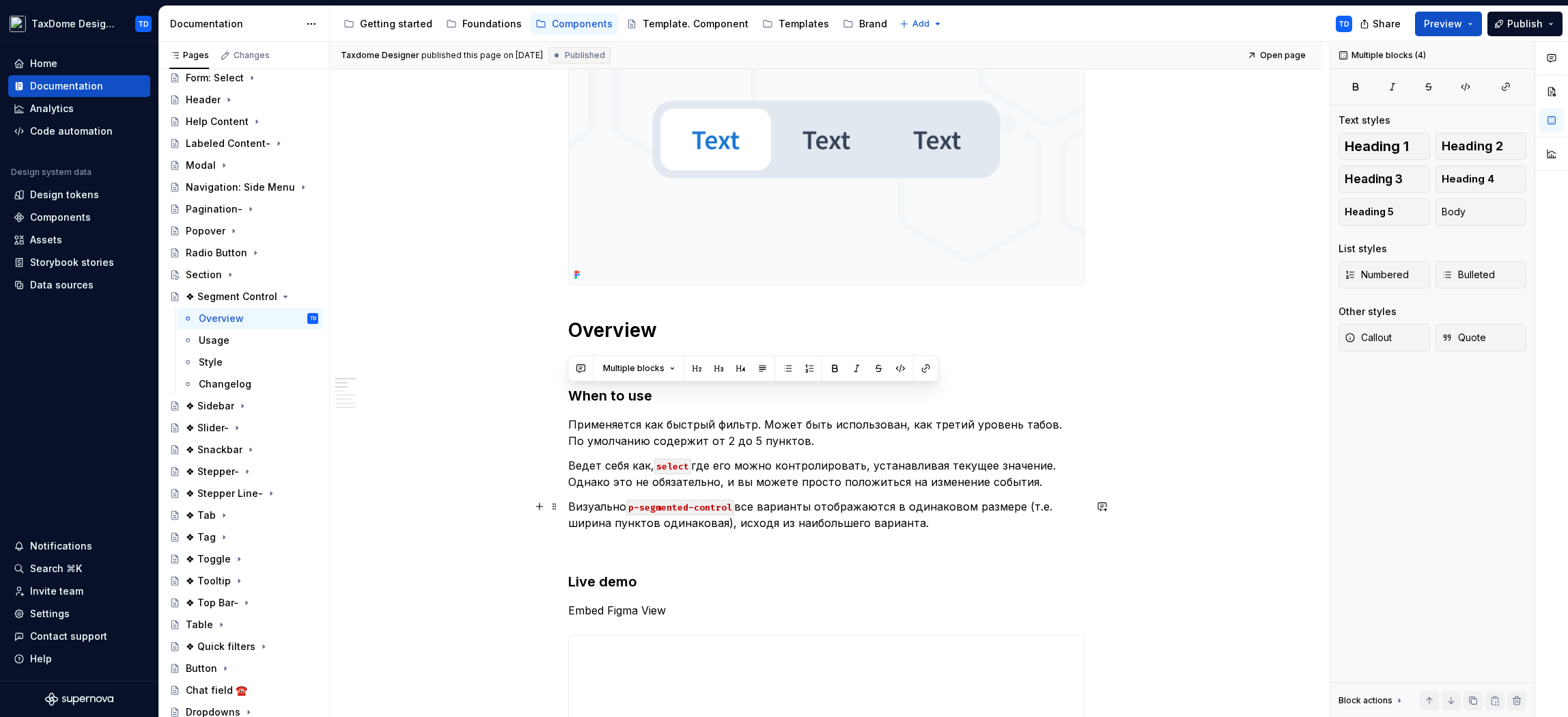
drag, startPoint x: 570, startPoint y: 391, endPoint x: 933, endPoint y: 530, distance: 388.7
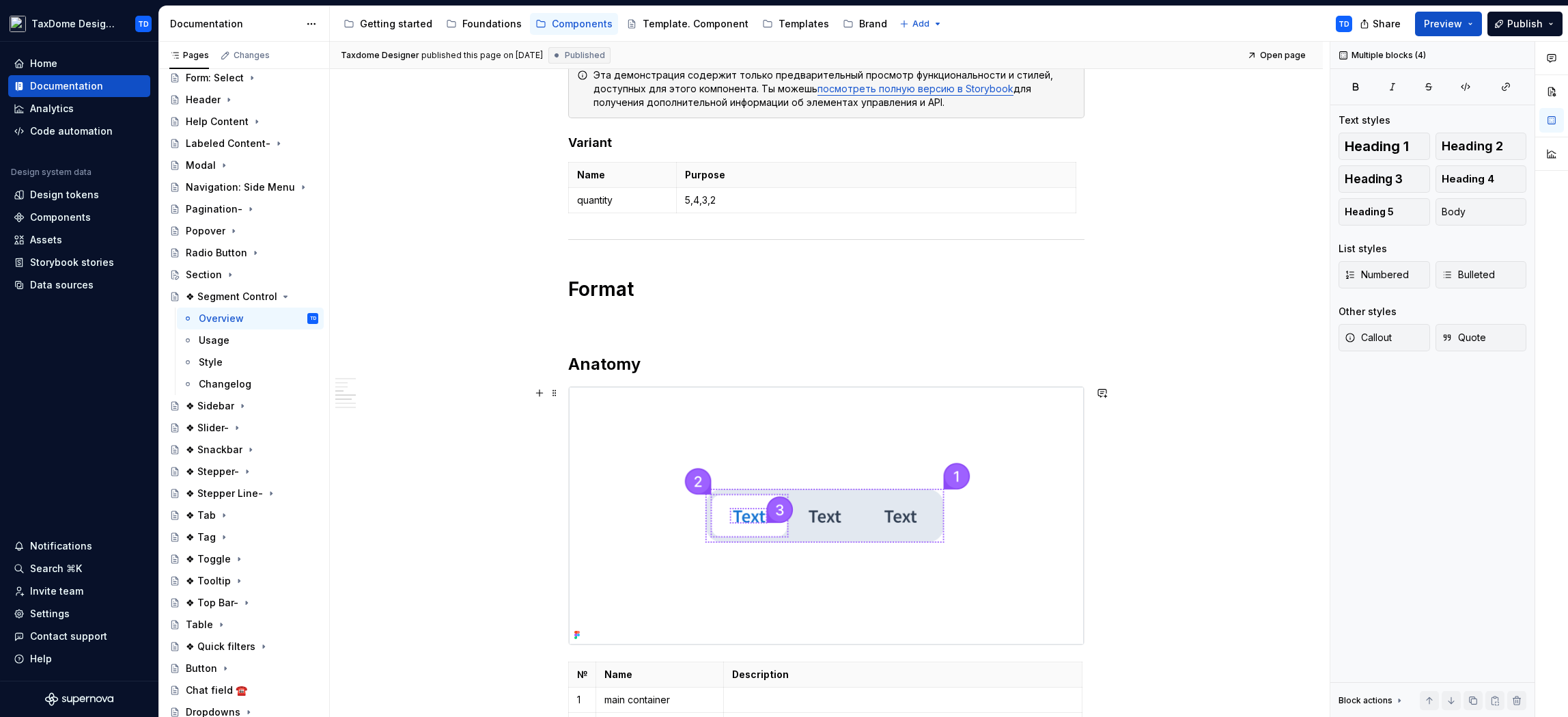
scroll to position [1232, 0]
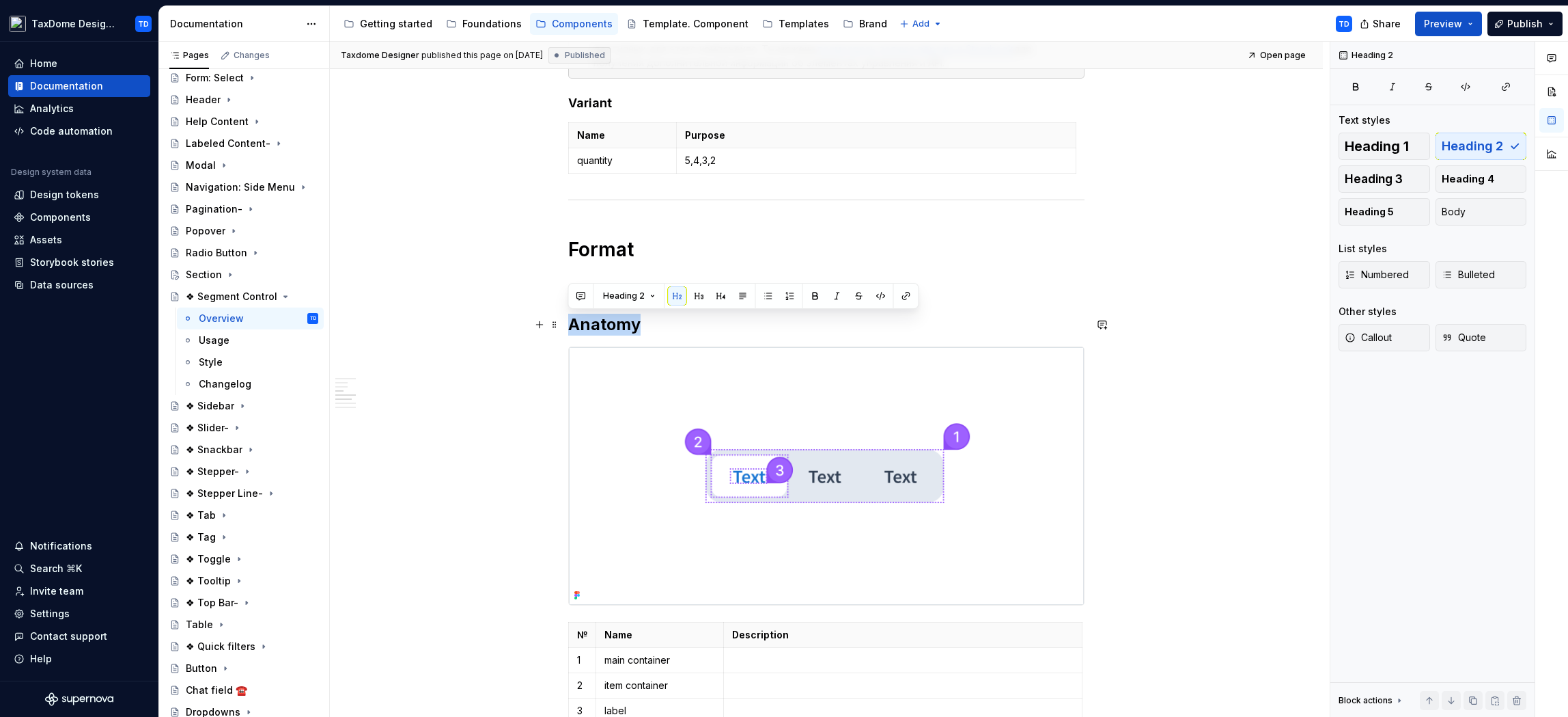
drag, startPoint x: 641, startPoint y: 324, endPoint x: 573, endPoint y: 322, distance: 68.0
click at [573, 322] on h2 "Anatomy" at bounding box center [826, 324] width 517 height 22
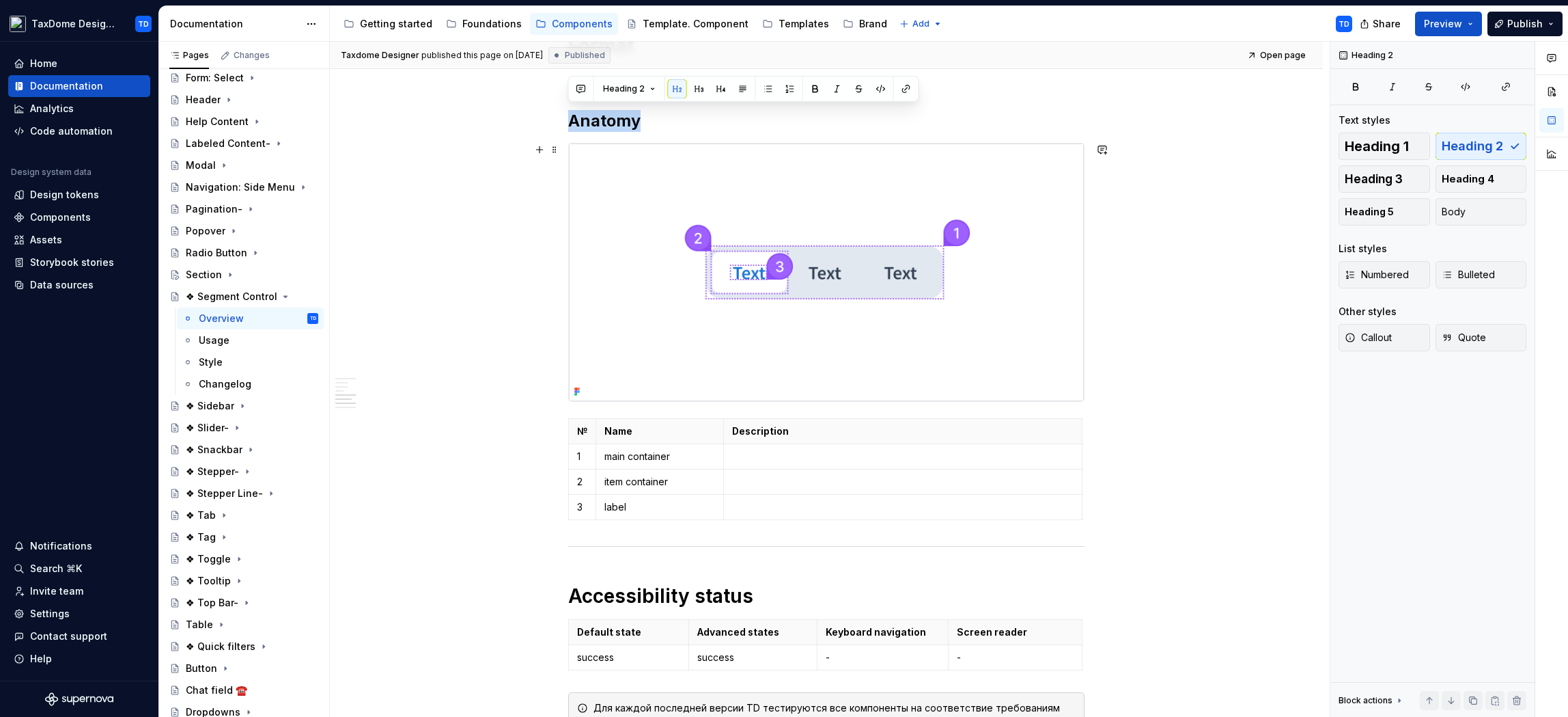
scroll to position [1439, 0]
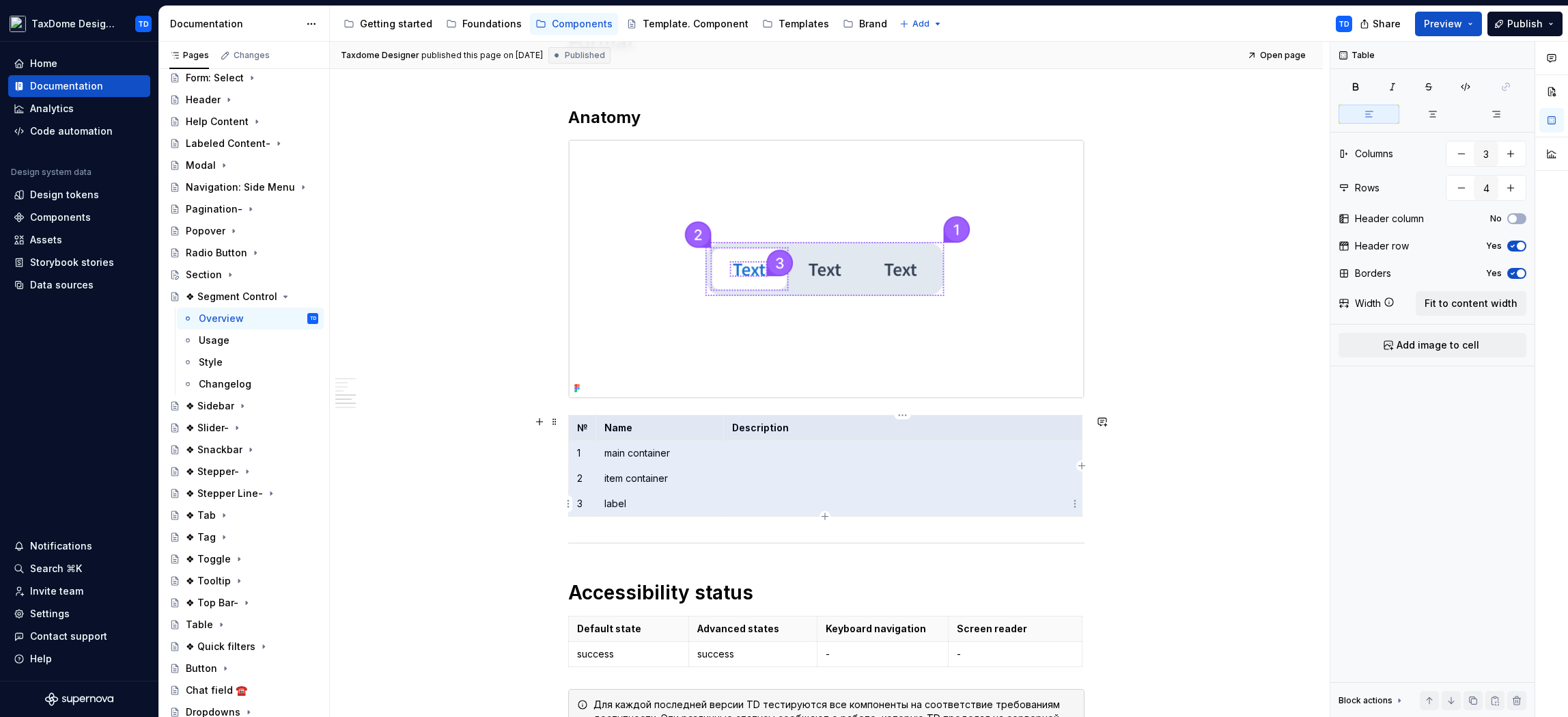
drag, startPoint x: 576, startPoint y: 426, endPoint x: 771, endPoint y: 497, distance: 207.5
click at [771, 497] on tbody "№ Name Description 1 main container 2 item container 3 label" at bounding box center [826, 466] width 514 height 101
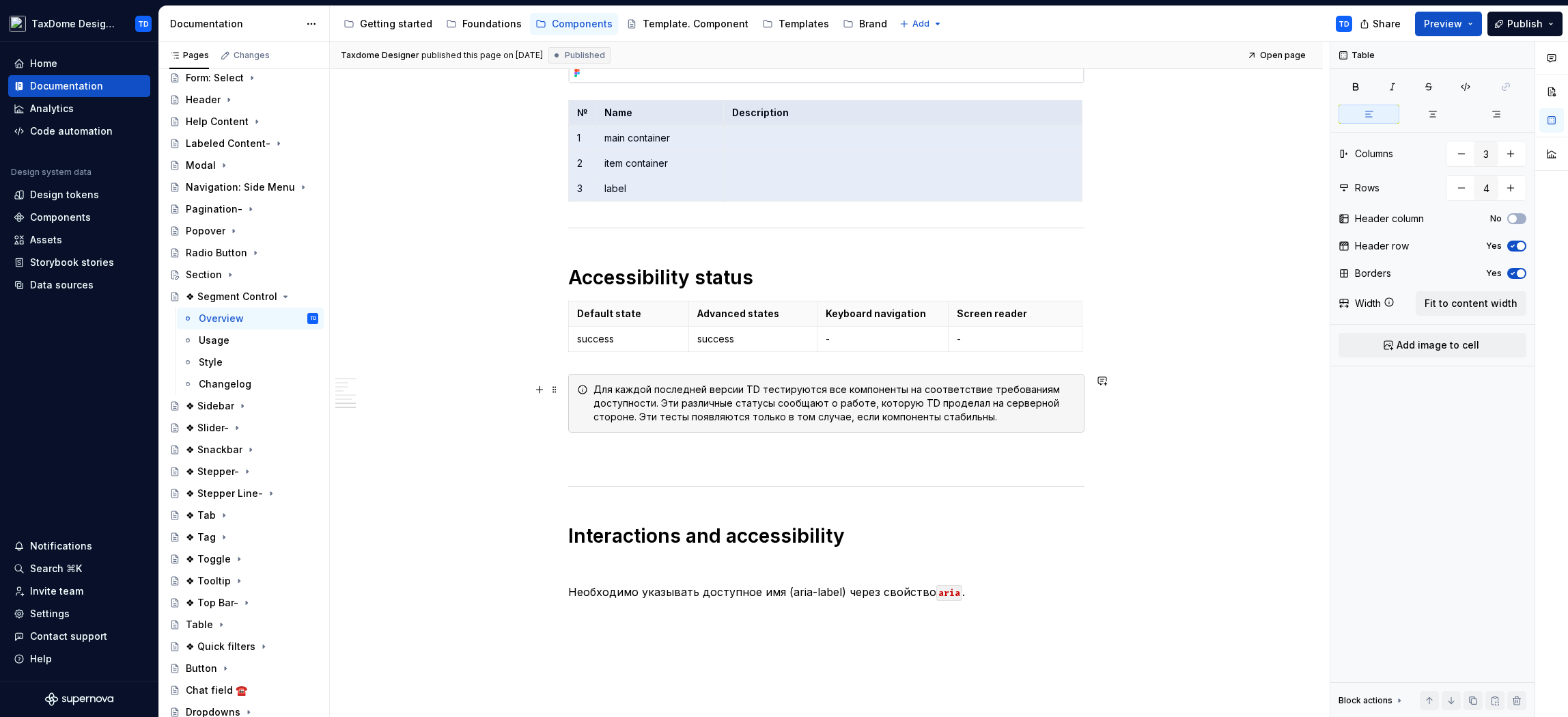
scroll to position [1757, 0]
click at [229, 341] on div "Usage" at bounding box center [258, 340] width 120 height 19
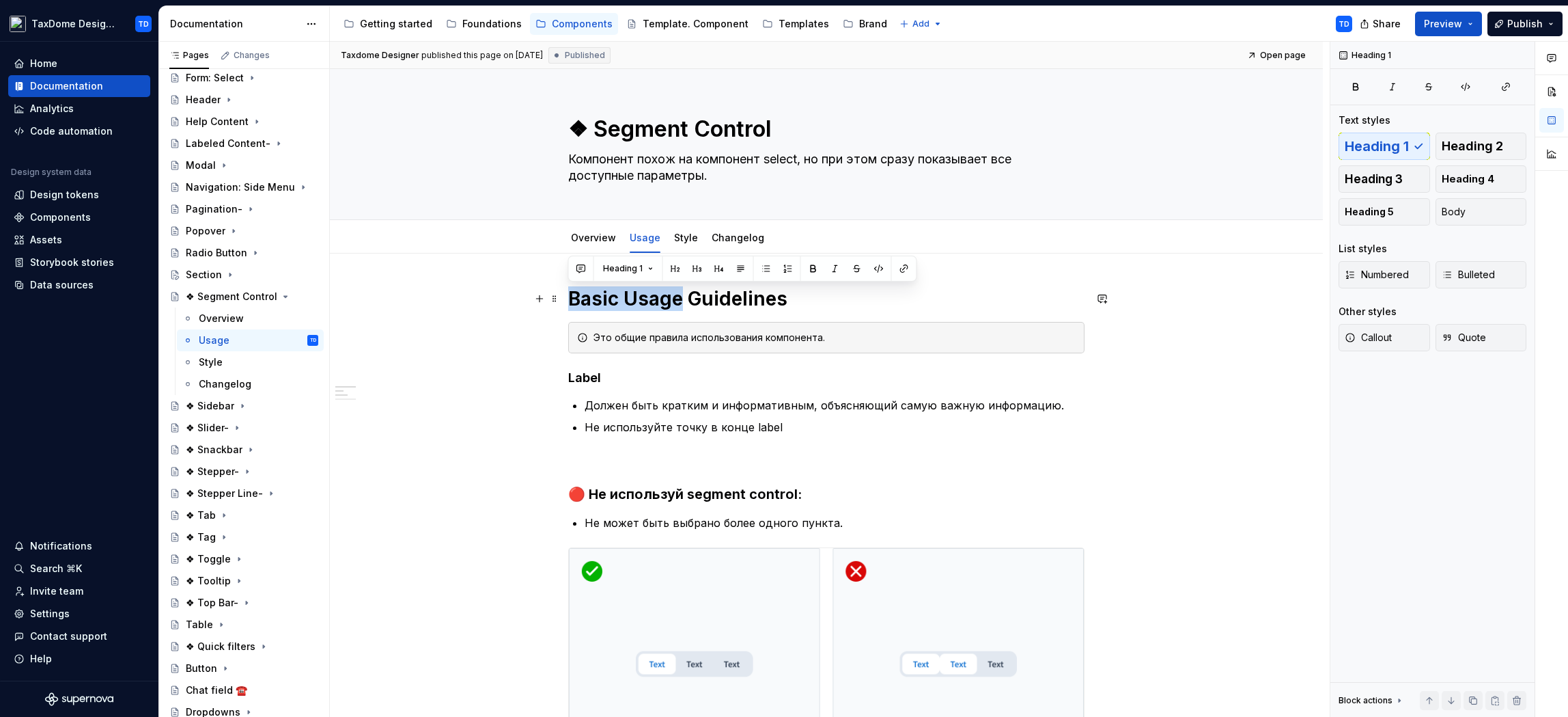
drag, startPoint x: 573, startPoint y: 301, endPoint x: 677, endPoint y: 302, distance: 104.0
click at [678, 302] on h1 "Basic Usage Guidelines" at bounding box center [826, 298] width 517 height 24
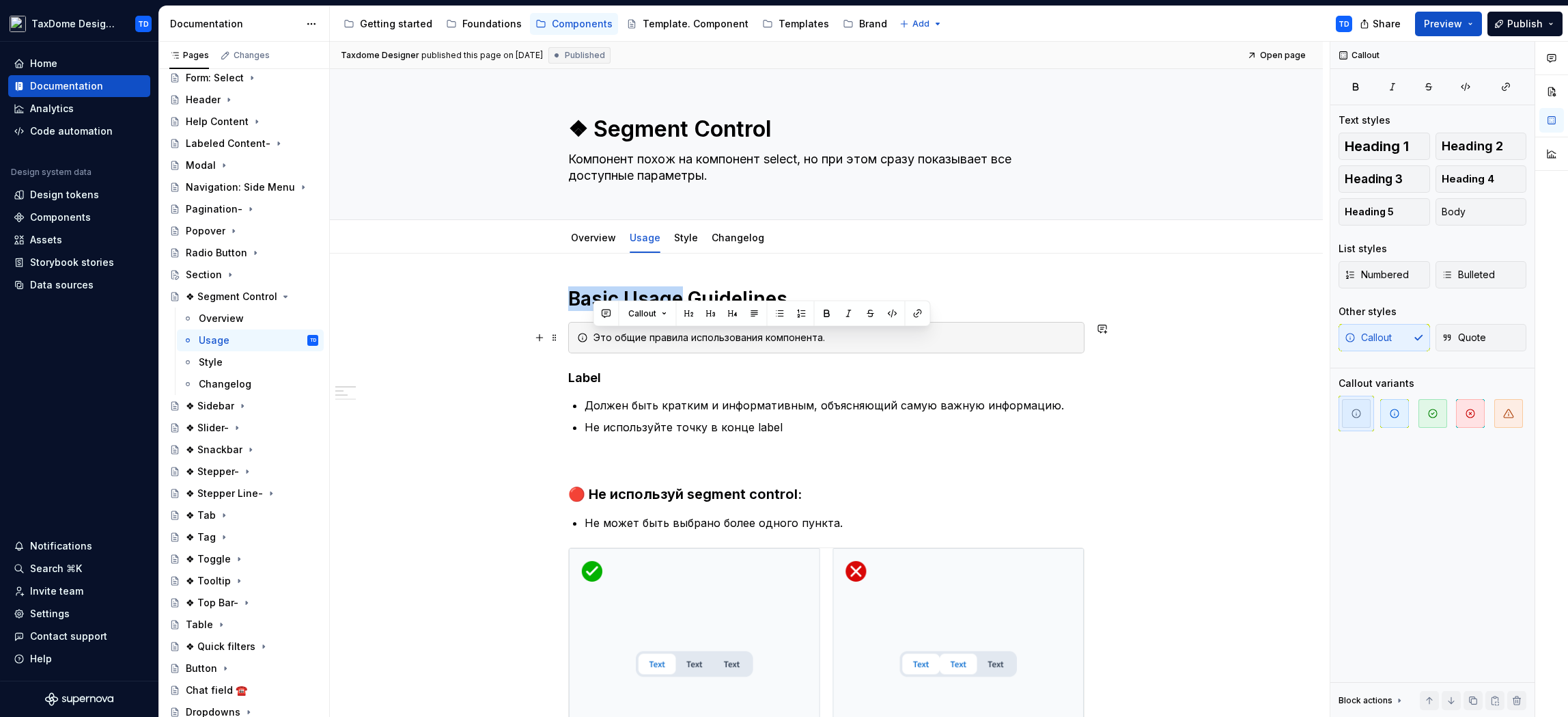
drag, startPoint x: 830, startPoint y: 338, endPoint x: 594, endPoint y: 342, distance: 236.0
click at [594, 342] on div "Это общие правила использования компонента." at bounding box center [835, 338] width 482 height 14
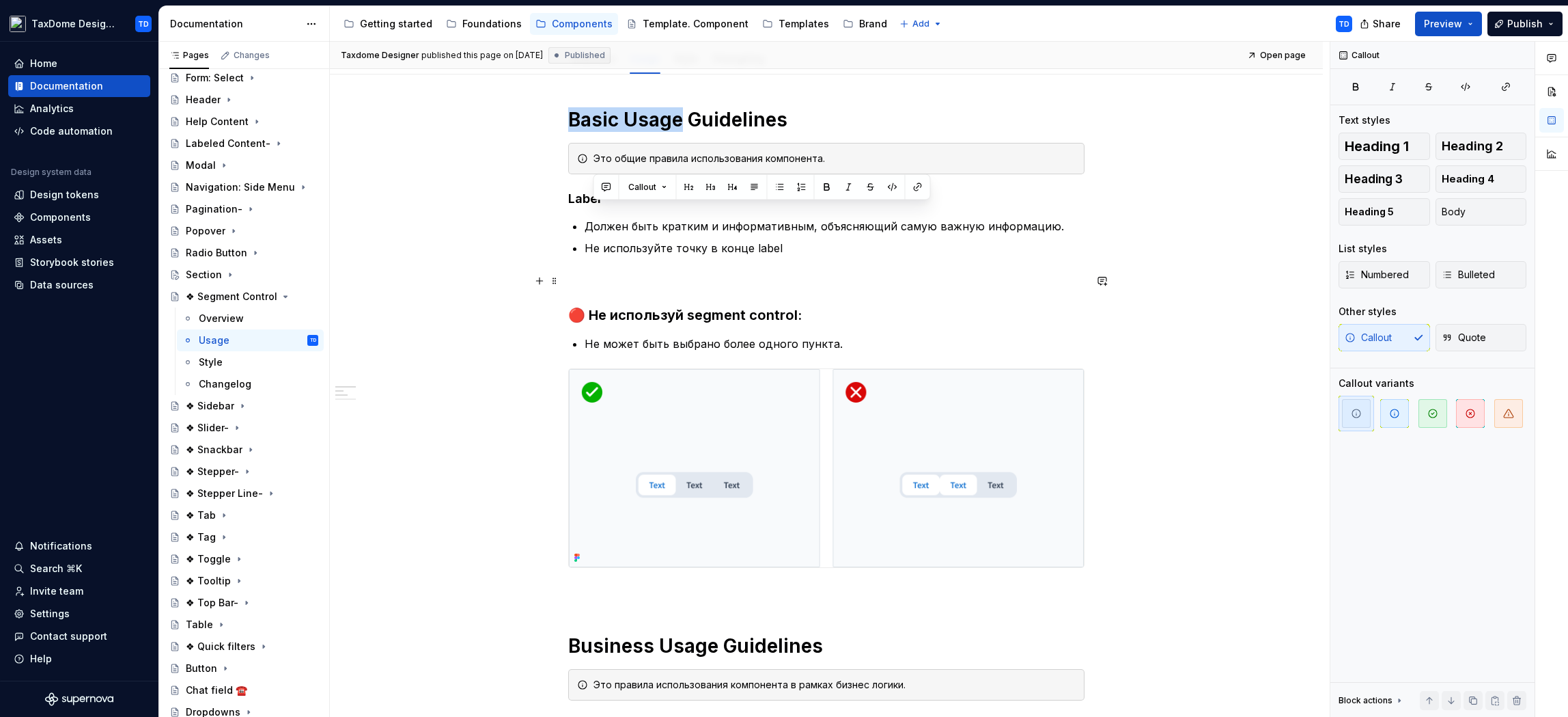
scroll to position [222, 0]
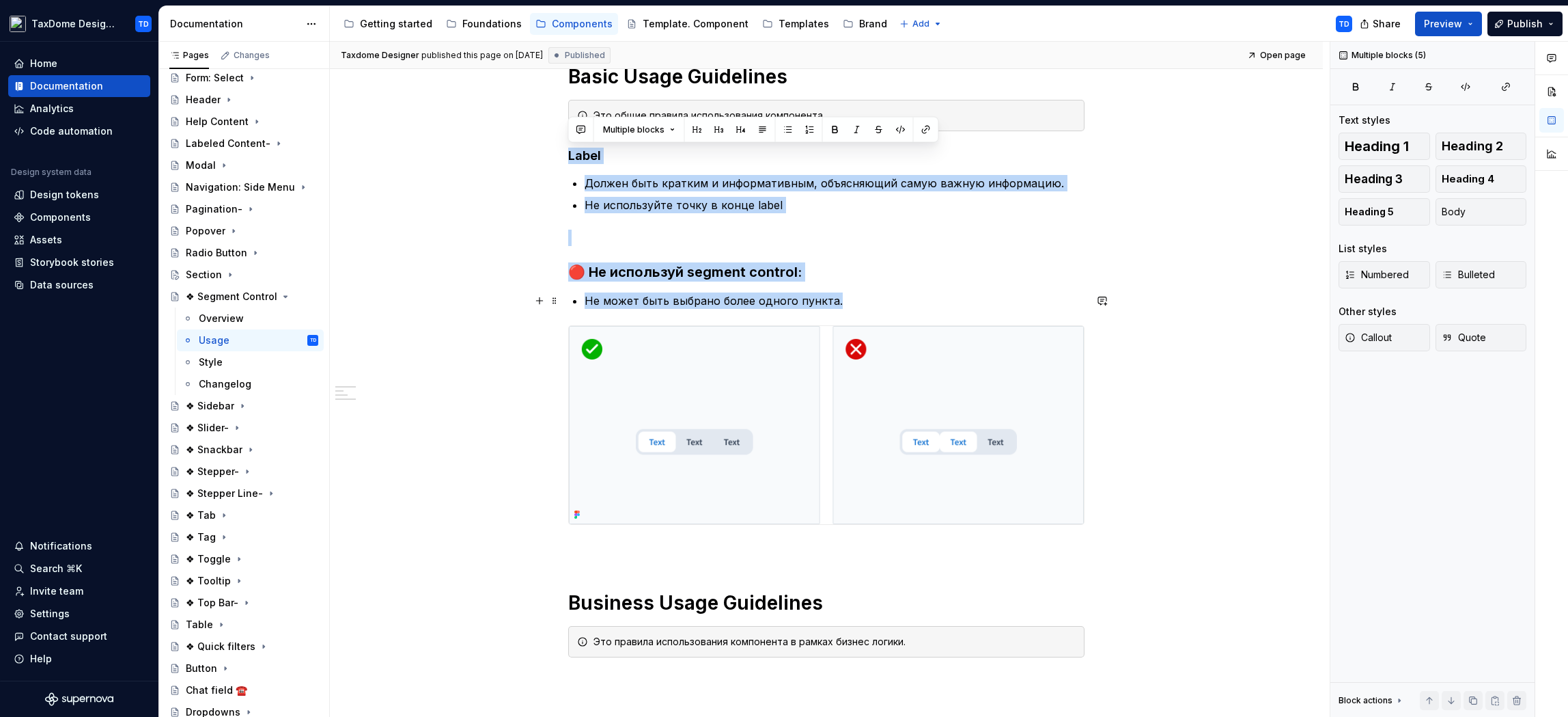
drag, startPoint x: 571, startPoint y: 157, endPoint x: 836, endPoint y: 301, distance: 301.6
click at [836, 301] on div "Basic Usage Guidelines Это общие правила использования компонента. Label Должен…" at bounding box center [826, 377] width 517 height 626
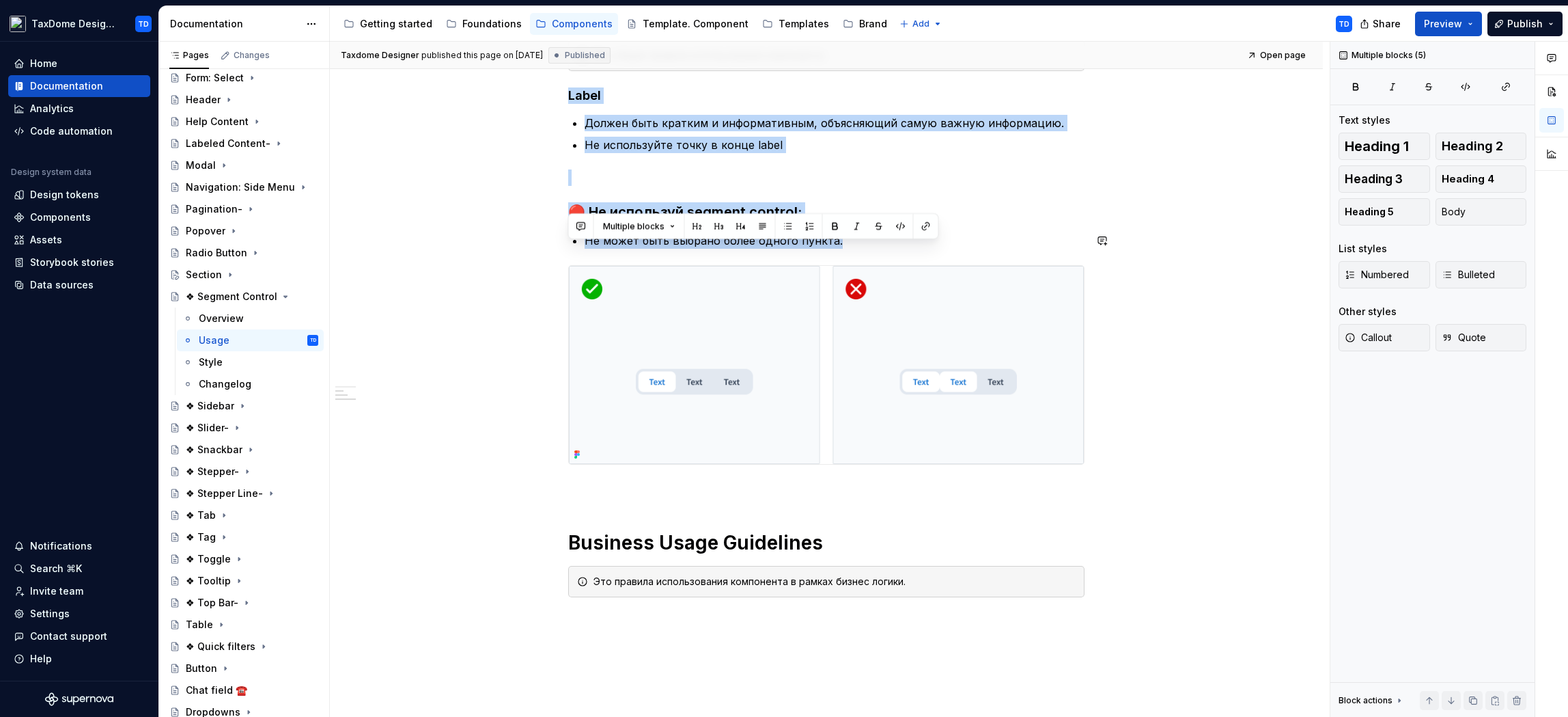
scroll to position [321, 0]
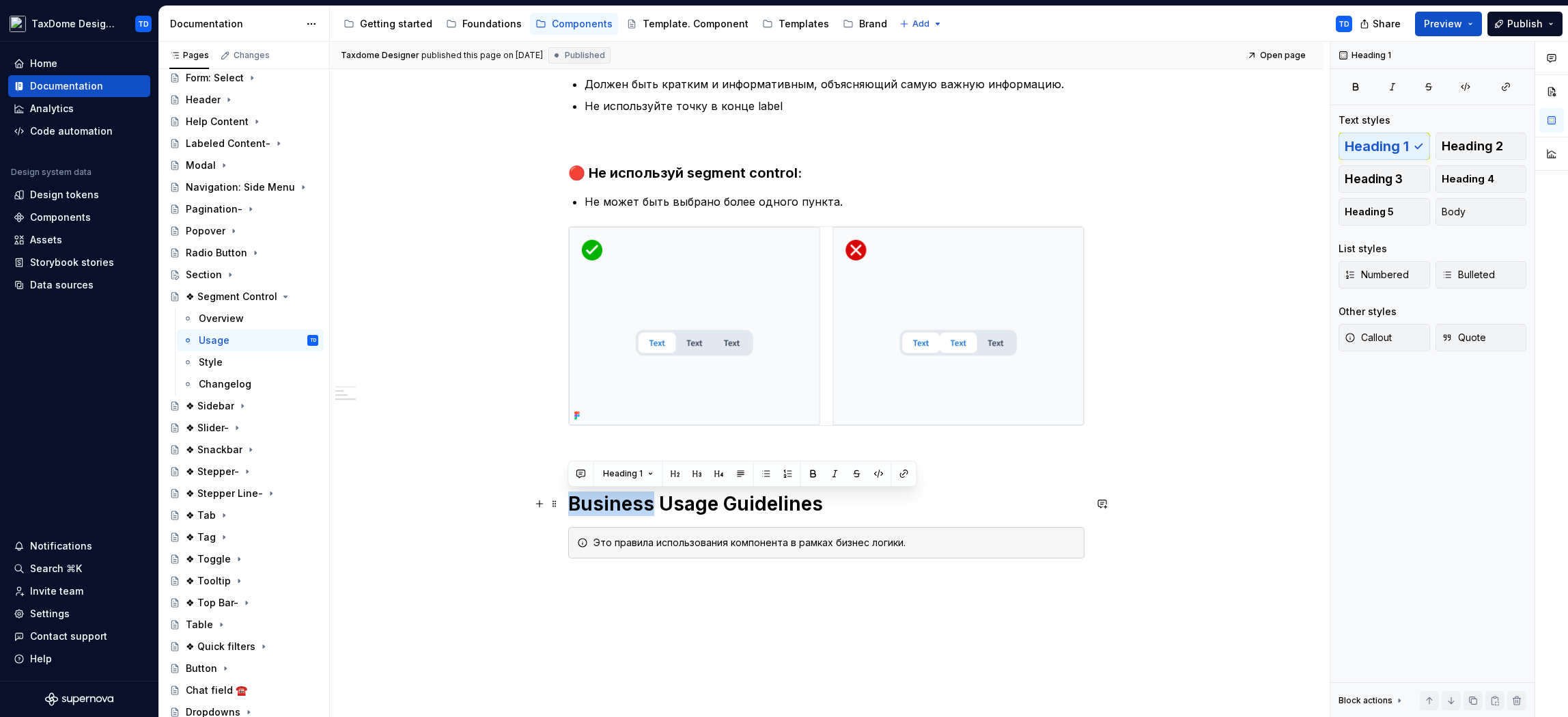
drag, startPoint x: 572, startPoint y: 500, endPoint x: 650, endPoint y: 500, distance: 78.0
click at [651, 500] on h1 "Business Usage Guidelines" at bounding box center [826, 503] width 517 height 24
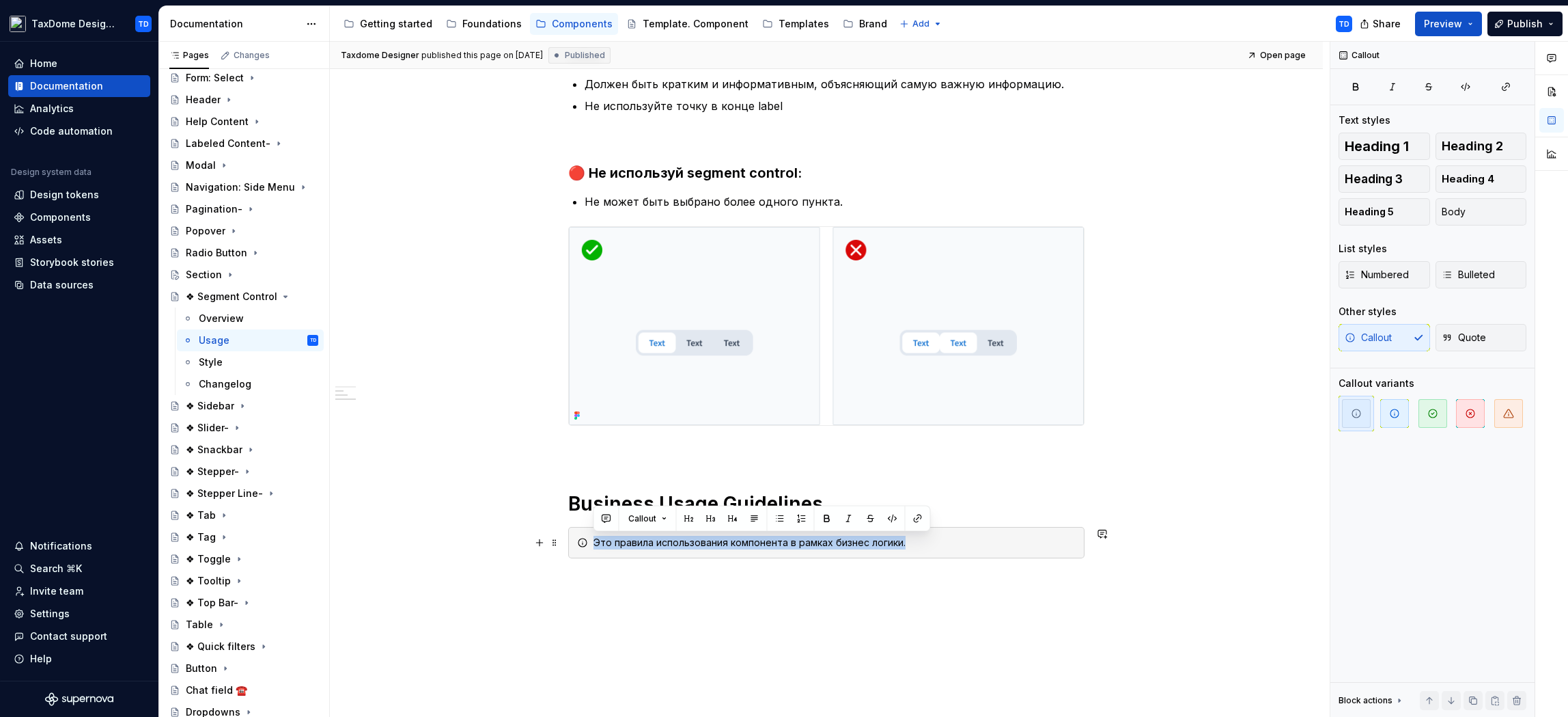
drag, startPoint x: 909, startPoint y: 547, endPoint x: 574, endPoint y: 439, distance: 352.0
click at [594, 536] on div "Это правила использования компонента в рамках бизнес логики." at bounding box center [835, 543] width 482 height 14
click at [217, 362] on div "Style" at bounding box center [210, 362] width 24 height 14
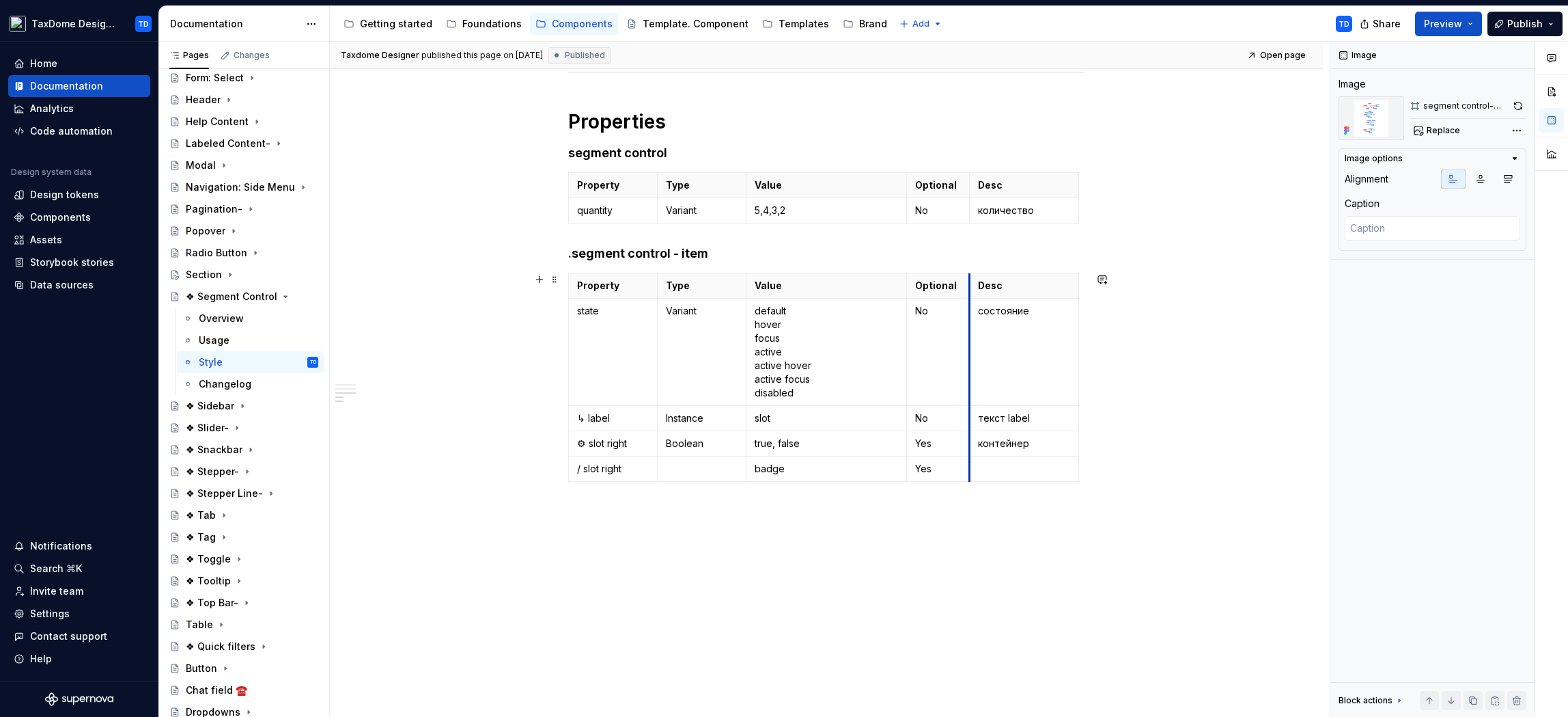
scroll to position [1421, 0]
click at [226, 315] on div "Overview" at bounding box center [221, 318] width 45 height 14
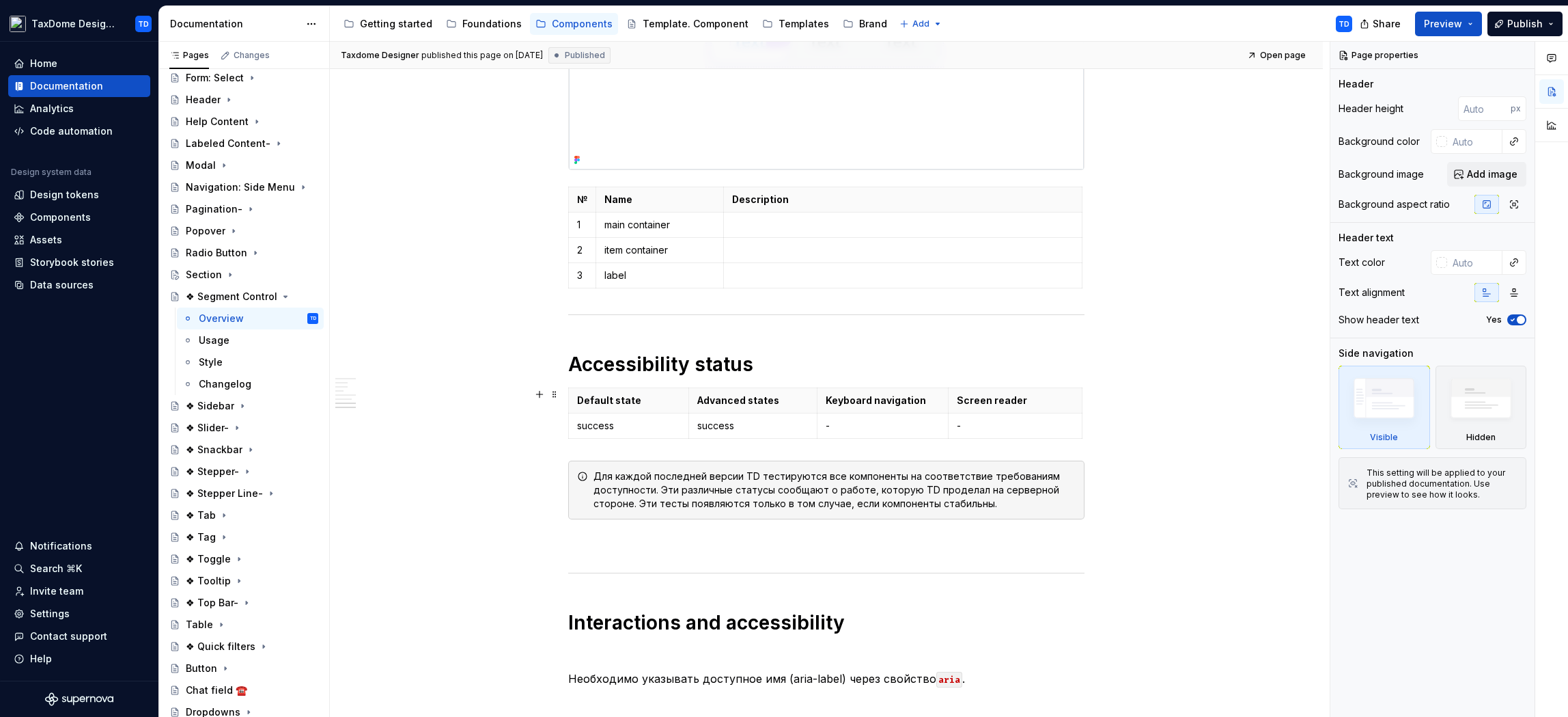
scroll to position [1868, 0]
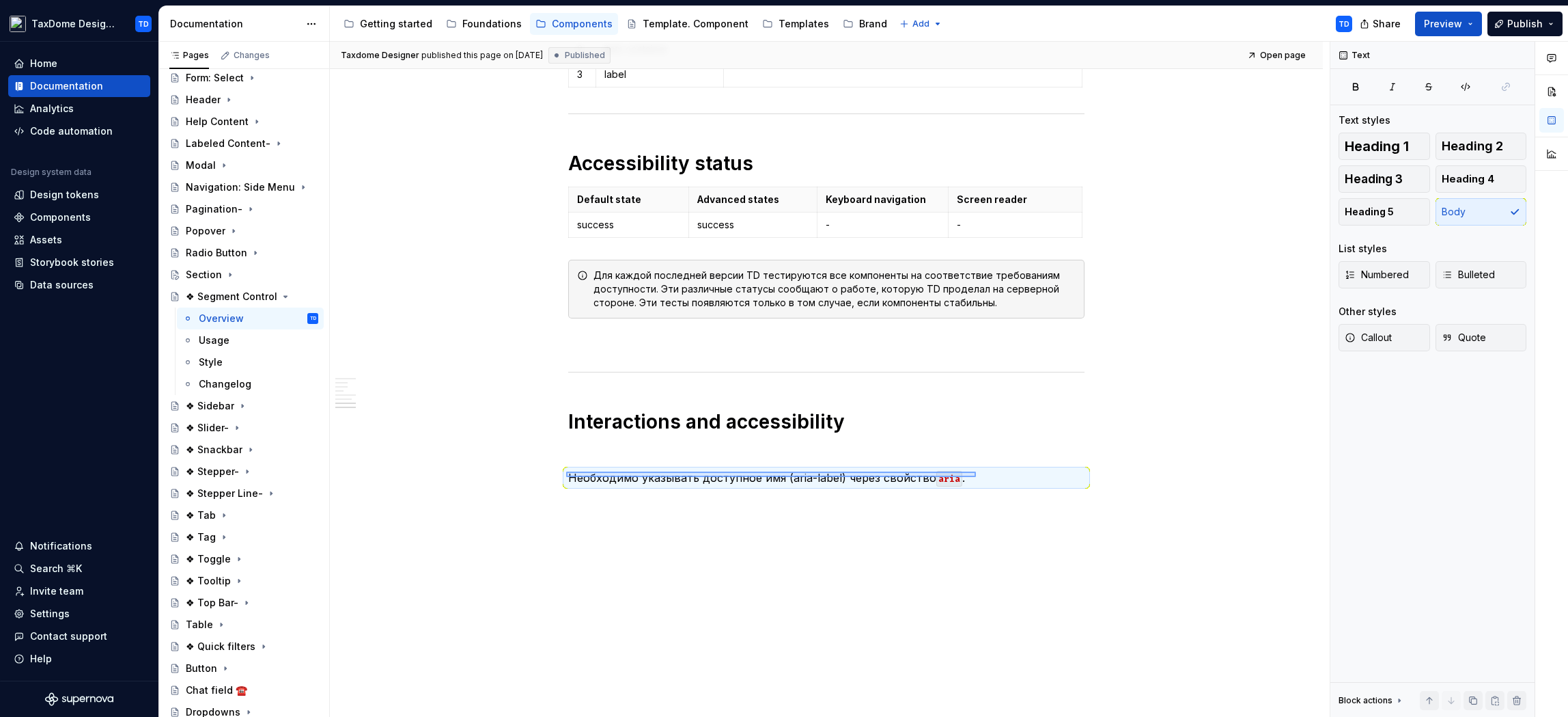
drag, startPoint x: 570, startPoint y: 477, endPoint x: 981, endPoint y: 471, distance: 411.0
click at [981, 471] on div "Taxdome Designer published this page on November 5, 2024 Published Open page ❖ …" at bounding box center [830, 380] width 1000 height 676
click at [231, 381] on div "Changelog" at bounding box center [224, 384] width 52 height 14
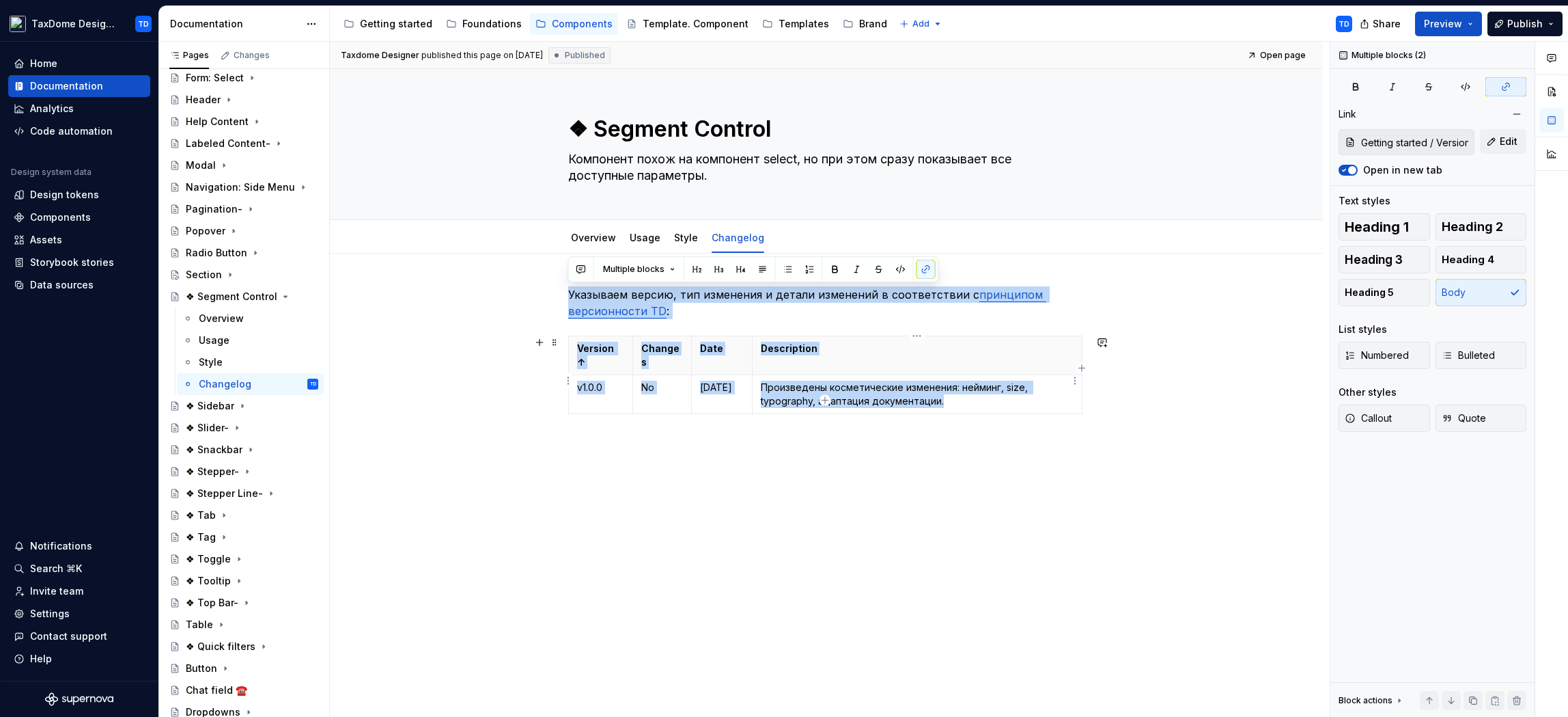
drag, startPoint x: 570, startPoint y: 292, endPoint x: 946, endPoint y: 386, distance: 387.6
click at [946, 386] on div "Указываем версию, тип изменения и детали изменений в соответствии с принципом в…" at bounding box center [826, 369] width 517 height 166
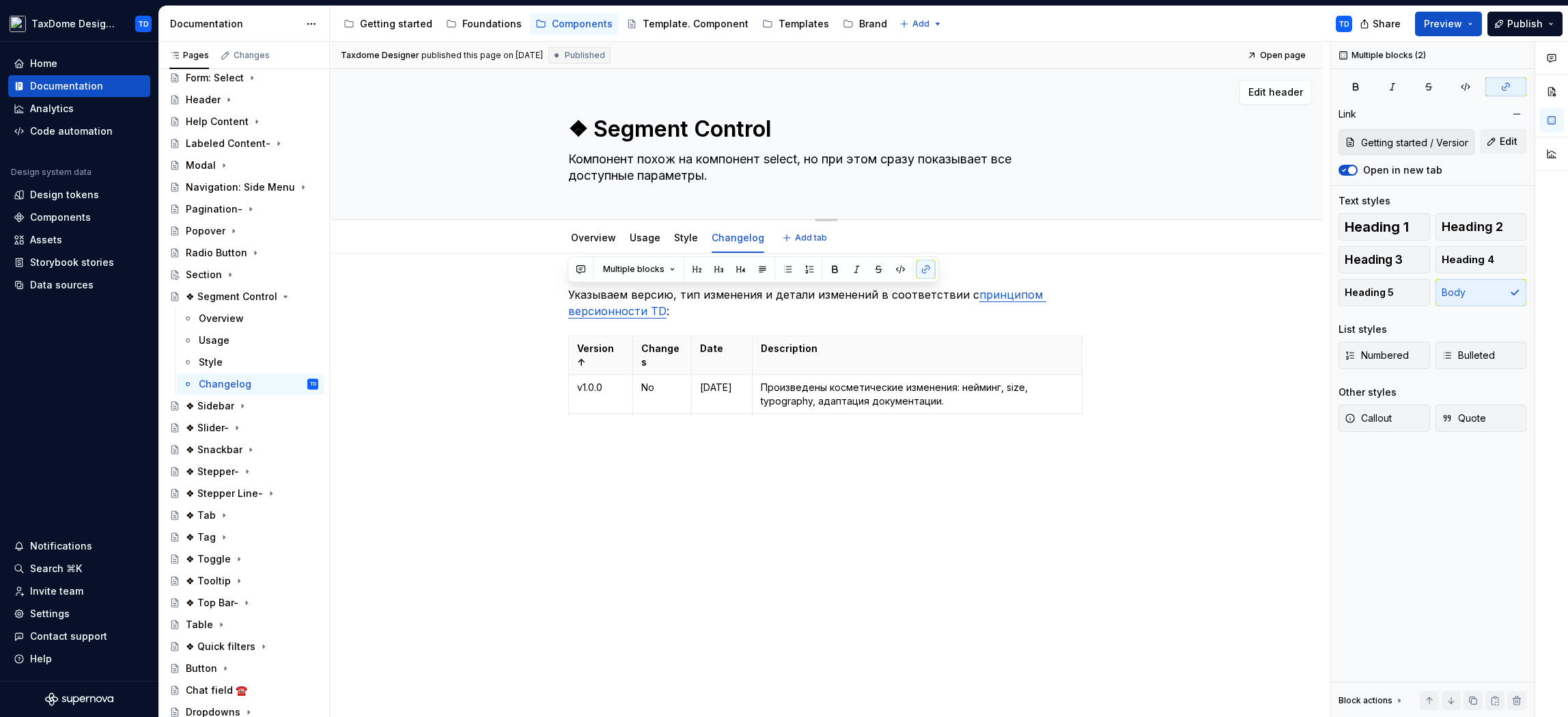
click at [605, 127] on textarea "❖ Segment Control" at bounding box center [823, 129] width 517 height 33
click at [584, 128] on textarea "❖ Segment Control" at bounding box center [823, 129] width 517 height 33
click at [591, 129] on textarea "❖ Segment Control" at bounding box center [823, 129] width 517 height 33
type textarea "*"
type textarea "❖Segment Control"
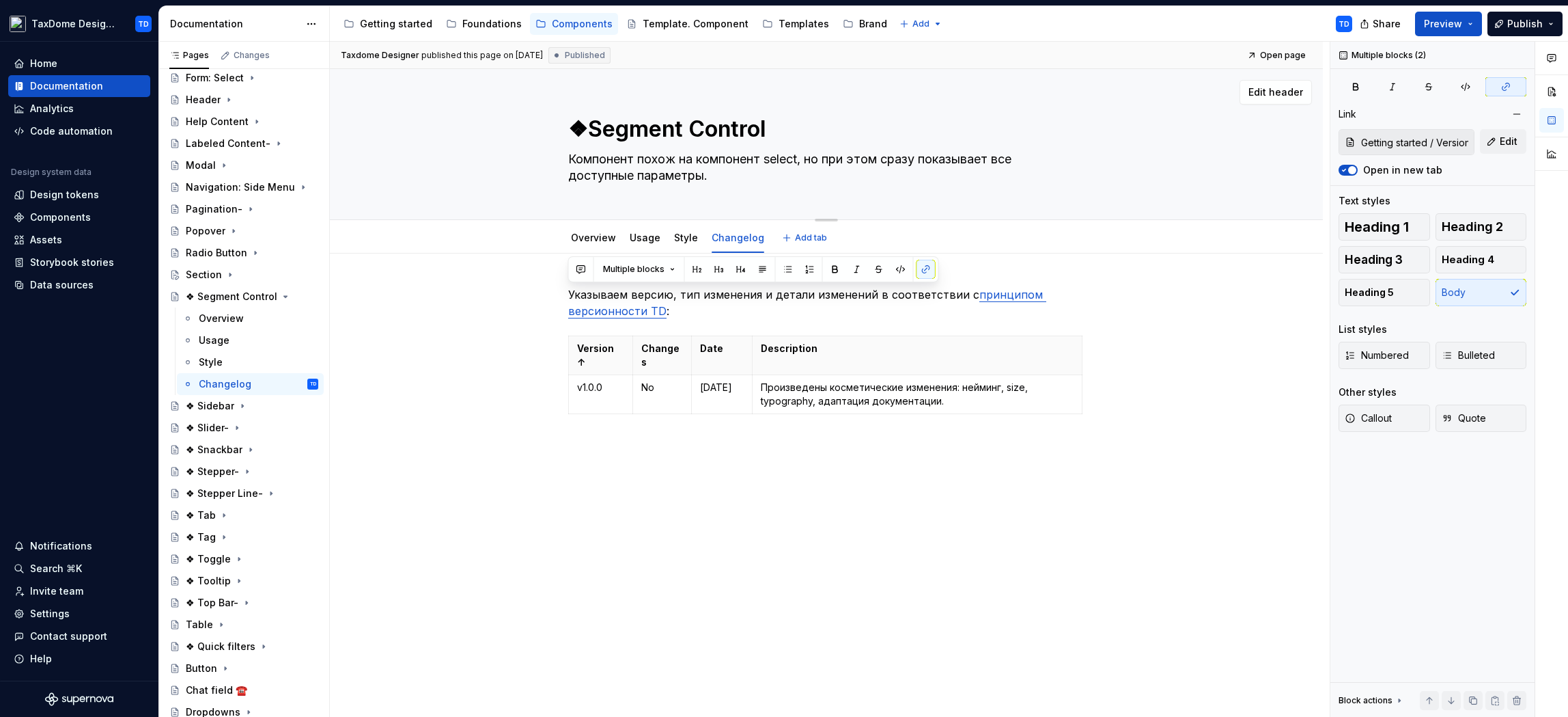
type textarea "*"
type textarea "Segment Control"
type textarea "*"
type textarea "Segment Control"
click at [471, 311] on div "Указываем версию, тип изменения и детали изменений в соответствии с принципом в…" at bounding box center [826, 468] width 993 height 430
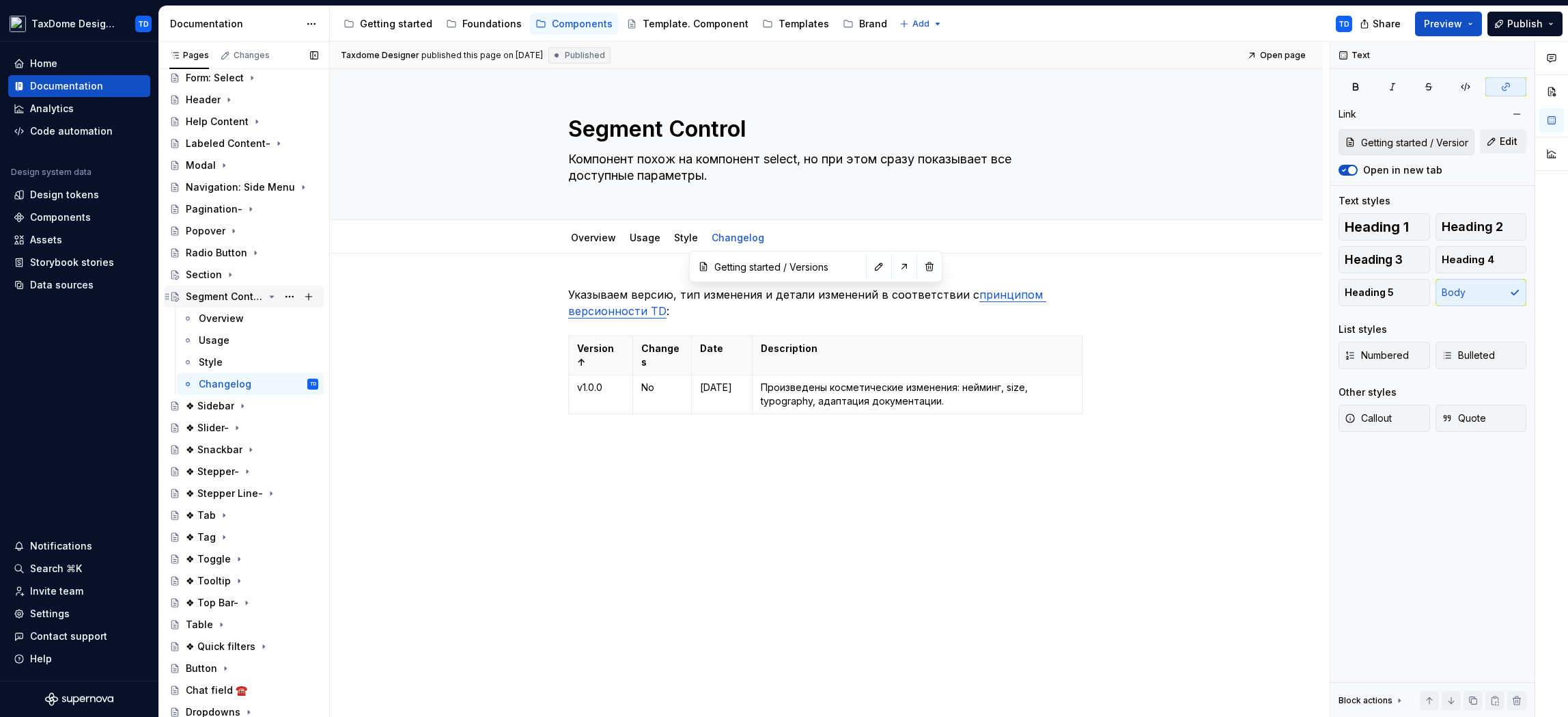
click at [266, 293] on icon "Page tree" at bounding box center [272, 297] width 11 height 11
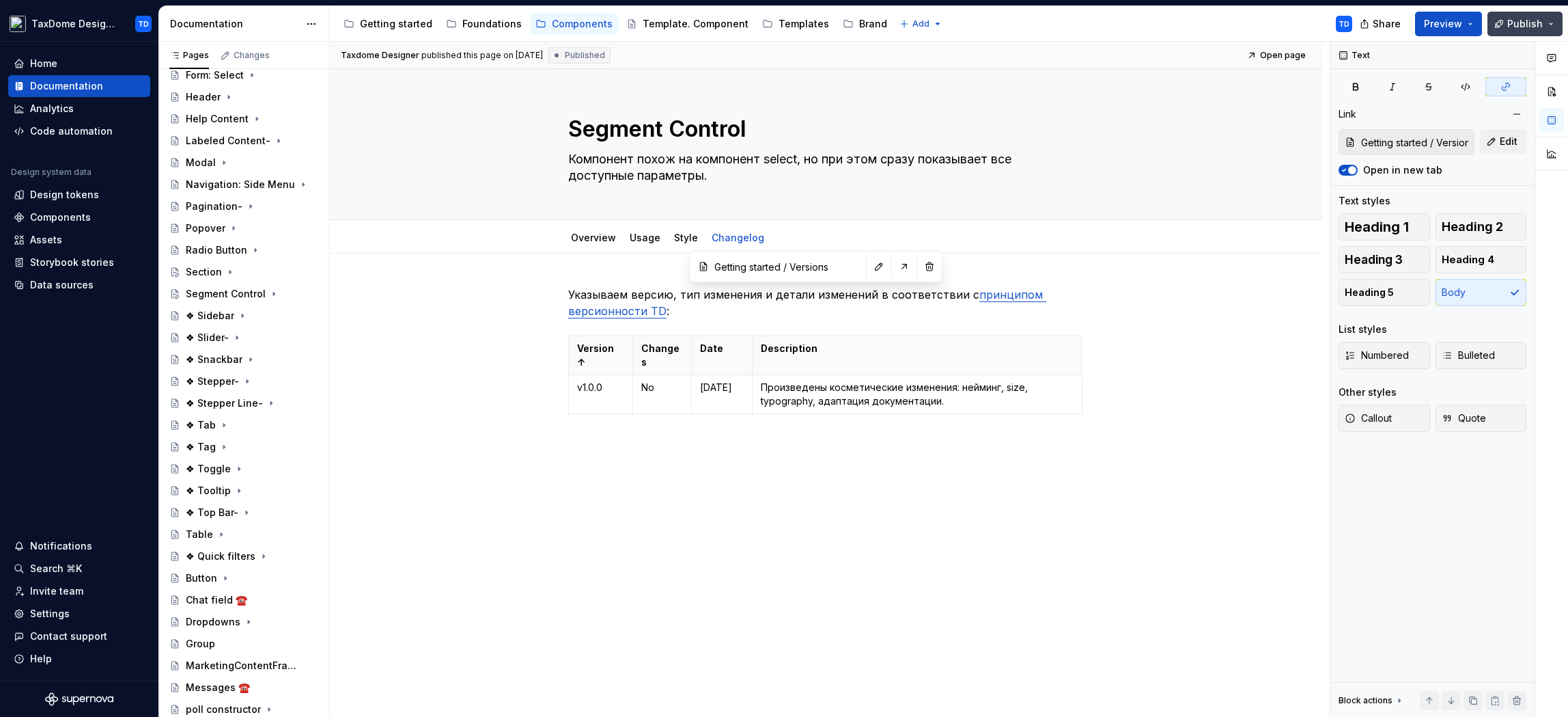
click at [1527, 25] on span "Publish" at bounding box center [1525, 24] width 36 height 14
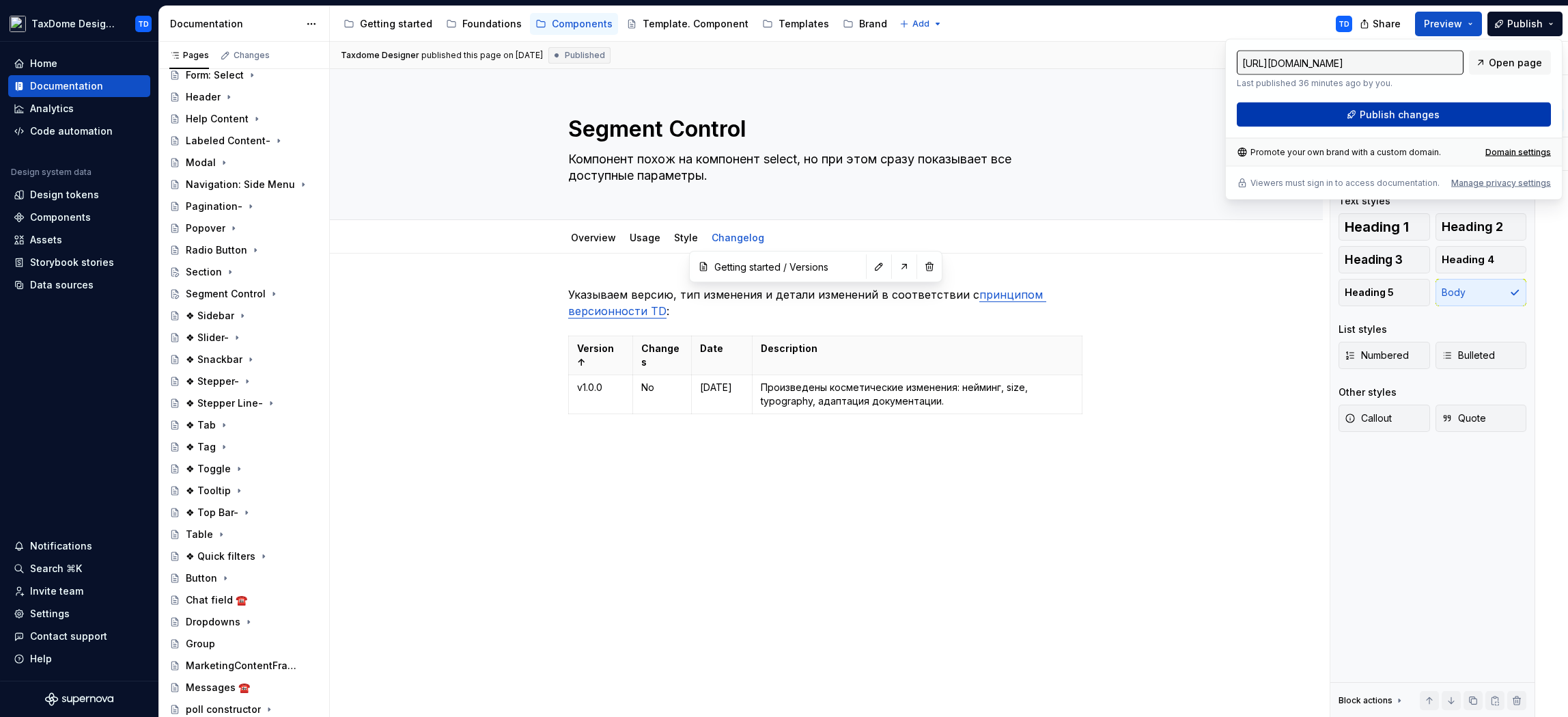
click at [1388, 112] on span "Publish changes" at bounding box center [1400, 115] width 80 height 14
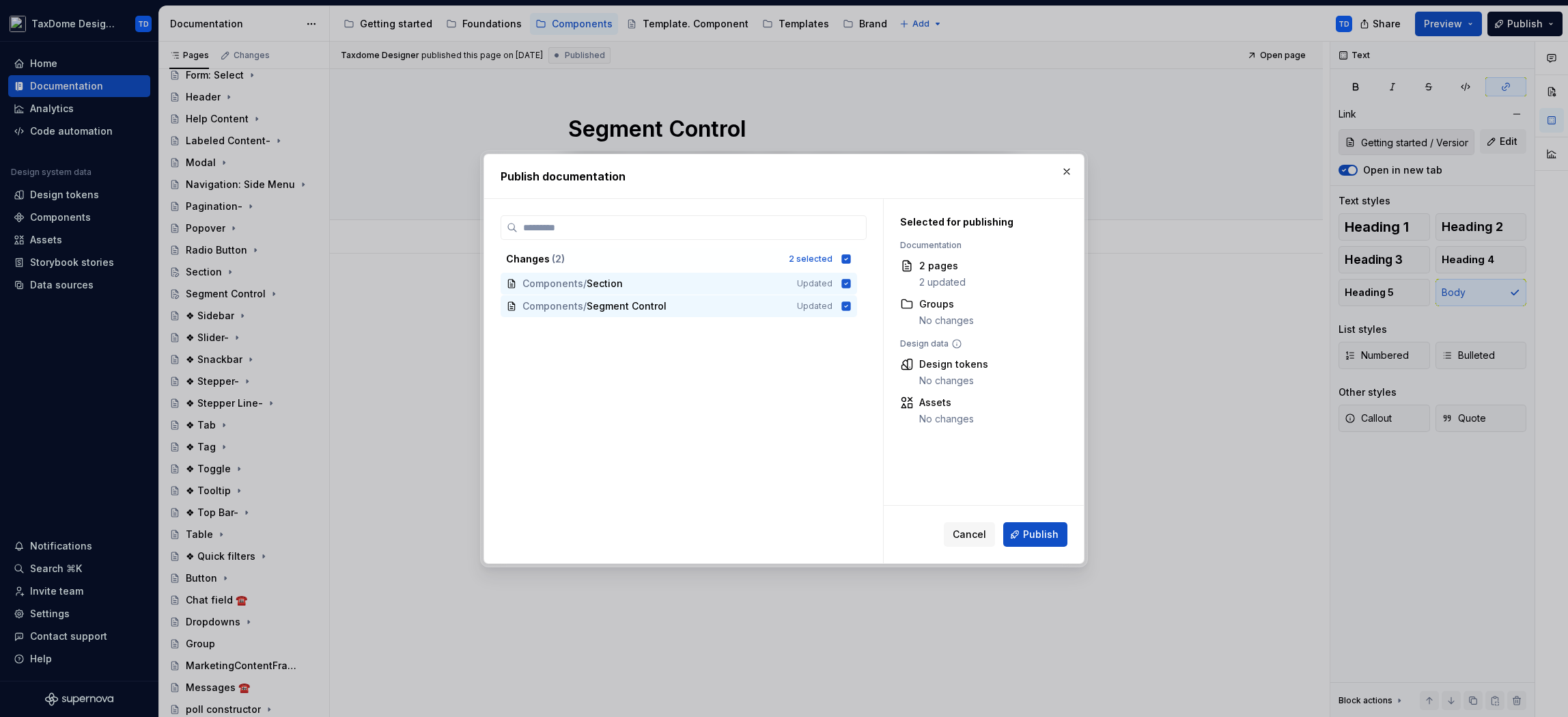
drag, startPoint x: 1040, startPoint y: 531, endPoint x: 1028, endPoint y: 523, distance: 14.4
click at [1040, 531] on span "Publish" at bounding box center [1040, 534] width 36 height 14
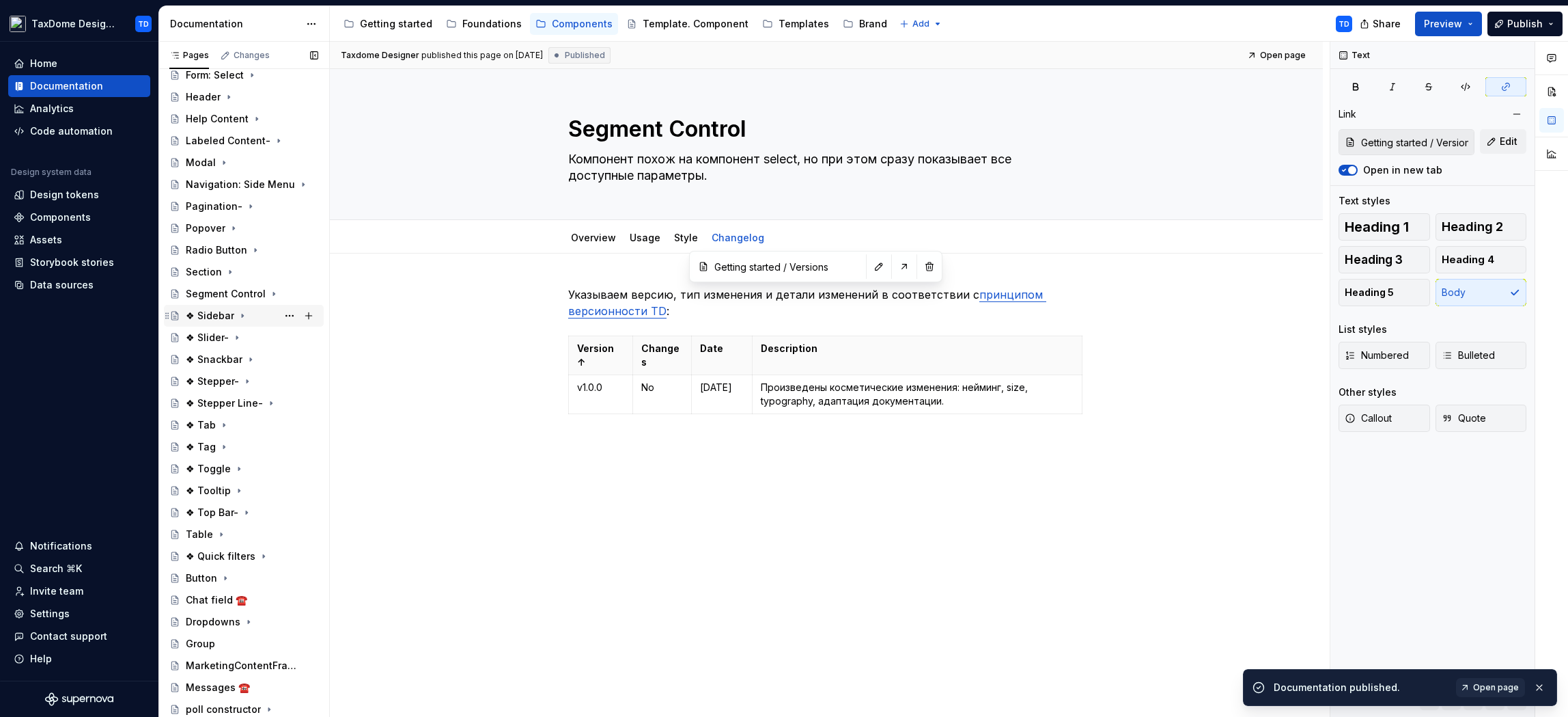
click at [210, 317] on div "❖ Sidebar" at bounding box center [210, 316] width 48 height 14
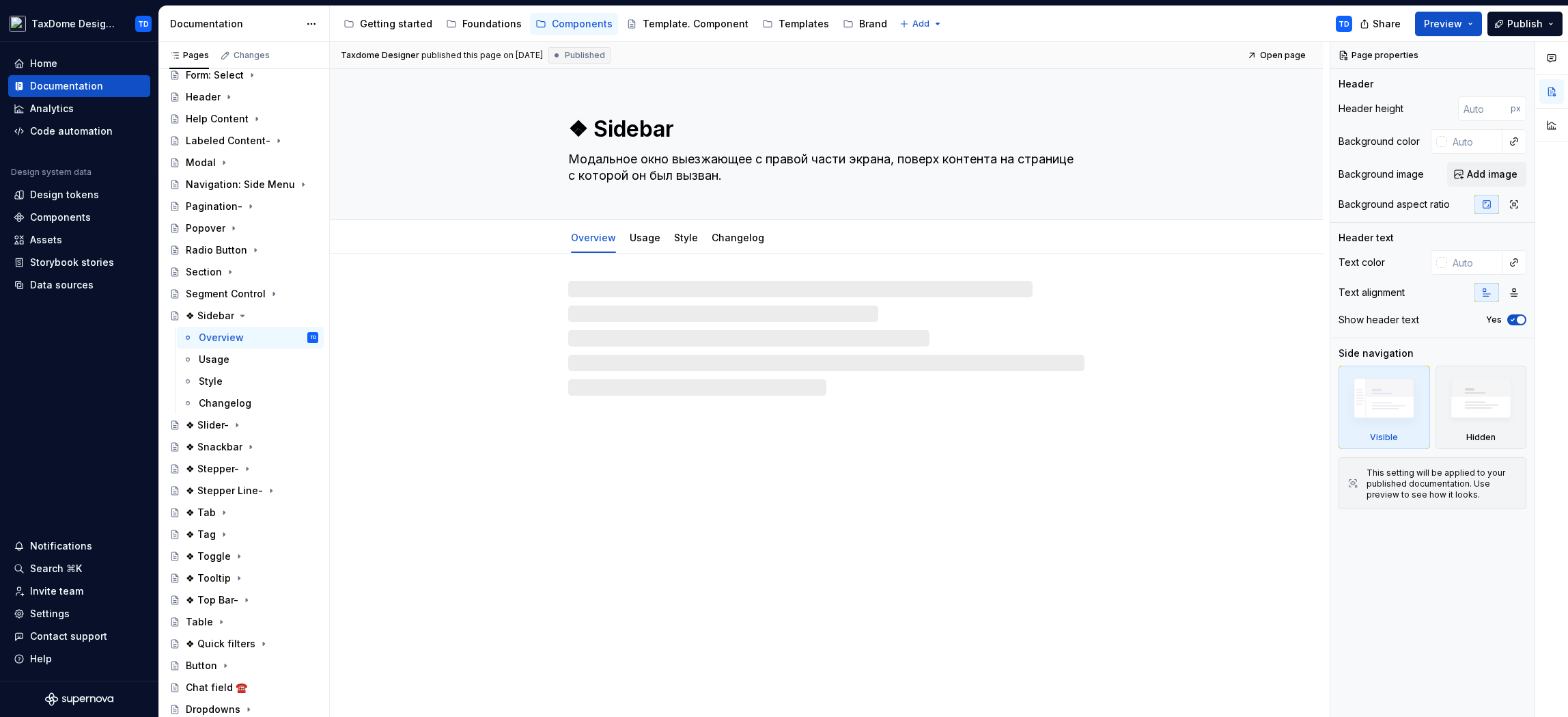
type textarea "*"
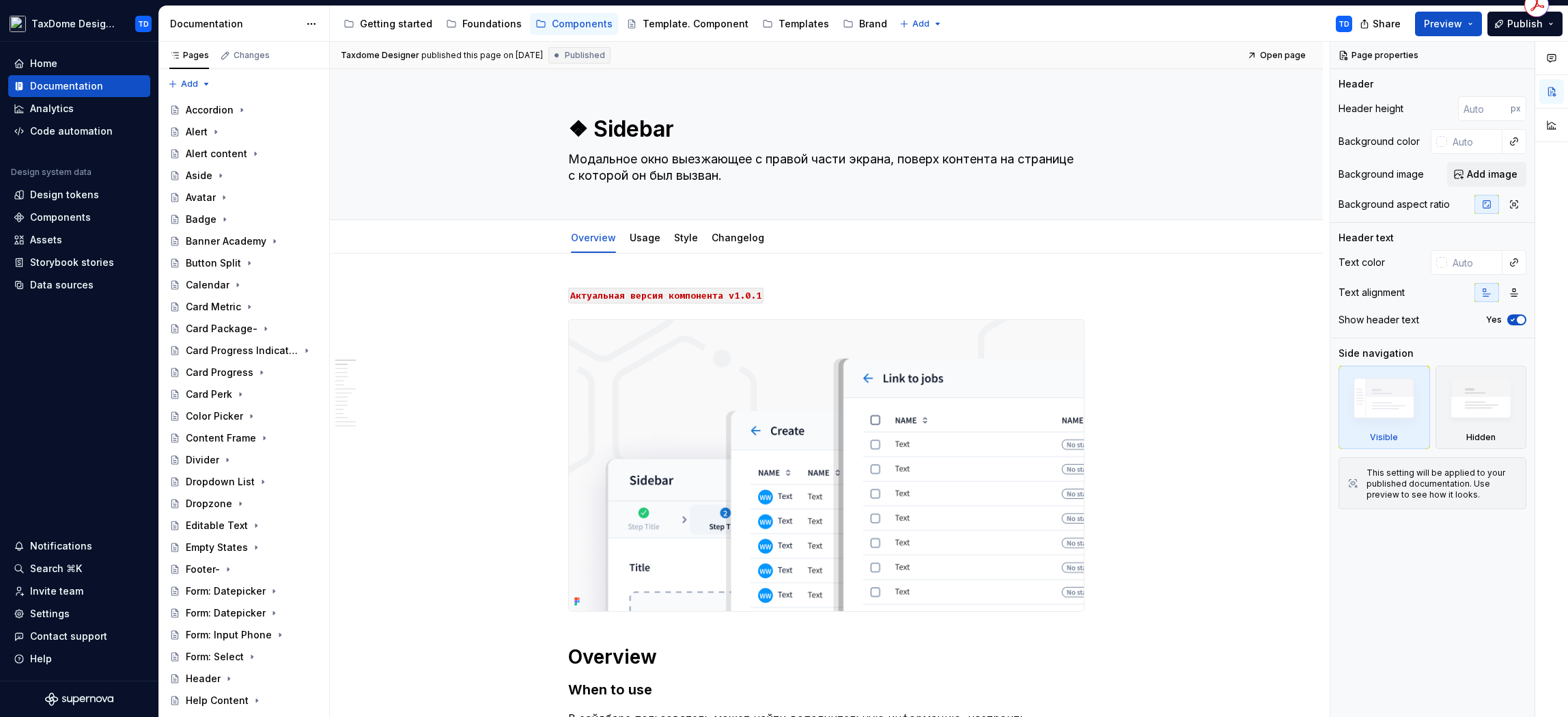
scroll to position [581, 0]
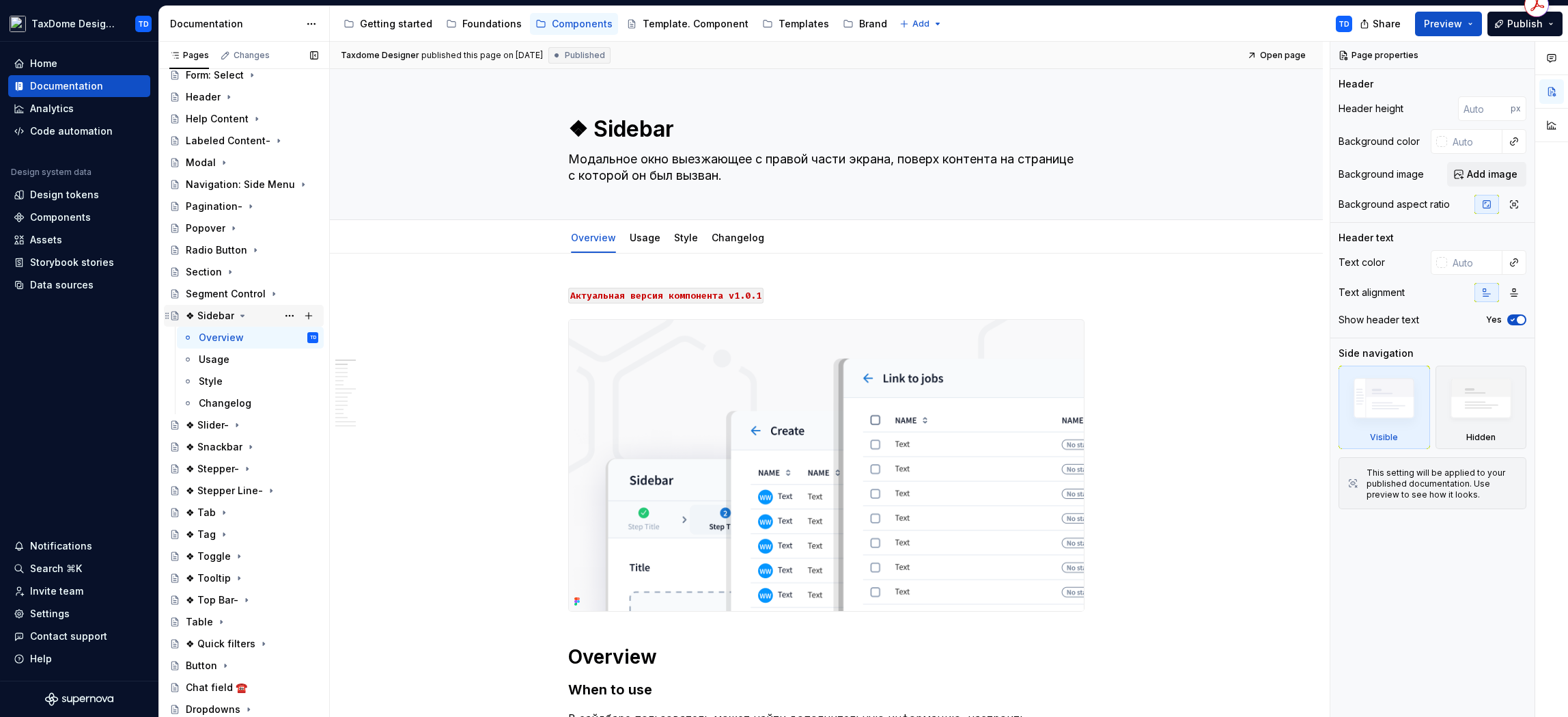
click at [210, 314] on div "❖ Sidebar" at bounding box center [210, 316] width 48 height 14
click at [236, 403] on div "Changelog" at bounding box center [224, 404] width 52 height 14
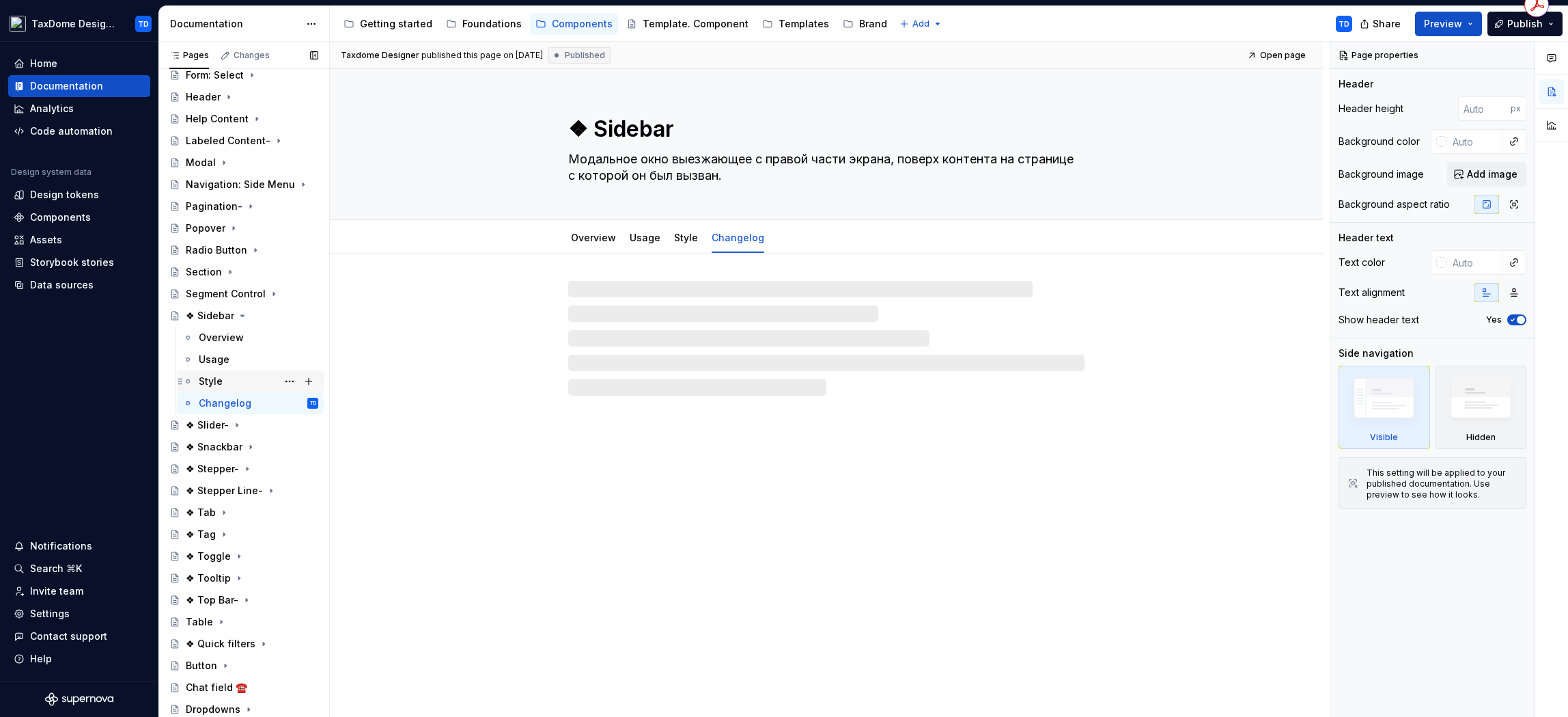
click at [220, 375] on div "Style" at bounding box center [210, 381] width 24 height 14
click at [227, 331] on div "Overview" at bounding box center [221, 338] width 45 height 14
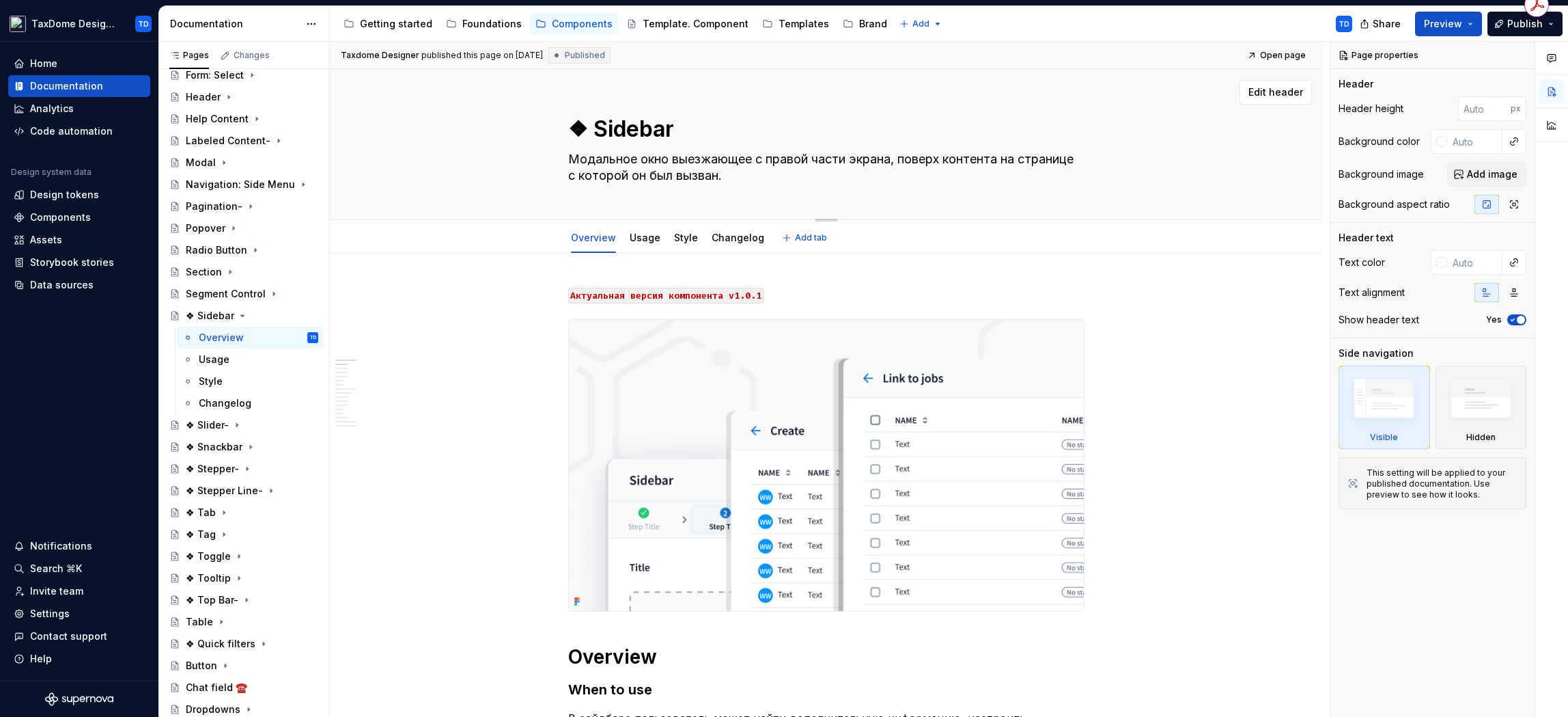
click at [672, 134] on textarea "❖ Sidebar" at bounding box center [823, 129] width 517 height 33
drag, startPoint x: 682, startPoint y: 131, endPoint x: 672, endPoint y: 130, distance: 10.0
click at [681, 131] on textarea "❖ Sidebar" at bounding box center [823, 129] width 517 height 33
drag, startPoint x: 596, startPoint y: 127, endPoint x: 681, endPoint y: 128, distance: 85.0
click at [681, 128] on textarea "❖ Sidebar" at bounding box center [823, 129] width 517 height 33
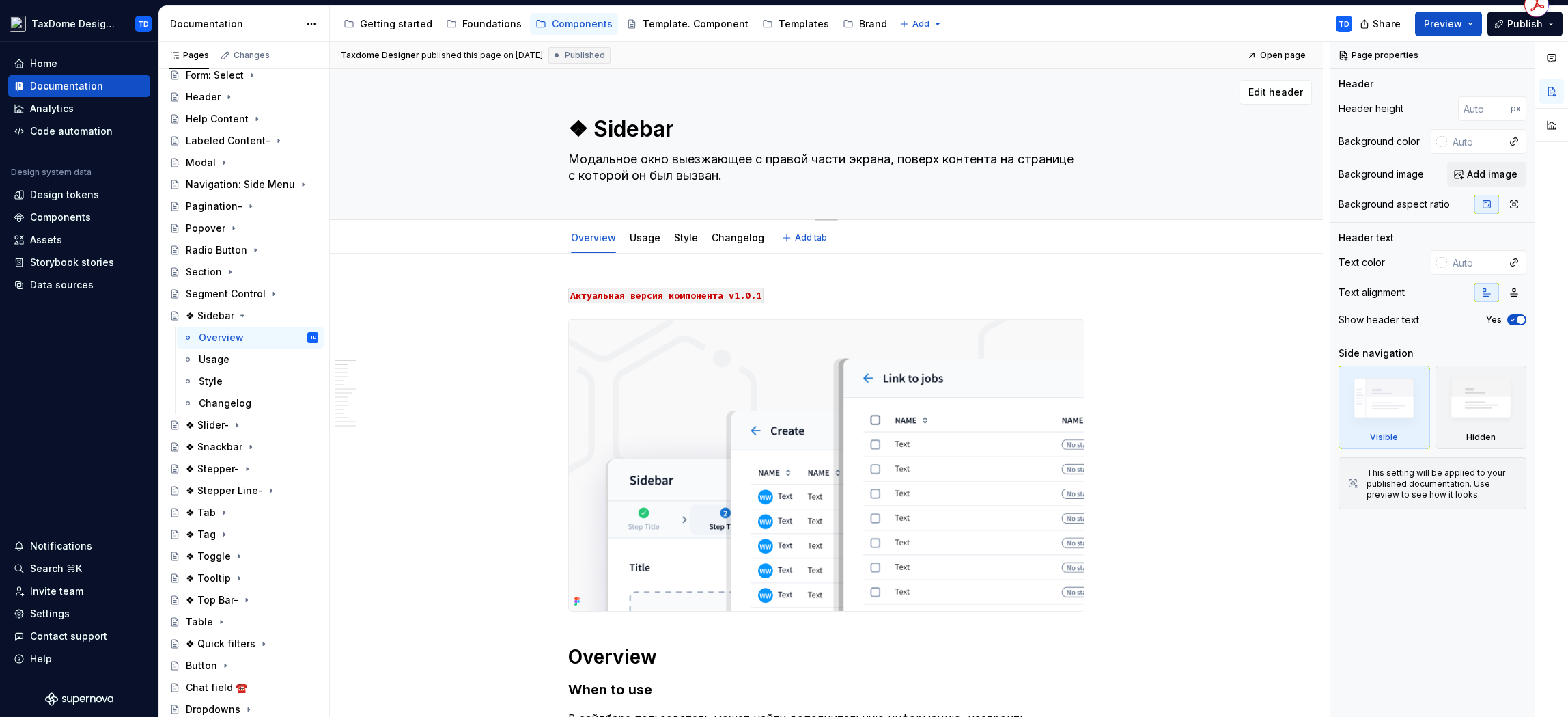
drag, startPoint x: 568, startPoint y: 151, endPoint x: 733, endPoint y: 175, distance: 166.7
click at [735, 176] on textarea "Модальное окно выезжающее с правой части экрана, поверх контента на странице с …" at bounding box center [823, 167] width 517 height 38
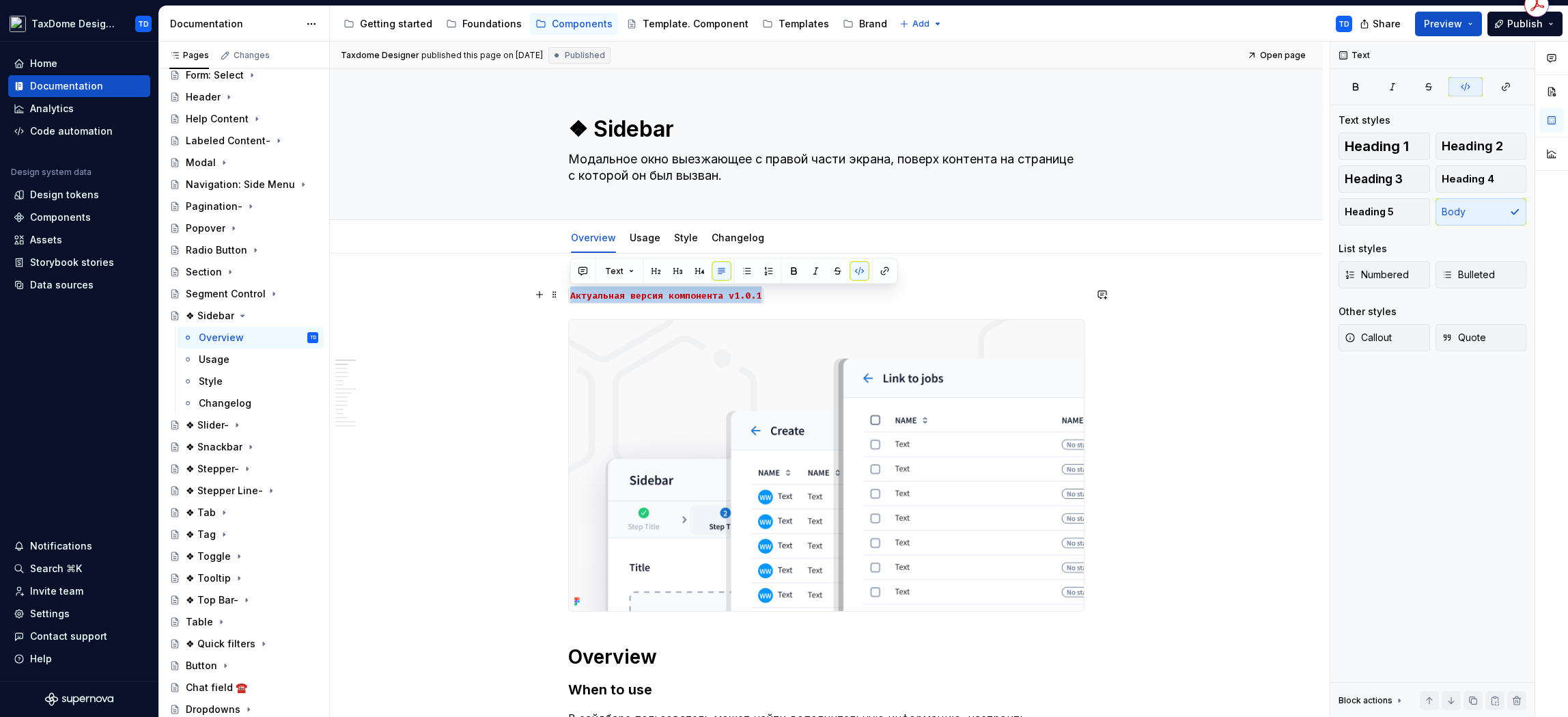
drag, startPoint x: 777, startPoint y: 297, endPoint x: 568, endPoint y: 297, distance: 209.0
click at [568, 297] on p "Aктуальная версия компонента v1.0.1" at bounding box center [826, 294] width 517 height 16
copy code "Aктуальная версия компонента v1.0.1"
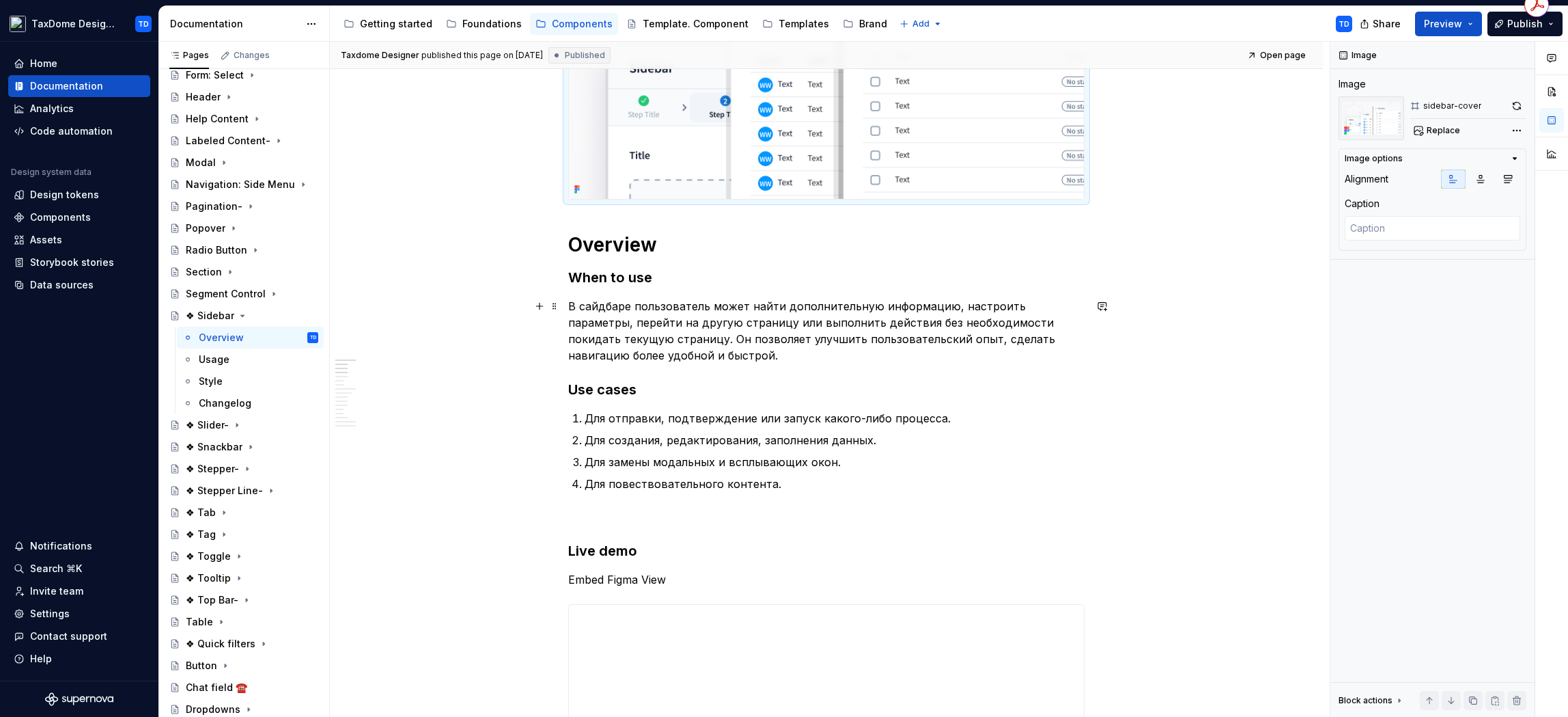
scroll to position [427, 0]
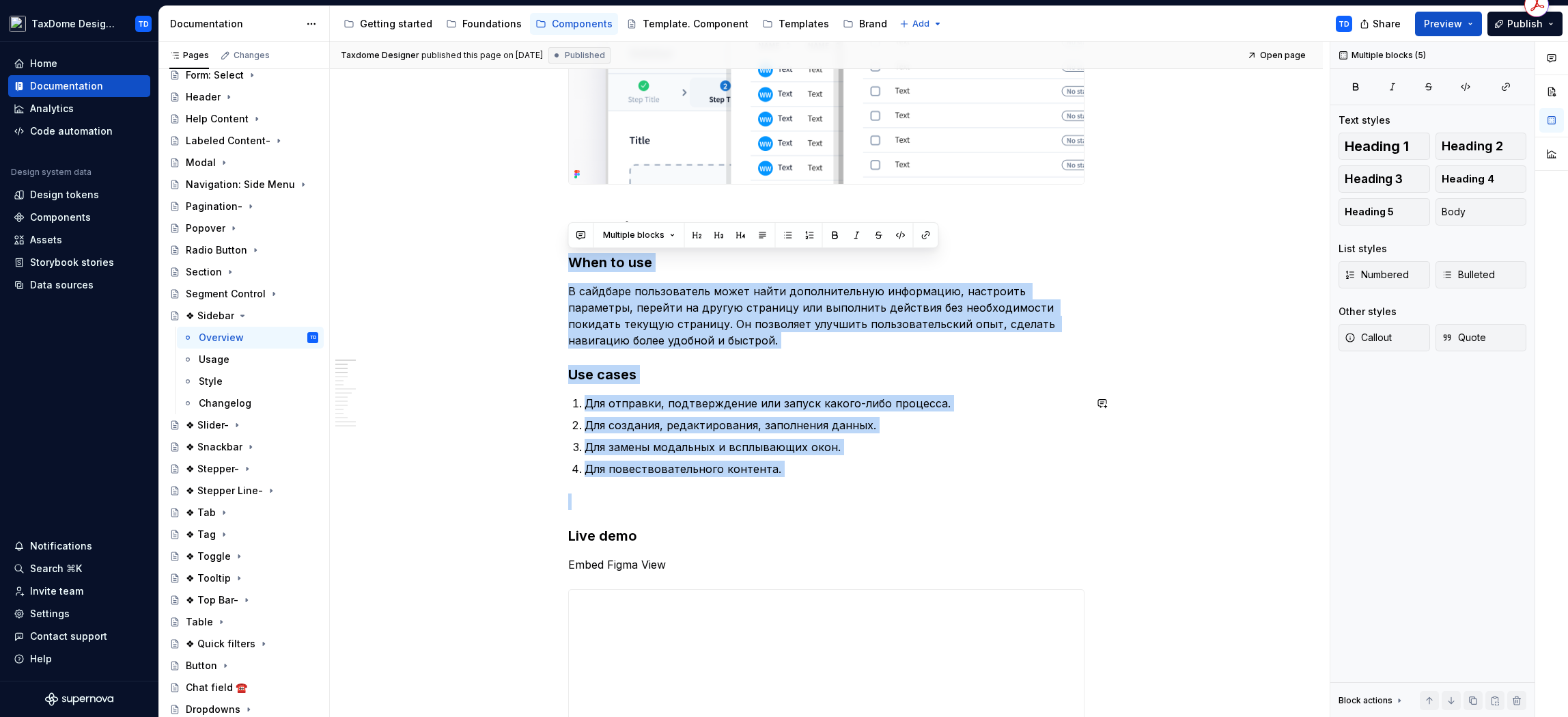
drag, startPoint x: 568, startPoint y: 257, endPoint x: 862, endPoint y: 477, distance: 367.2
copy div "When to use В сайдбаре пользователь может найти дополнительную информацию, наст…"
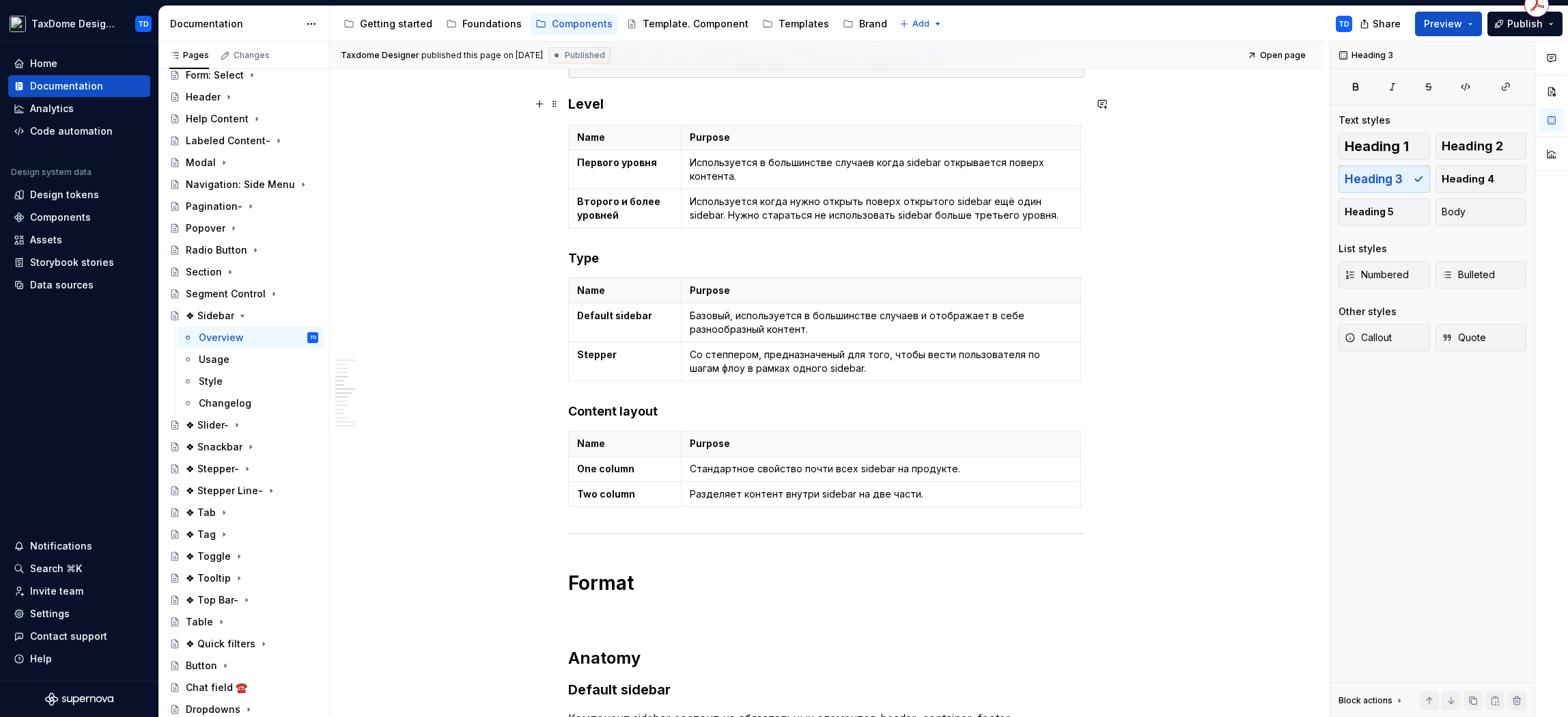
scroll to position [1262, 0]
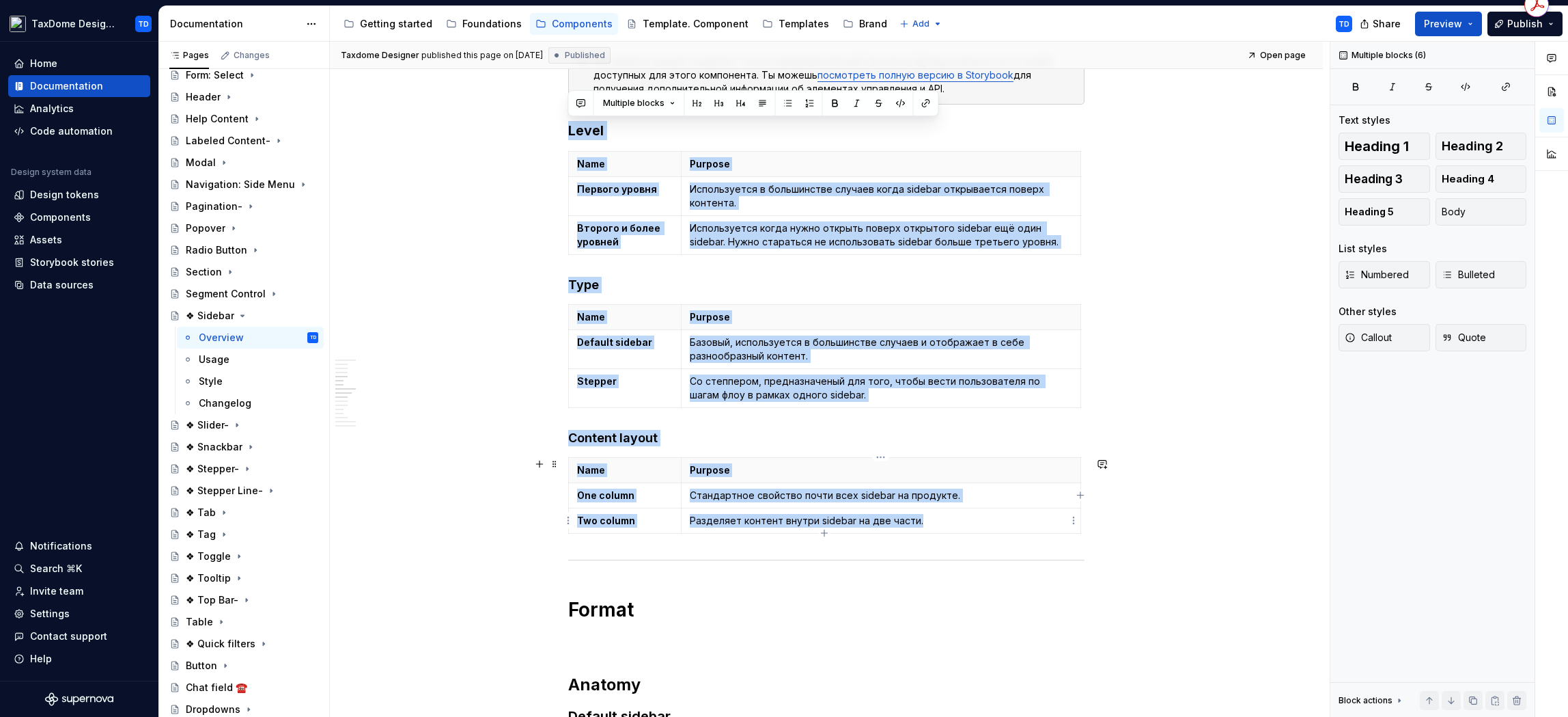
drag, startPoint x: 568, startPoint y: 101, endPoint x: 985, endPoint y: 523, distance: 593.3
copy div "Lorem Ipsu Dolorsi Ametcon adipis Elitseddoeiu t incididuntu laboree dolor magn…"
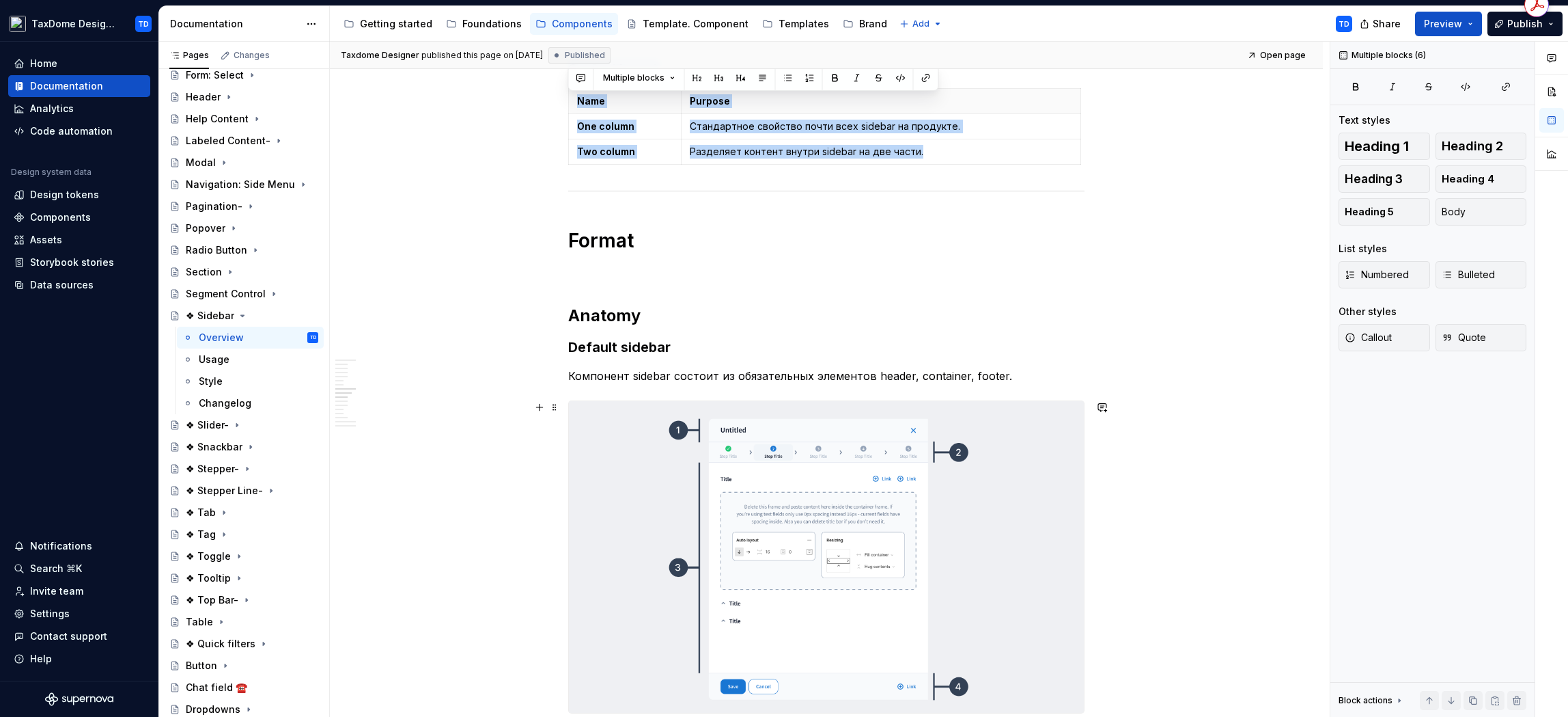
scroll to position [1729, 0]
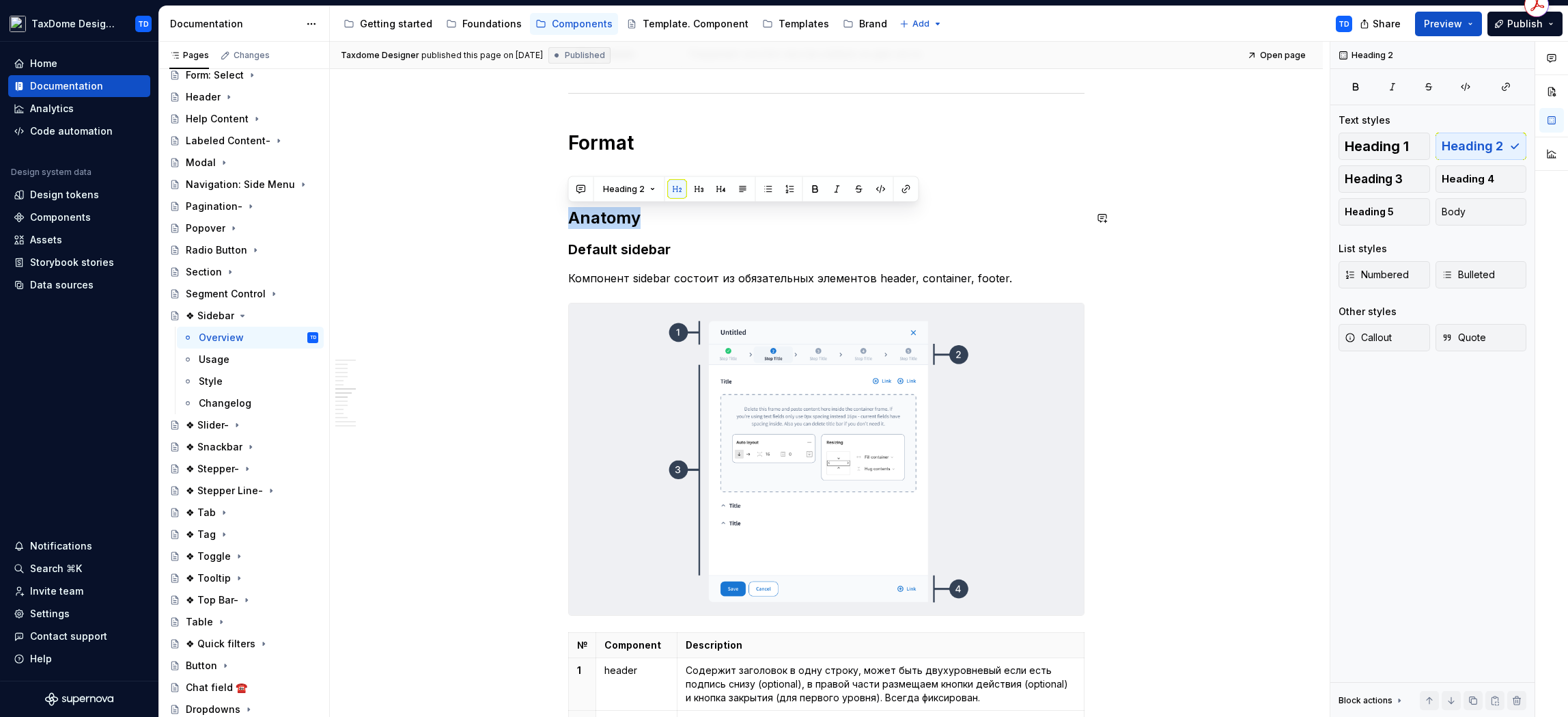
drag, startPoint x: 640, startPoint y: 224, endPoint x: 570, endPoint y: 220, distance: 70.1
click at [570, 220] on h2 "Anatomy" at bounding box center [826, 218] width 517 height 22
copy h2 "Anatomy"
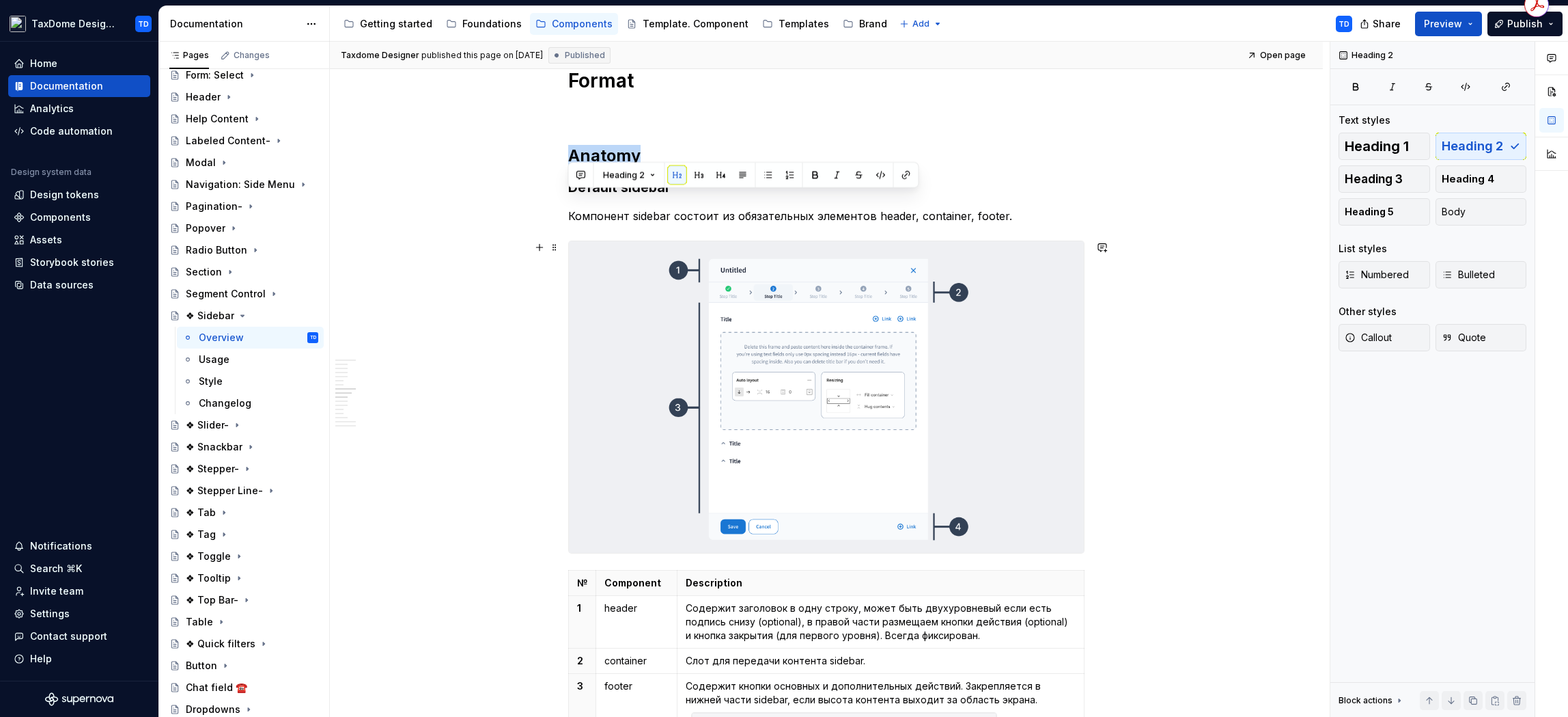
scroll to position [1830, 0]
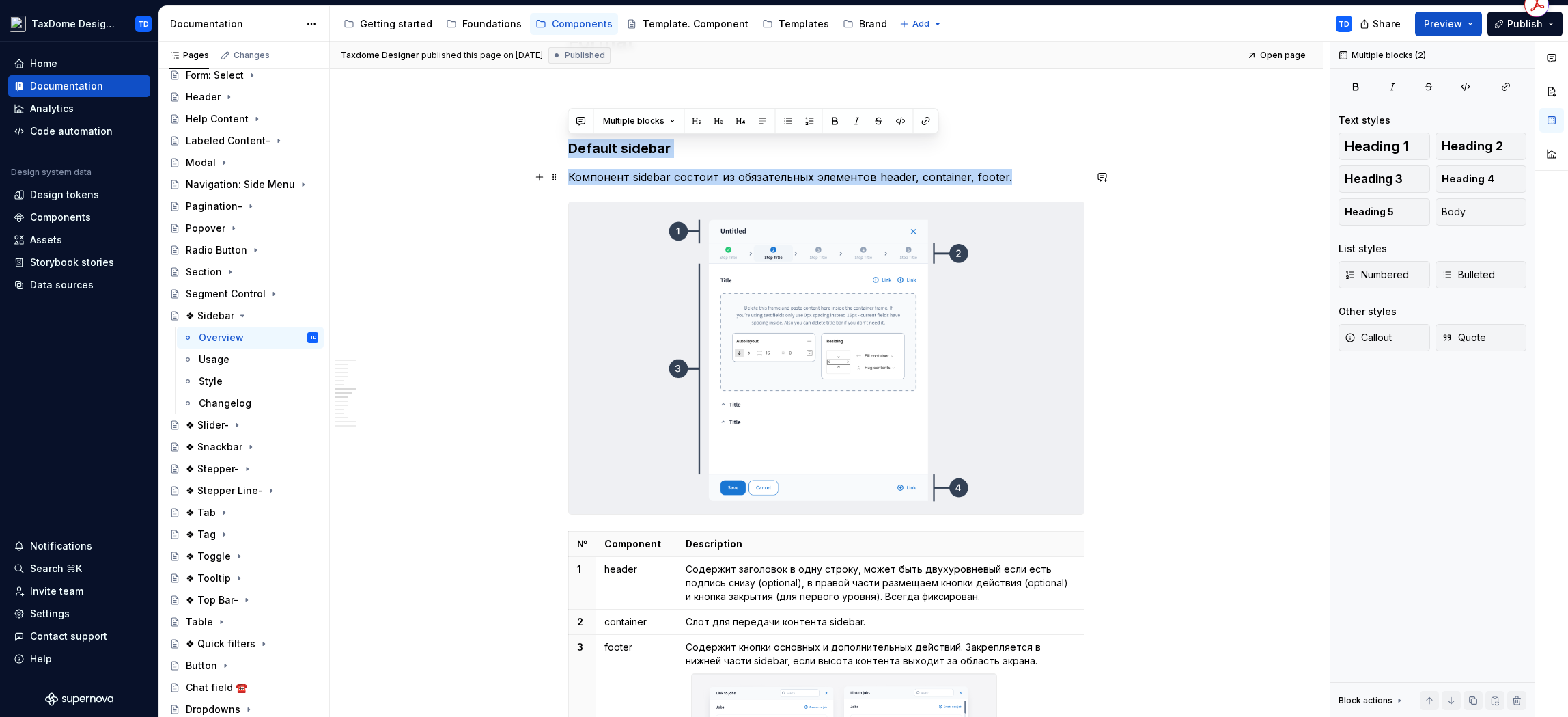
drag, startPoint x: 575, startPoint y: 148, endPoint x: 1026, endPoint y: 180, distance: 452.1
copy div "Default sidebar Компонент sidebar состоит из обязательных элементов header, con…"
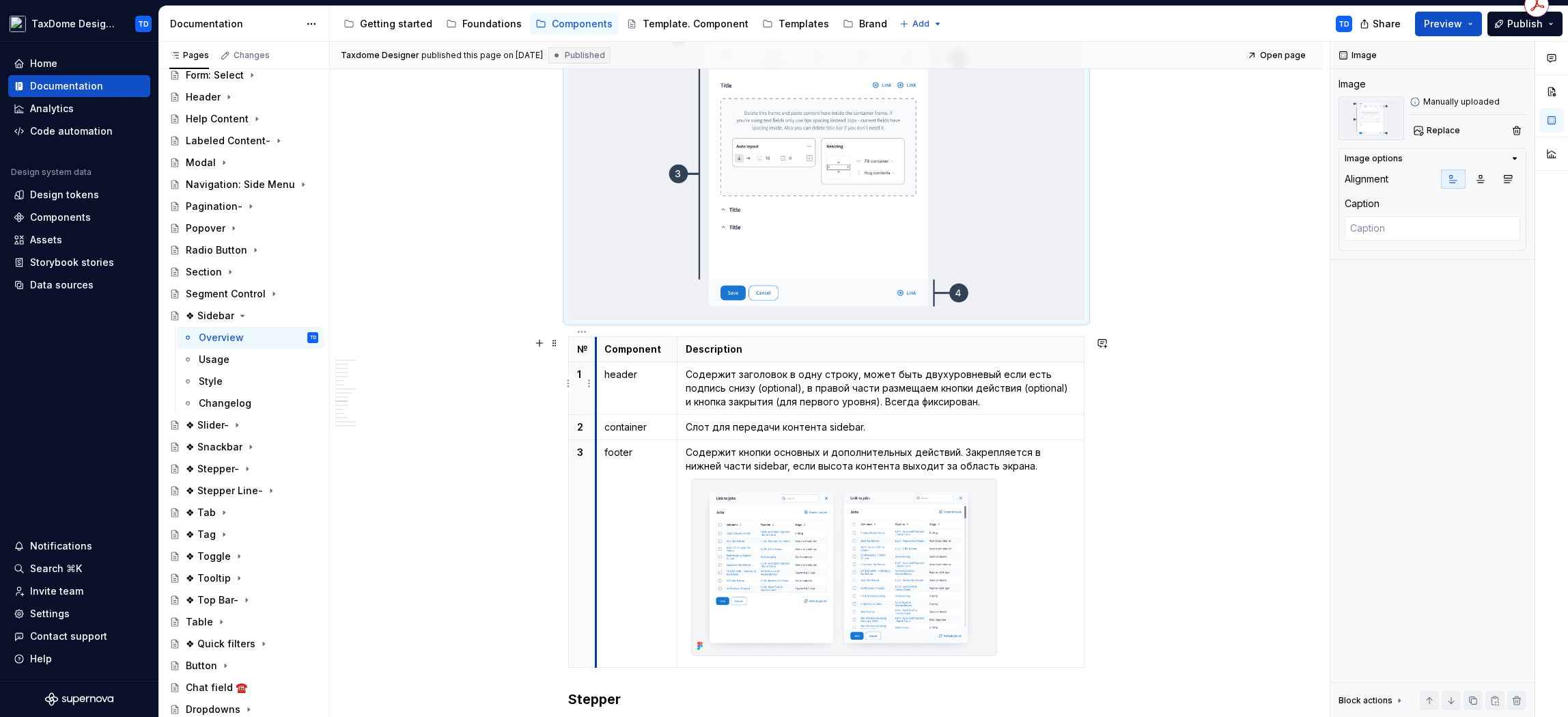
scroll to position [2118, 0]
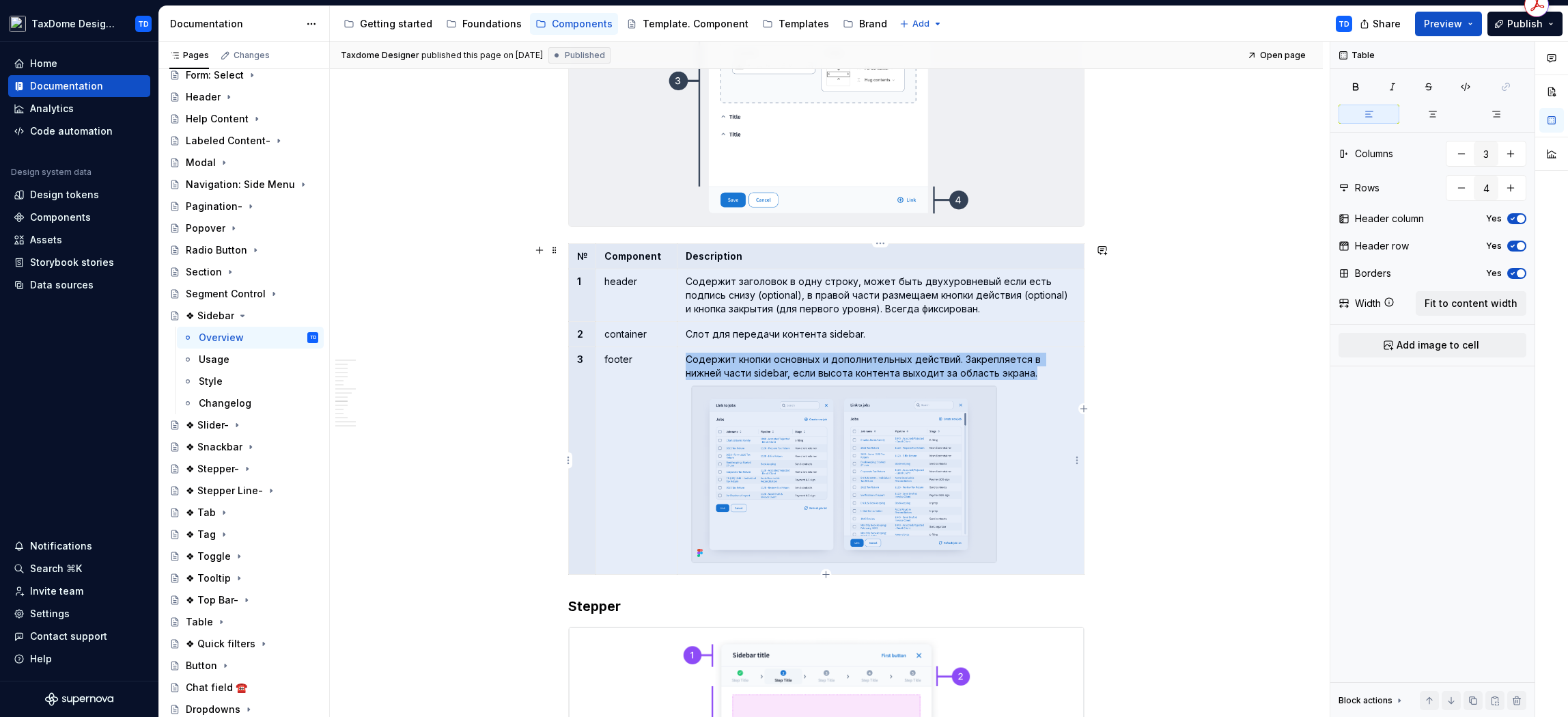
drag, startPoint x: 575, startPoint y: 255, endPoint x: 949, endPoint y: 510, distance: 452.7
click at [949, 510] on tbody "№ Component Description 1 header Содержит заголовок в одну строку, может быть д…" at bounding box center [827, 409] width 516 height 332
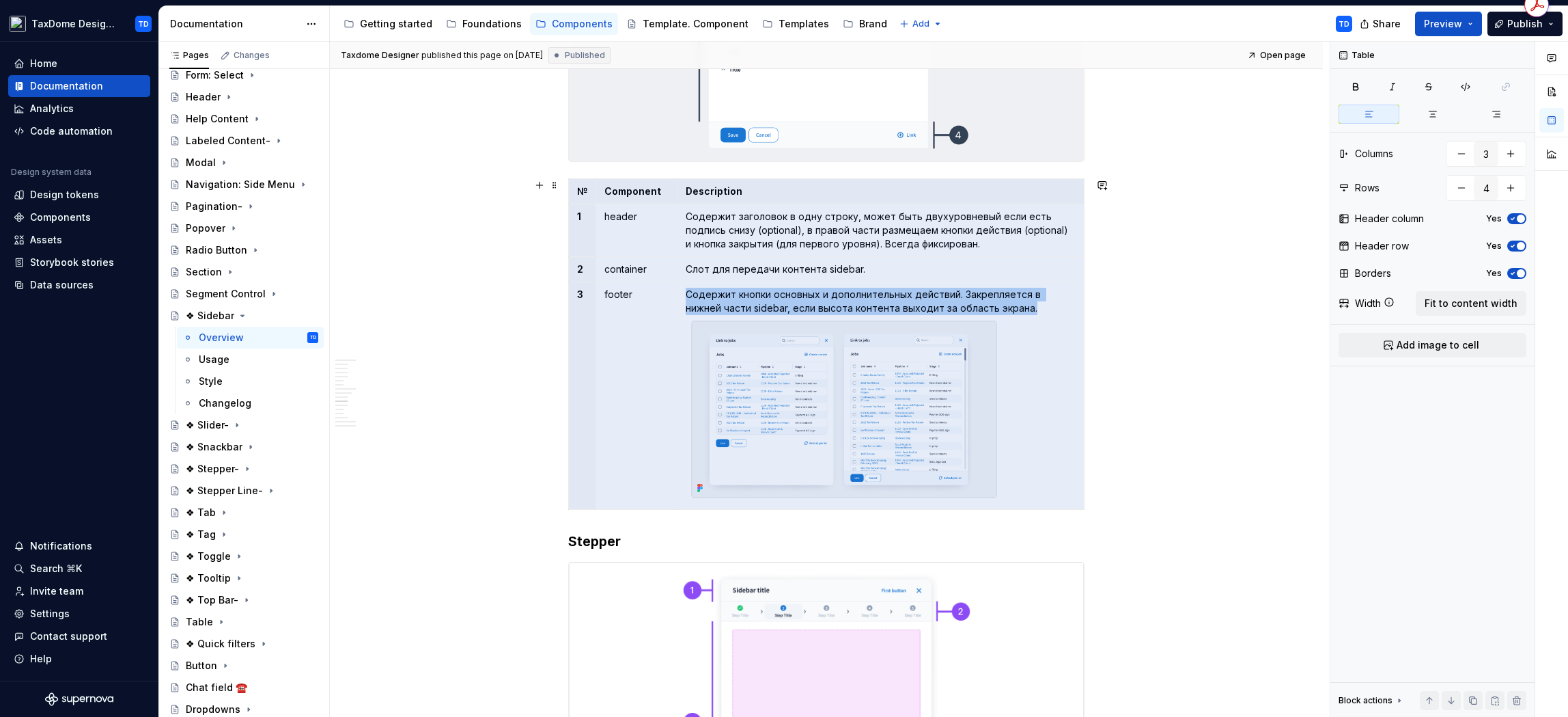
scroll to position [2208, 0]
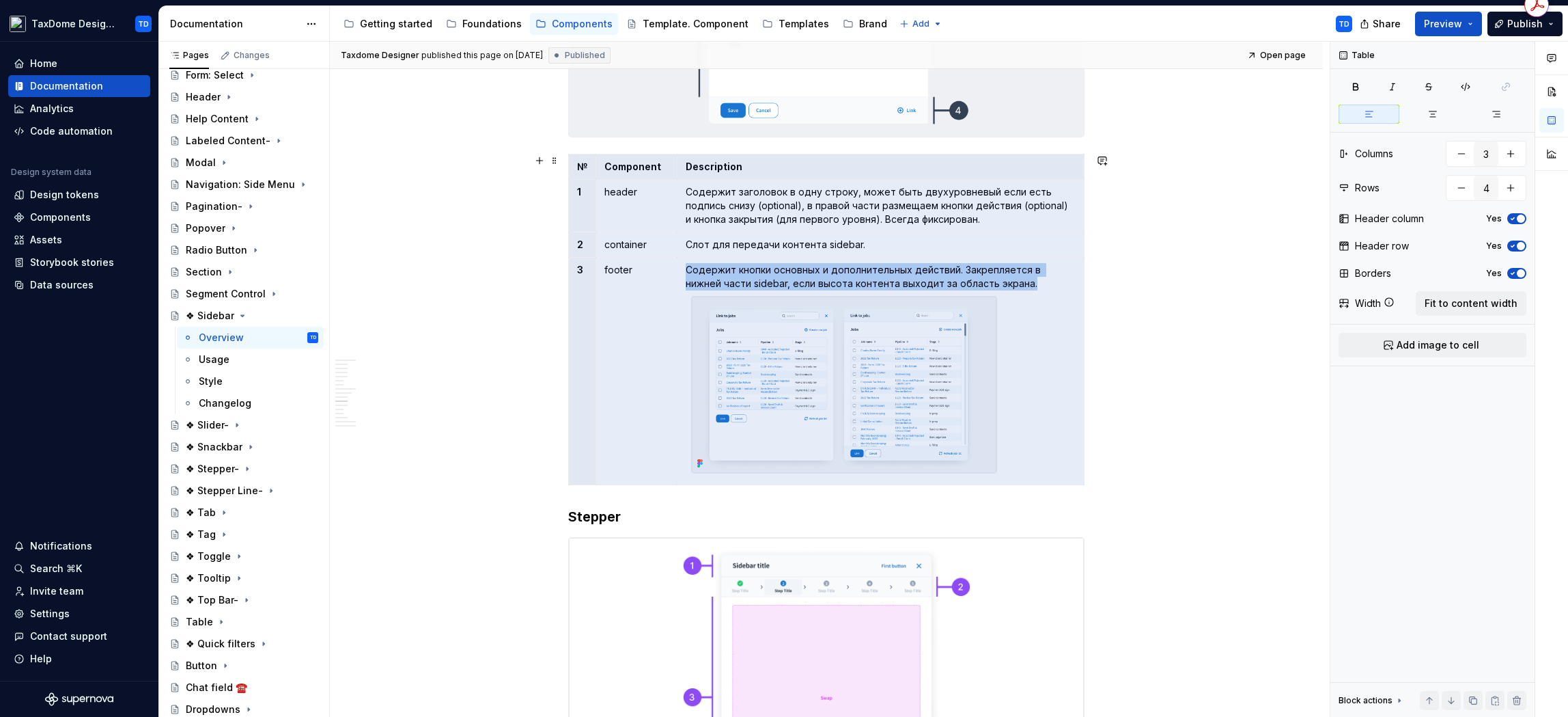
click at [1104, 322] on div "**********" at bounding box center [826, 530] width 993 height 4967
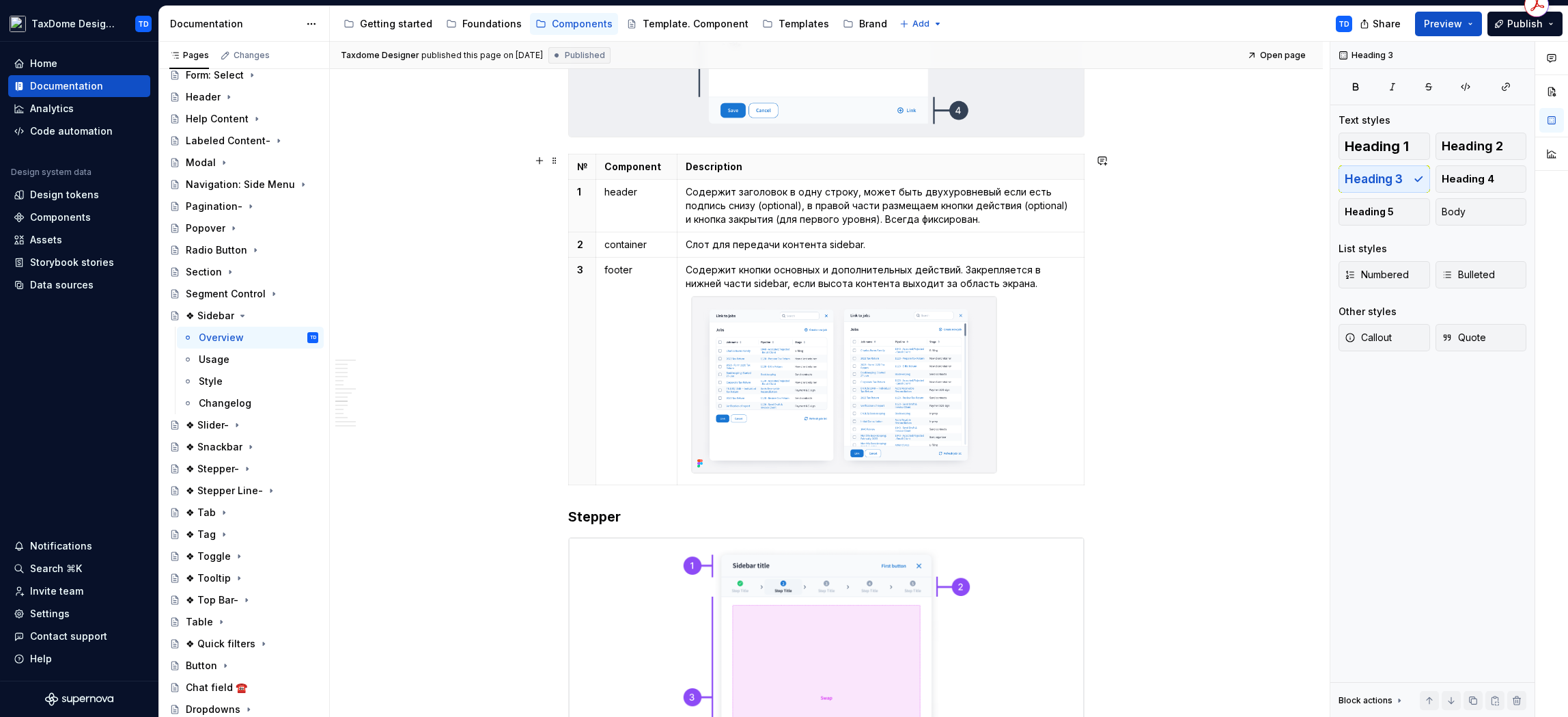
scroll to position [2191, 0]
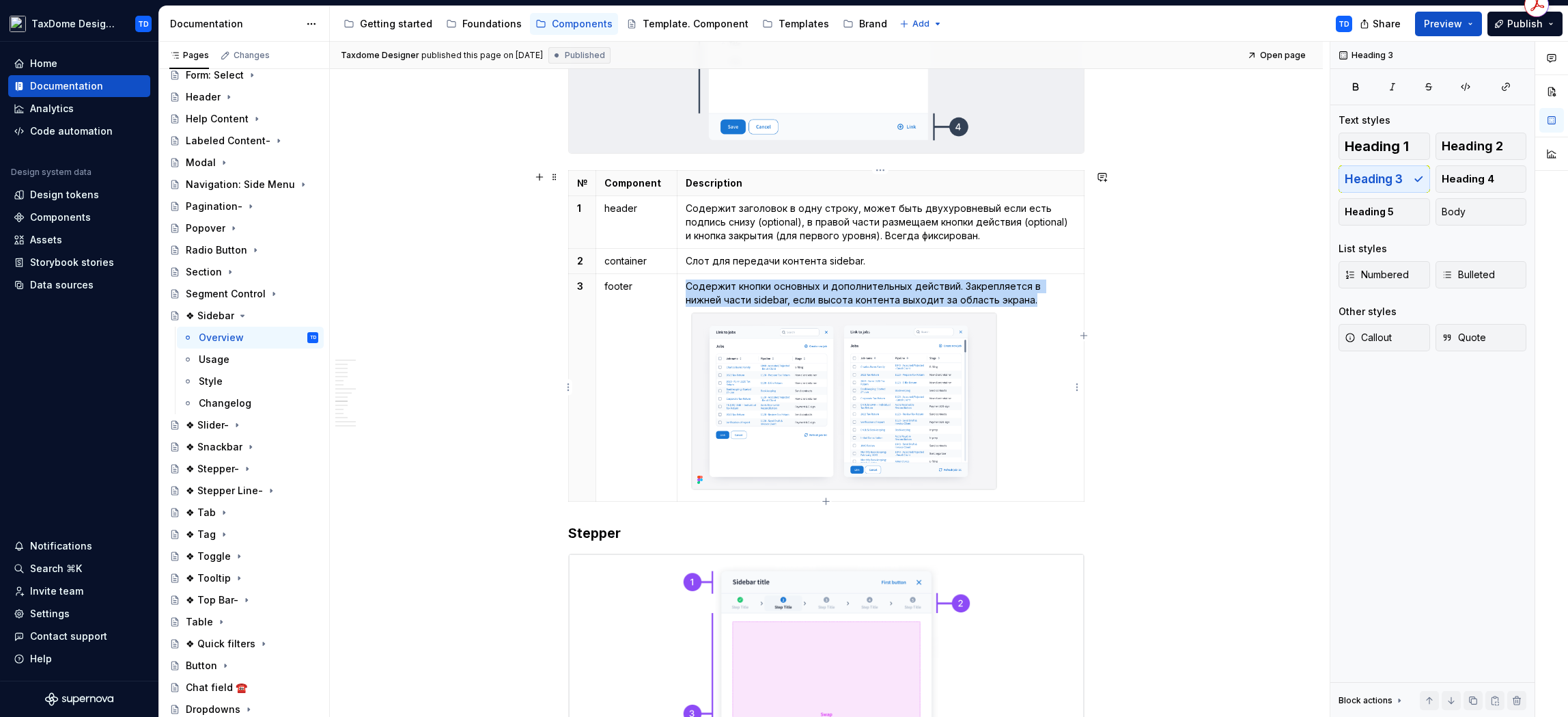
click at [922, 380] on img at bounding box center [844, 401] width 305 height 177
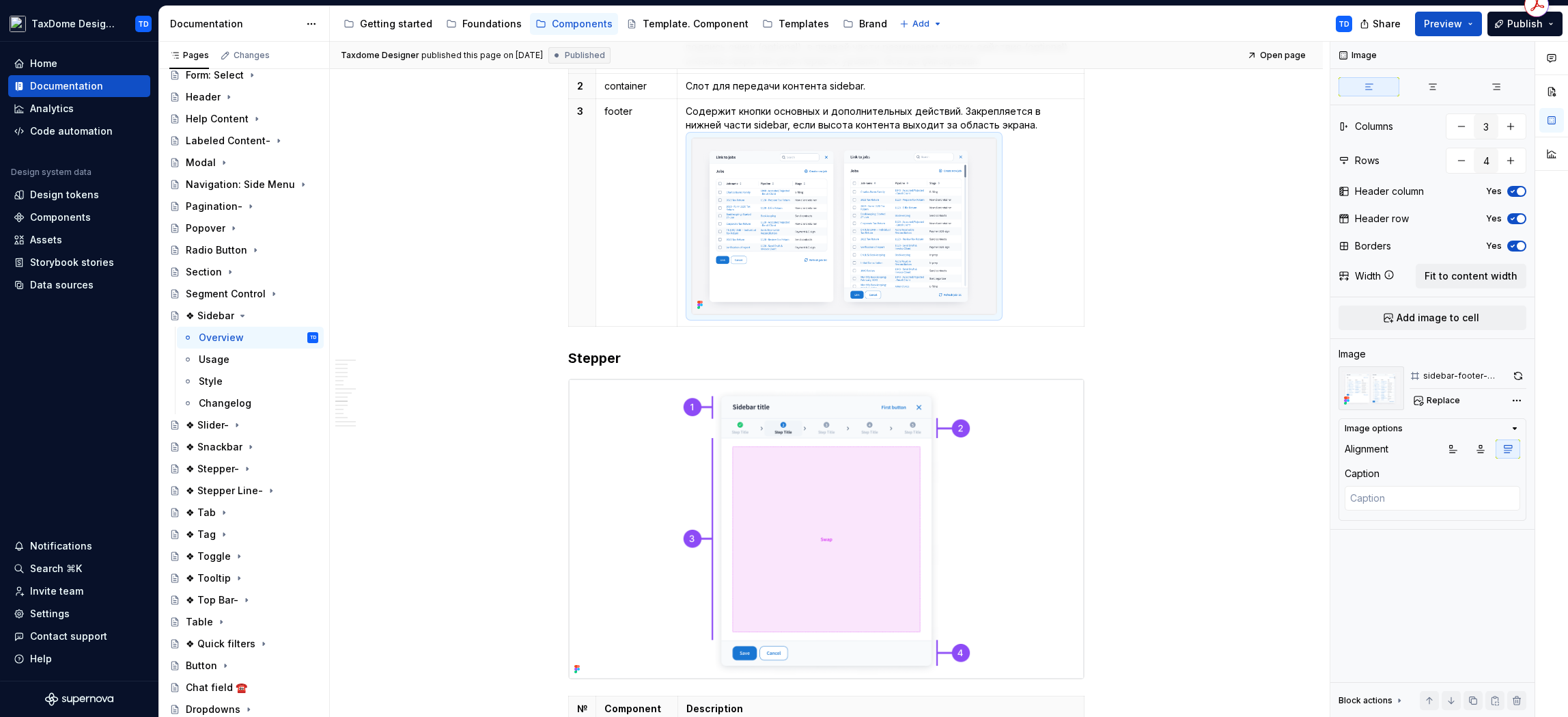
scroll to position [2401, 0]
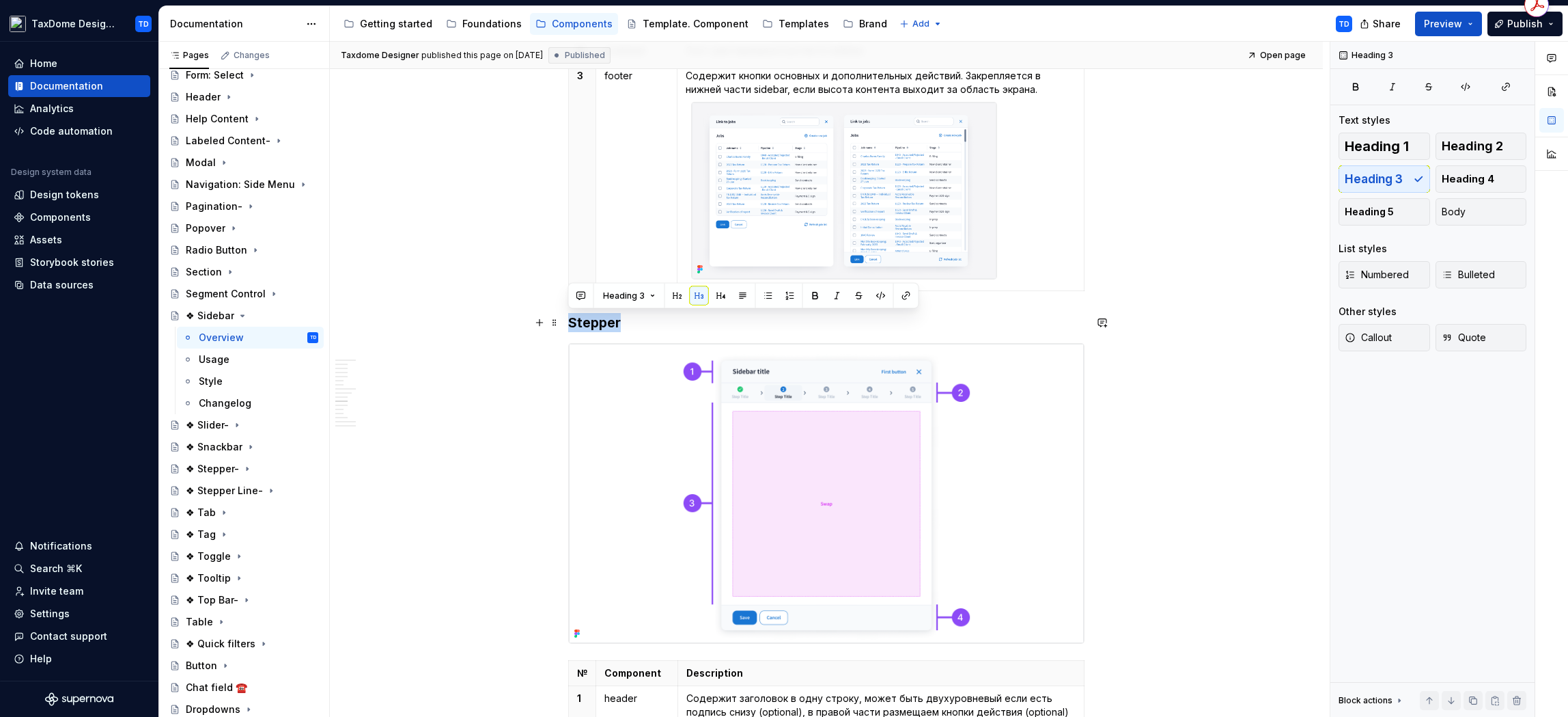
drag, startPoint x: 586, startPoint y: 324, endPoint x: 627, endPoint y: 322, distance: 41.0
click at [627, 322] on h3 "Stepper" at bounding box center [826, 322] width 517 height 19
copy h3 "Stepper"
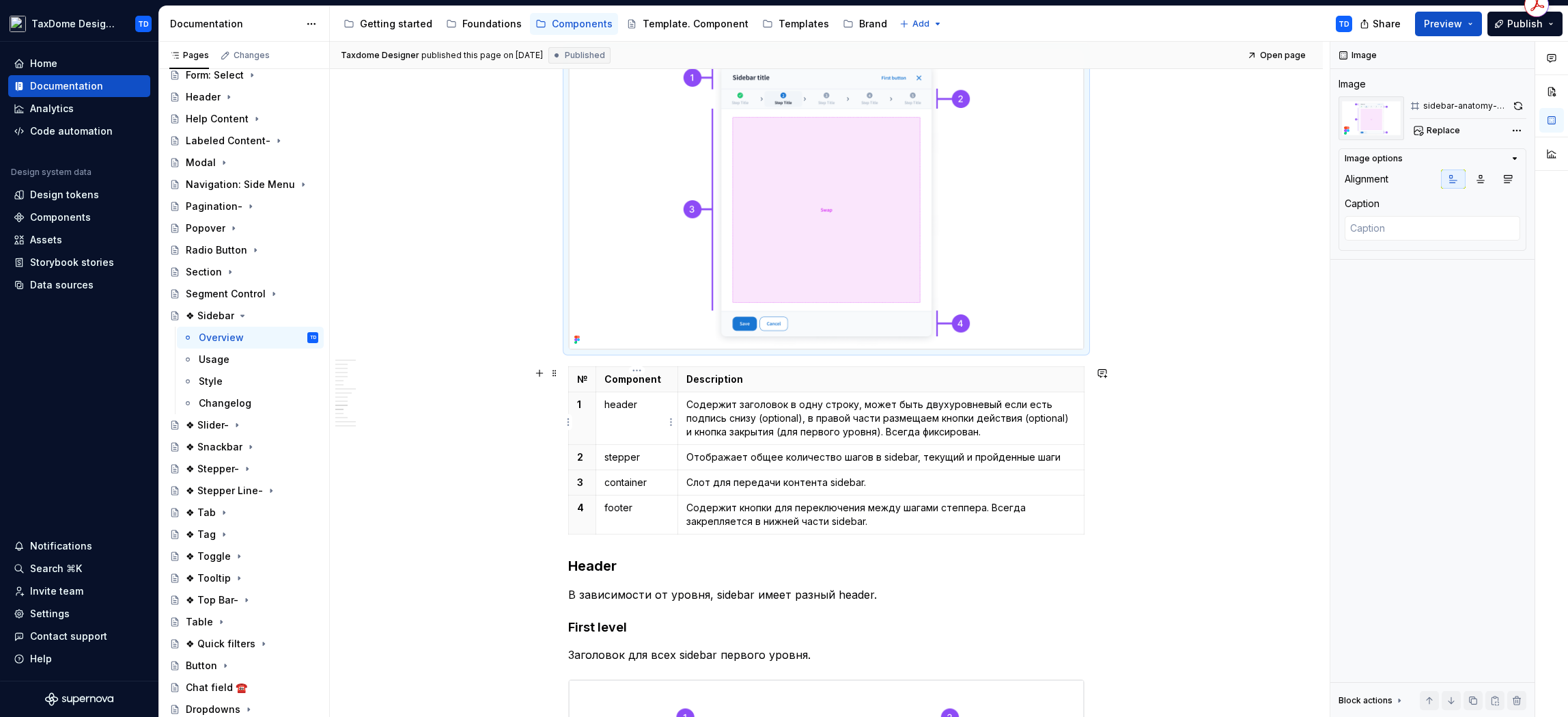
scroll to position [2709, 0]
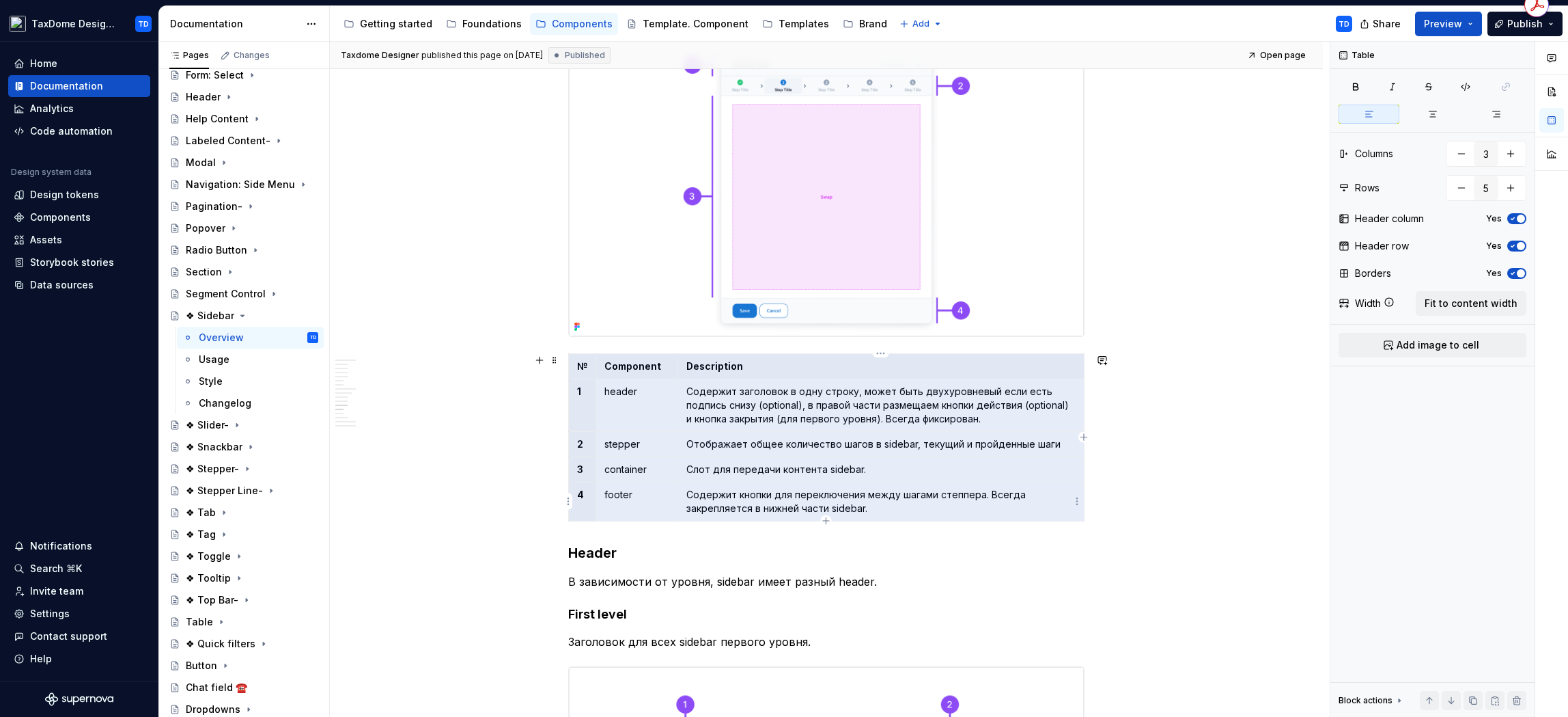
drag, startPoint x: 577, startPoint y: 363, endPoint x: 893, endPoint y: 513, distance: 349.8
click at [893, 513] on tbody "№ Component Description 1 header Содержит заголовок в одну строку, может быть д…" at bounding box center [827, 436] width 516 height 167
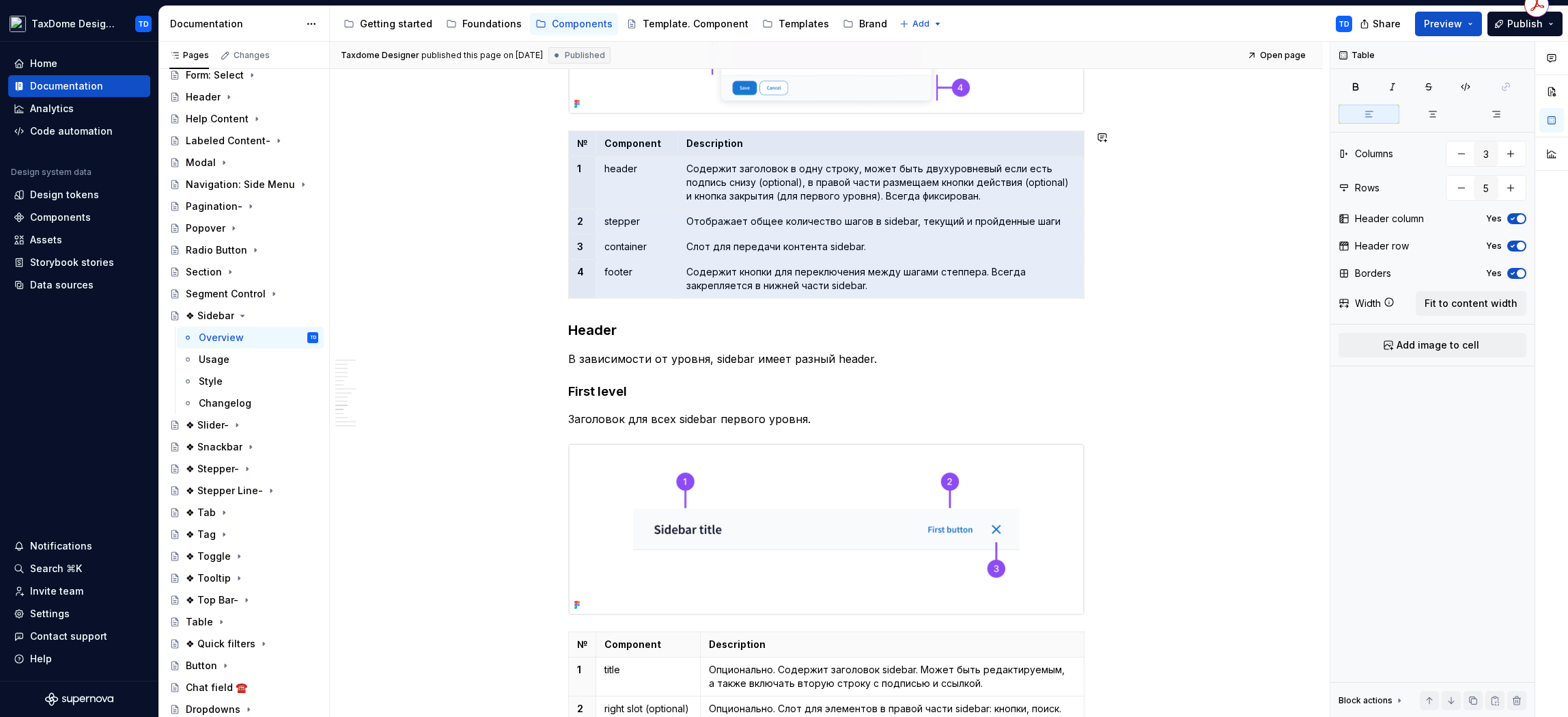
scroll to position [2931, 0]
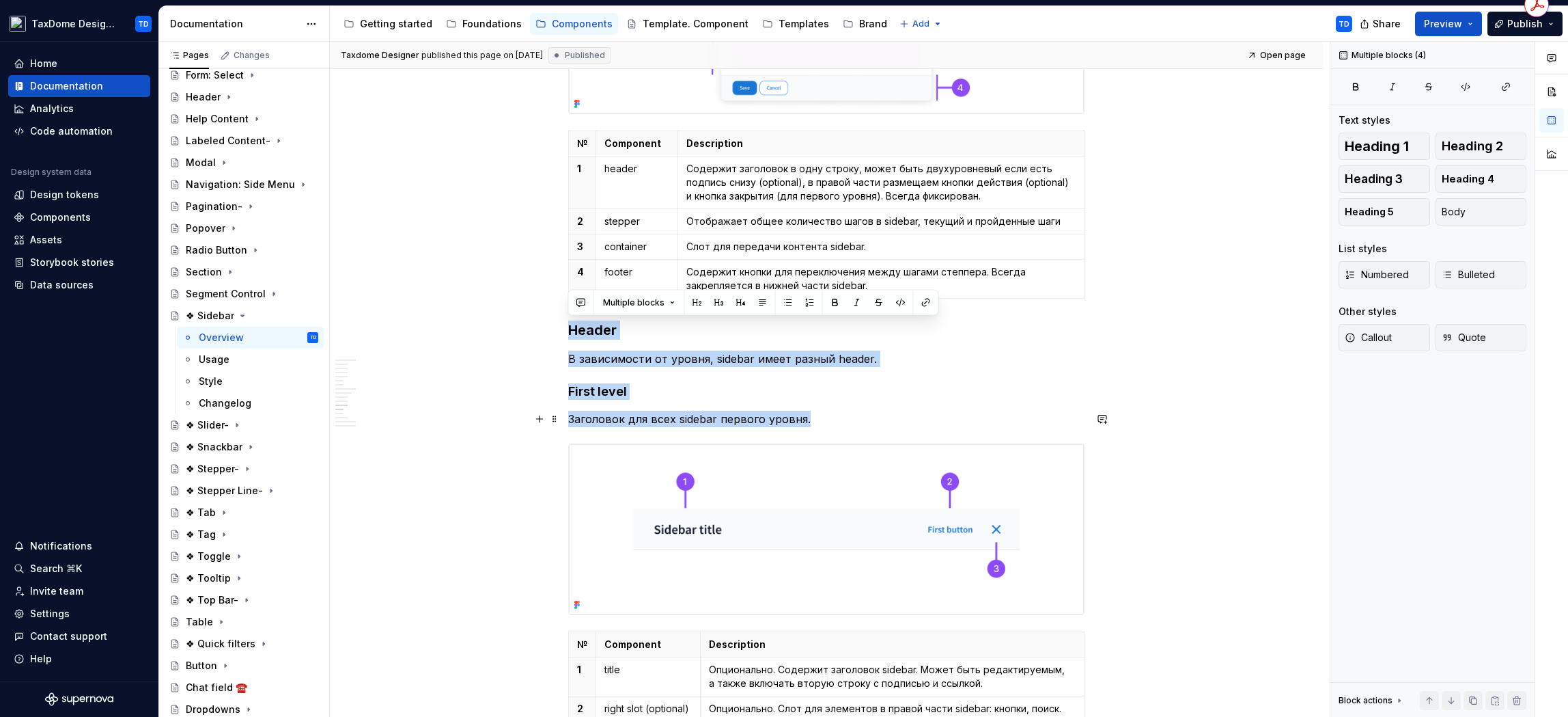
drag, startPoint x: 573, startPoint y: 330, endPoint x: 811, endPoint y: 420, distance: 254.4
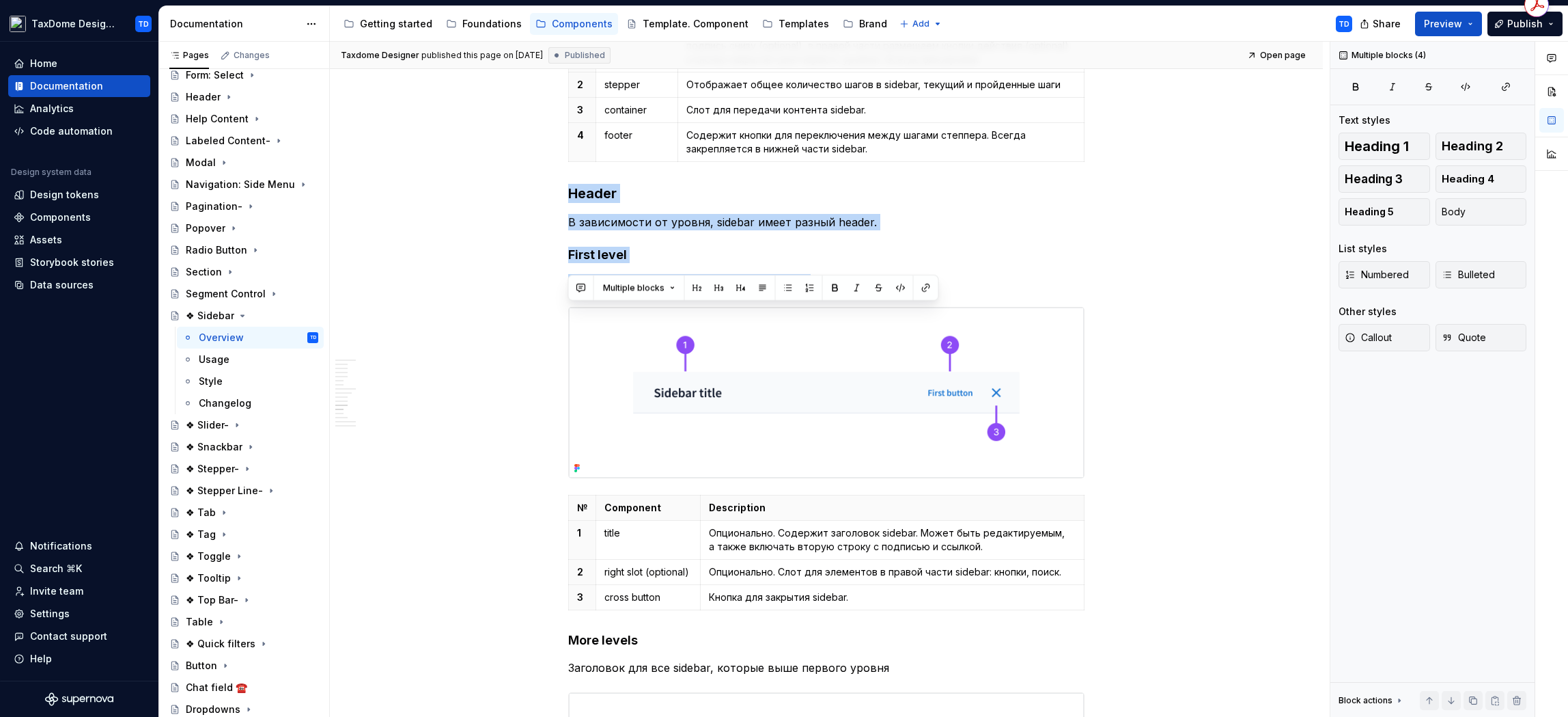
scroll to position [3151, 0]
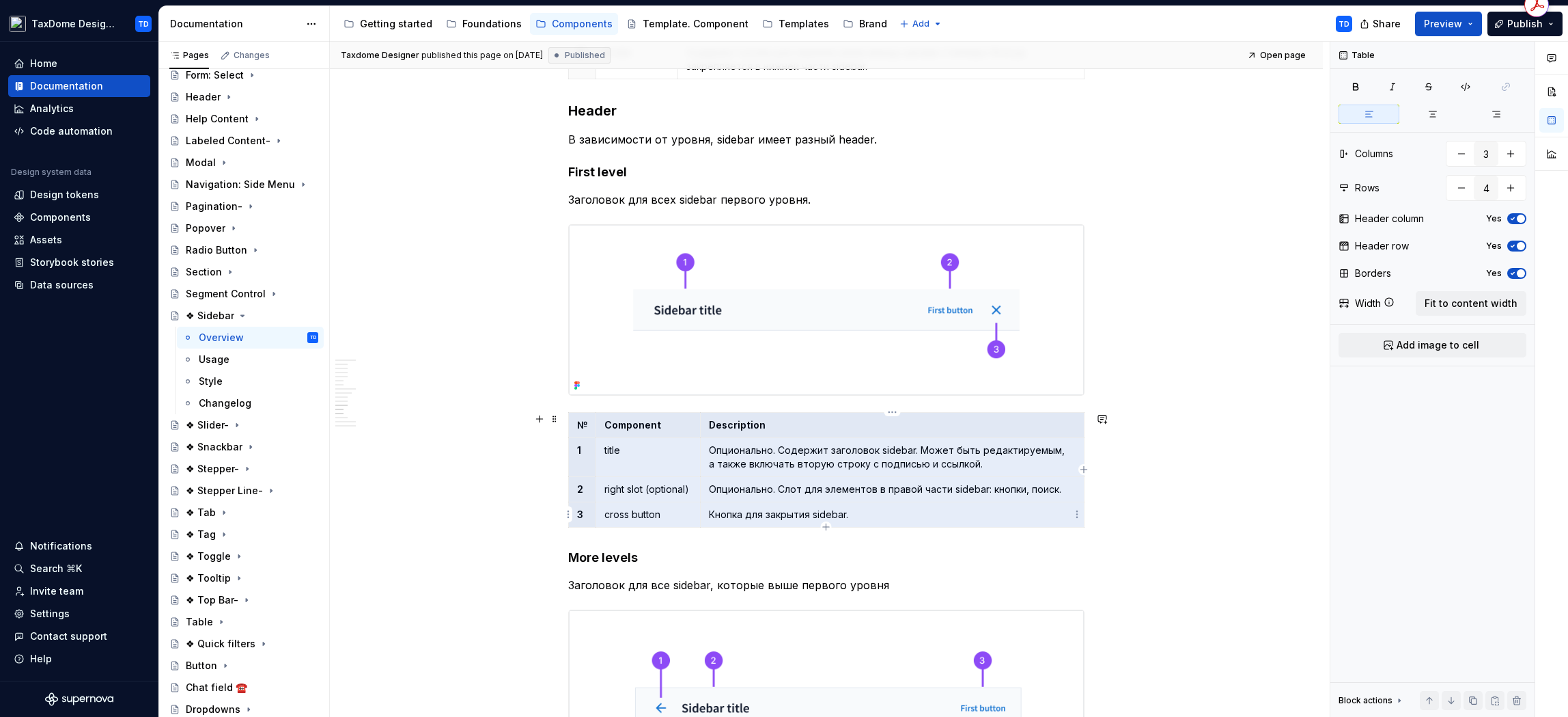
drag, startPoint x: 575, startPoint y: 427, endPoint x: 858, endPoint y: 504, distance: 293.3
click at [861, 515] on tbody "№ Component Description 1 title Опционально. Содержит заголовок sidebar. Может …" at bounding box center [827, 469] width 516 height 115
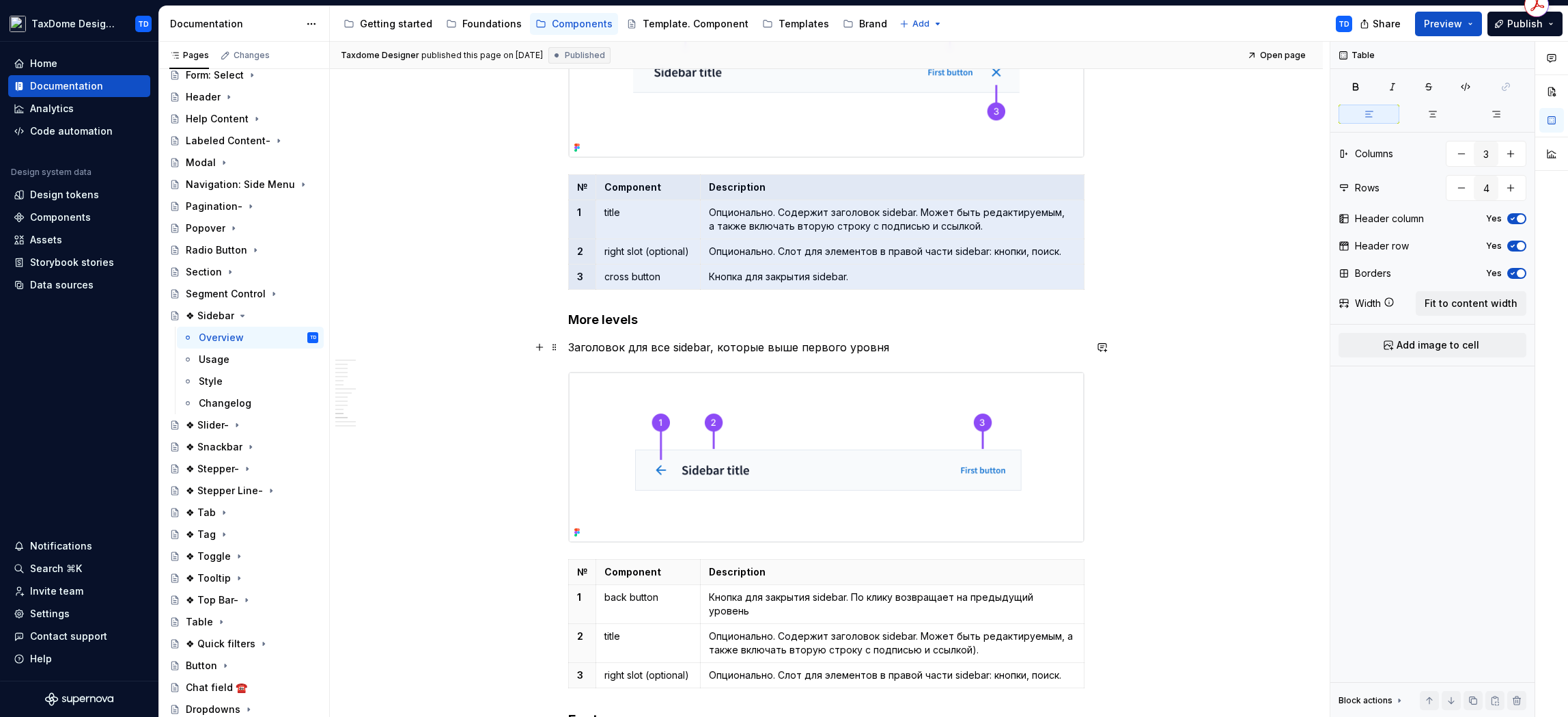
scroll to position [3389, 0]
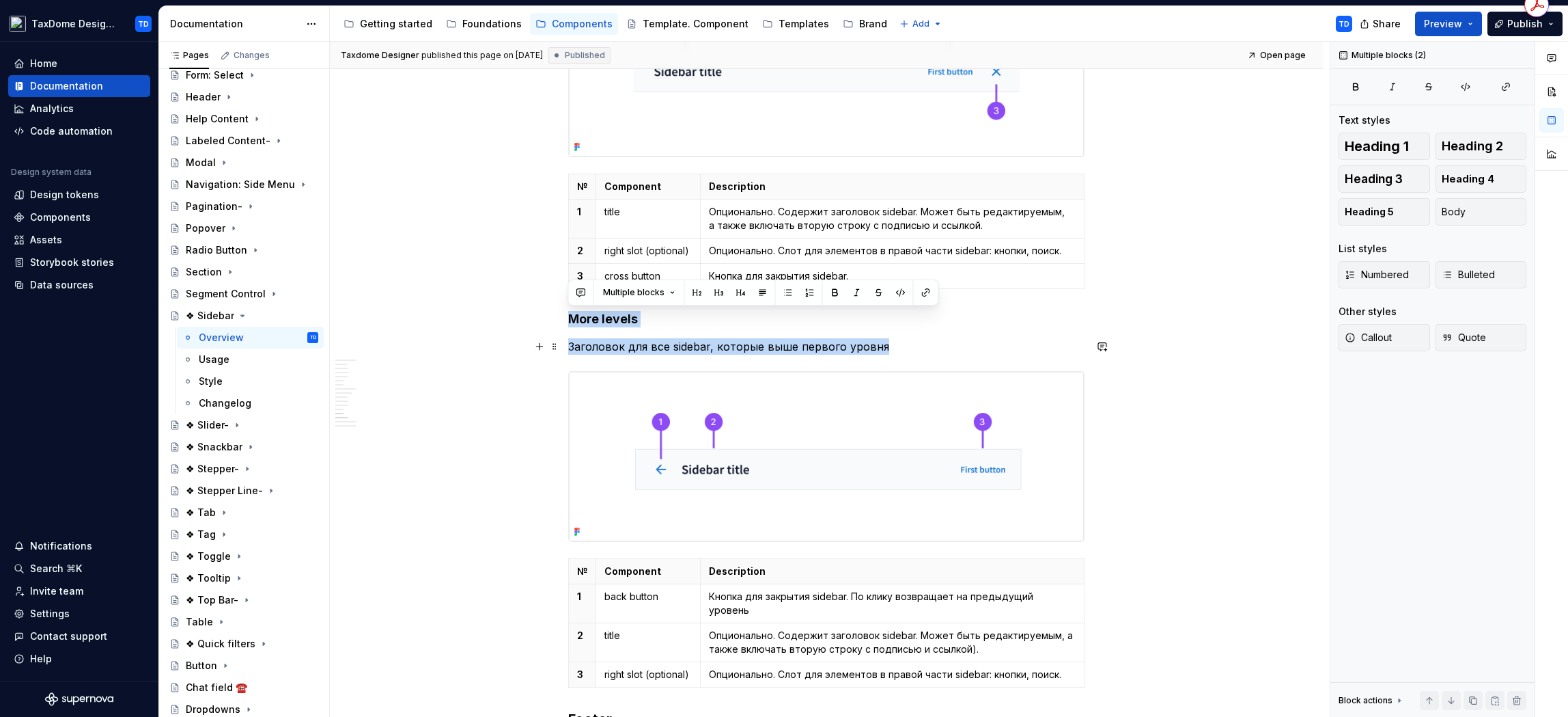
drag, startPoint x: 568, startPoint y: 318, endPoint x: 889, endPoint y: 345, distance: 322.1
copy div "More levels Заголовок для все sidebar, которые выше первого уровня"
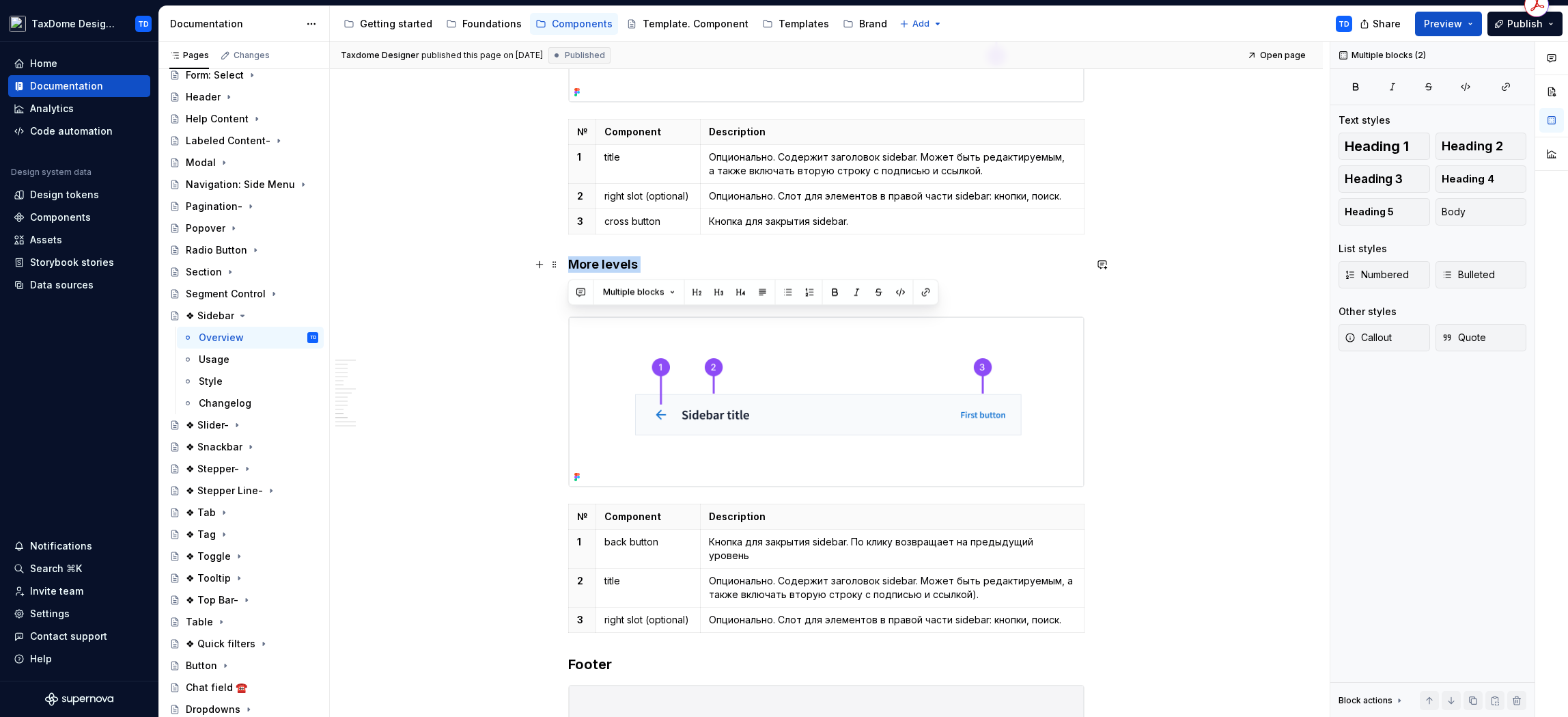
scroll to position [3484, 0]
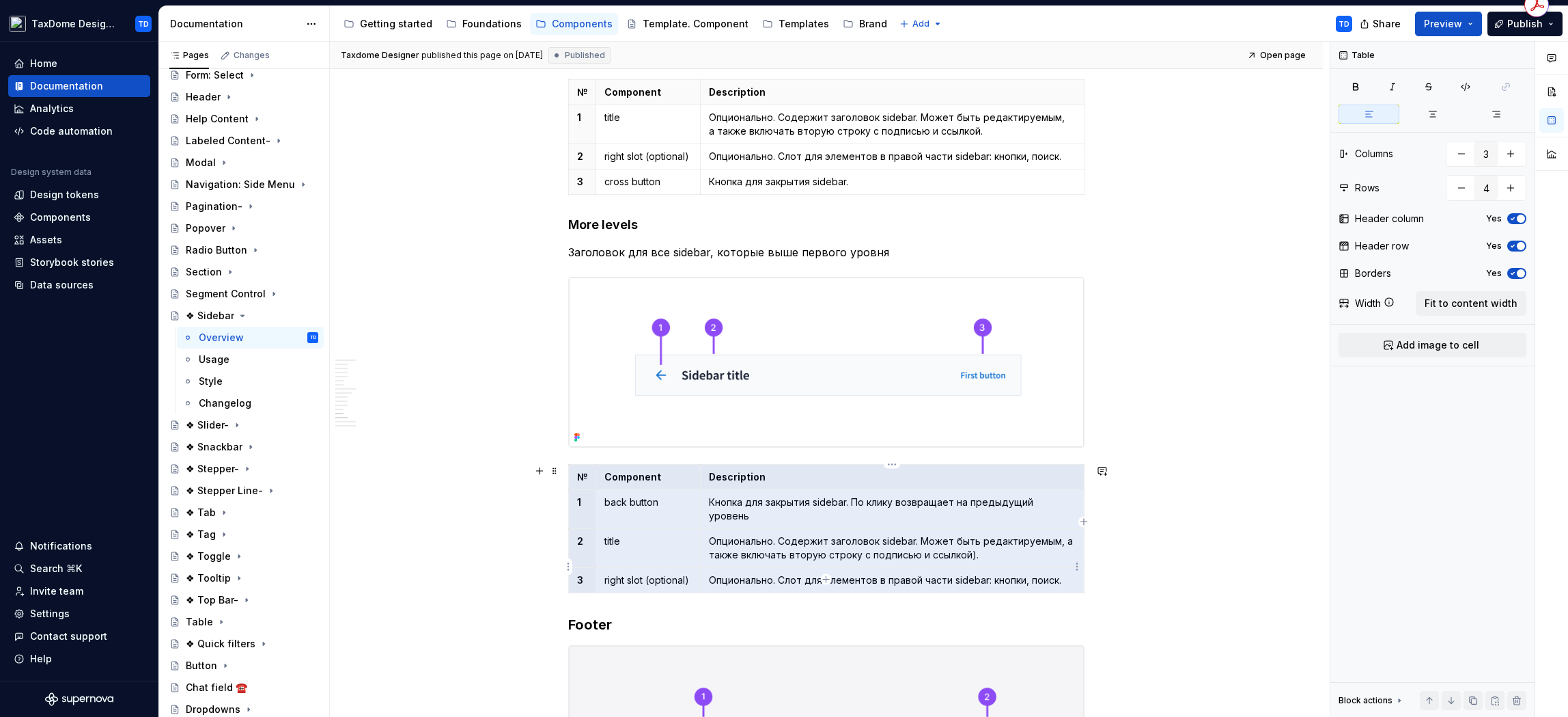
drag, startPoint x: 575, startPoint y: 476, endPoint x: 1060, endPoint y: 562, distance: 492.6
click at [1060, 560] on tbody "№ Component Description 1 back button Кнопка для закрытия sidebar. По клику воз…" at bounding box center [827, 529] width 516 height 129
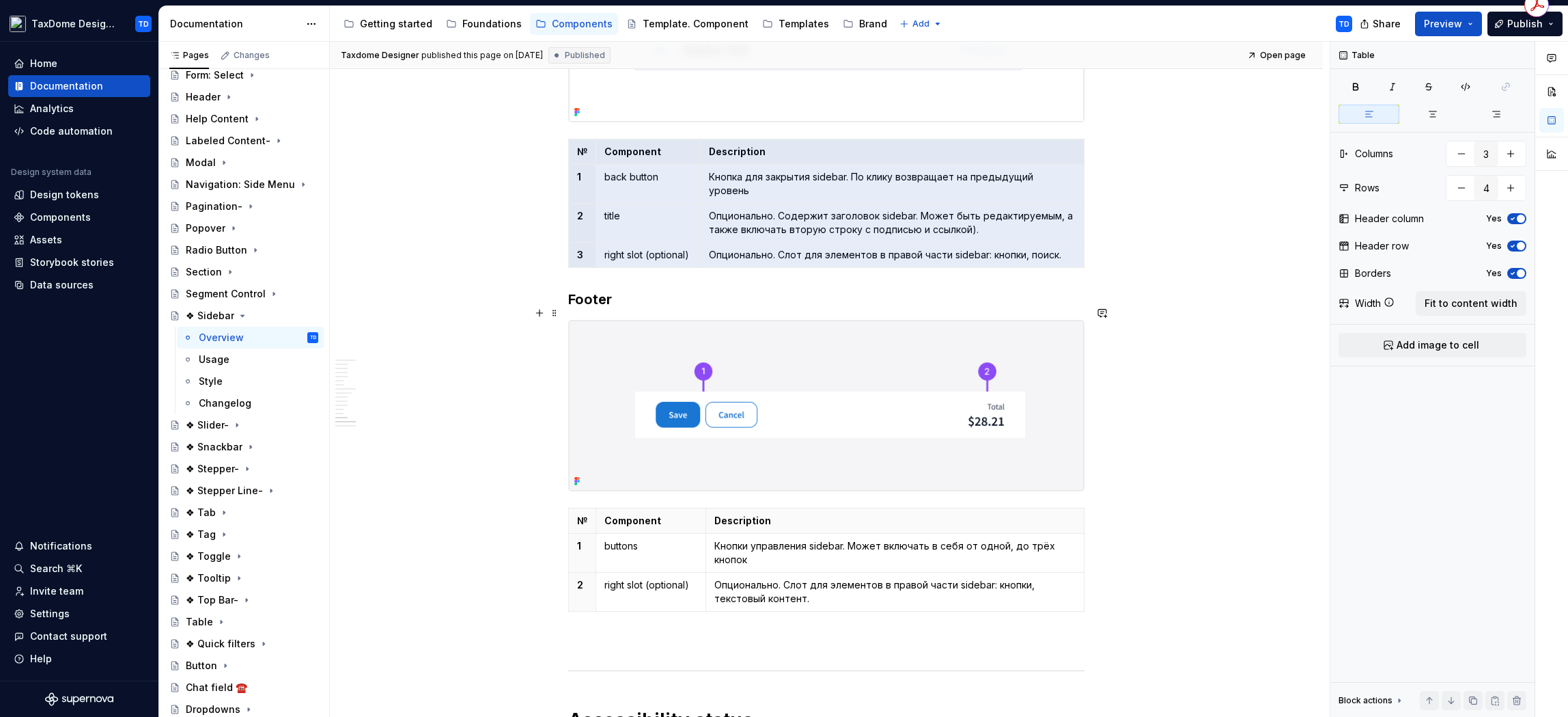
scroll to position [3816, 0]
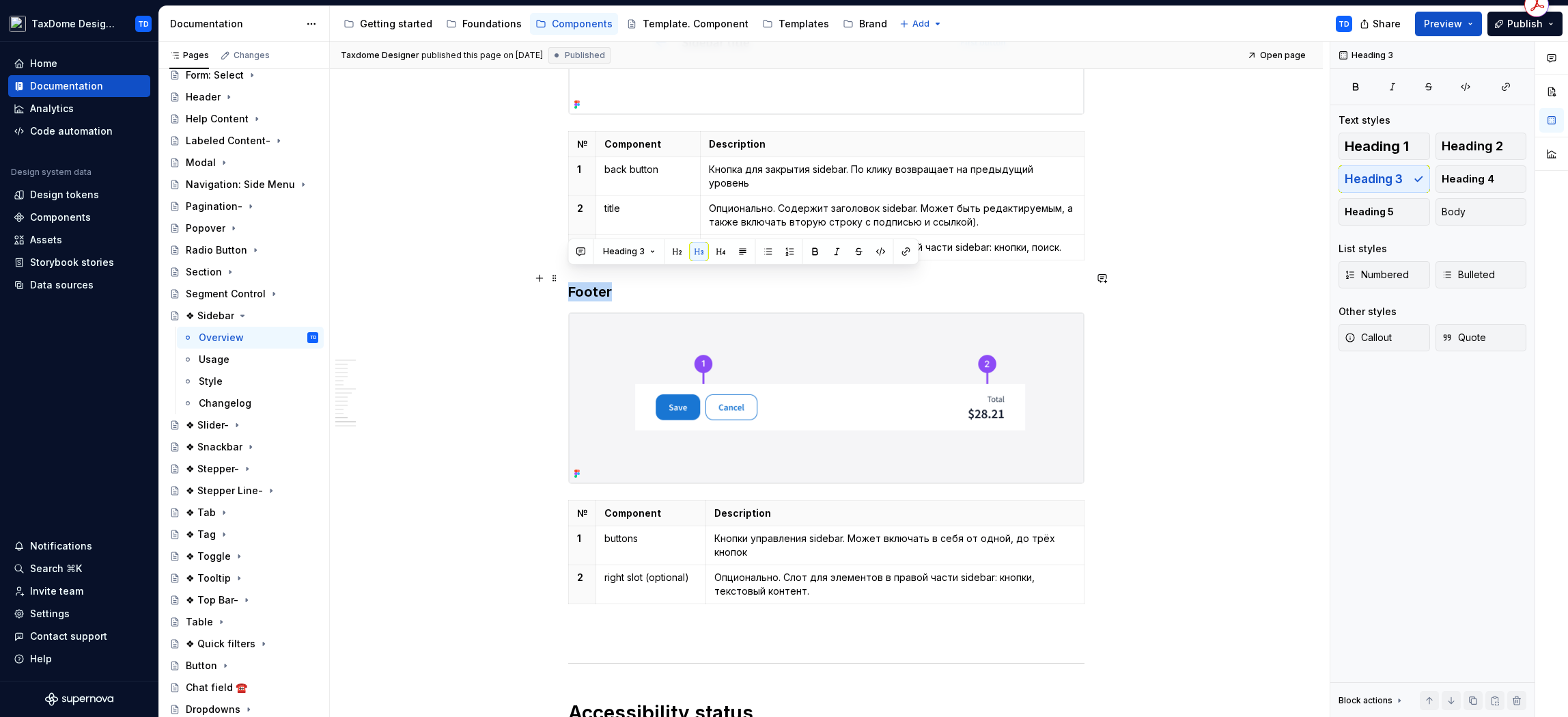
drag, startPoint x: 619, startPoint y: 281, endPoint x: 570, endPoint y: 278, distance: 49.1
click at [570, 282] on h3 "Footer" at bounding box center [826, 291] width 517 height 19
copy h3 "Footer"
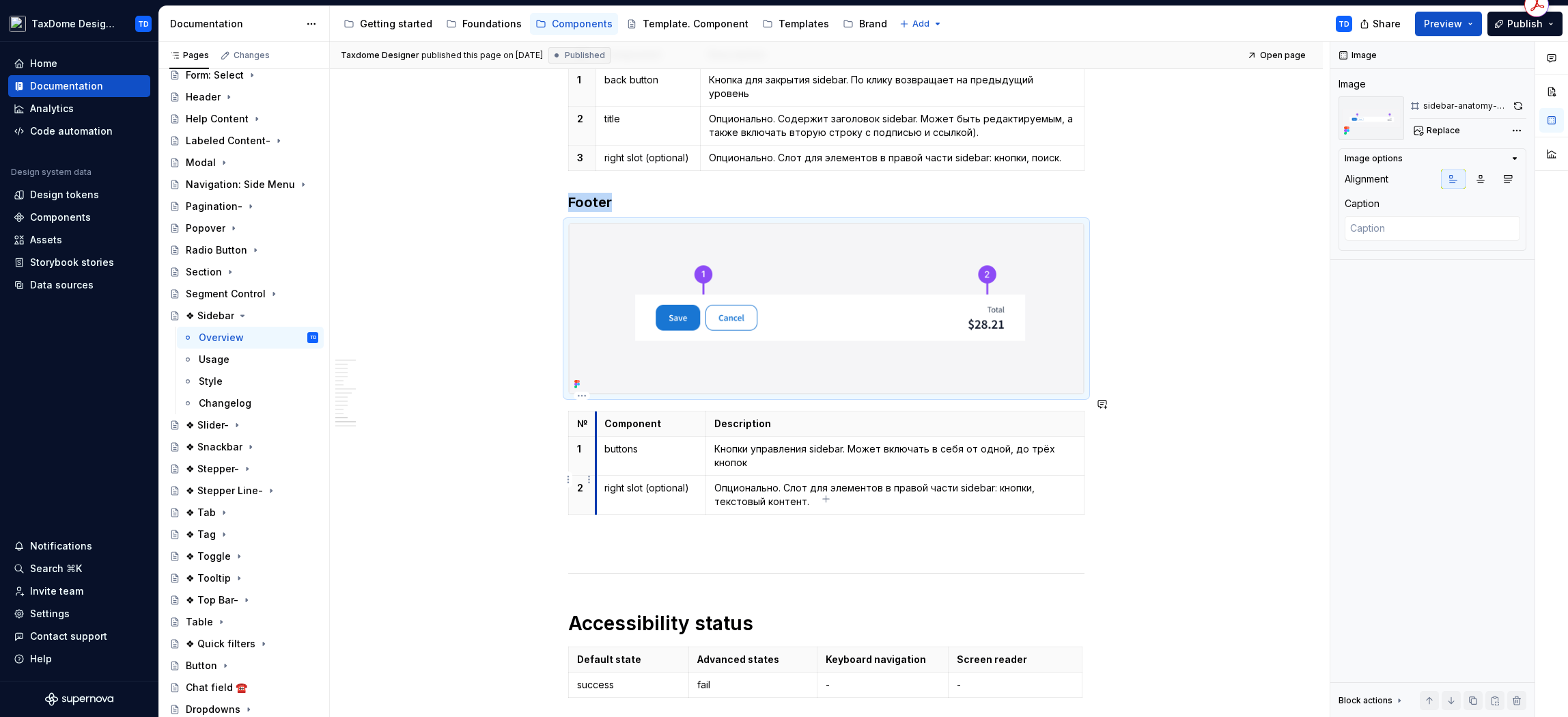
scroll to position [3907, 0]
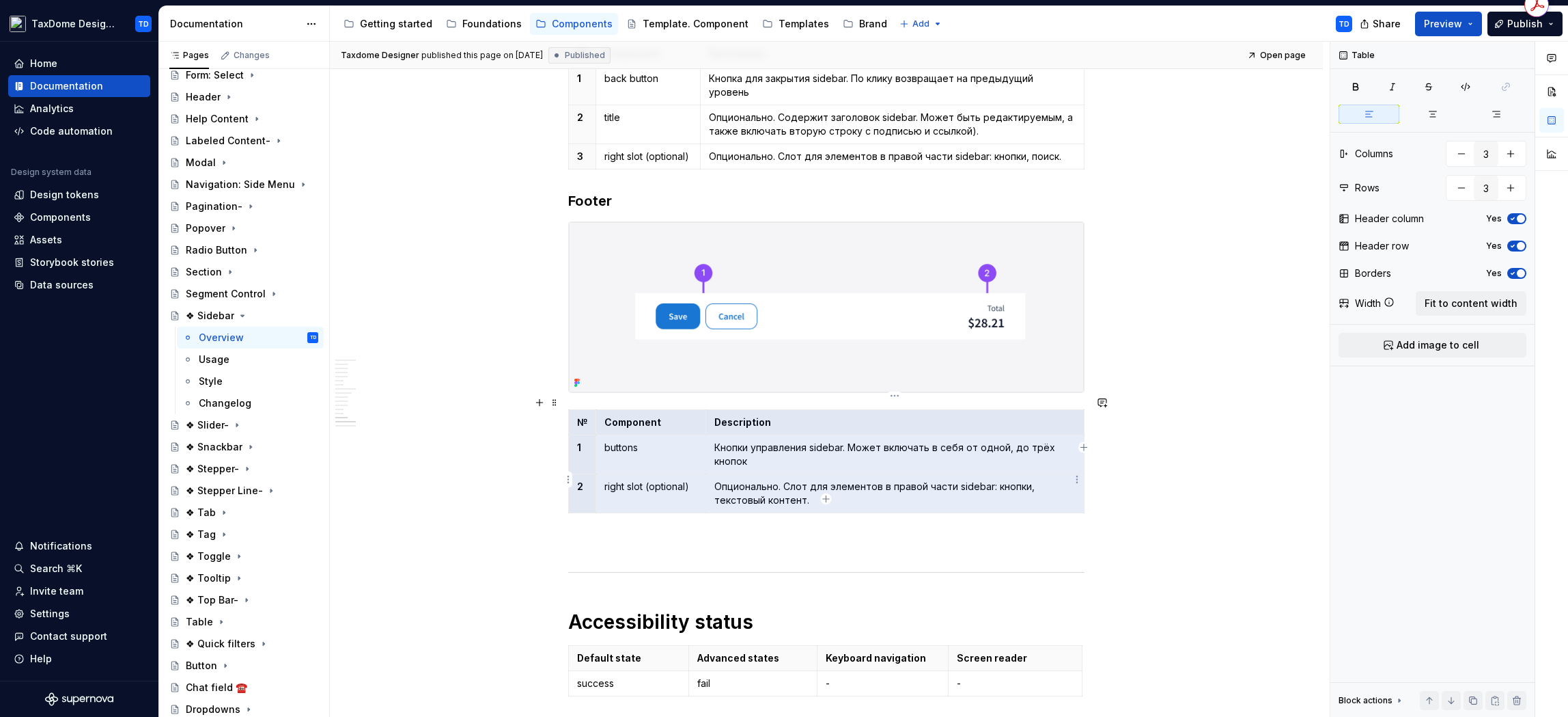
drag, startPoint x: 577, startPoint y: 412, endPoint x: 842, endPoint y: 481, distance: 273.8
click at [842, 481] on tbody "№ Component Description 1 buttons Кнопки управления sidebar. Может включать в с…" at bounding box center [827, 462] width 516 height 104
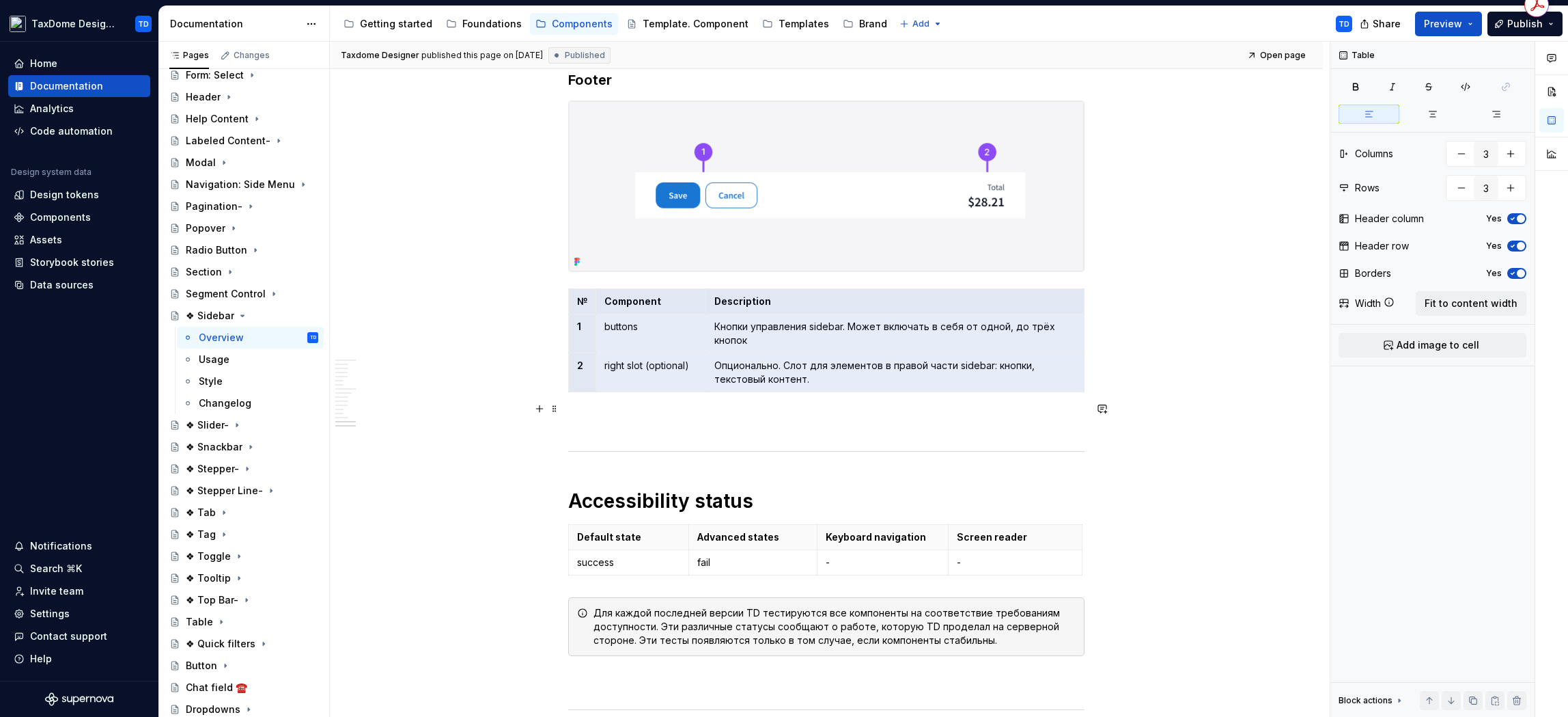
scroll to position [4127, 0]
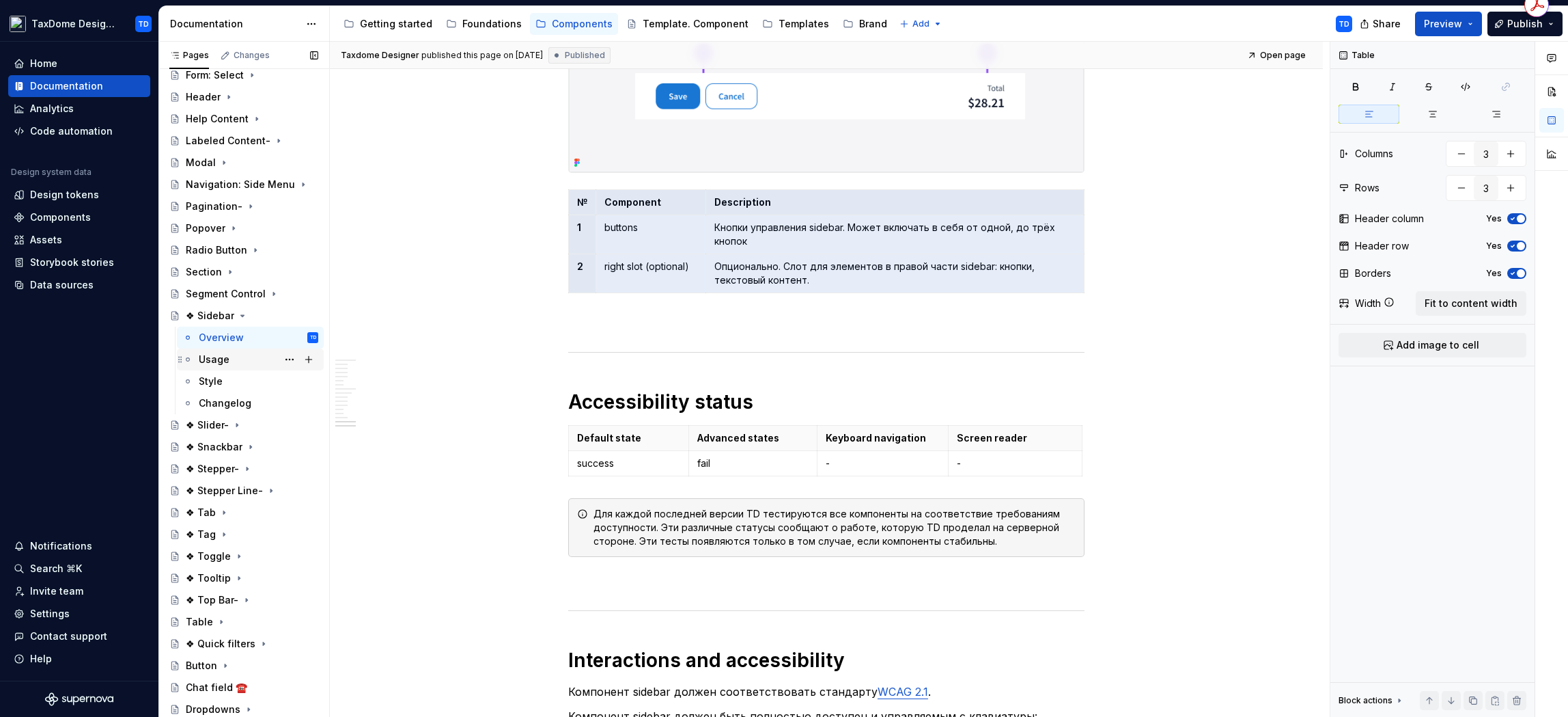
click at [220, 360] on div "Usage" at bounding box center [214, 360] width 31 height 14
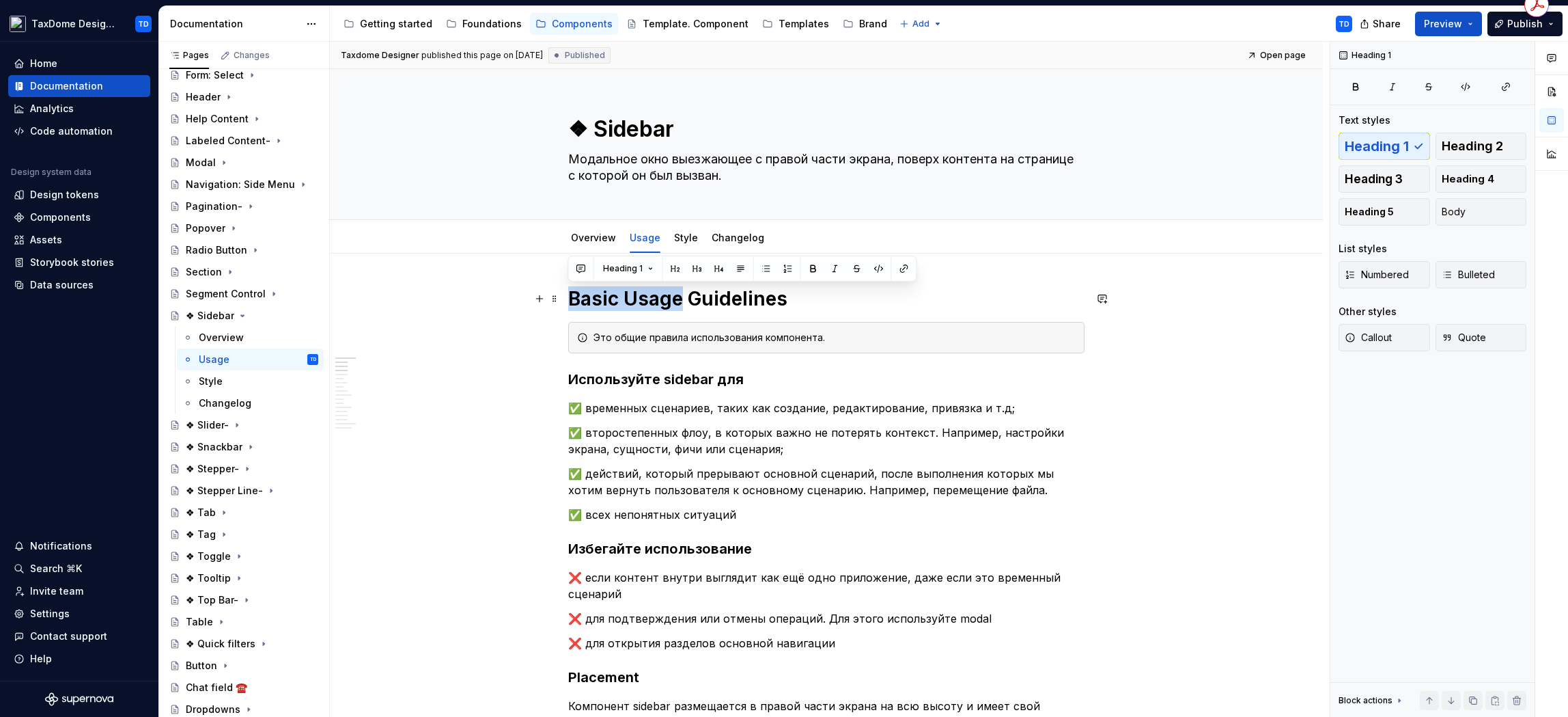
drag, startPoint x: 580, startPoint y: 297, endPoint x: 679, endPoint y: 295, distance: 99.0
click at [679, 295] on h1 "Basic Usage Guidelines" at bounding box center [826, 298] width 517 height 24
copy h1 "Basic Usage"
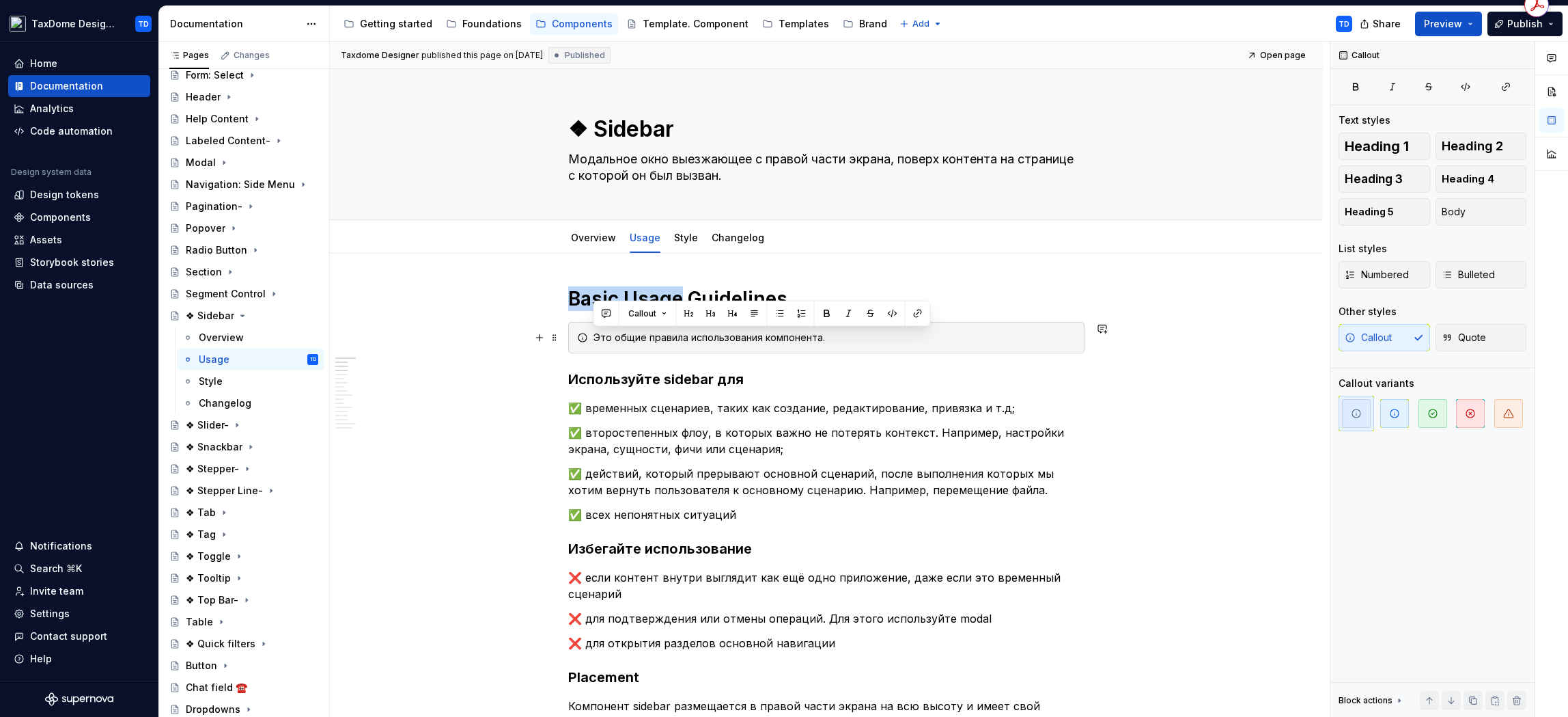
drag, startPoint x: 831, startPoint y: 339, endPoint x: 591, endPoint y: 333, distance: 240.1
click at [594, 334] on div "Это общие правила использования компонента." at bounding box center [835, 338] width 482 height 14
copy div "Это общие правила использования компонента."
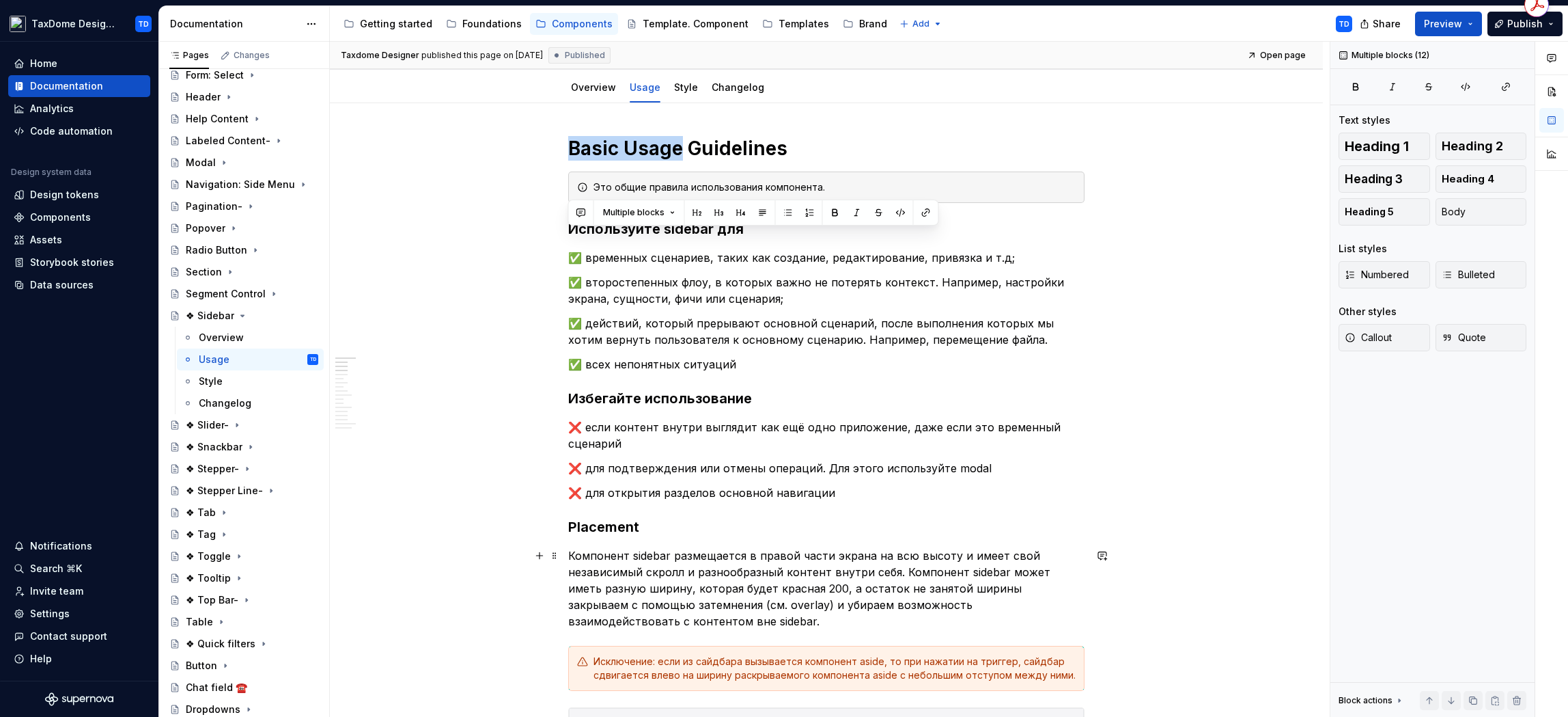
scroll to position [253, 0]
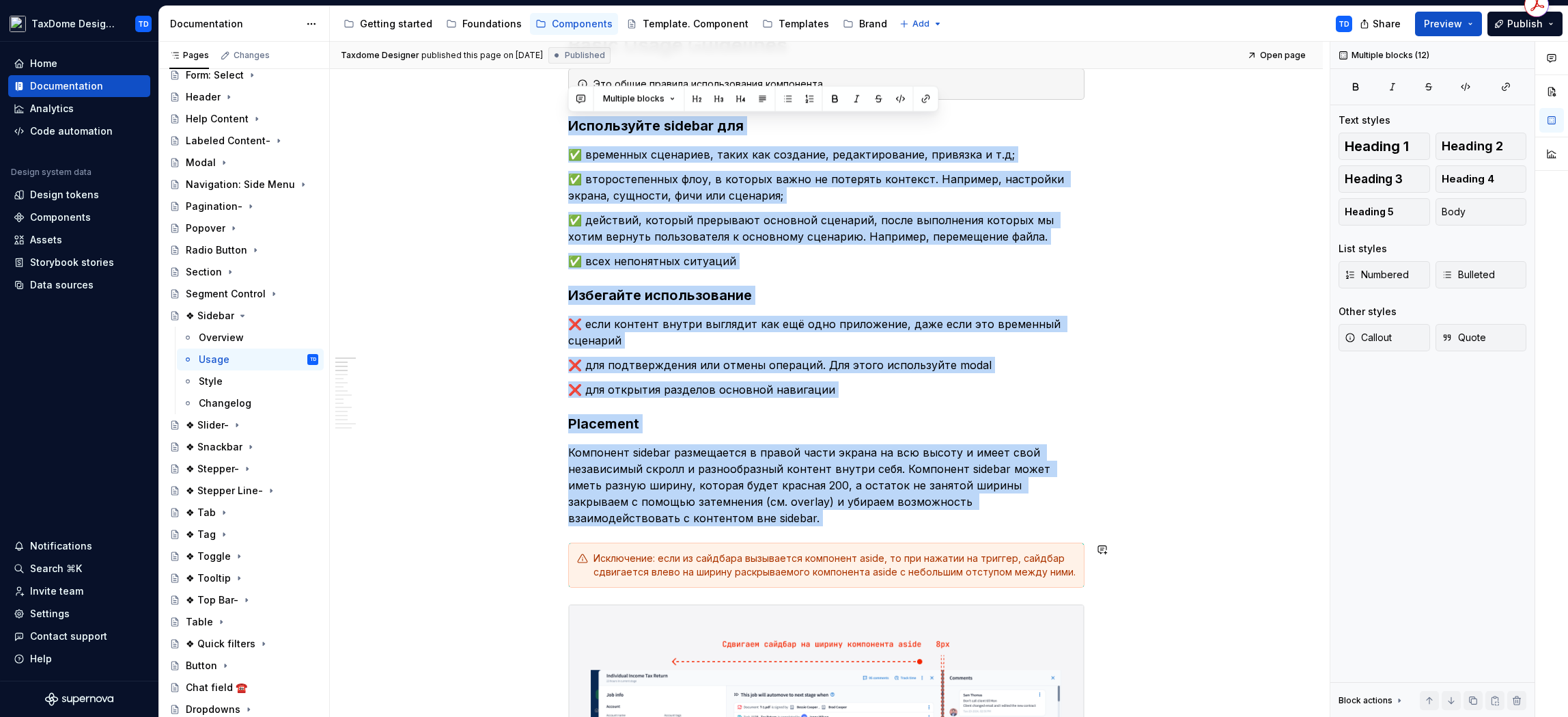
drag, startPoint x: 572, startPoint y: 285, endPoint x: 721, endPoint y: 537, distance: 292.8
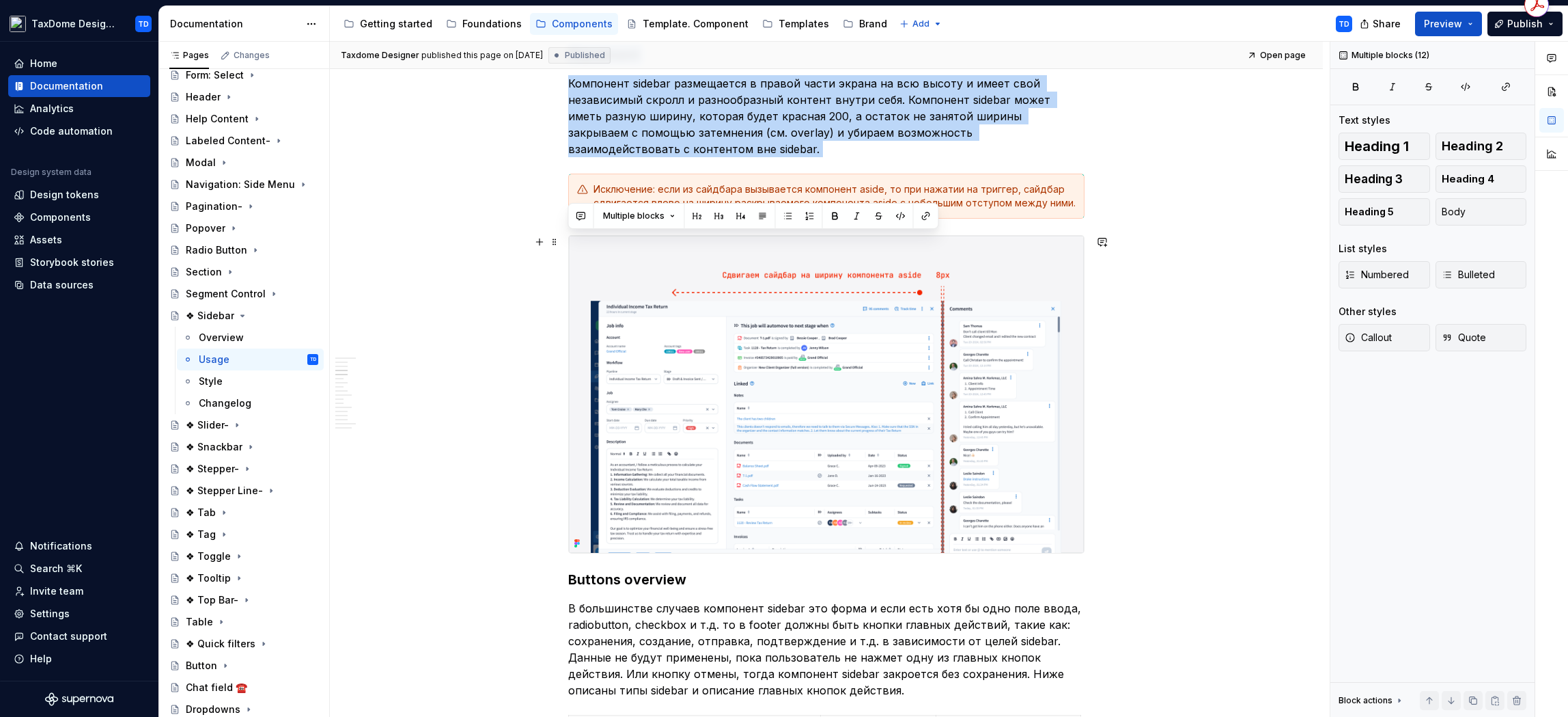
scroll to position [623, 0]
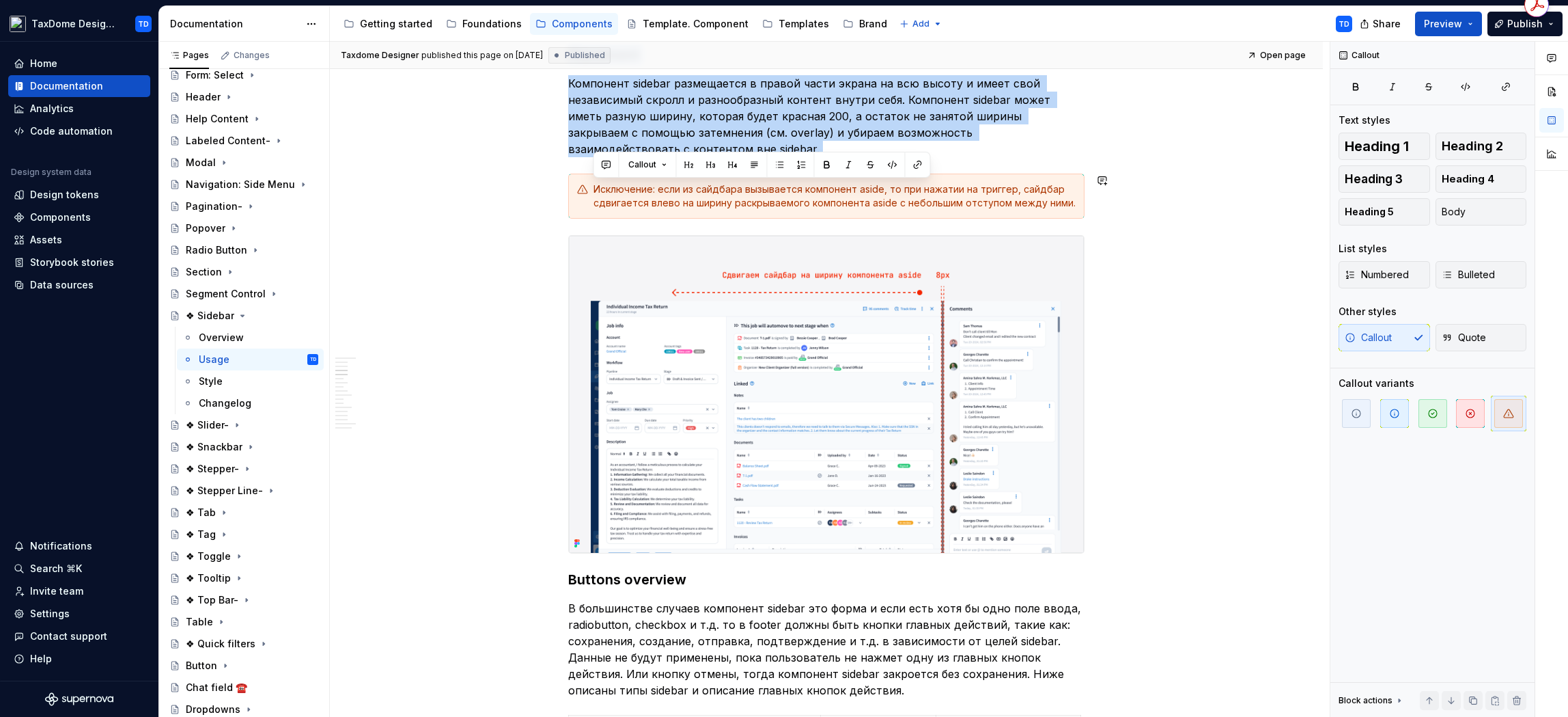
drag, startPoint x: 1058, startPoint y: 202, endPoint x: 596, endPoint y: 185, distance: 462.3
click at [596, 185] on div "Исключение: если из сайдбара вызывается компонент aside, то при нажатии на триг…" at bounding box center [835, 196] width 482 height 27
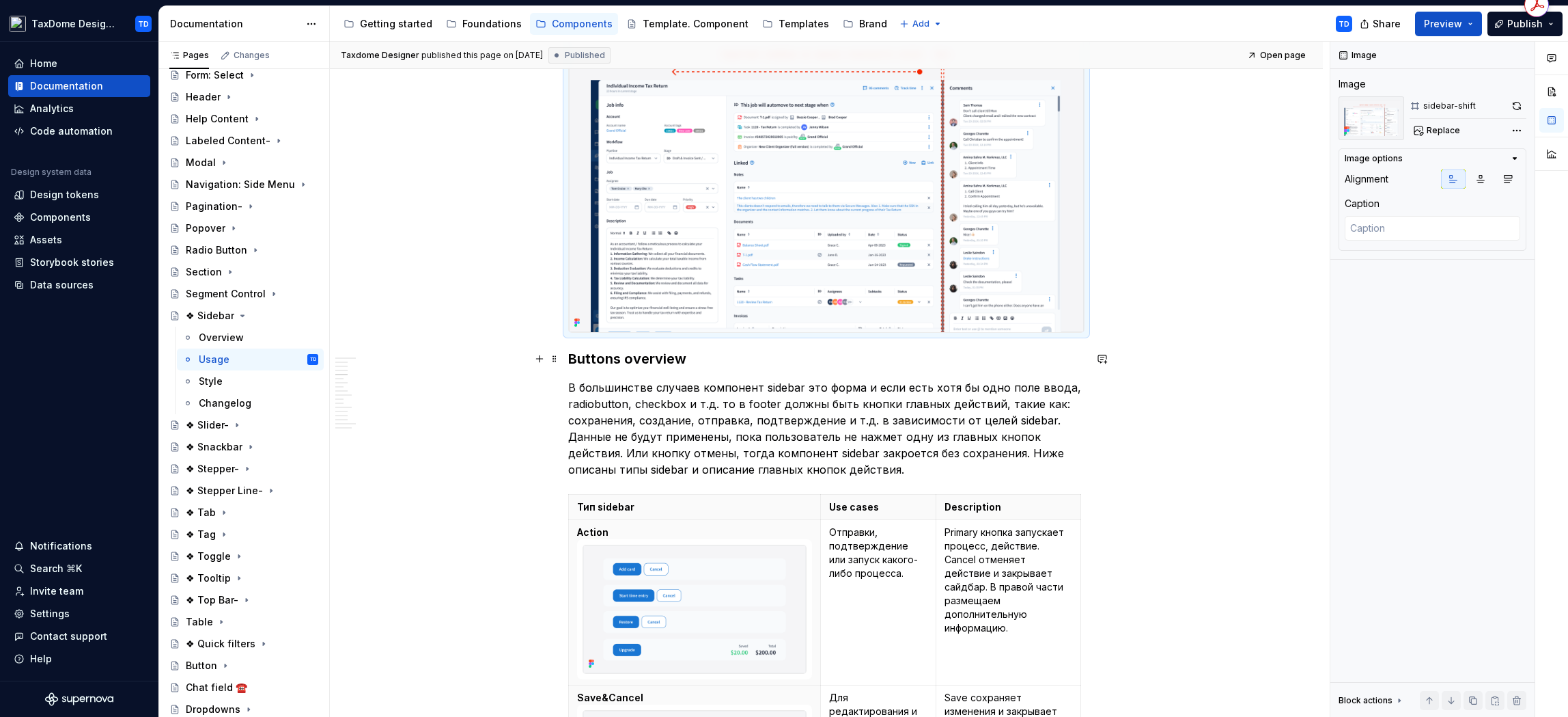
scroll to position [892, 0]
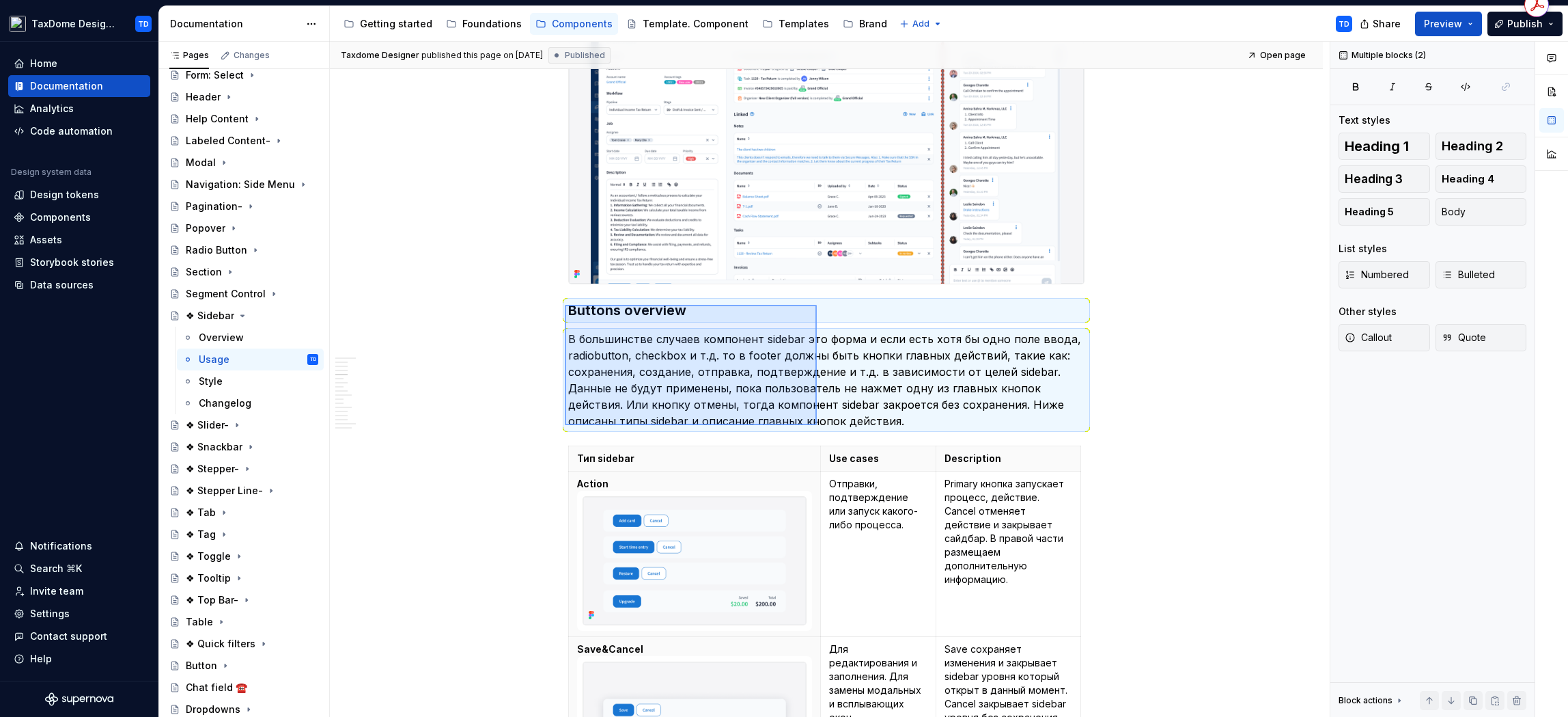
drag, startPoint x: 578, startPoint y: 312, endPoint x: 818, endPoint y: 418, distance: 262.4
click at [826, 425] on div "Taxdome Designer published this page on [DATE] Published Open page ❖ Sidebar Мо…" at bounding box center [830, 380] width 1000 height 676
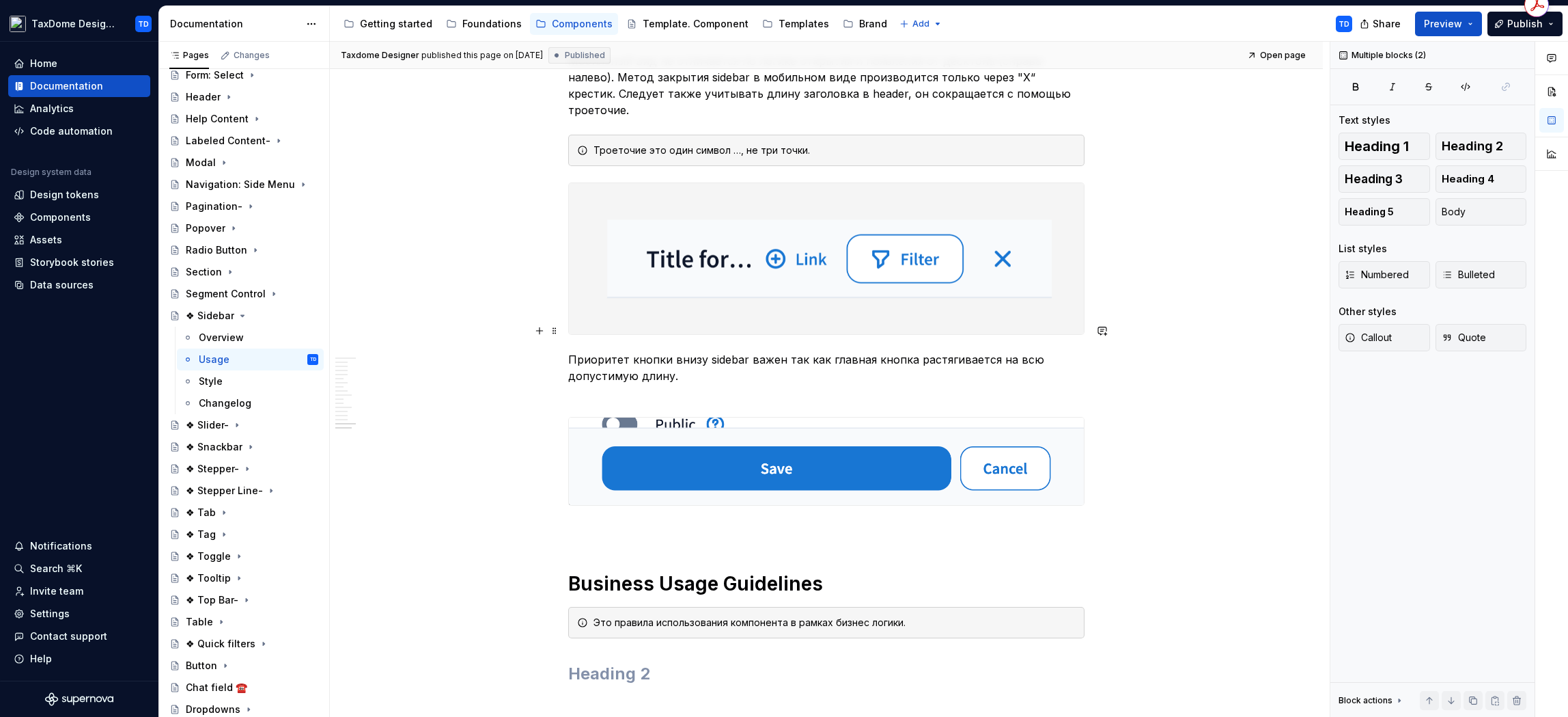
scroll to position [6277, 0]
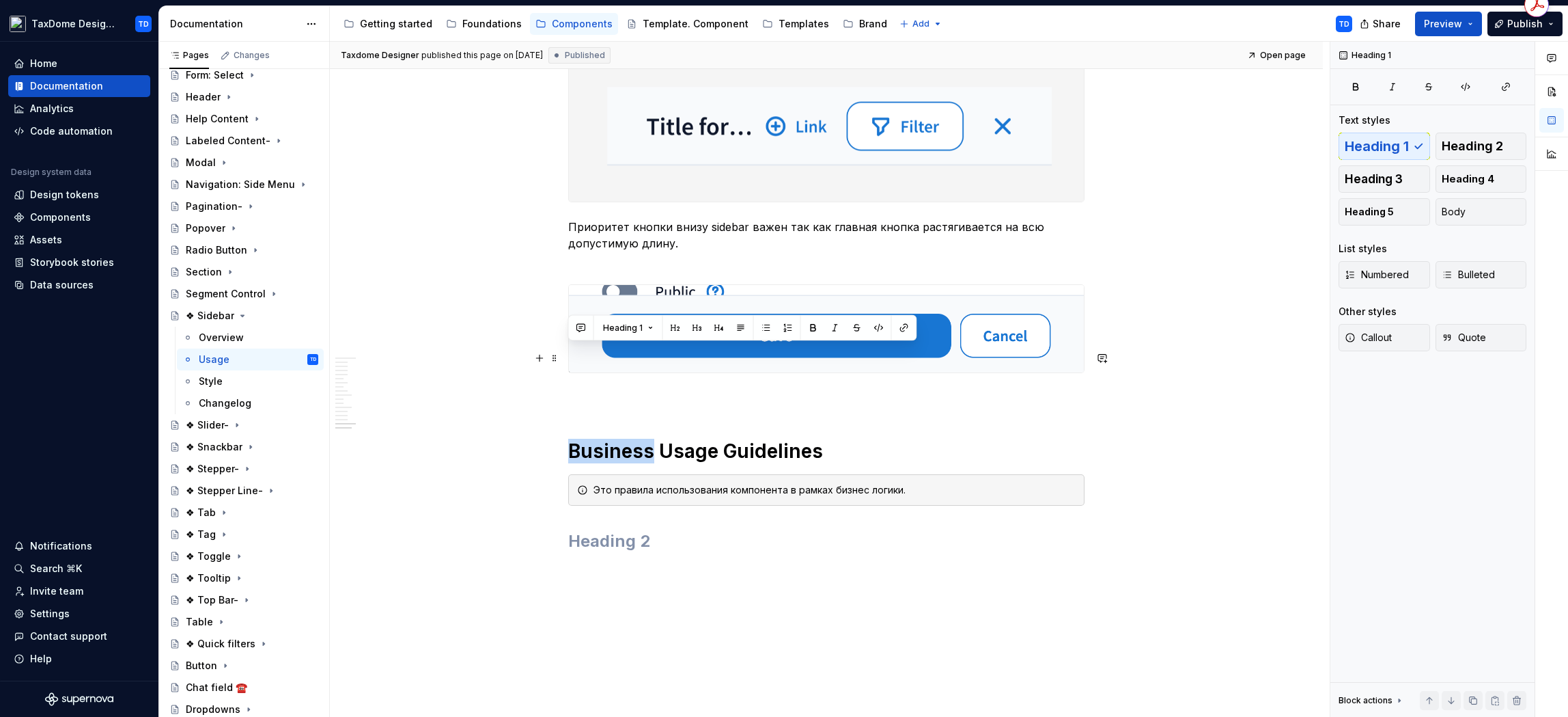
drag, startPoint x: 574, startPoint y: 362, endPoint x: 510, endPoint y: 210, distance: 164.9
click at [647, 439] on h1 "Business Usage Guidelines" at bounding box center [826, 450] width 517 height 24
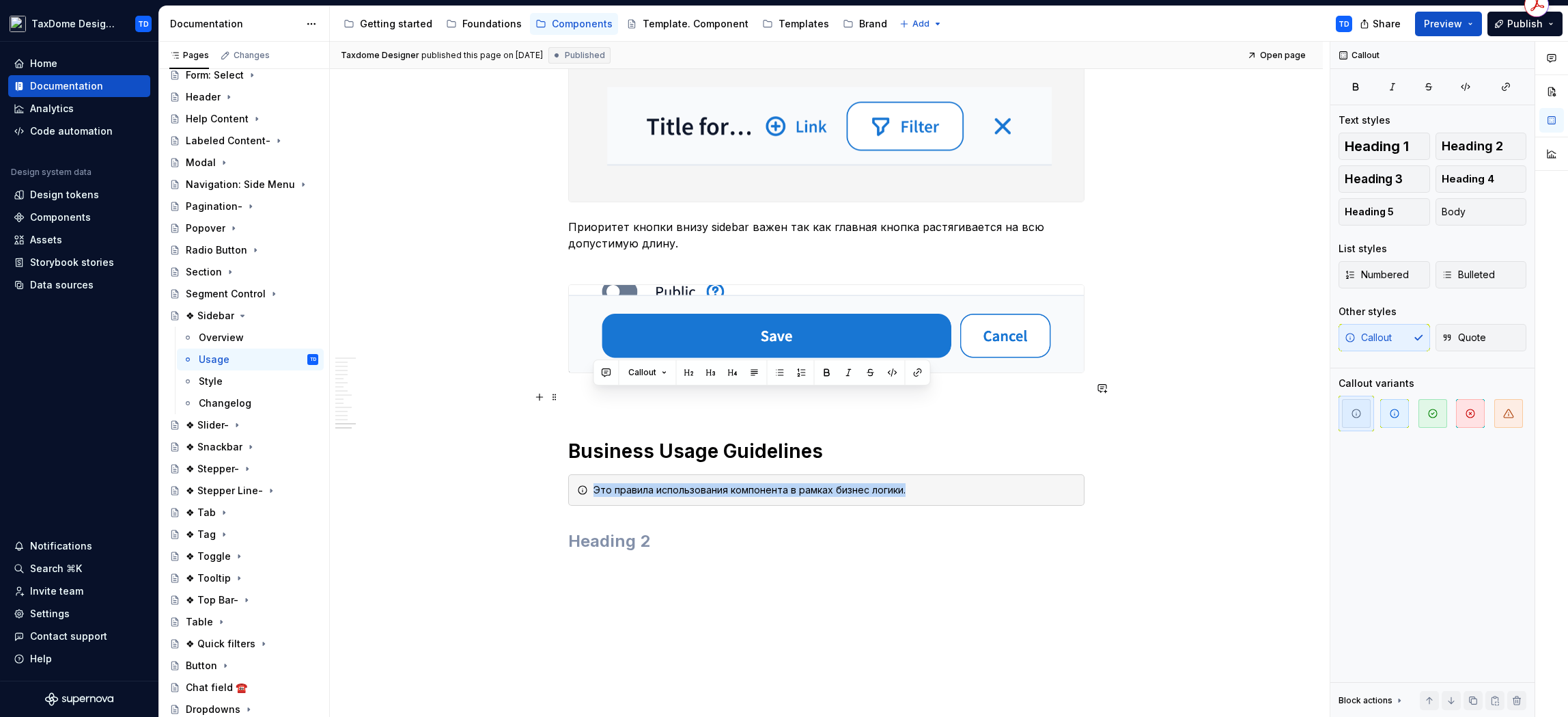
drag, startPoint x: 923, startPoint y: 396, endPoint x: 607, endPoint y: 389, distance: 316.1
click at [607, 474] on div "Это правила использования компонента в рамках бизнес логики." at bounding box center [826, 490] width 517 height 31
click at [220, 382] on div "Style" at bounding box center [210, 381] width 24 height 14
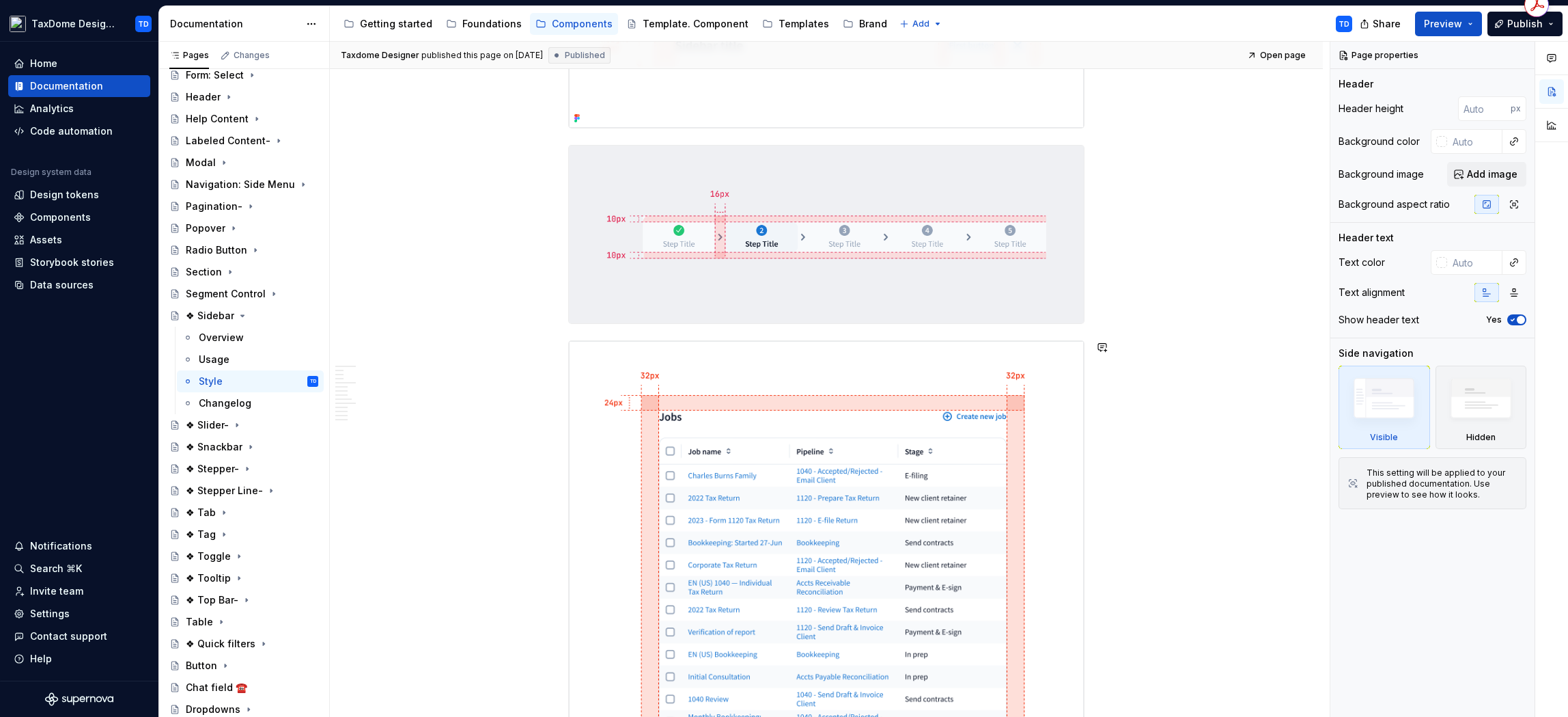
scroll to position [245, 0]
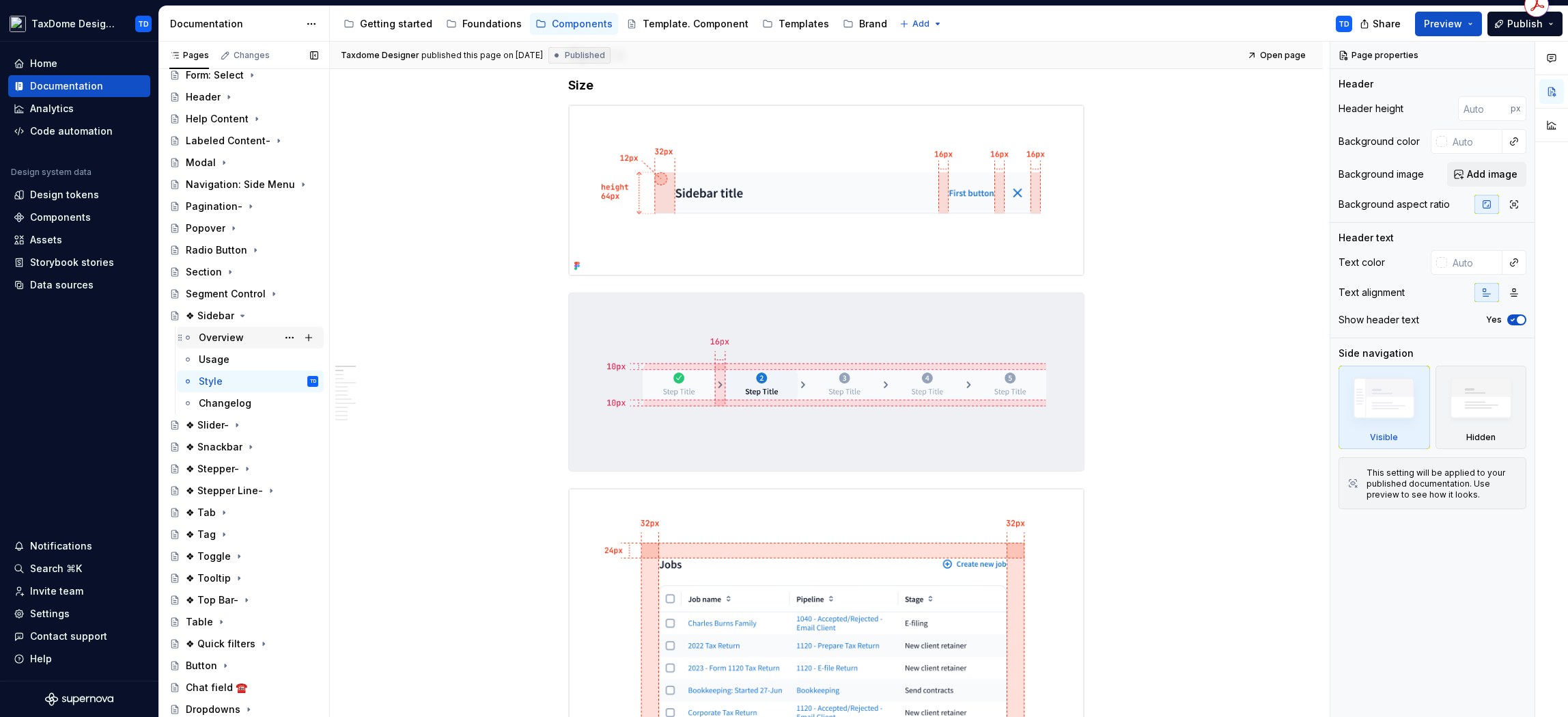
click at [222, 337] on div "Overview" at bounding box center [221, 338] width 45 height 14
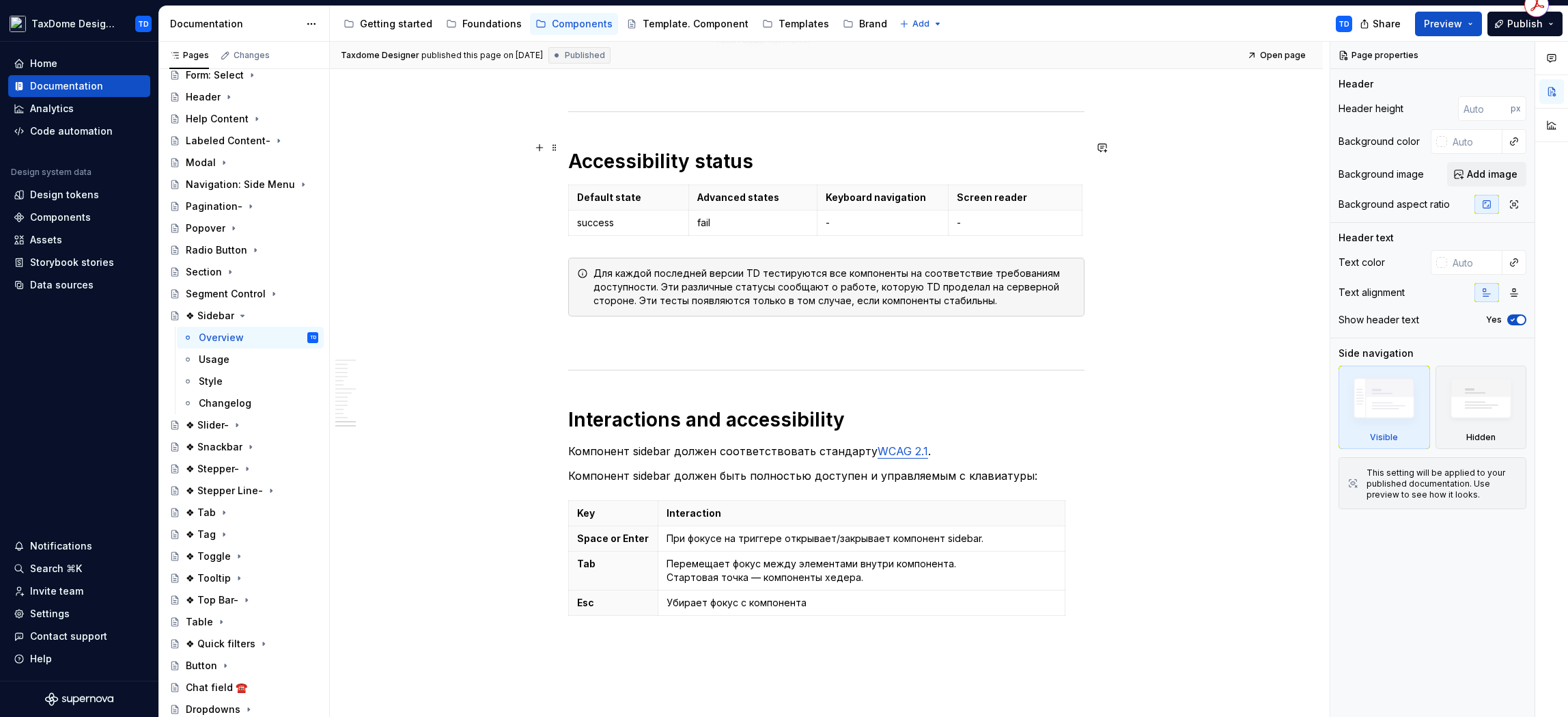
scroll to position [4489, 0]
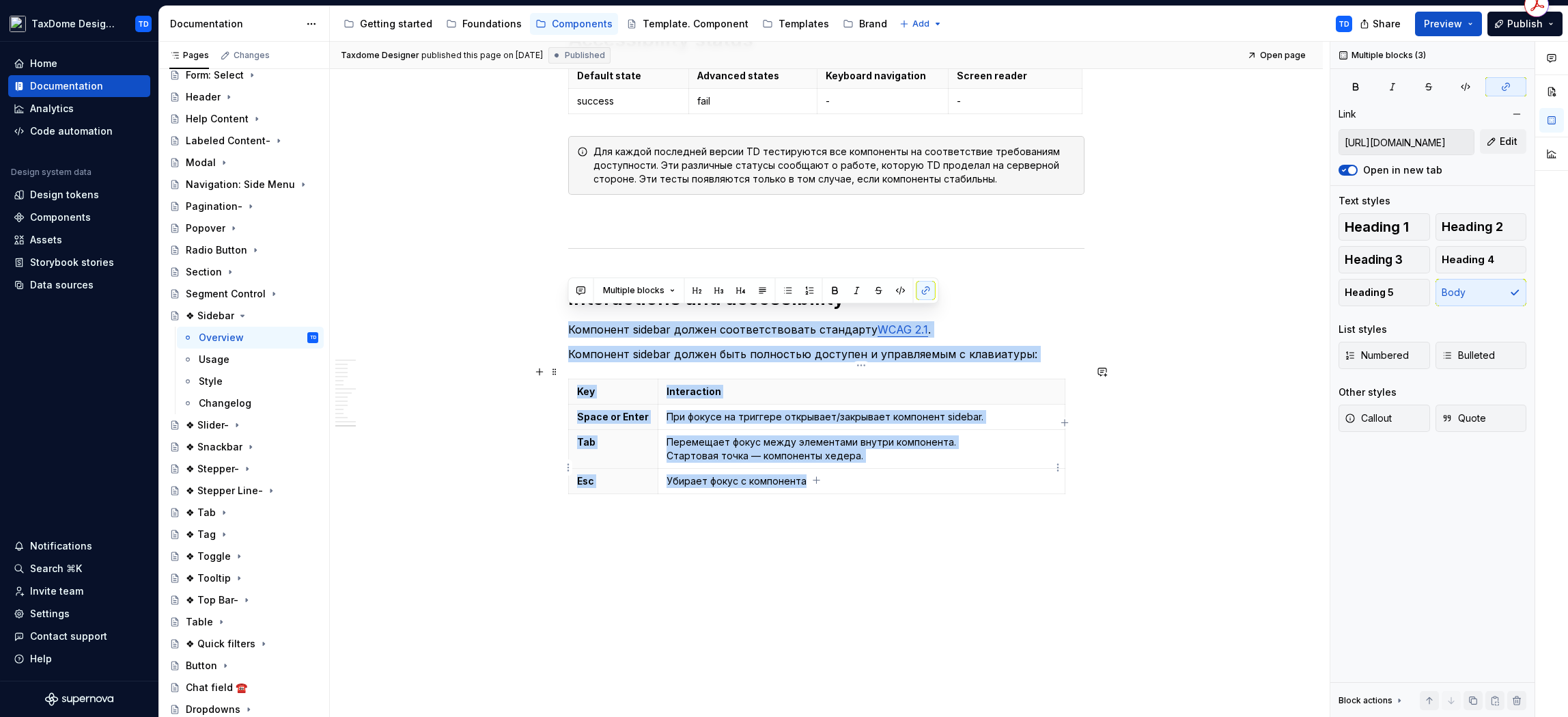
drag, startPoint x: 569, startPoint y: 312, endPoint x: 960, endPoint y: 475, distance: 423.6
drag, startPoint x: 223, startPoint y: 397, endPoint x: 240, endPoint y: 395, distance: 17.1
click at [222, 397] on div "Changelog" at bounding box center [224, 404] width 52 height 14
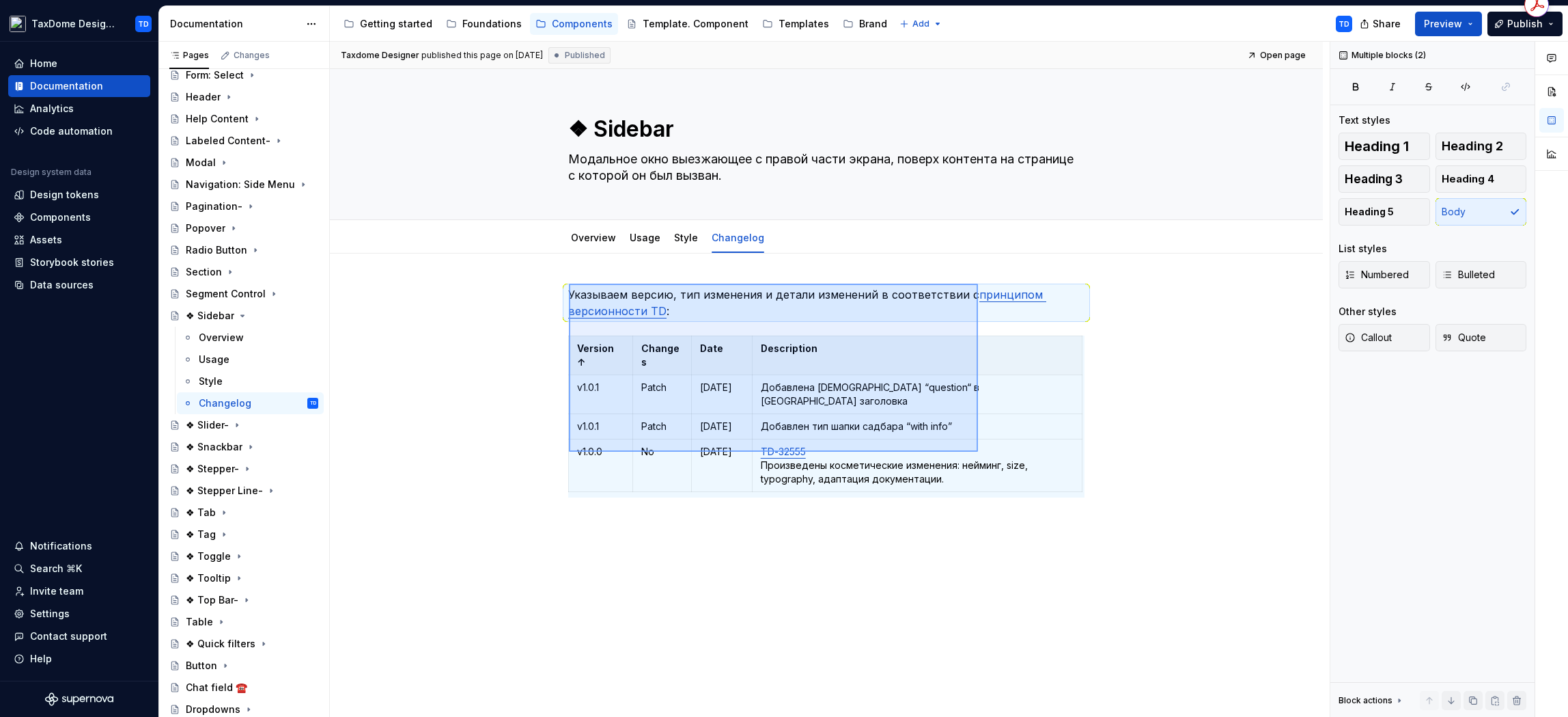
drag, startPoint x: 569, startPoint y: 283, endPoint x: 988, endPoint y: 455, distance: 452.9
click at [988, 455] on div "Taxdome Designer published this page on [DATE] Published Open page ❖ Sidebar Мо…" at bounding box center [830, 380] width 1000 height 676
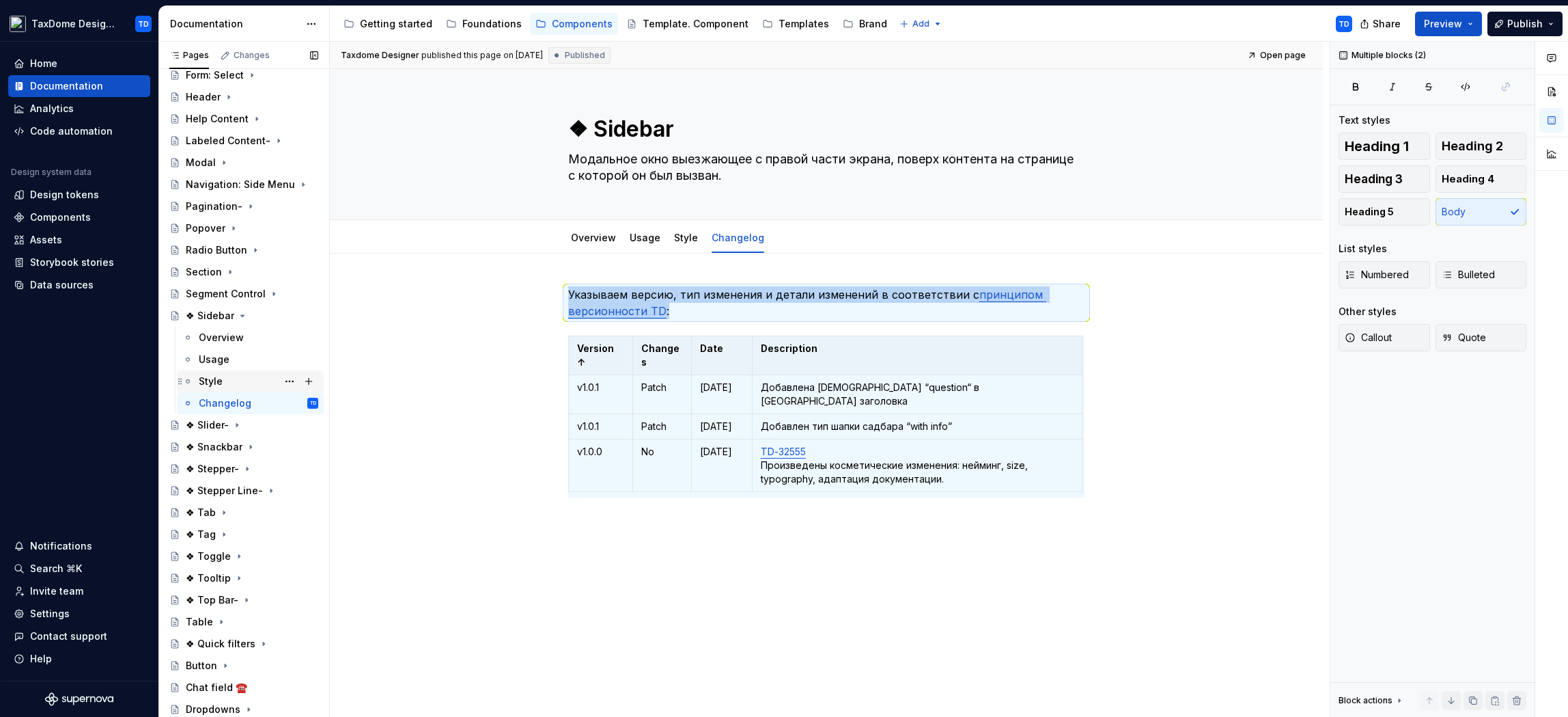
click at [223, 374] on div "Style" at bounding box center [258, 381] width 120 height 19
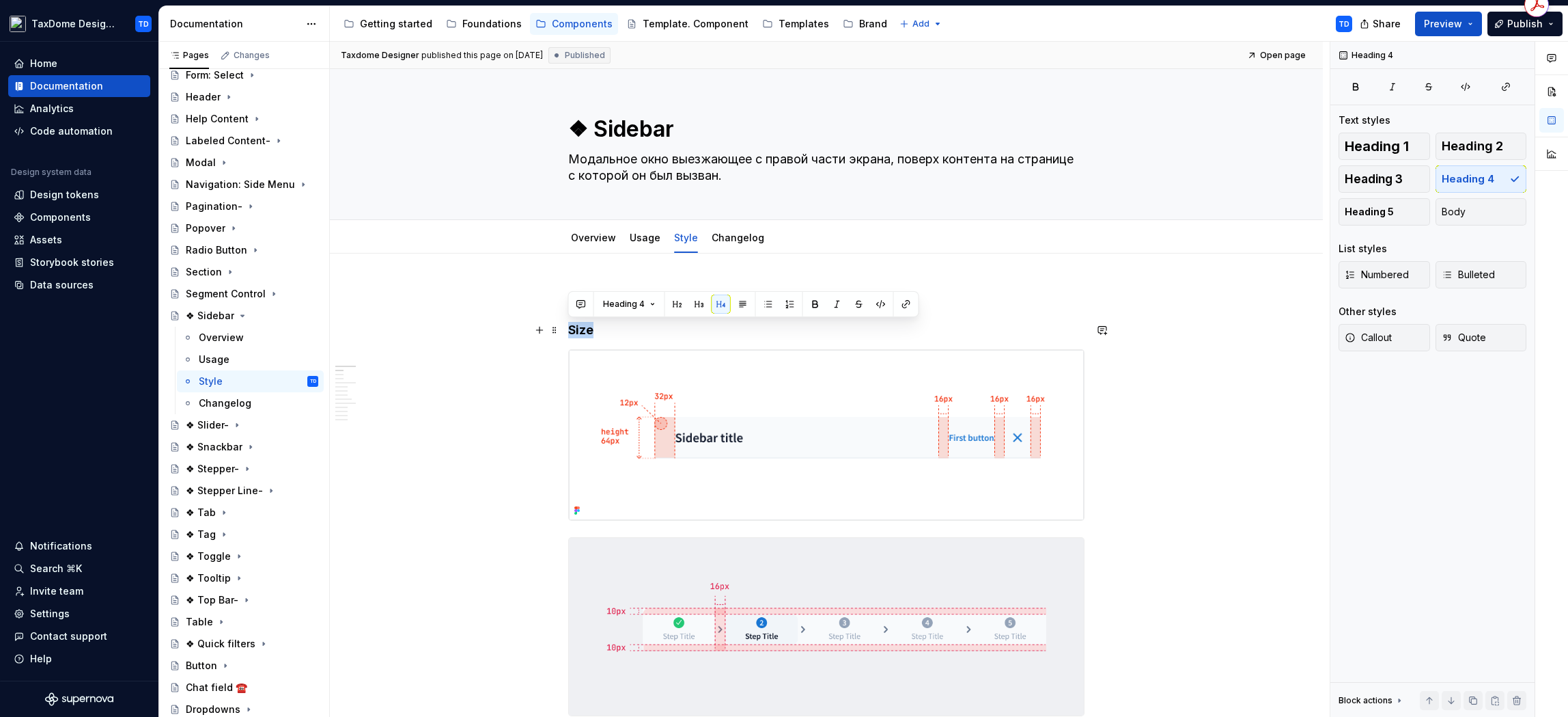
drag, startPoint x: 596, startPoint y: 339, endPoint x: 568, endPoint y: 335, distance: 28.3
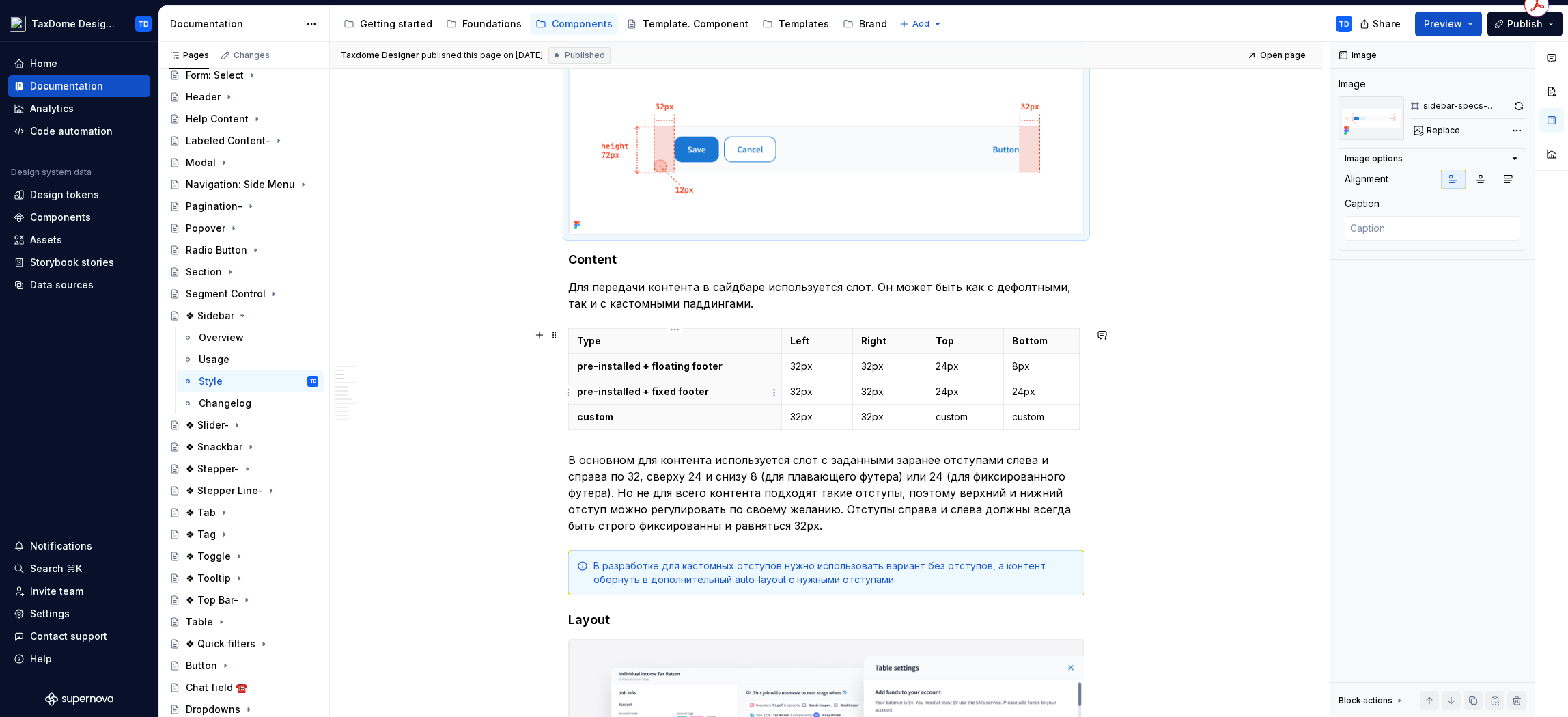
scroll to position [1161, 0]
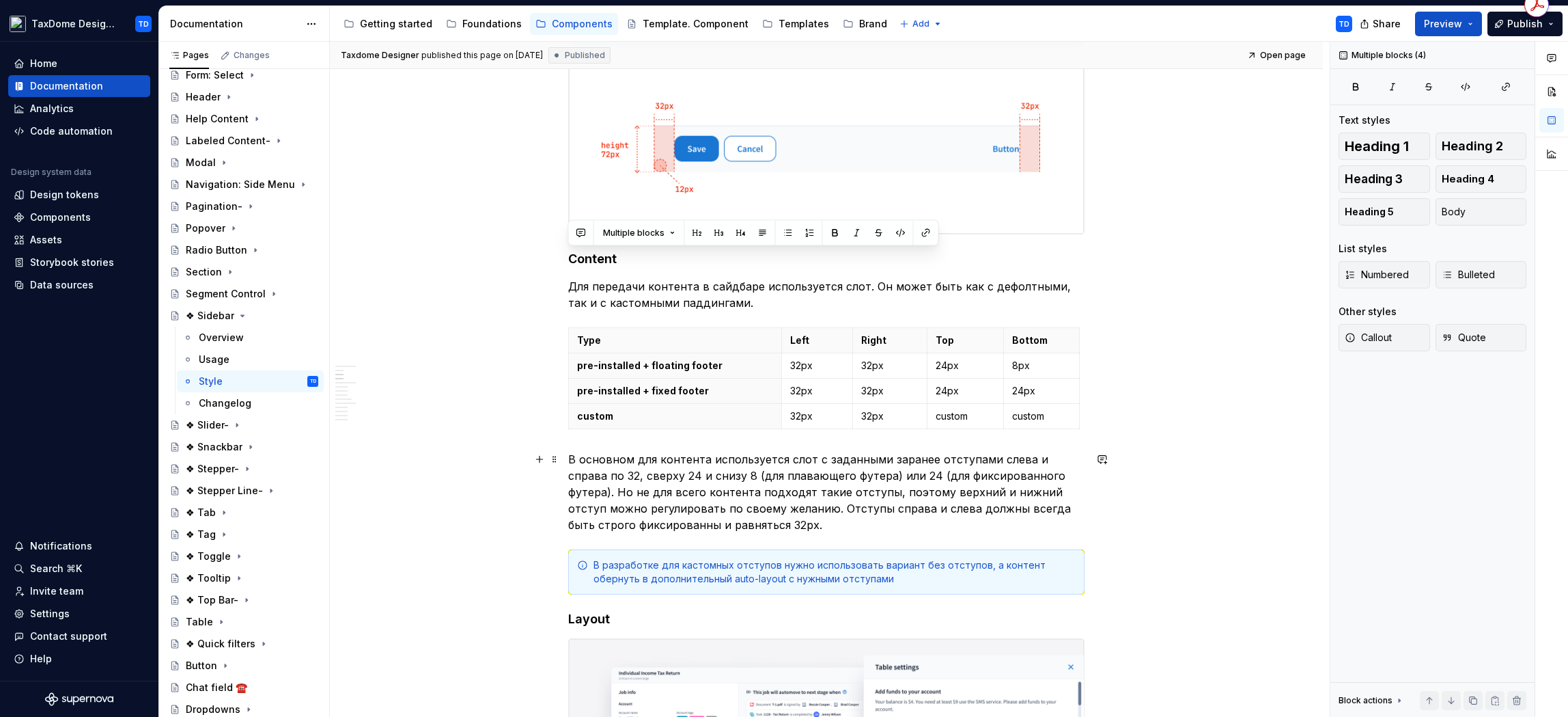
drag, startPoint x: 572, startPoint y: 257, endPoint x: 897, endPoint y: 522, distance: 419.3
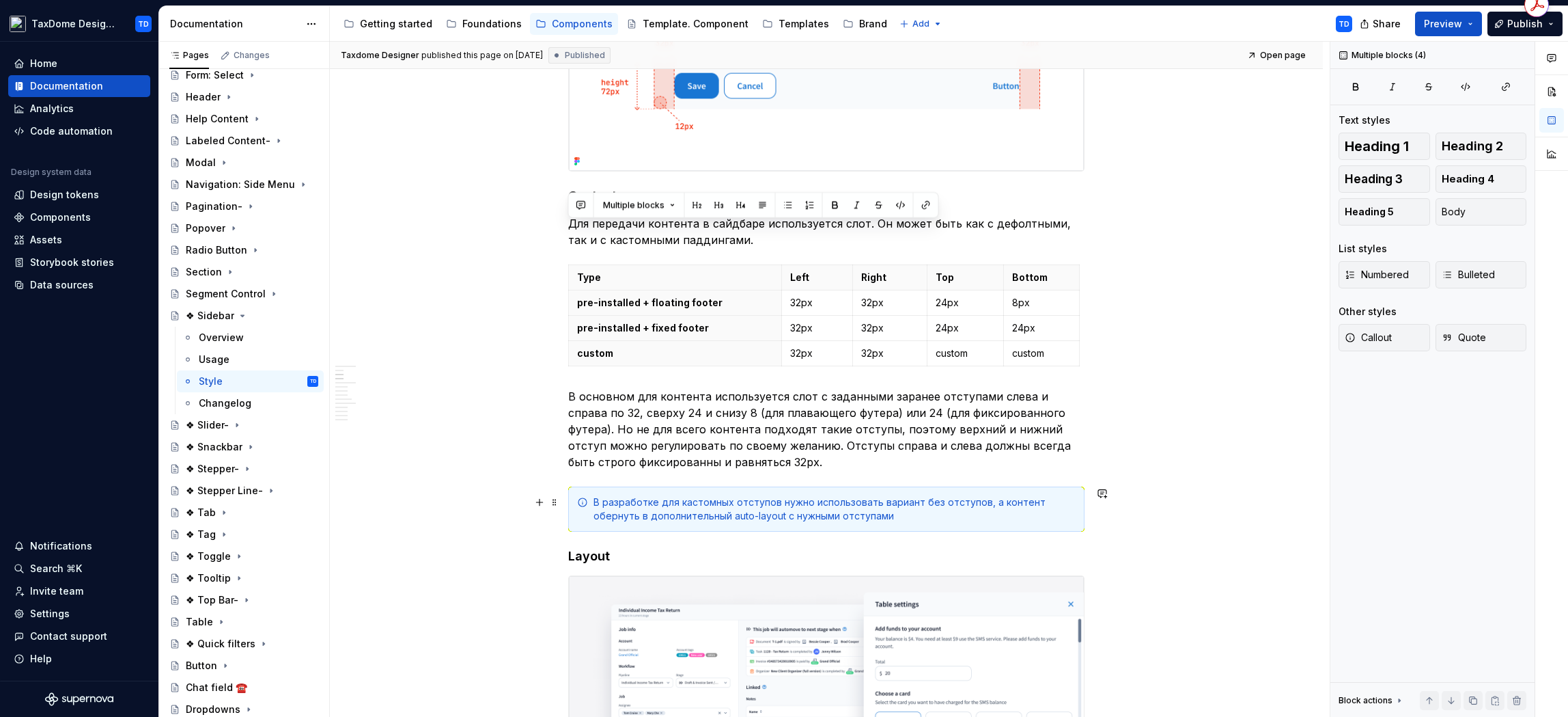
scroll to position [1263, 0]
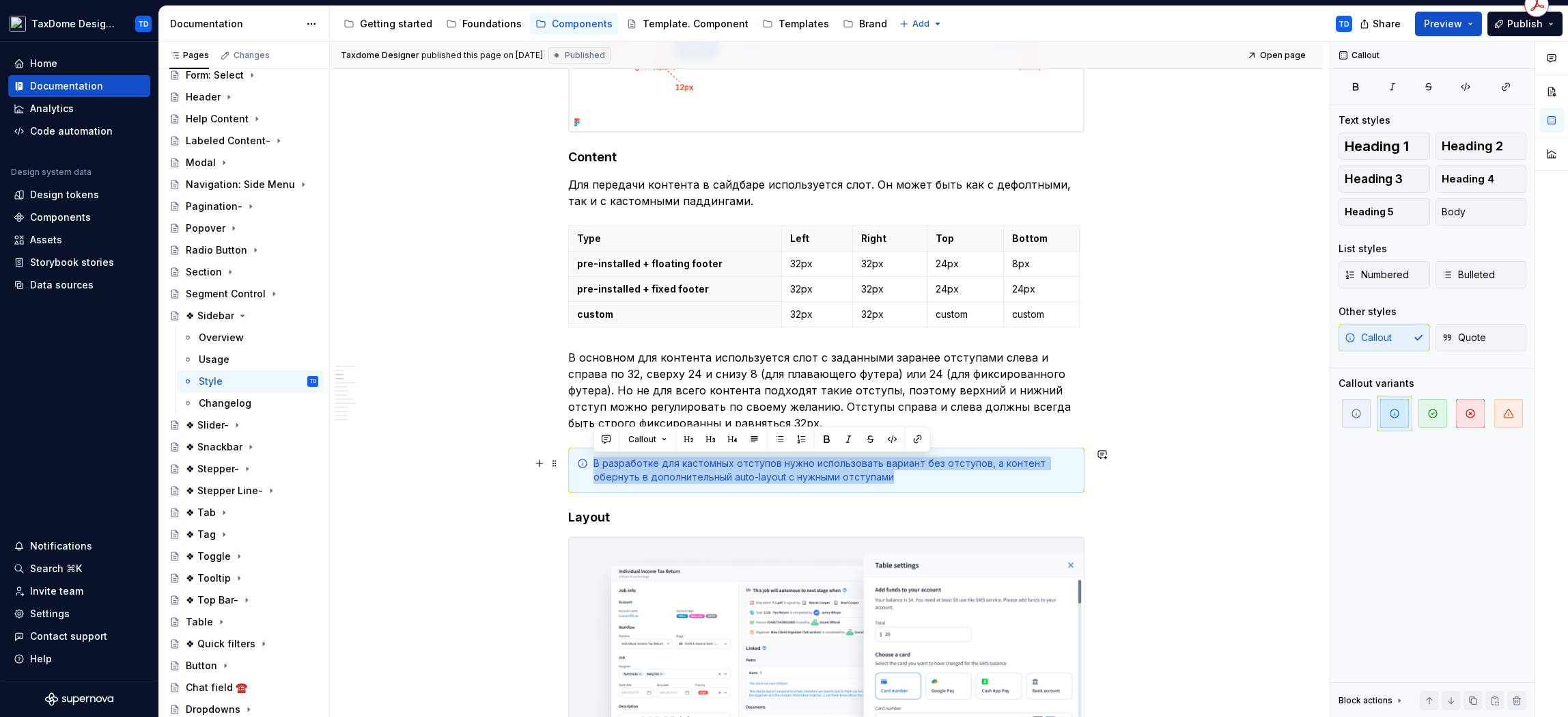
drag, startPoint x: 824, startPoint y: 477, endPoint x: 591, endPoint y: 462, distance: 233.5
click at [591, 462] on div "В разработке для кастомных отступов нужно использовать вариант без отступов, а …" at bounding box center [826, 470] width 517 height 45
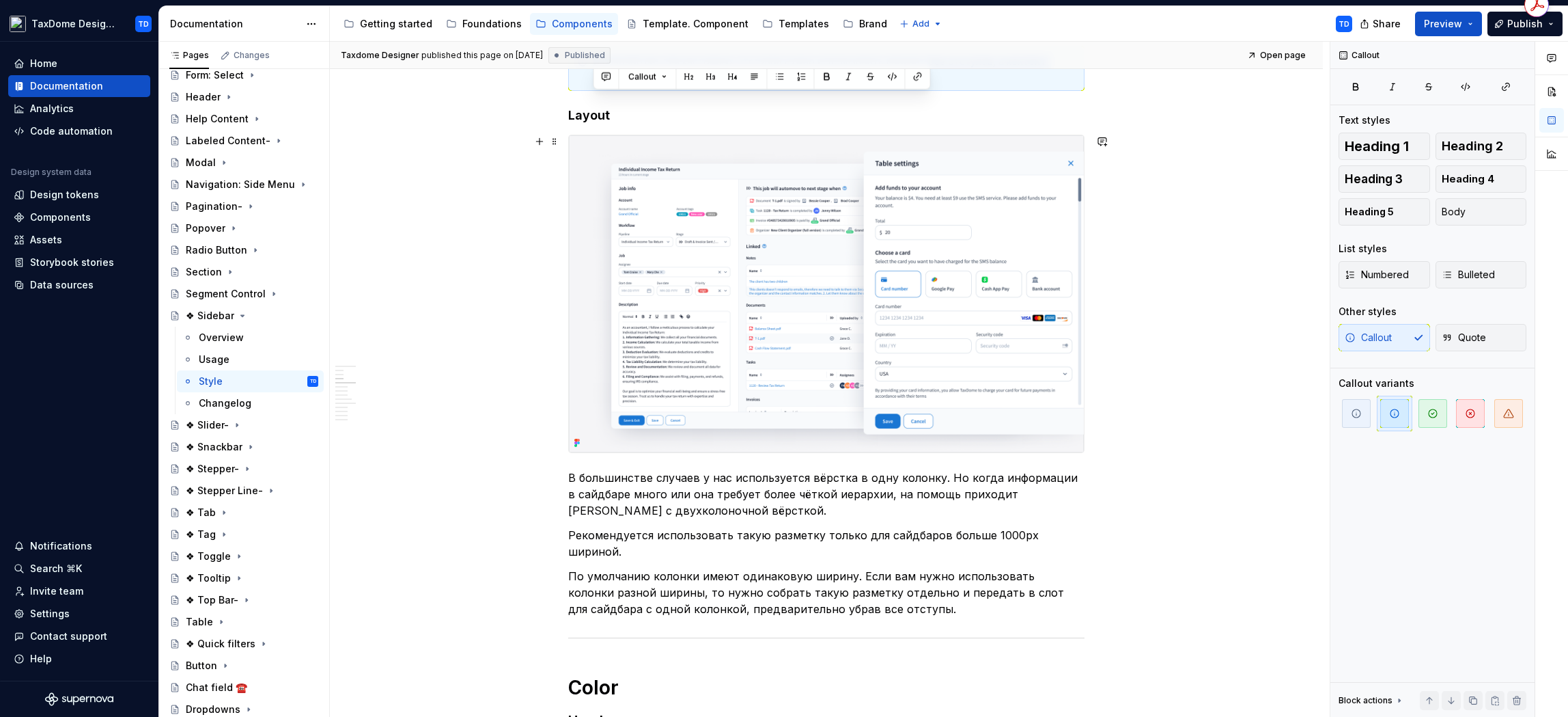
scroll to position [1625, 0]
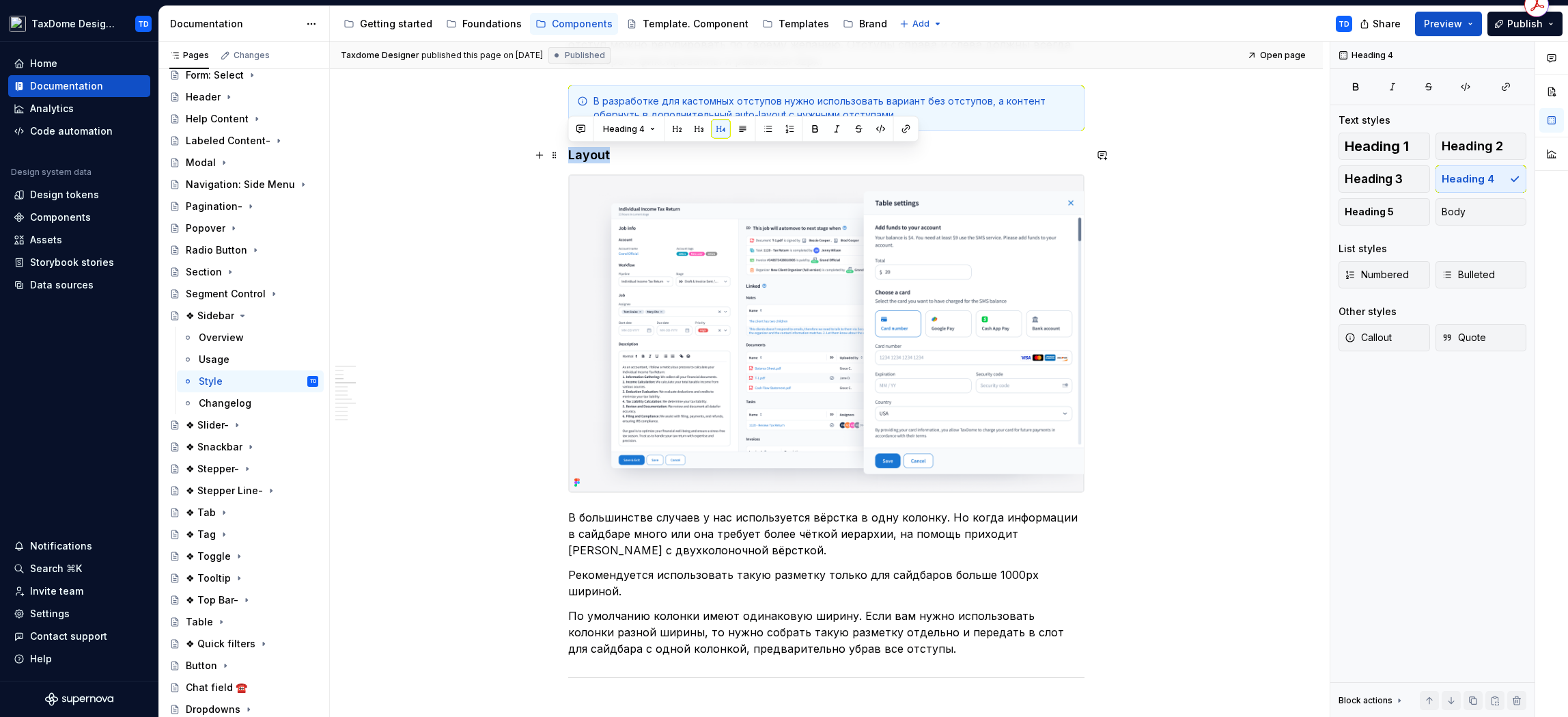
drag, startPoint x: 619, startPoint y: 158, endPoint x: 569, endPoint y: 162, distance: 50.2
click at [569, 162] on h4 "Layout" at bounding box center [826, 155] width 517 height 16
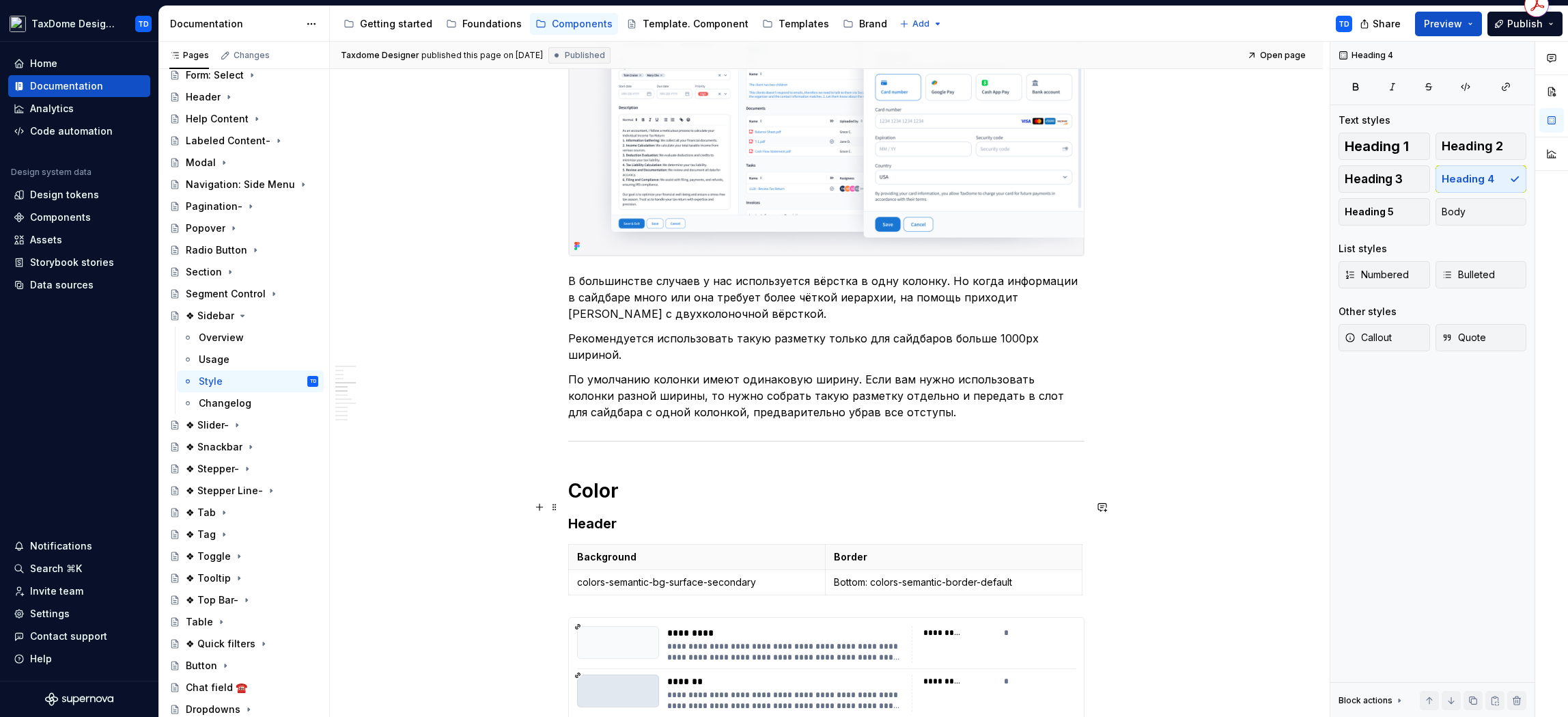
scroll to position [1950, 0]
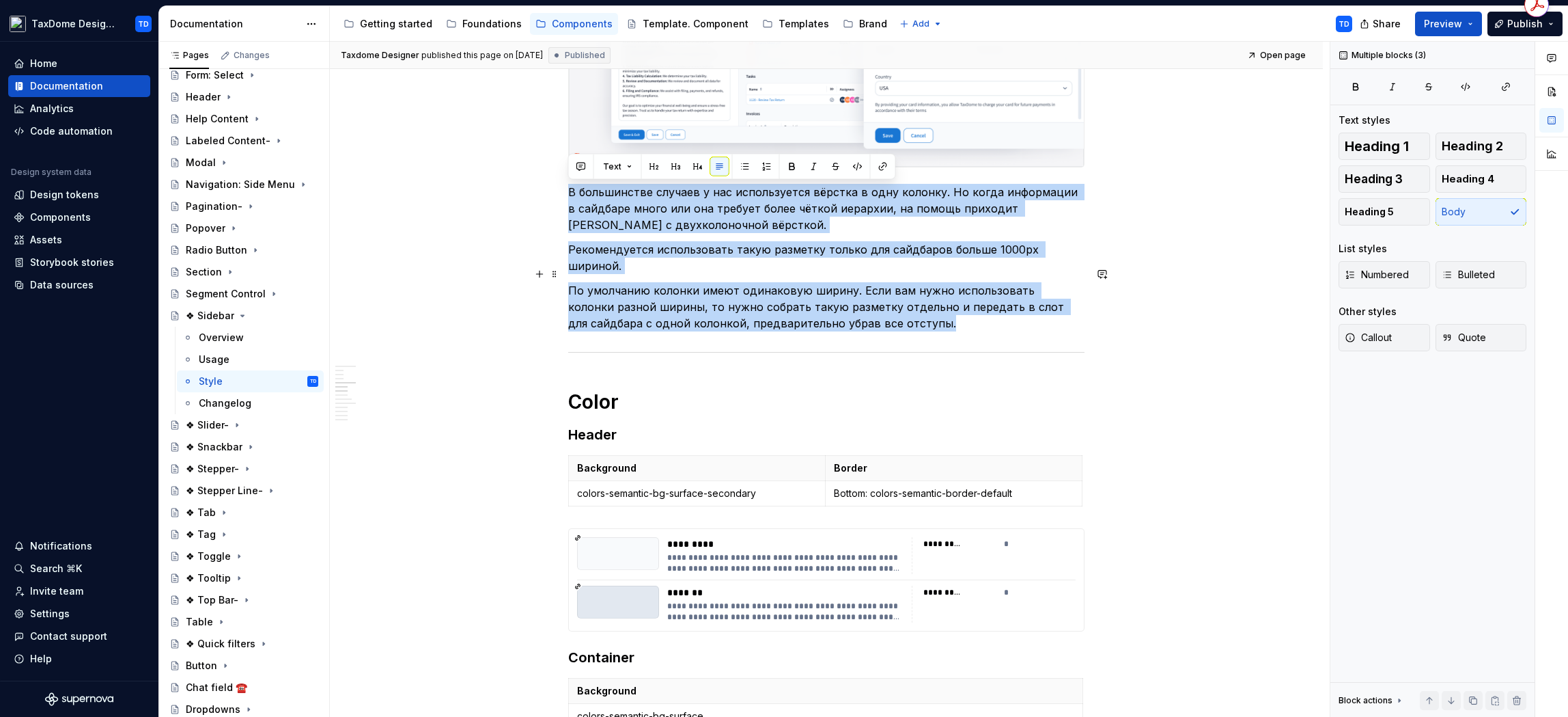
drag, startPoint x: 568, startPoint y: 195, endPoint x: 931, endPoint y: 304, distance: 379.0
click at [931, 304] on div "Specs Size Content Для передачи контента в сайдбаре используется слот. Он может…" at bounding box center [826, 522] width 517 height 4373
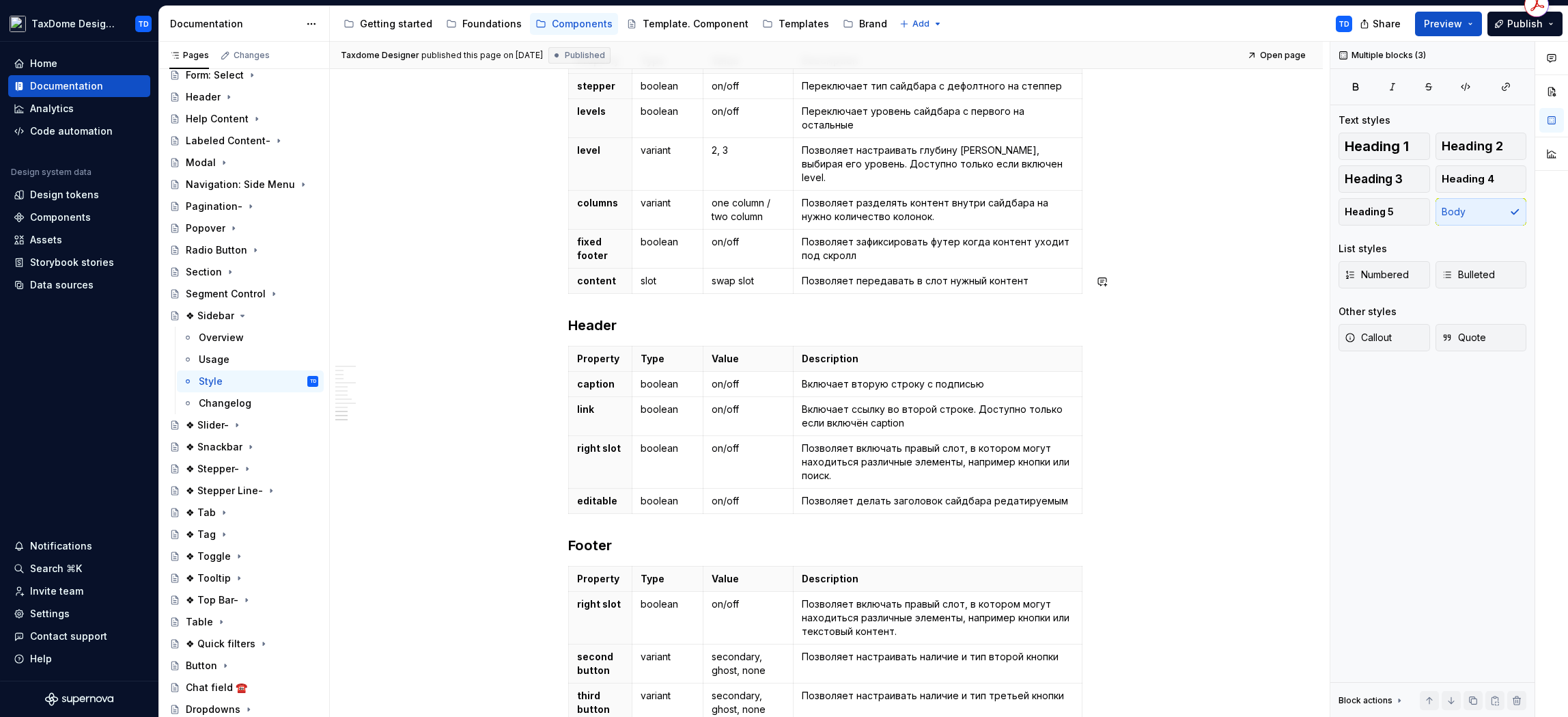
scroll to position [3614, 0]
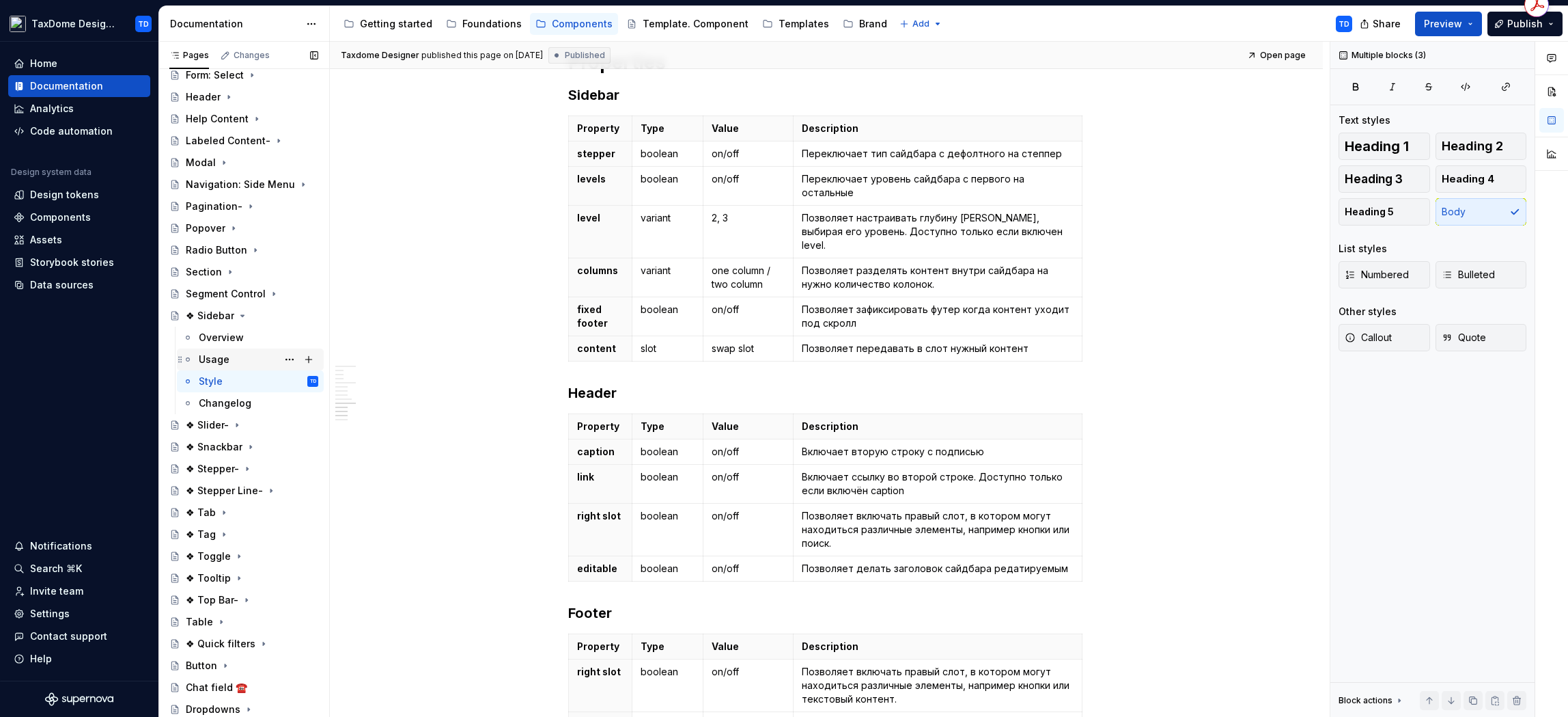
click at [234, 357] on div "Usage" at bounding box center [258, 359] width 120 height 19
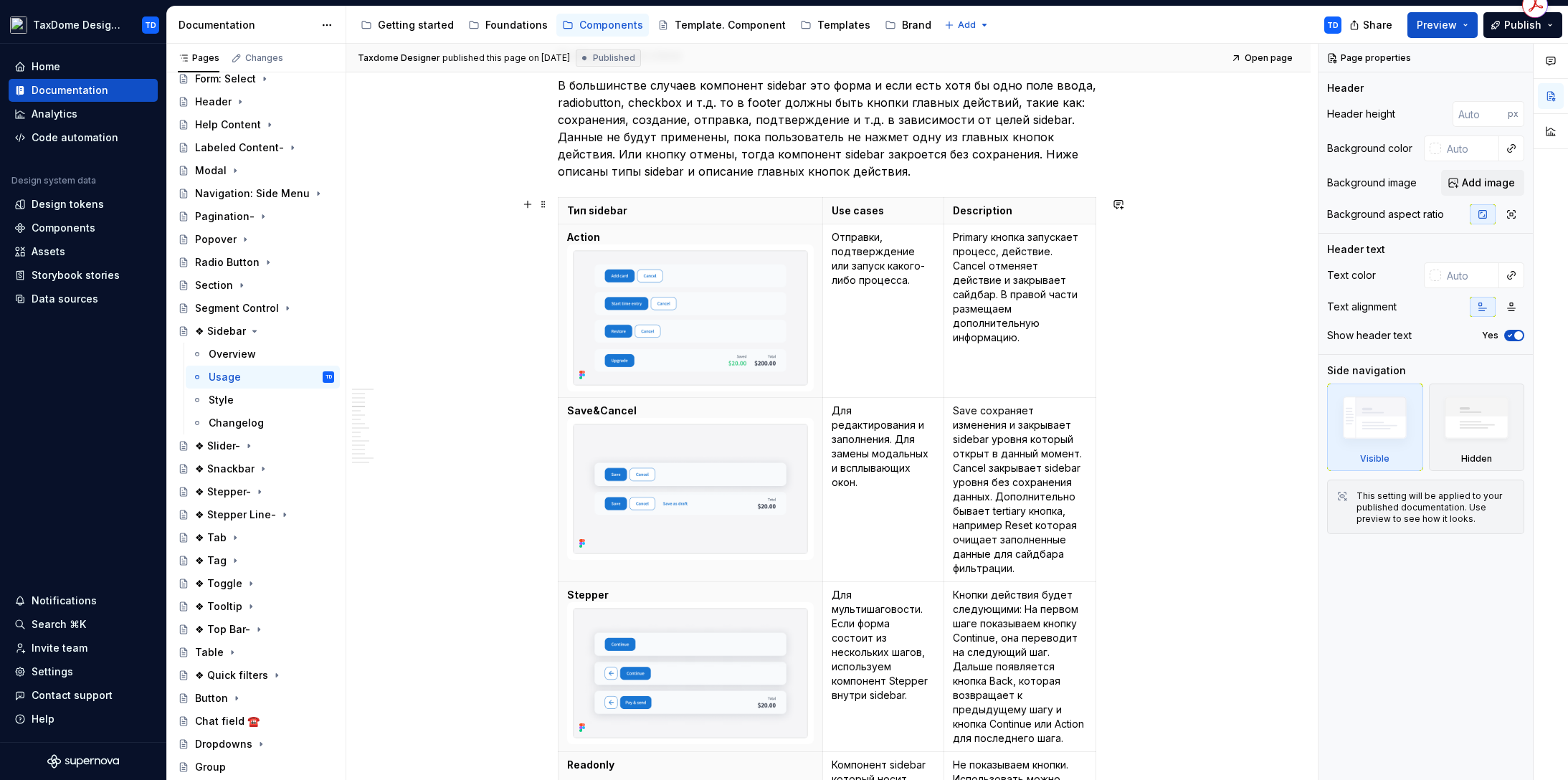
scroll to position [1206, 0]
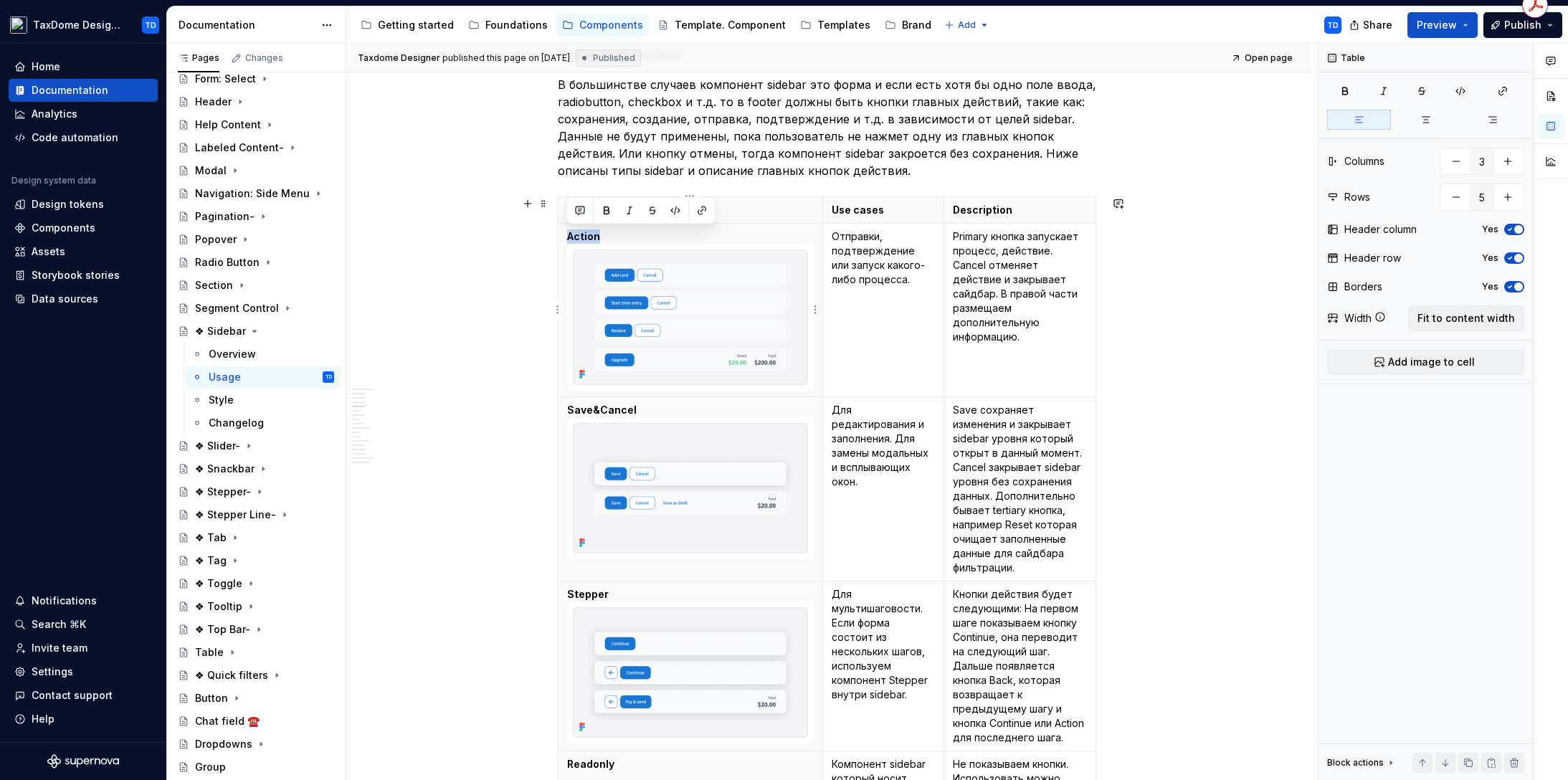
drag, startPoint x: 628, startPoint y: 237, endPoint x: 548, endPoint y: 219, distance: 82.0
click at [565, 237] on th "Action" at bounding box center [690, 310] width 264 height 174
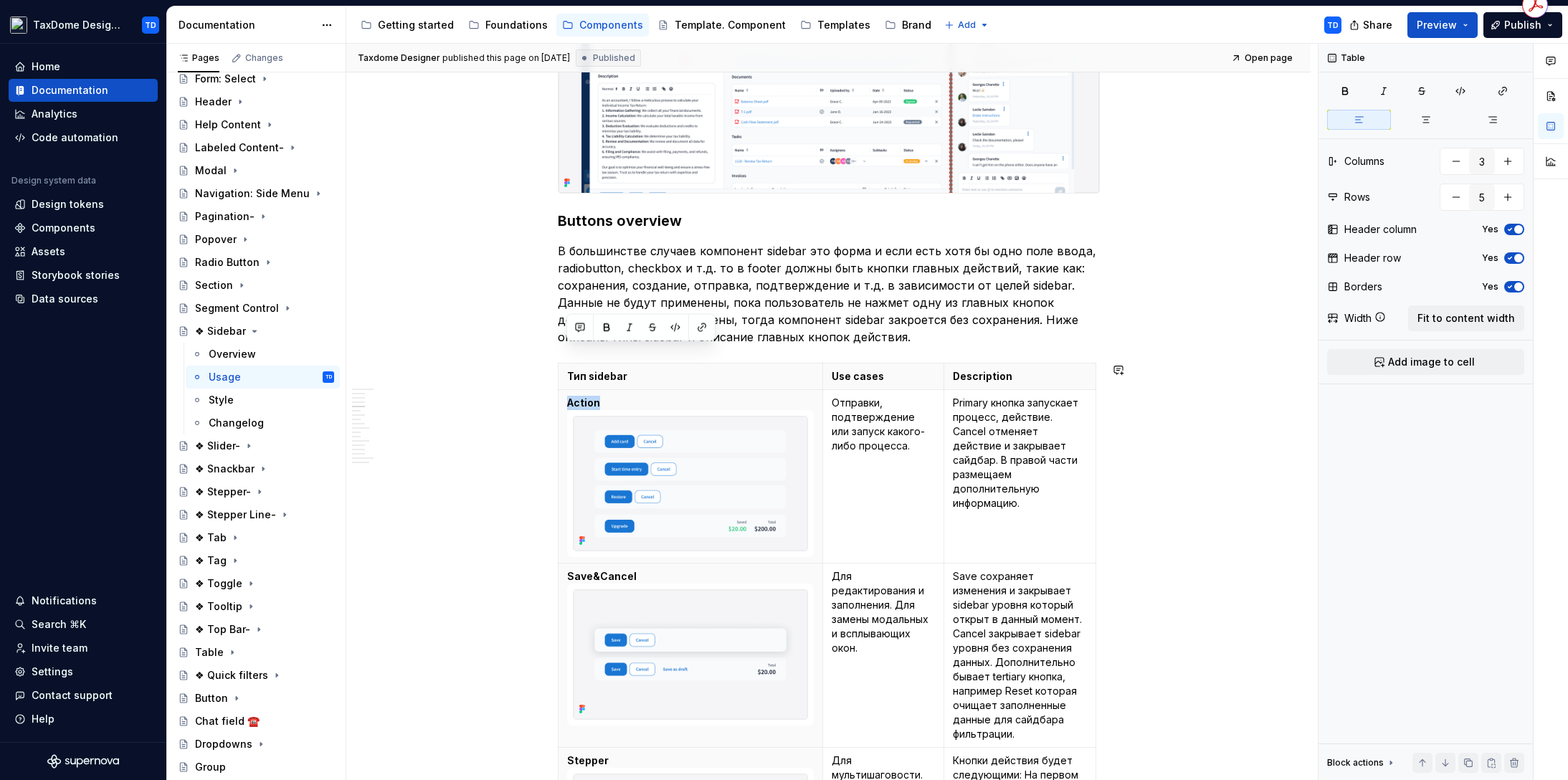
scroll to position [1024, 0]
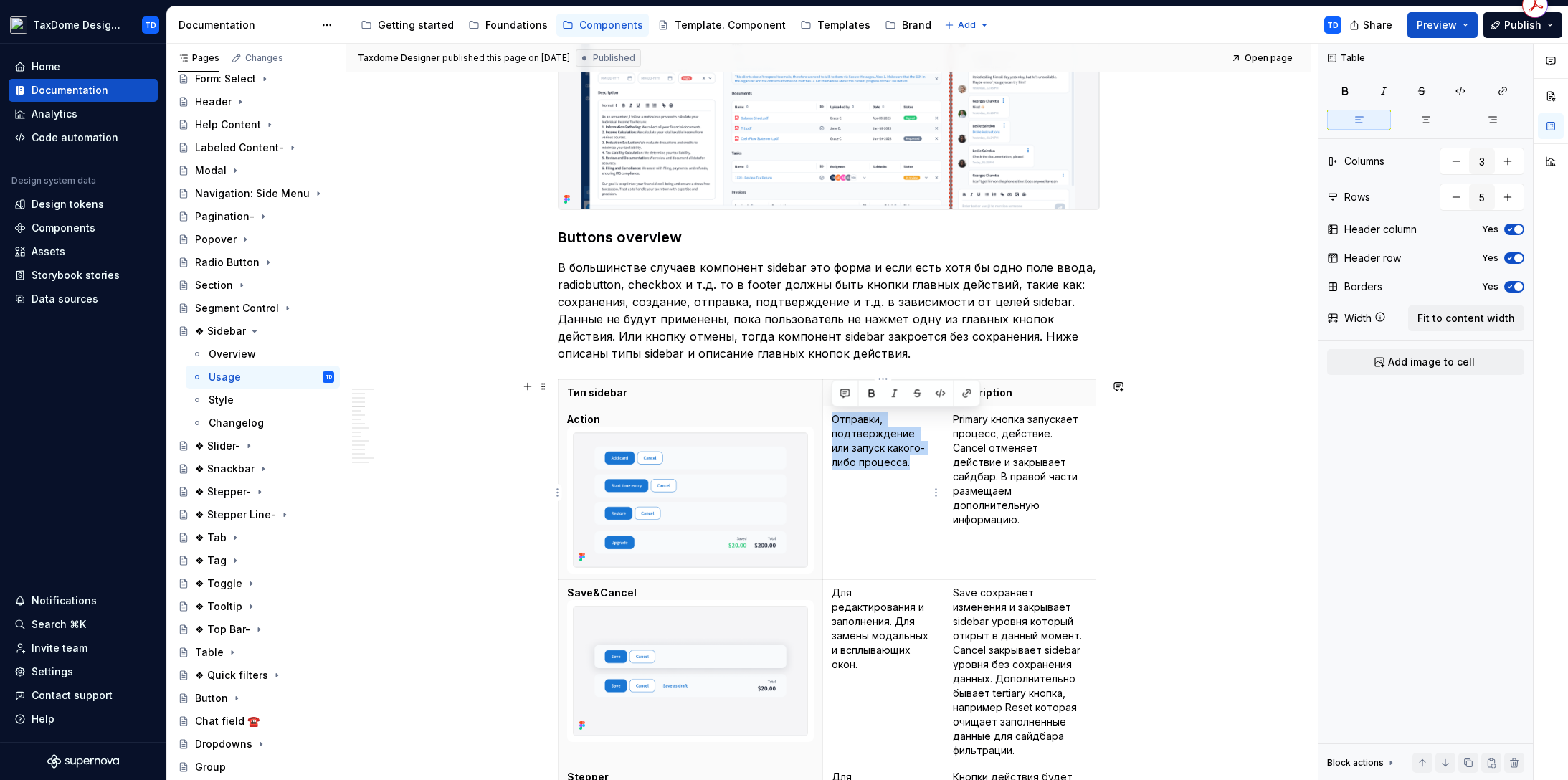
drag, startPoint x: 877, startPoint y: 459, endPoint x: 821, endPoint y: 413, distance: 72.5
click at [828, 420] on td "Отправки, подтверждение или запуск какого-либо процесса." at bounding box center [883, 492] width 121 height 174
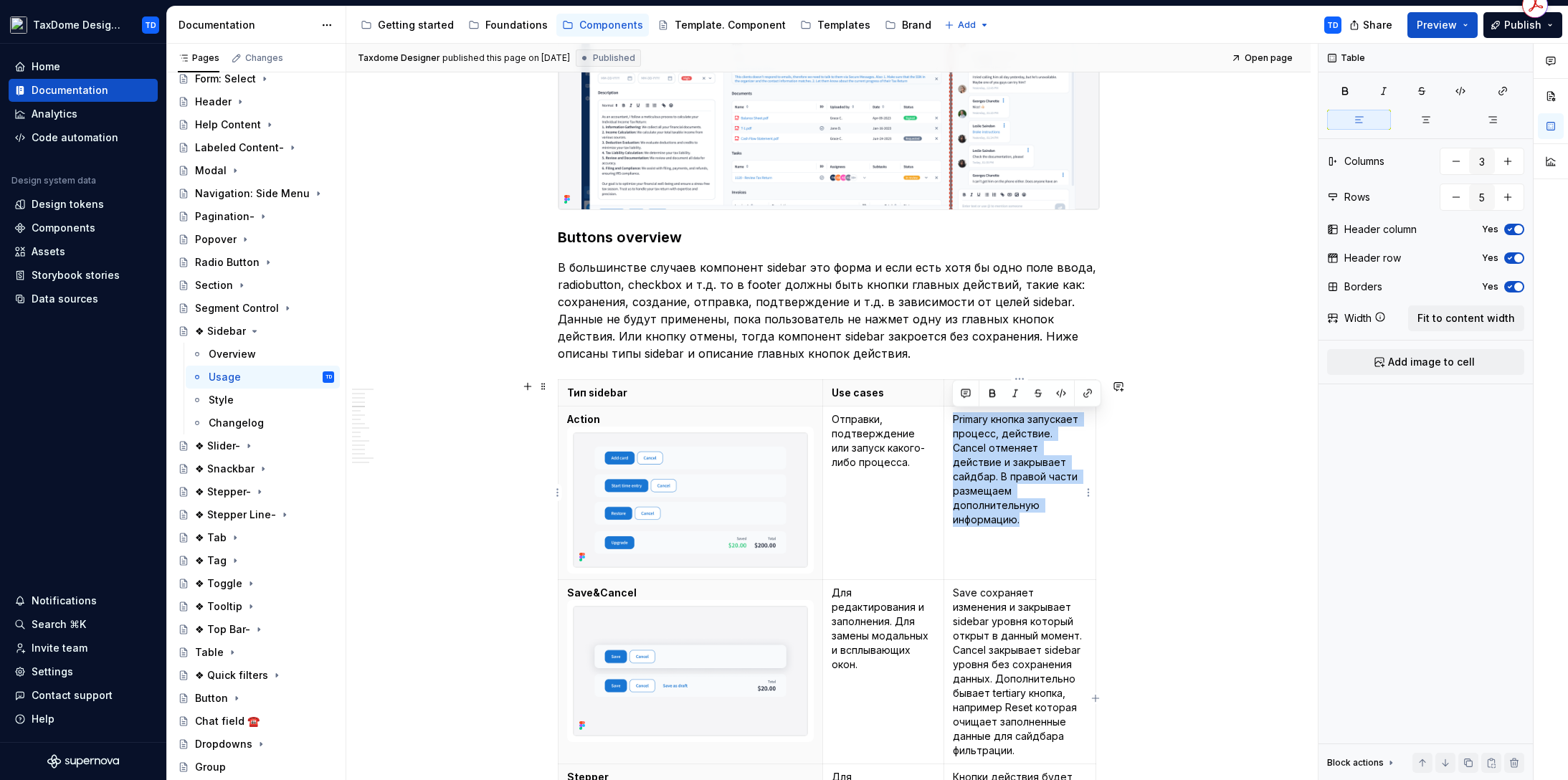
drag, startPoint x: 1041, startPoint y: 511, endPoint x: 953, endPoint y: 420, distance: 126.6
click at [953, 420] on td "Primary кнопка запускает процесс, действие. Cancel отменяет действие и закрывае…" at bounding box center [1019, 492] width 152 height 174
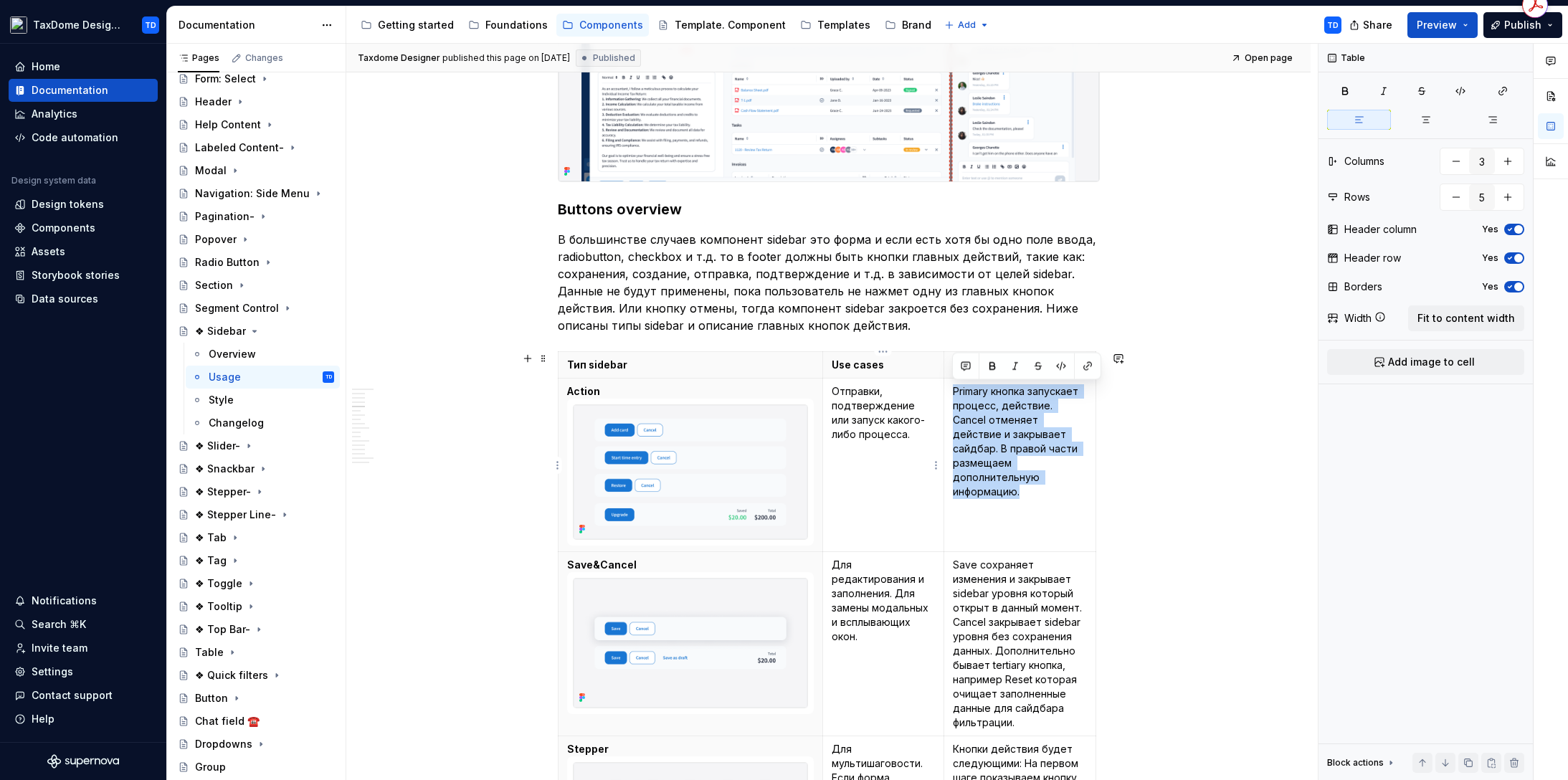
scroll to position [1052, 0]
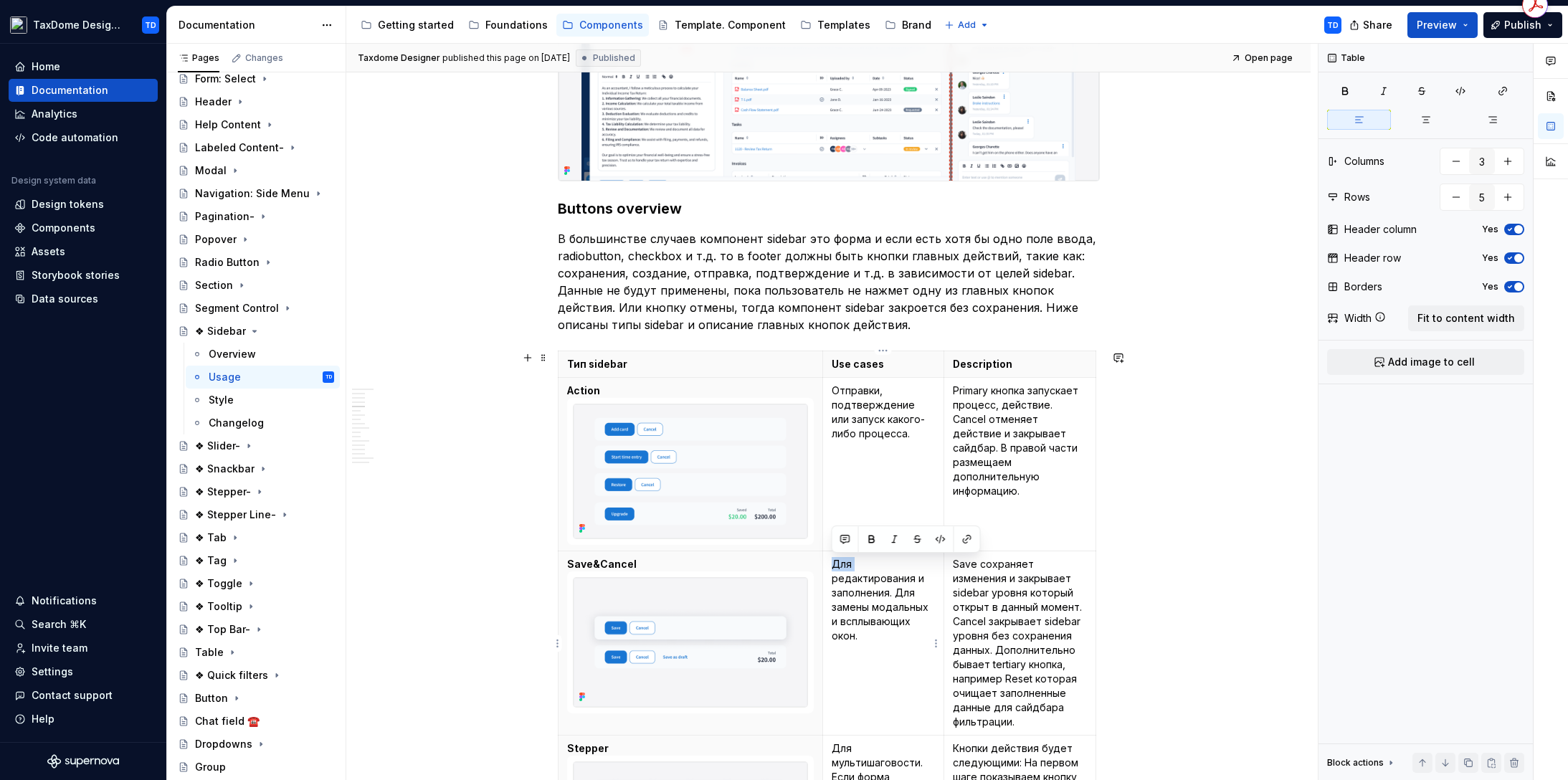
drag, startPoint x: 843, startPoint y: 563, endPoint x: 833, endPoint y: 562, distance: 10.0
click at [833, 562] on p "Для редактирования и заполнения. Для замены модальных и всплывающих окон." at bounding box center [883, 599] width 103 height 86
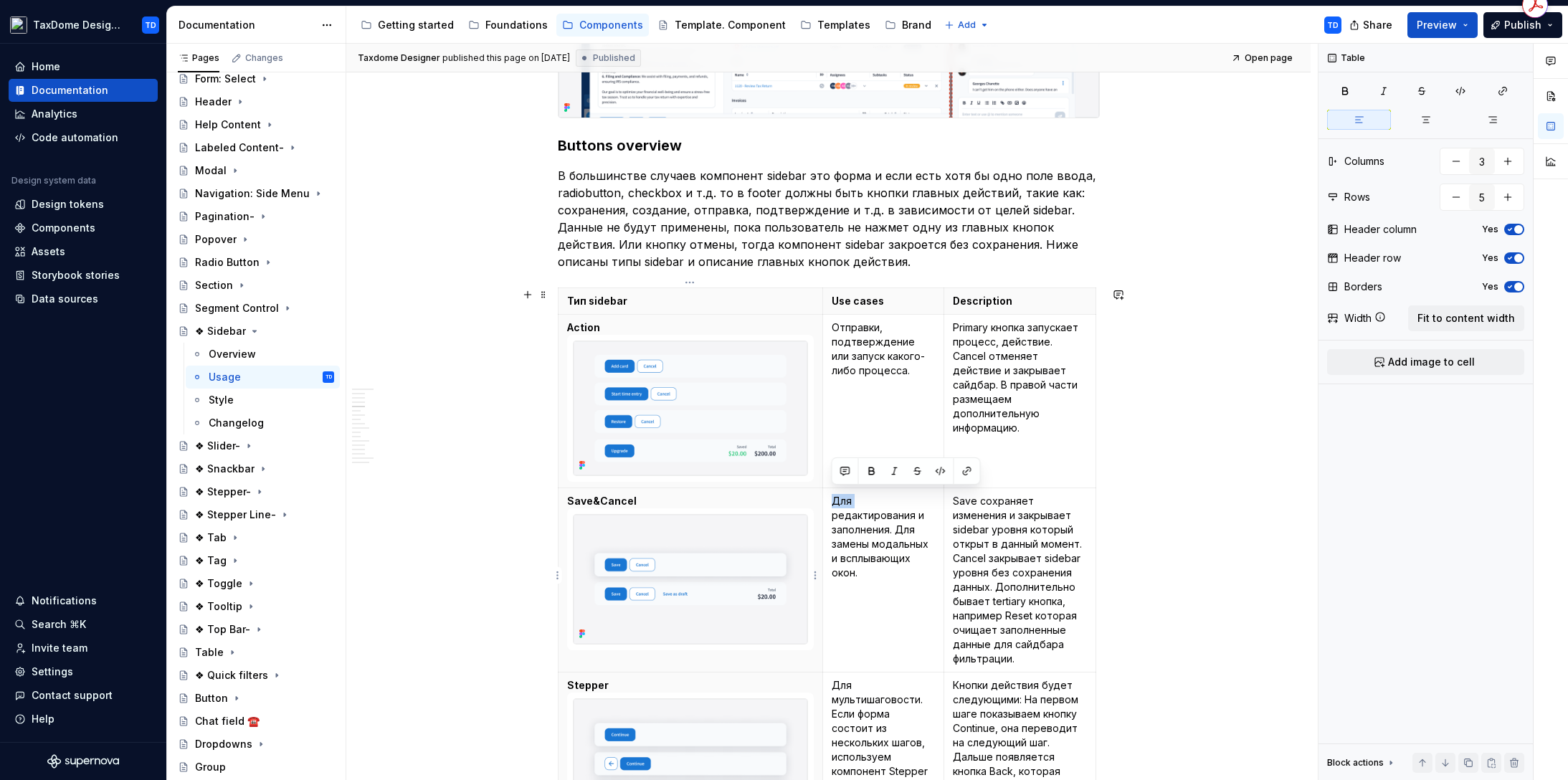
scroll to position [1120, 0]
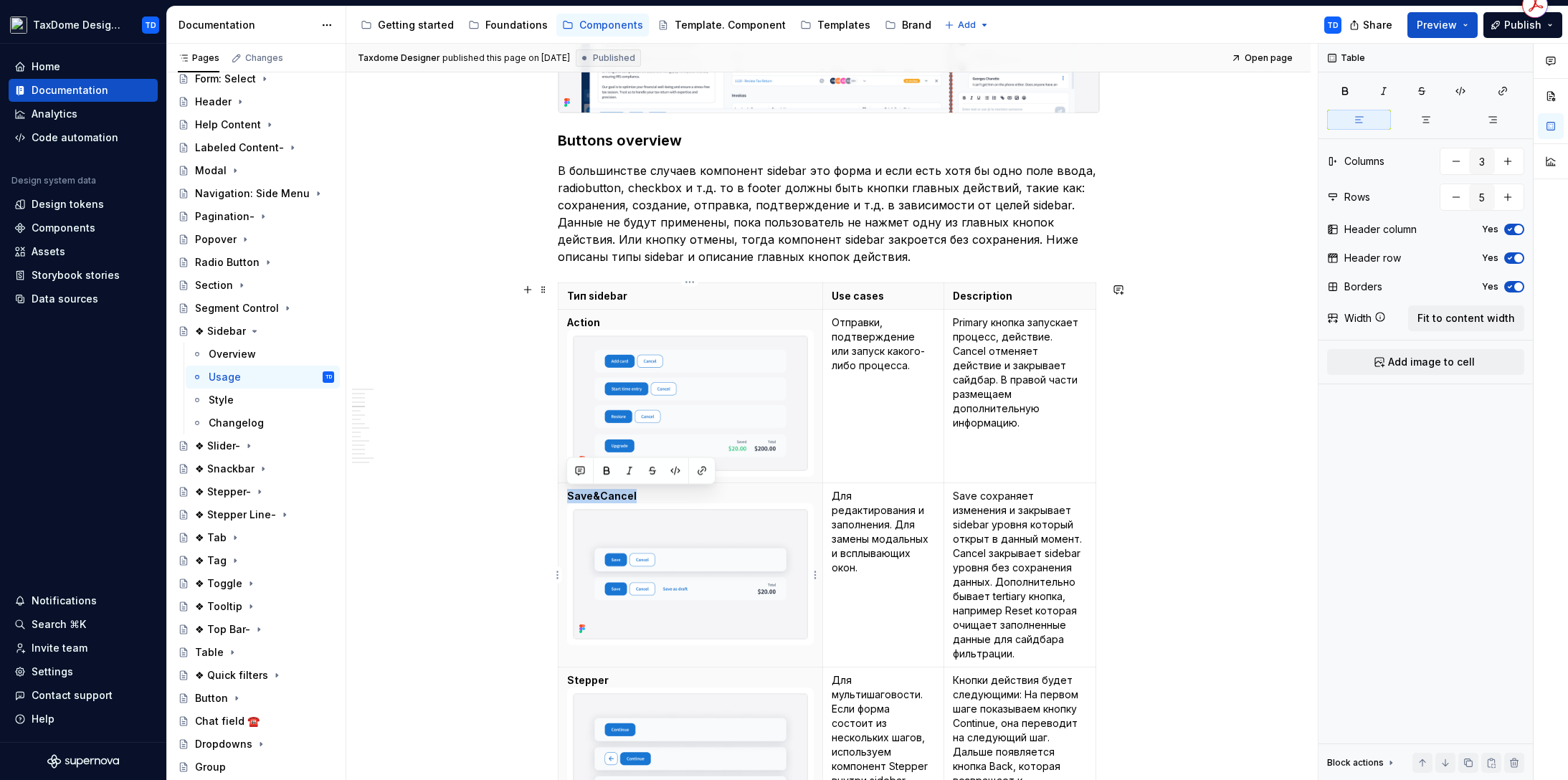
drag, startPoint x: 641, startPoint y: 495, endPoint x: 550, endPoint y: 382, distance: 145.1
click at [569, 495] on p "Save&Cancel" at bounding box center [690, 496] width 247 height 15
drag, startPoint x: 842, startPoint y: 500, endPoint x: 874, endPoint y: 569, distance: 76.1
click at [874, 569] on p "Для редактирования и заполнения. Для замены модальных и всплывающих окон." at bounding box center [883, 531] width 103 height 86
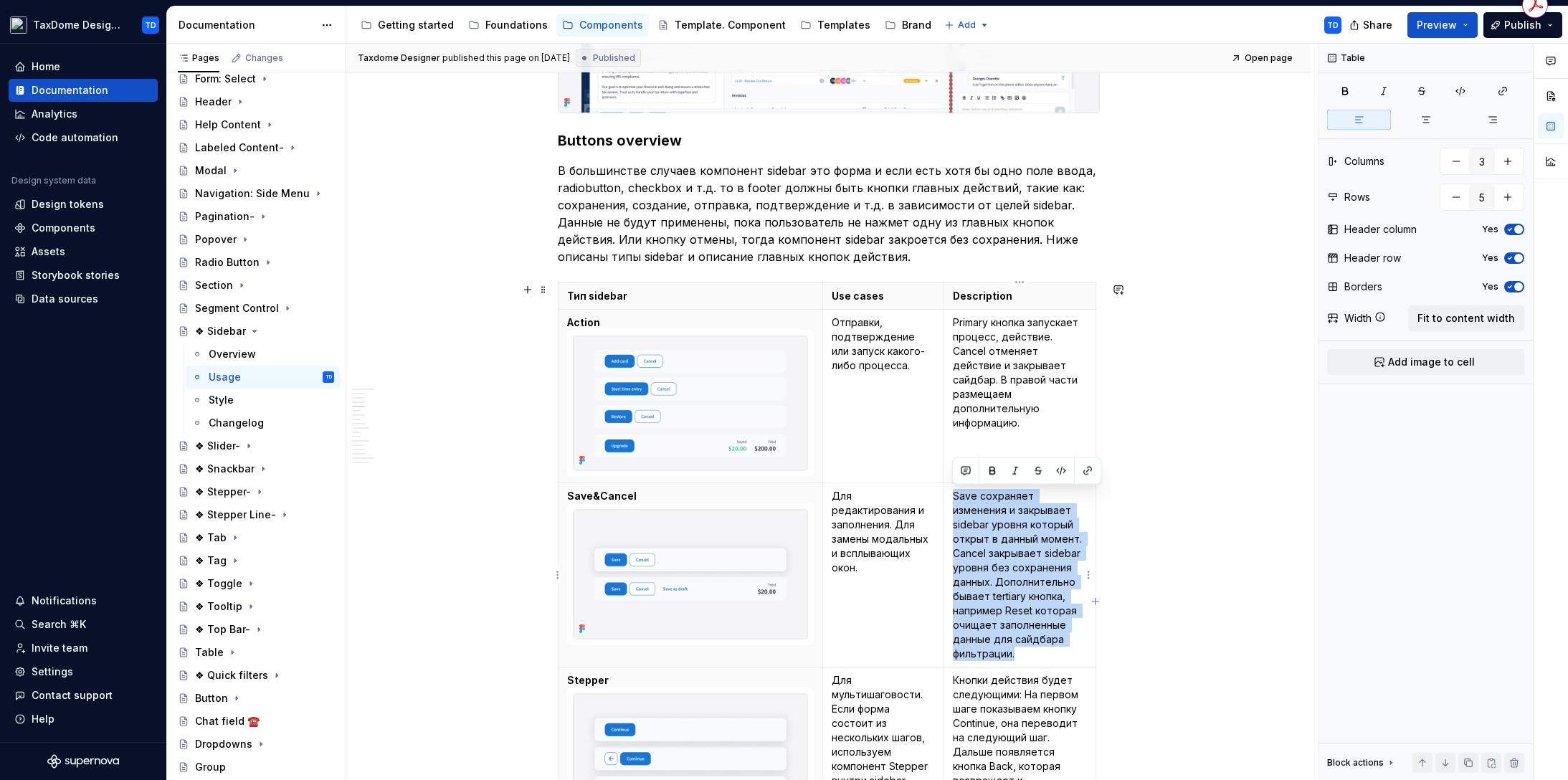
drag, startPoint x: 956, startPoint y: 497, endPoint x: 1036, endPoint y: 653, distance: 175.3
click at [1036, 653] on p "Save сохраняет изменения и закрывает sidebar уровня который открыт в данный мом…" at bounding box center [1019, 575] width 134 height 172
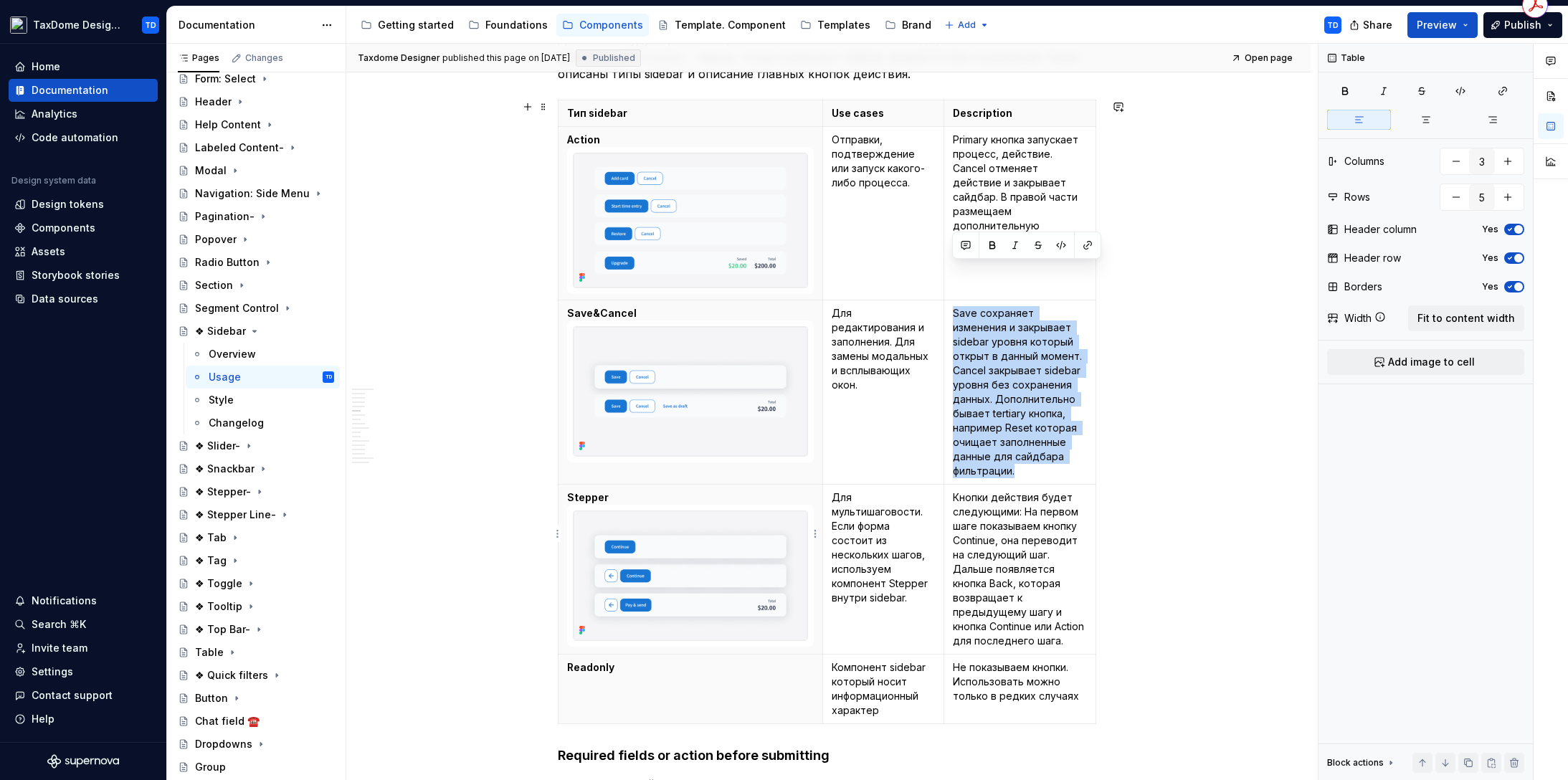
scroll to position [1346, 0]
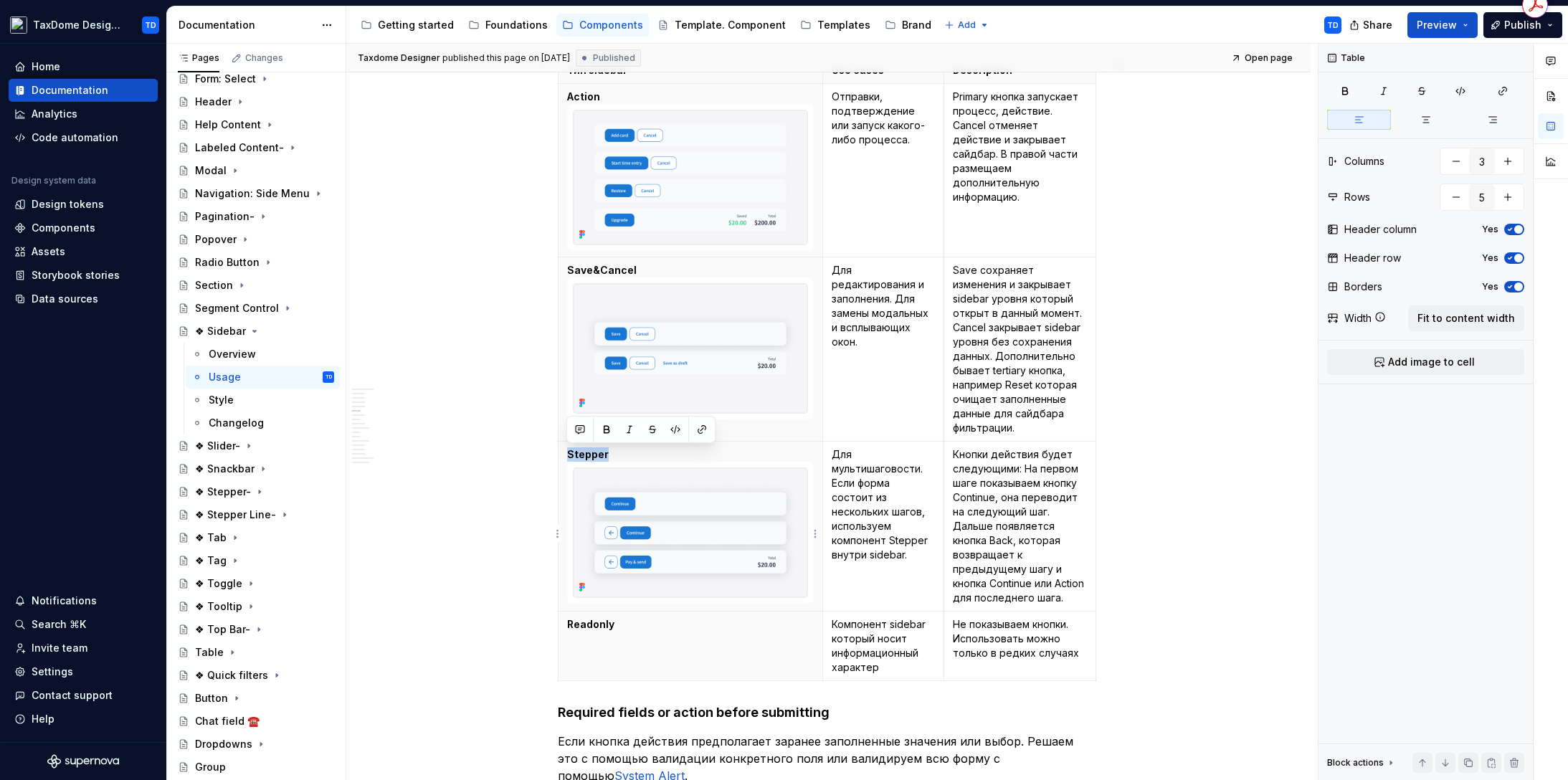
drag, startPoint x: 613, startPoint y: 453, endPoint x: 569, endPoint y: 456, distance: 44.1
click at [569, 456] on p "Stepper" at bounding box center [690, 455] width 247 height 15
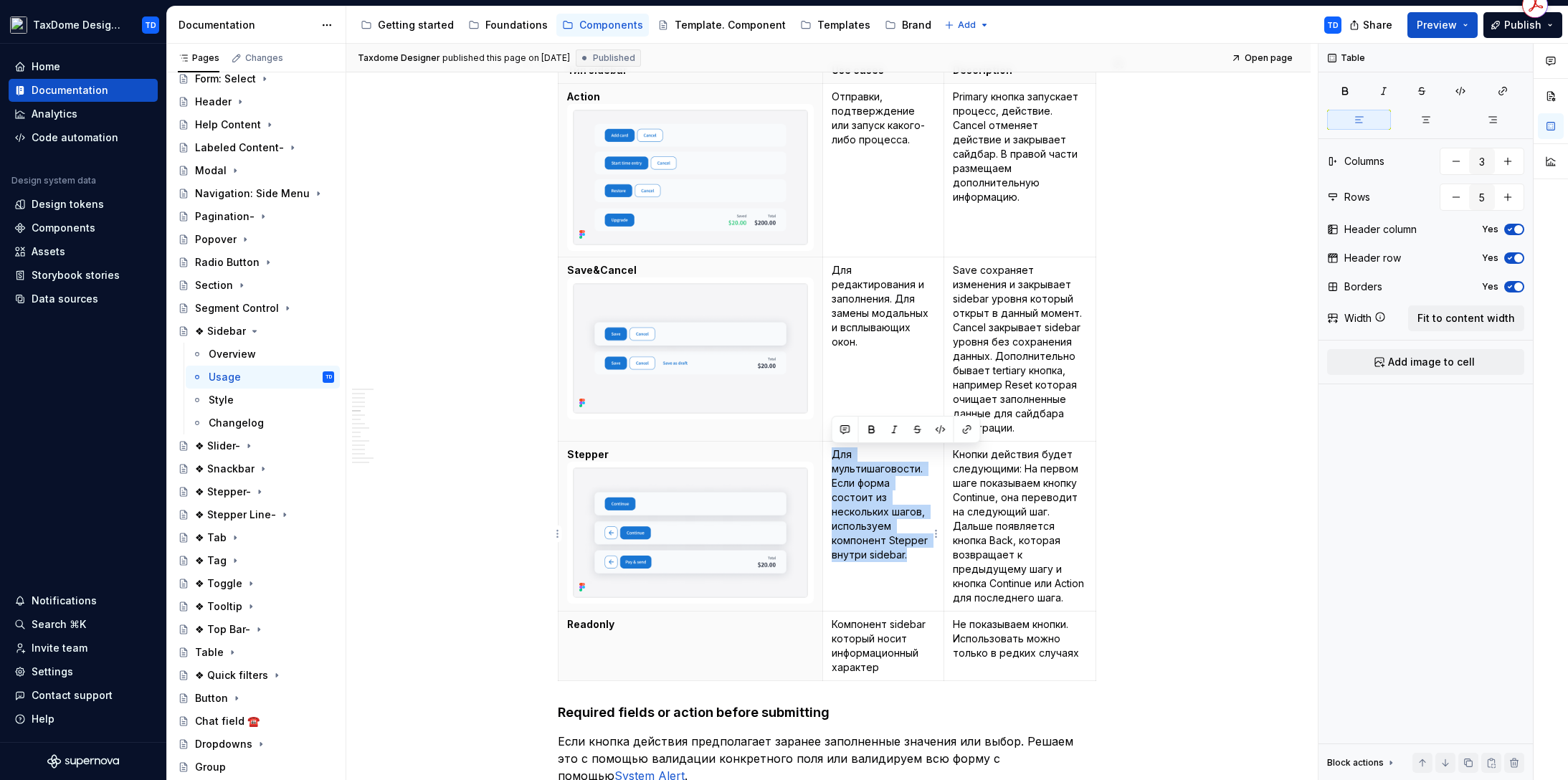
drag, startPoint x: 908, startPoint y: 538, endPoint x: 828, endPoint y: 461, distance: 111.0
click at [828, 461] on td "Для мультишаговости. Если форма состоит из нескольких шагов, используем компоне…" at bounding box center [883, 527] width 121 height 170
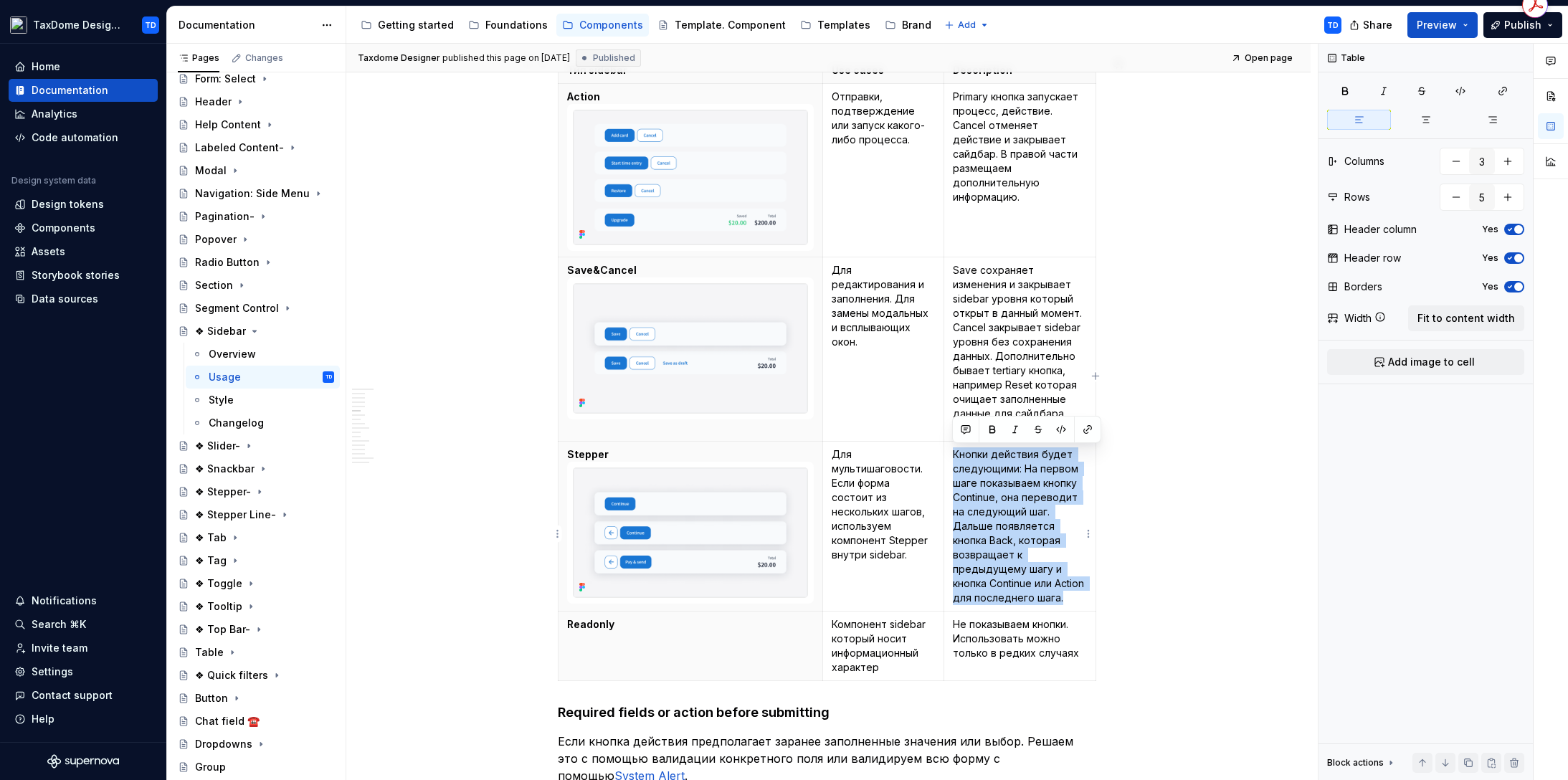
drag, startPoint x: 988, startPoint y: 613, endPoint x: 915, endPoint y: 421, distance: 205.4
click at [949, 457] on td "Кнопки действия будет следующими: На первом шаге показываем кнопку Continue, он…" at bounding box center [1019, 527] width 152 height 170
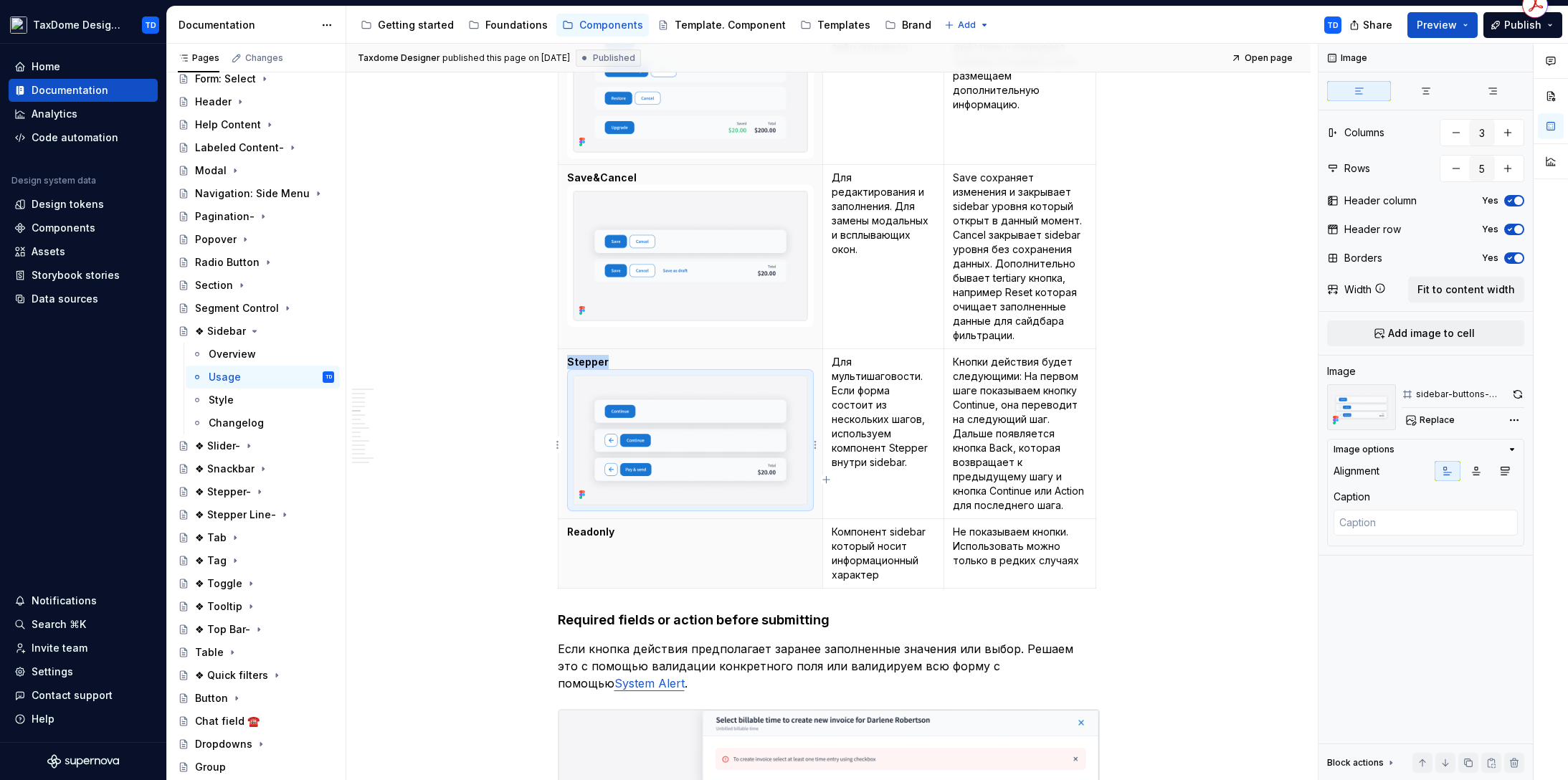
scroll to position [1570, 0]
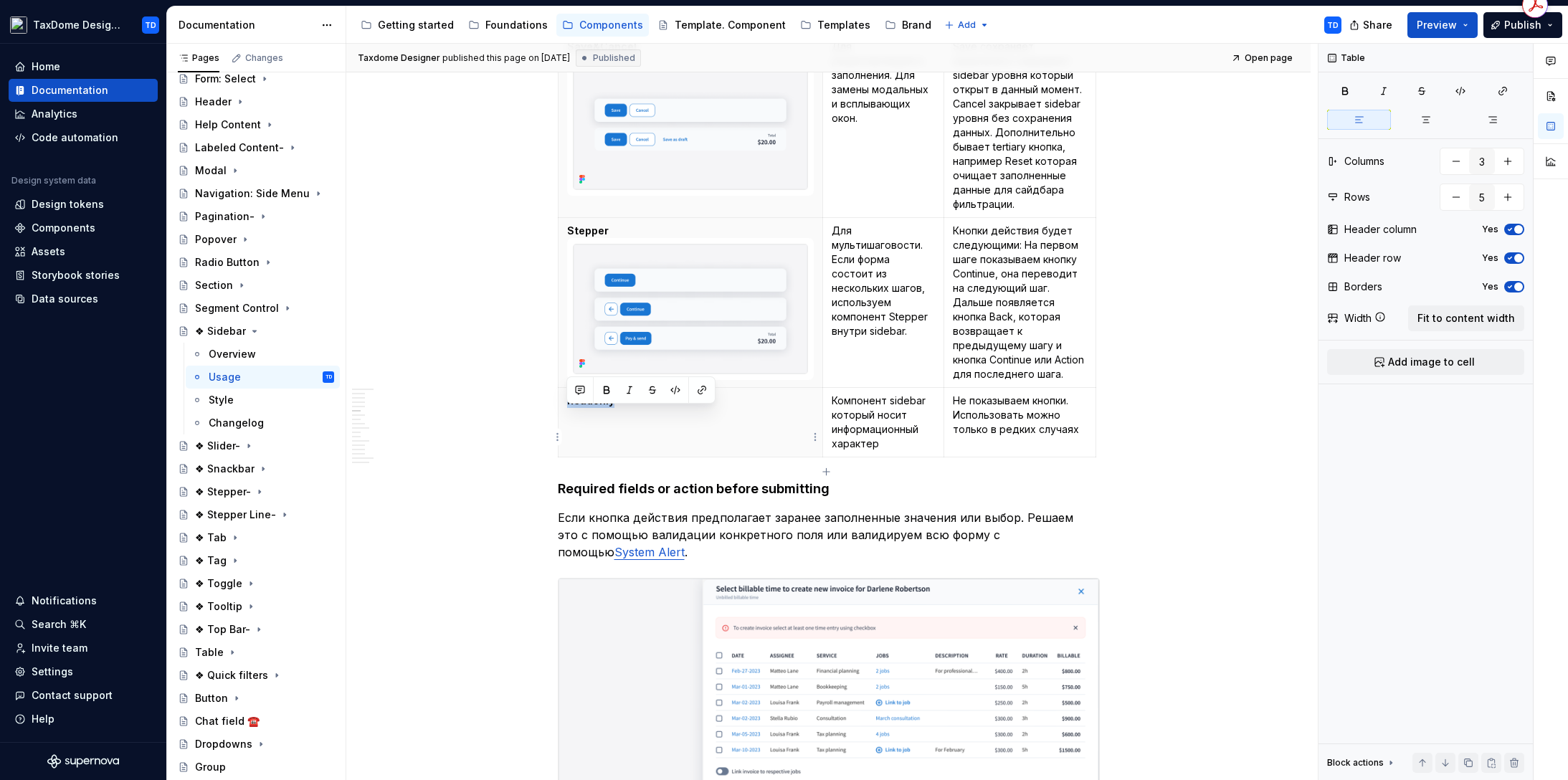
drag, startPoint x: 613, startPoint y: 418, endPoint x: 569, endPoint y: 417, distance: 44.0
click at [568, 408] on p "Readonly" at bounding box center [690, 401] width 247 height 15
drag, startPoint x: 887, startPoint y: 458, endPoint x: 830, endPoint y: 412, distance: 73.2
click at [833, 416] on p "Компонент sidebar который носит информационный характер" at bounding box center [883, 422] width 103 height 57
drag, startPoint x: 1065, startPoint y: 445, endPoint x: 954, endPoint y: 413, distance: 115.5
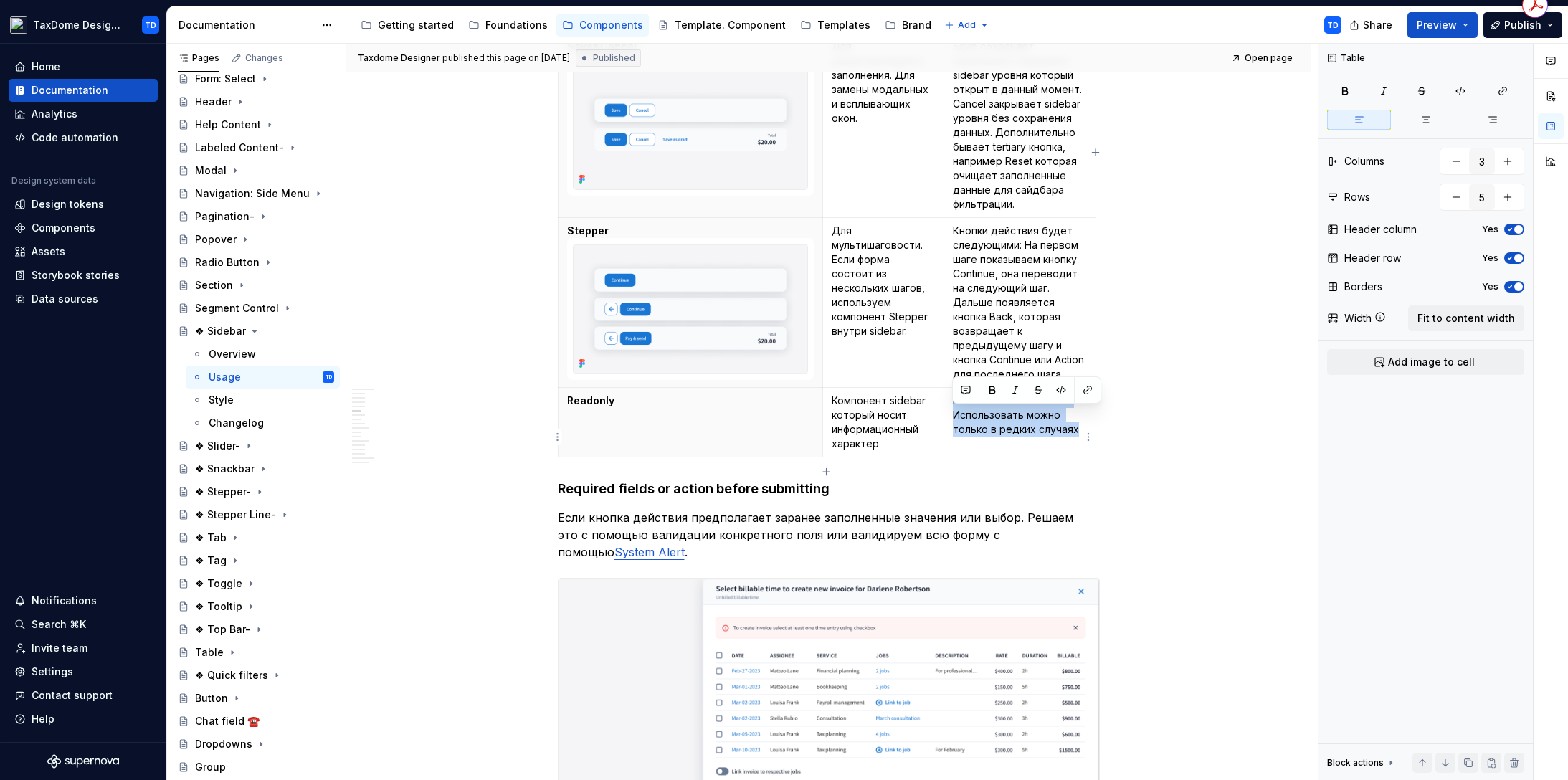
click at [954, 413] on p "Не показываем кнопки. Использовать можно только в редких случаях" at bounding box center [1019, 415] width 134 height 43
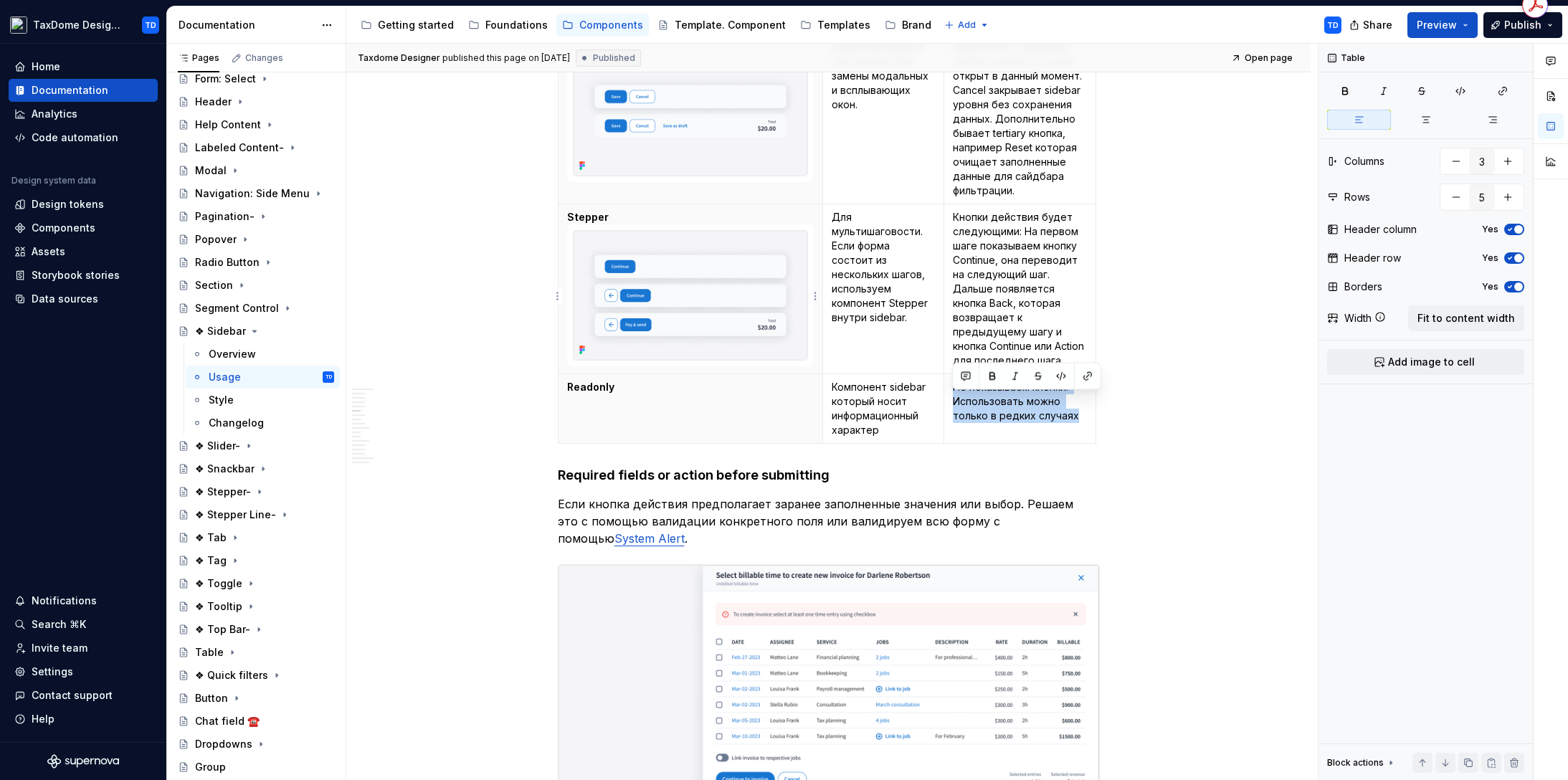
scroll to position [1641, 0]
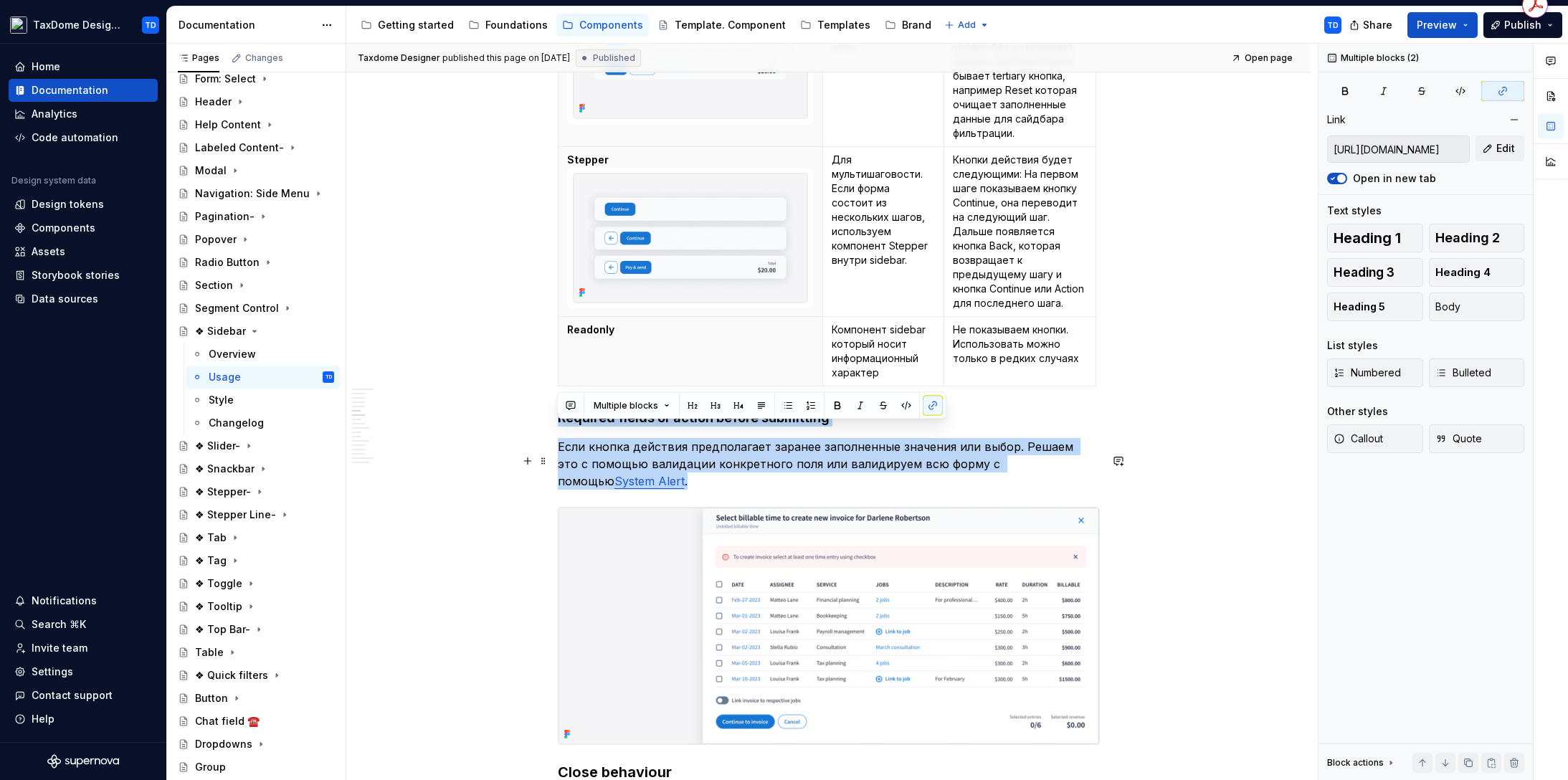
drag, startPoint x: 558, startPoint y: 432, endPoint x: 1090, endPoint y: 481, distance: 534.3
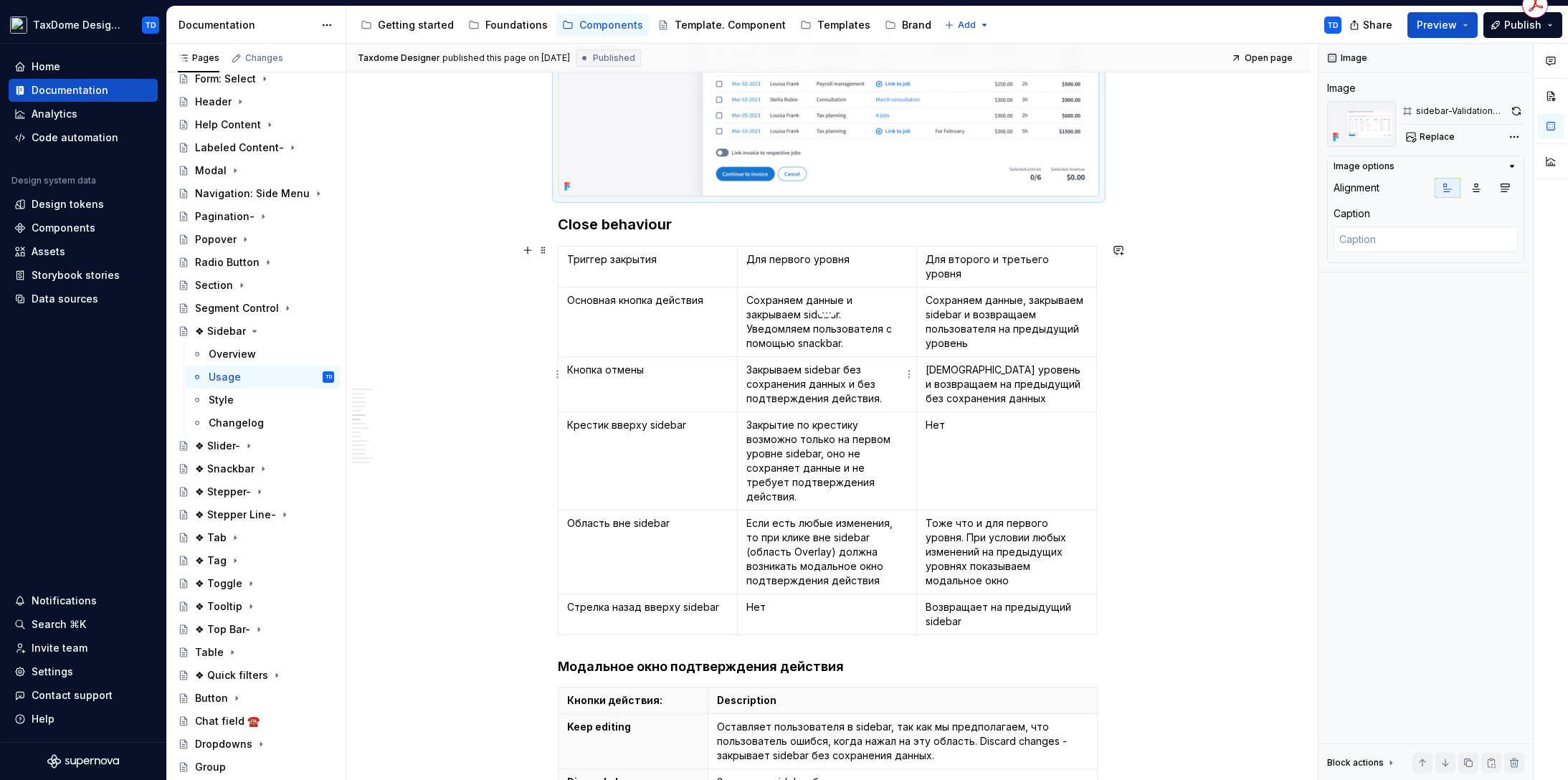
scroll to position [2204, 0]
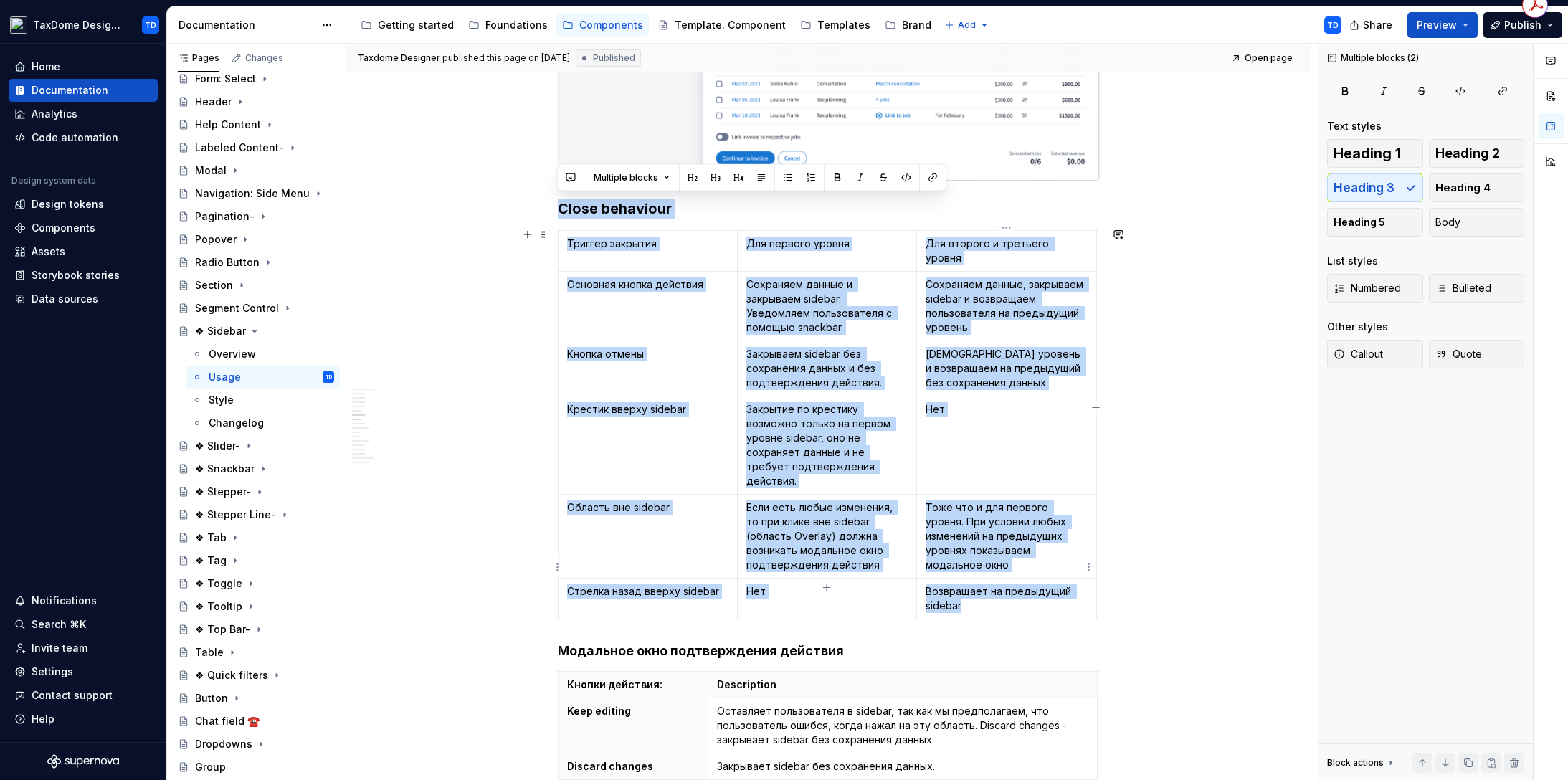
drag, startPoint x: 561, startPoint y: 208, endPoint x: 996, endPoint y: 576, distance: 569.8
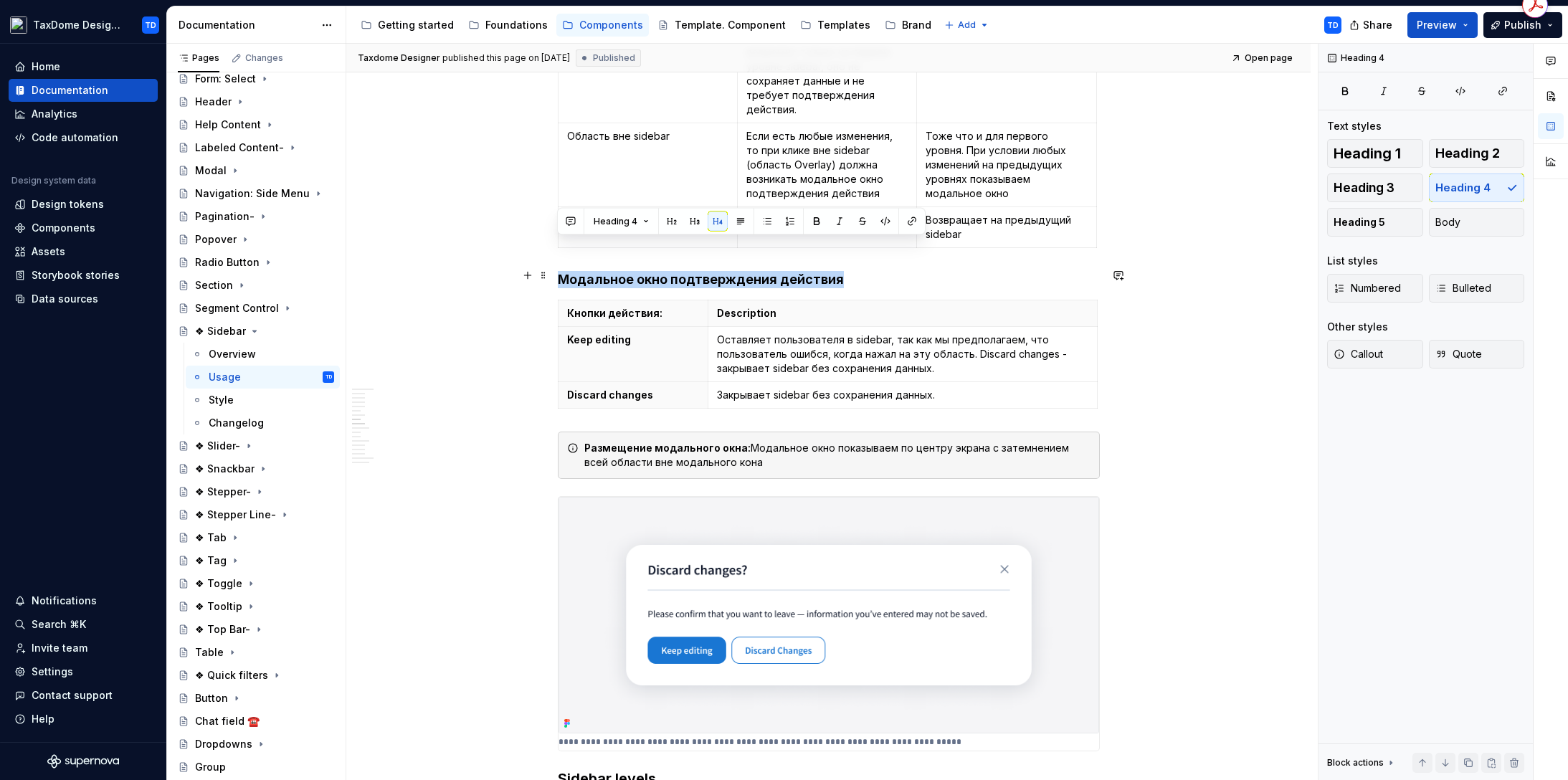
drag, startPoint x: 561, startPoint y: 252, endPoint x: 804, endPoint y: 321, distance: 252.6
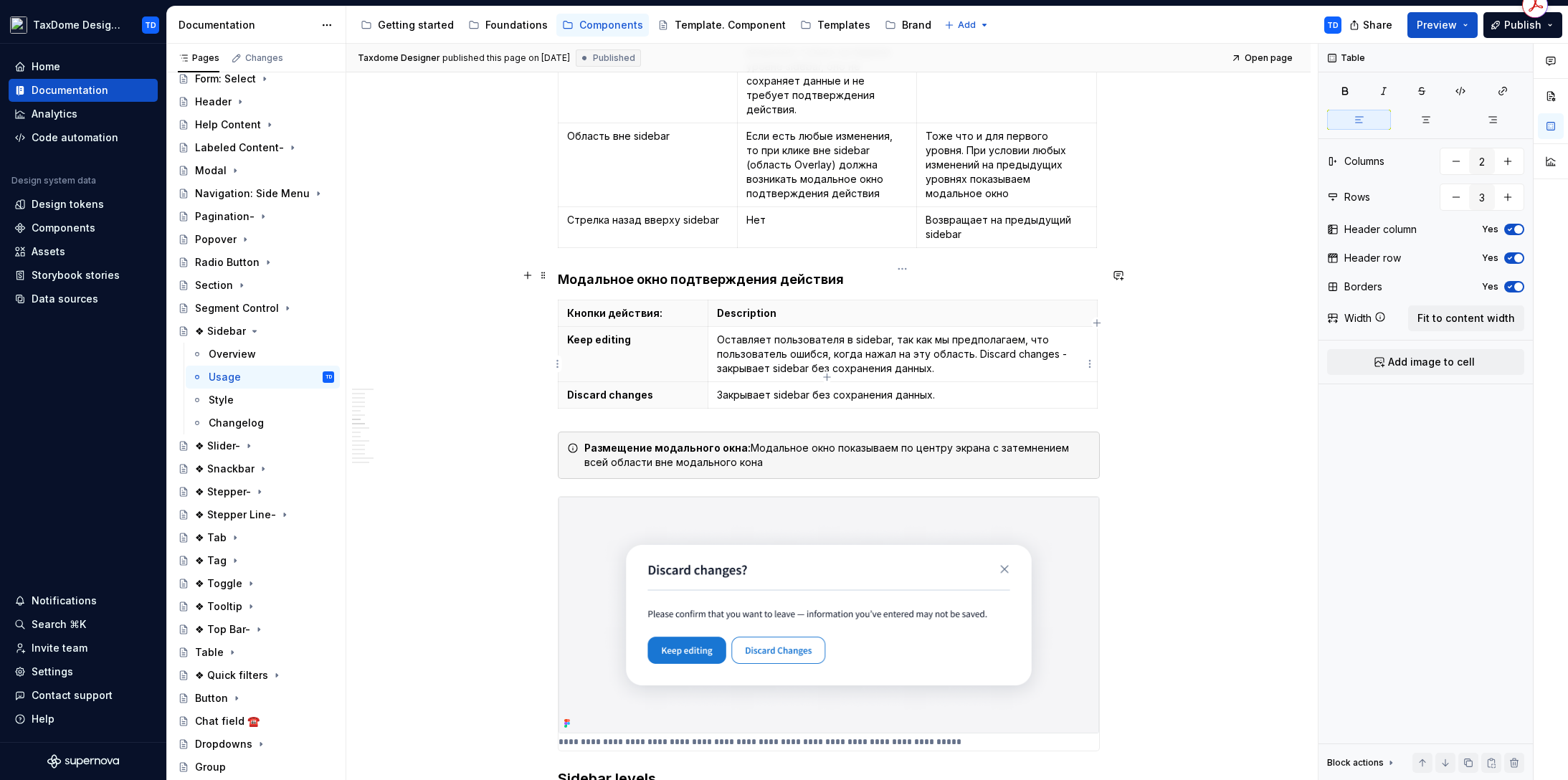
click at [936, 388] on p "Закрывает sidebar без сохранения данных." at bounding box center [902, 396] width 371 height 15
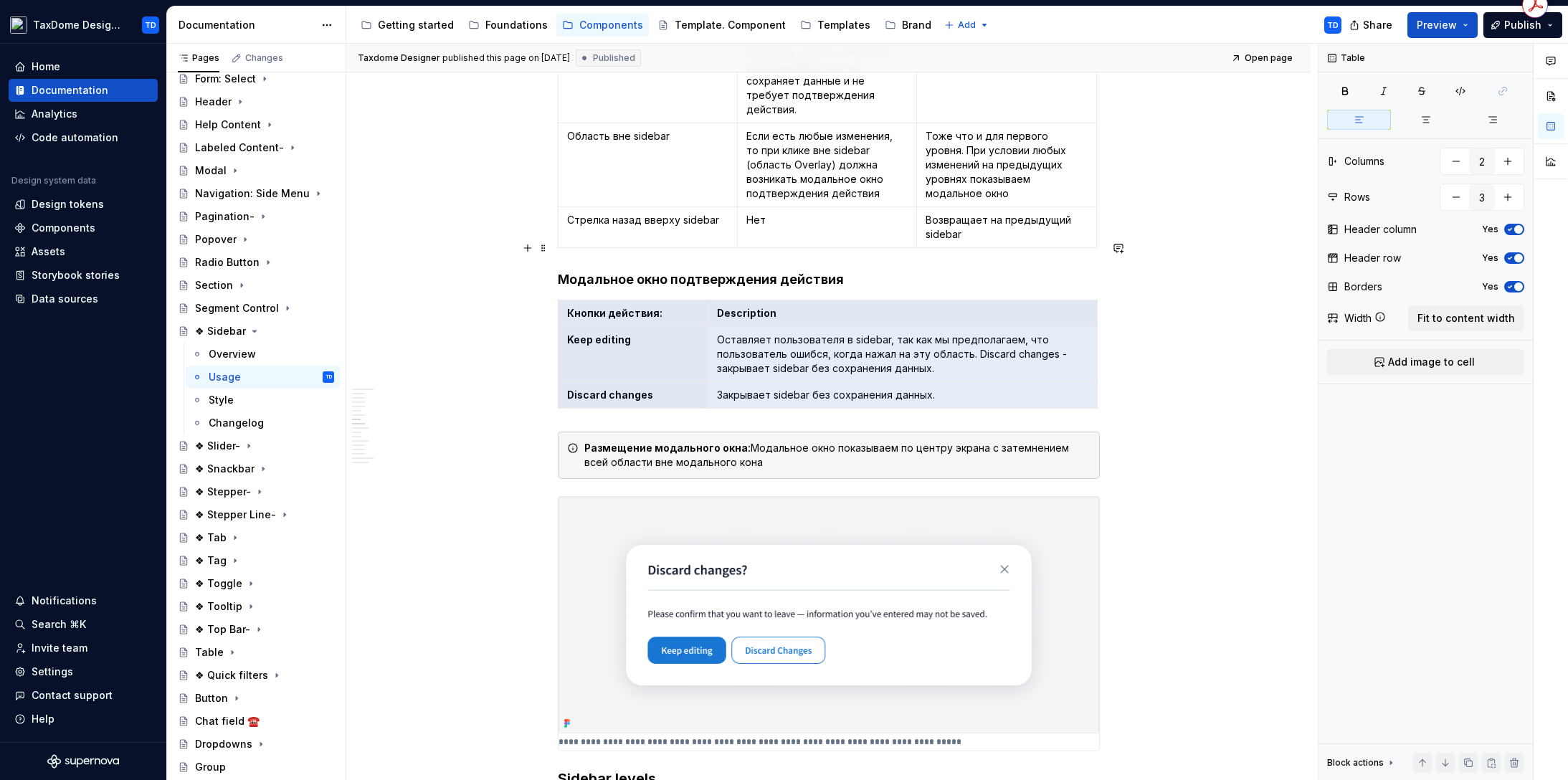
drag, startPoint x: 934, startPoint y: 365, endPoint x: 561, endPoint y: 246, distance: 391.5
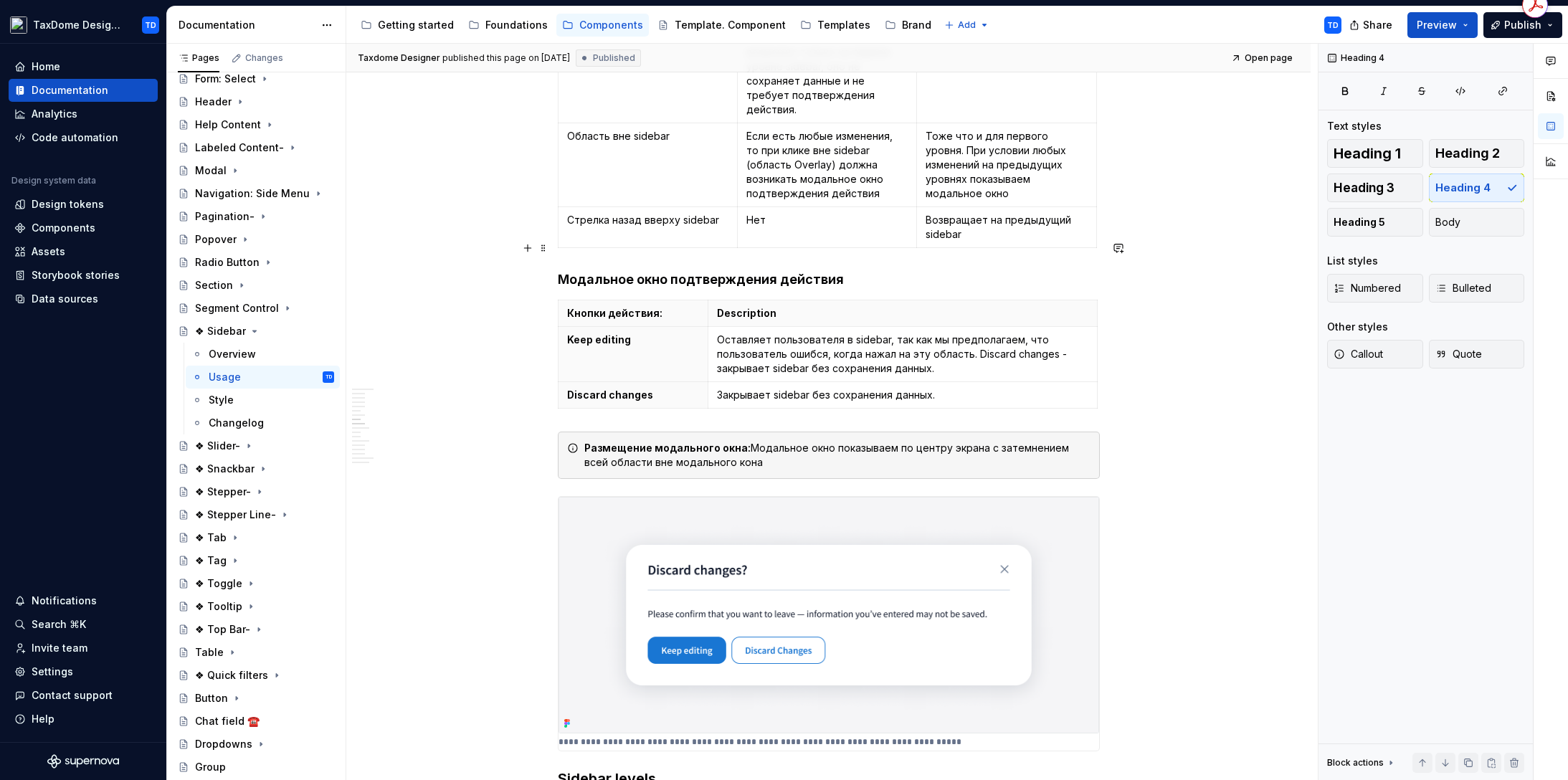
click at [575, 271] on h4 "Модальное окно подтверждения действия" at bounding box center [828, 279] width 542 height 17
drag, startPoint x: 562, startPoint y: 251, endPoint x: 769, endPoint y: 262, distance: 207.3
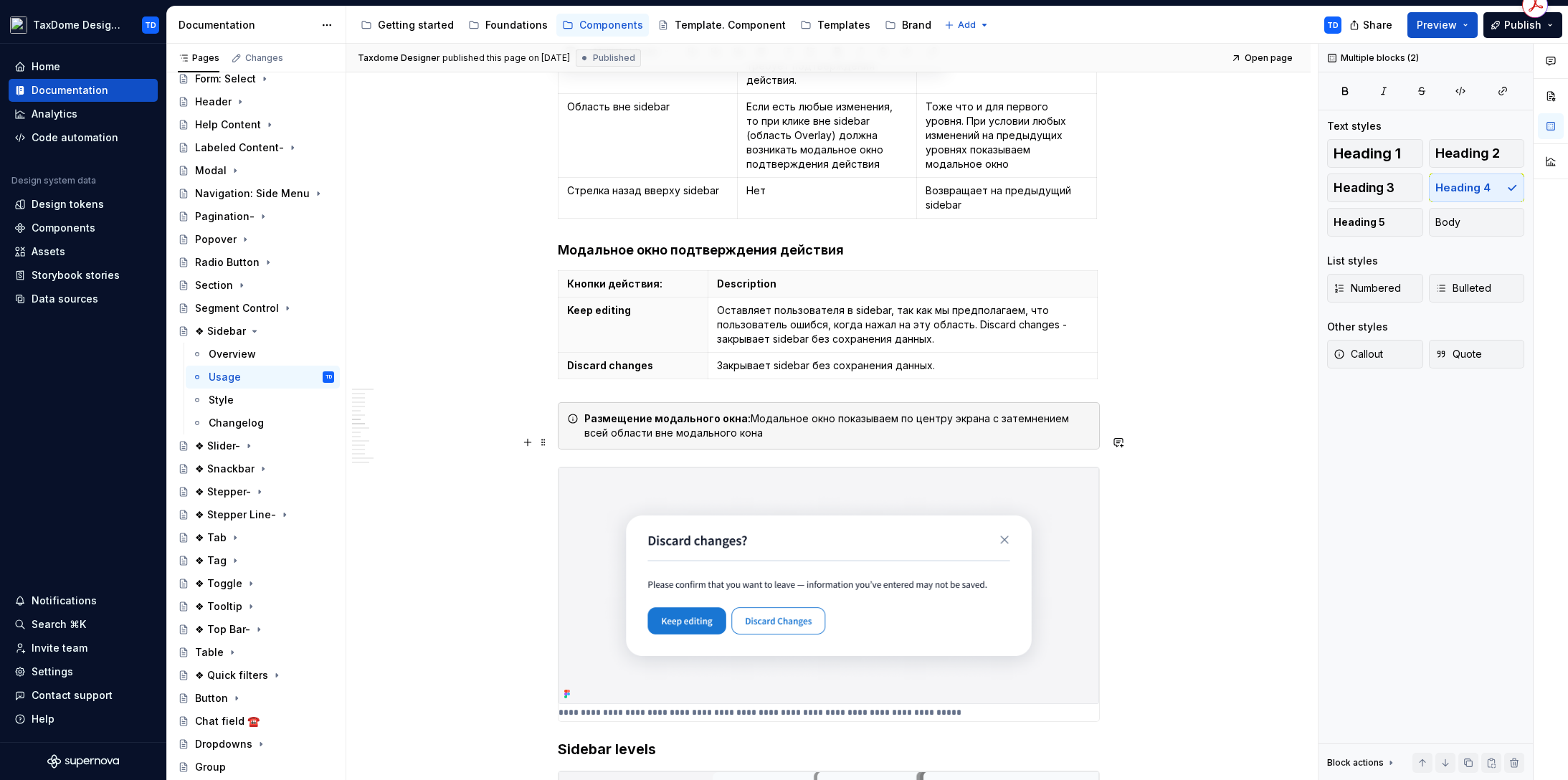
scroll to position [2745, 0]
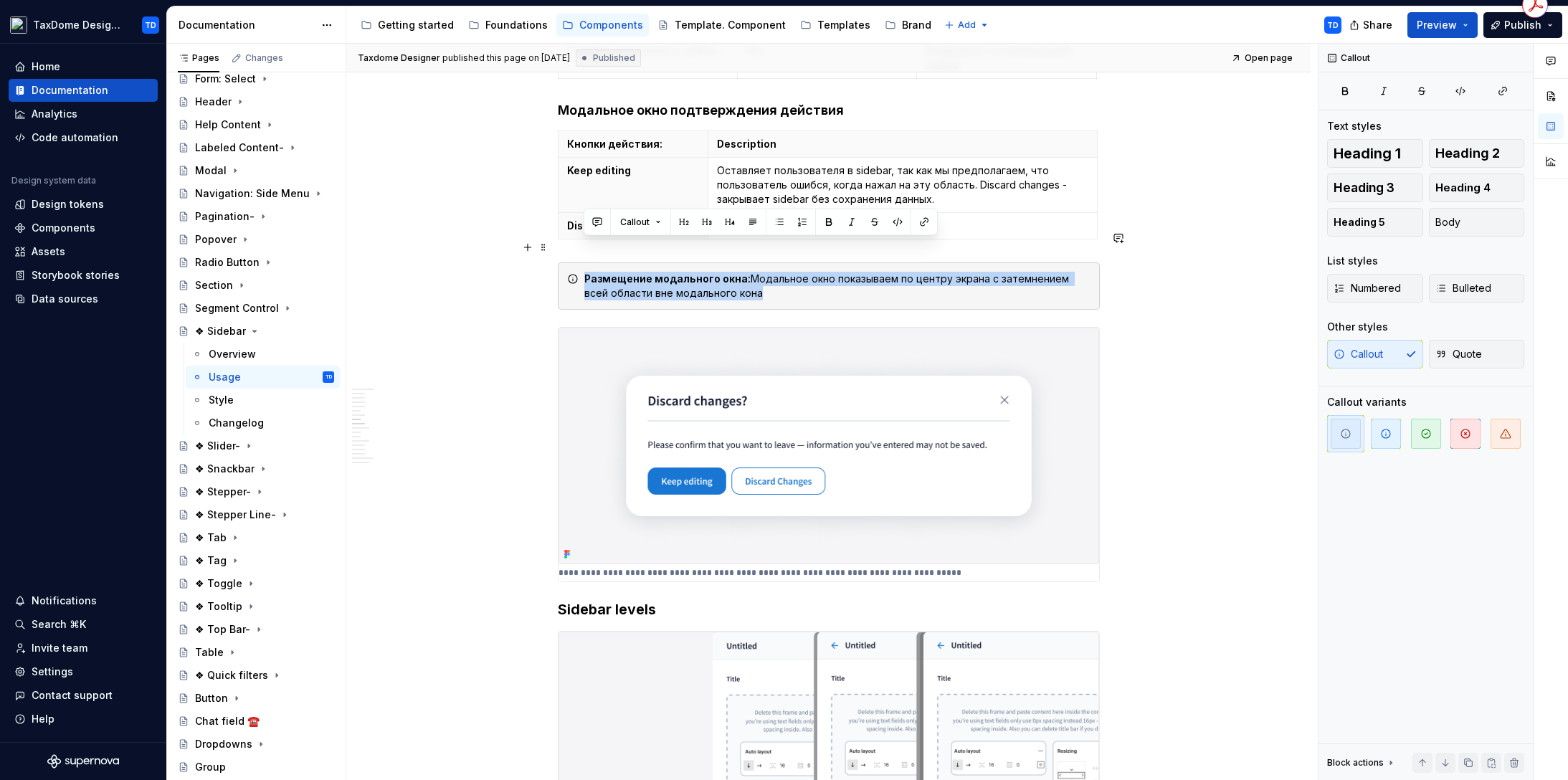
drag, startPoint x: 749, startPoint y: 258, endPoint x: 586, endPoint y: 241, distance: 163.9
click at [586, 271] on div "Размещение модального окна: Модальное окно показываем по центру экрана с затемн…" at bounding box center [837, 285] width 506 height 29
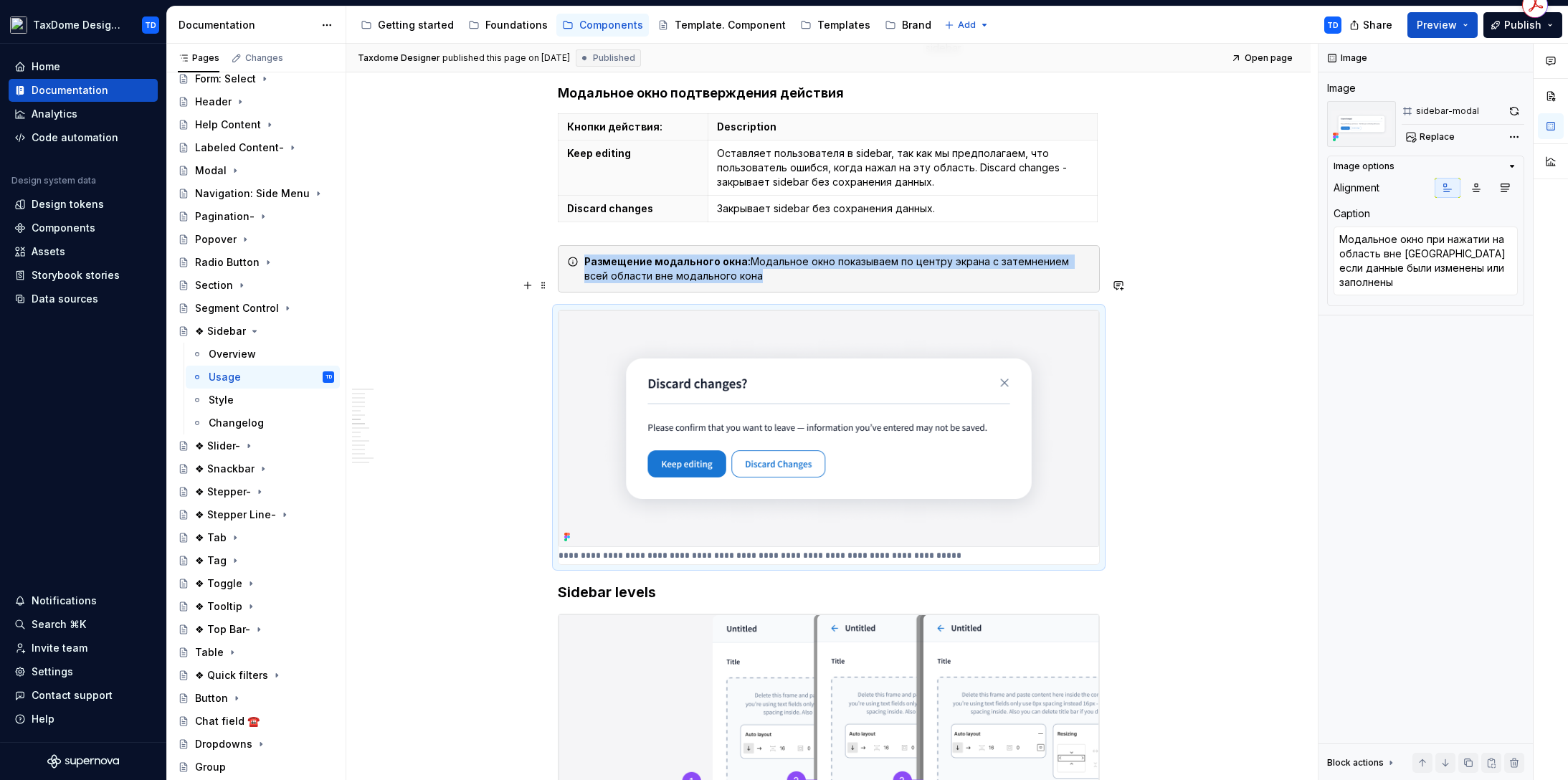
scroll to position [2771, 0]
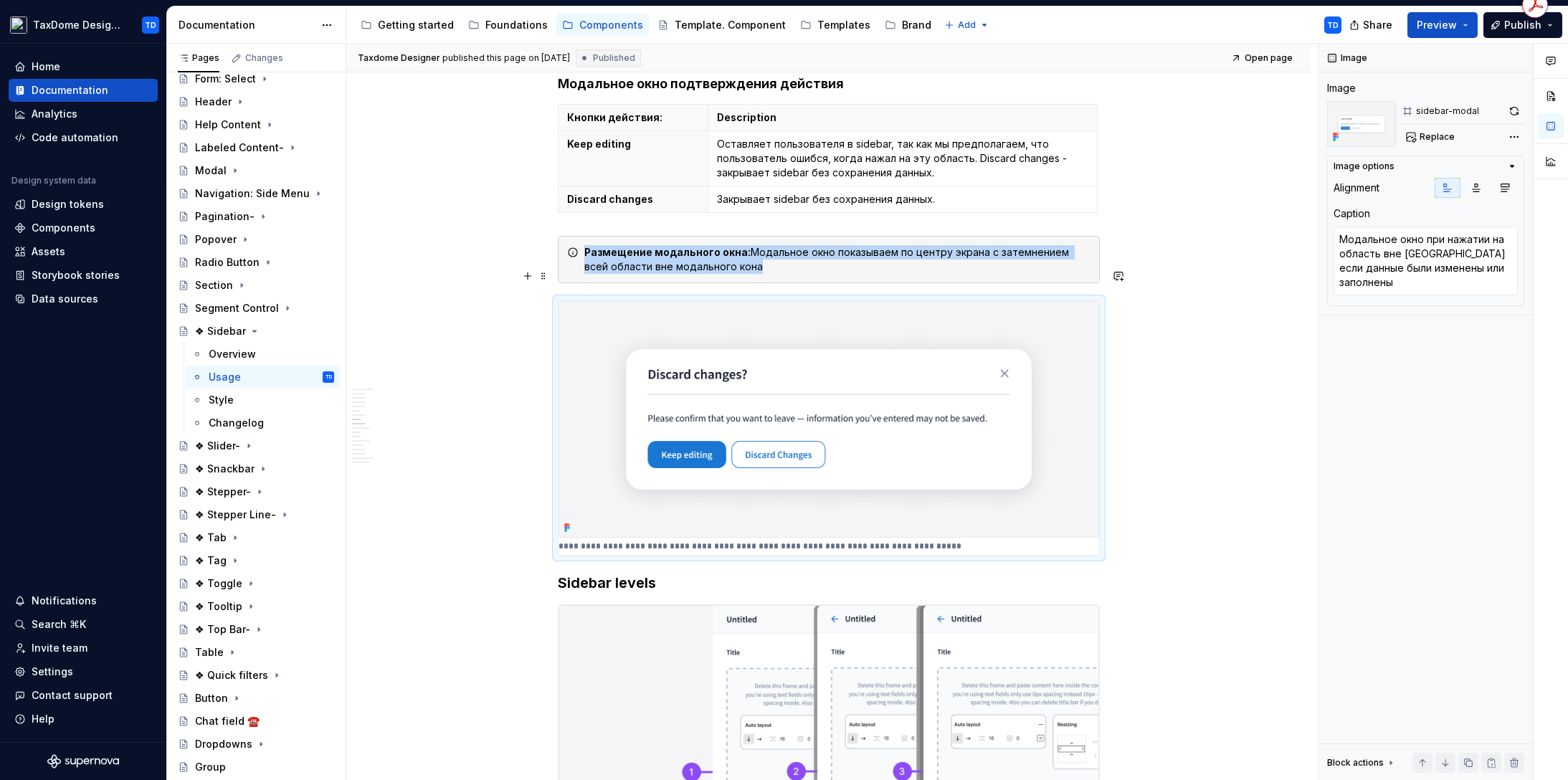
click at [922, 409] on img at bounding box center [828, 419] width 541 height 236
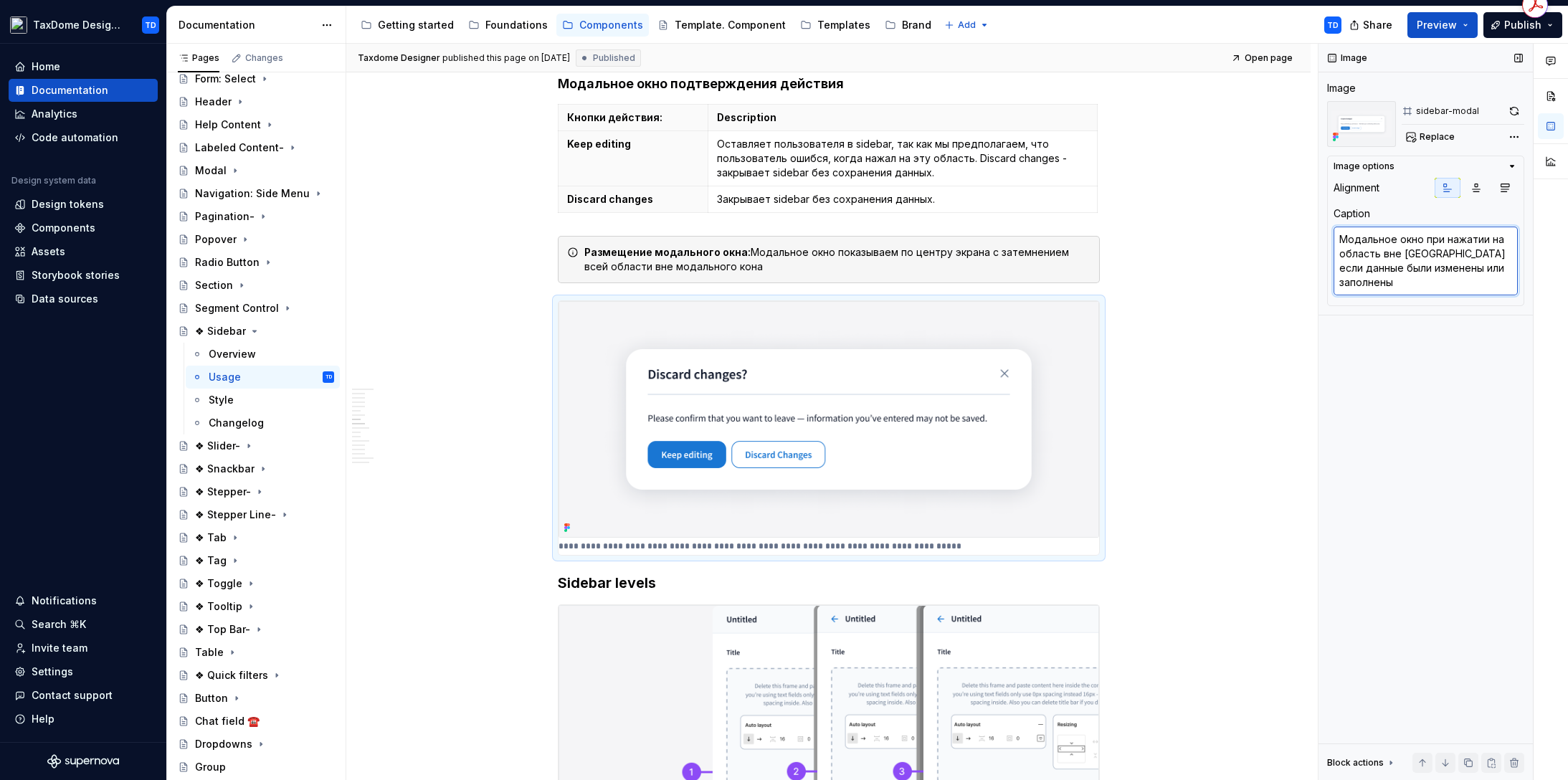
drag, startPoint x: 1407, startPoint y: 288, endPoint x: 1399, endPoint y: 283, distance: 9.4
click at [1399, 283] on textarea "Модальное окно при нажатии на область вне [GEOGRAPHIC_DATA] если данные были из…" at bounding box center [1425, 261] width 184 height 69
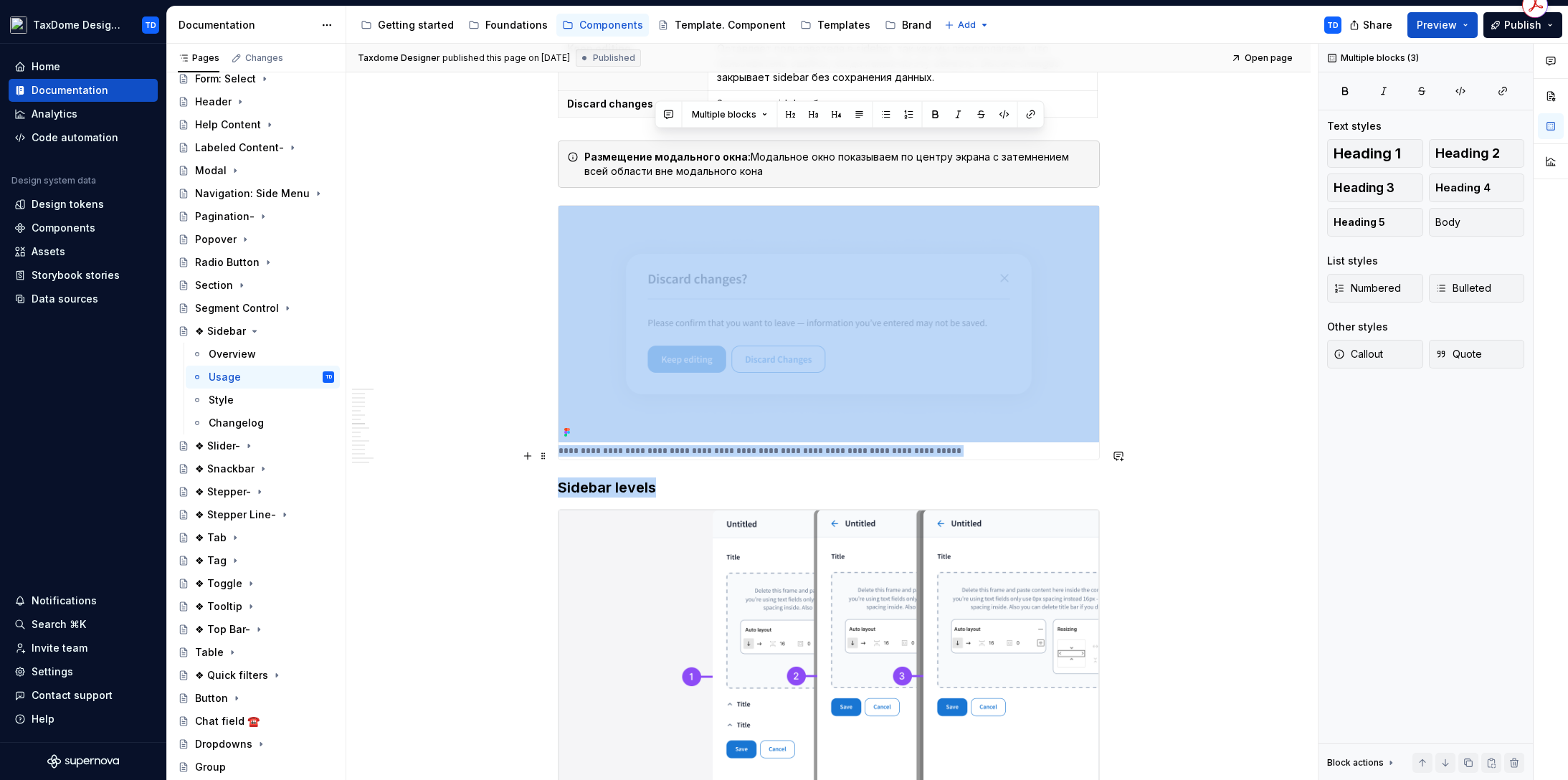
drag, startPoint x: 560, startPoint y: 451, endPoint x: 659, endPoint y: 462, distance: 99.6
click at [660, 478] on h3 "Sidebar levels" at bounding box center [828, 487] width 542 height 20
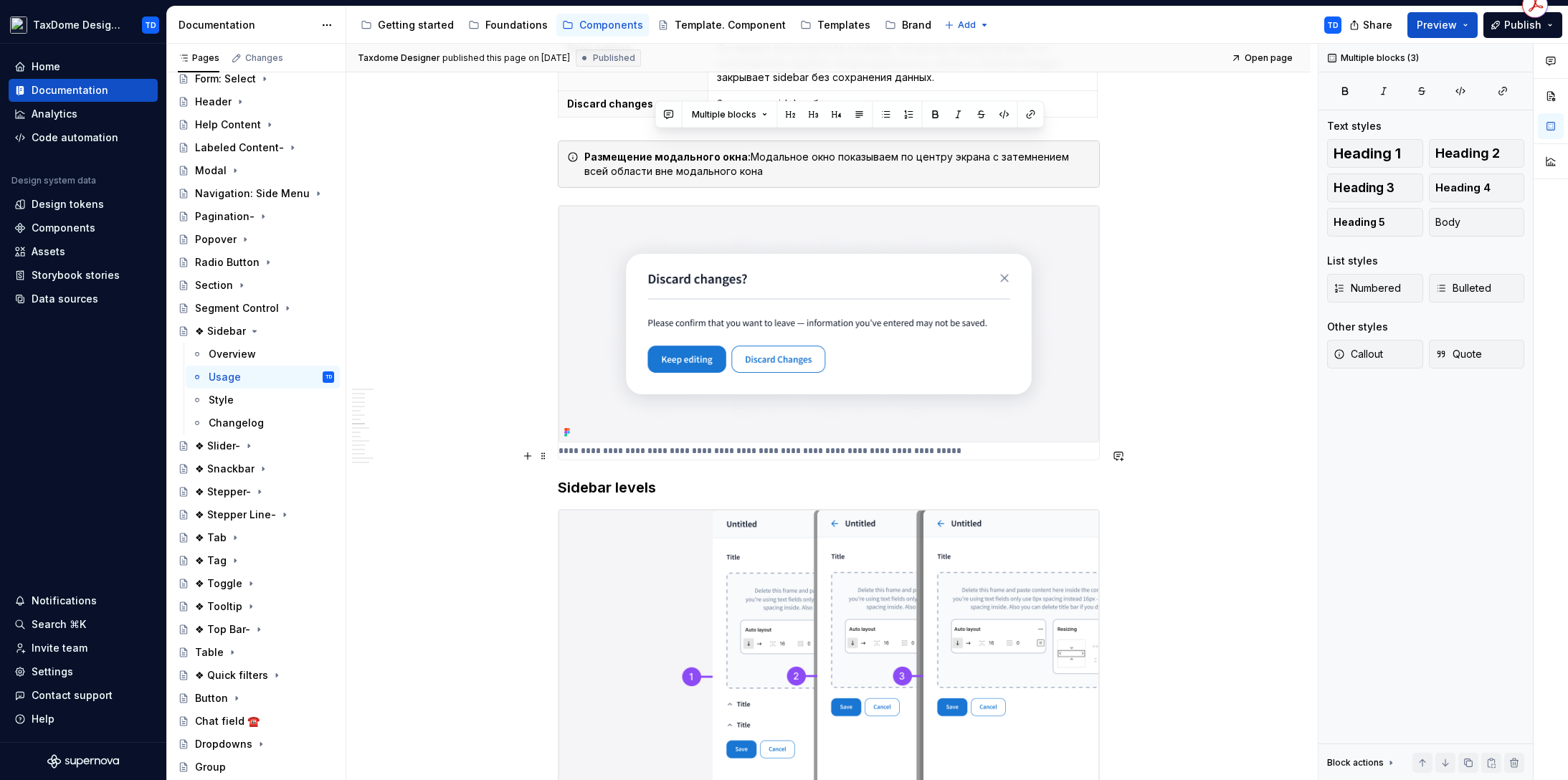
click at [666, 478] on h3 "Sidebar levels" at bounding box center [828, 487] width 542 height 20
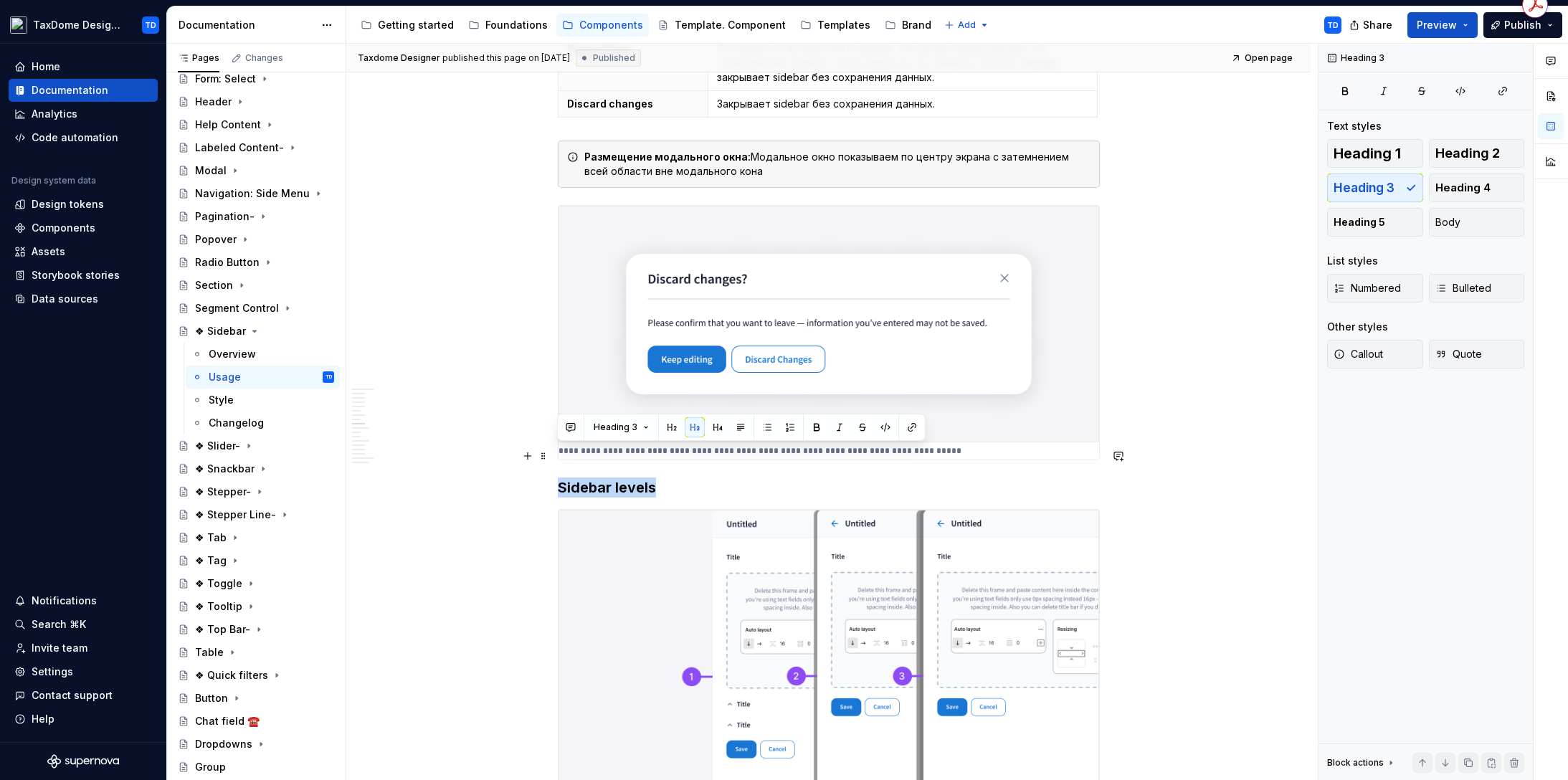
drag, startPoint x: 638, startPoint y: 457, endPoint x: 560, endPoint y: 455, distance: 78.0
click at [560, 478] on h3 "Sidebar levels" at bounding box center [828, 487] width 542 height 20
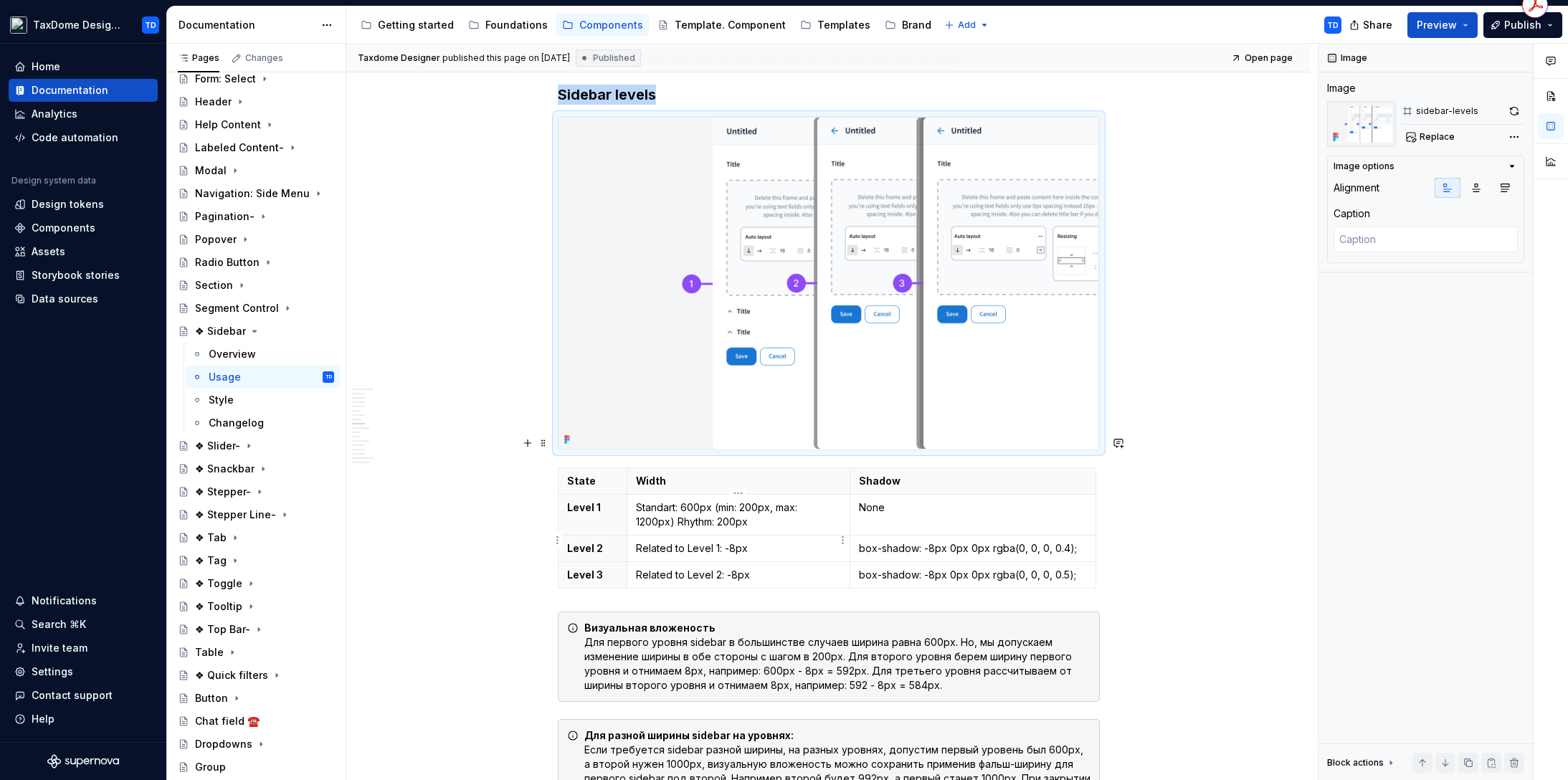
scroll to position [3272, 0]
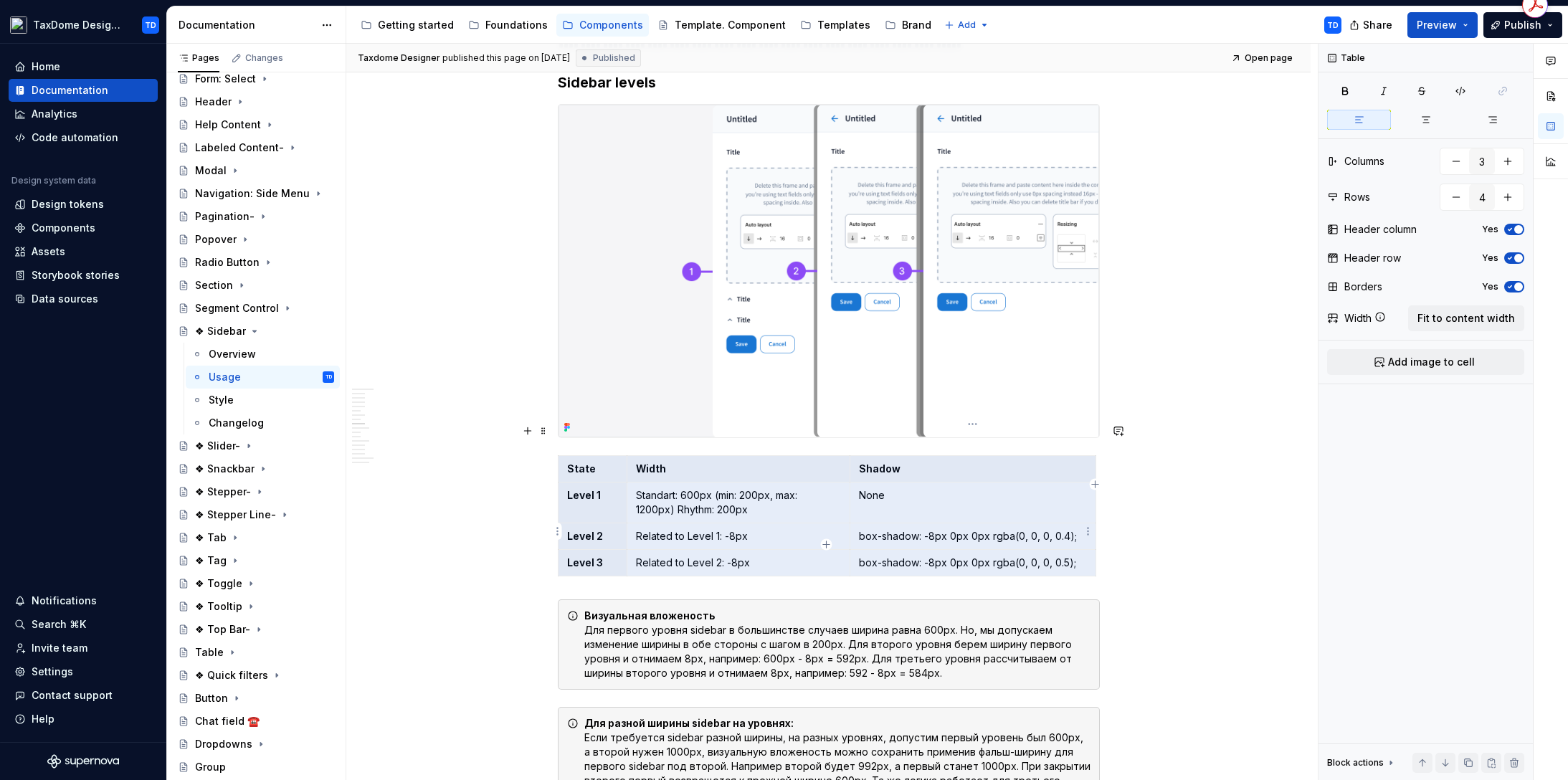
drag, startPoint x: 566, startPoint y: 438, endPoint x: 1073, endPoint y: 528, distance: 514.9
click at [1073, 528] on tbody "State Width Shadow Level 1 Standart: 600px (min: 200px, max: 1200px) Rhythm: 20…" at bounding box center [826, 515] width 538 height 120
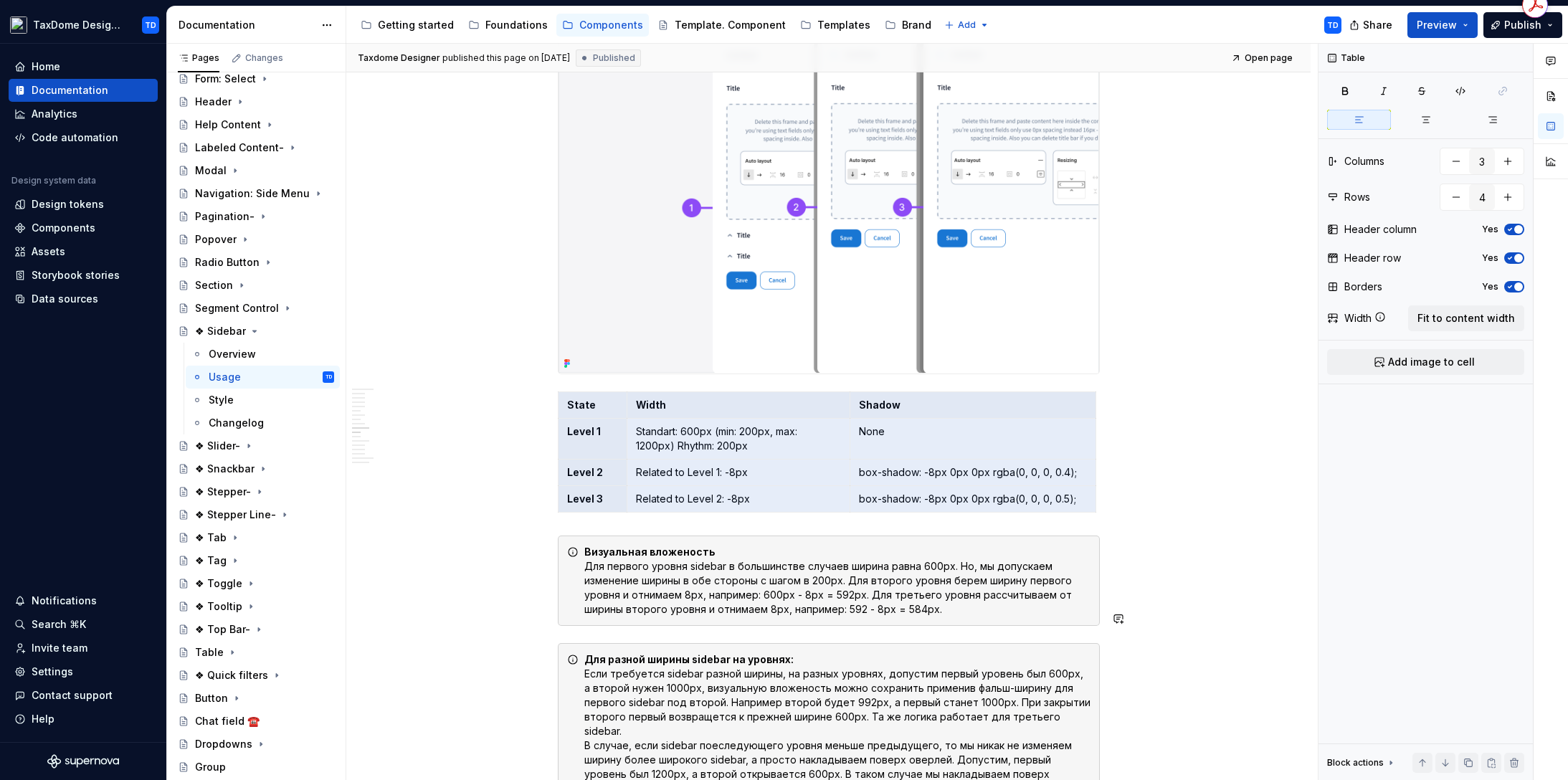
scroll to position [3489, 0]
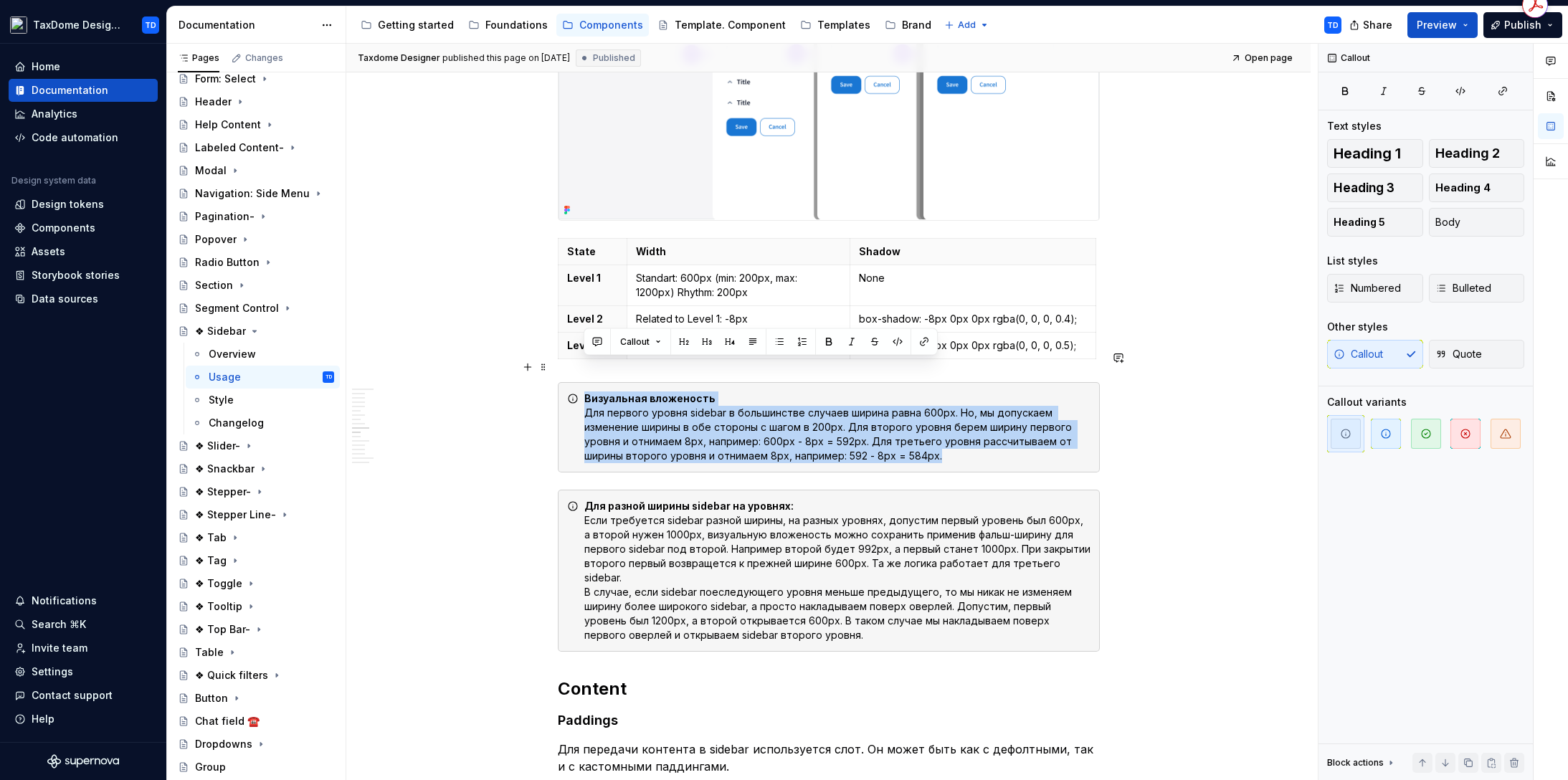
drag, startPoint x: 583, startPoint y: 367, endPoint x: 966, endPoint y: 430, distance: 388.1
click at [966, 430] on div "Визуальная вложеность Для первого уровня sidebar в большинстве случаев ширина р…" at bounding box center [828, 427] width 542 height 90
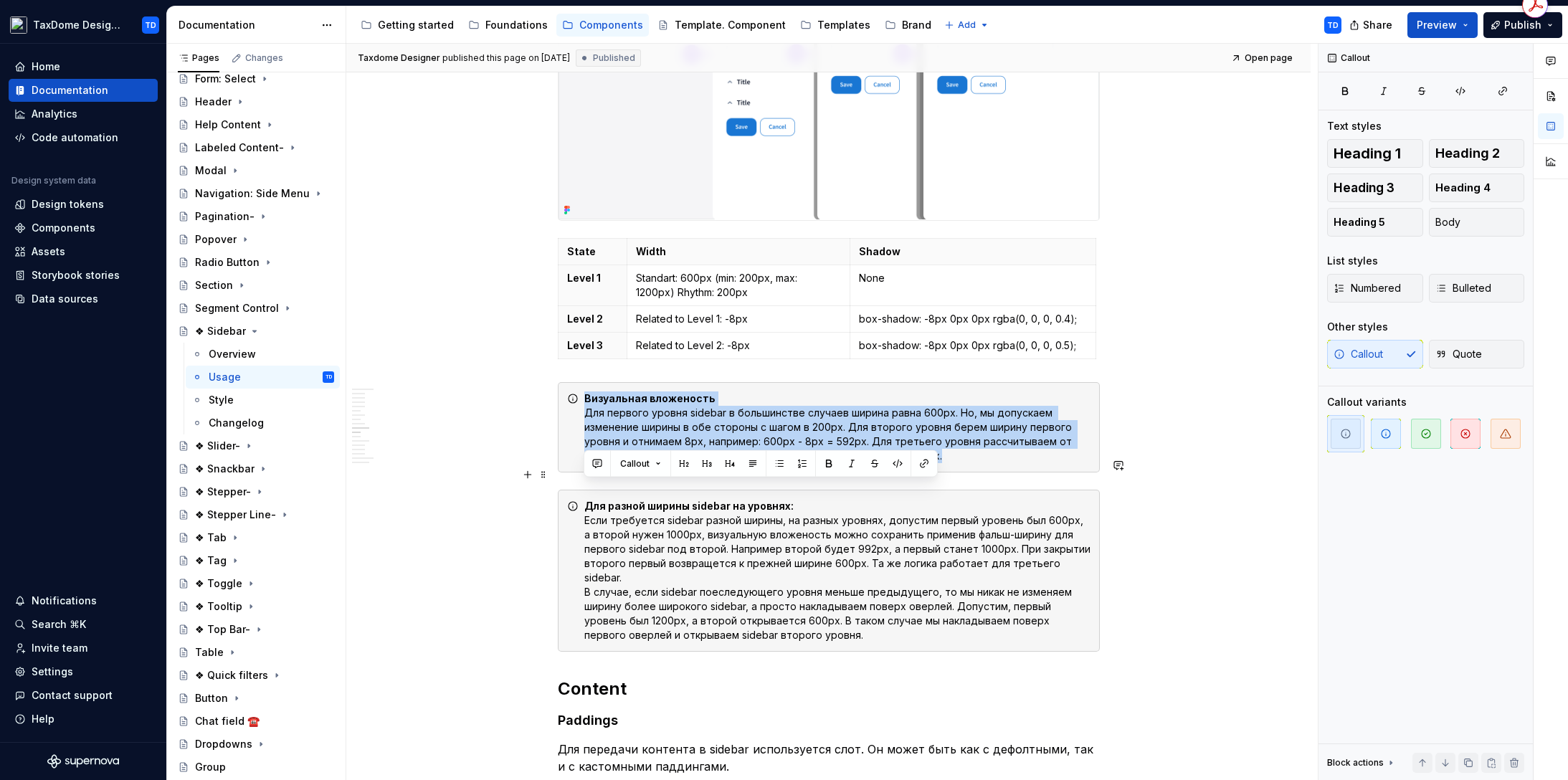
drag, startPoint x: 775, startPoint y: 594, endPoint x: 583, endPoint y: 473, distance: 226.9
click at [582, 489] on div "Для разной ширины sidebar на уровнях: Если требуется sidebar разной ширины, на …" at bounding box center [828, 570] width 542 height 162
click at [584, 500] on strong "Для разной ширины sidebar на уровнях:" at bounding box center [688, 506] width 209 height 12
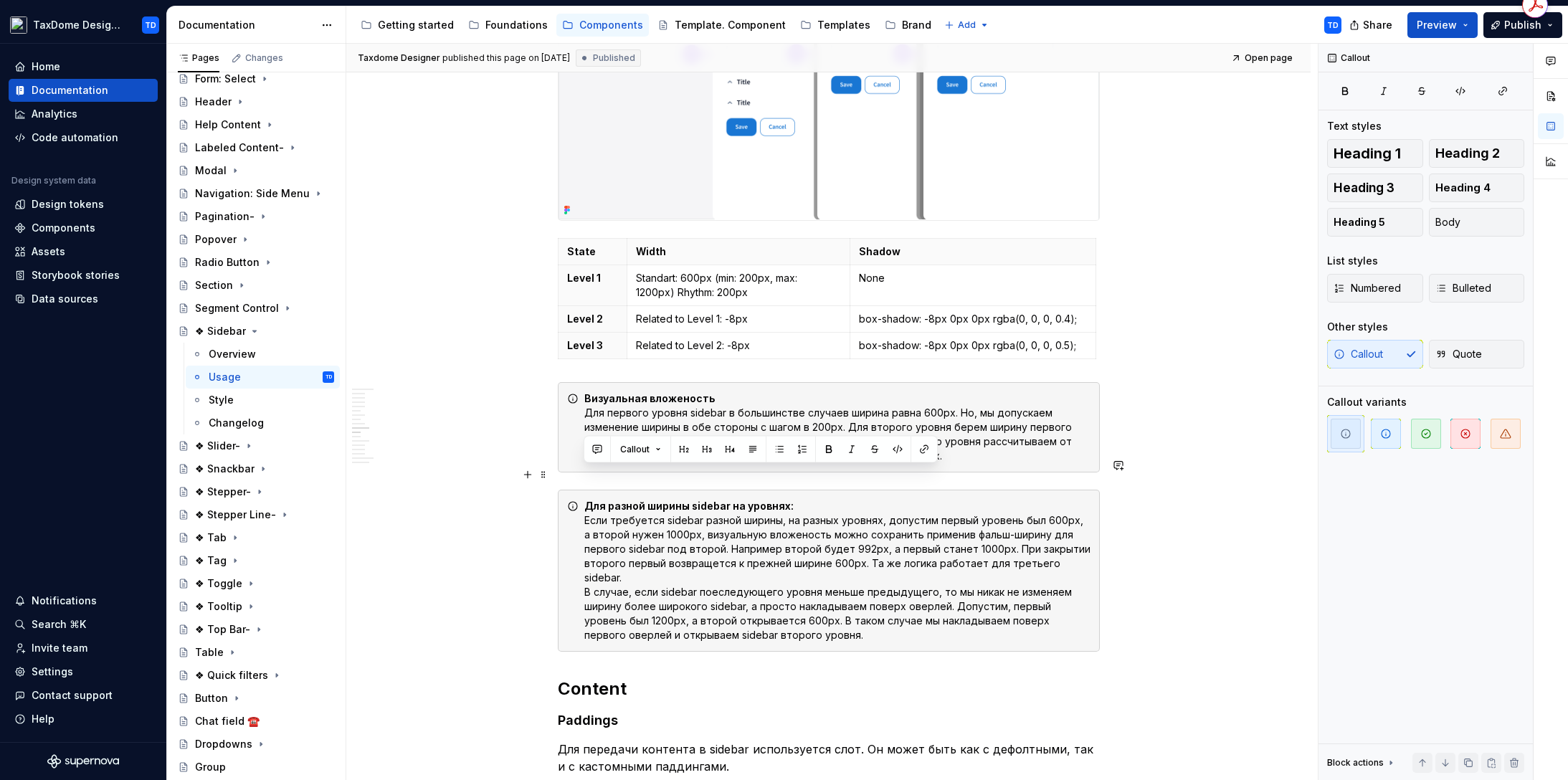
drag, startPoint x: 789, startPoint y: 589, endPoint x: 589, endPoint y: 460, distance: 238.0
click at [589, 489] on div "Для разной ширины sidebar на уровнях: Если требуется sidebar разной ширины, на …" at bounding box center [828, 570] width 542 height 162
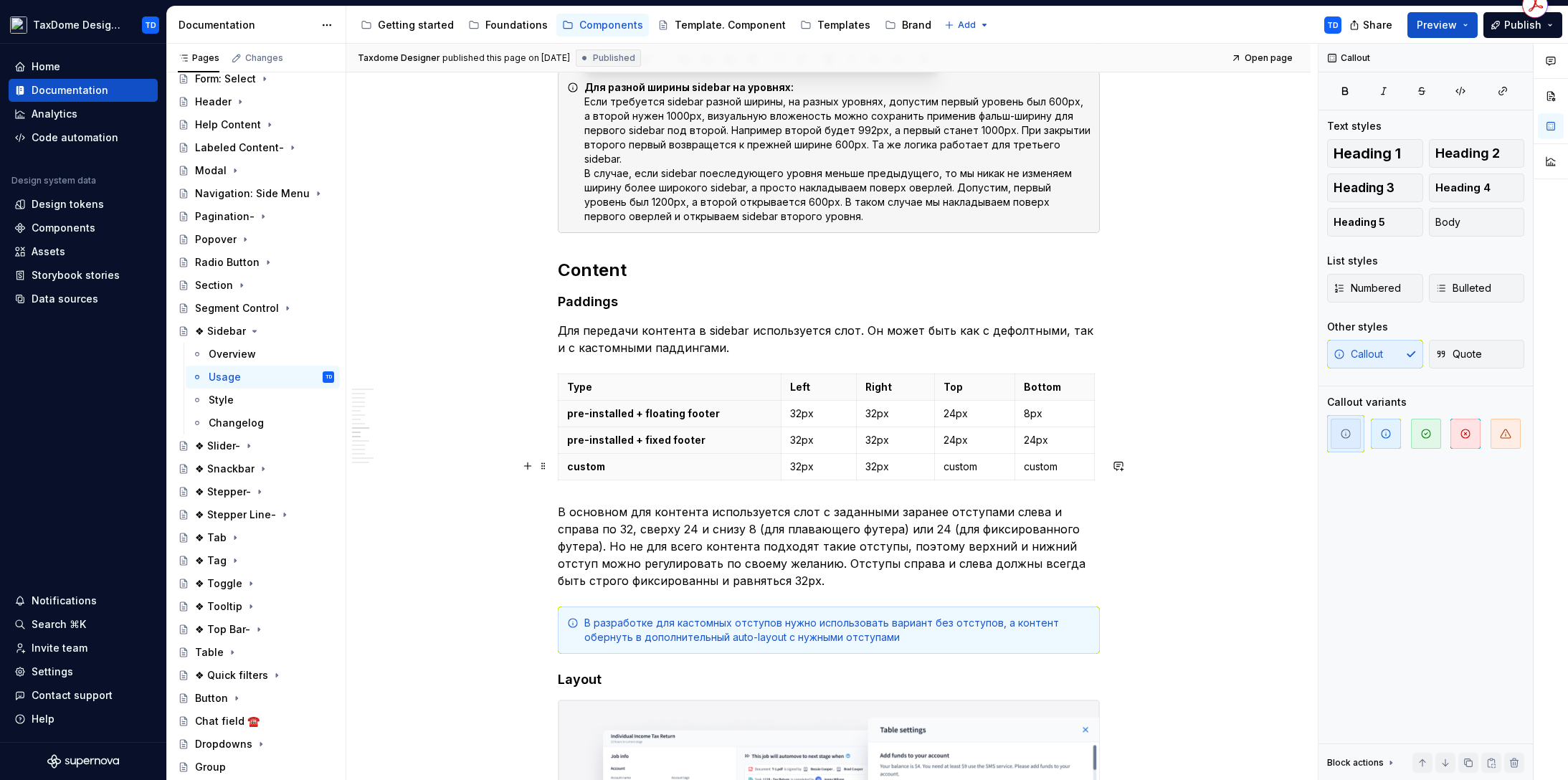
scroll to position [3948, 0]
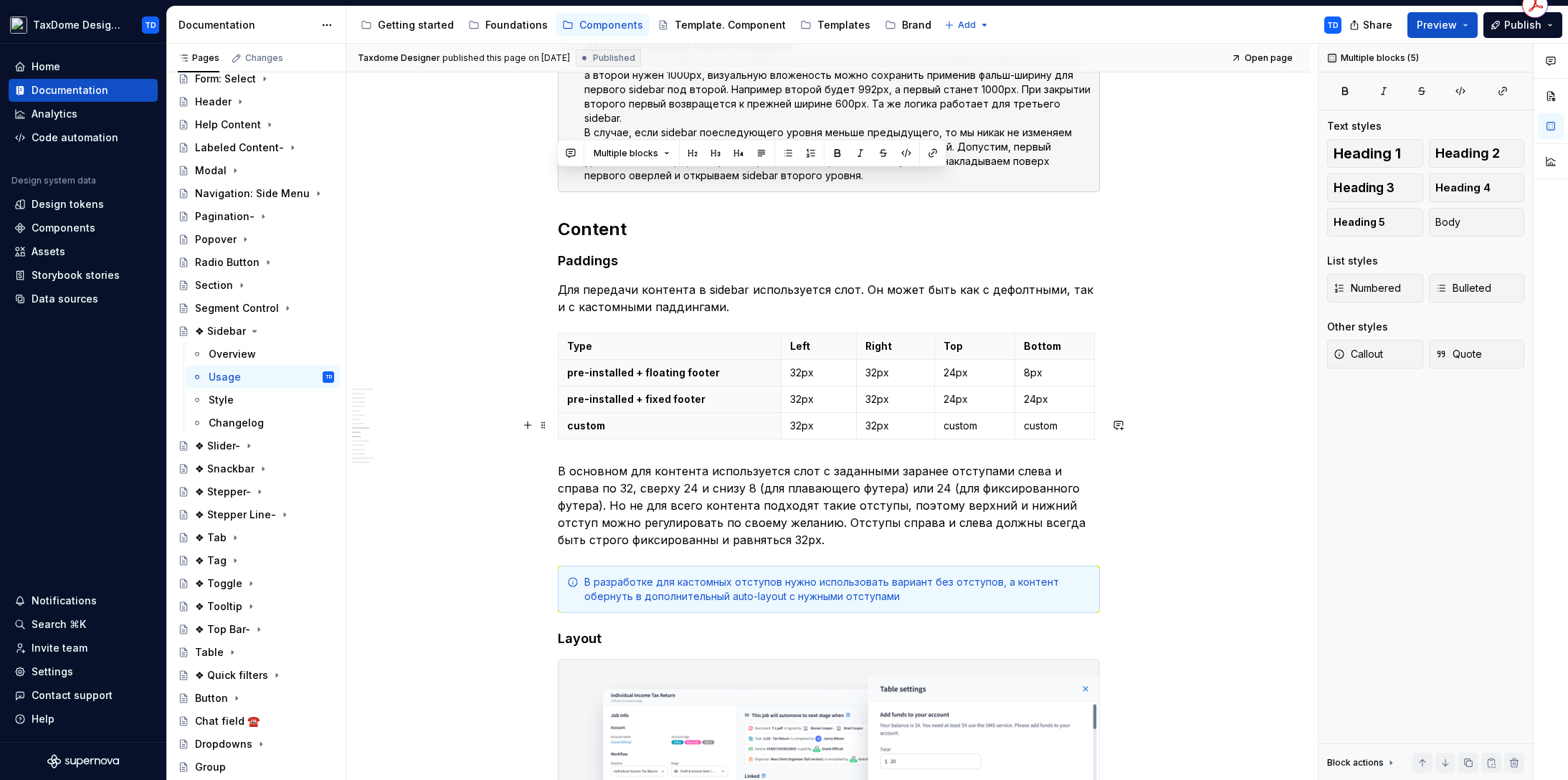
drag, startPoint x: 561, startPoint y: 179, endPoint x: 730, endPoint y: 445, distance: 315.1
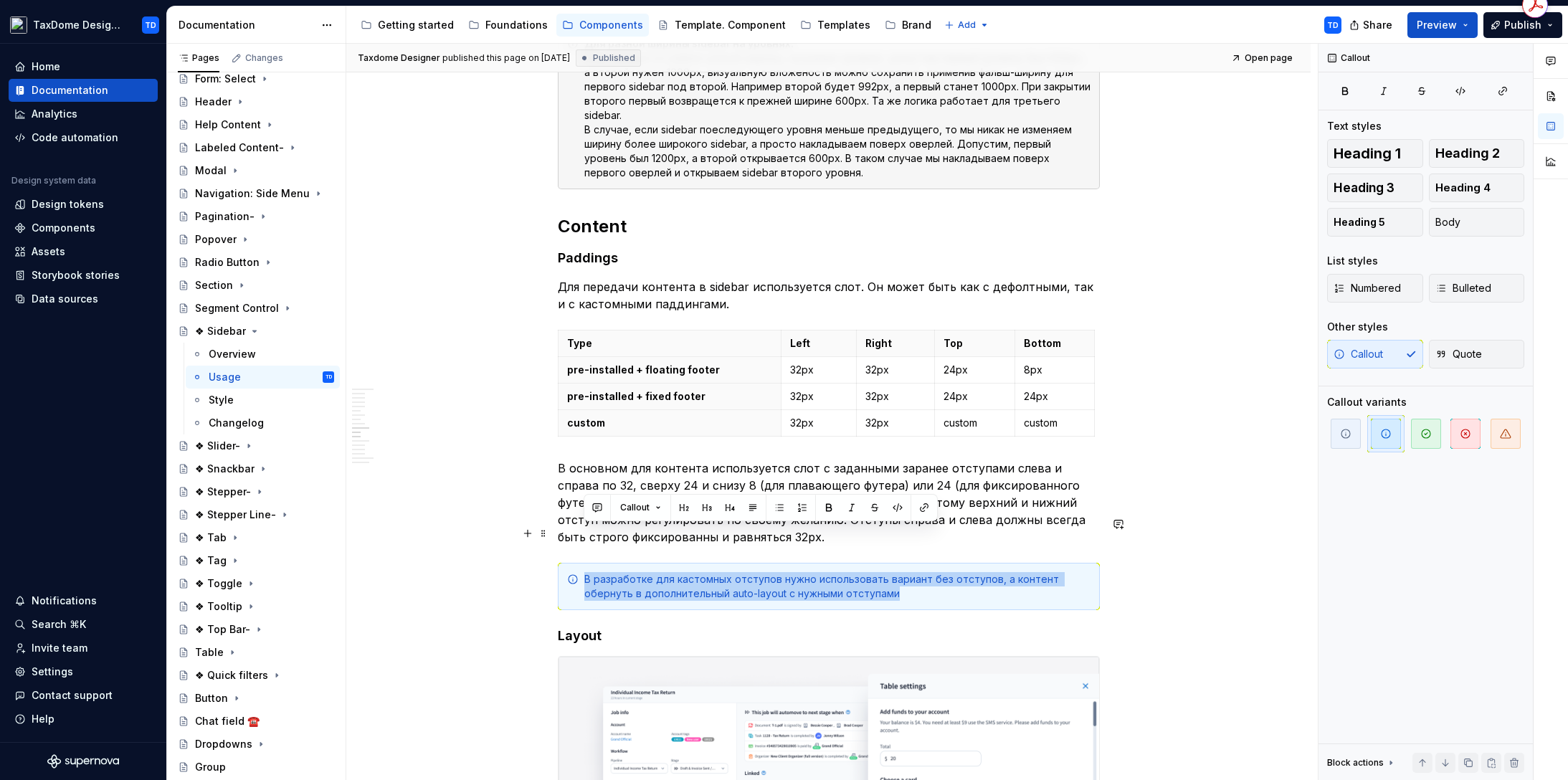
drag, startPoint x: 780, startPoint y: 548, endPoint x: 582, endPoint y: 531, distance: 198.7
click at [582, 563] on div "В разработке для кастомных отступов нужно использовать вариант без отступов, а …" at bounding box center [828, 586] width 542 height 47
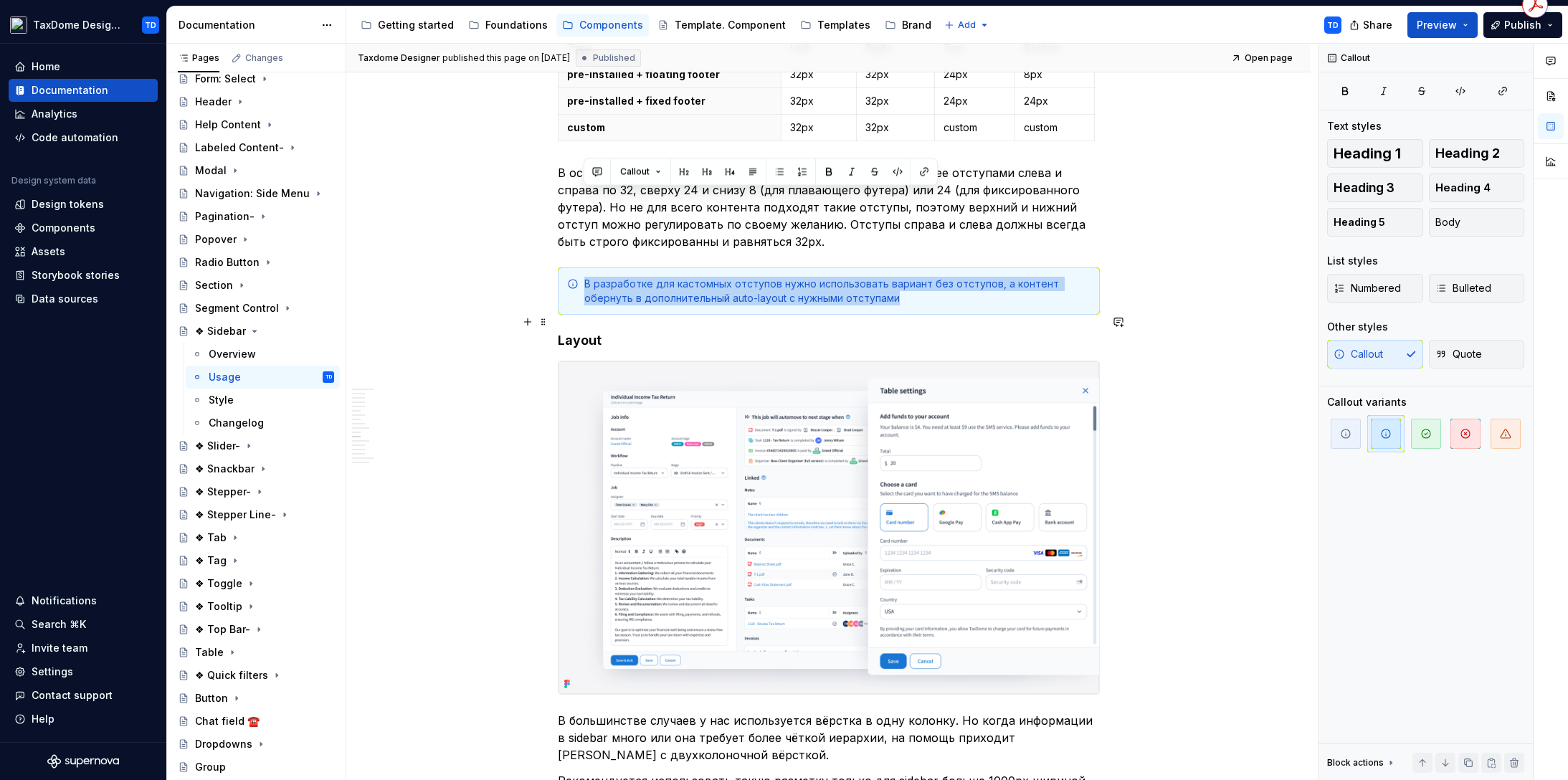
scroll to position [4287, 0]
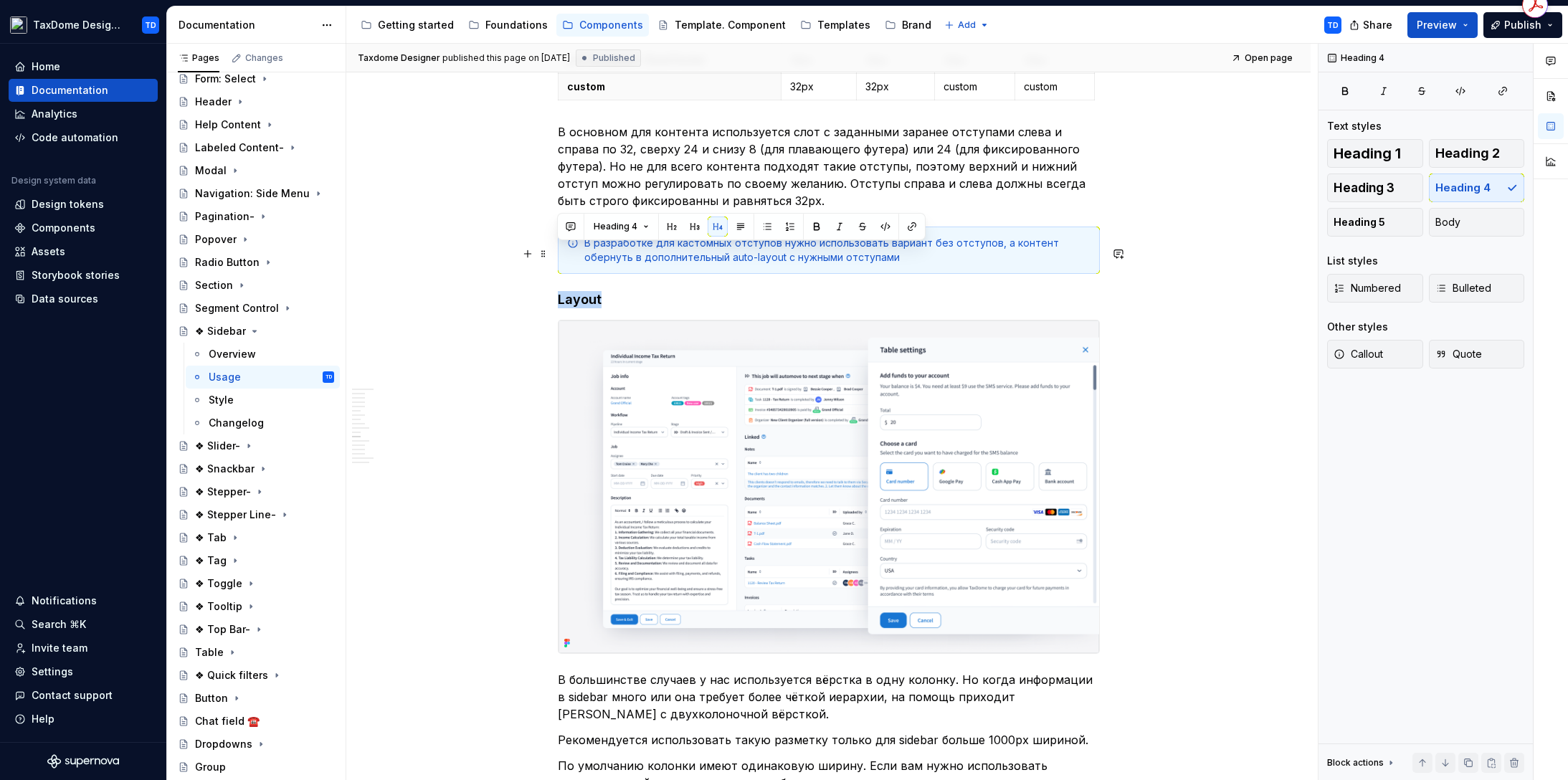
drag, startPoint x: 599, startPoint y: 255, endPoint x: 558, endPoint y: 255, distance: 41.0
click at [558, 291] on h4 "Layout" at bounding box center [828, 299] width 542 height 17
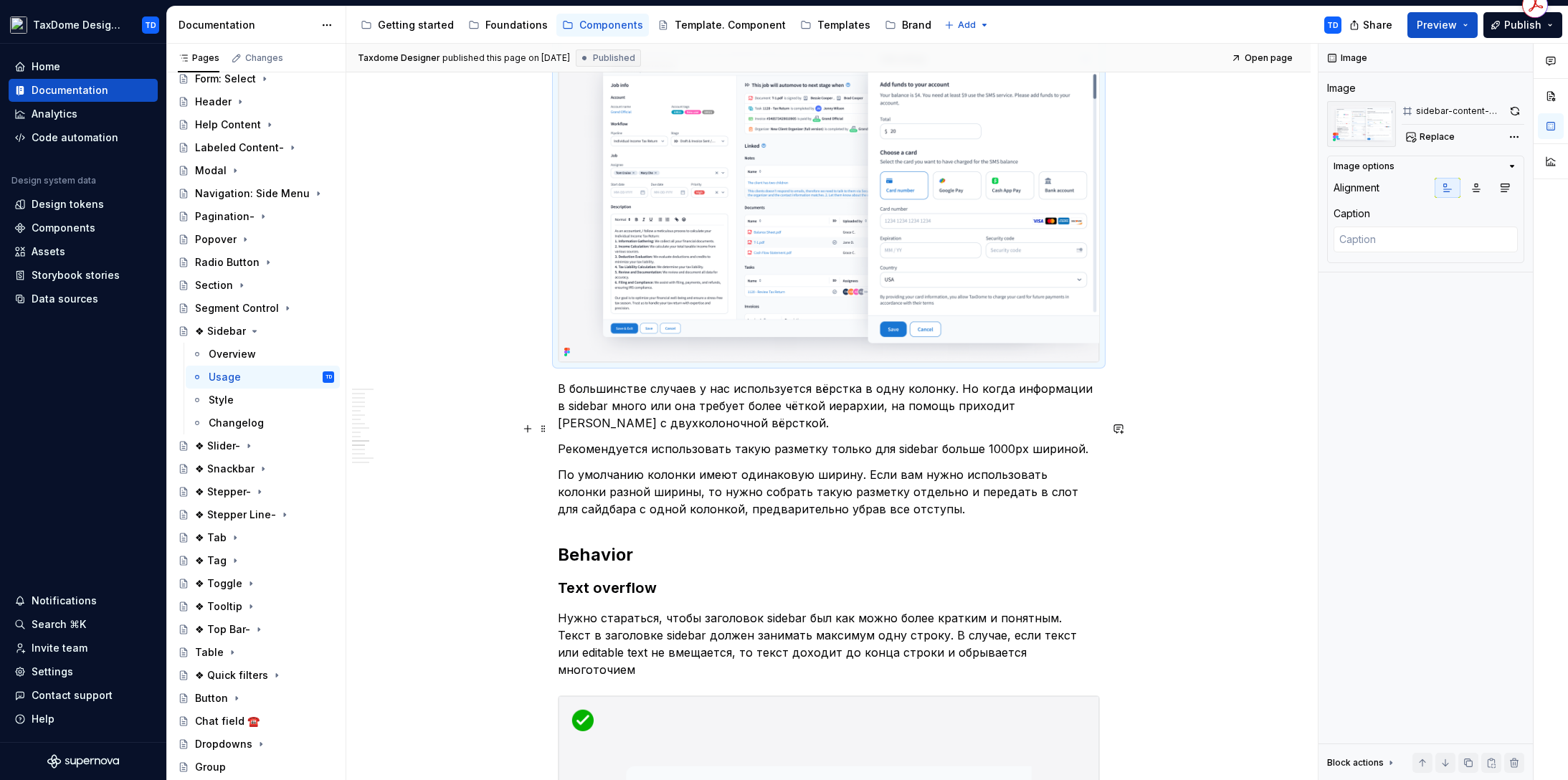
scroll to position [4594, 0]
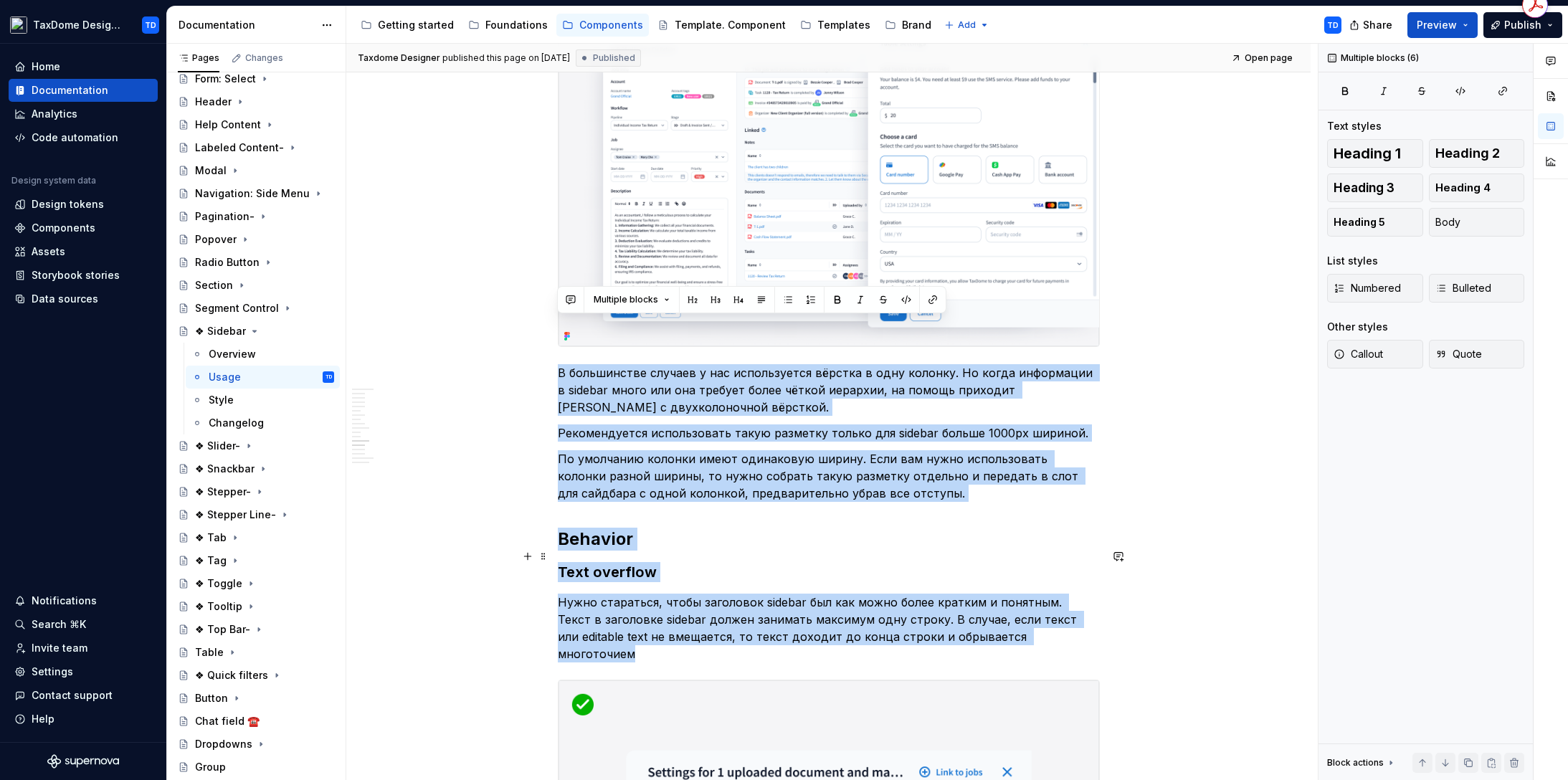
drag, startPoint x: 558, startPoint y: 327, endPoint x: 1023, endPoint y: 591, distance: 534.7
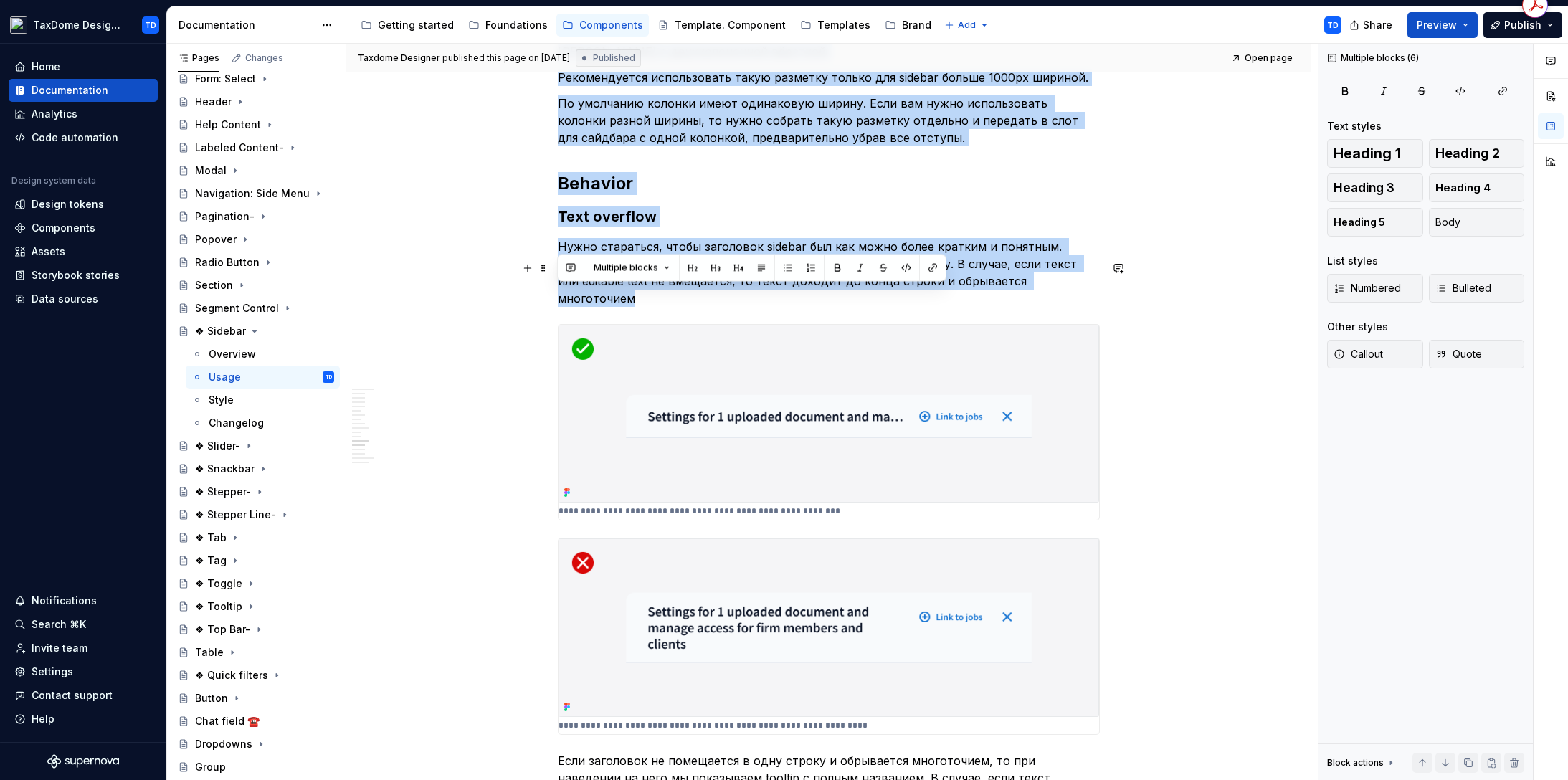
scroll to position [4965, 0]
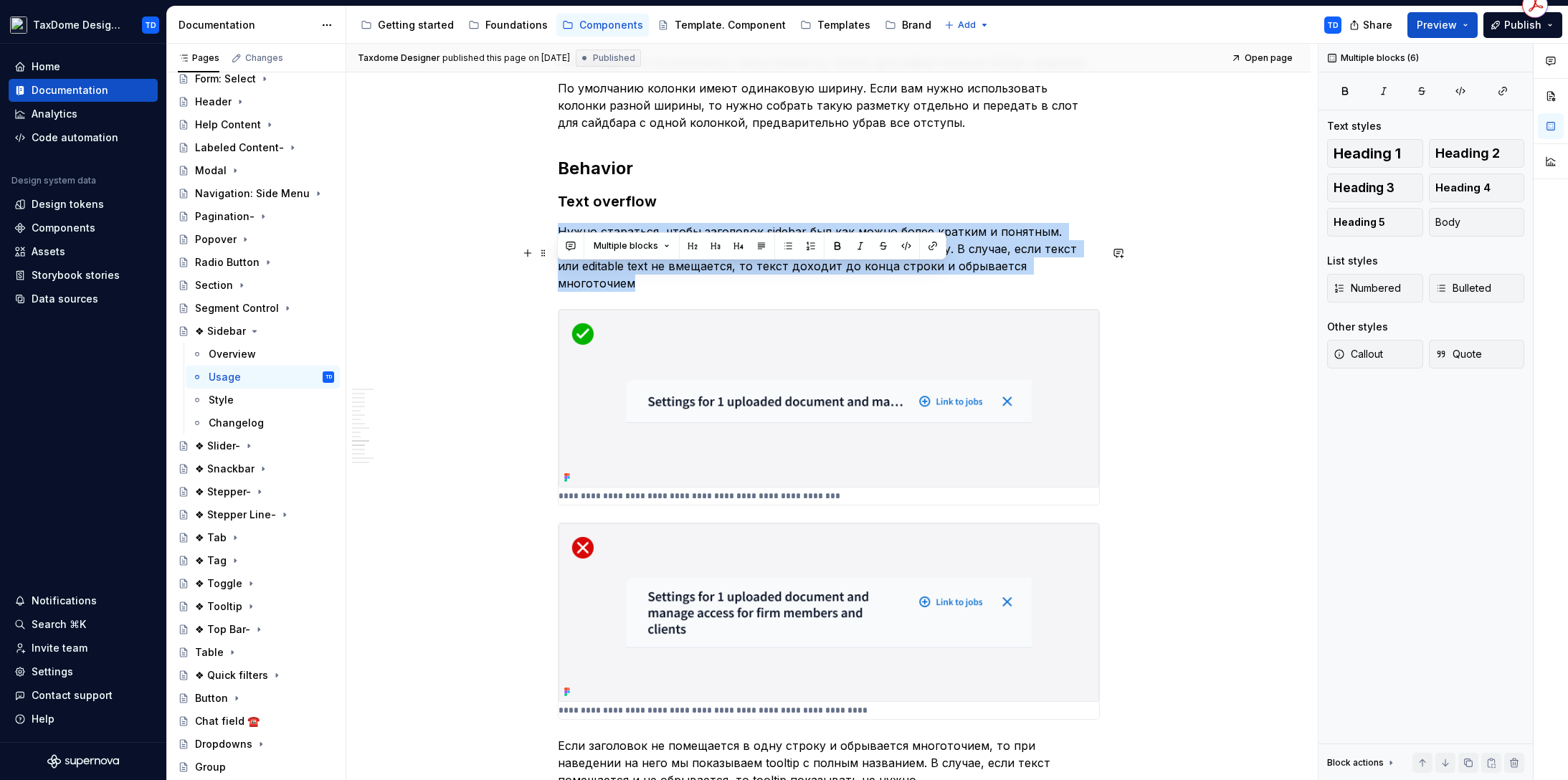
click at [712, 334] on img at bounding box center [828, 398] width 541 height 178
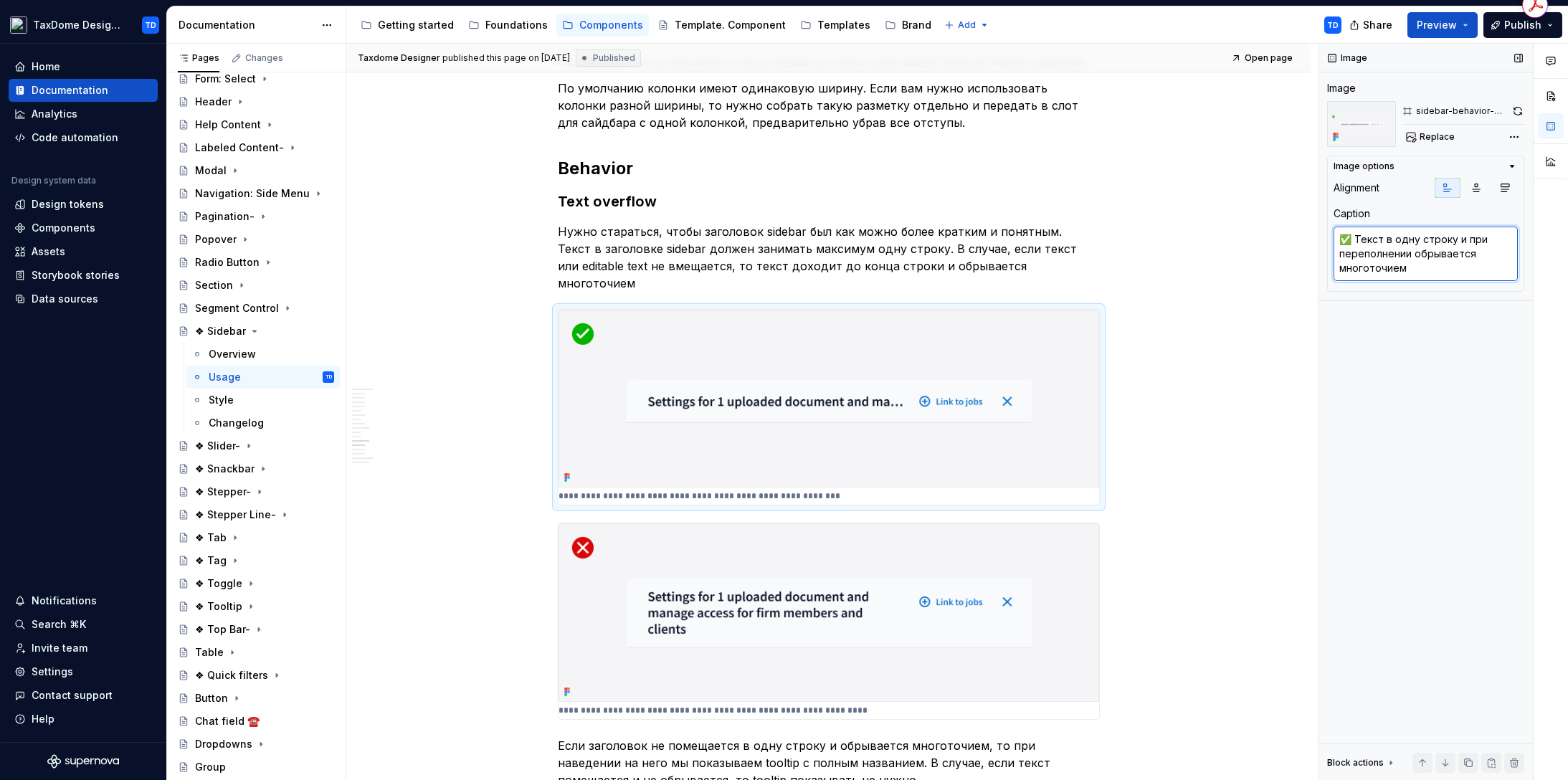
drag, startPoint x: 1503, startPoint y: 261, endPoint x: 1495, endPoint y: 263, distance: 8.2
click at [1503, 261] on textarea "✅ Текст в одну строку и при переполнении обрывается многоточием" at bounding box center [1425, 254] width 184 height 54
drag, startPoint x: 1431, startPoint y: 274, endPoint x: 1399, endPoint y: 276, distance: 32.1
click at [1429, 274] on textarea "✅ Текст в одну строку и при переполнении обрывается многоточием" at bounding box center [1425, 254] width 184 height 54
drag, startPoint x: 1412, startPoint y: 271, endPoint x: 1353, endPoint y: 240, distance: 66.6
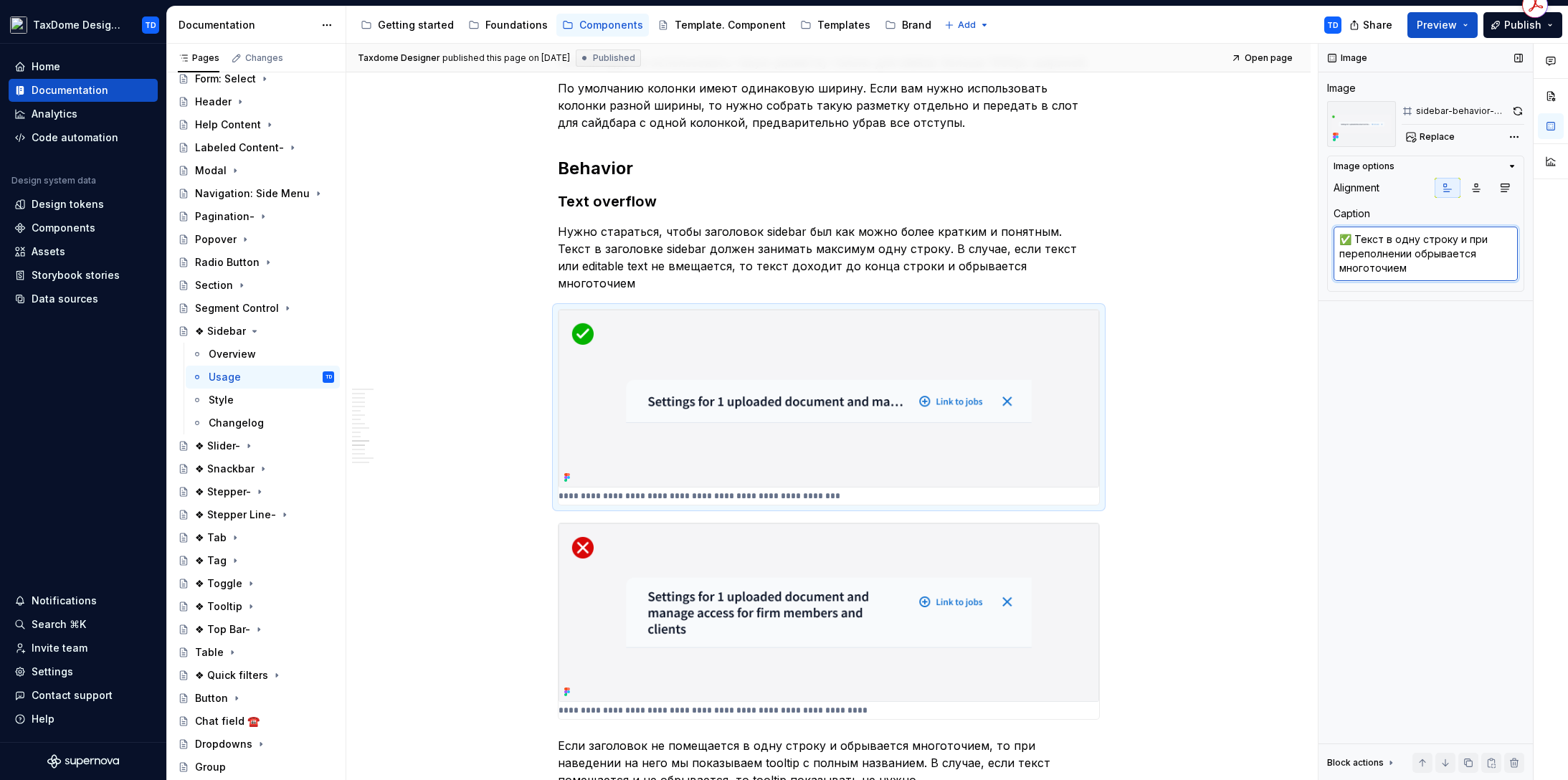
click at [1353, 240] on textarea "✅ Текст в одну строку и при переполнении обрывается многоточием" at bounding box center [1425, 254] width 184 height 54
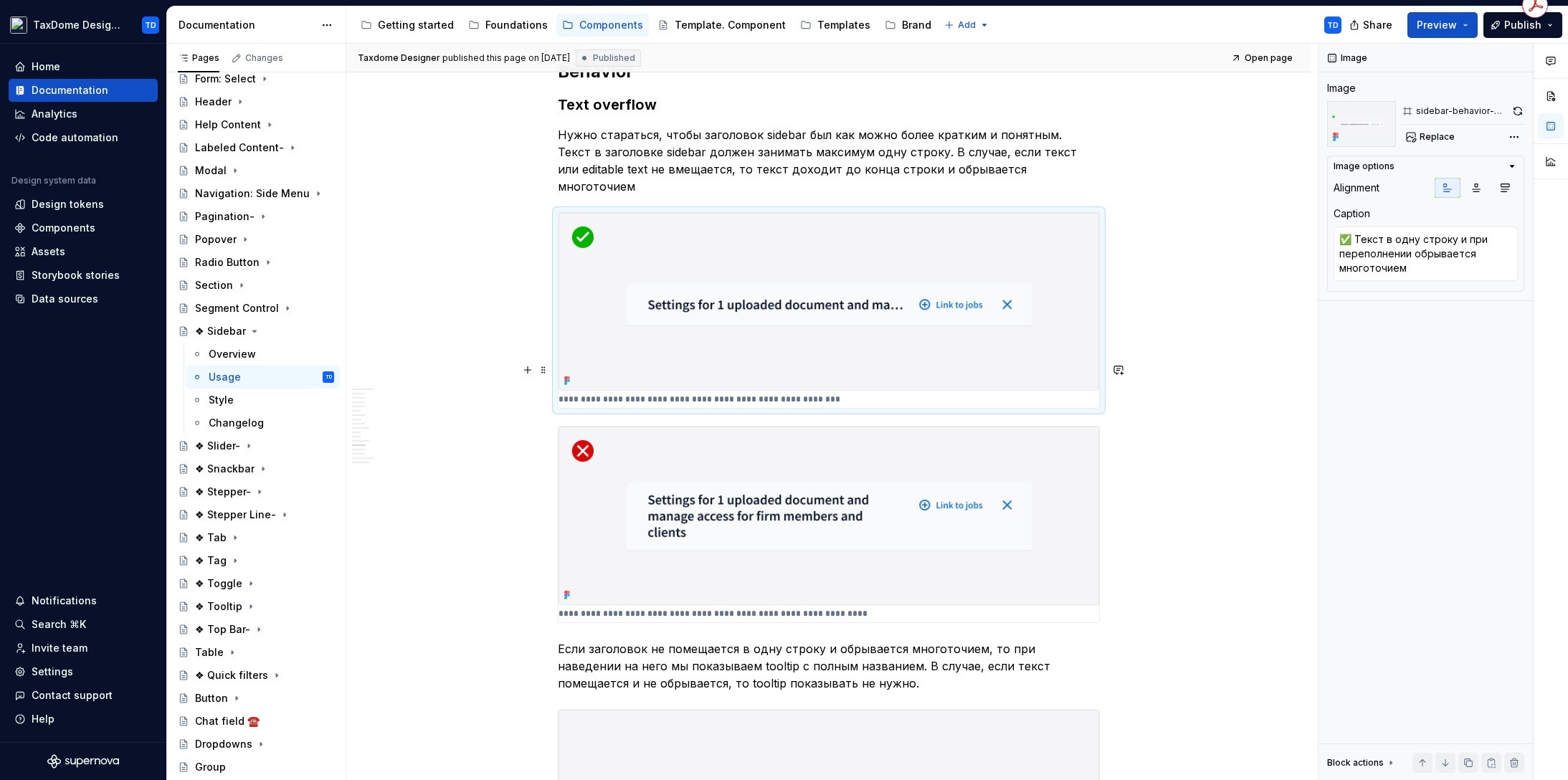
type textarea "*"
type textarea "❌ Текст переносится на следующую строку и высота хедера увеличивается"
click at [828, 433] on img at bounding box center [828, 515] width 541 height 178
click at [1453, 272] on textarea "❌ Текст переносится на следующую строку и высота хедера увеличивается" at bounding box center [1425, 254] width 184 height 54
click at [1459, 267] on textarea "❌ Текст переносится на следующую строку и высота хедера увеличивается" at bounding box center [1425, 254] width 184 height 54
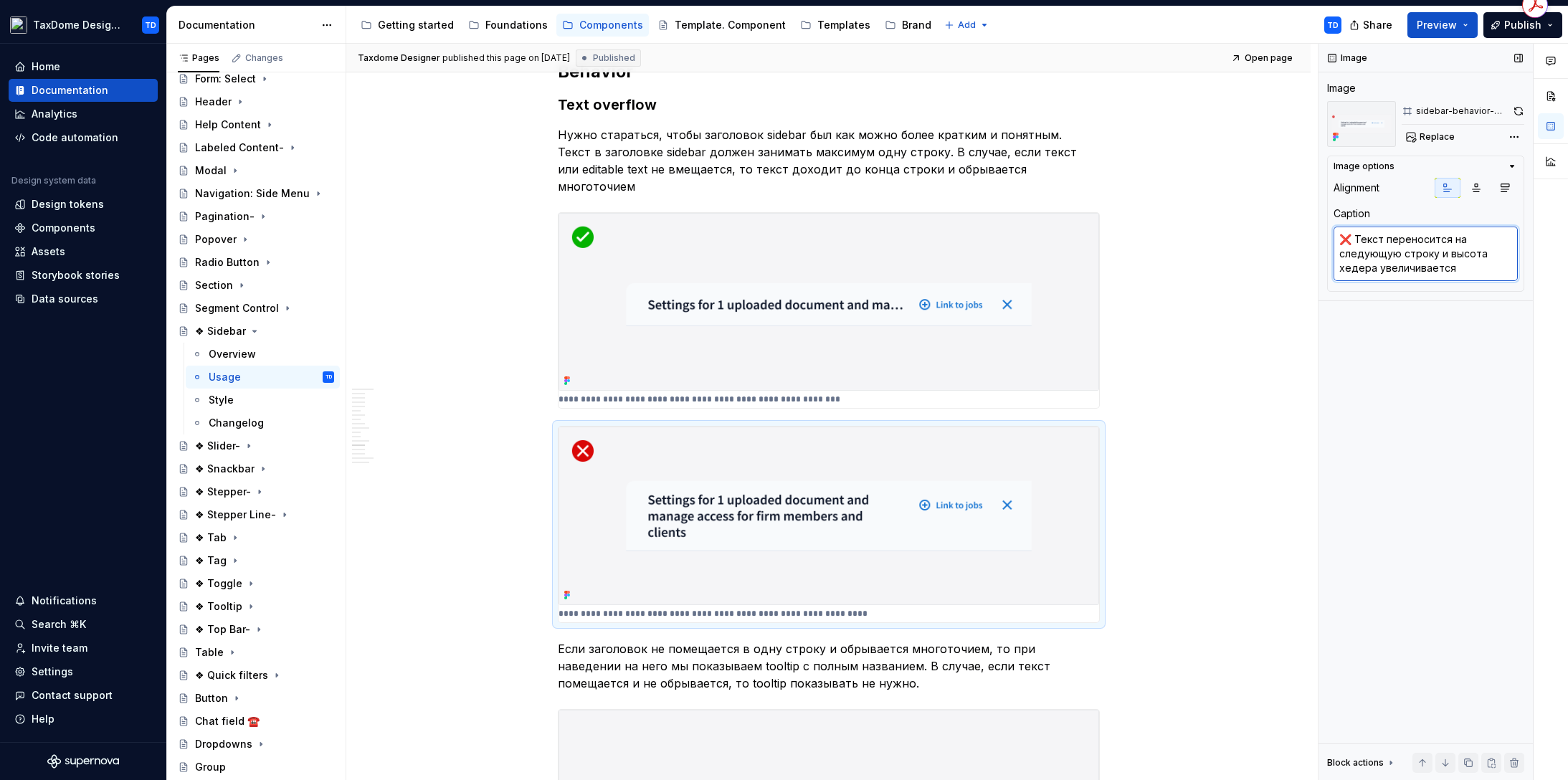
drag, startPoint x: 1459, startPoint y: 268, endPoint x: 1354, endPoint y: 237, distance: 109.5
click at [1354, 237] on textarea "❌ Текст переносится на следующую строку и высота хедера увеличивается" at bounding box center [1425, 254] width 184 height 54
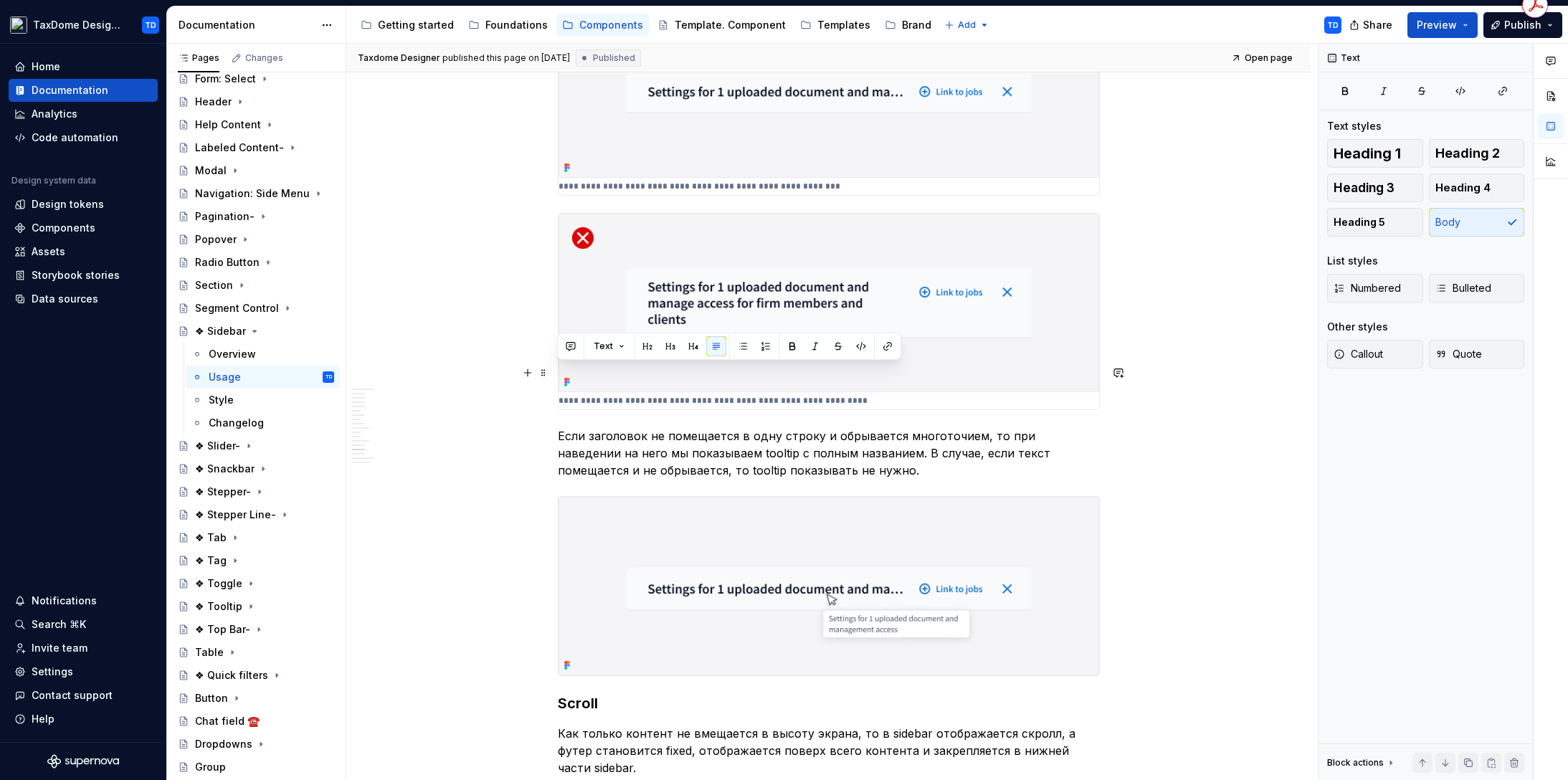
drag, startPoint x: 815, startPoint y: 407, endPoint x: 556, endPoint y: 373, distance: 261.2
click at [558, 427] on p "Если заголовок не помещается в одну строку и обрывается многоточием, то при нав…" at bounding box center [828, 453] width 542 height 51
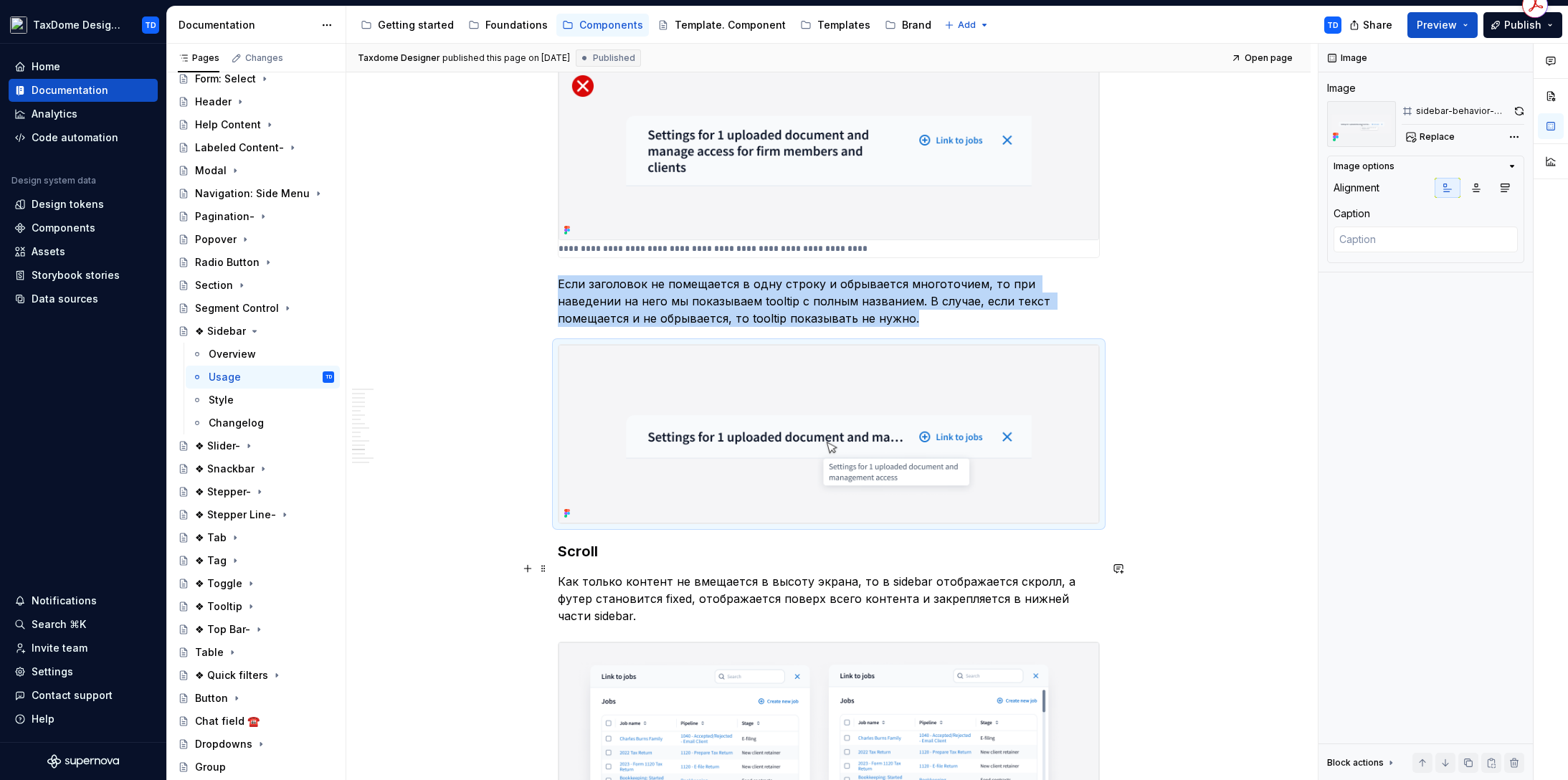
scroll to position [5582, 0]
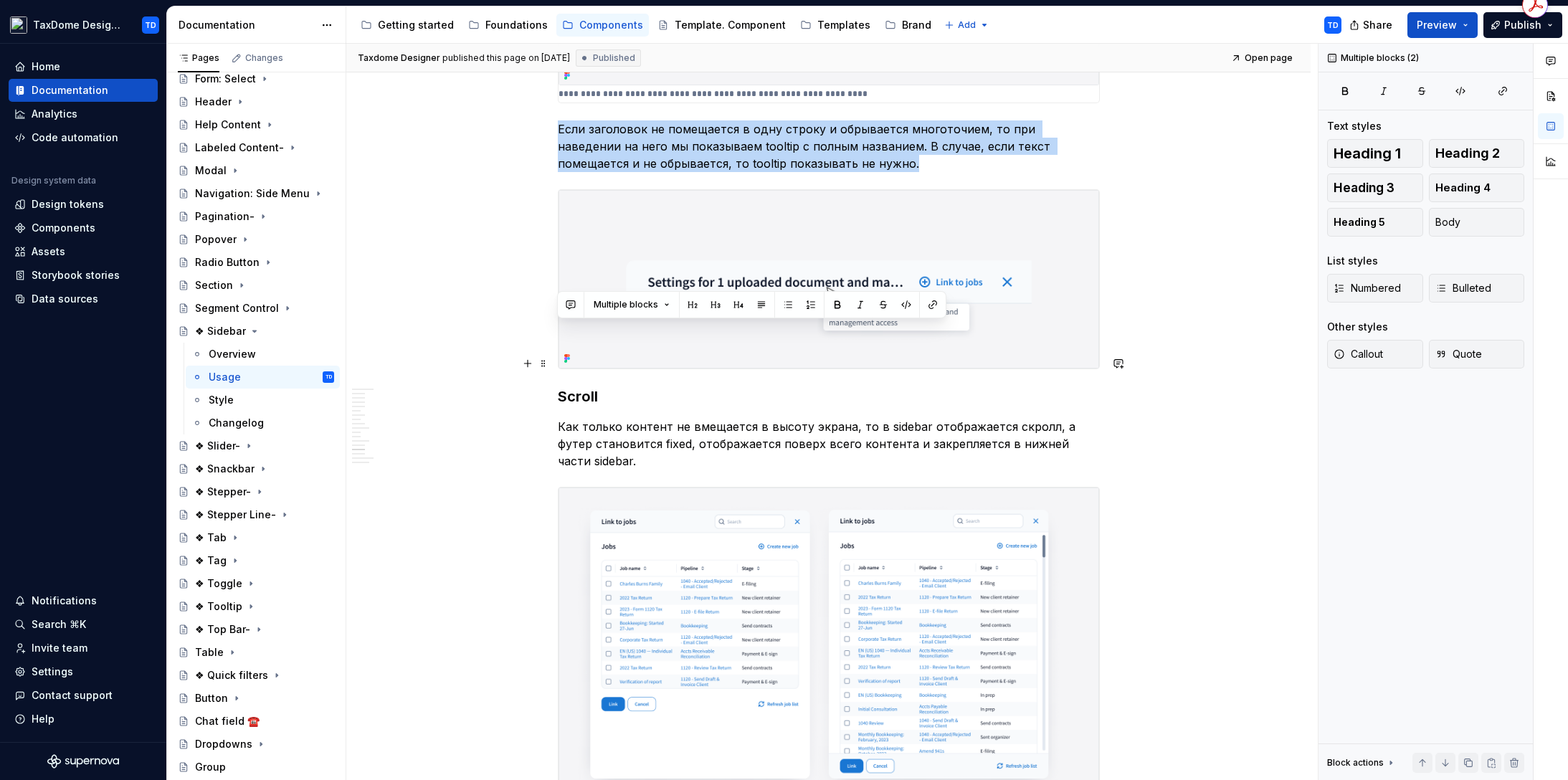
drag, startPoint x: 557, startPoint y: 332, endPoint x: 975, endPoint y: 340, distance: 418.1
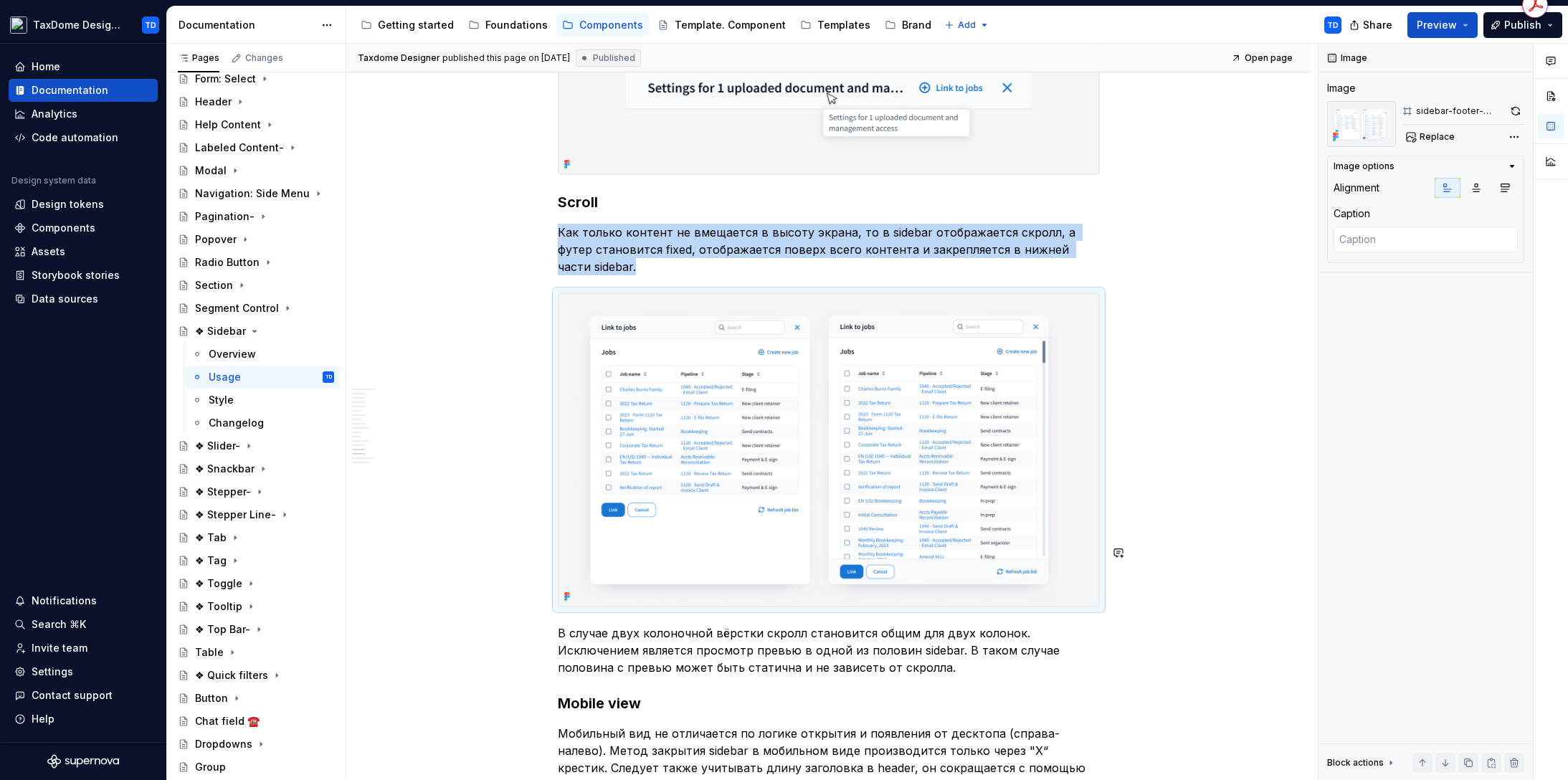
scroll to position [5881, 0]
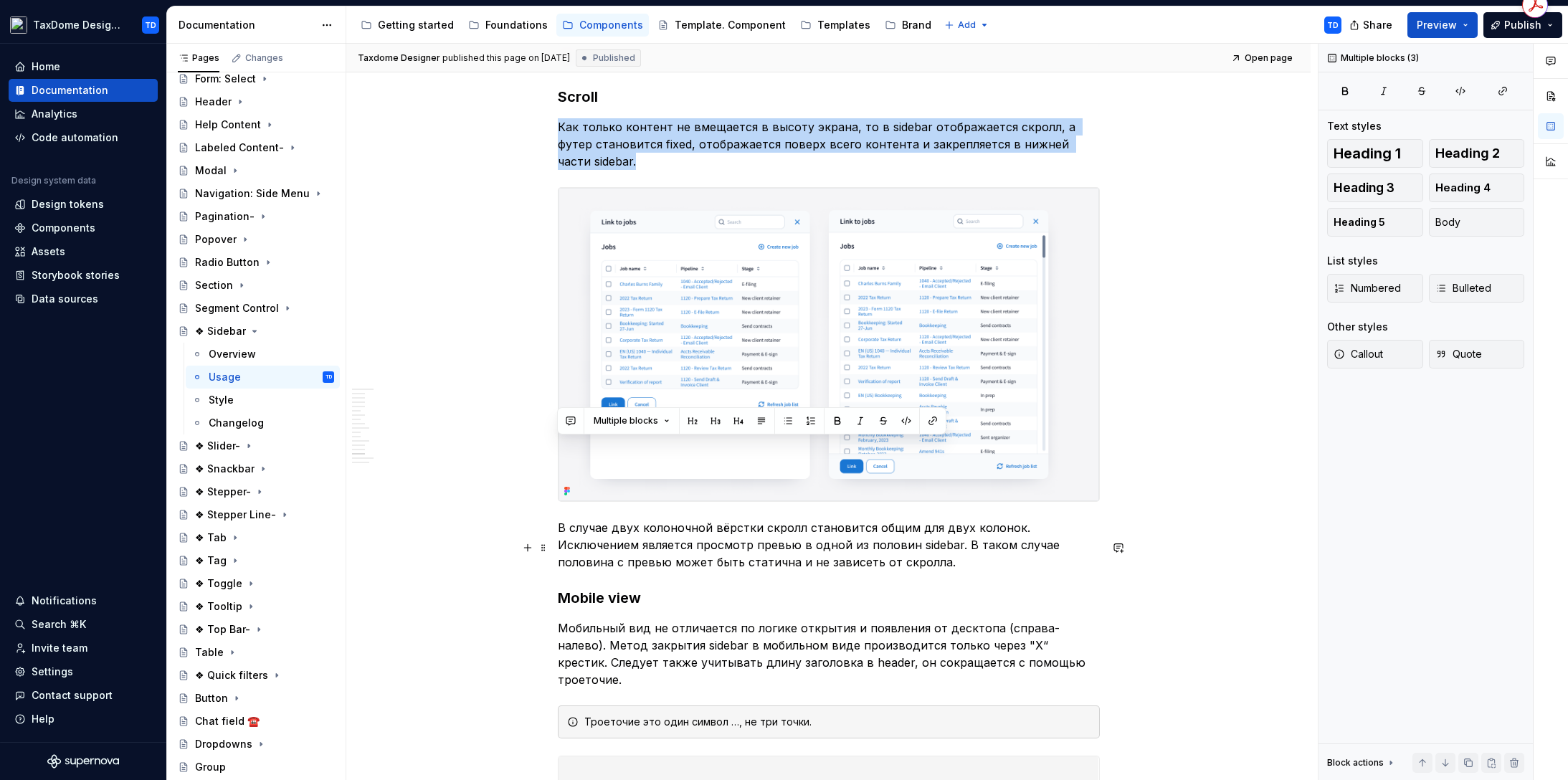
drag, startPoint x: 558, startPoint y: 445, endPoint x: 1034, endPoint y: 590, distance: 497.6
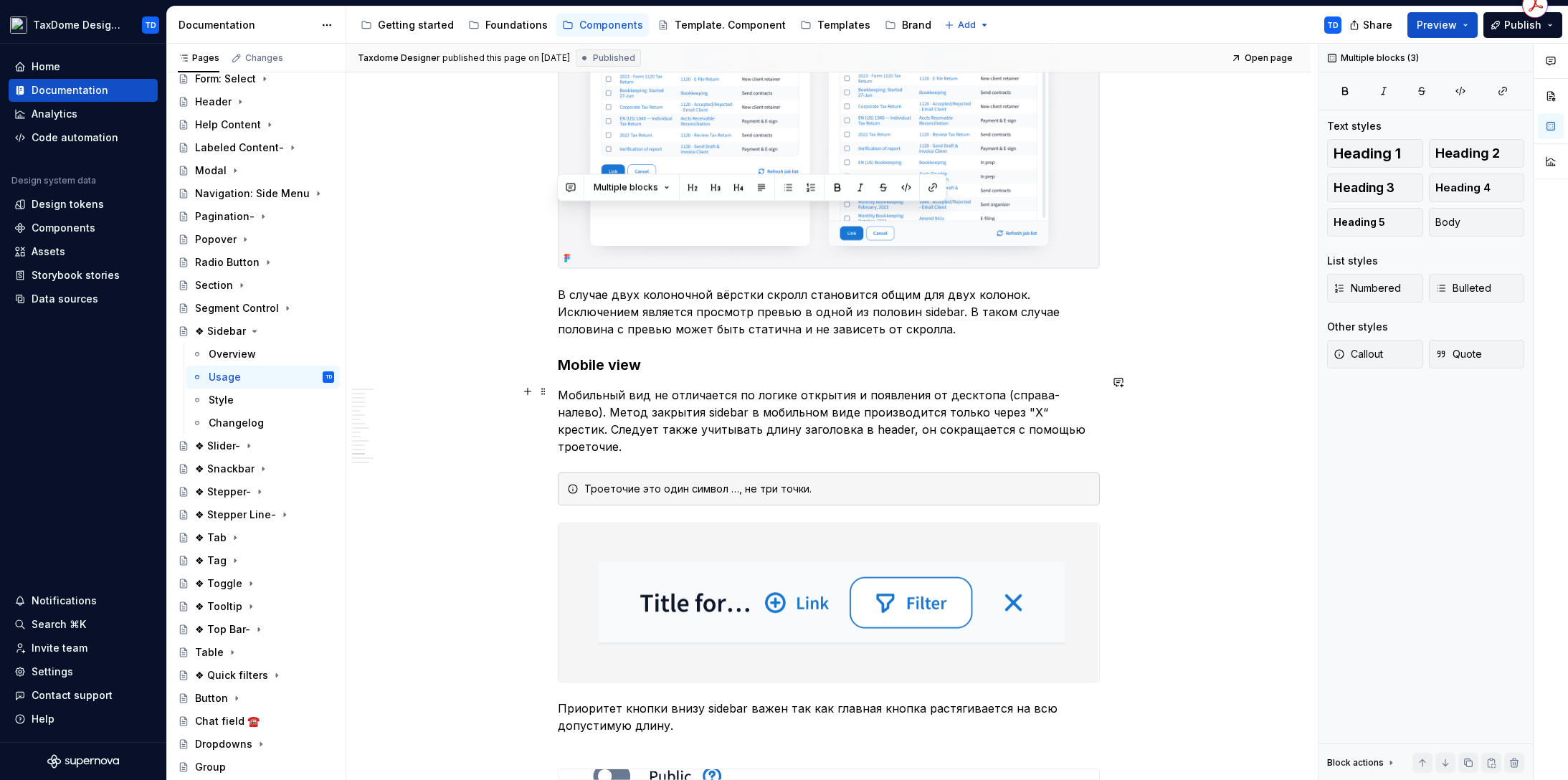
scroll to position [6115, 0]
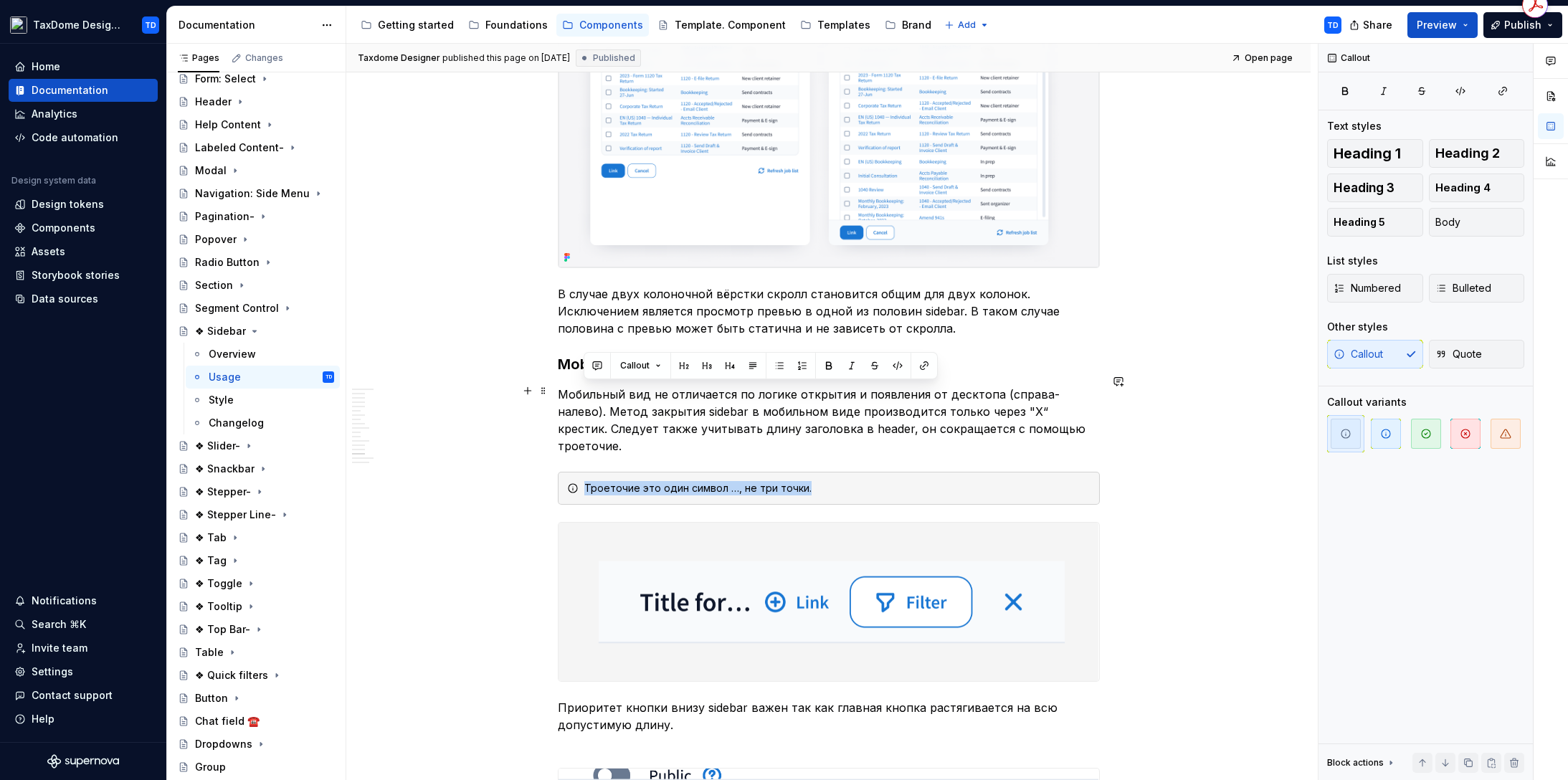
drag, startPoint x: 818, startPoint y: 390, endPoint x: 577, endPoint y: 390, distance: 241.0
click at [577, 472] on div "Троеточие это один символ …, не три точки." at bounding box center [828, 488] width 542 height 33
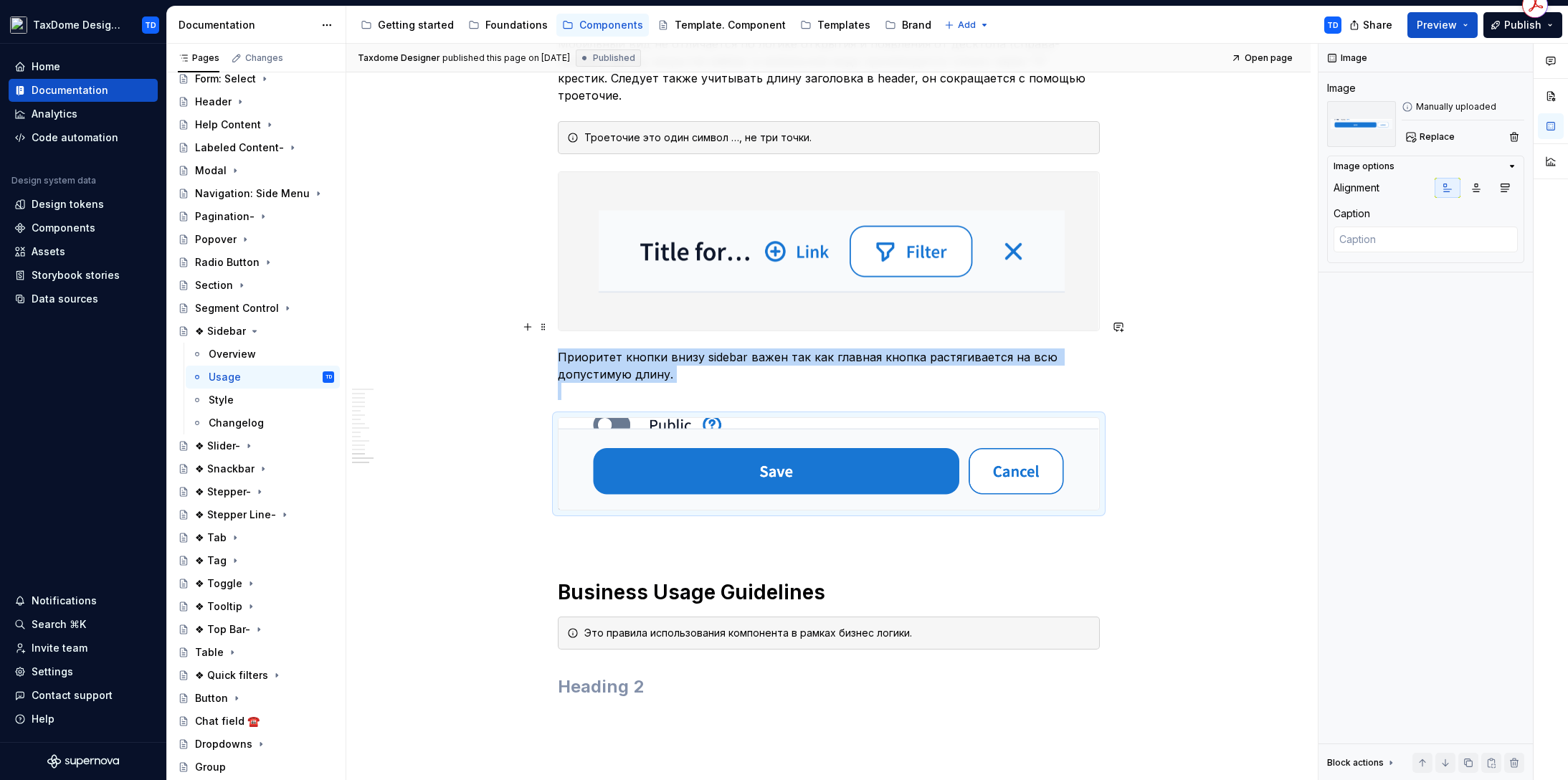
scroll to position [6339, 0]
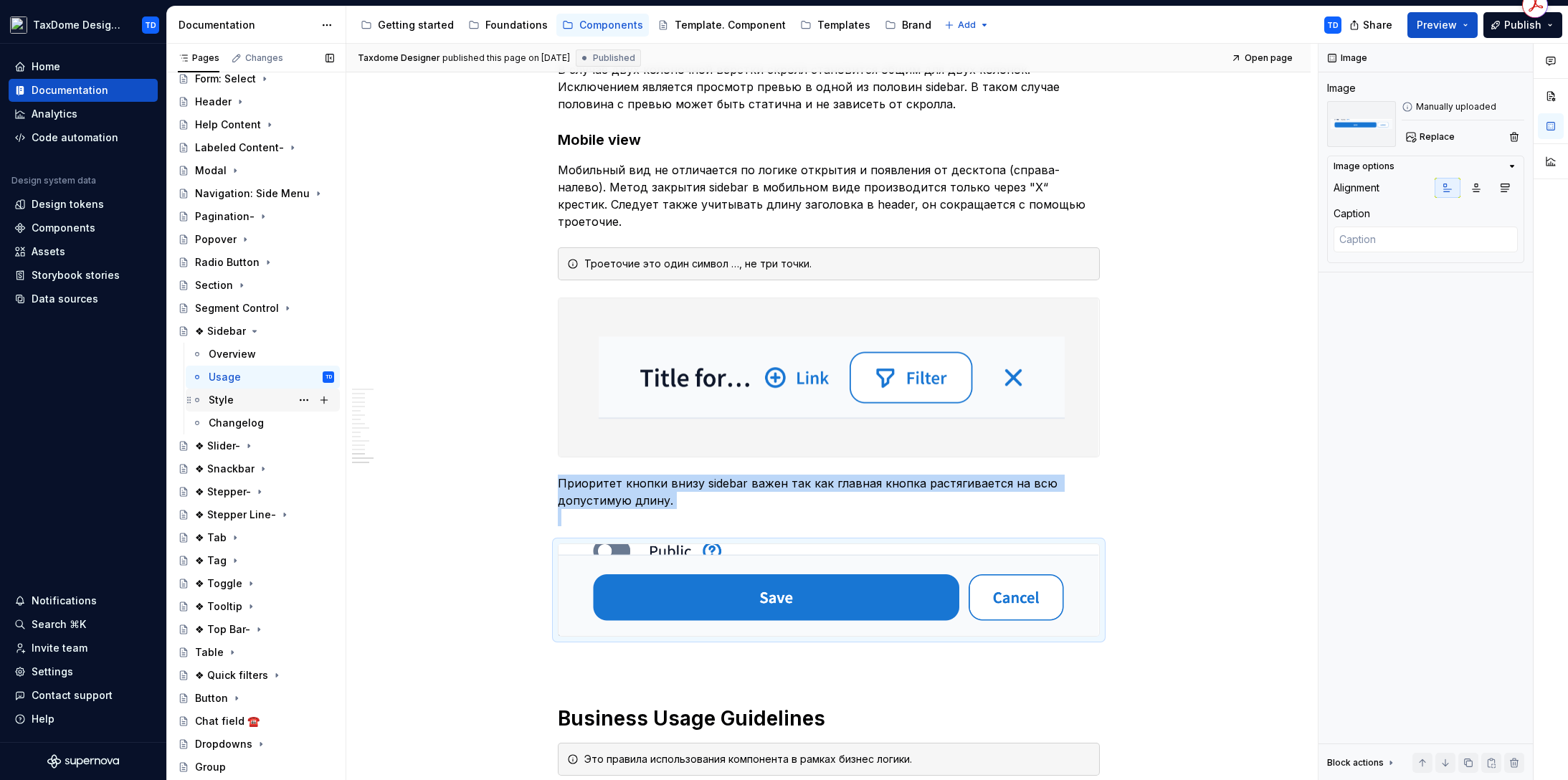
click at [236, 407] on div "Style" at bounding box center [271, 399] width 125 height 20
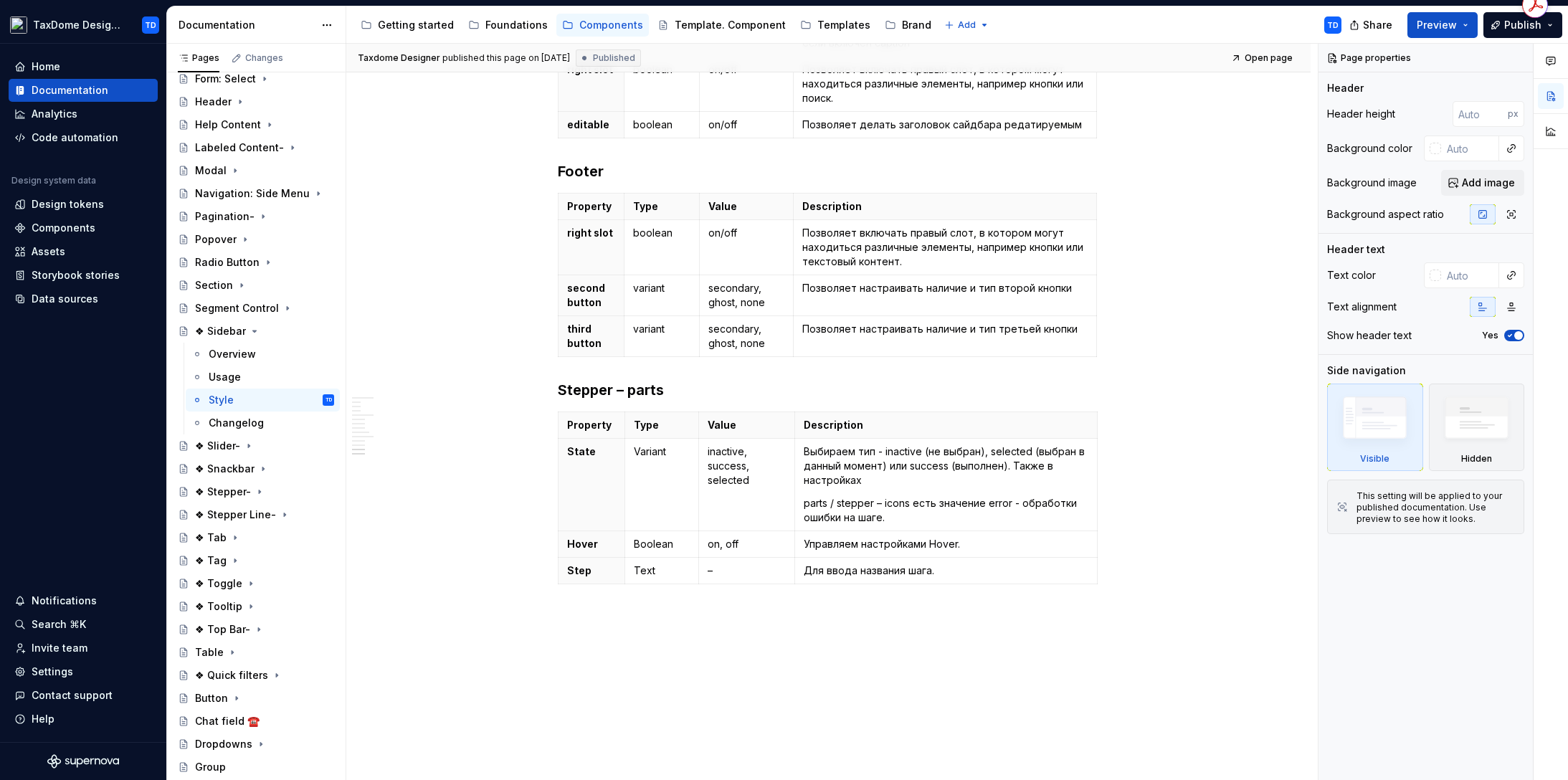
scroll to position [4311, 0]
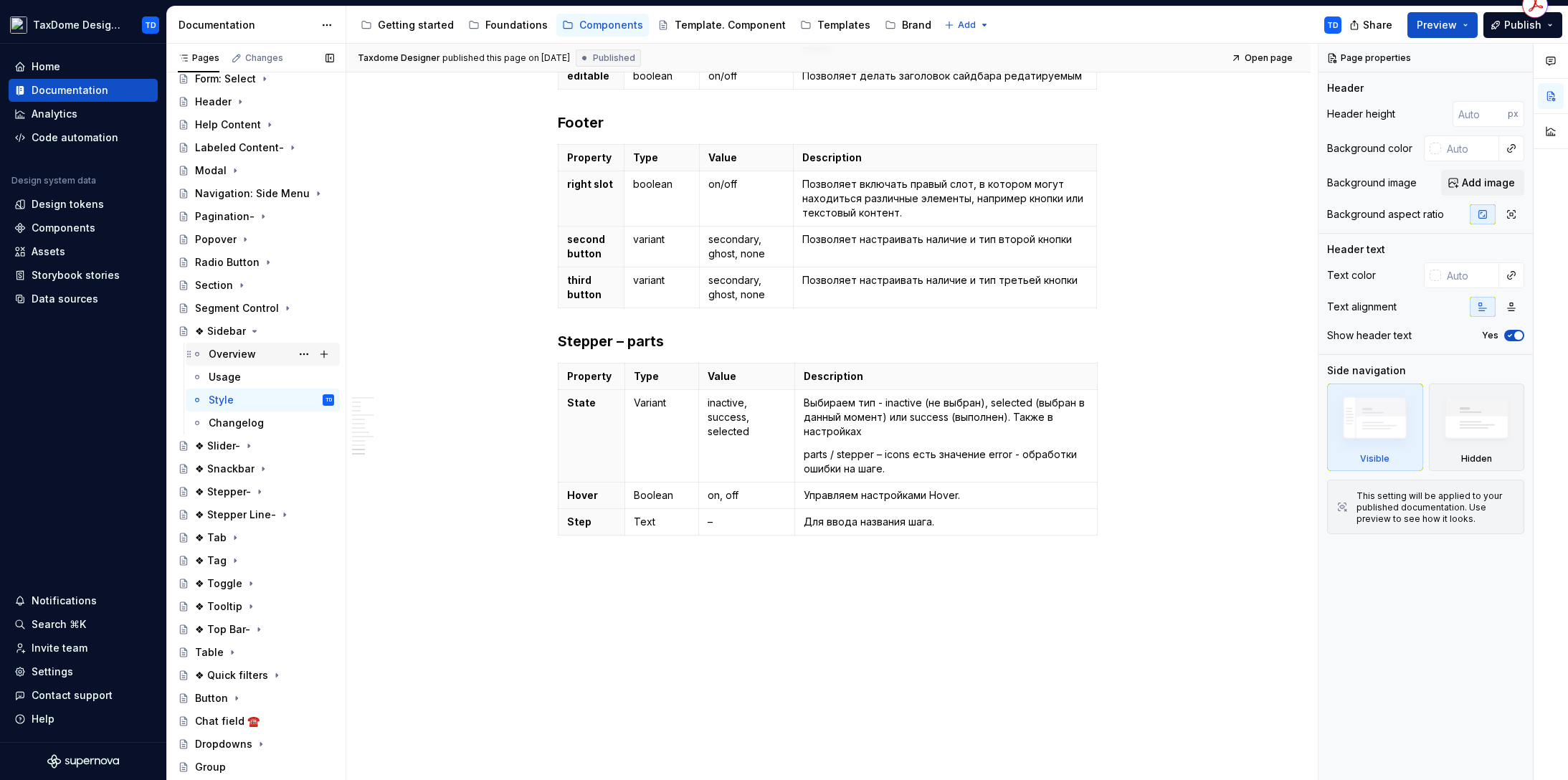
click at [251, 354] on div "Overview" at bounding box center [232, 354] width 47 height 15
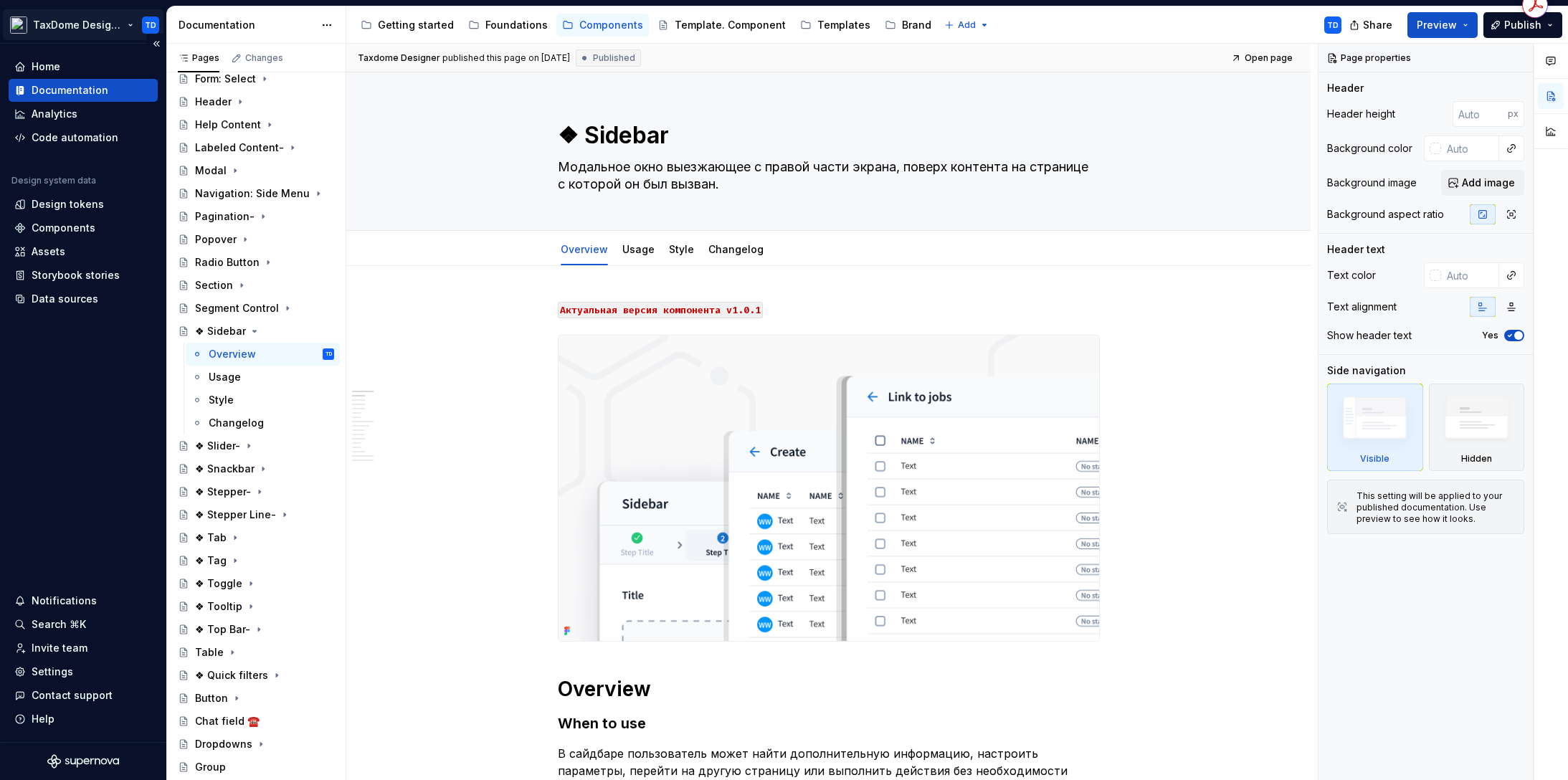
click at [93, 23] on html "TaxDome Design System TD Home Documentation Analytics Code automation Design sy…" at bounding box center [784, 390] width 1568 height 780
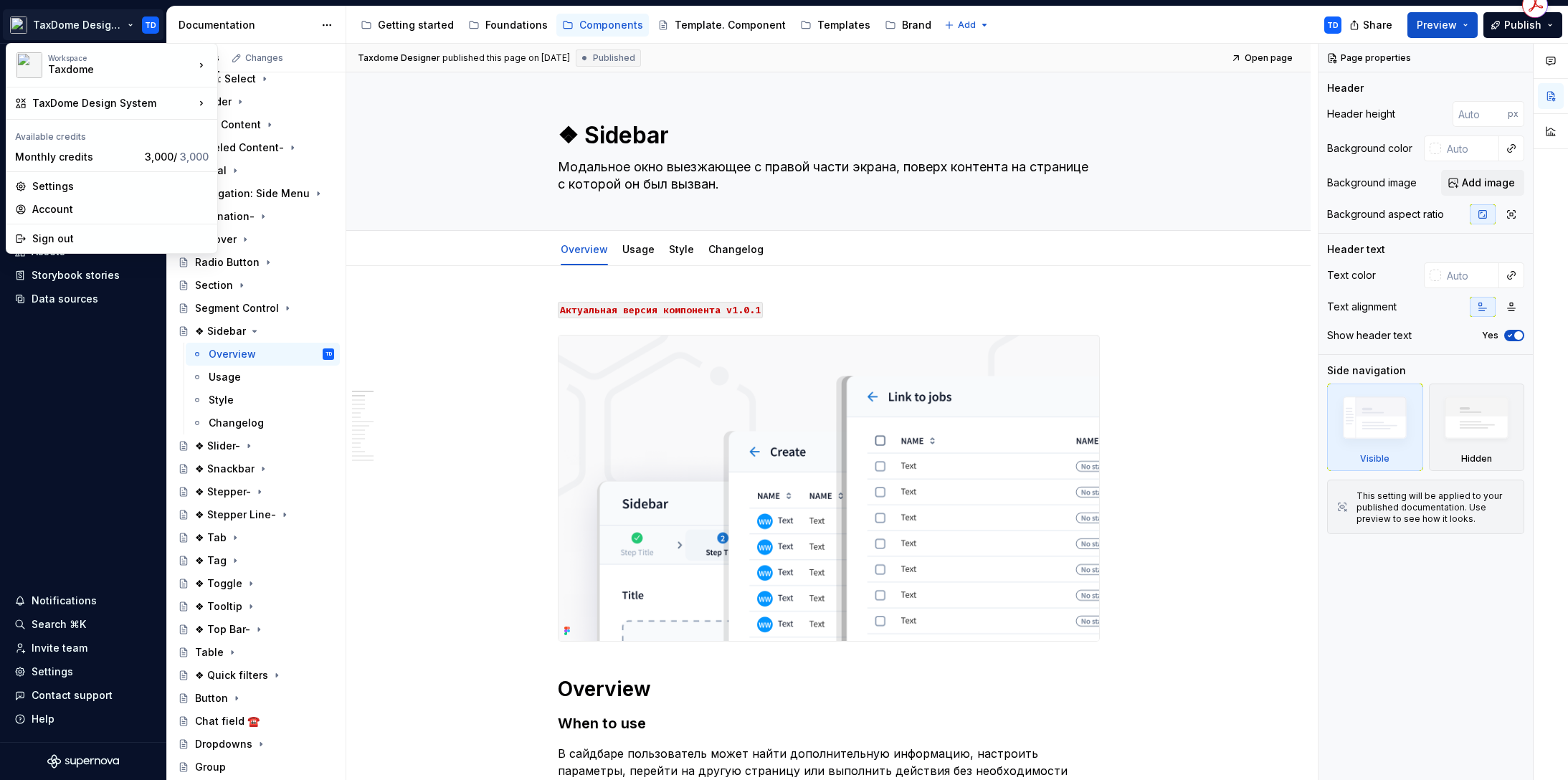
type textarea "*"
click at [57, 186] on div "Settings" at bounding box center [120, 186] width 176 height 15
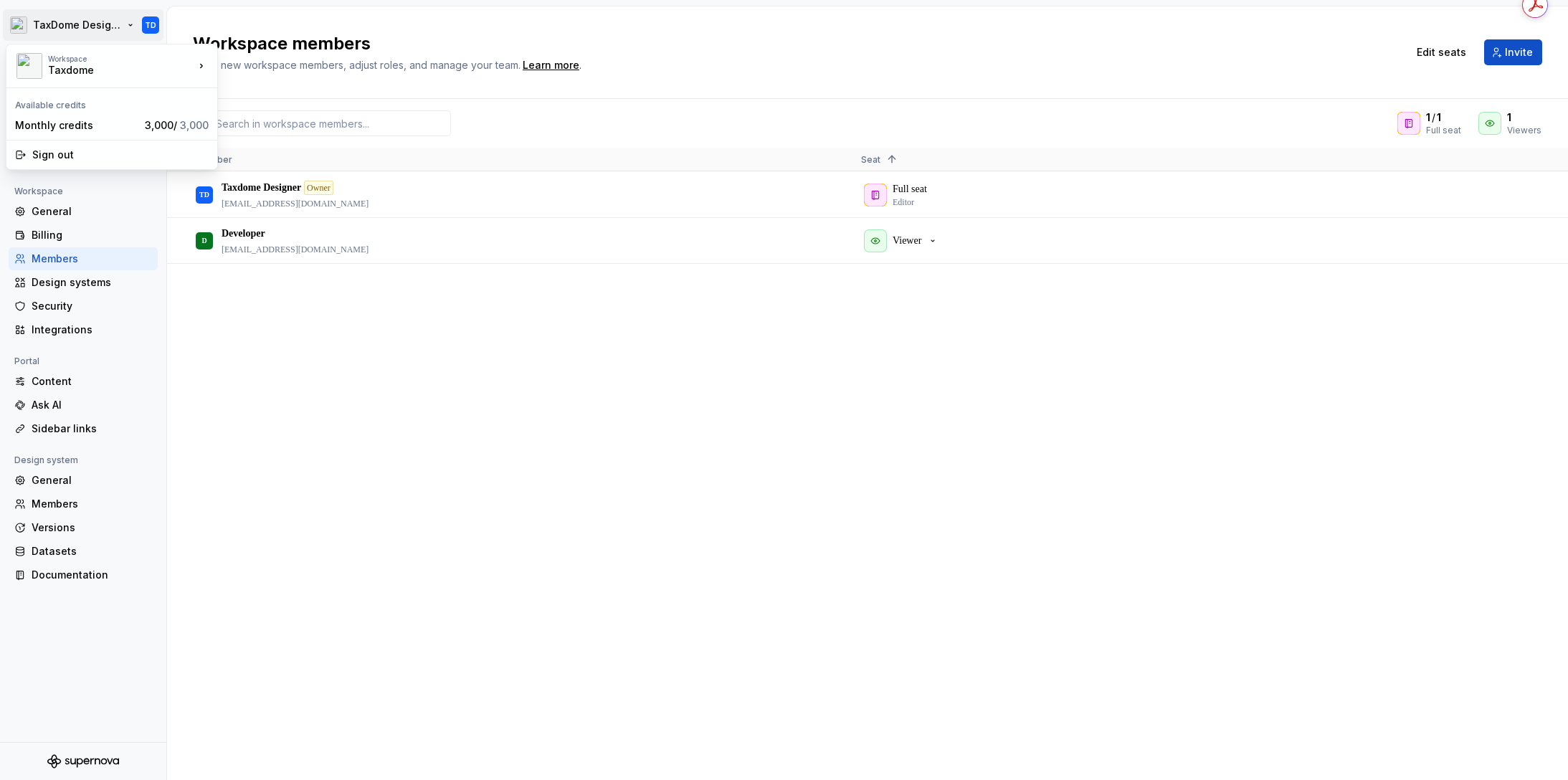
click at [76, 29] on html "TaxDome Design System TD Back Account Profile Authentication Notifications Work…" at bounding box center [784, 390] width 1568 height 780
click at [84, 120] on div "Monthly credits" at bounding box center [77, 125] width 124 height 15
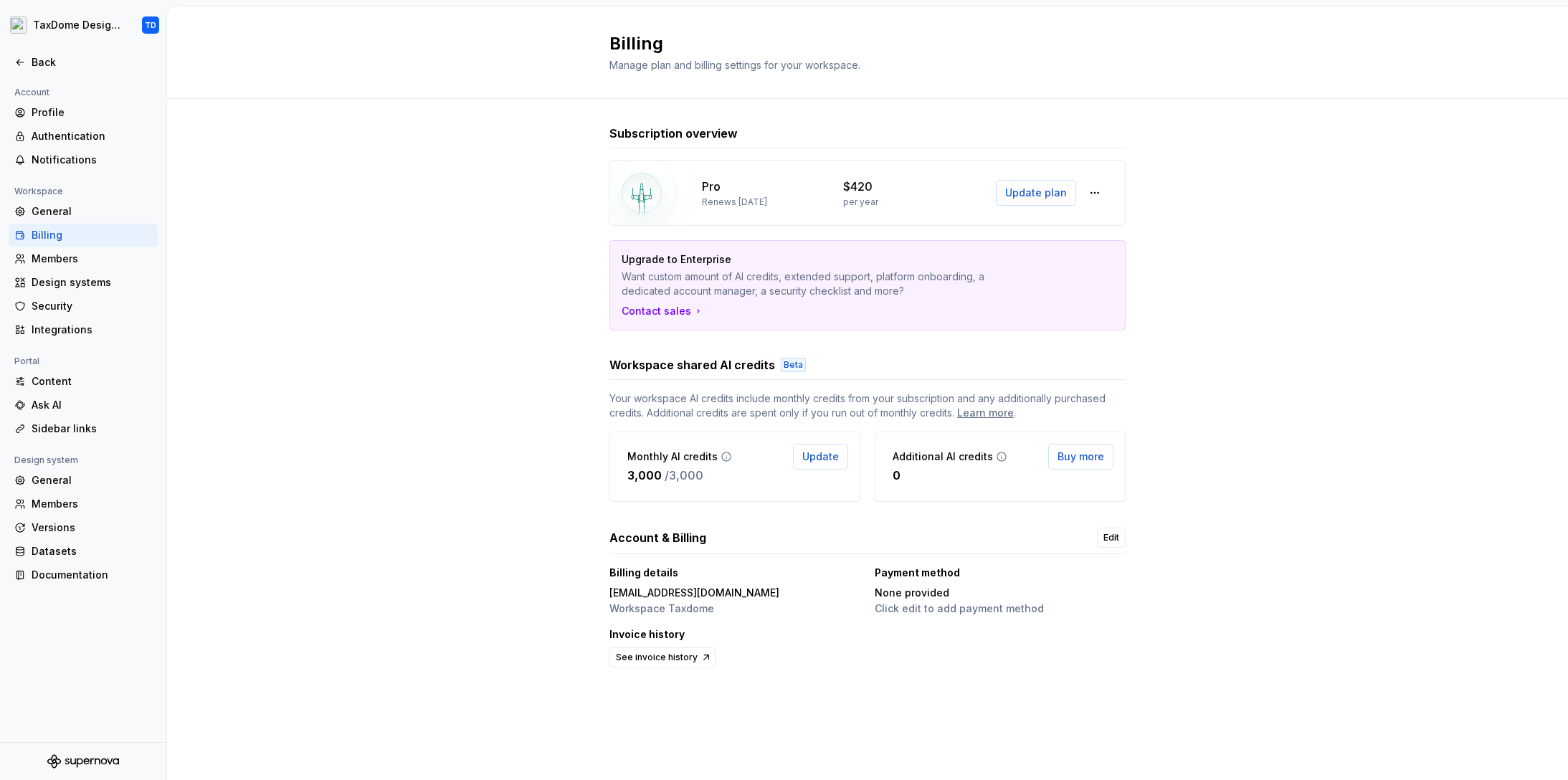
drag, startPoint x: 739, startPoint y: 203, endPoint x: 766, endPoint y: 205, distance: 27.1
click at [766, 205] on p "Renews [DATE]" at bounding box center [734, 203] width 65 height 12
drag, startPoint x: 882, startPoint y: 201, endPoint x: 848, endPoint y: 203, distance: 34.1
click at [848, 203] on div "per year" at bounding box center [905, 203] width 124 height 12
click at [886, 207] on div "per year" at bounding box center [905, 203] width 124 height 12
